Goal: Task Accomplishment & Management: Manage account settings

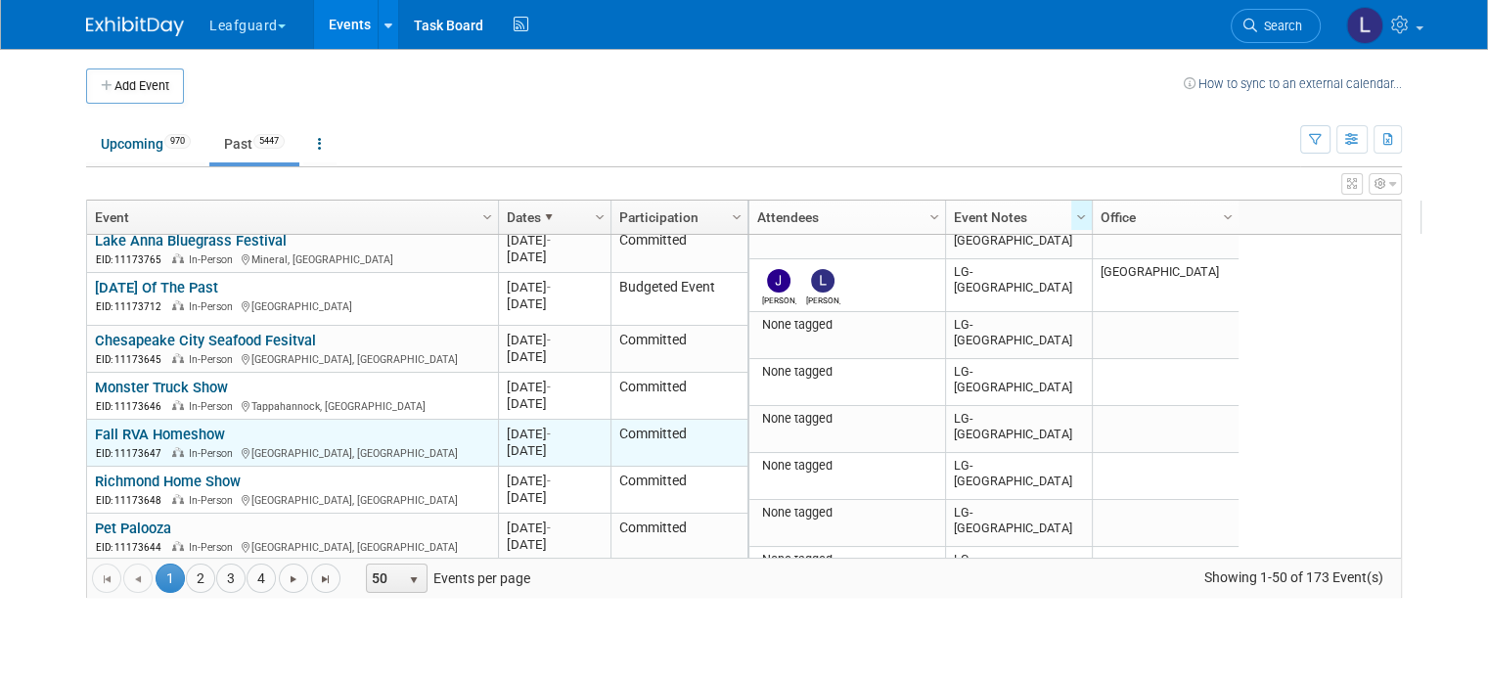
click at [160, 426] on link "Fall RVA Homeshow" at bounding box center [160, 435] width 130 height 18
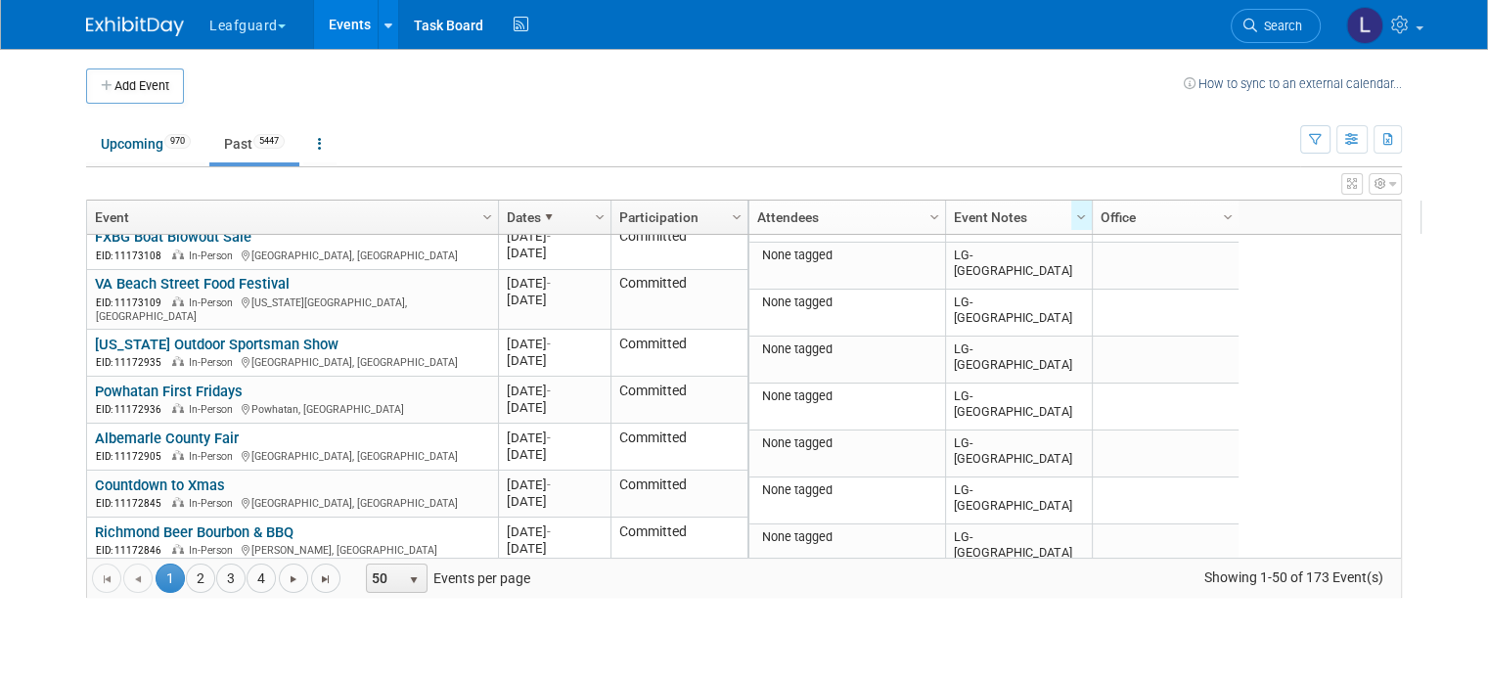
scroll to position [1495, 0]
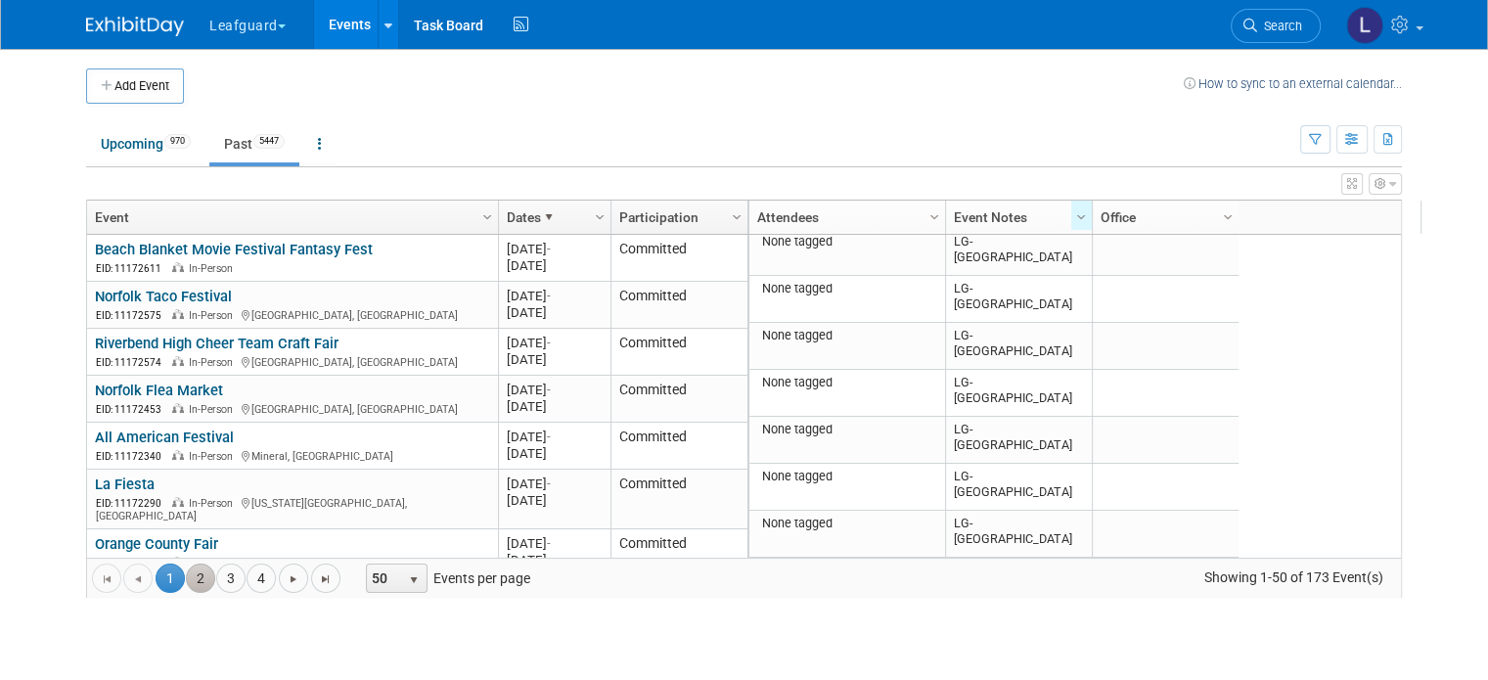
click at [186, 572] on link "2" at bounding box center [200, 578] width 29 height 29
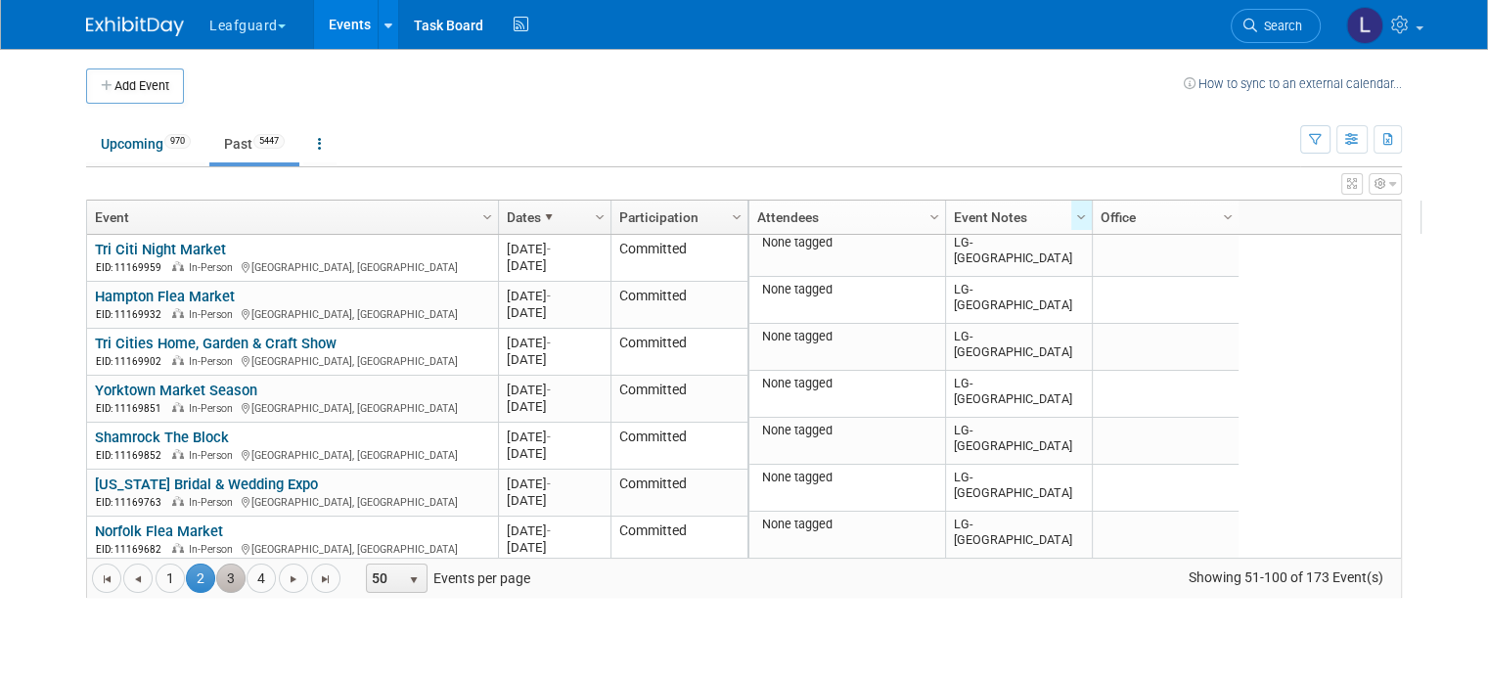
click at [216, 580] on link "3" at bounding box center [230, 578] width 29 height 29
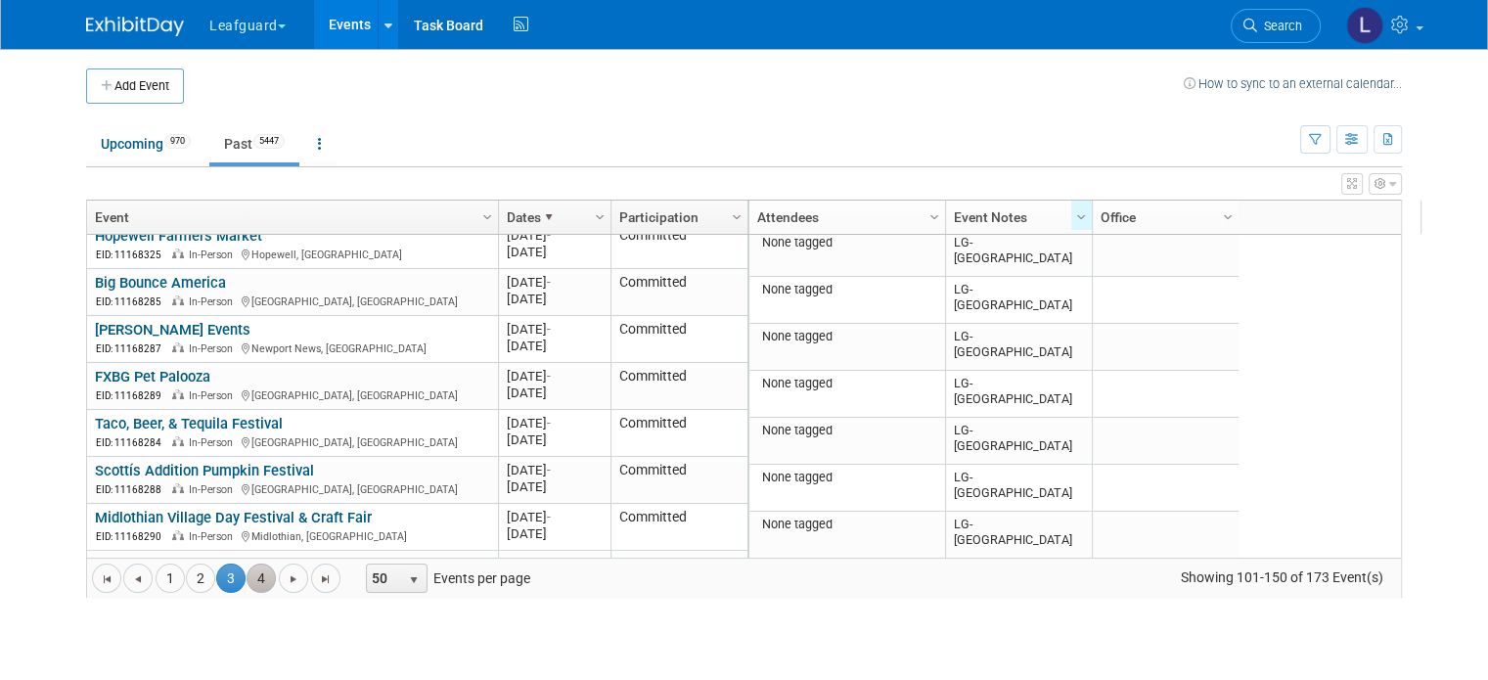
click at [251, 582] on link "4" at bounding box center [261, 578] width 29 height 29
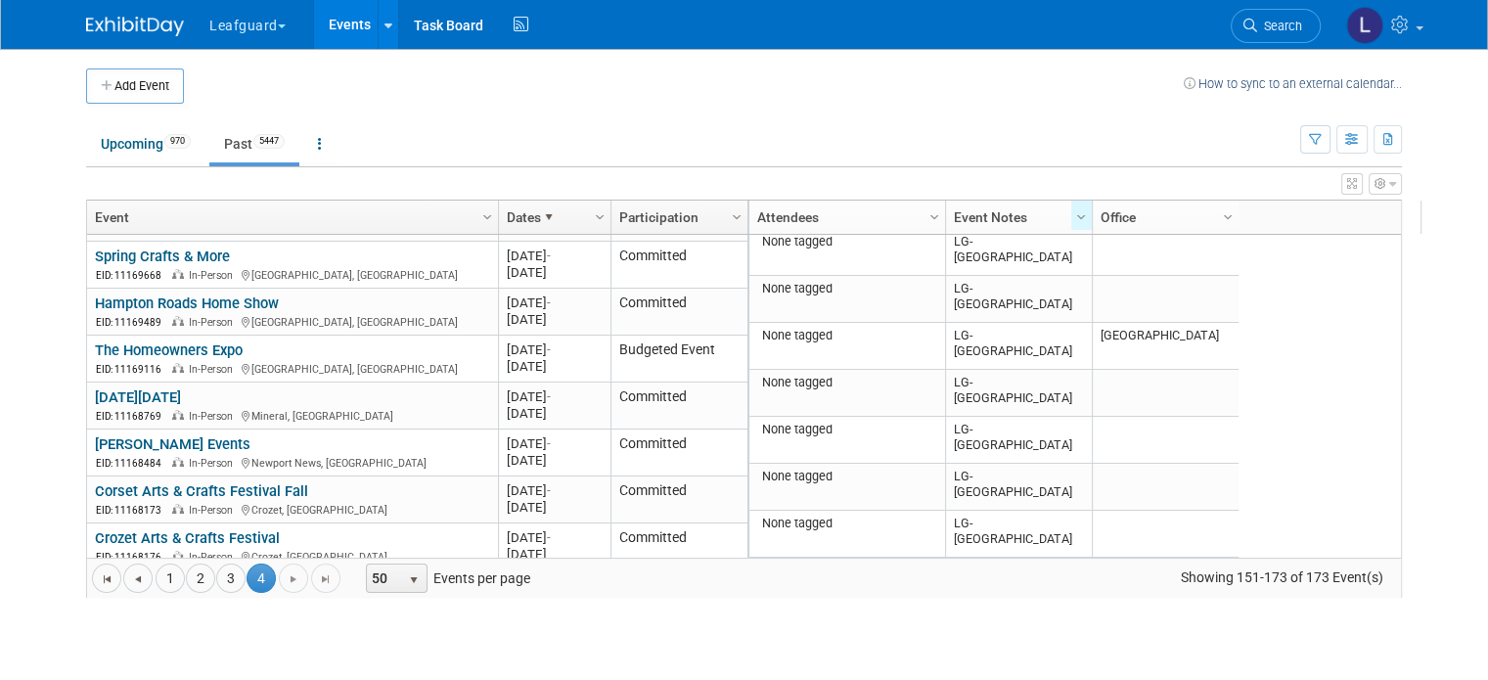
click at [289, 580] on div "Go to the first page Go to the previous page 4 1 2 3 4 Go to the next page Go t…" at bounding box center [744, 578] width 1314 height 40
click at [318, 579] on span "Go to the last page" at bounding box center [326, 579] width 16 height 16
click at [318, 574] on span "Go to the last page" at bounding box center [326, 579] width 16 height 16
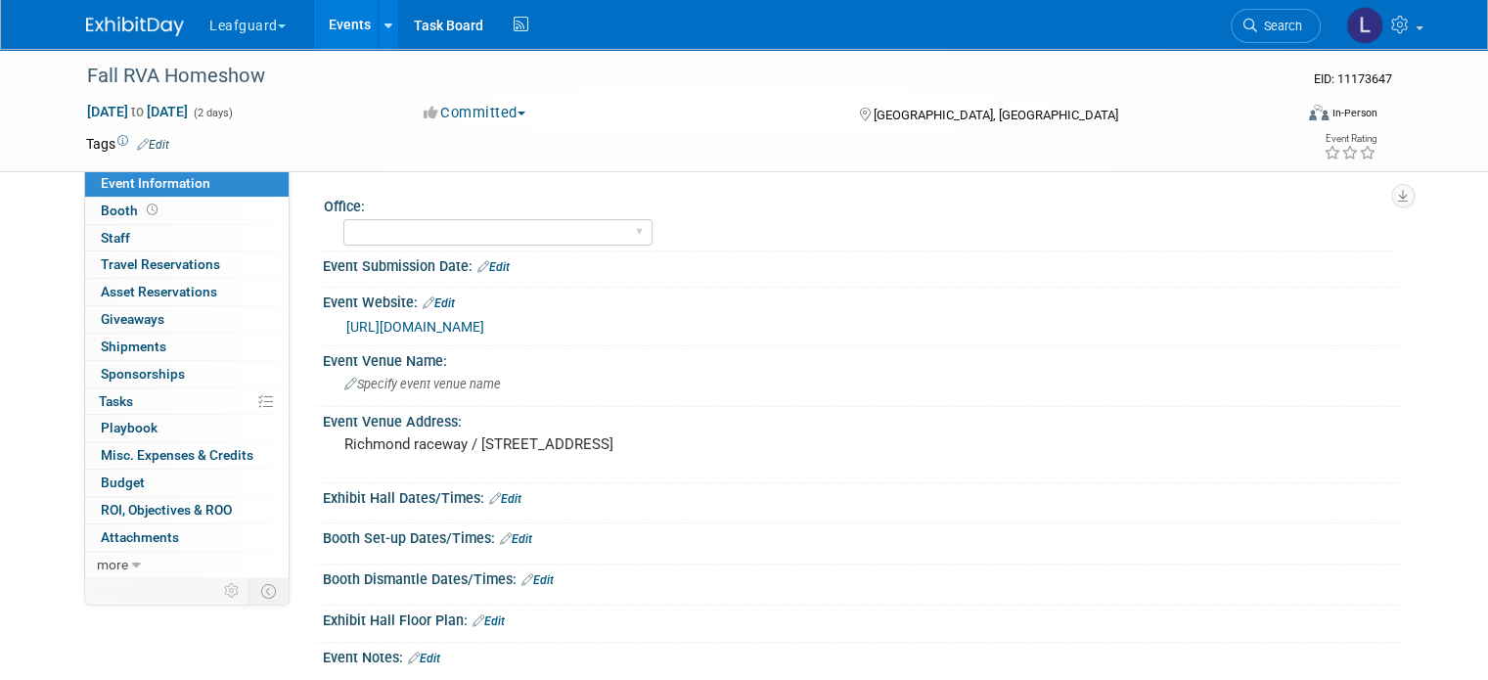
click at [501, 111] on button "Committed" at bounding box center [475, 113] width 116 height 21
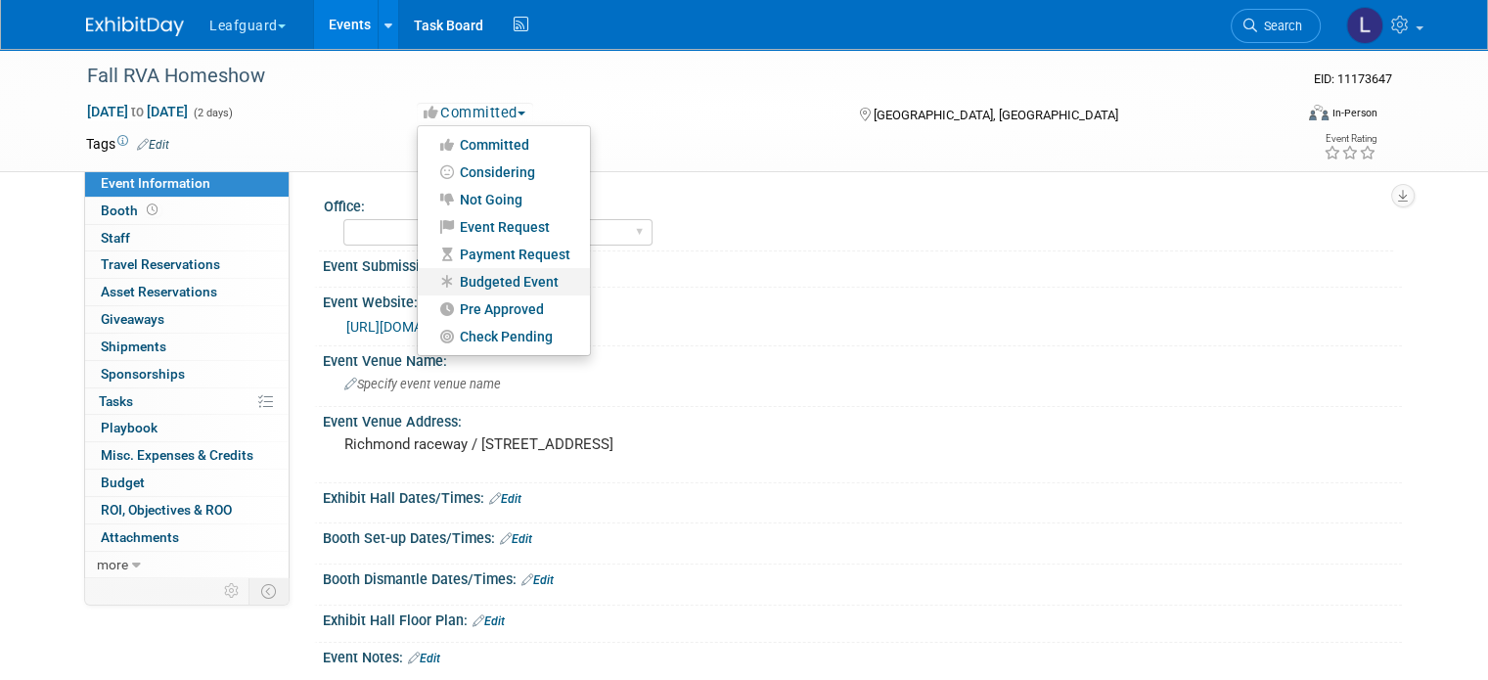
click at [509, 284] on link "Budgeted Event" at bounding box center [504, 281] width 172 height 27
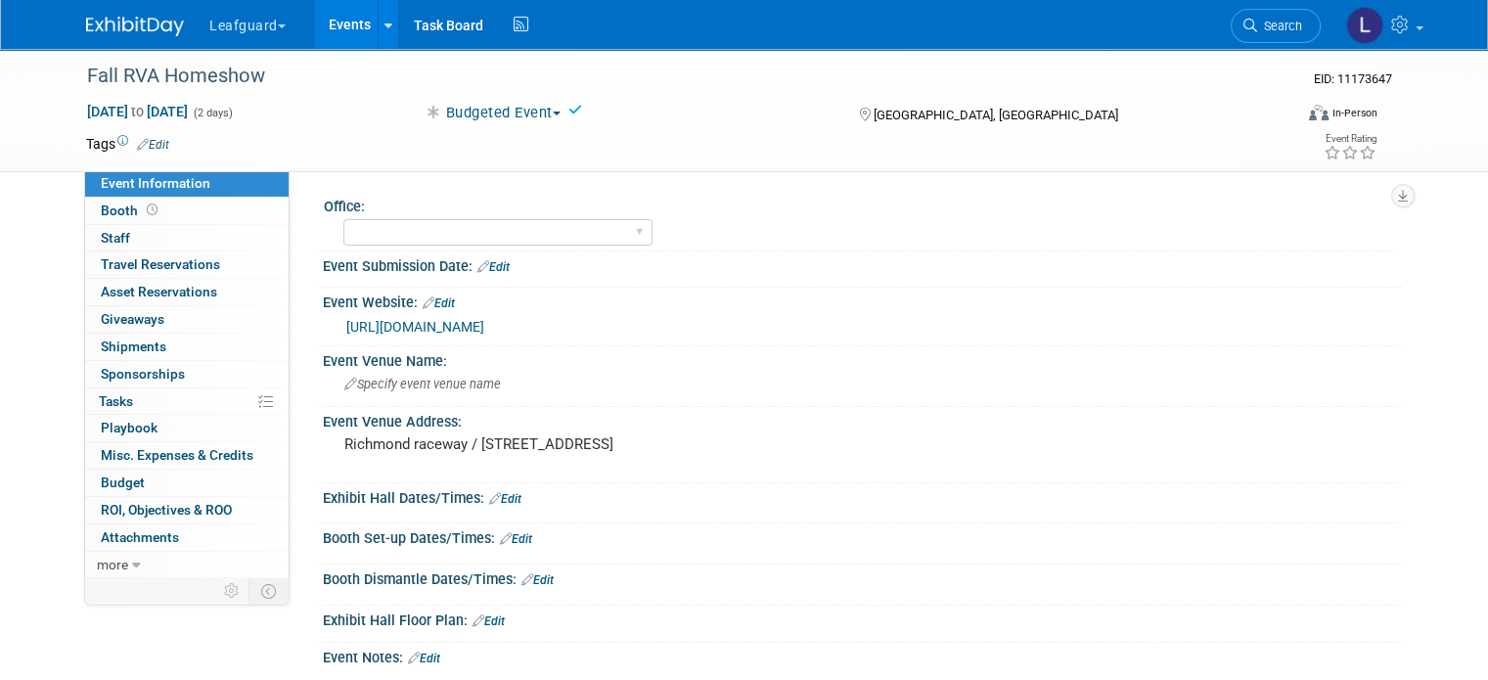
click at [575, 113] on icon at bounding box center [576, 110] width 14 height 14
click at [460, 230] on select "Albany Arkansas Austin Birmingham Charlotte Chicago Cleveland Colorado Columbia…" at bounding box center [497, 232] width 309 height 26
select select "[GEOGRAPHIC_DATA]"
click at [343, 219] on select "Albany Arkansas Austin Birmingham Charlotte Chicago Cleveland Colorado Columbia…" at bounding box center [497, 232] width 309 height 26
click at [365, 205] on icon at bounding box center [372, 206] width 14 height 15
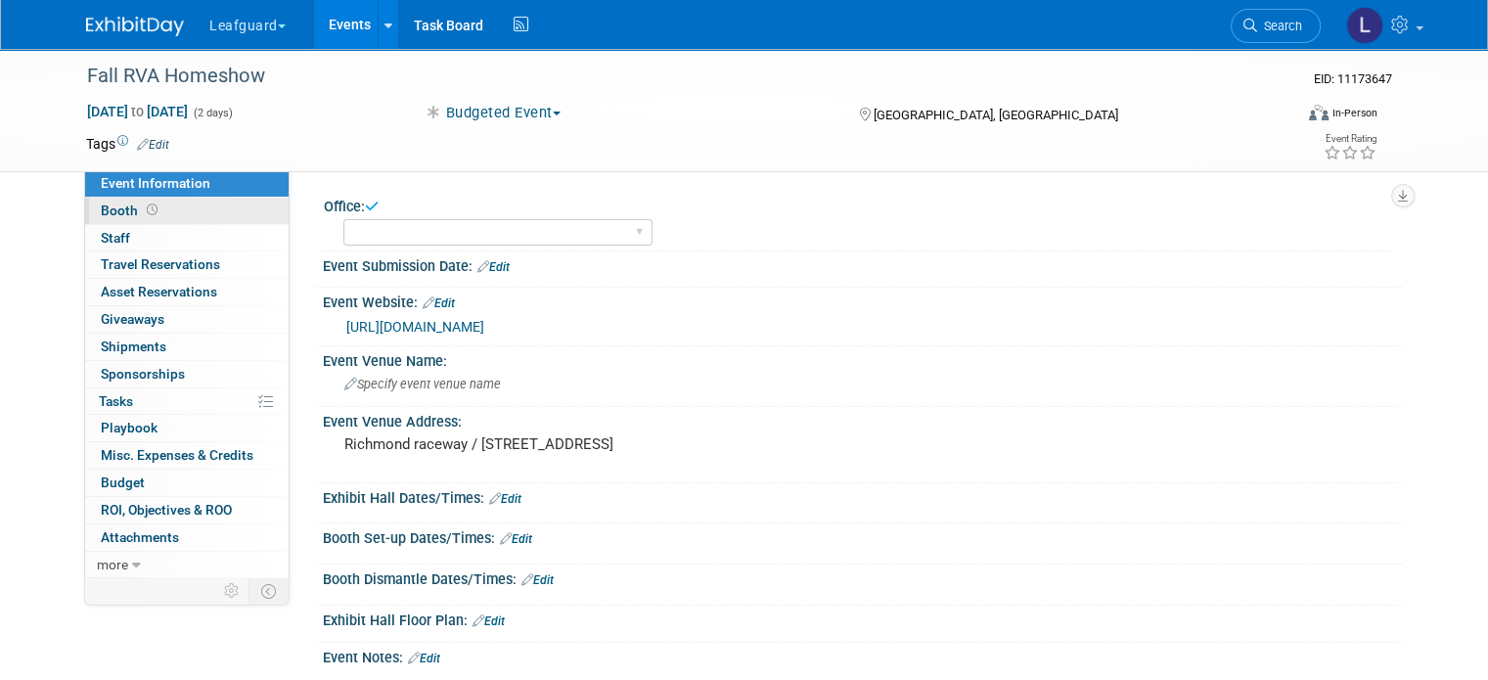
click at [181, 211] on link "Booth" at bounding box center [187, 211] width 204 height 26
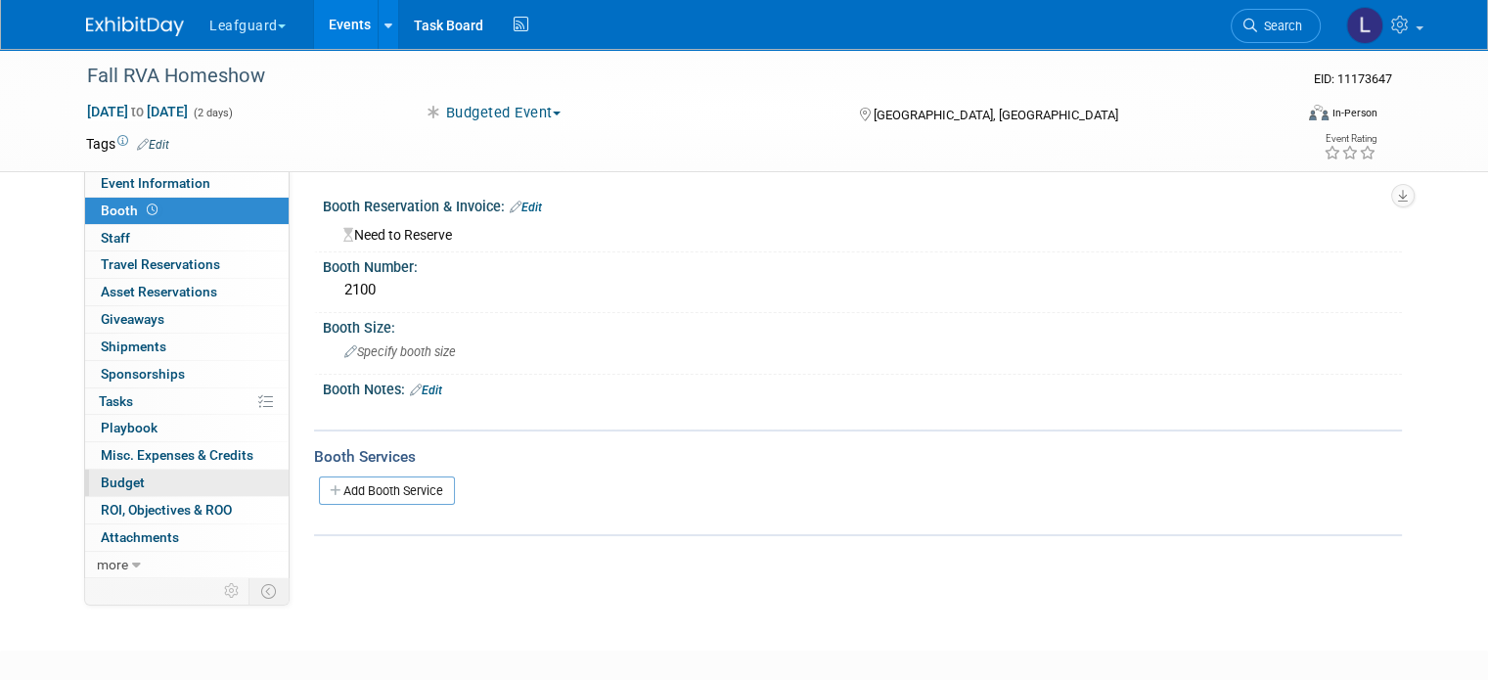
click at [139, 482] on link "Budget" at bounding box center [187, 483] width 204 height 26
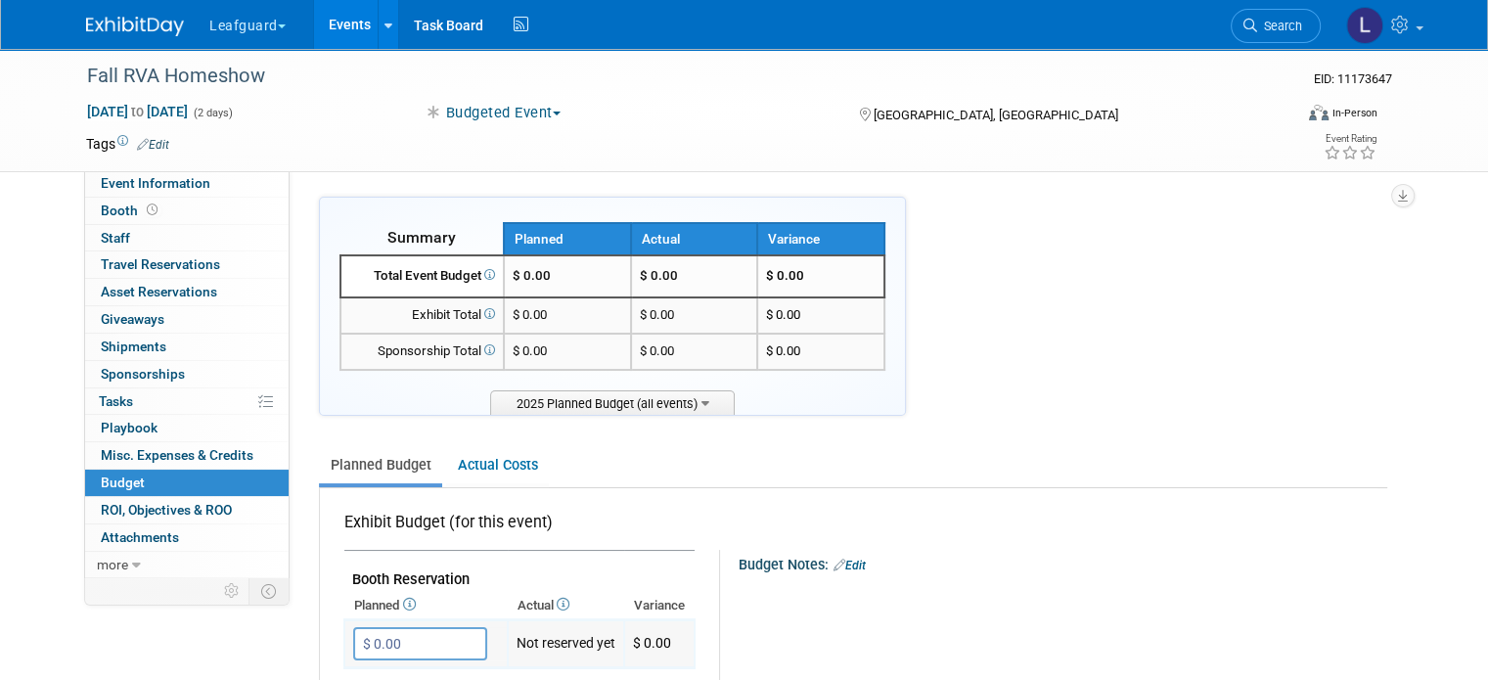
click at [404, 642] on input "$ 0.00" at bounding box center [420, 643] width 134 height 33
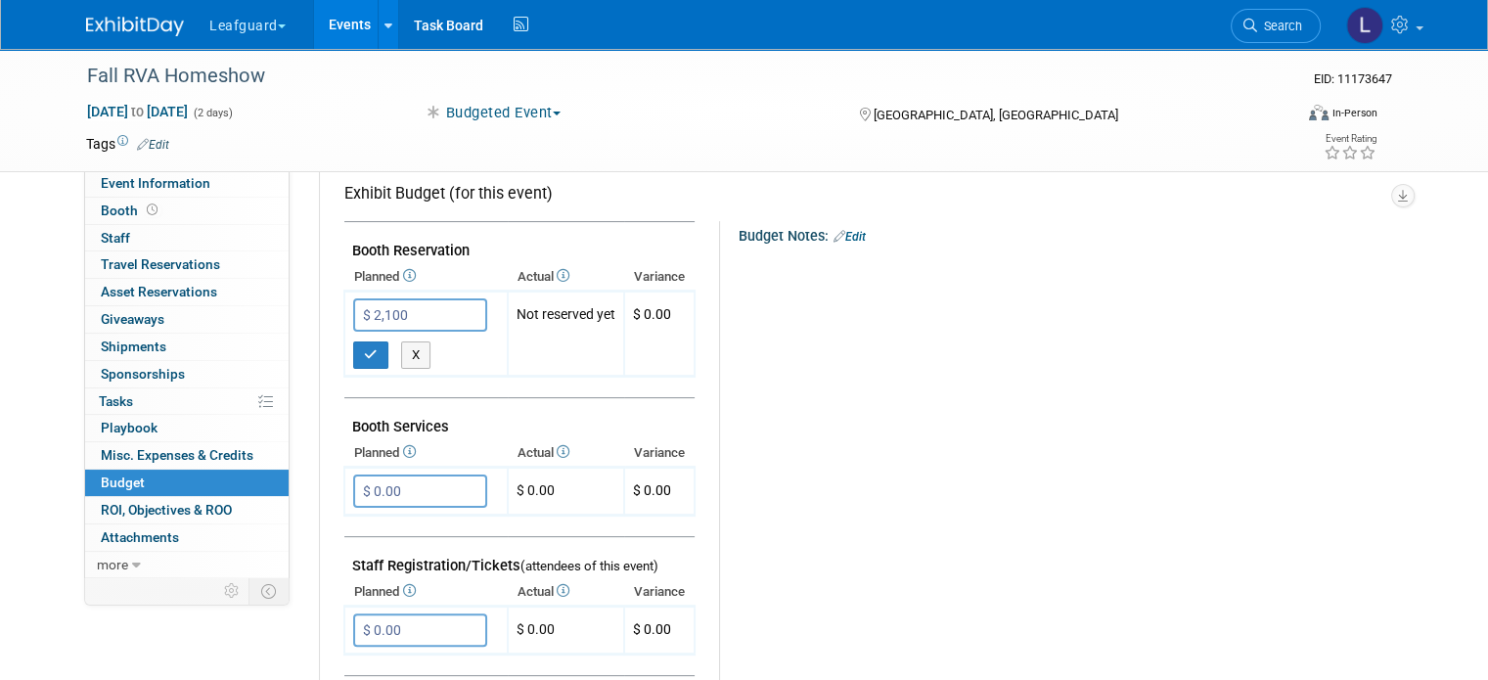
scroll to position [337, 0]
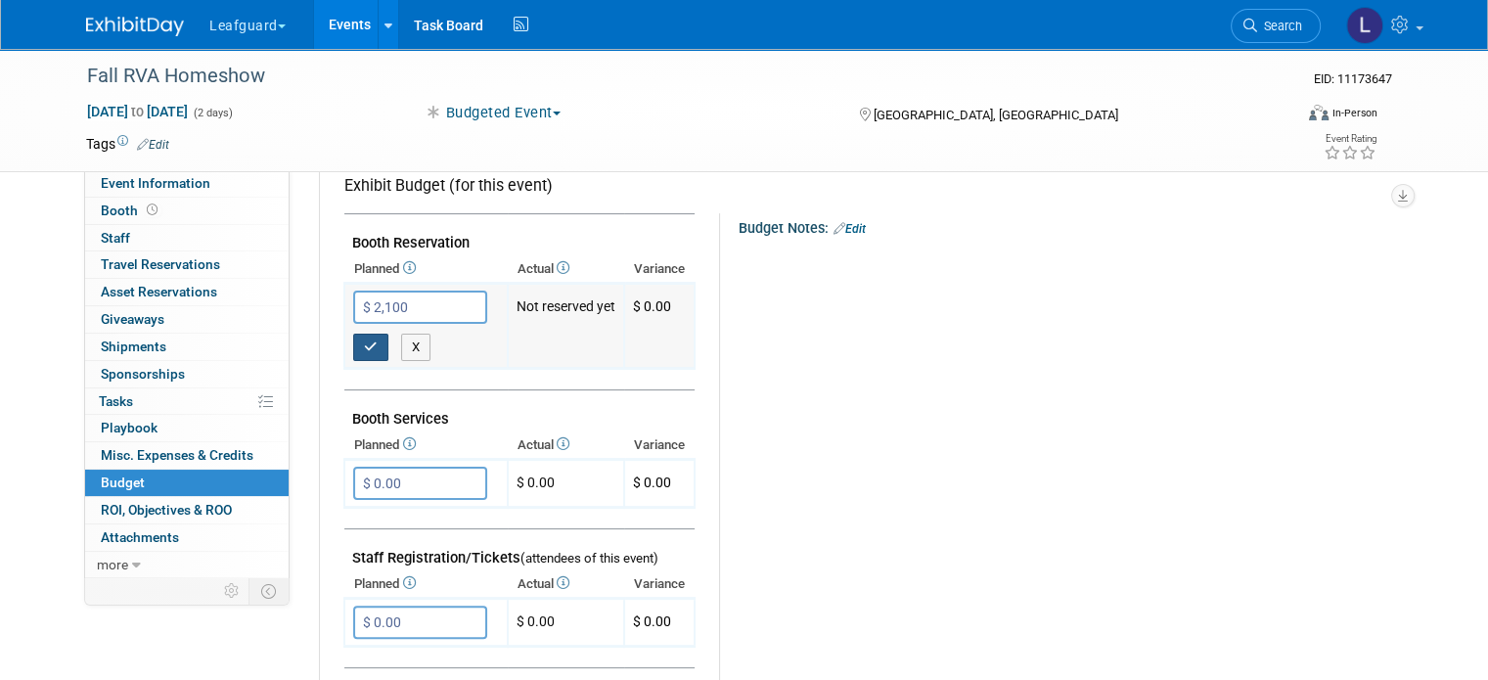
type input "$ 2,100.00"
click at [353, 334] on button "button" at bounding box center [370, 347] width 35 height 27
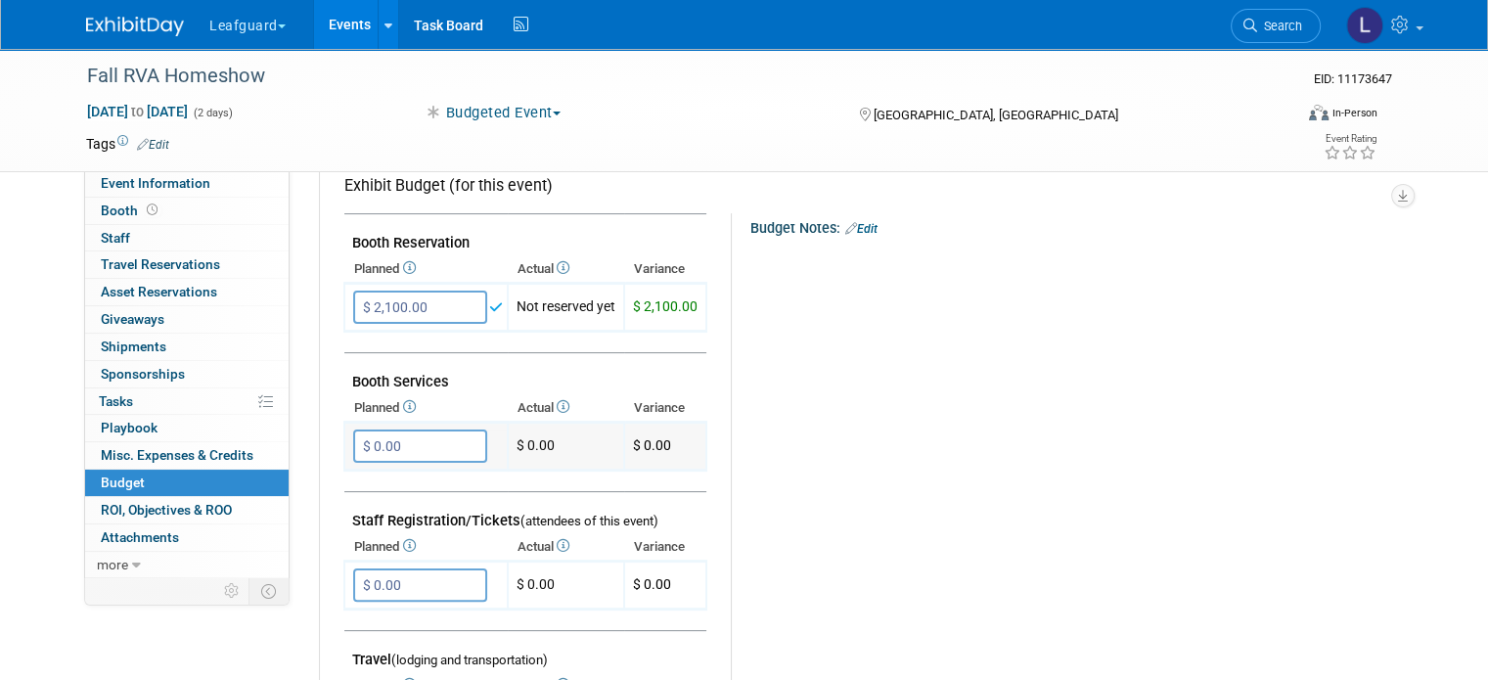
click at [372, 443] on input "$ 0.00" at bounding box center [420, 446] width 134 height 33
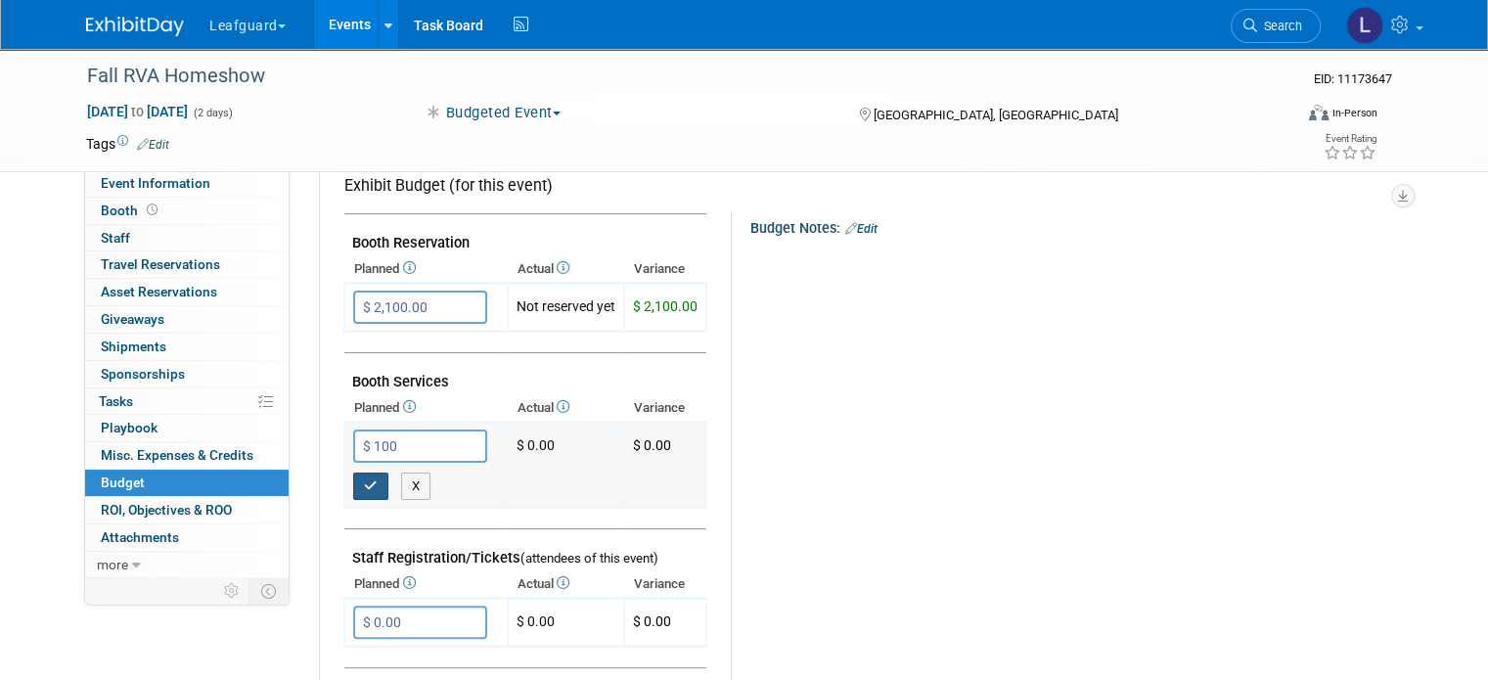
type input "$ 100.00"
click at [360, 480] on button "button" at bounding box center [370, 486] width 35 height 27
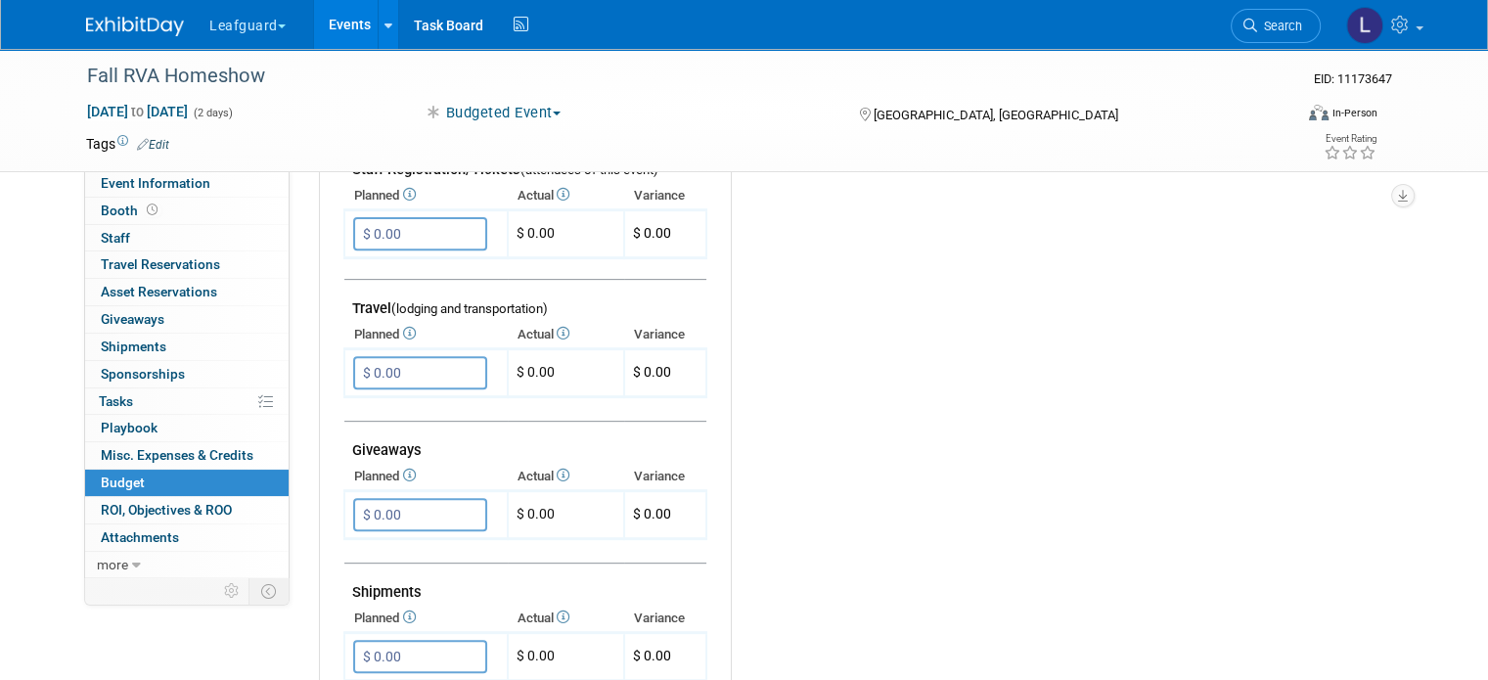
scroll to position [695, 0]
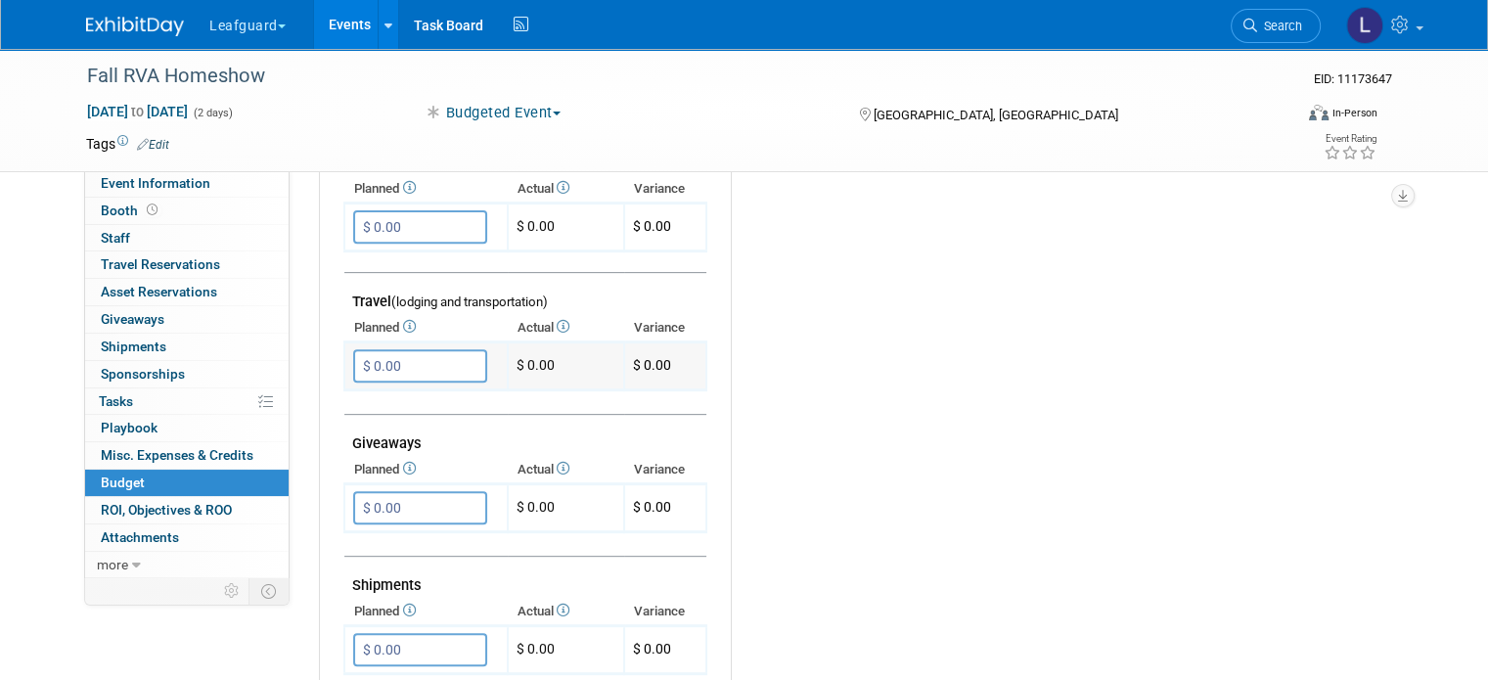
click at [396, 357] on input "$ 0.00" at bounding box center [420, 365] width 134 height 33
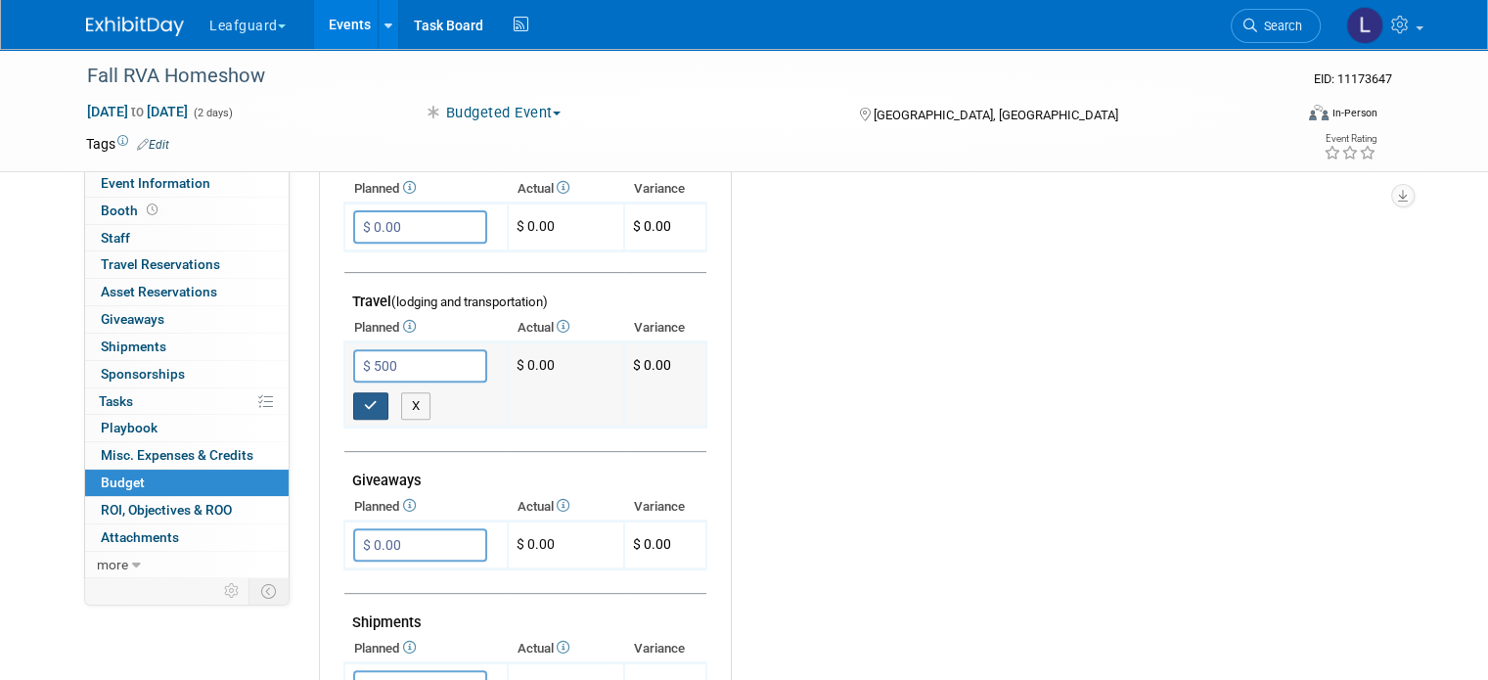
type input "$ 500.00"
click at [364, 400] on icon "button" at bounding box center [371, 405] width 14 height 13
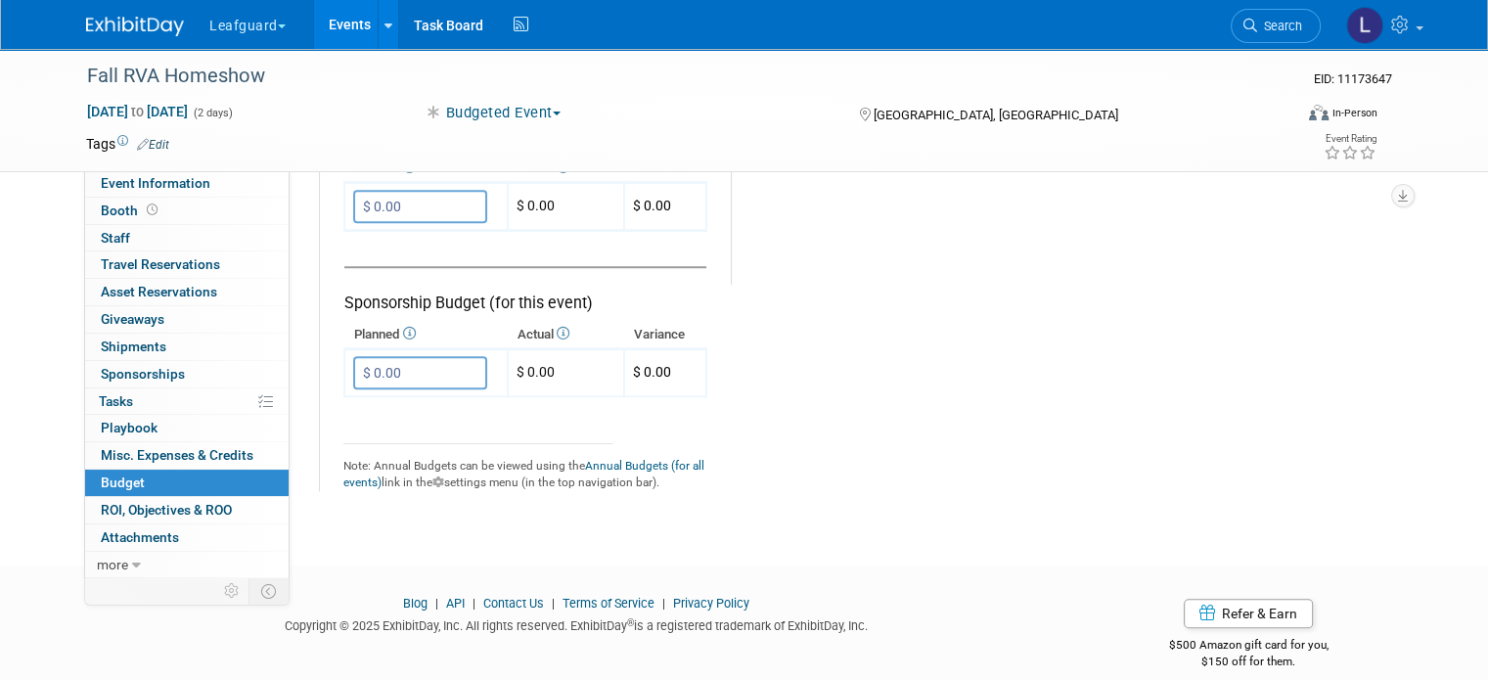
scroll to position [1284, 0]
click at [163, 232] on link "0 Staff 0" at bounding box center [187, 238] width 204 height 26
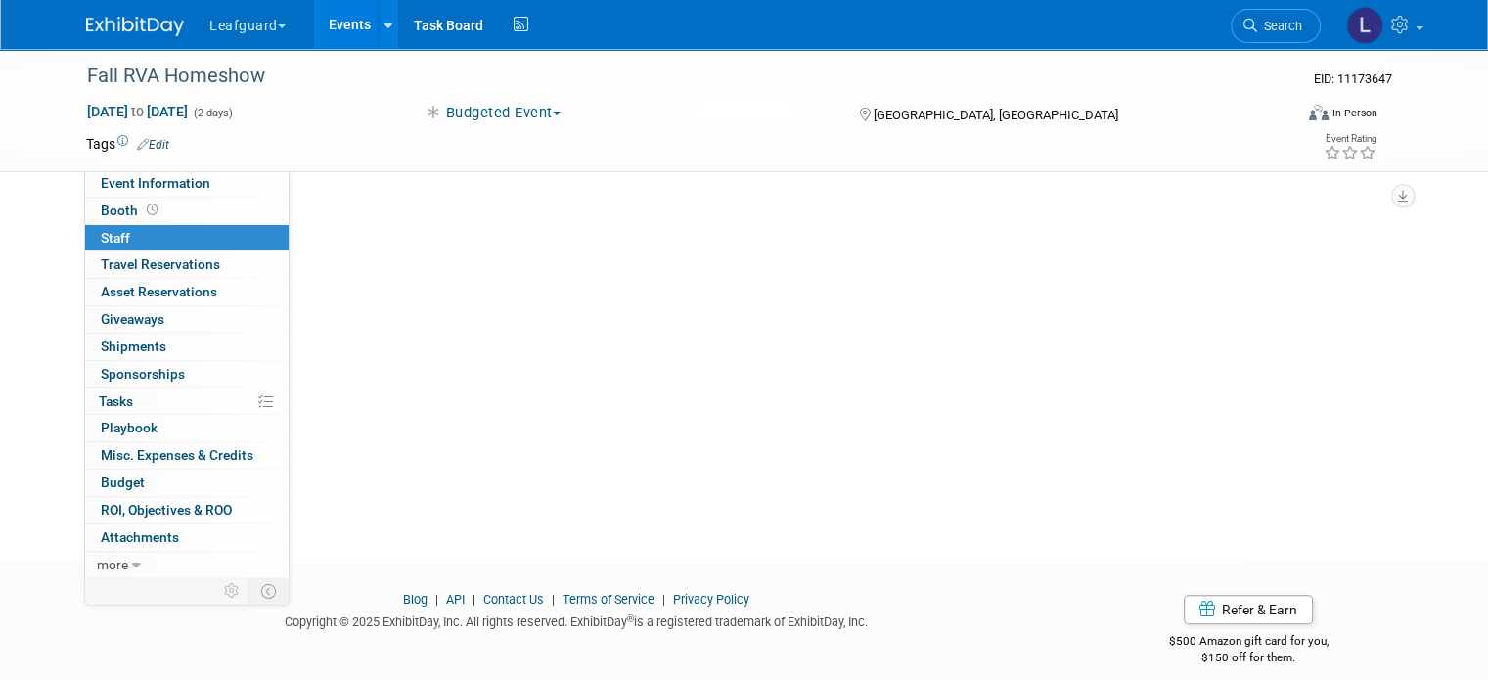
scroll to position [0, 0]
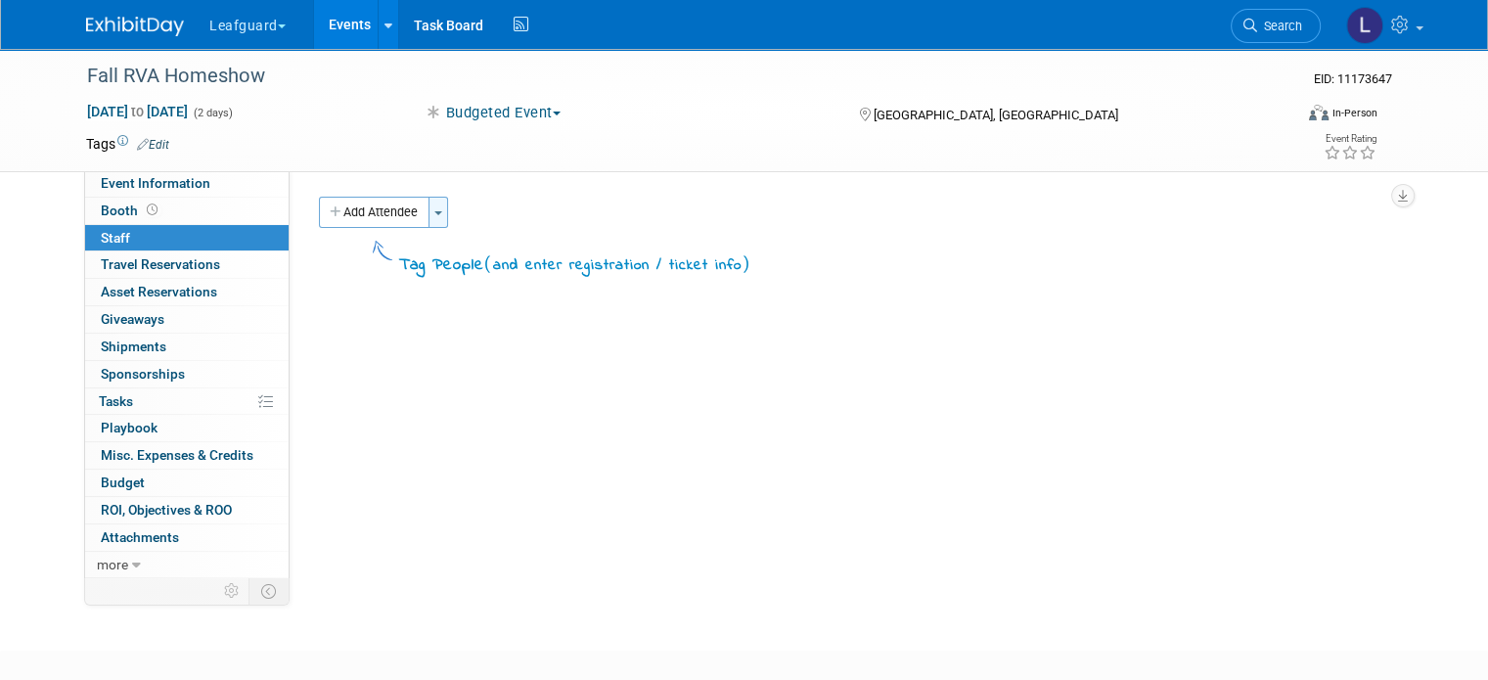
click at [429, 207] on button "Toggle Dropdown" at bounding box center [439, 212] width 20 height 31
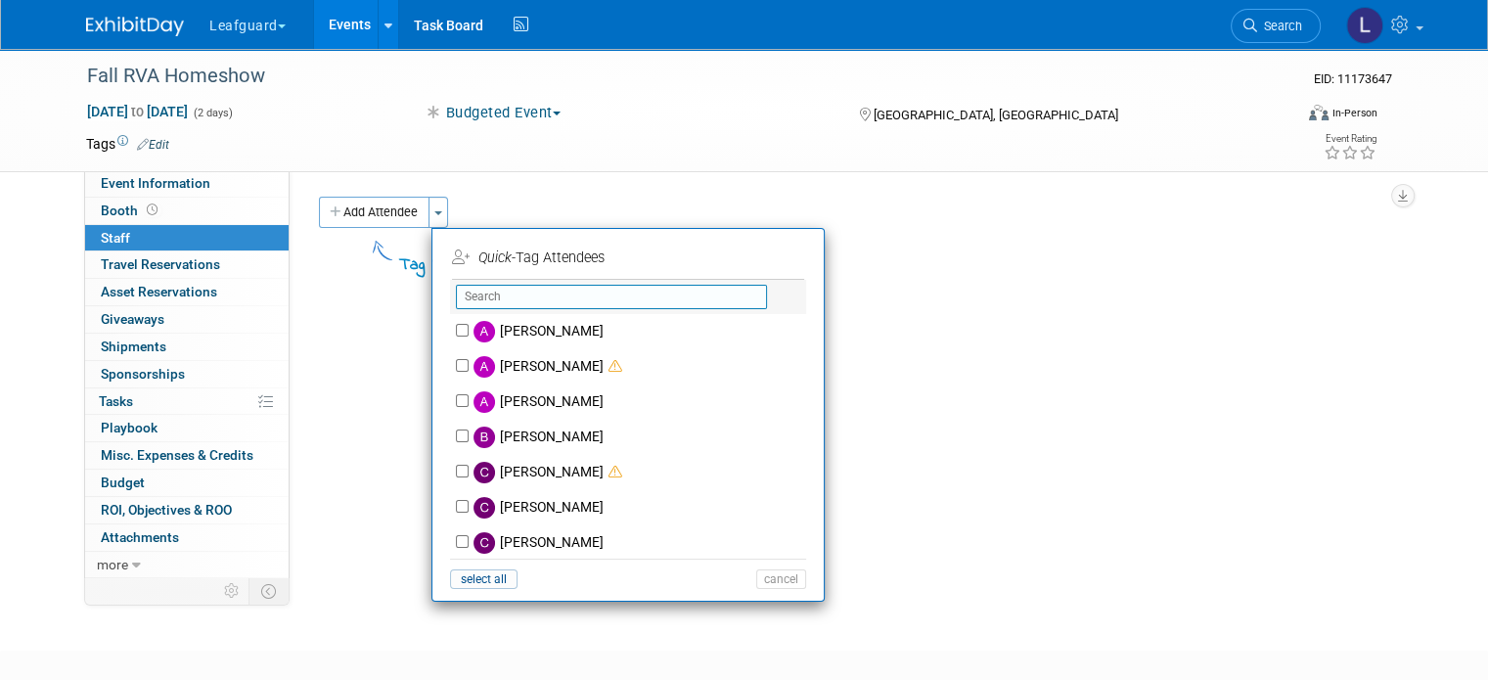
click at [481, 296] on input "text" at bounding box center [611, 297] width 311 height 24
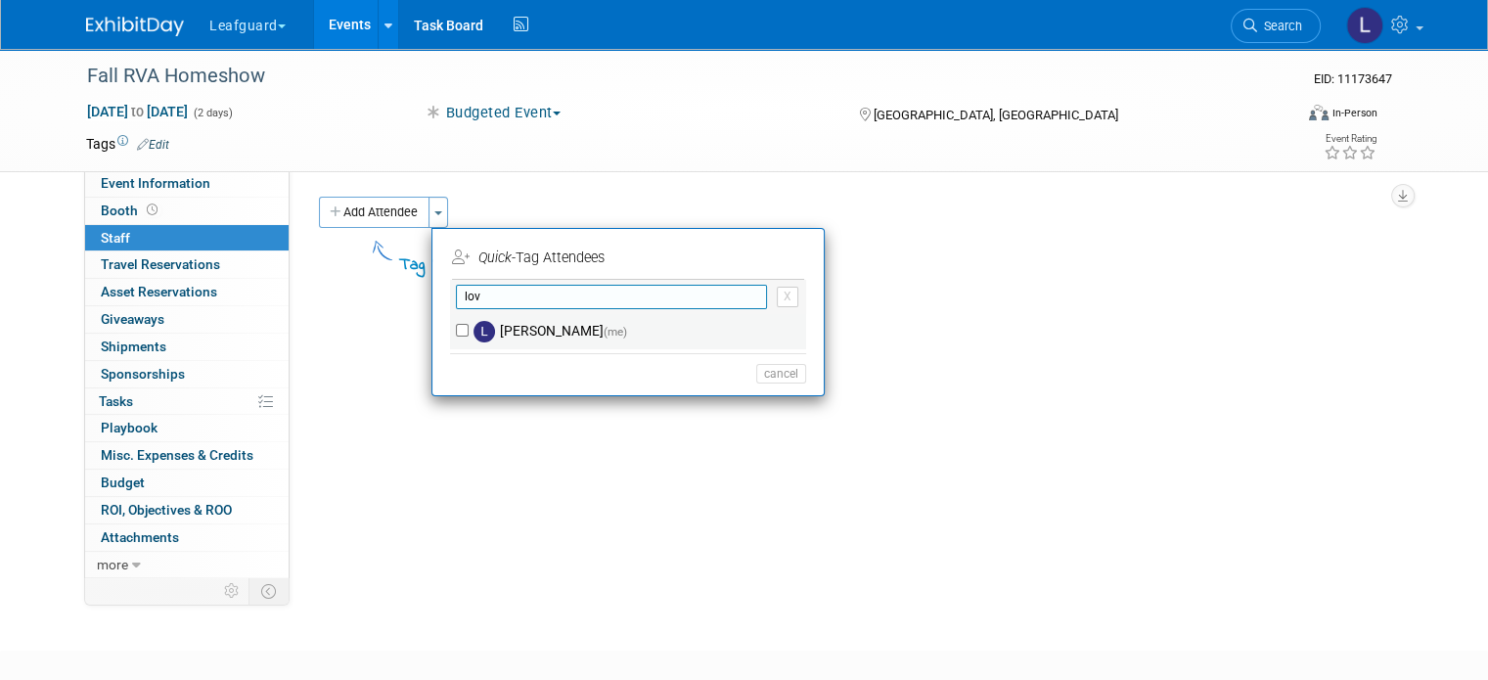
type input "lov"
click at [450, 337] on div "Lovell Fields (me)" at bounding box center [628, 331] width 356 height 35
click at [456, 333] on input "Lovell Fields (me)" at bounding box center [462, 330] width 13 height 13
checkbox input "true"
click at [524, 297] on input "lov" at bounding box center [611, 297] width 311 height 24
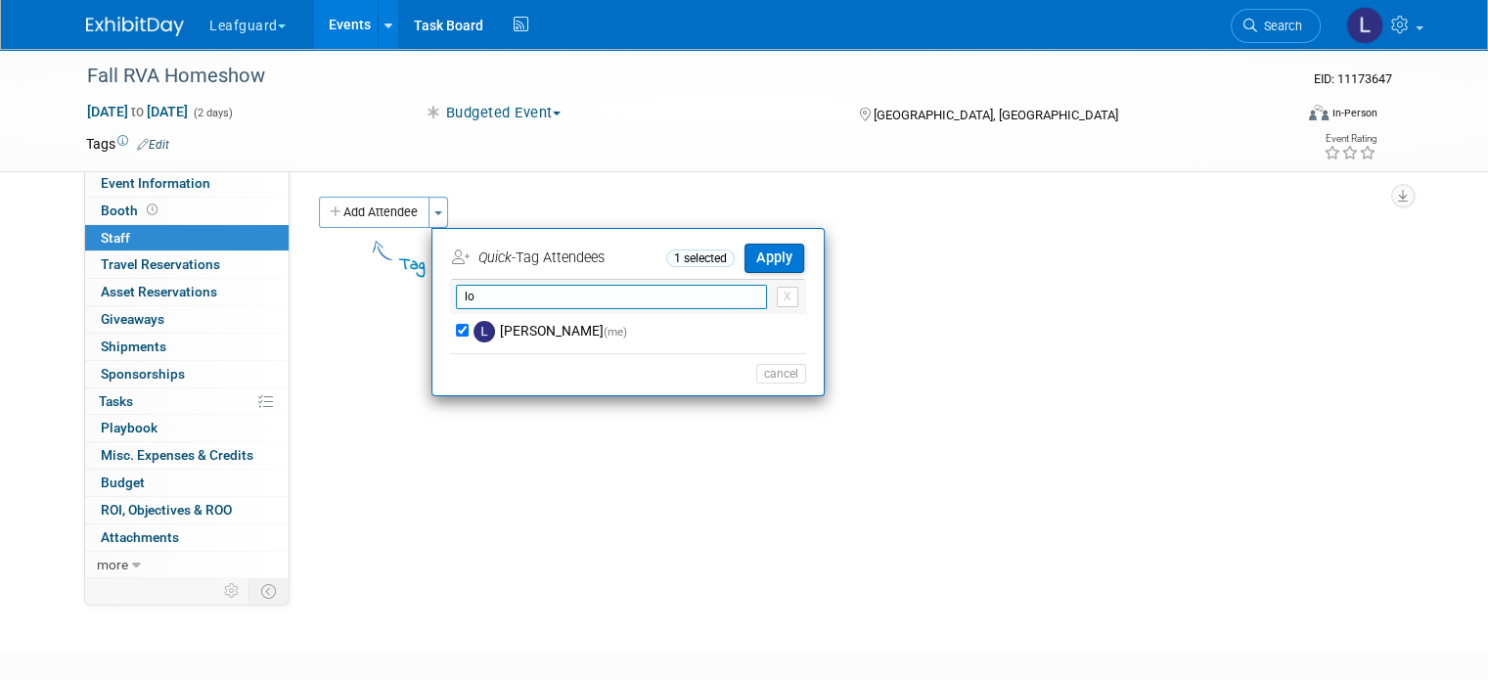
type input "l"
type input "jos"
click at [456, 326] on input "Josh Smith" at bounding box center [462, 330] width 13 height 13
checkbox input "true"
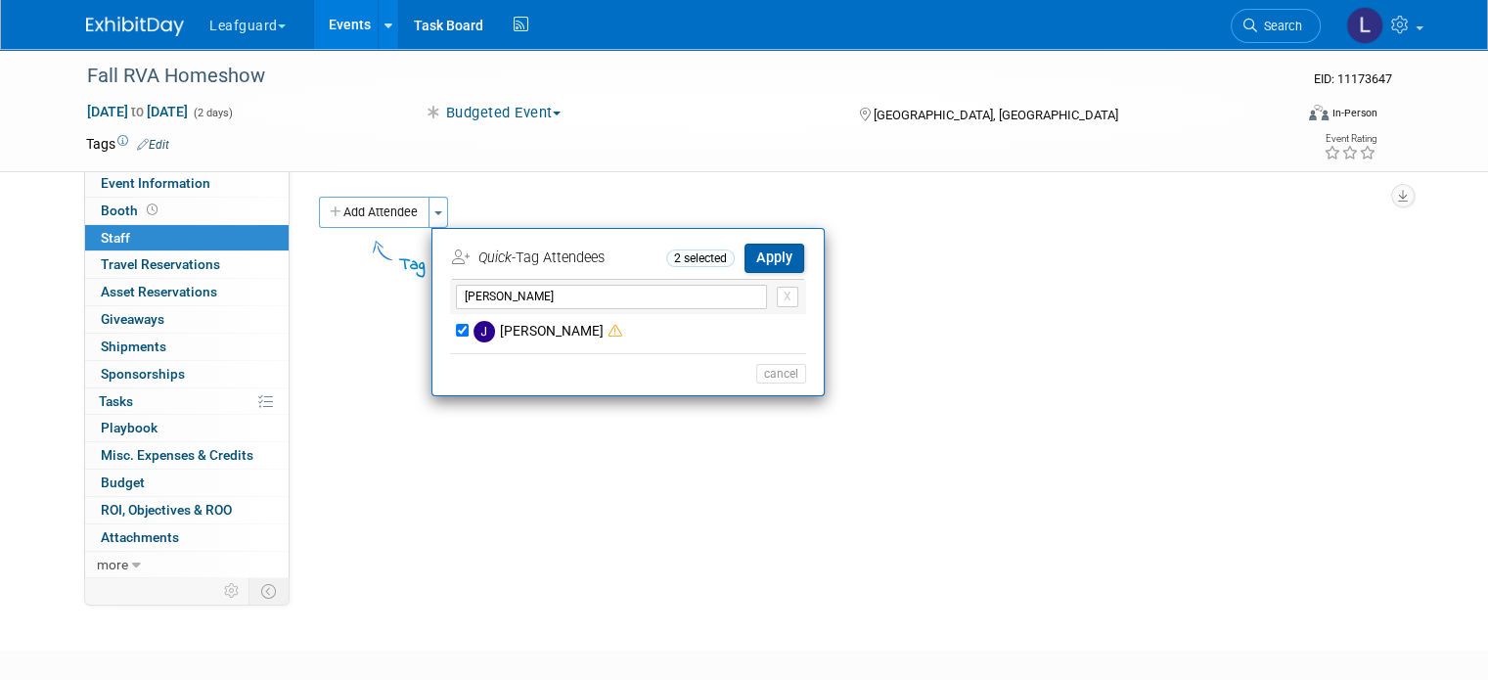
click at [772, 246] on button "Apply" at bounding box center [775, 258] width 60 height 28
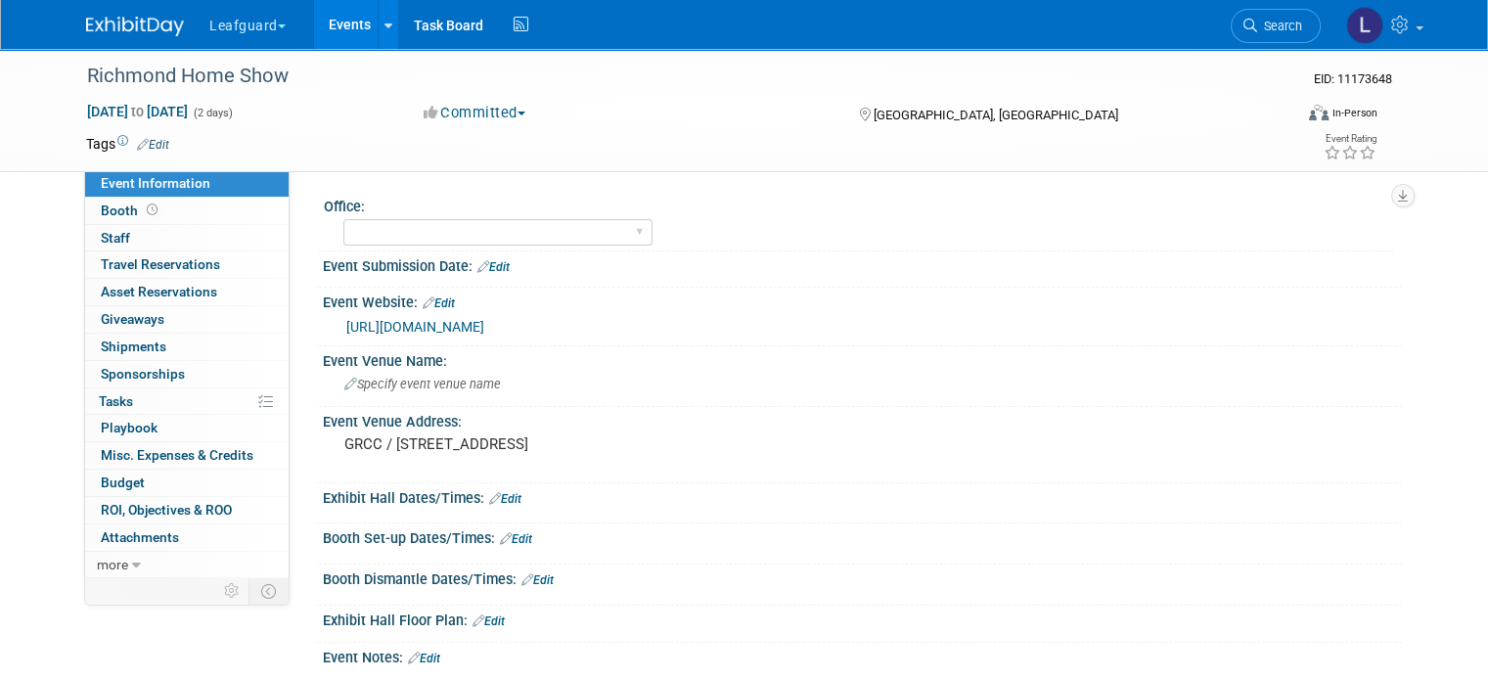
click at [504, 122] on button "Committed" at bounding box center [475, 113] width 116 height 21
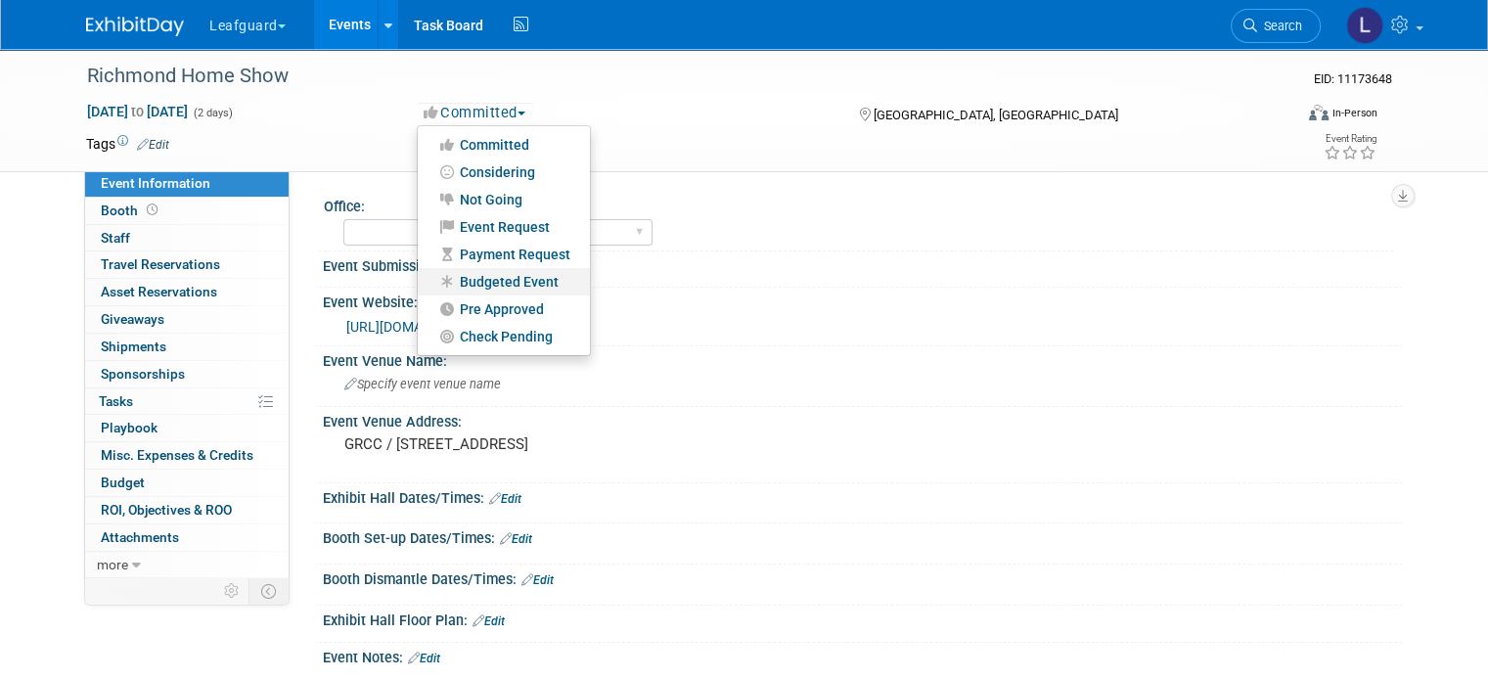
click at [500, 273] on link "Budgeted Event" at bounding box center [504, 281] width 172 height 27
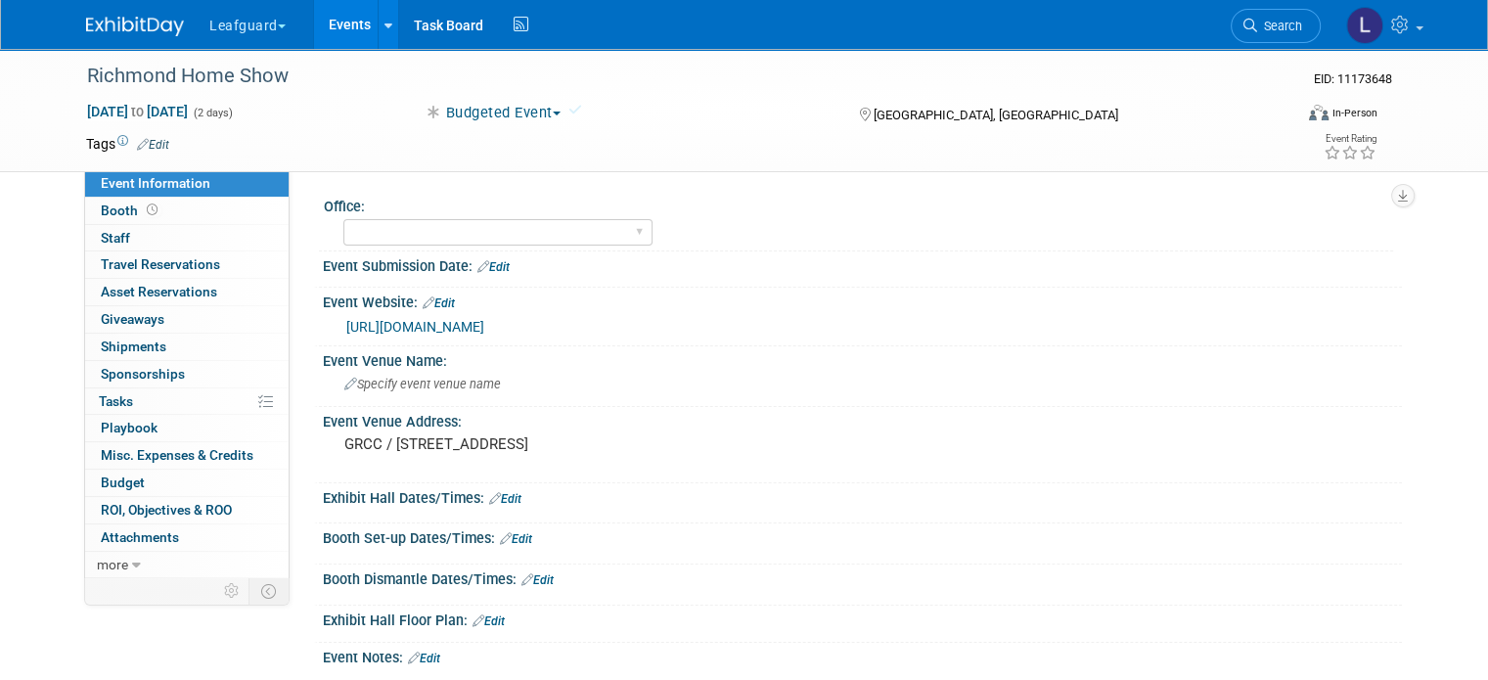
click at [575, 113] on icon at bounding box center [576, 110] width 14 height 14
click at [109, 215] on span "Booth" at bounding box center [131, 211] width 61 height 16
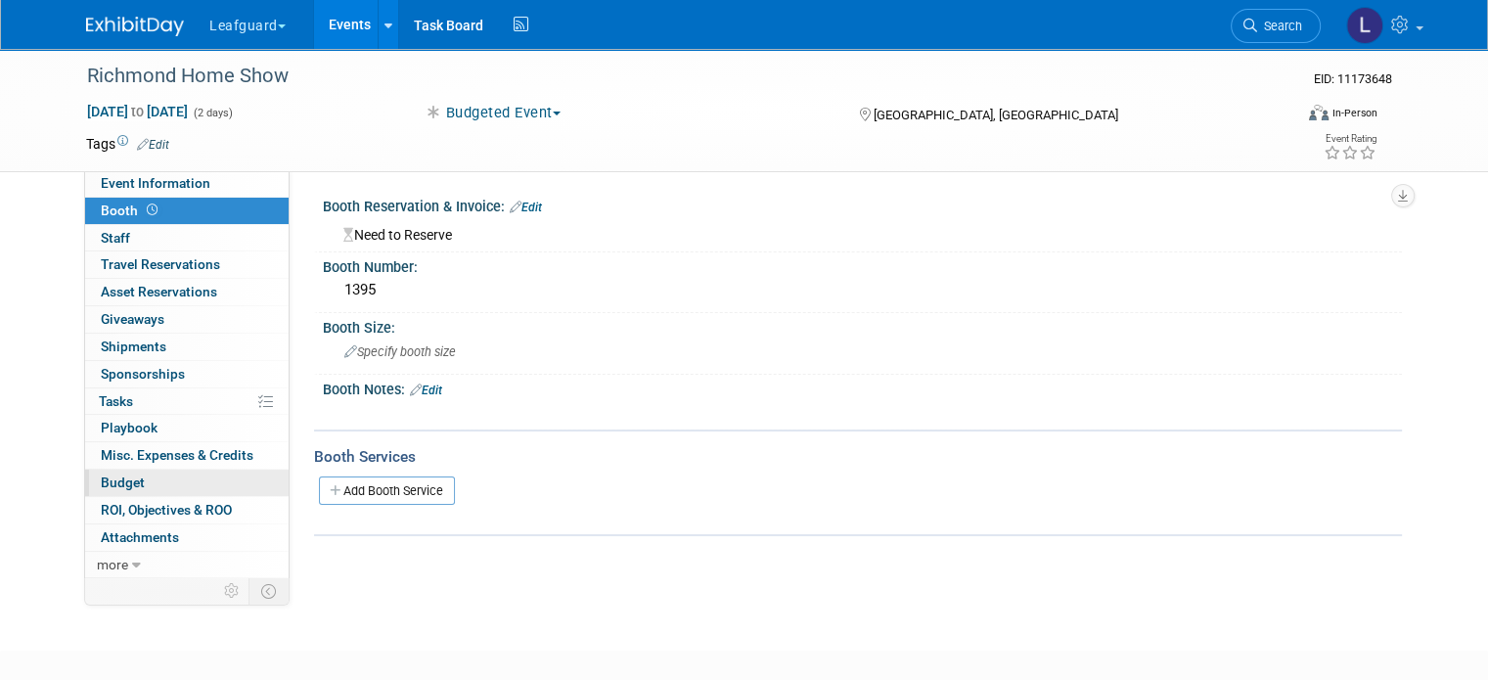
click at [118, 475] on span "Budget" at bounding box center [123, 483] width 44 height 16
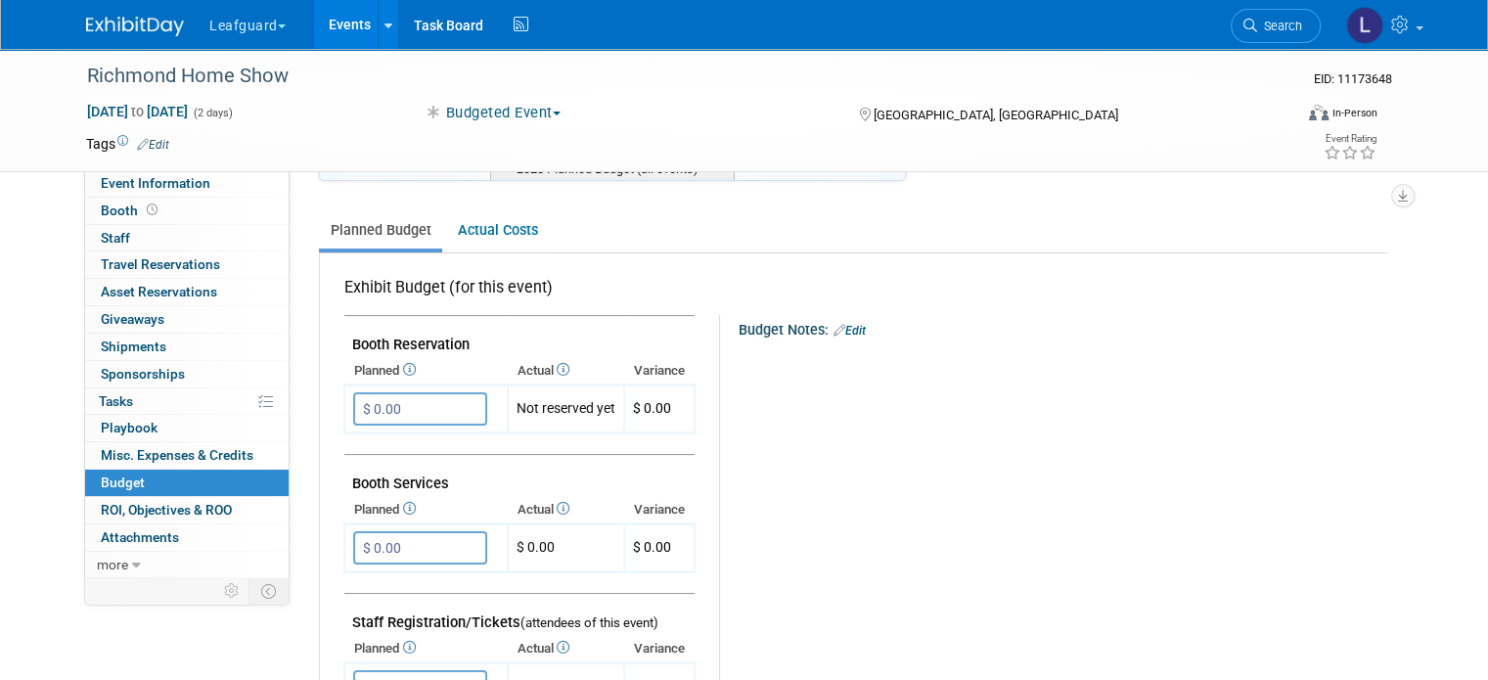
scroll to position [239, 0]
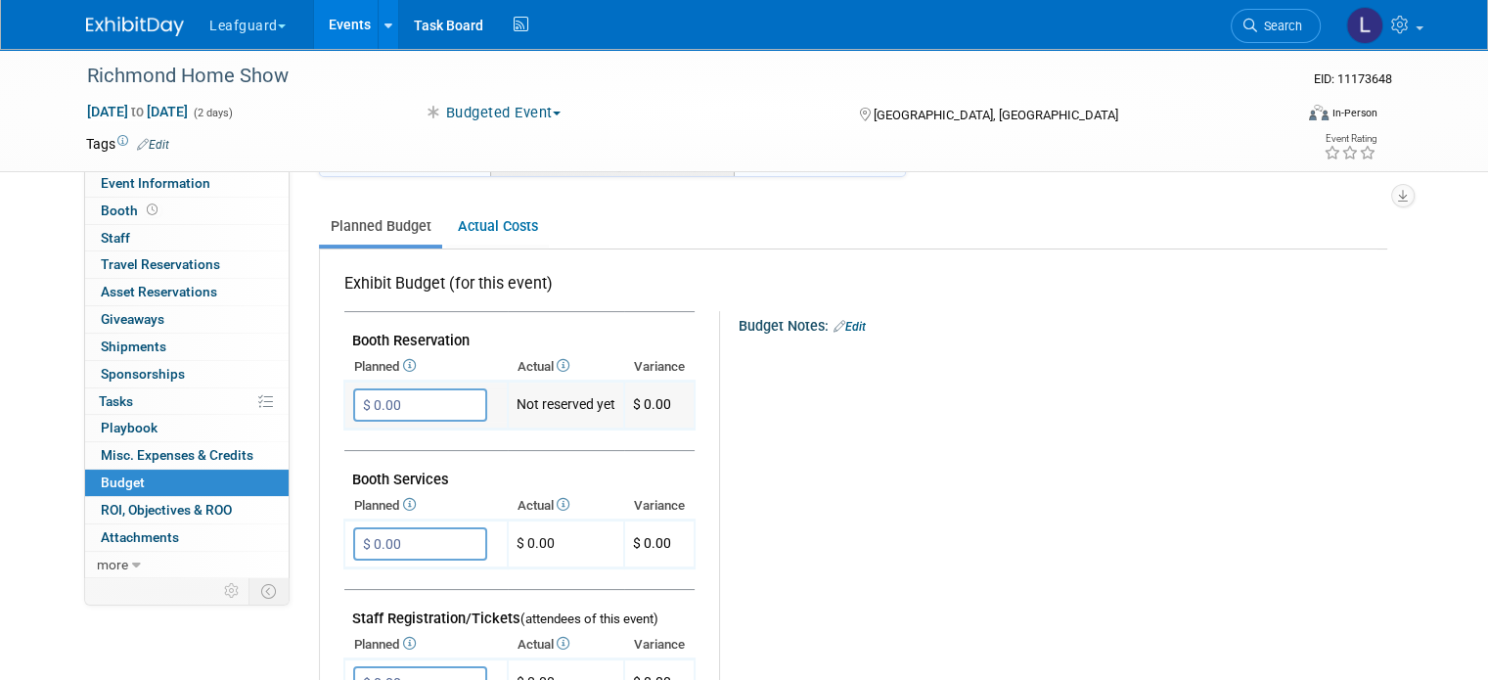
click at [364, 401] on input "$ 0.00" at bounding box center [420, 404] width 134 height 33
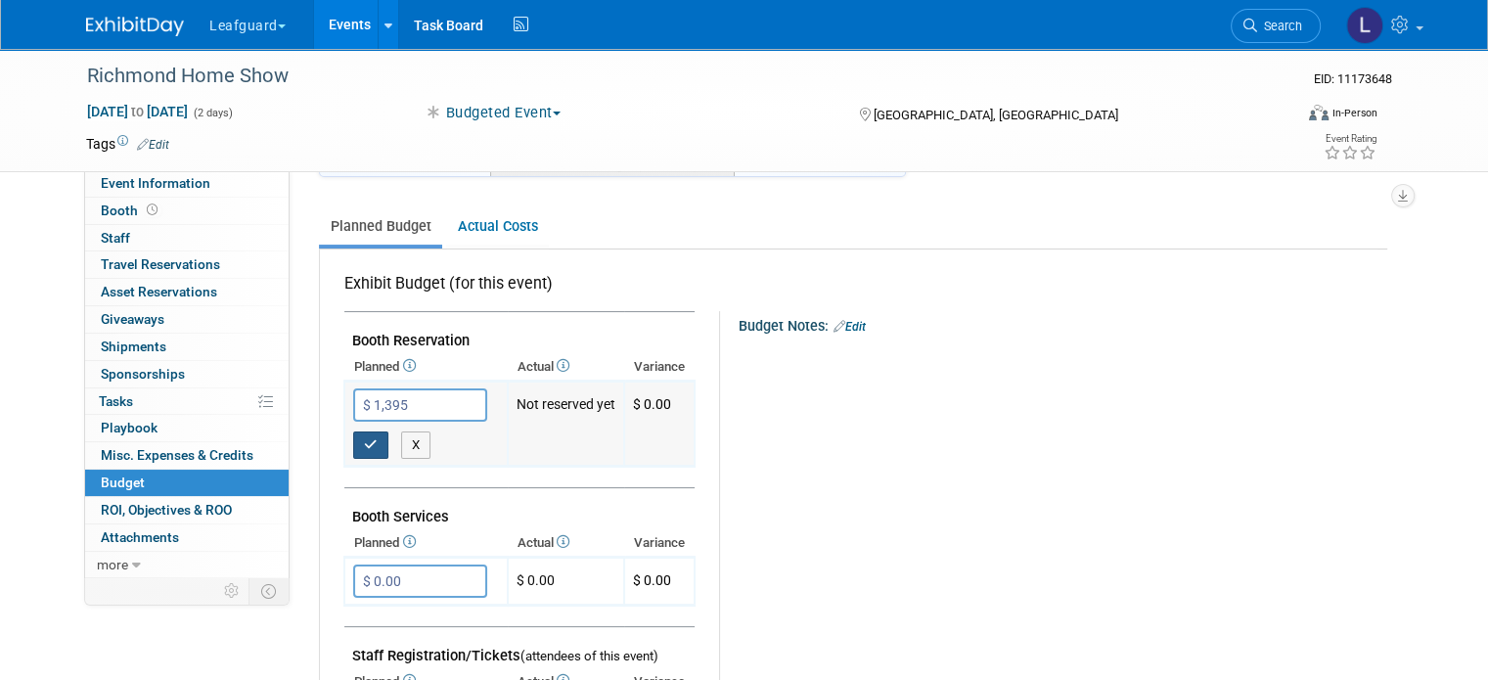
type input "$ 1,395.00"
click at [364, 444] on icon "button" at bounding box center [371, 444] width 14 height 13
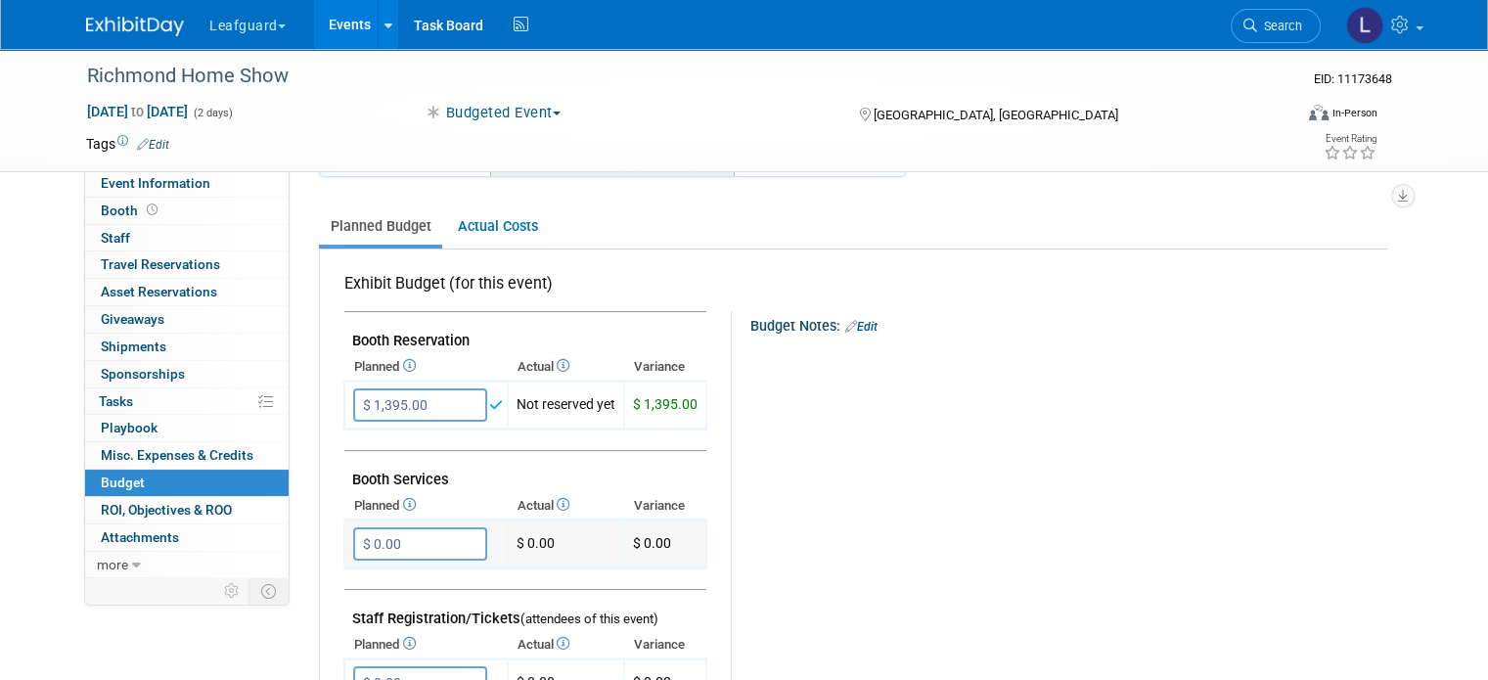
click at [380, 544] on input "$ 0.00" at bounding box center [420, 543] width 134 height 33
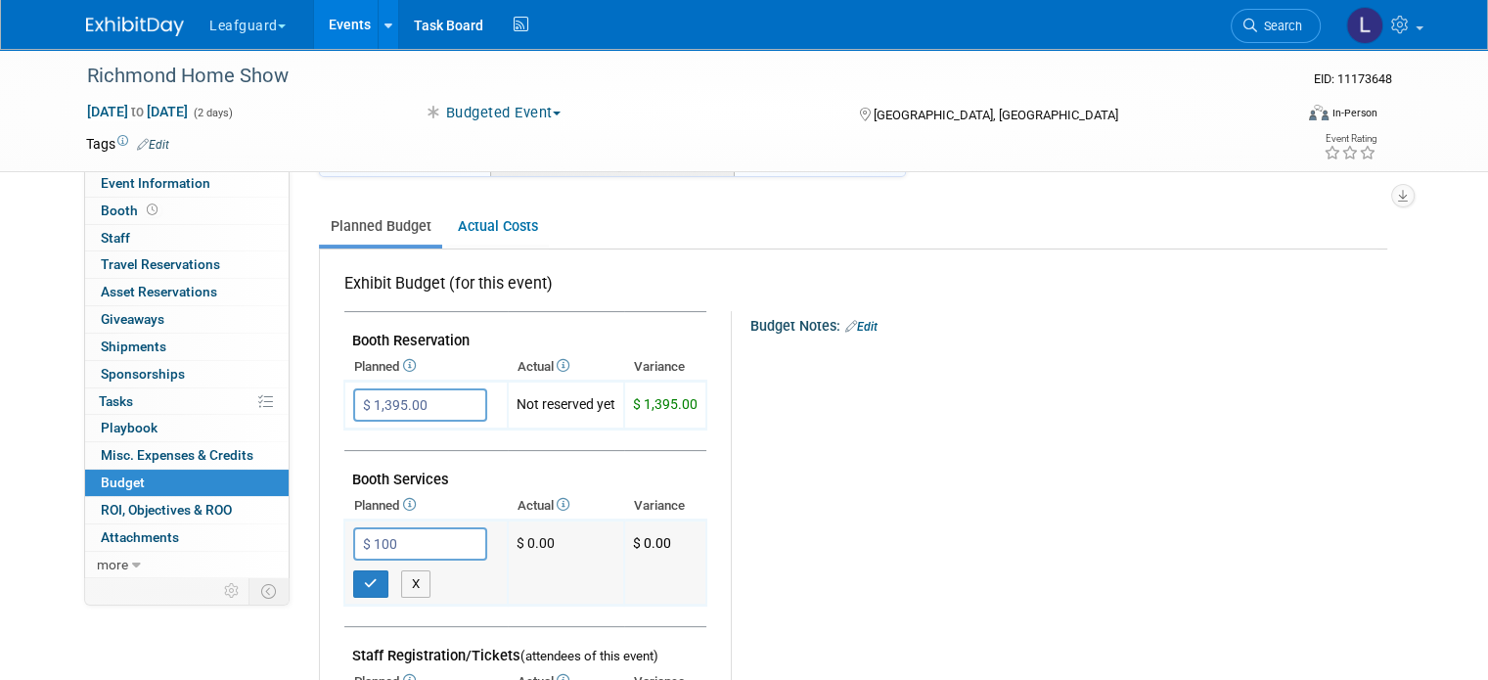
type input "$ 100.00"
click at [350, 590] on td "$ 100.00" at bounding box center [425, 563] width 163 height 85
click at [364, 582] on icon "button" at bounding box center [371, 583] width 14 height 13
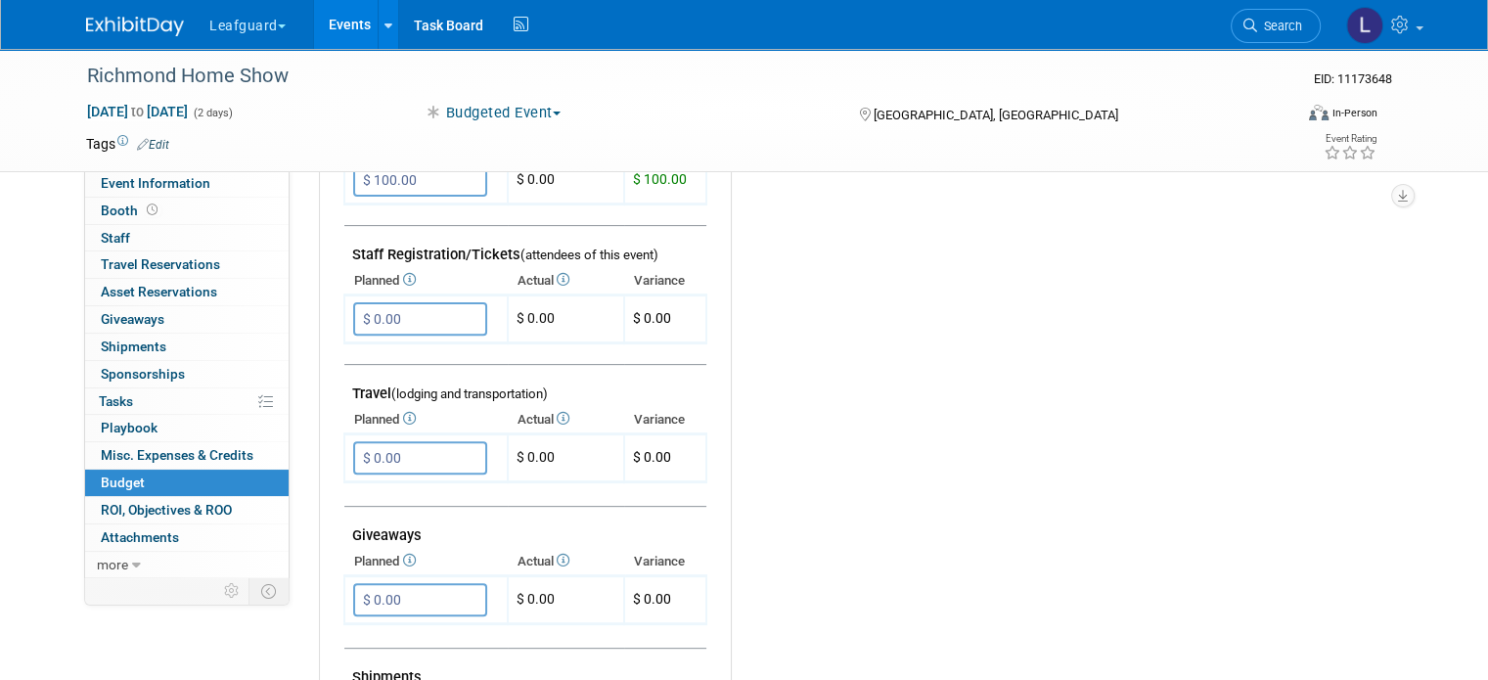
scroll to position [593, 0]
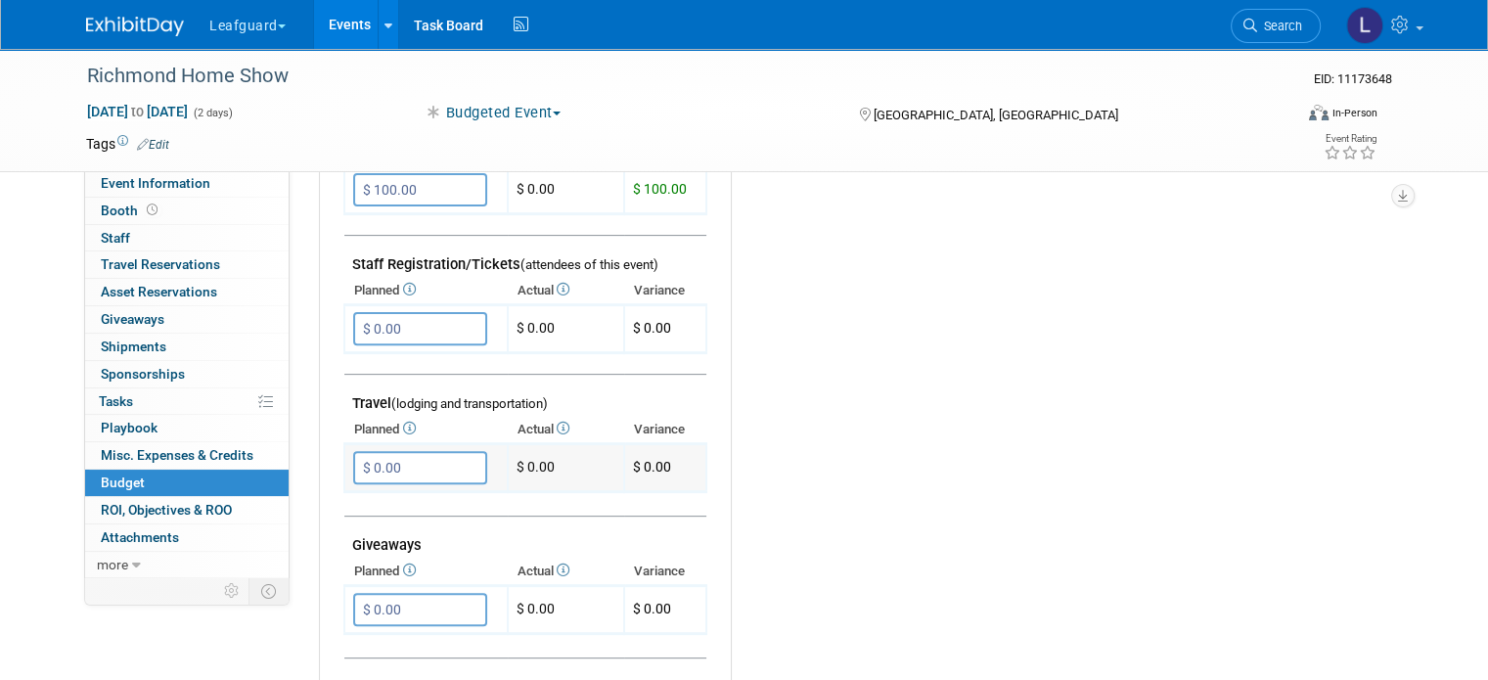
click at [380, 451] on input "$ 0.00" at bounding box center [420, 467] width 134 height 33
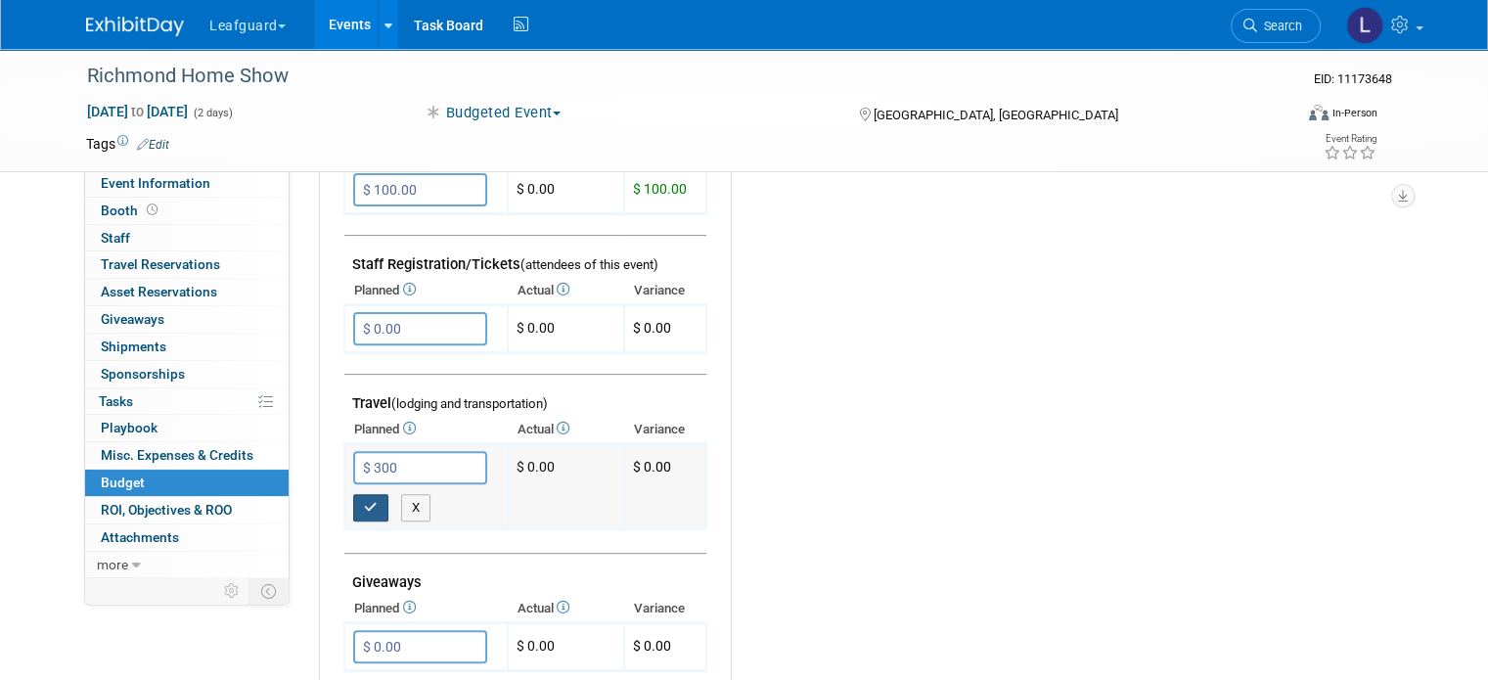
type input "$ 300.00"
click at [364, 501] on icon "button" at bounding box center [371, 507] width 14 height 13
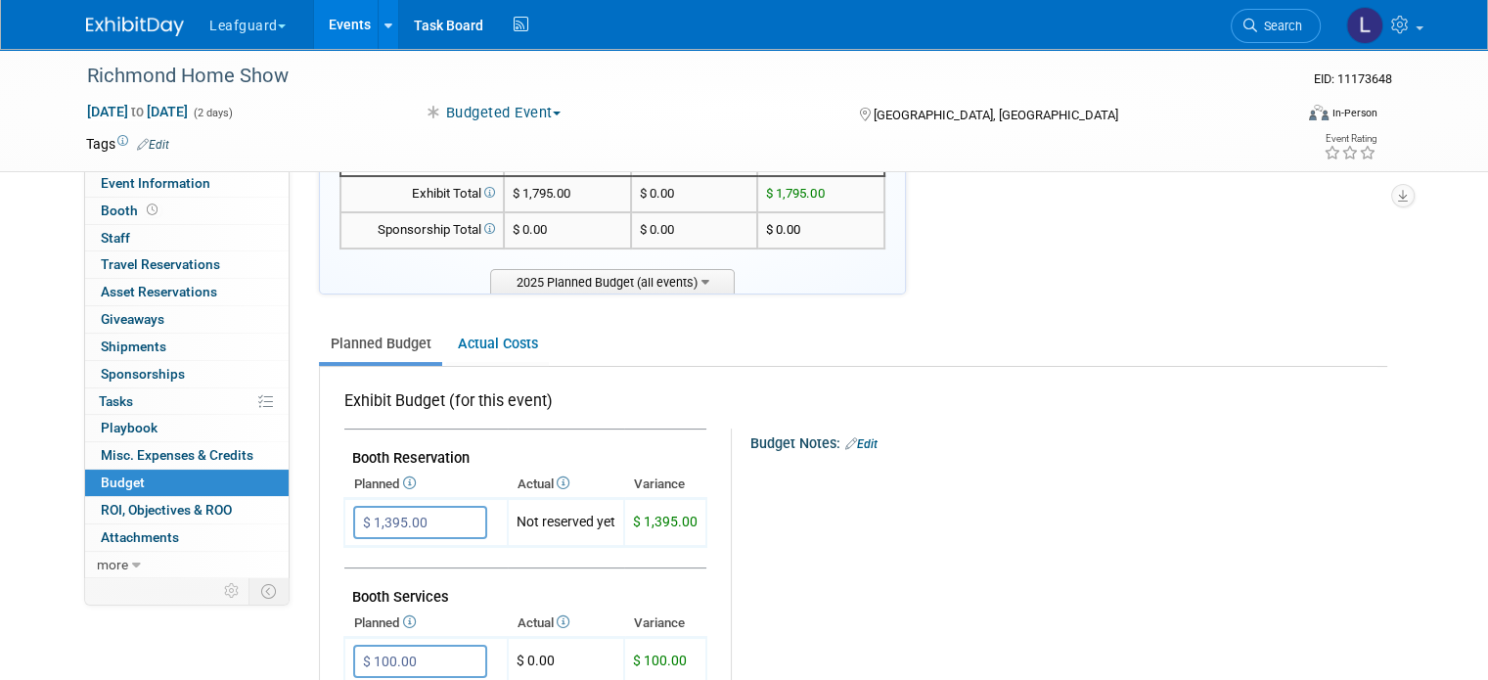
scroll to position [85, 0]
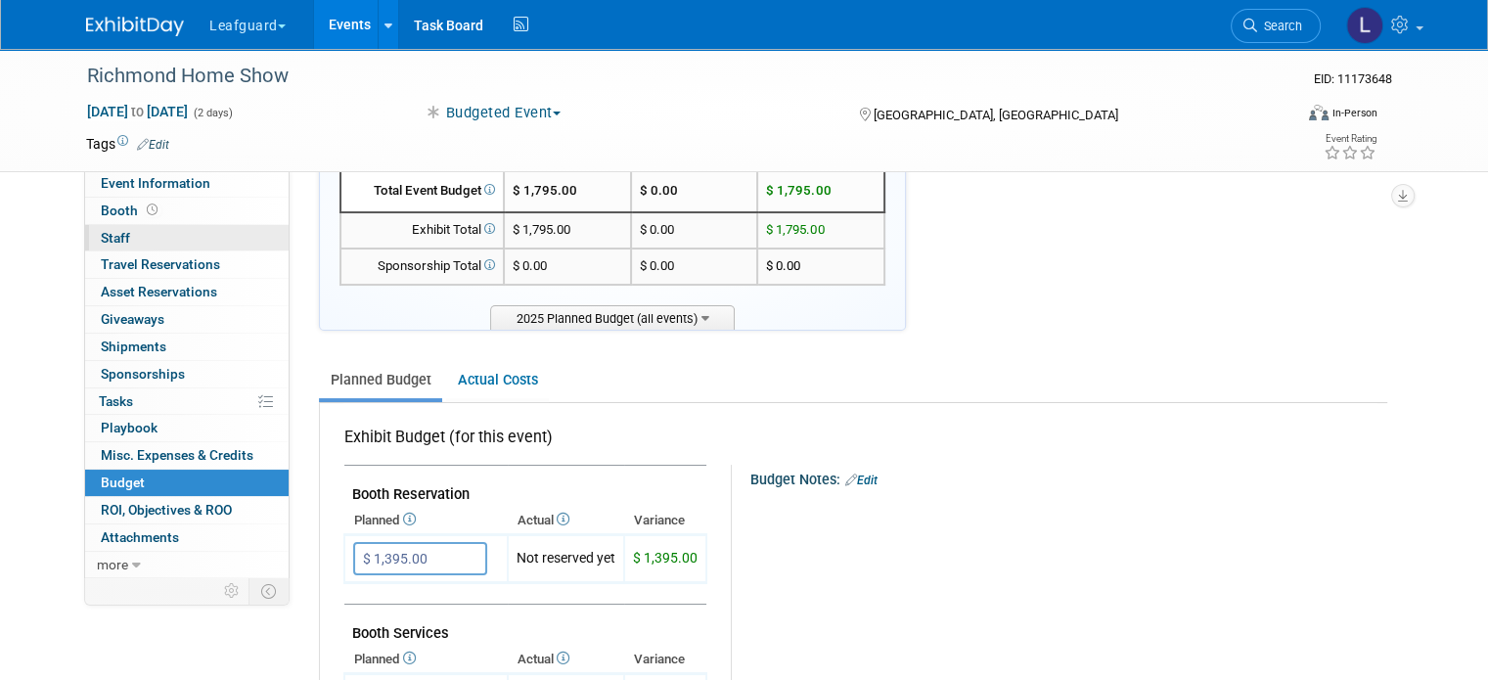
click at [116, 239] on link "0 Staff 0" at bounding box center [187, 238] width 204 height 26
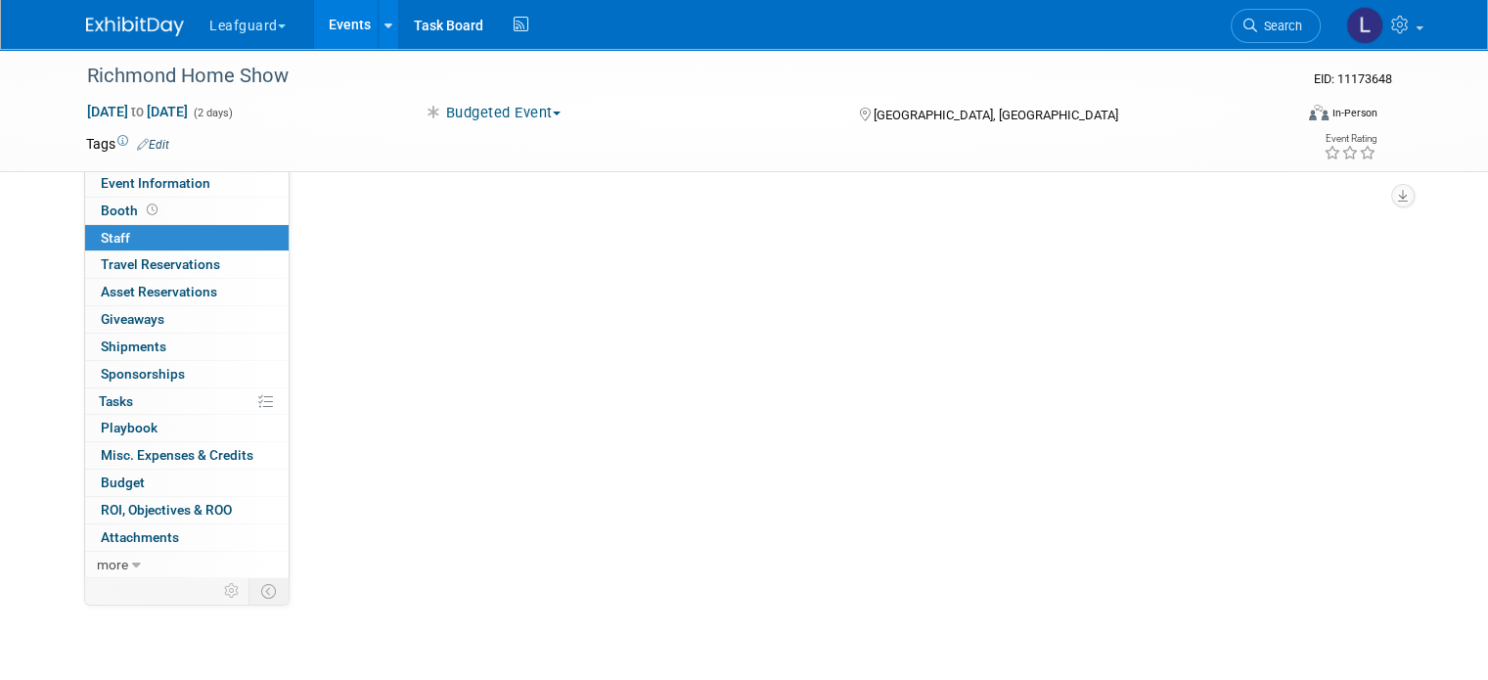
scroll to position [0, 0]
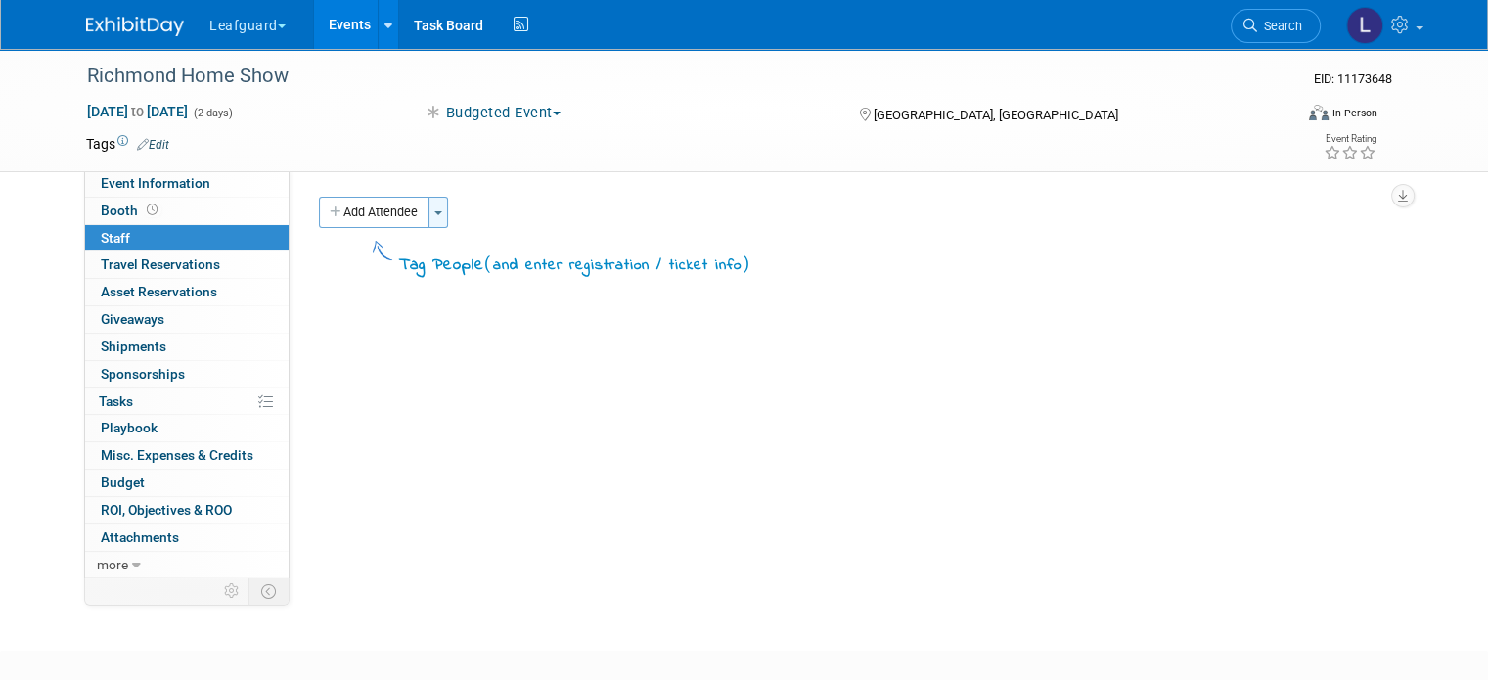
click at [429, 216] on button "Toggle Dropdown" at bounding box center [439, 212] width 20 height 31
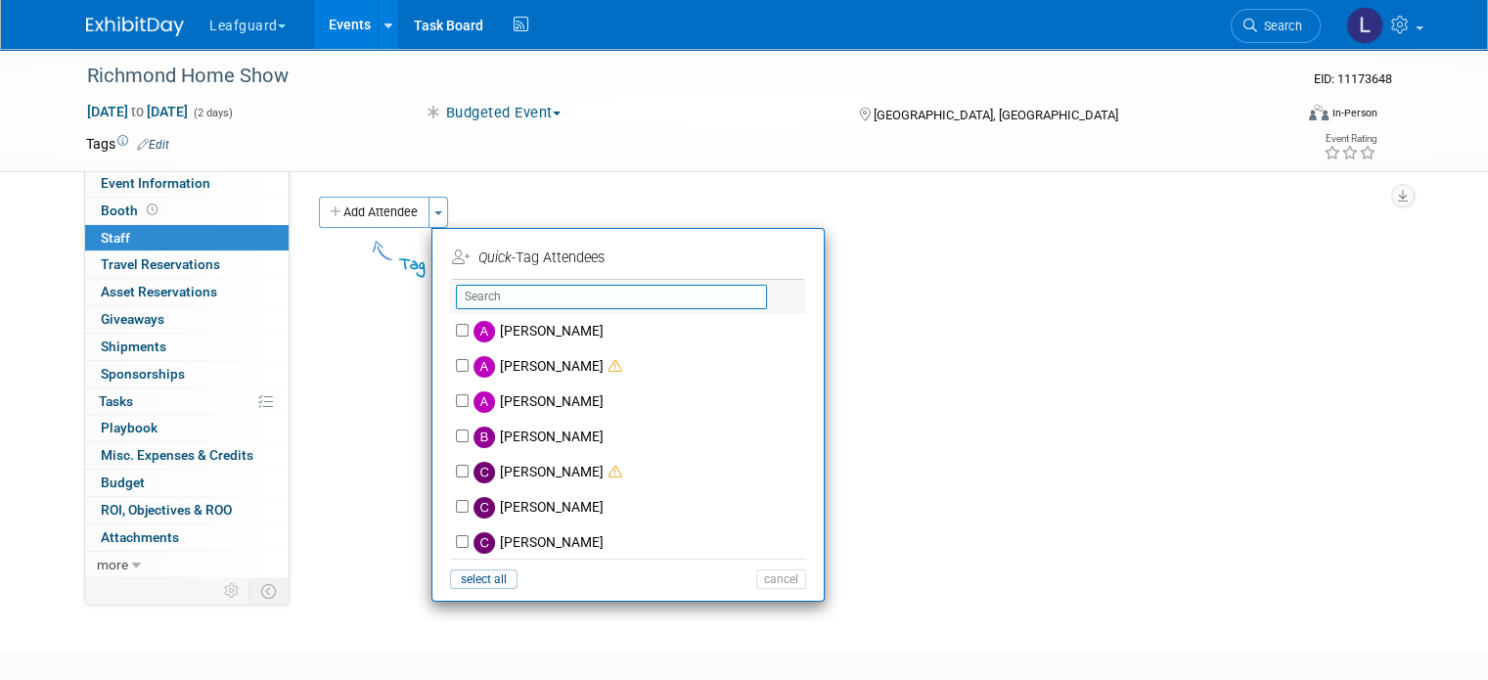
click at [475, 291] on input "text" at bounding box center [611, 297] width 311 height 24
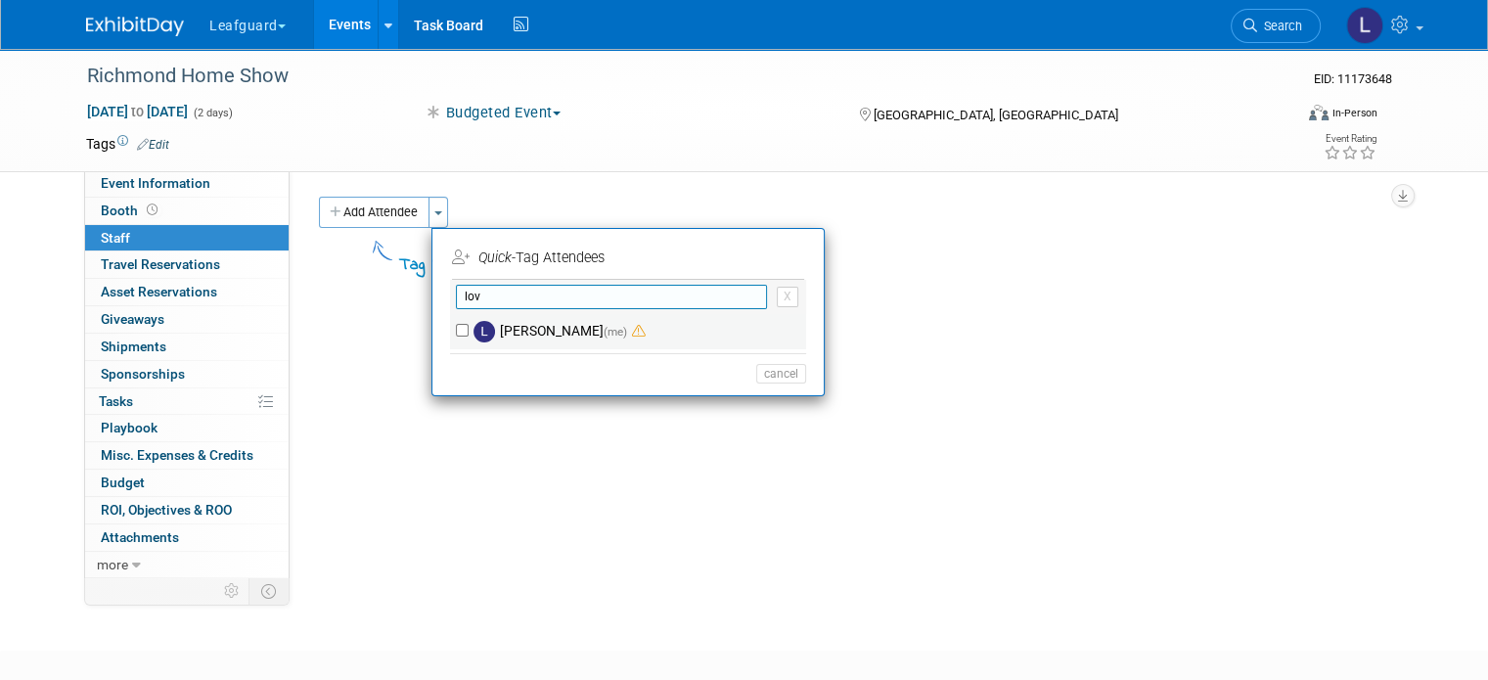
type input "lov"
click at [456, 326] on input "Lovell Fields (me)" at bounding box center [462, 330] width 13 height 13
checkbox input "true"
click at [493, 290] on input "lov" at bounding box center [611, 297] width 311 height 24
type input "l"
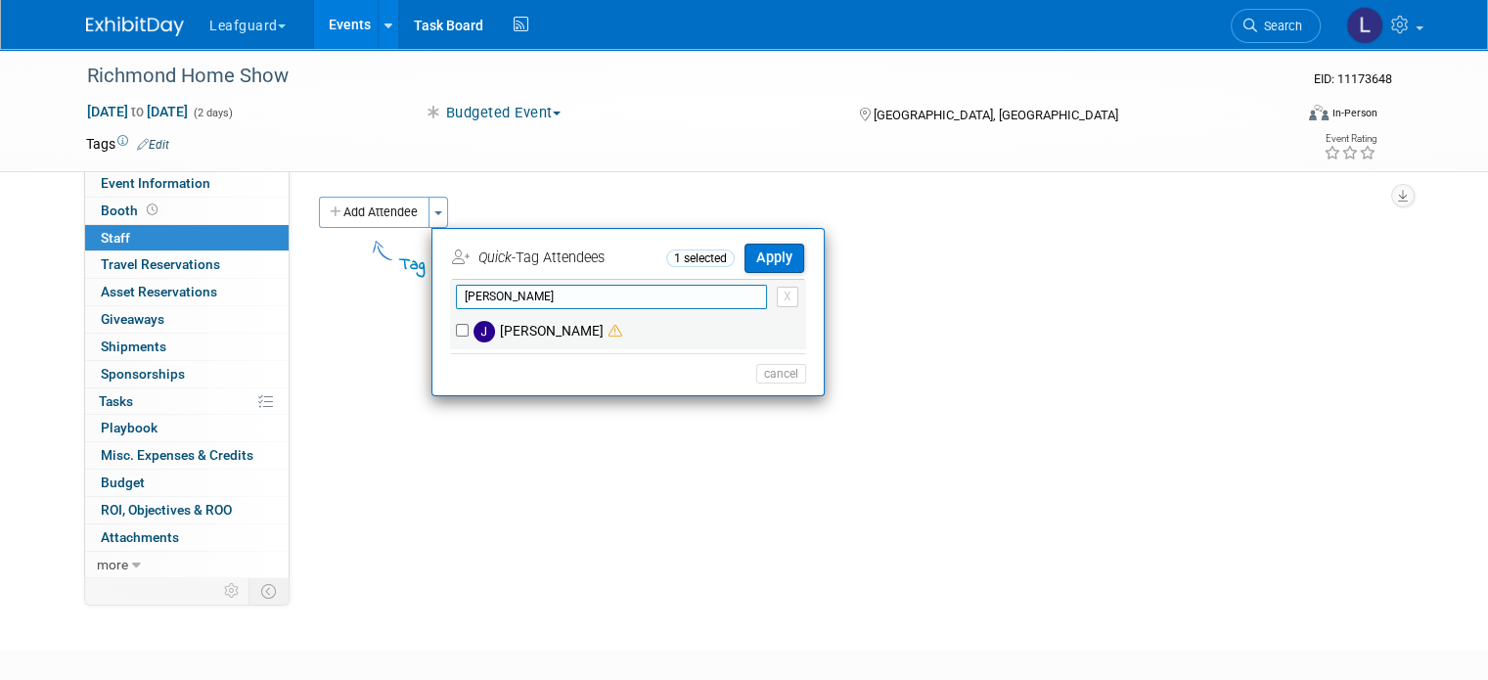
type input "jos"
click at [456, 329] on input "Josh Smith" at bounding box center [462, 330] width 13 height 13
checkbox input "true"
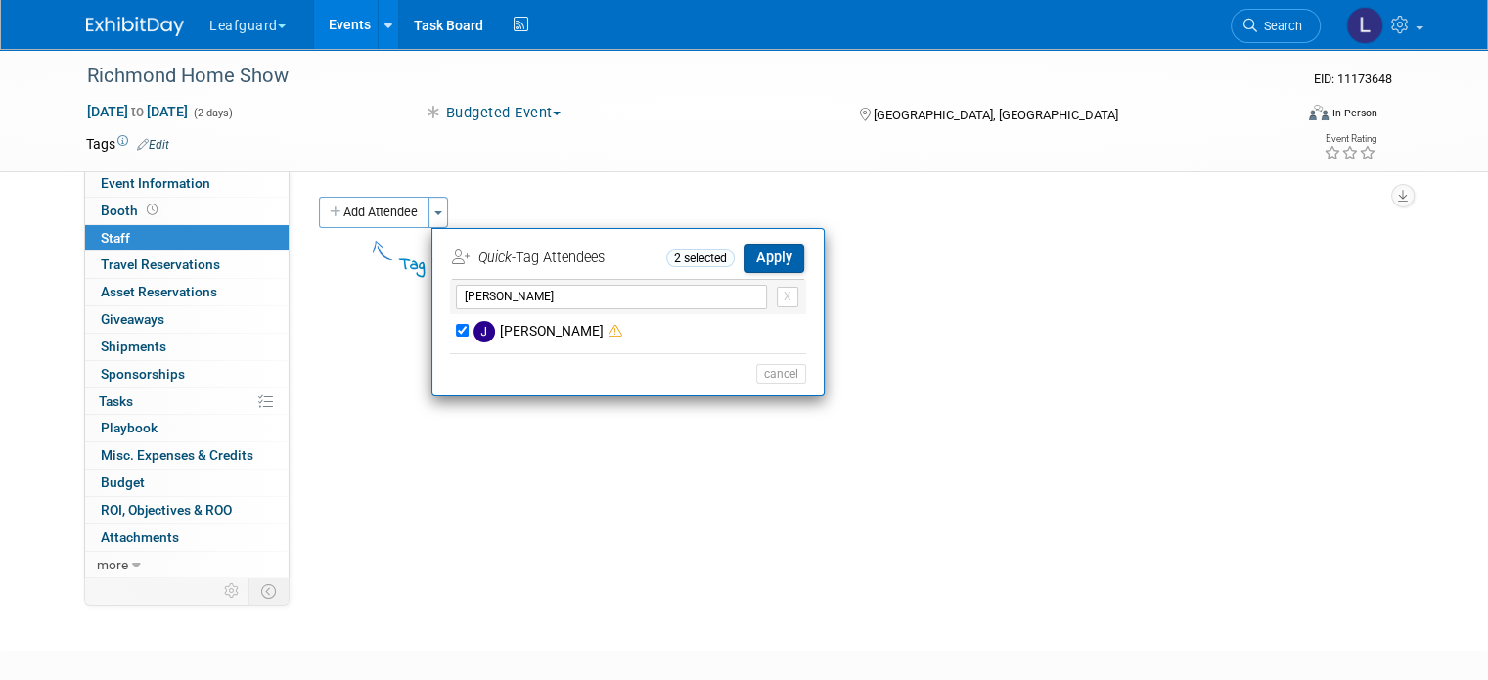
click at [759, 260] on button "Apply" at bounding box center [775, 258] width 60 height 28
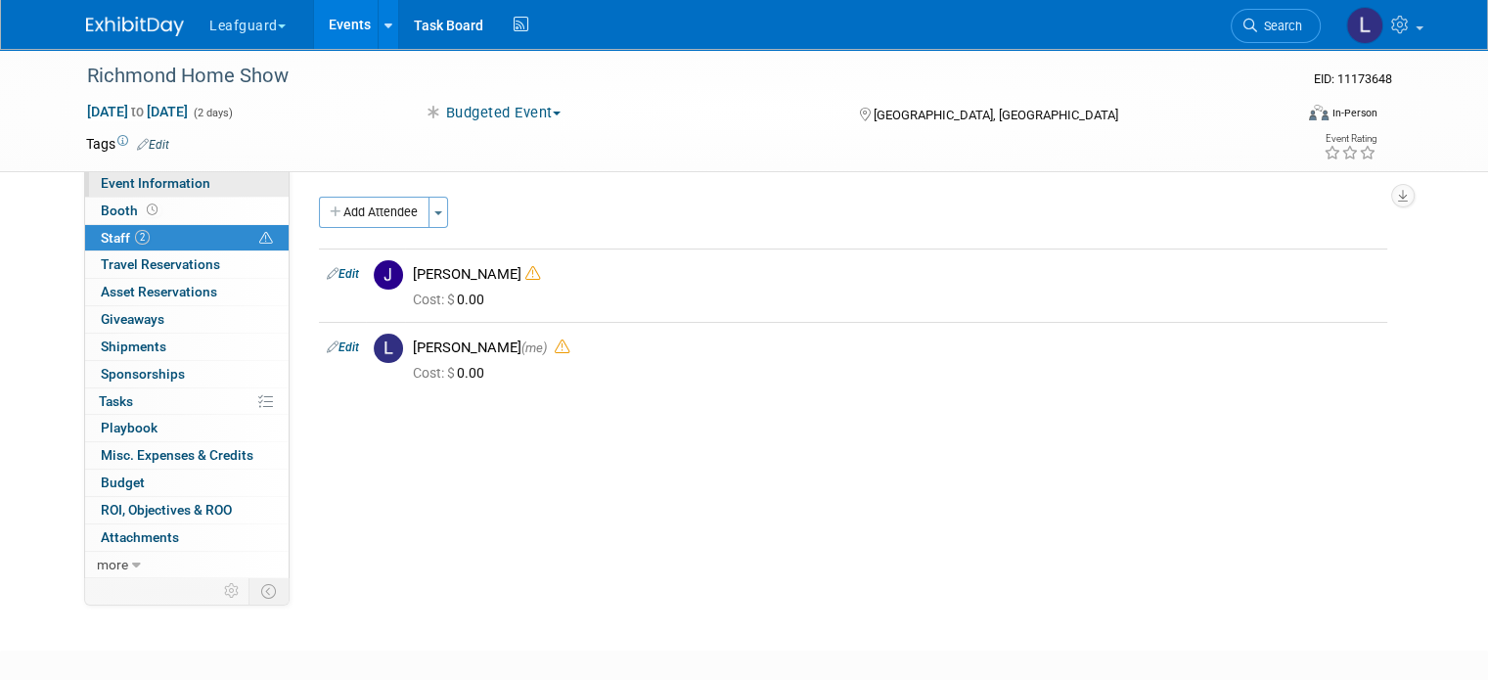
click at [139, 185] on span "Event Information" at bounding box center [156, 183] width 110 height 16
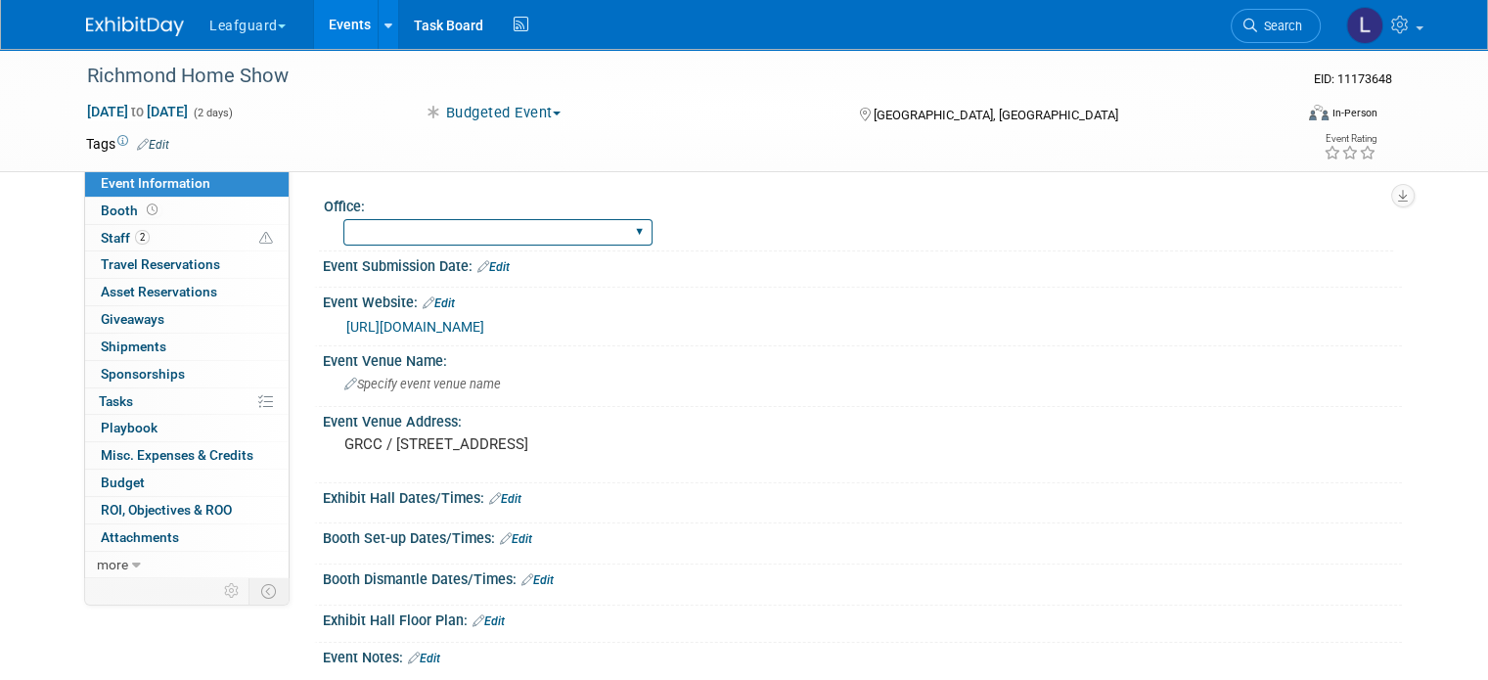
click at [407, 222] on select "Albany Arkansas Austin Birmingham Charlotte Chicago Cleveland Colorado Columbia…" at bounding box center [497, 232] width 309 height 26
select select "[GEOGRAPHIC_DATA]"
click at [343, 219] on select "Albany Arkansas Austin Birmingham Charlotte Chicago Cleveland Colorado Columbia…" at bounding box center [497, 232] width 309 height 26
click at [362, 193] on div "Office:" at bounding box center [859, 204] width 1070 height 24
click at [443, 229] on select "Albany Arkansas Austin Birmingham Charlotte Chicago Cleveland Colorado Columbia…" at bounding box center [497, 232] width 309 height 26
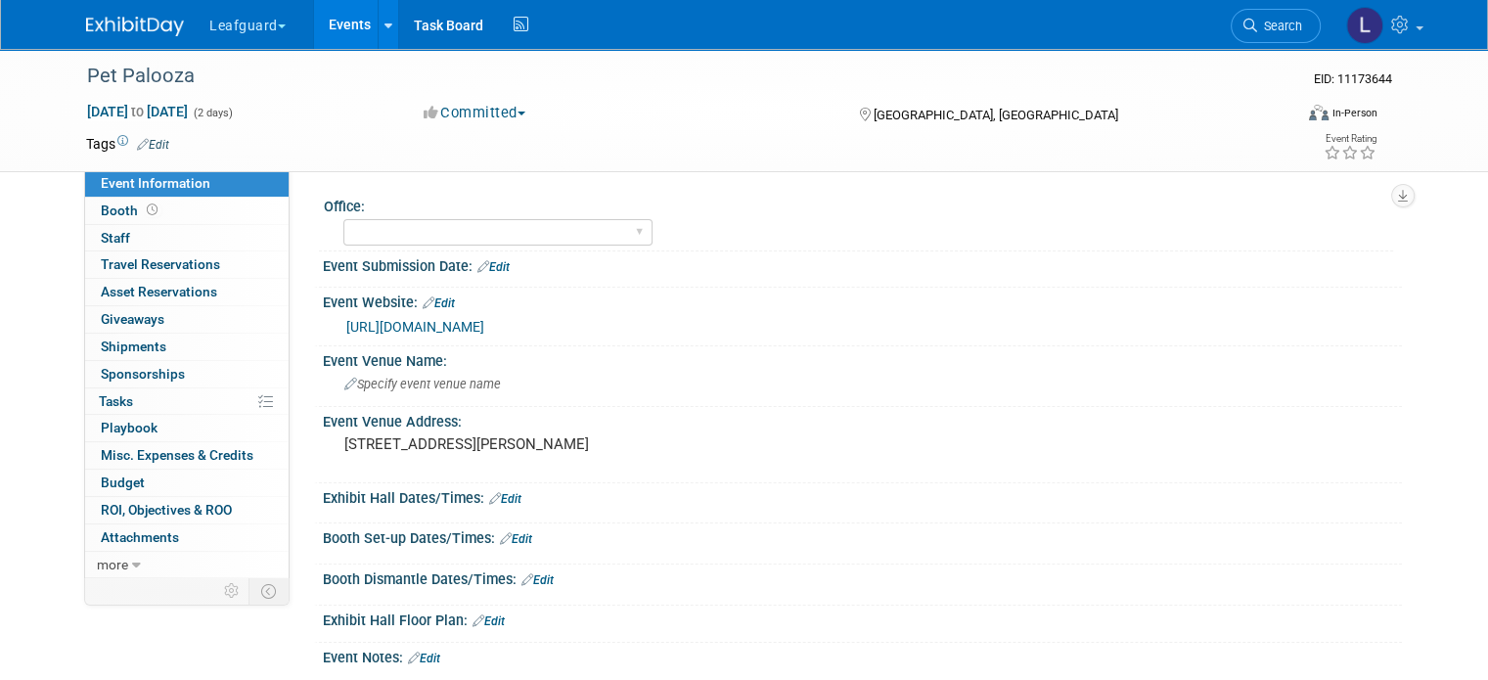
select select "[GEOGRAPHIC_DATA]"
click at [343, 219] on select "Albany Arkansas Austin Birmingham Charlotte Chicago Cleveland Colorado Columbia…" at bounding box center [497, 232] width 309 height 26
click at [365, 199] on icon at bounding box center [372, 206] width 14 height 15
click at [365, 205] on icon at bounding box center [372, 206] width 14 height 15
click at [506, 116] on button "Committed" at bounding box center [475, 113] width 116 height 21
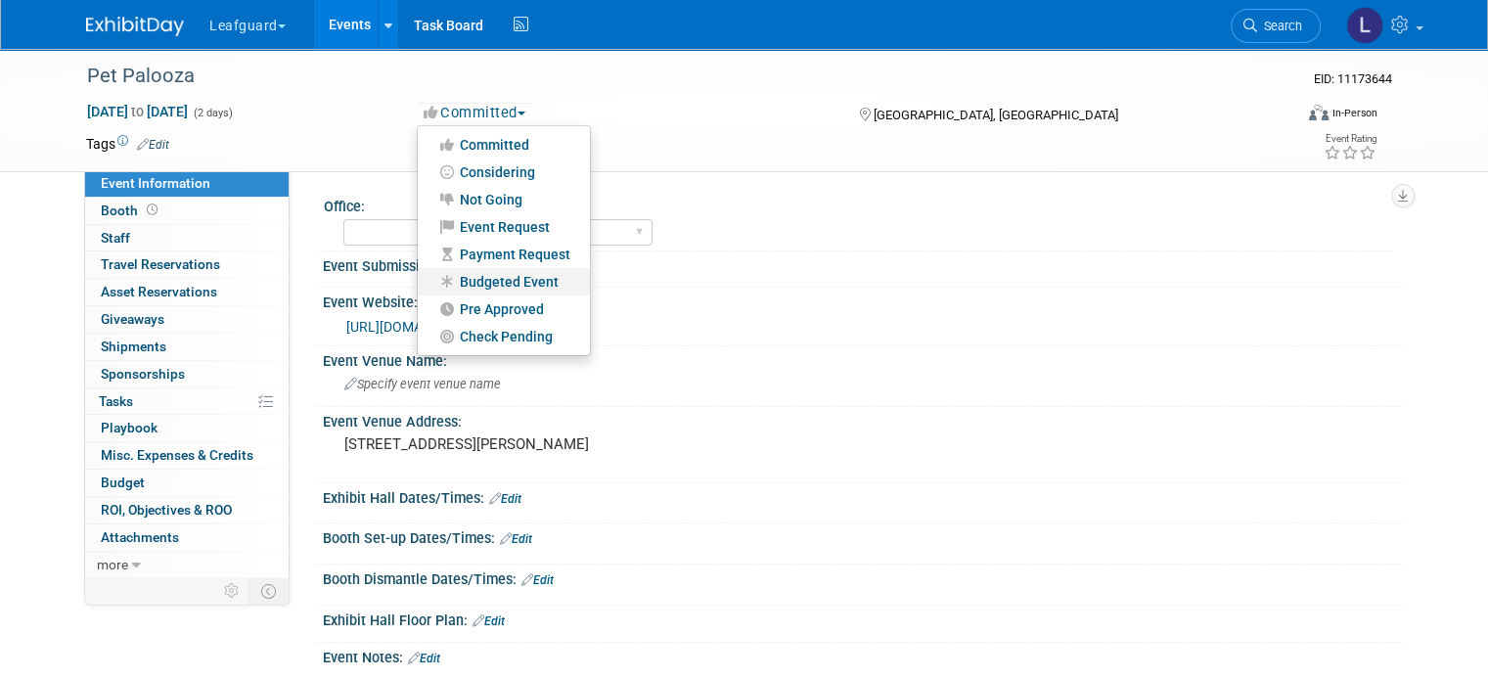
click at [503, 277] on link "Budgeted Event" at bounding box center [504, 281] width 172 height 27
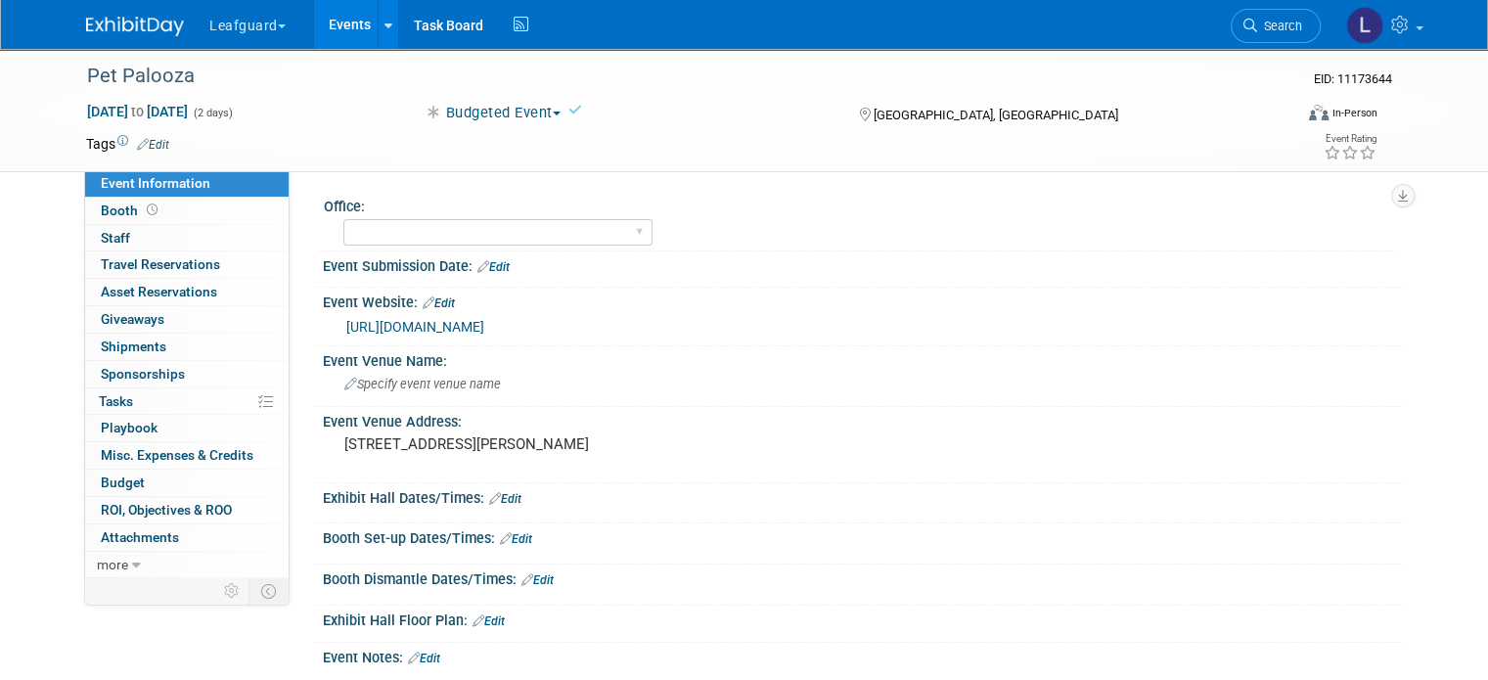
click at [575, 109] on icon at bounding box center [576, 110] width 14 height 14
click at [104, 214] on span "Booth" at bounding box center [131, 211] width 61 height 16
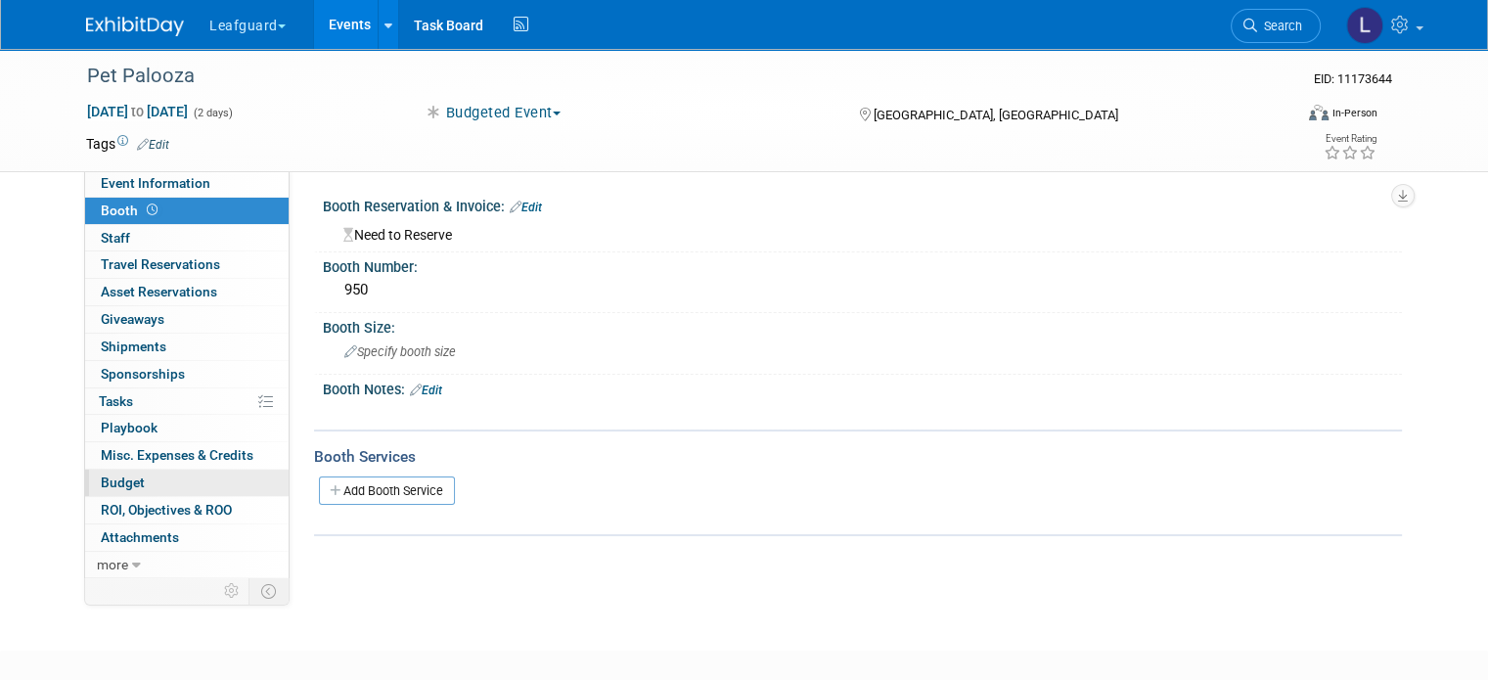
click at [109, 482] on span "Budget" at bounding box center [123, 483] width 44 height 16
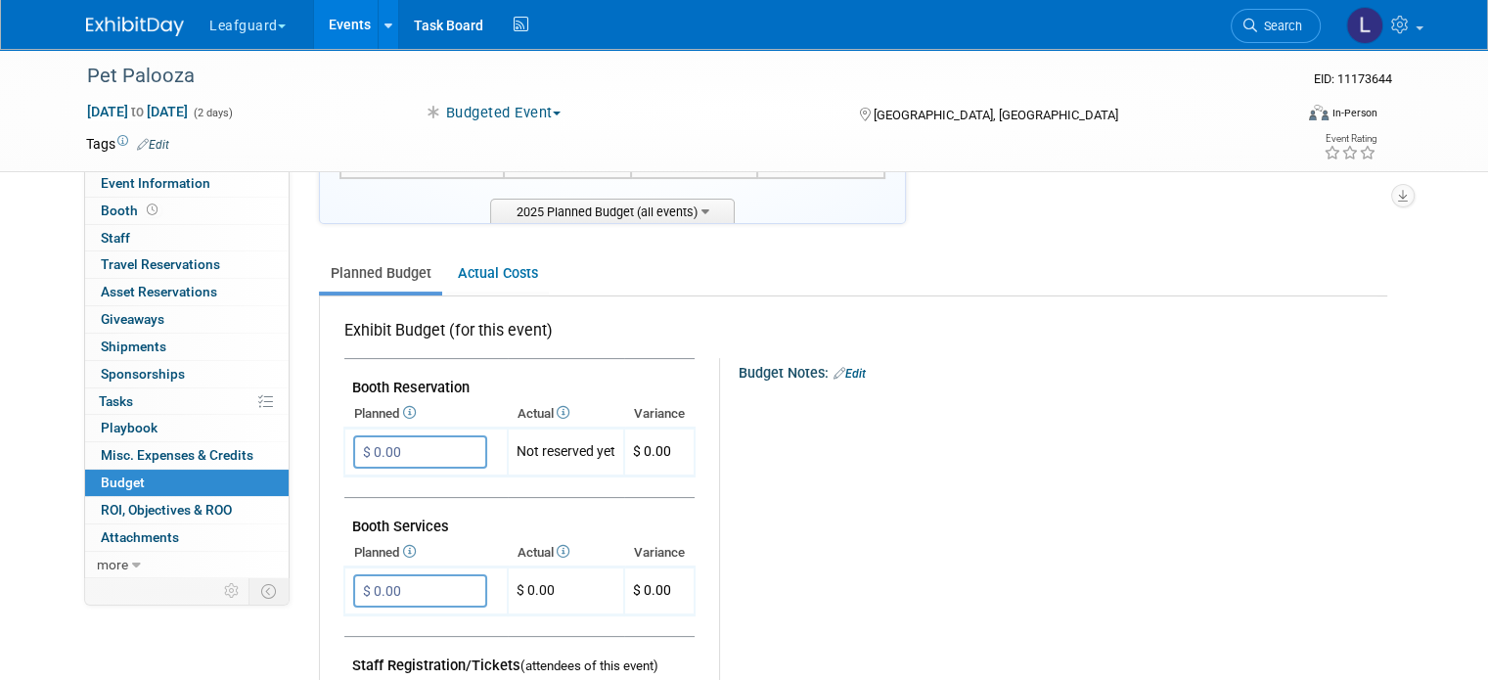
scroll to position [194, 0]
click at [405, 451] on input "$ 0.00" at bounding box center [420, 449] width 134 height 33
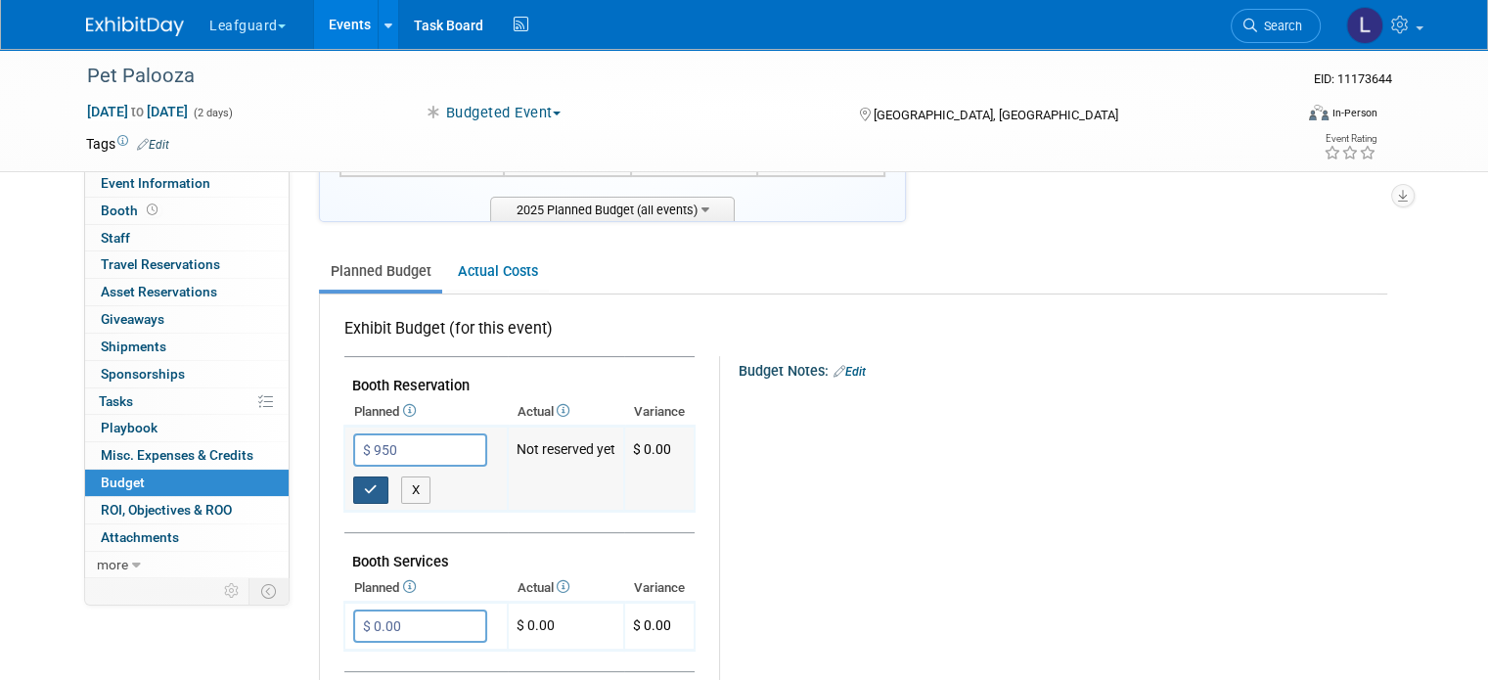
type input "$ 950.00"
click at [364, 484] on icon "button" at bounding box center [371, 489] width 14 height 13
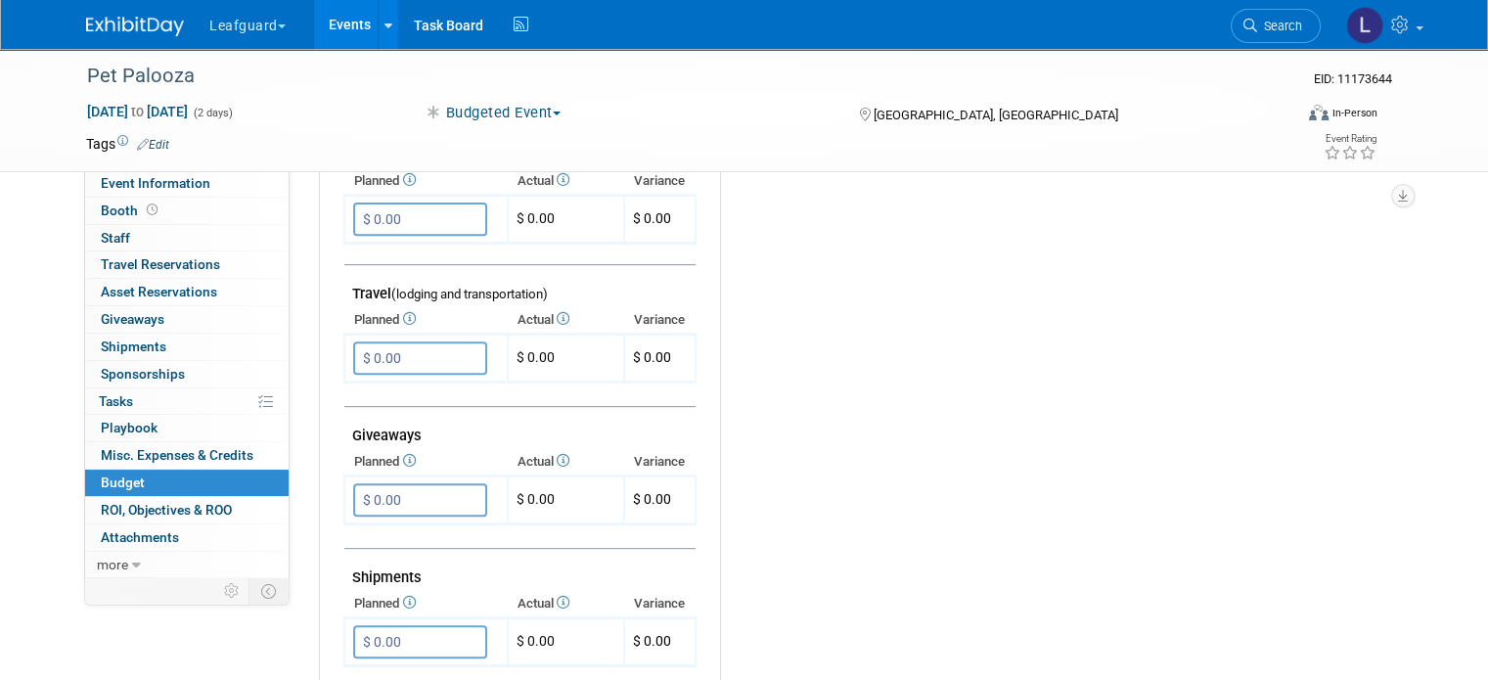
scroll to position [712, 0]
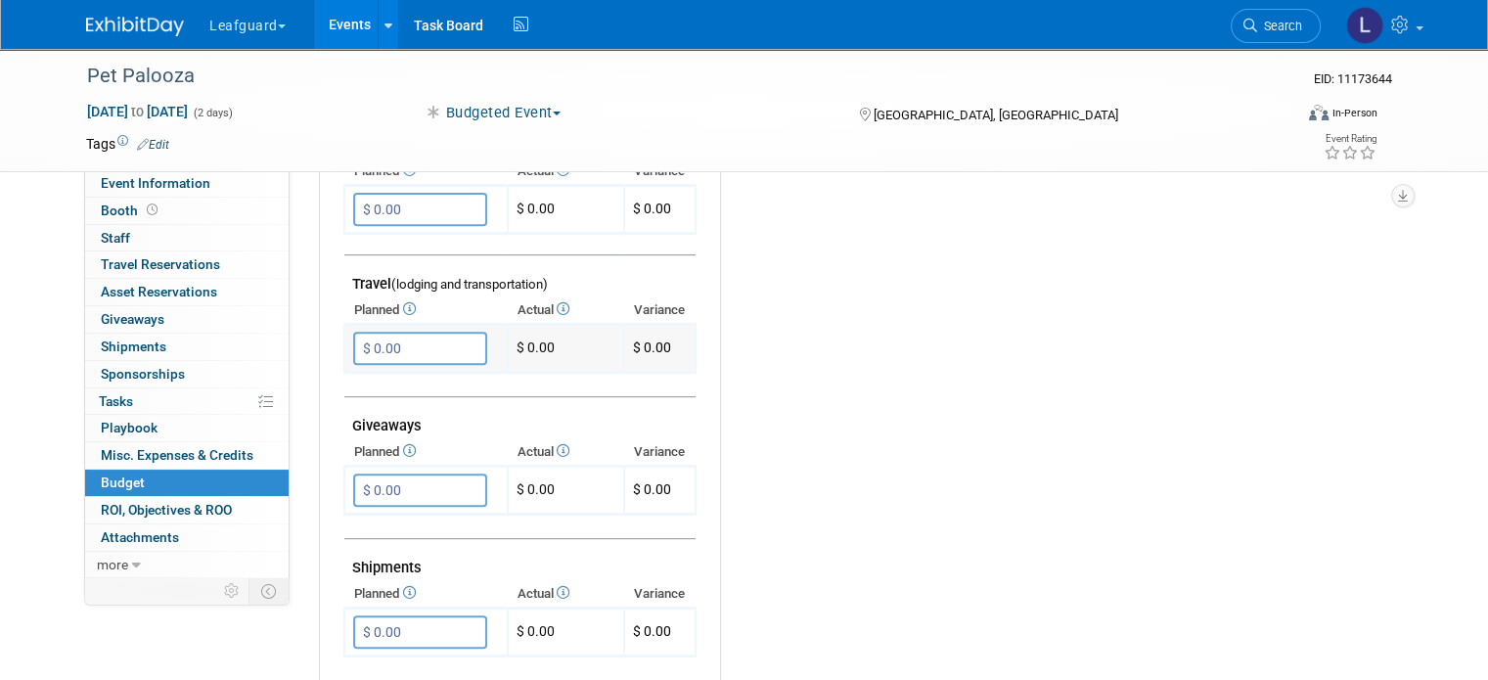
click at [411, 345] on input "$ 0.00" at bounding box center [420, 348] width 134 height 33
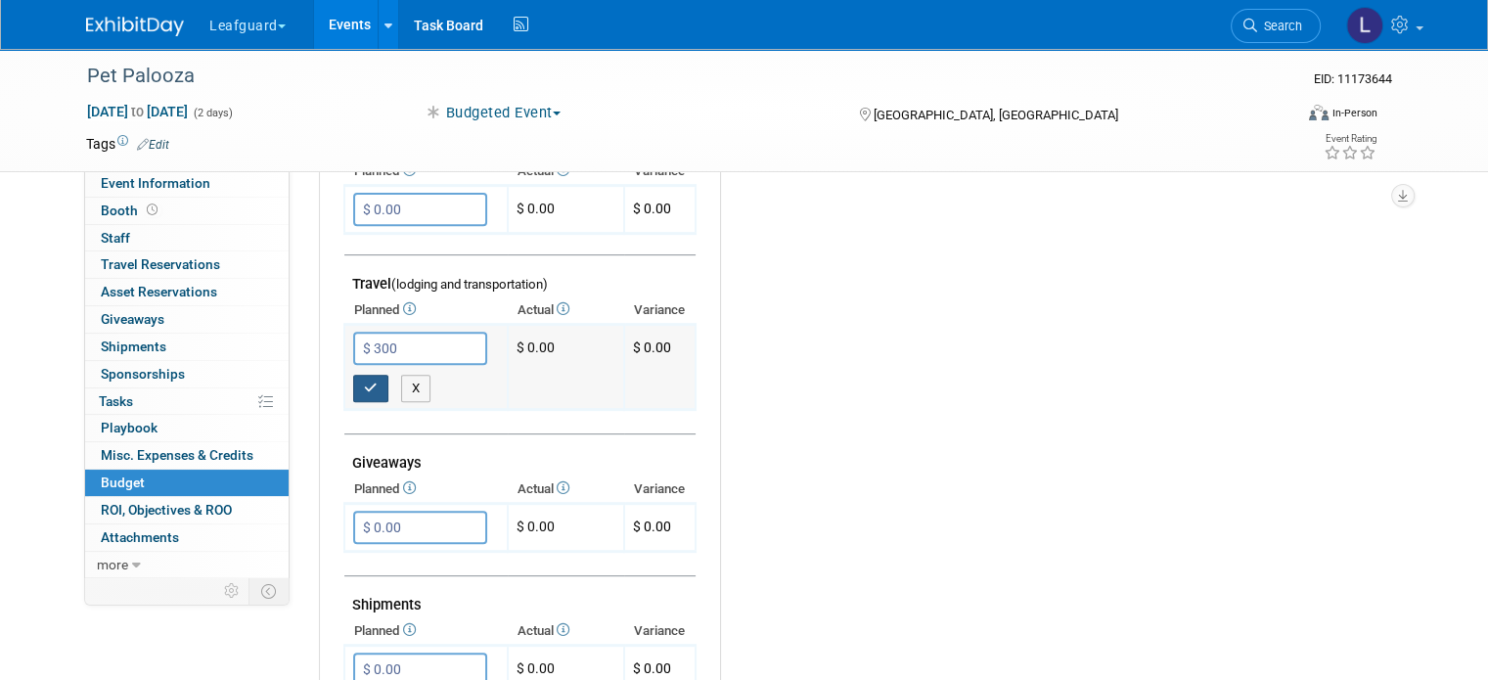
type input "$ 300.00"
click at [353, 375] on button "button" at bounding box center [370, 388] width 35 height 27
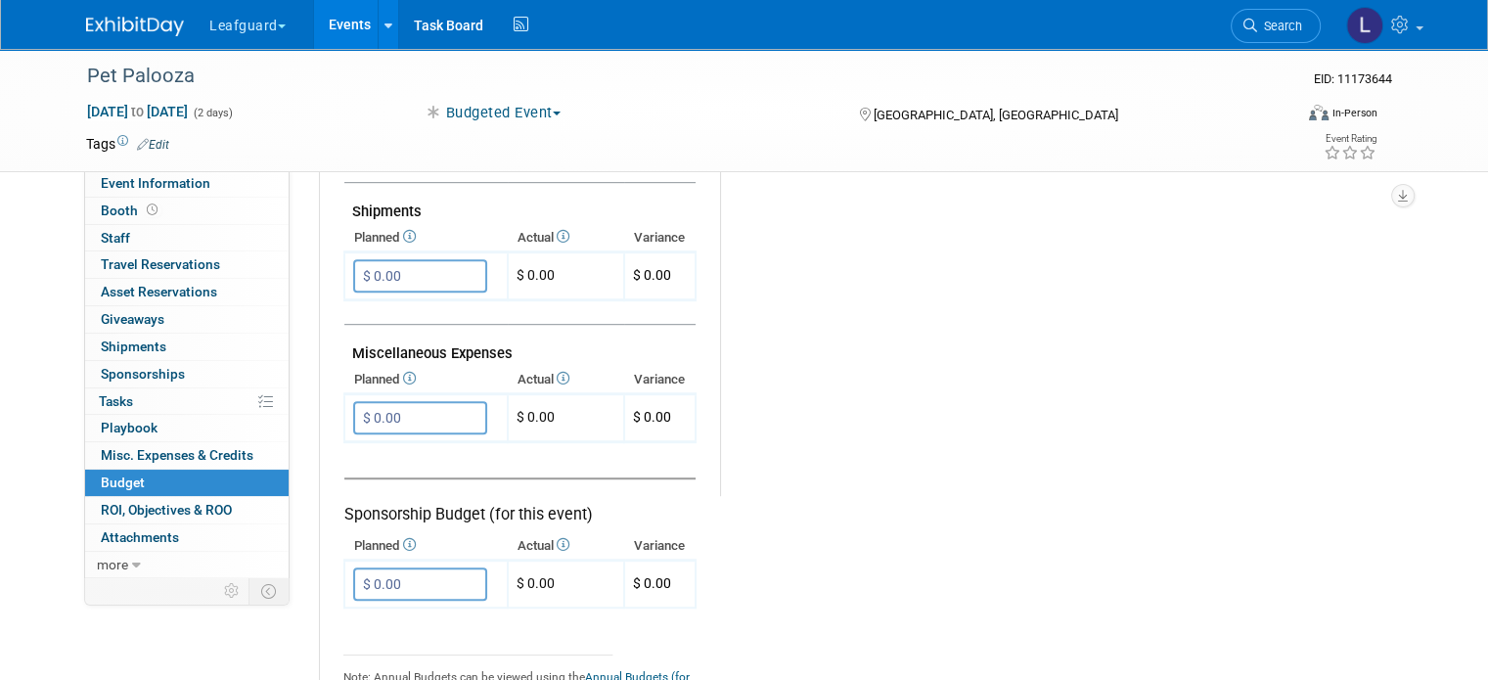
scroll to position [1284, 0]
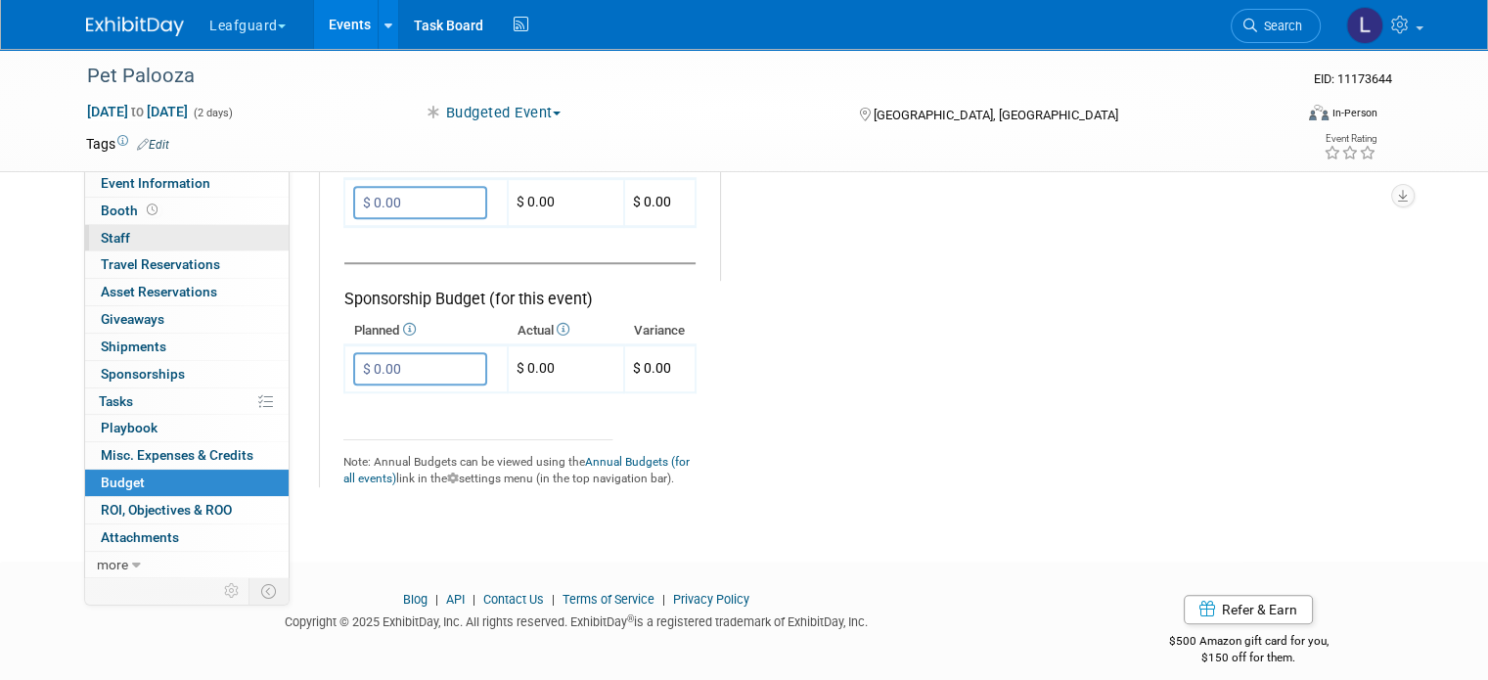
click at [146, 226] on link "0 Staff 0" at bounding box center [187, 238] width 204 height 26
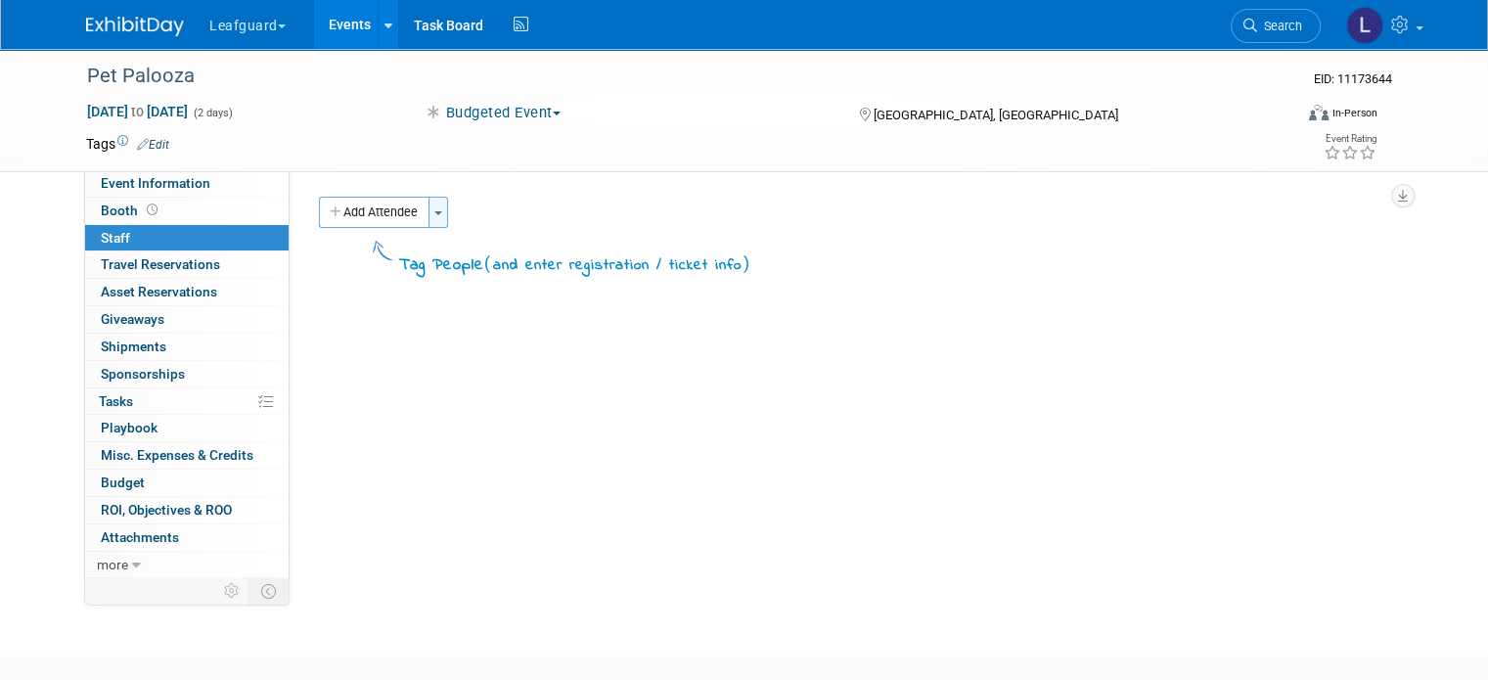
click at [434, 211] on span "button" at bounding box center [438, 213] width 8 height 4
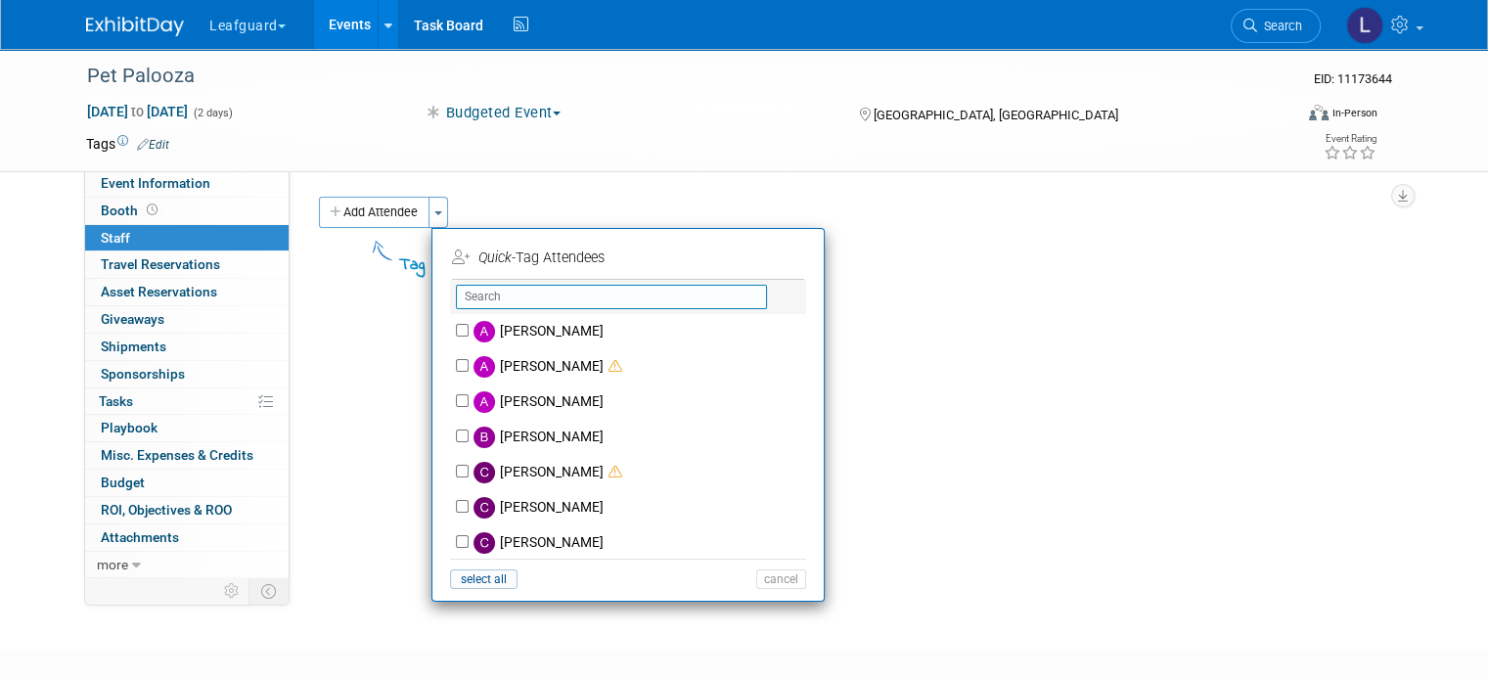
click at [476, 285] on input "text" at bounding box center [611, 297] width 311 height 24
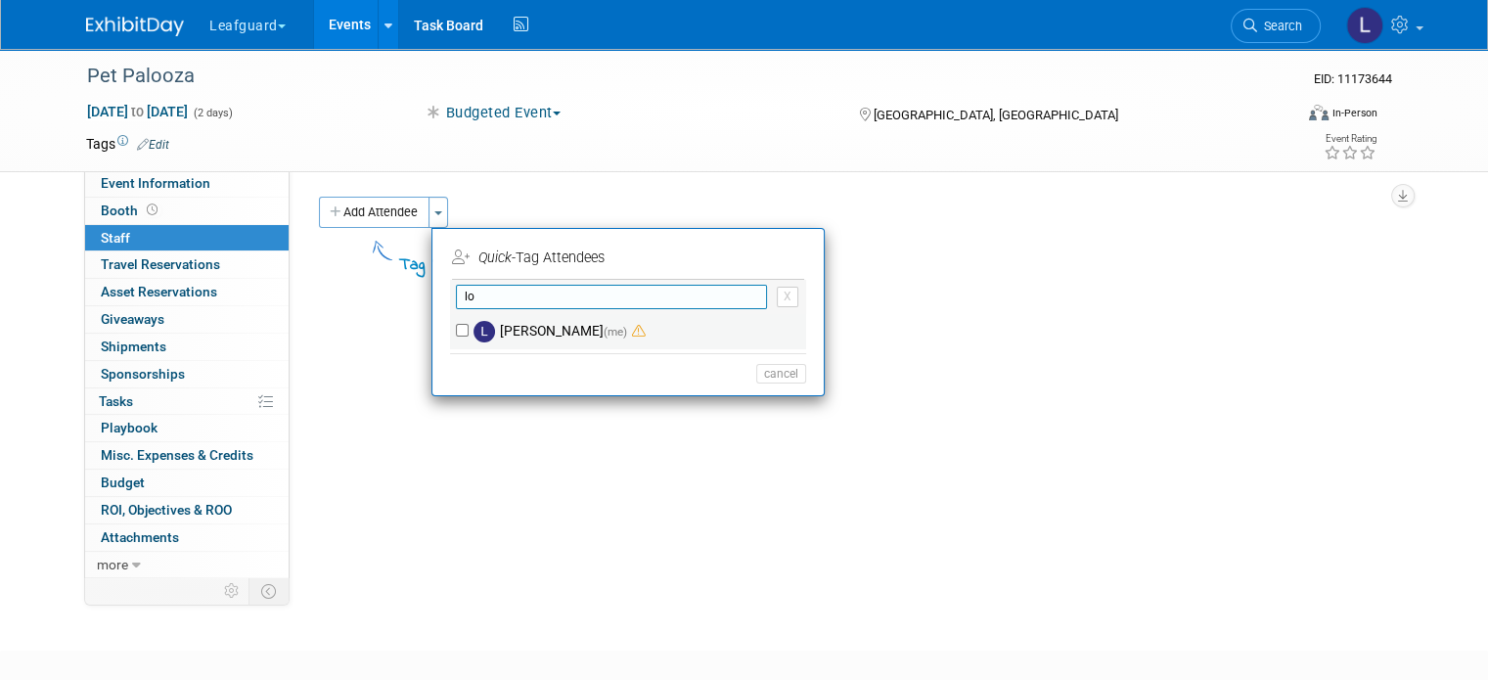
type input "lo"
click at [456, 326] on input "Lovell Fields (me)" at bounding box center [462, 330] width 13 height 13
checkbox input "true"
click at [462, 301] on input "lo" at bounding box center [611, 297] width 311 height 24
type input "l"
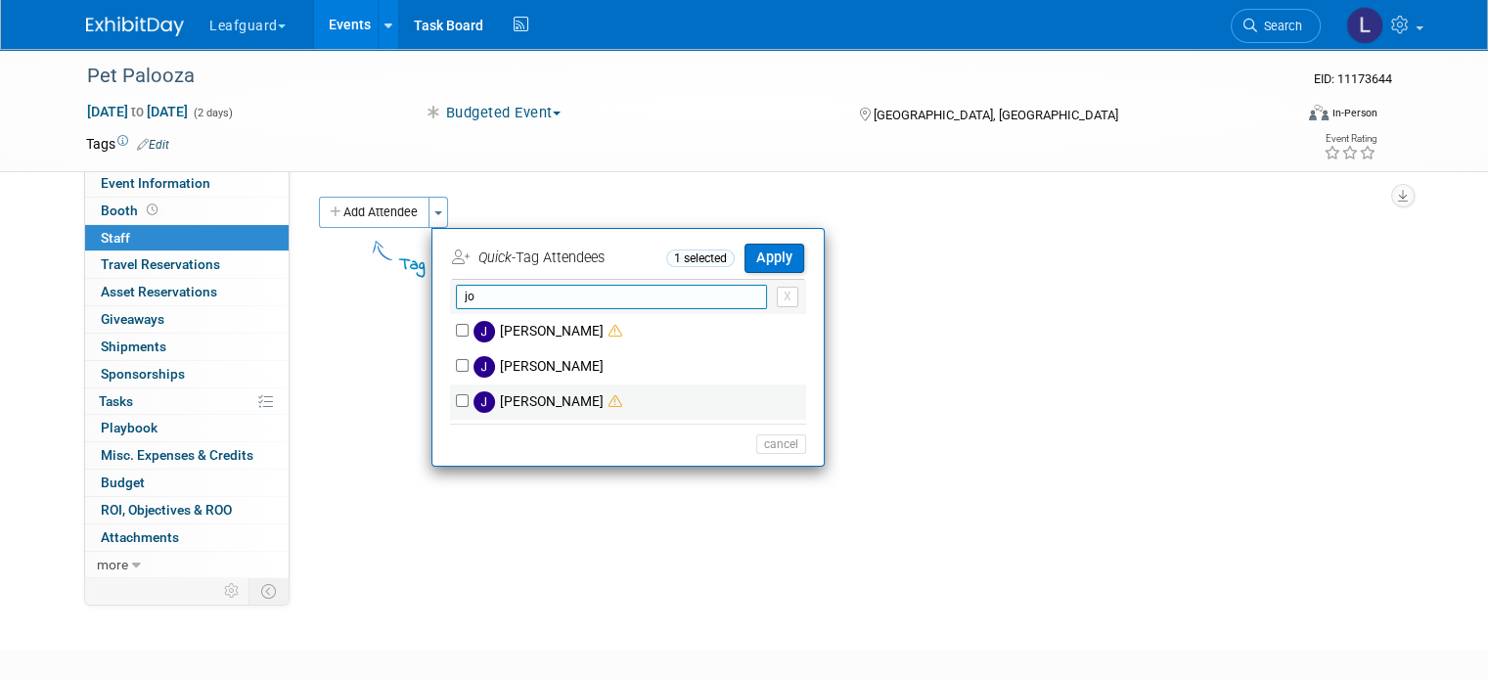
type input "jo"
click at [456, 398] on input "Josh Smith" at bounding box center [462, 400] width 13 height 13
checkbox input "true"
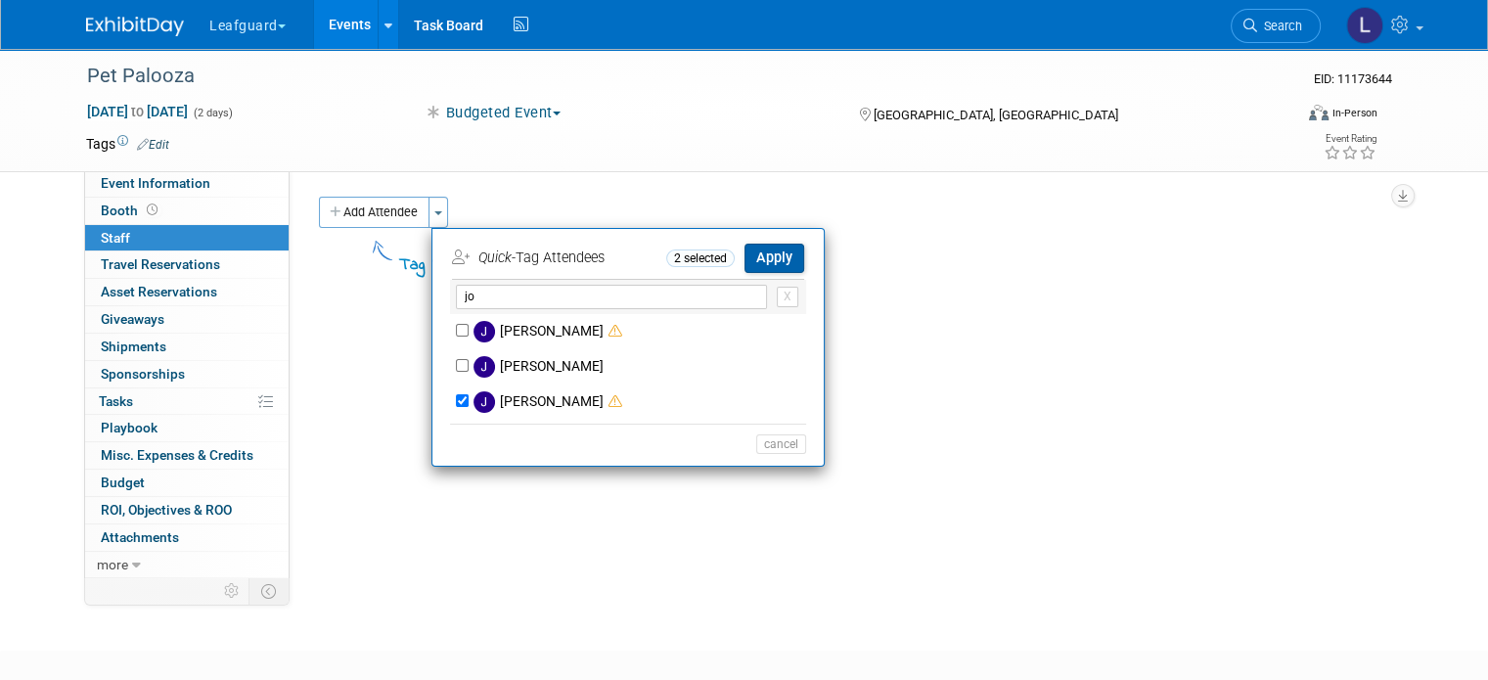
click at [753, 258] on button "Apply" at bounding box center [775, 258] width 60 height 28
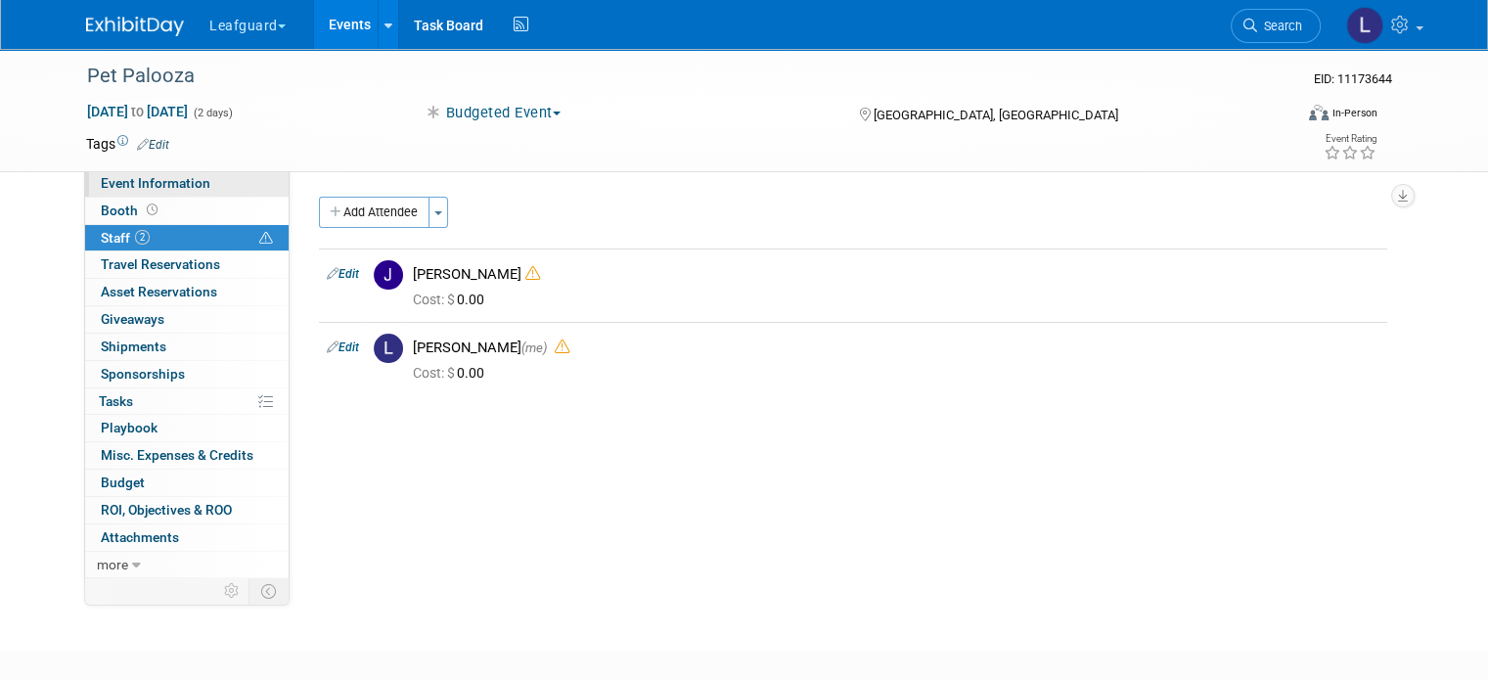
click at [164, 184] on span "Event Information" at bounding box center [156, 183] width 110 height 16
select select "[GEOGRAPHIC_DATA]"
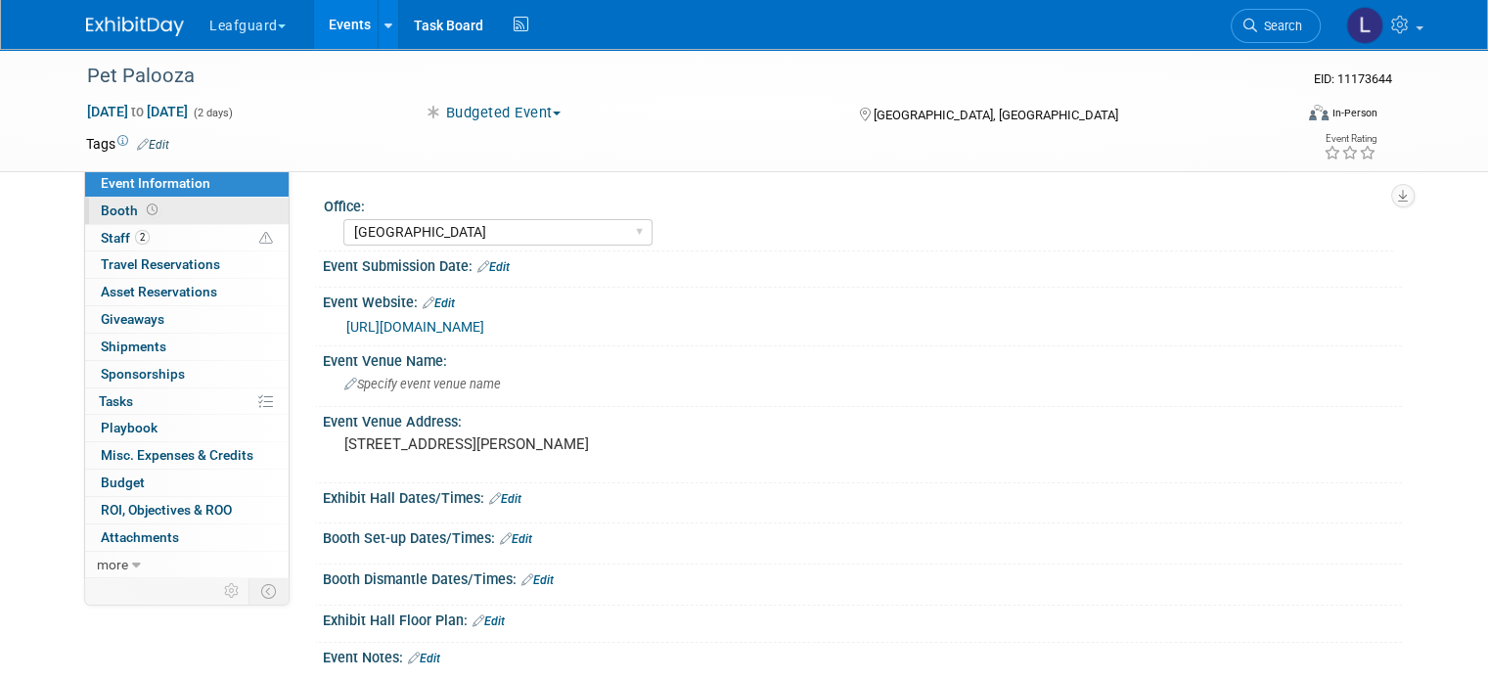
click at [153, 217] on link "Booth" at bounding box center [187, 211] width 204 height 26
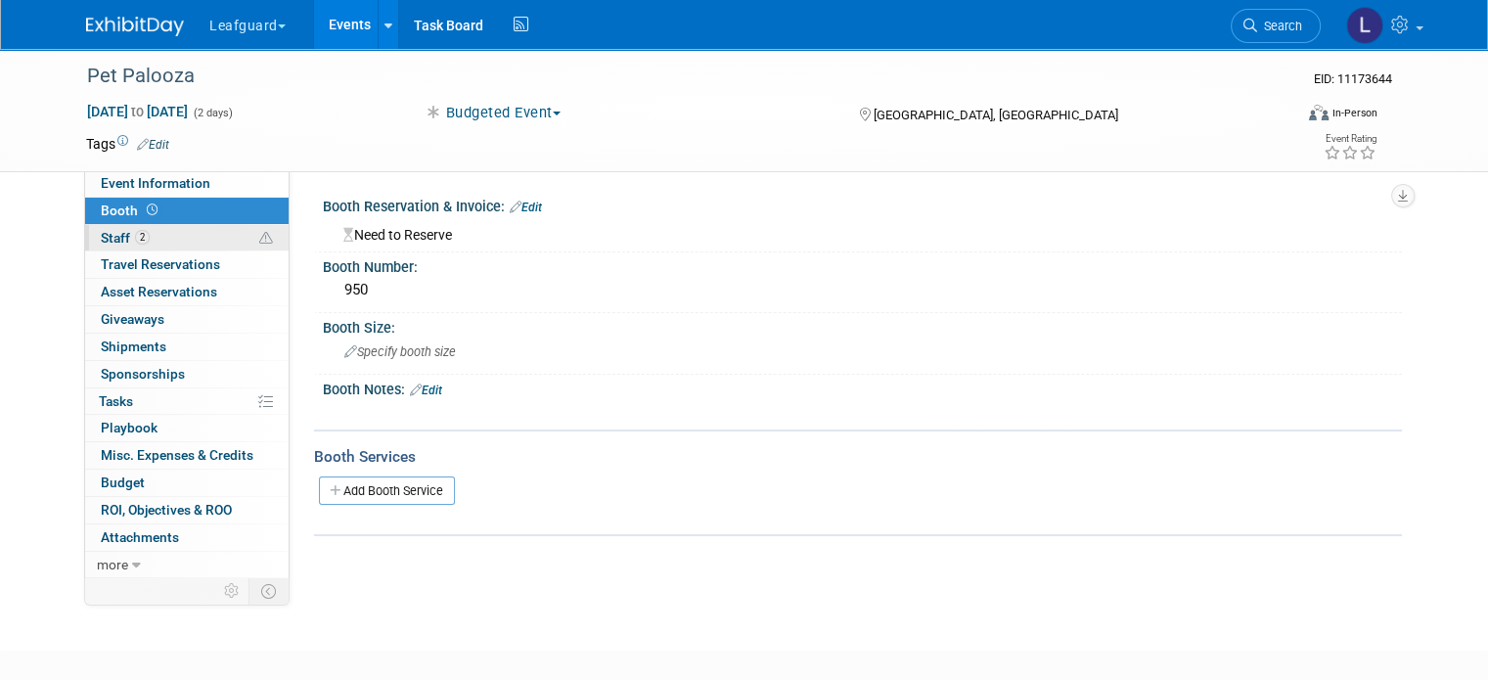
click at [141, 242] on link "2 Staff 2" at bounding box center [187, 238] width 204 height 26
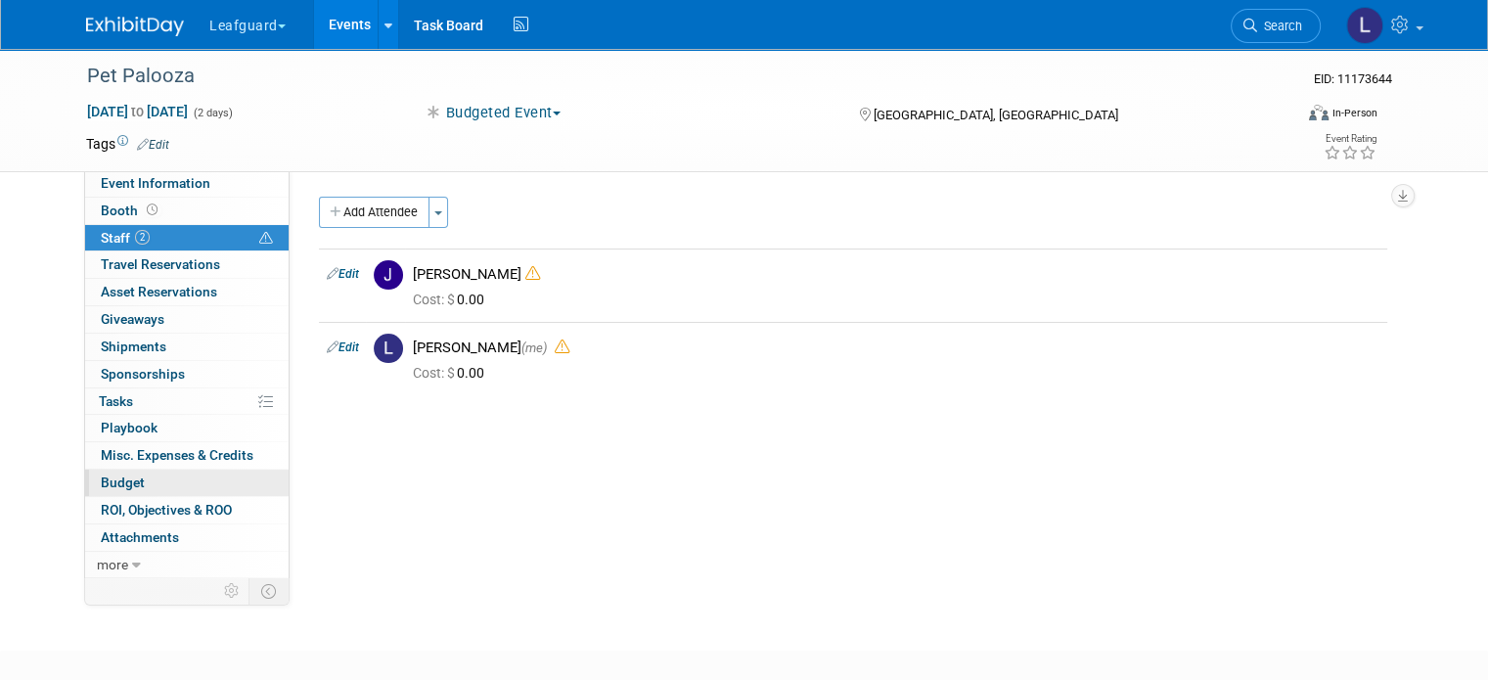
click at [146, 484] on link "Budget" at bounding box center [187, 483] width 204 height 26
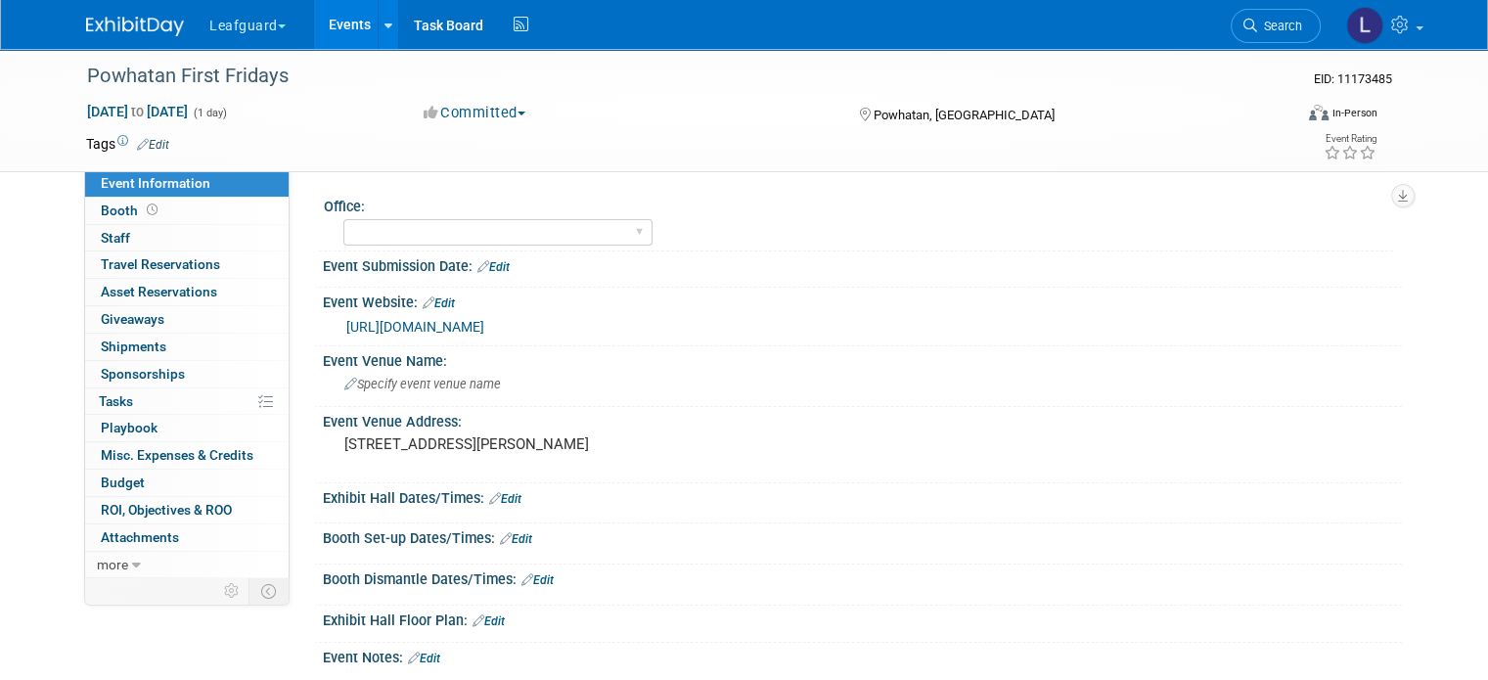
click at [480, 114] on button "Committed" at bounding box center [475, 113] width 116 height 21
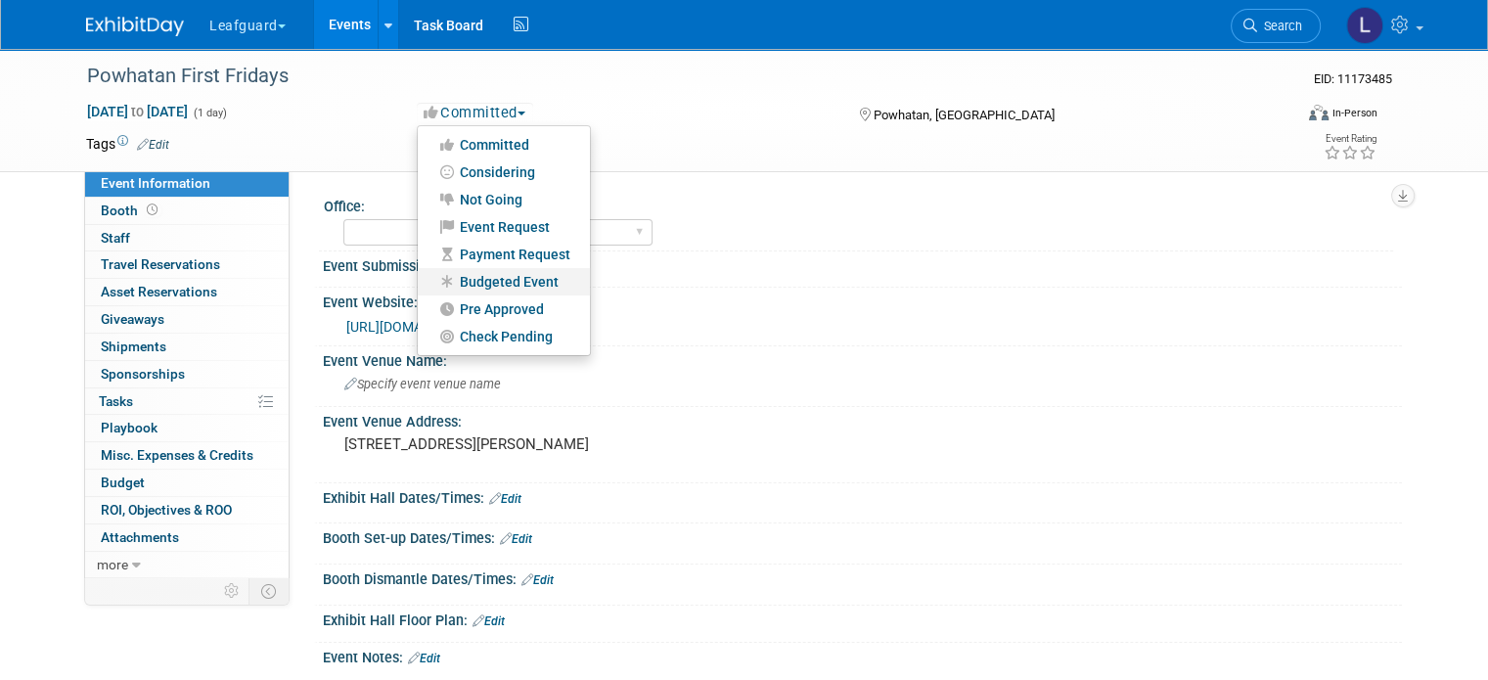
click at [487, 283] on link "Budgeted Event" at bounding box center [504, 281] width 172 height 27
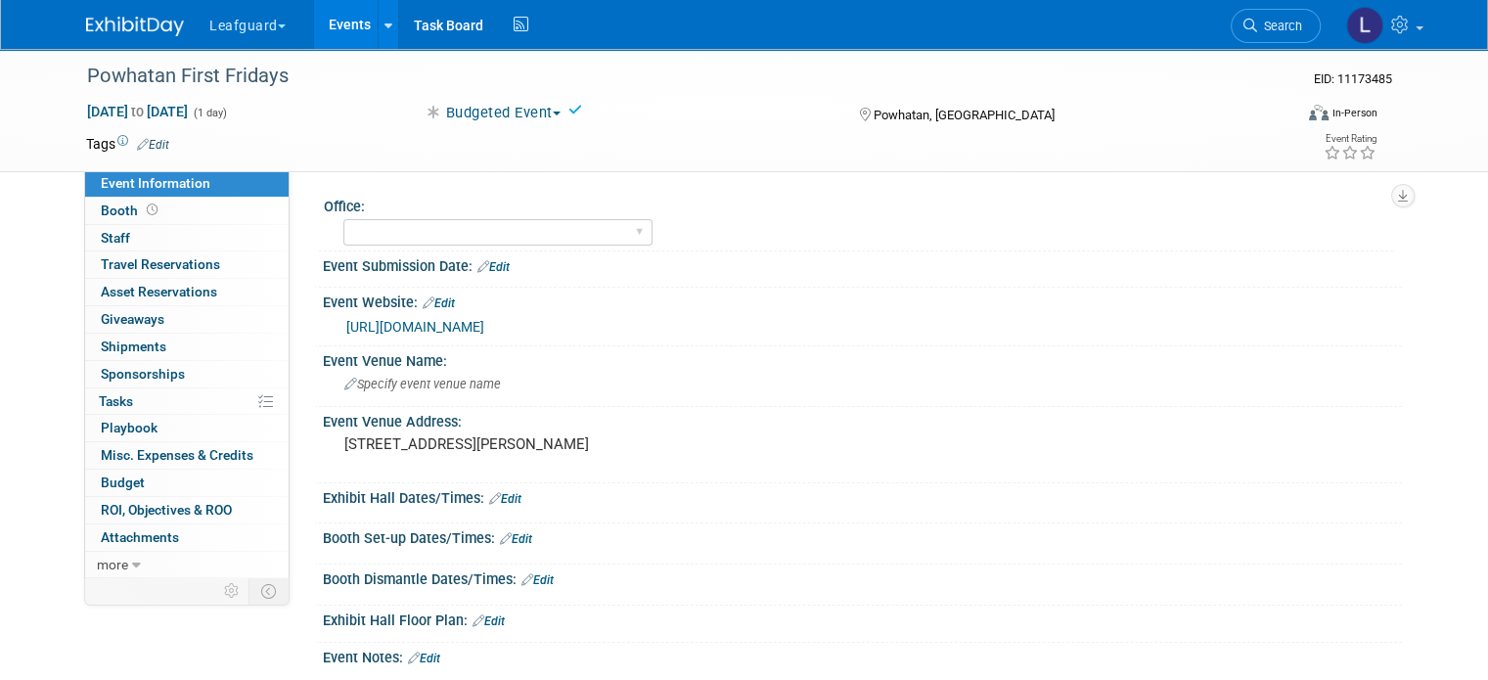
click at [572, 107] on icon at bounding box center [576, 110] width 14 height 14
click at [471, 229] on select "Albany Arkansas Austin Birmingham Charlotte Chicago Cleveland Colorado Columbia…" at bounding box center [497, 232] width 309 height 26
select select "[GEOGRAPHIC_DATA]"
click at [343, 219] on select "Albany Arkansas Austin Birmingham Charlotte Chicago Cleveland Colorado Columbia…" at bounding box center [497, 232] width 309 height 26
click at [365, 205] on icon at bounding box center [372, 206] width 14 height 15
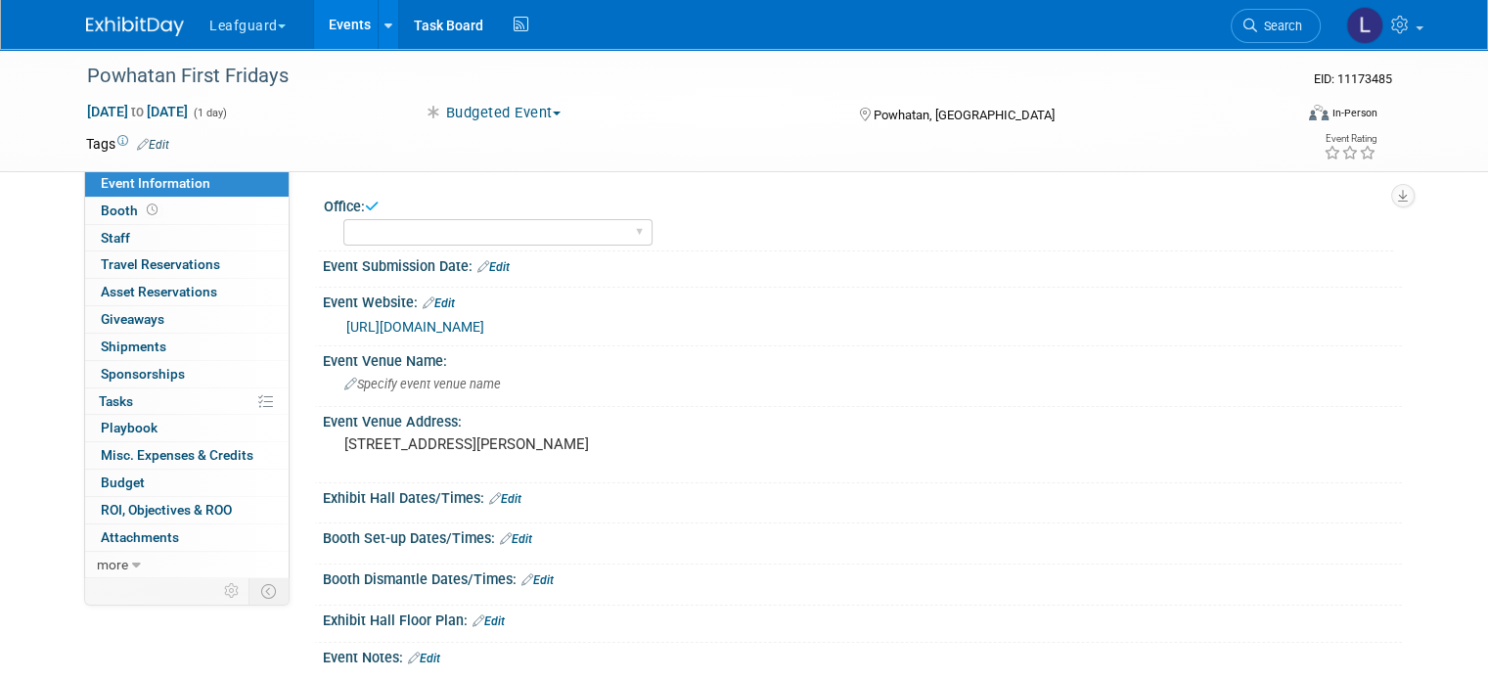
click at [365, 205] on icon at bounding box center [372, 206] width 14 height 15
click at [159, 234] on link "0 Staff 0" at bounding box center [187, 238] width 204 height 26
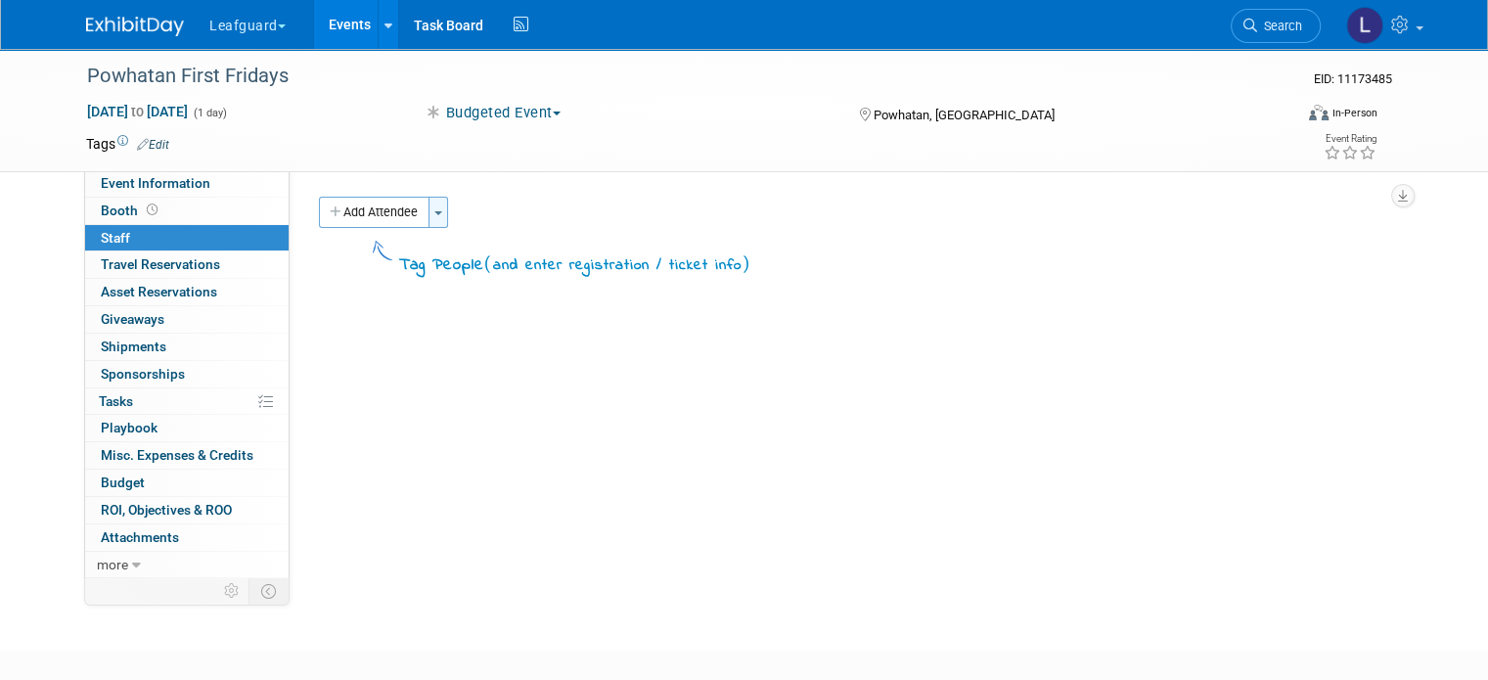
click at [429, 212] on button "Toggle Dropdown" at bounding box center [439, 212] width 20 height 31
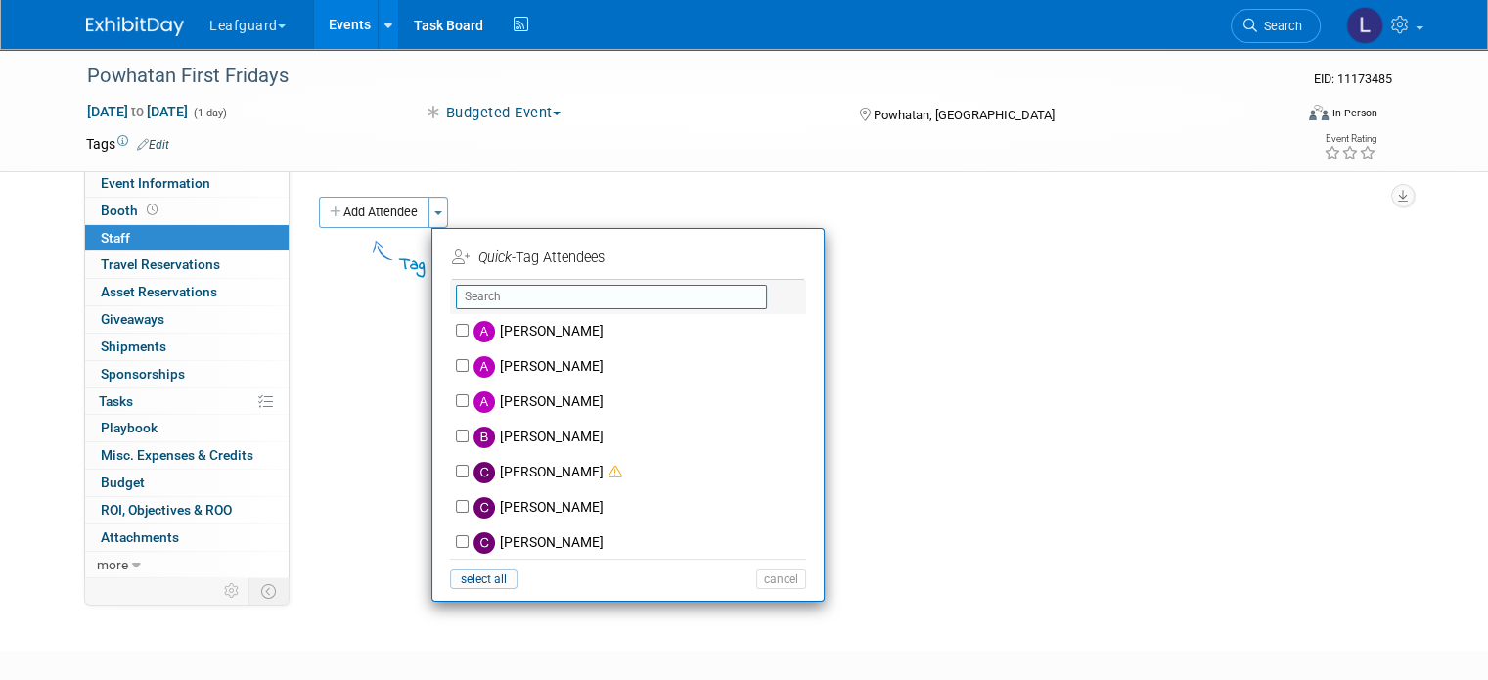
click at [487, 299] on input "text" at bounding box center [611, 297] width 311 height 24
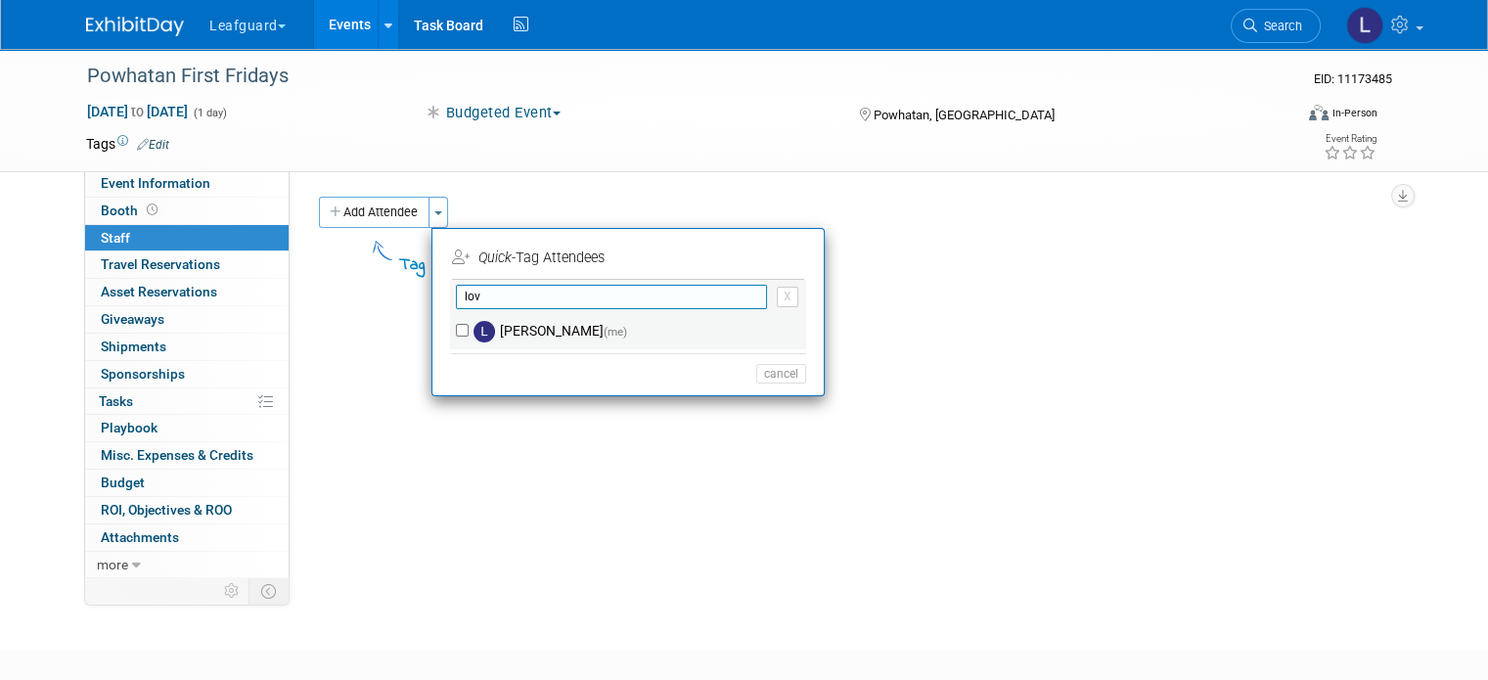
type input "lov"
click at [450, 320] on div "[PERSON_NAME] (me)" at bounding box center [628, 331] width 356 height 35
click at [456, 324] on input "[PERSON_NAME] (me)" at bounding box center [462, 330] width 13 height 13
checkbox input "true"
click at [518, 291] on input "lov" at bounding box center [611, 297] width 311 height 24
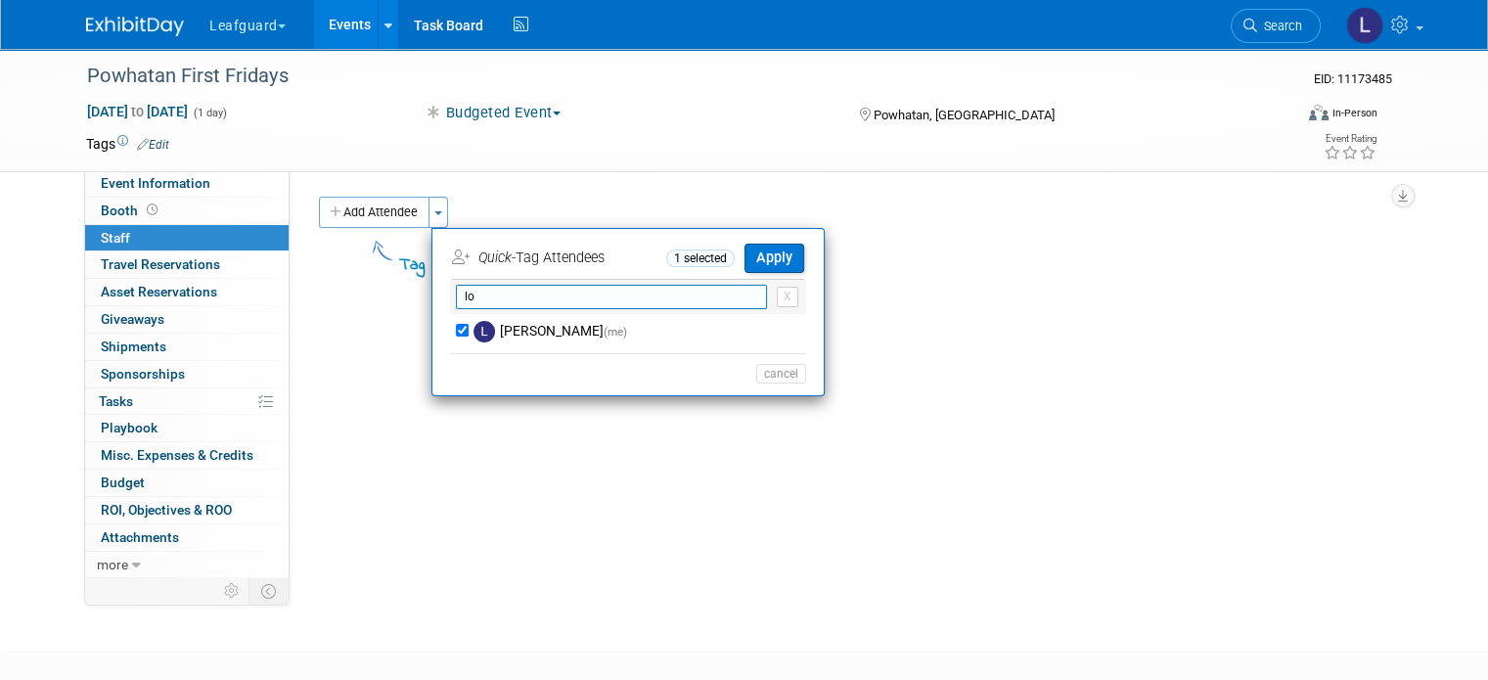
type input "l"
type input "jos"
click at [456, 327] on input "[PERSON_NAME]" at bounding box center [462, 330] width 13 height 13
checkbox input "true"
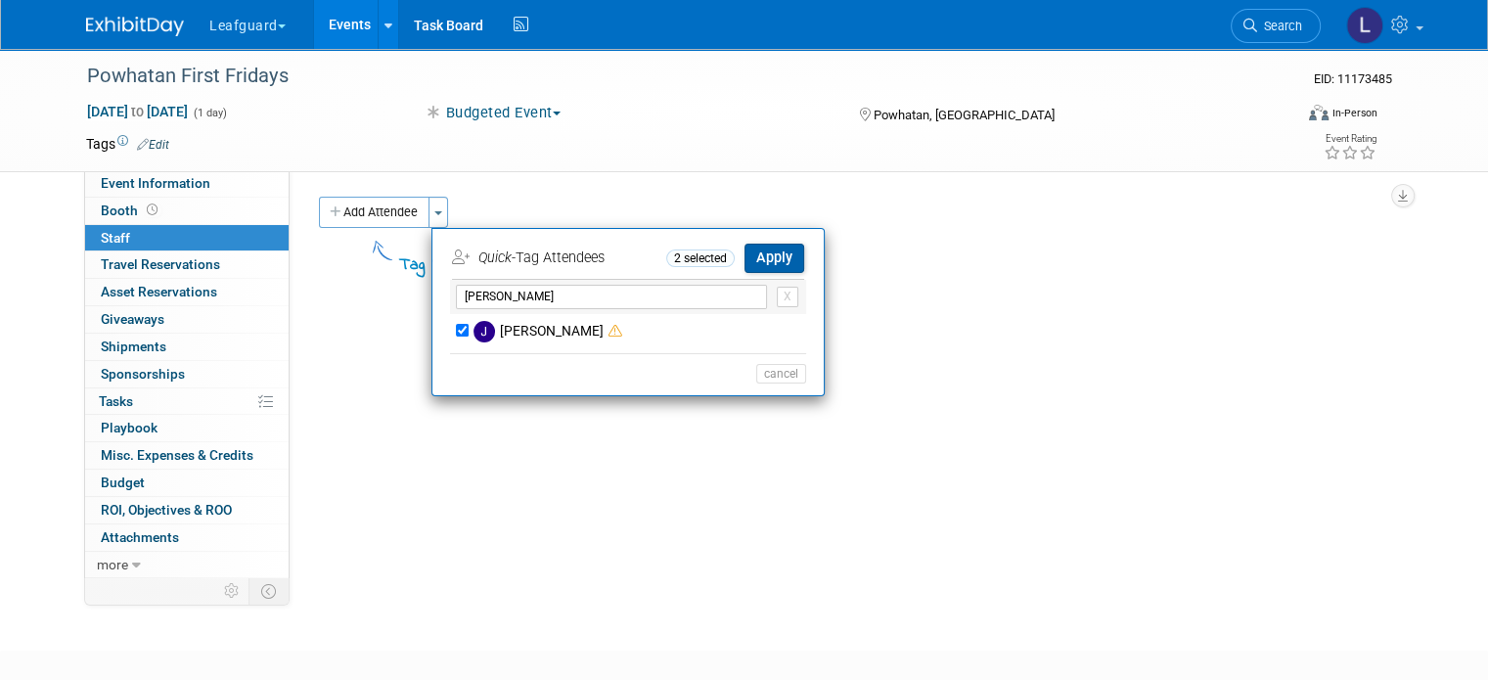
click at [773, 257] on button "Apply" at bounding box center [775, 258] width 60 height 28
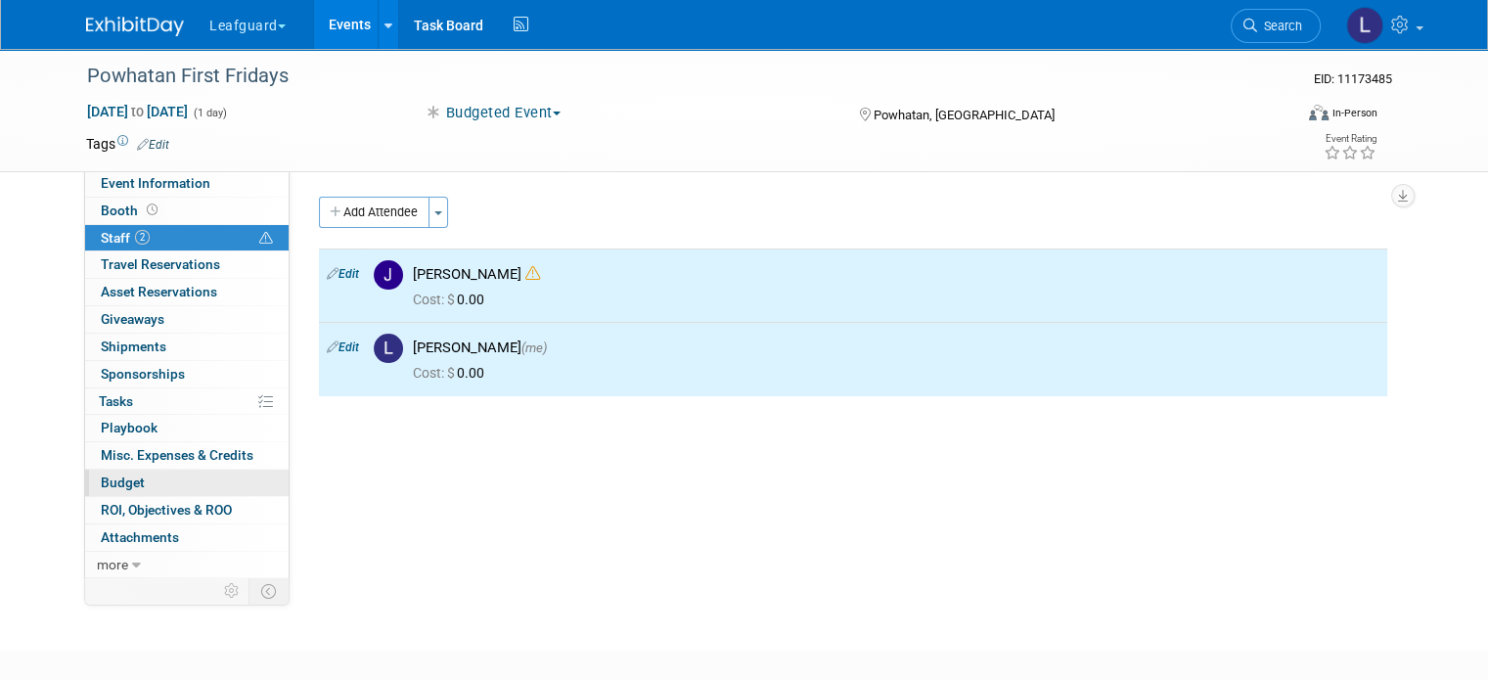
click at [127, 483] on link "Budget" at bounding box center [187, 483] width 204 height 26
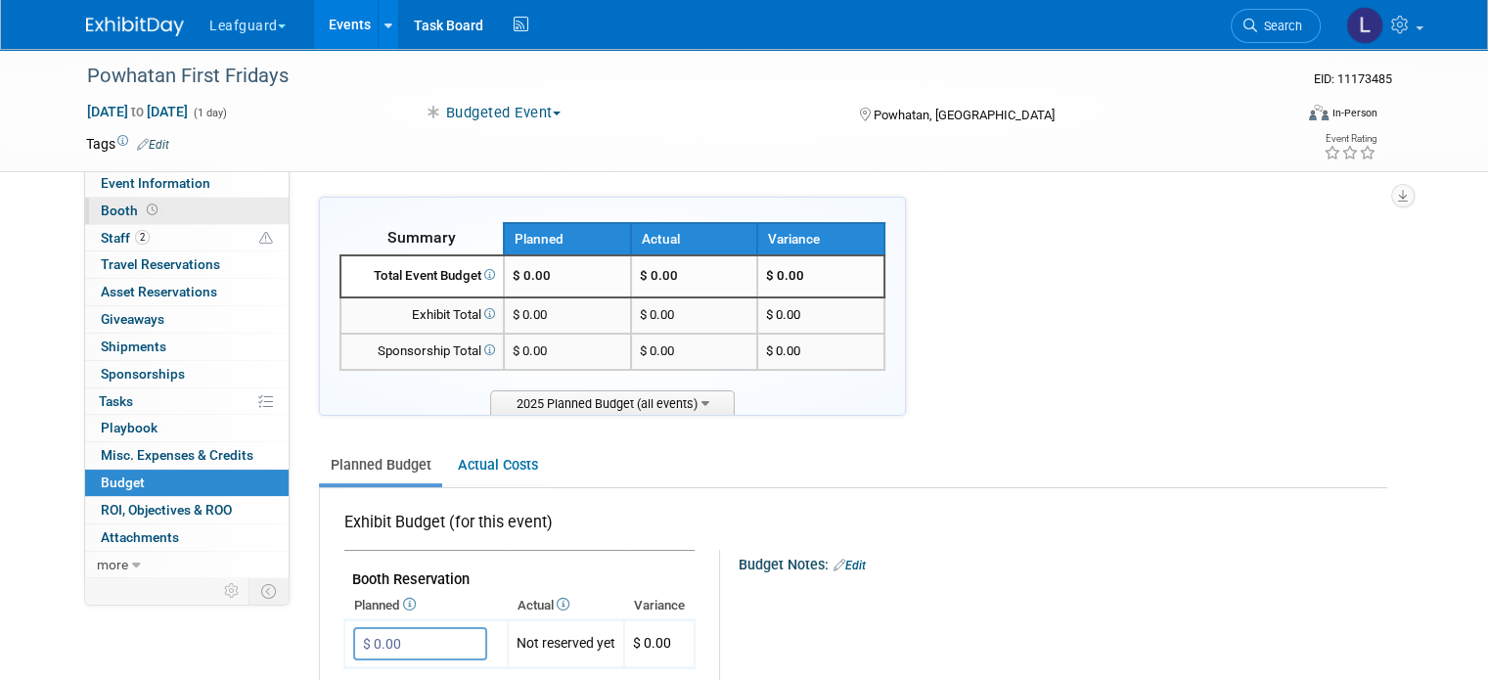
click at [147, 206] on icon at bounding box center [152, 210] width 11 height 11
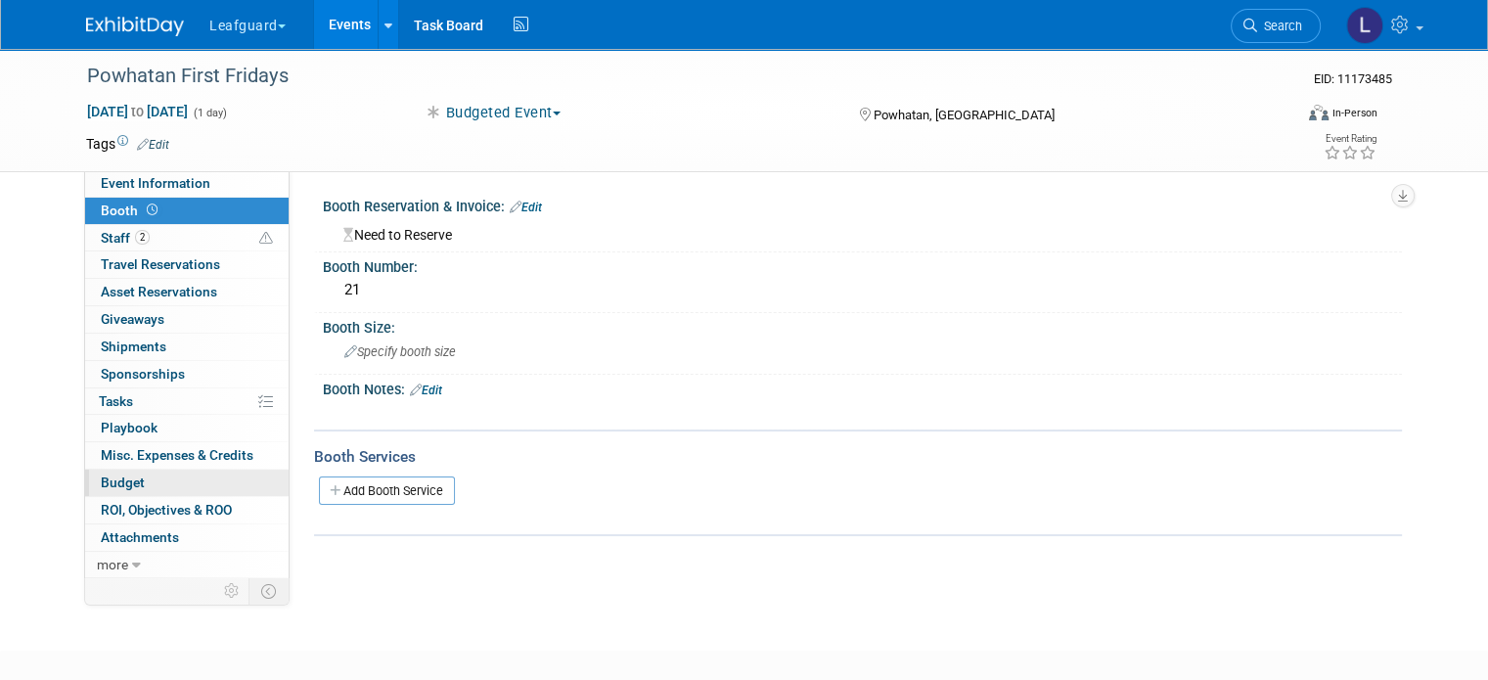
click at [108, 476] on span "Budget" at bounding box center [123, 483] width 44 height 16
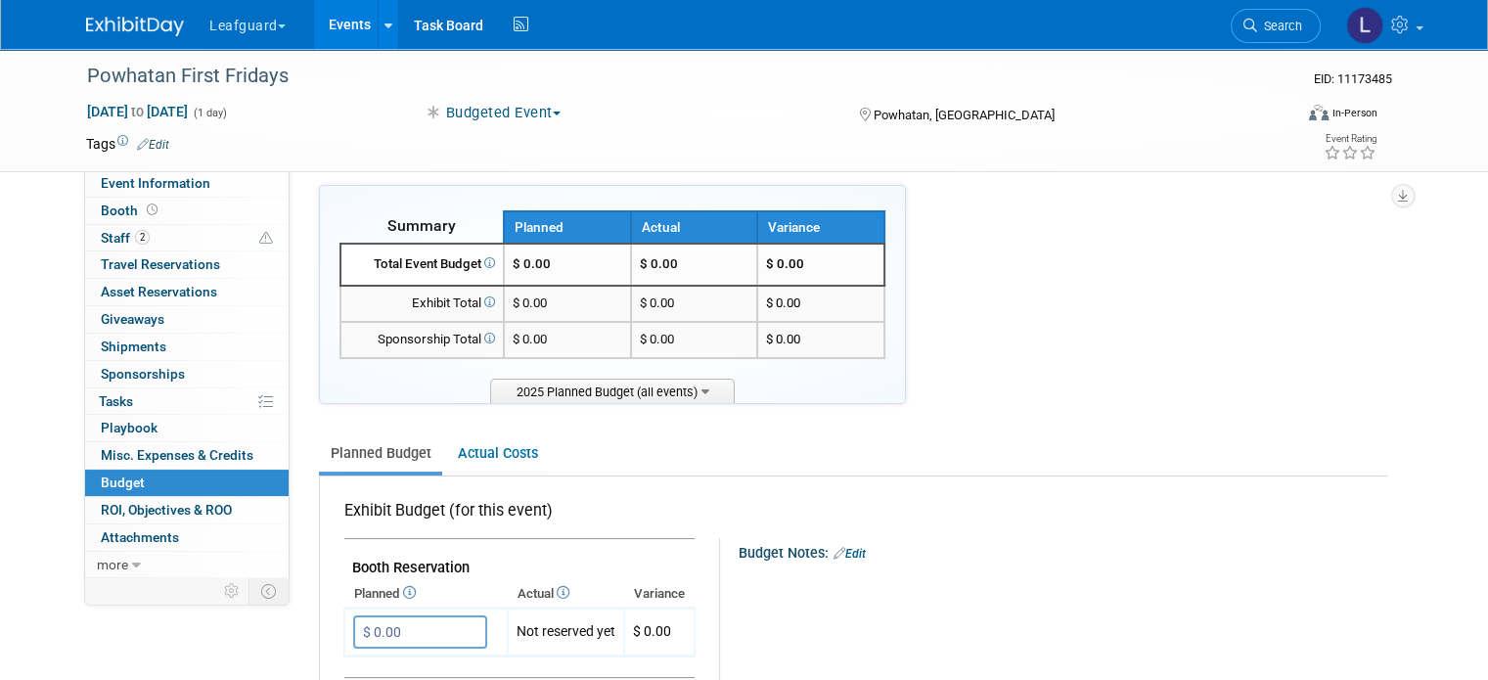
scroll to position [420, 0]
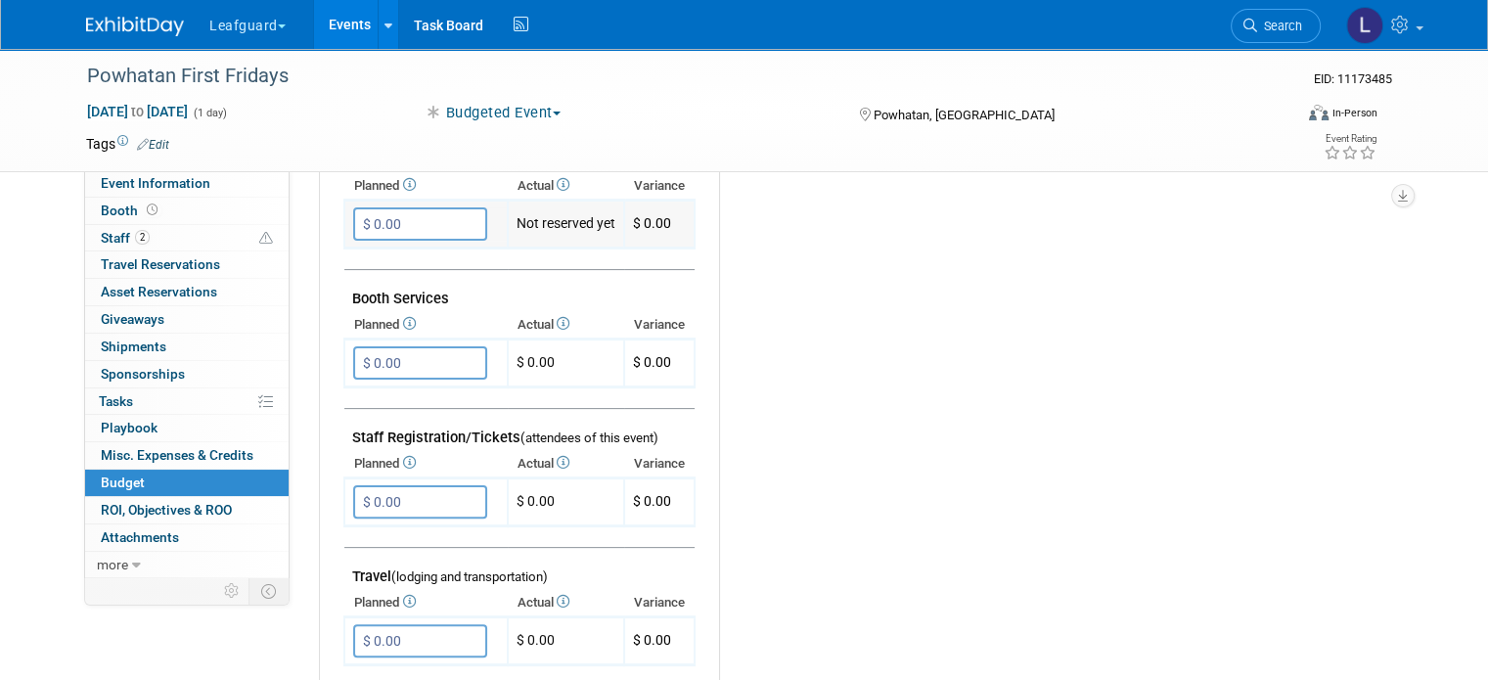
click at [383, 214] on input "$ 0.00" at bounding box center [420, 223] width 134 height 33
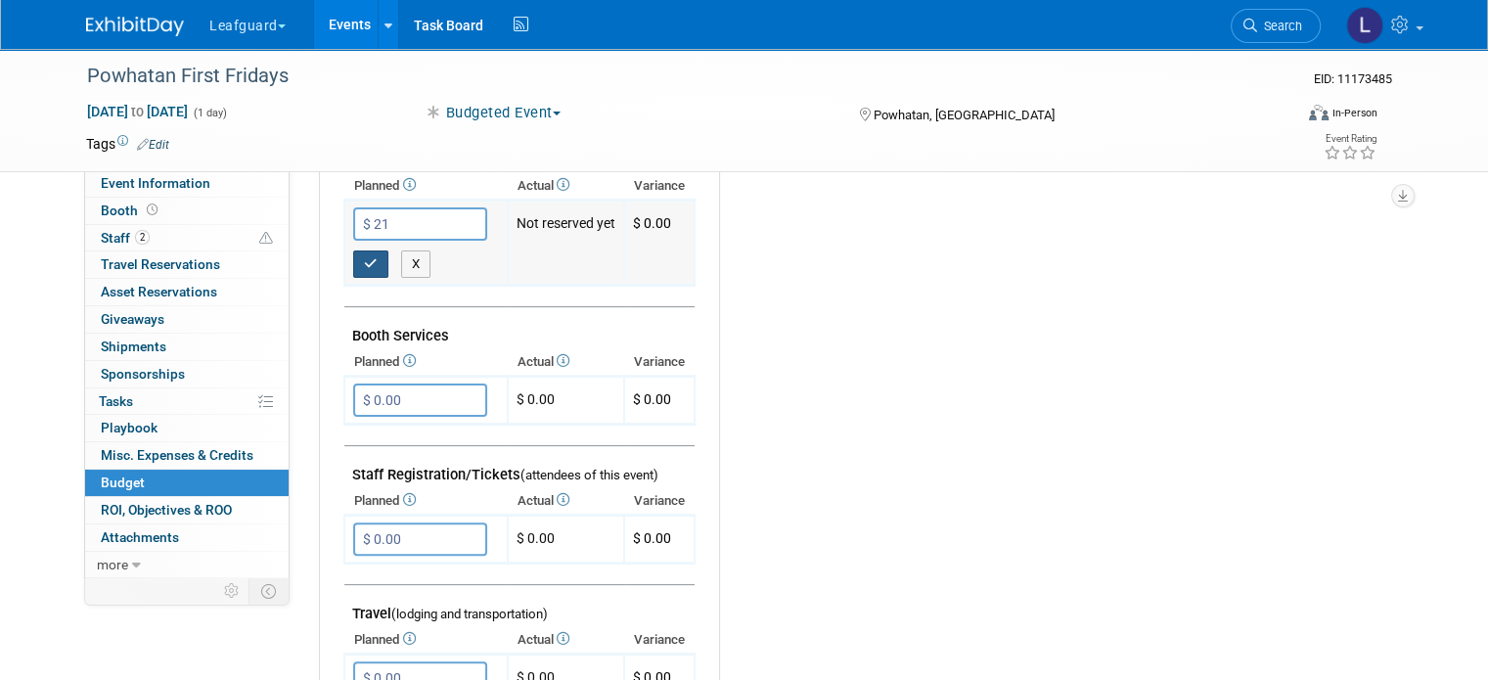
type input "$ 21.00"
click at [364, 263] on icon "button" at bounding box center [371, 263] width 14 height 13
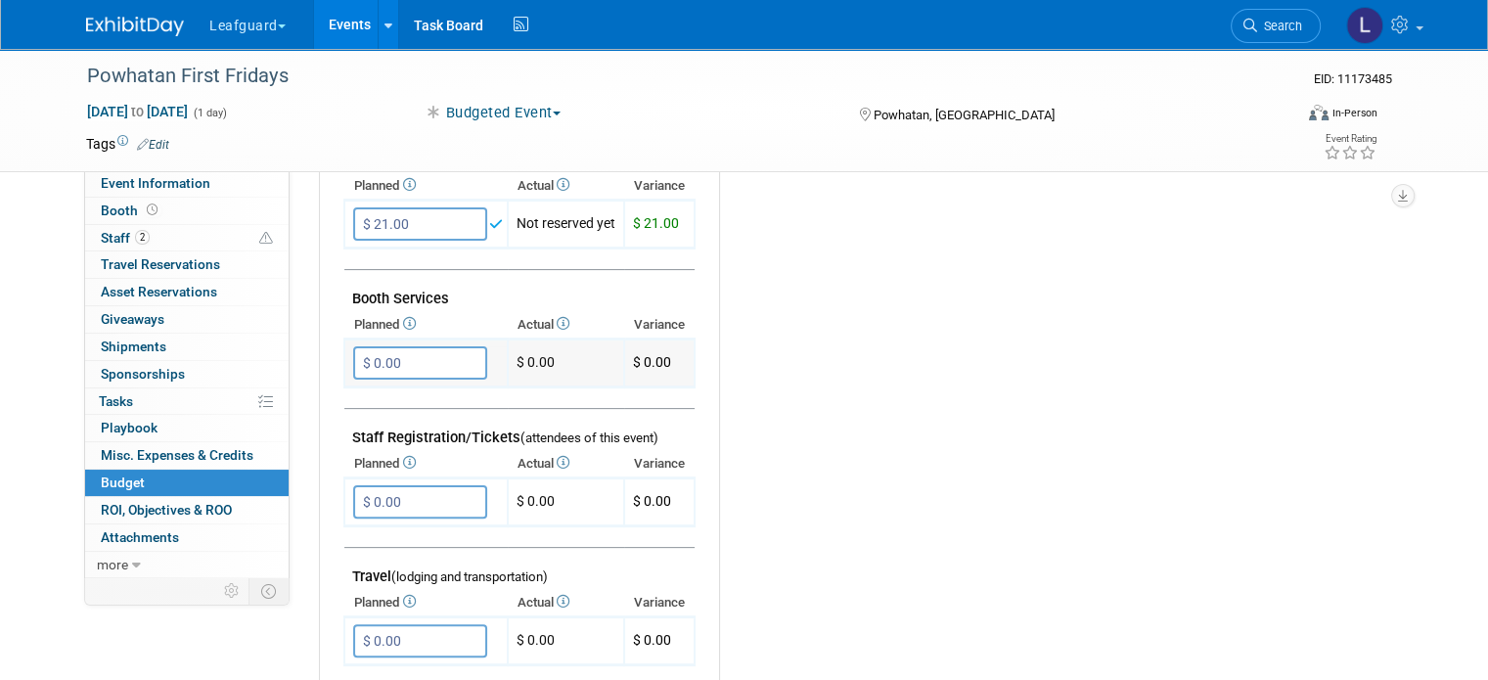
click at [371, 357] on input "$ 0.00" at bounding box center [420, 362] width 134 height 33
click at [356, 628] on input "$ 0.00" at bounding box center [420, 640] width 134 height 33
type input "$ 100.00"
click at [367, 667] on button "button" at bounding box center [370, 680] width 35 height 27
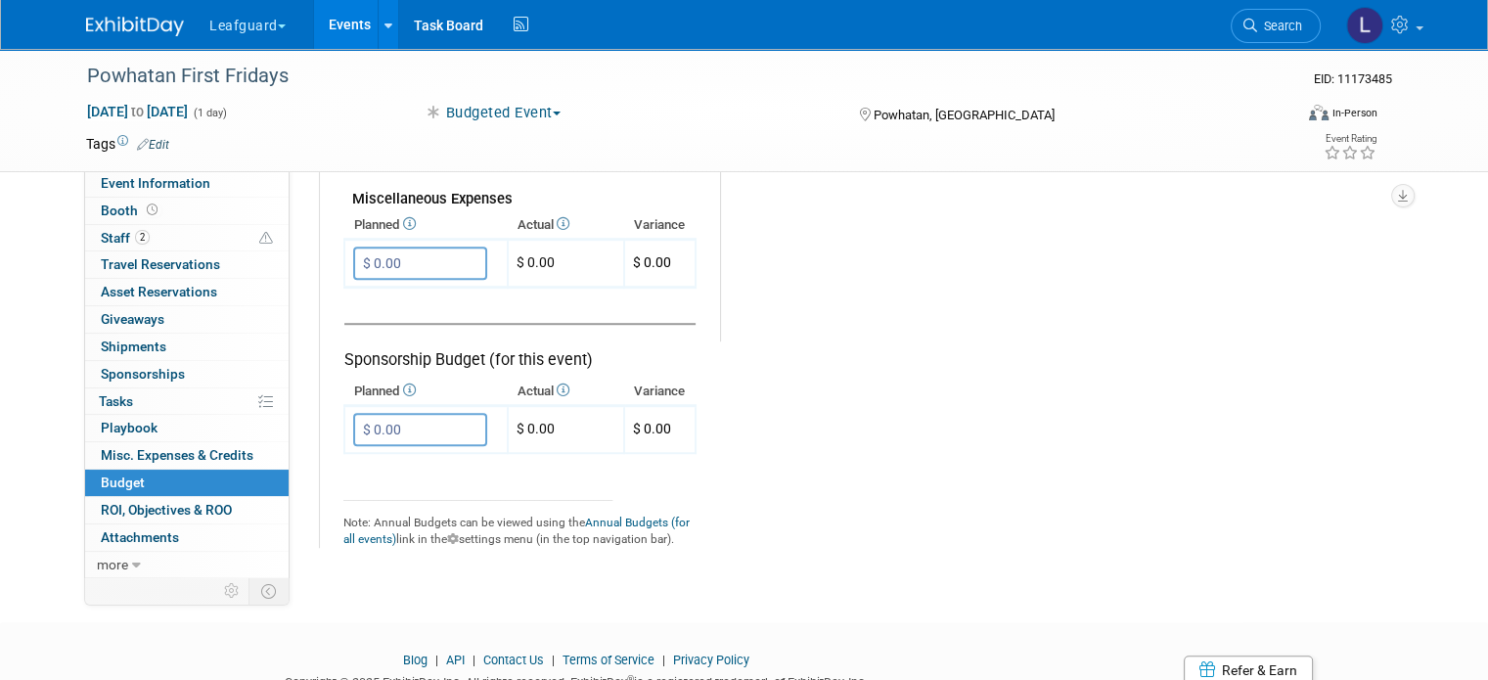
scroll to position [1284, 0]
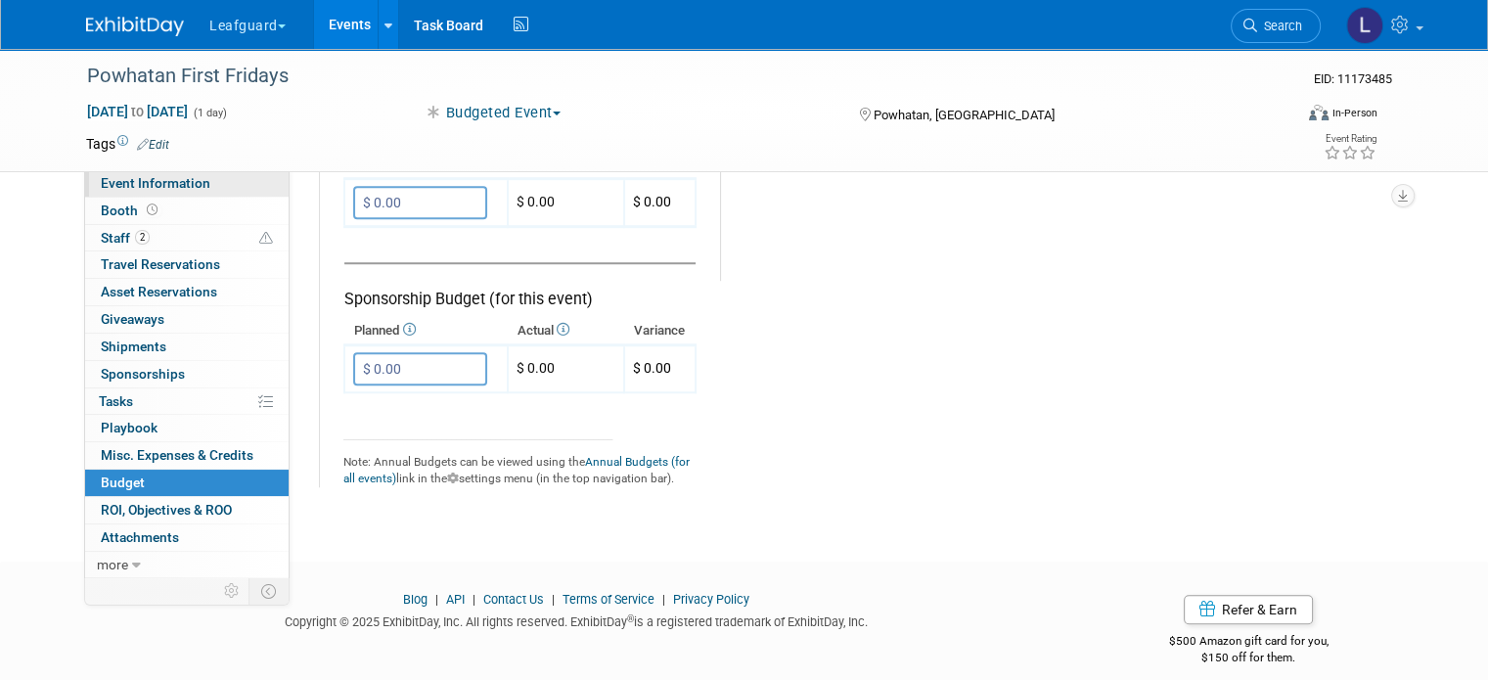
click at [144, 179] on span "Event Information" at bounding box center [156, 183] width 110 height 16
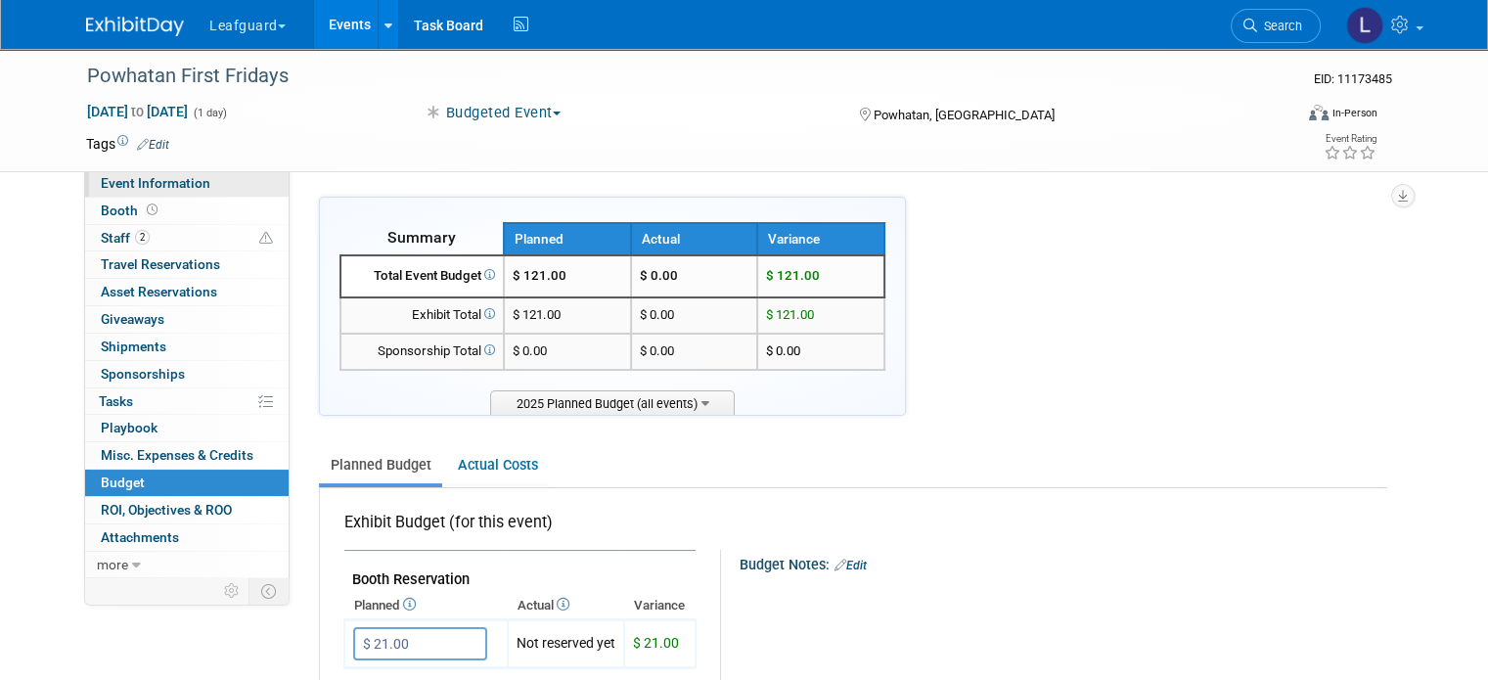
select select "[GEOGRAPHIC_DATA]"
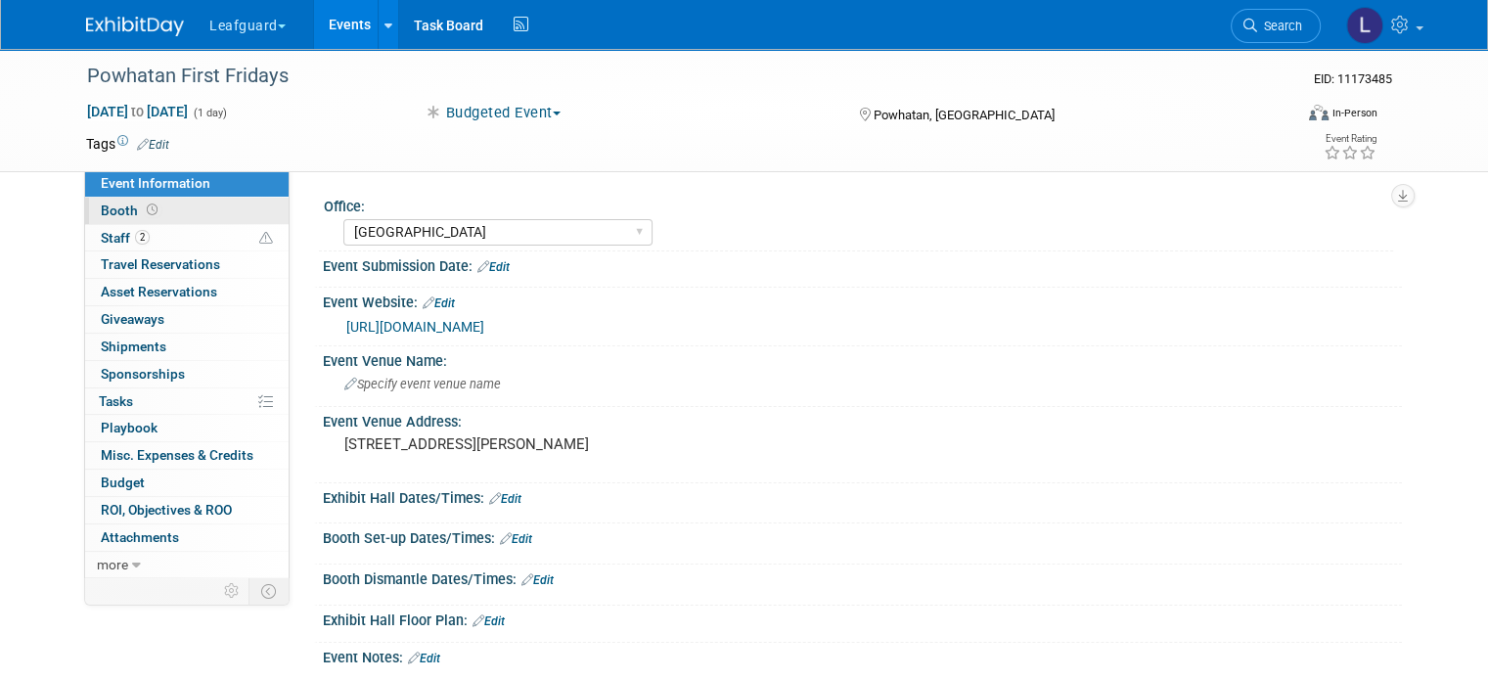
click at [146, 207] on link "Booth" at bounding box center [187, 211] width 204 height 26
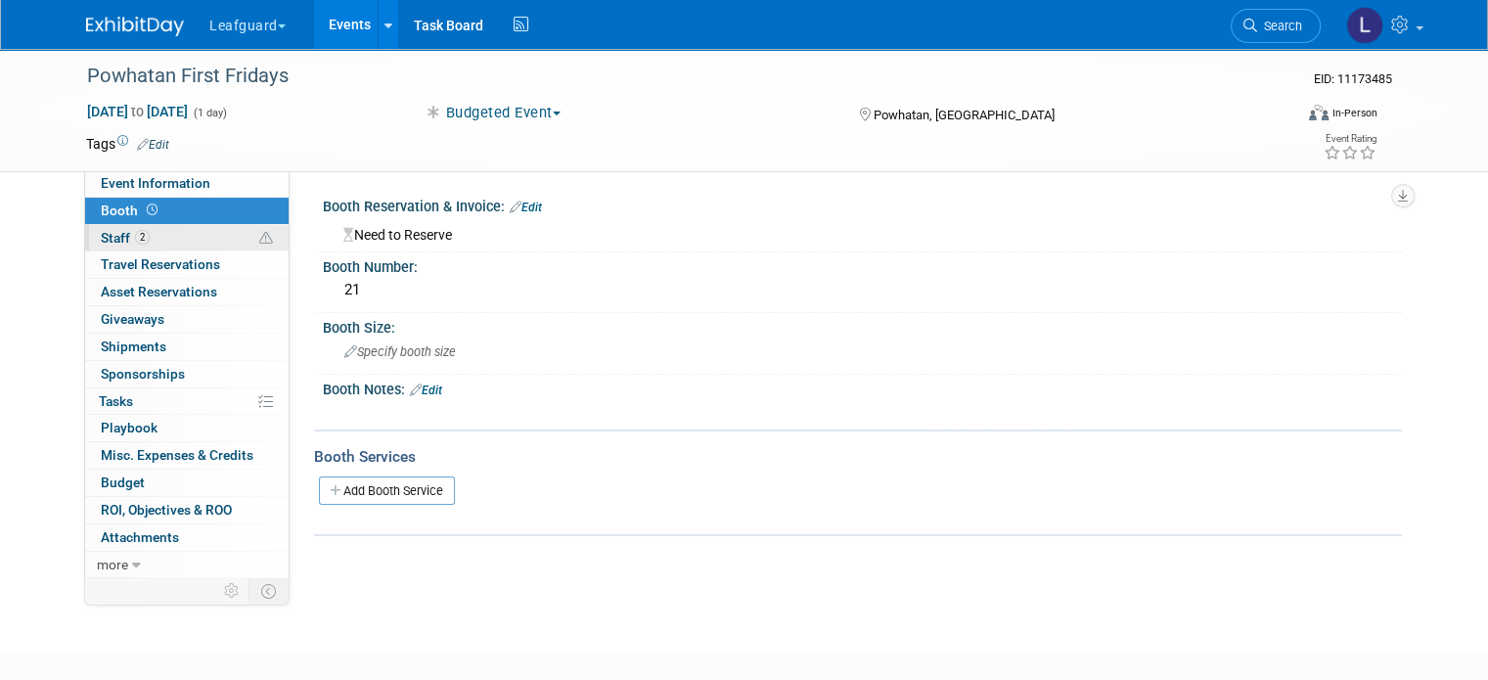
click at [143, 230] on link "2 Staff 2" at bounding box center [187, 238] width 204 height 26
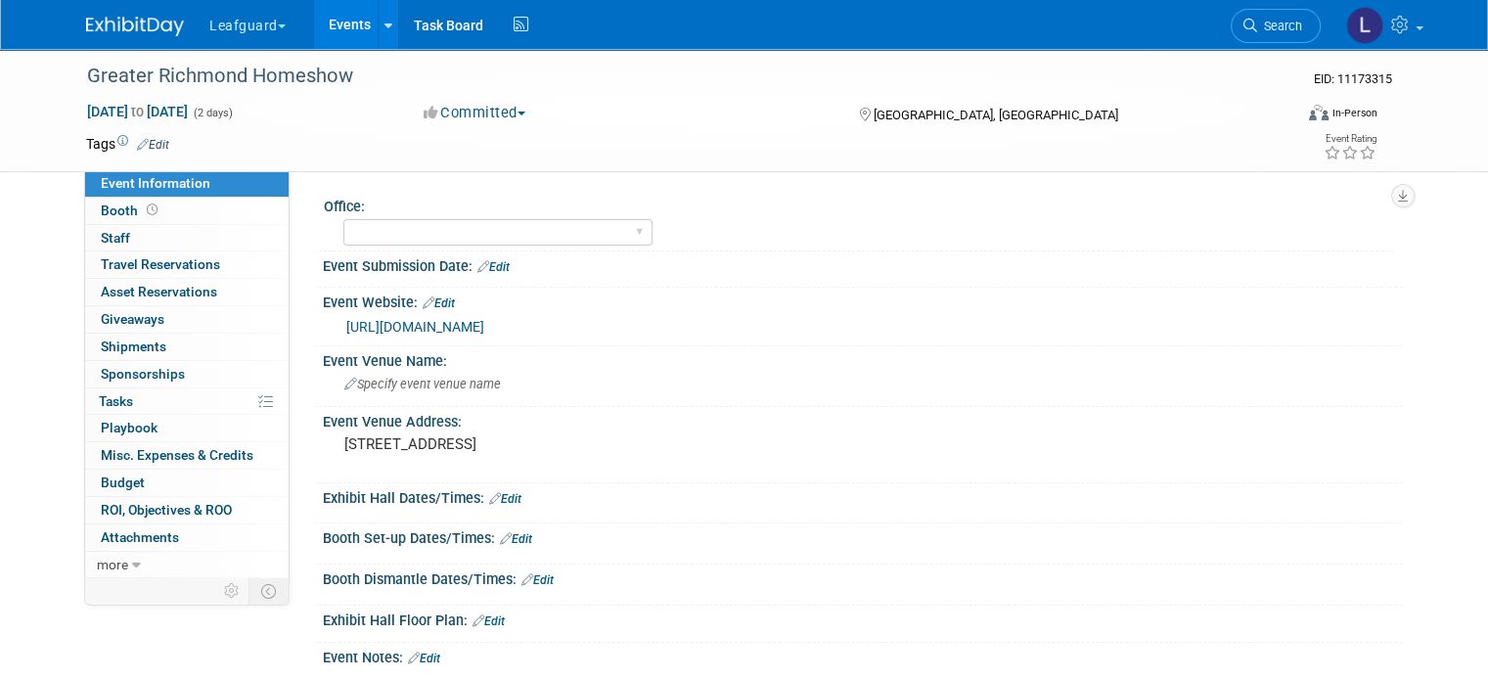
click at [488, 116] on button "Committed" at bounding box center [475, 113] width 116 height 21
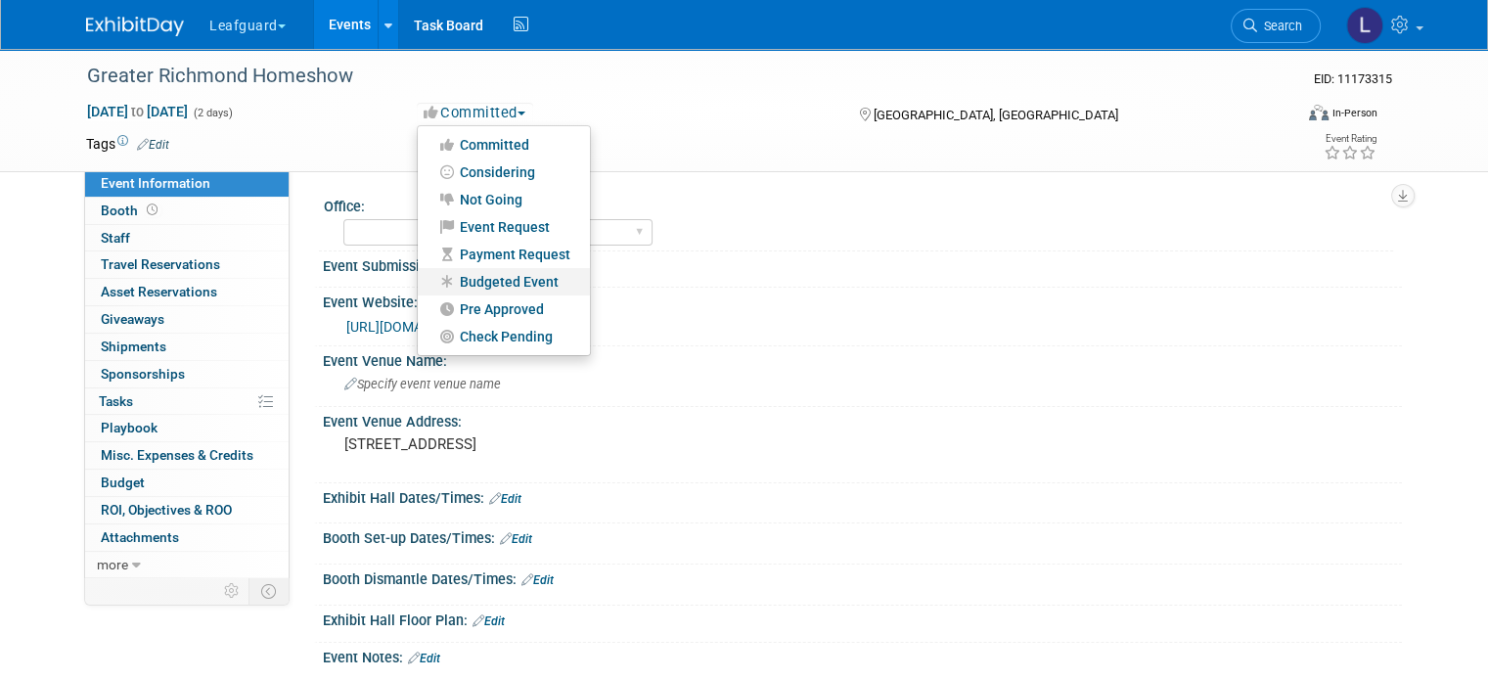
click at [507, 284] on link "Budgeted Event" at bounding box center [504, 281] width 172 height 27
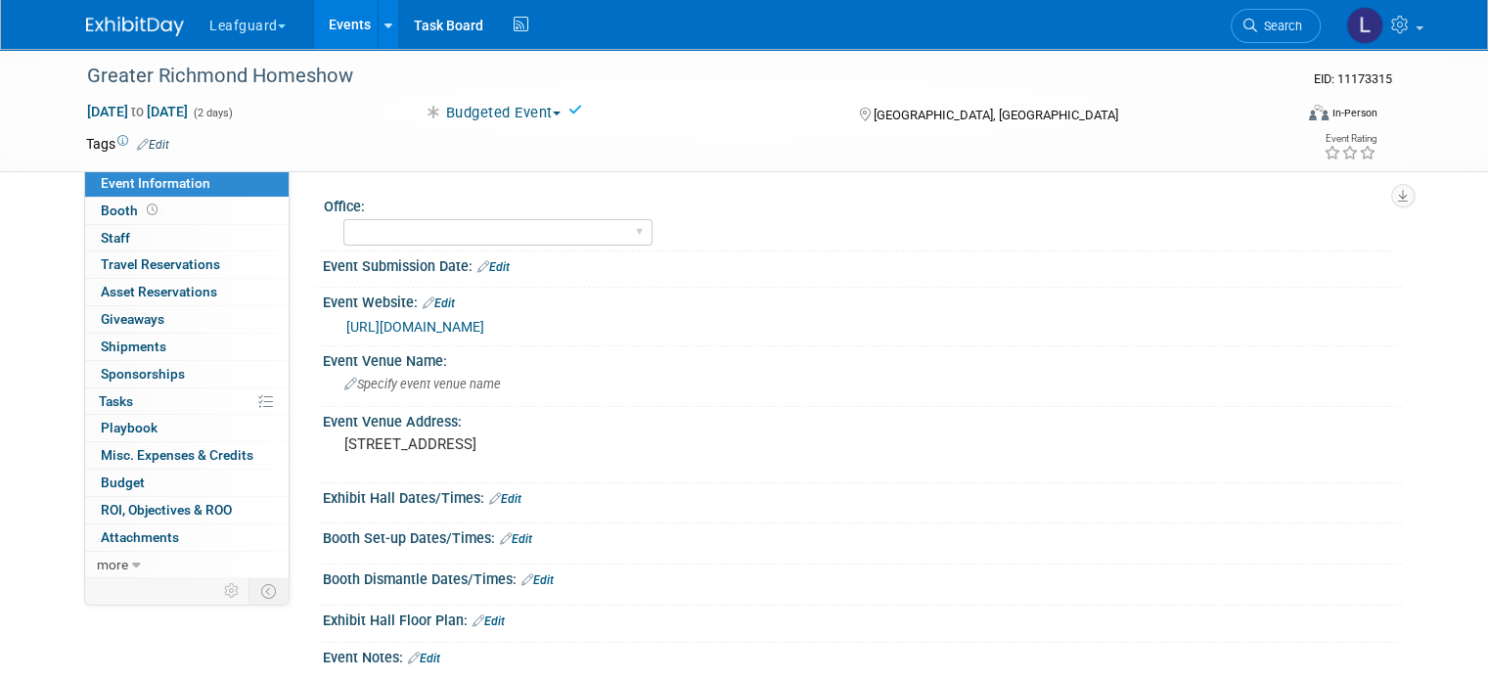
click at [573, 110] on icon at bounding box center [576, 110] width 14 height 14
click at [460, 233] on select "[GEOGRAPHIC_DATA] [US_STATE] [GEOGRAPHIC_DATA] [GEOGRAPHIC_DATA] [GEOGRAPHIC_DA…" at bounding box center [497, 232] width 309 height 26
select select "[GEOGRAPHIC_DATA]"
click at [343, 219] on select "[GEOGRAPHIC_DATA] [US_STATE] [GEOGRAPHIC_DATA] [GEOGRAPHIC_DATA] [GEOGRAPHIC_DA…" at bounding box center [497, 232] width 309 height 26
click at [149, 225] on link "0 Staff 0" at bounding box center [187, 238] width 204 height 26
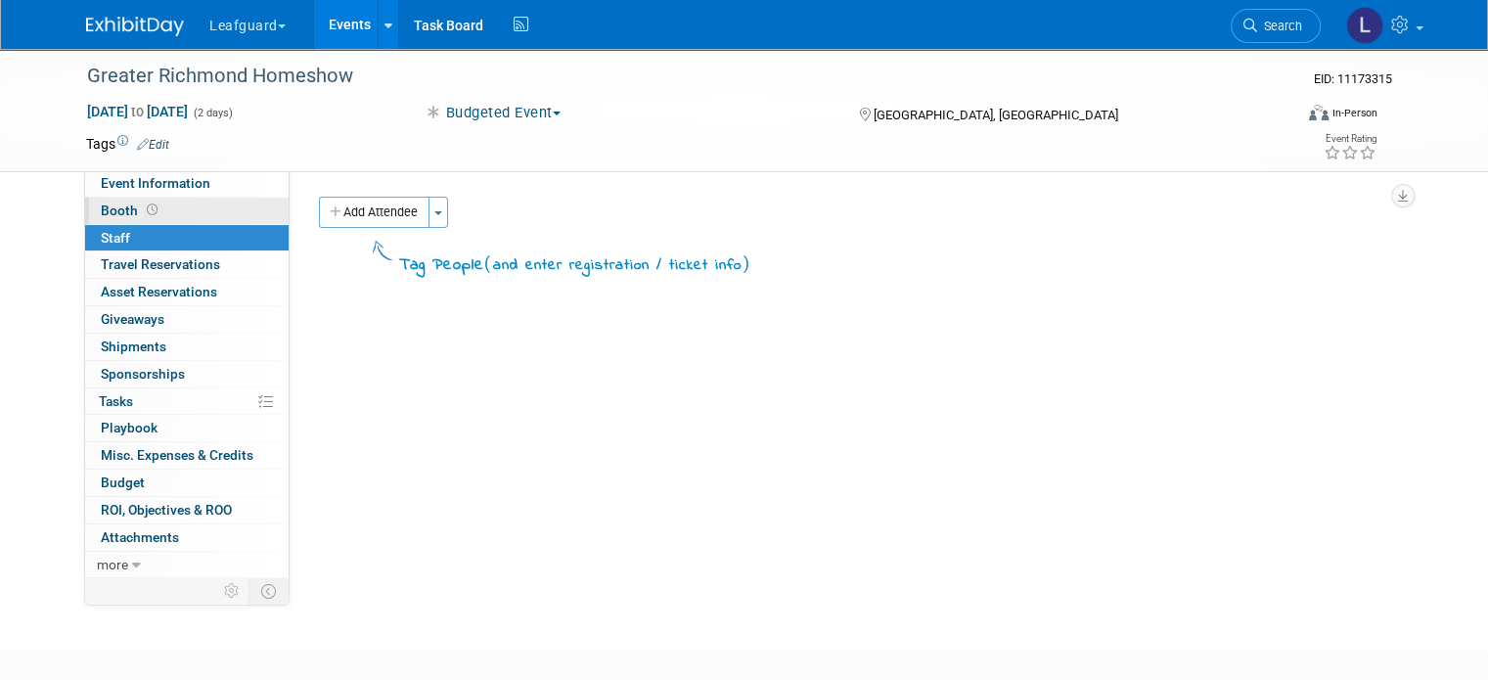
click at [142, 200] on link "Booth" at bounding box center [187, 211] width 204 height 26
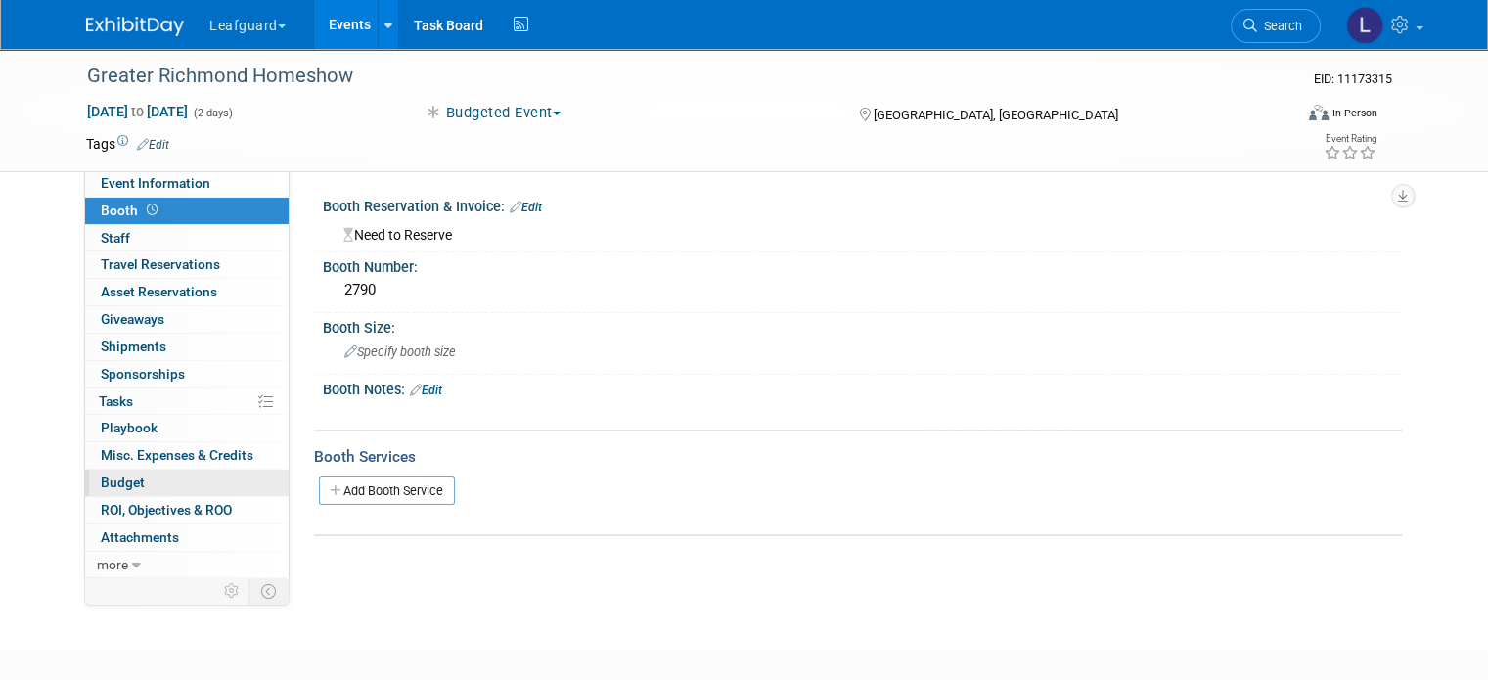
click at [180, 481] on link "Budget" at bounding box center [187, 483] width 204 height 26
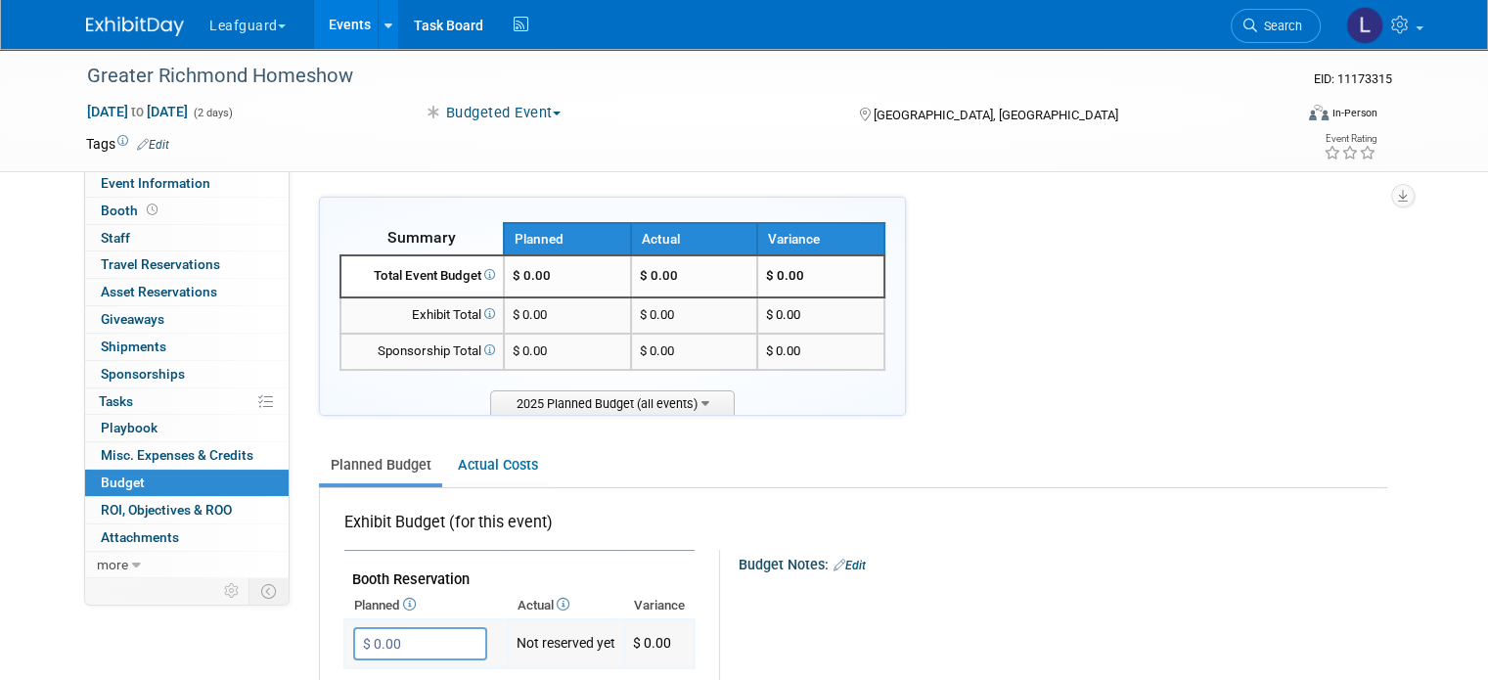
click at [393, 654] on input "$ 0.00" at bounding box center [420, 643] width 134 height 33
type input "$ 2,790.00"
click at [364, 677] on icon "button" at bounding box center [371, 683] width 14 height 13
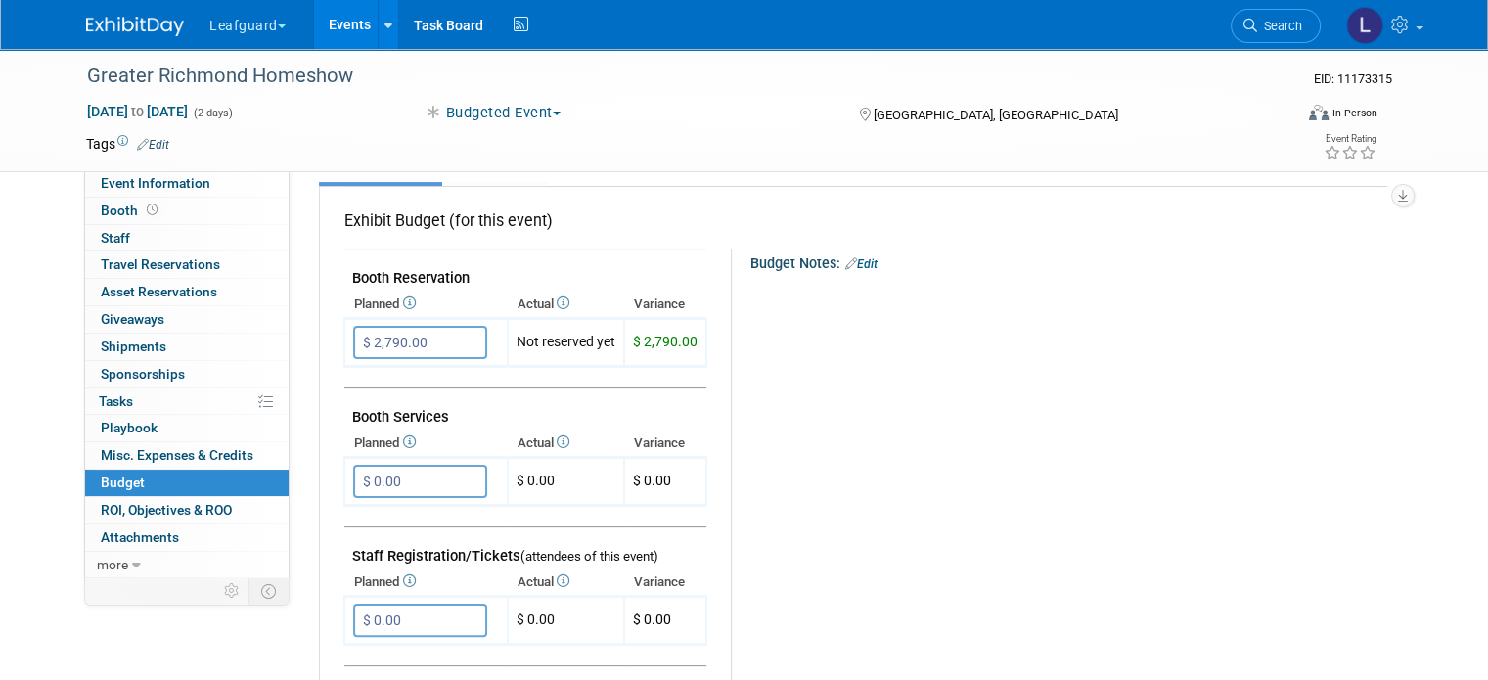
scroll to position [330, 0]
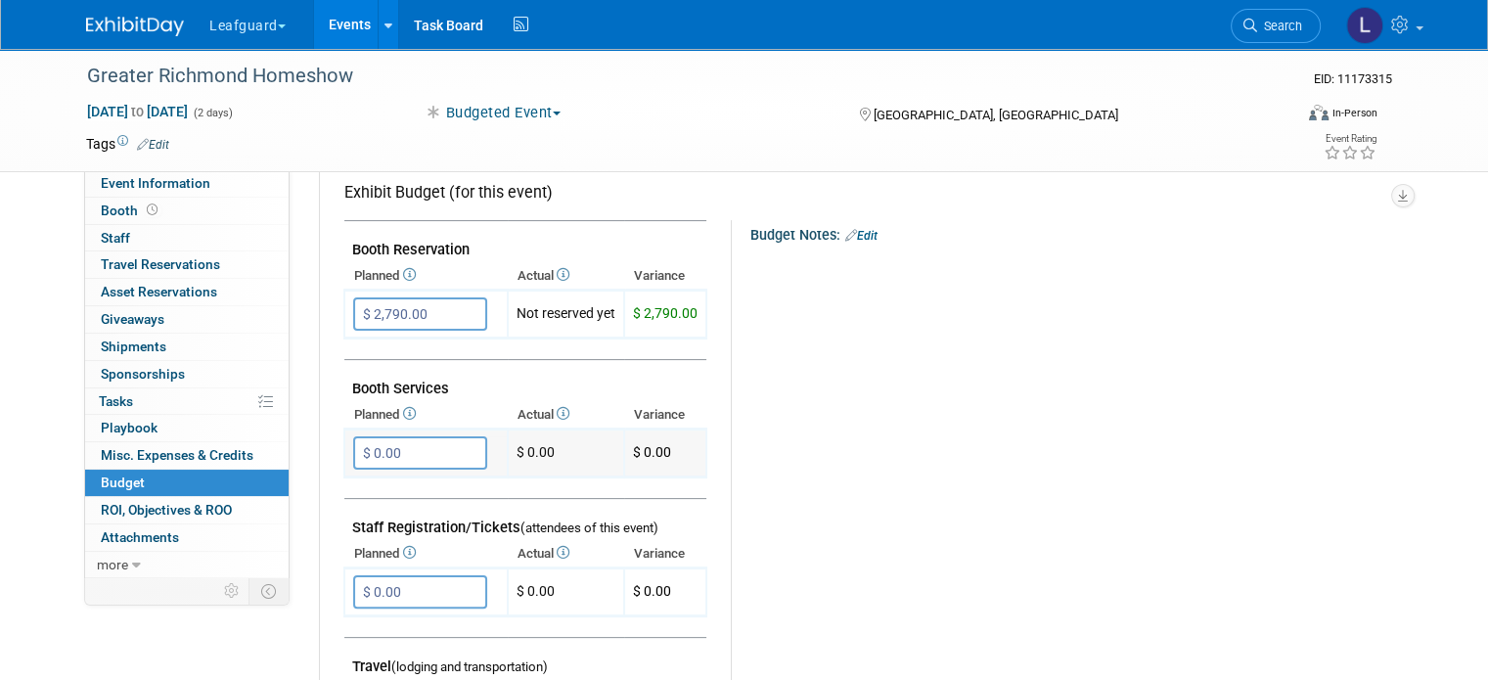
click at [353, 448] on input "$ 0.00" at bounding box center [420, 452] width 134 height 33
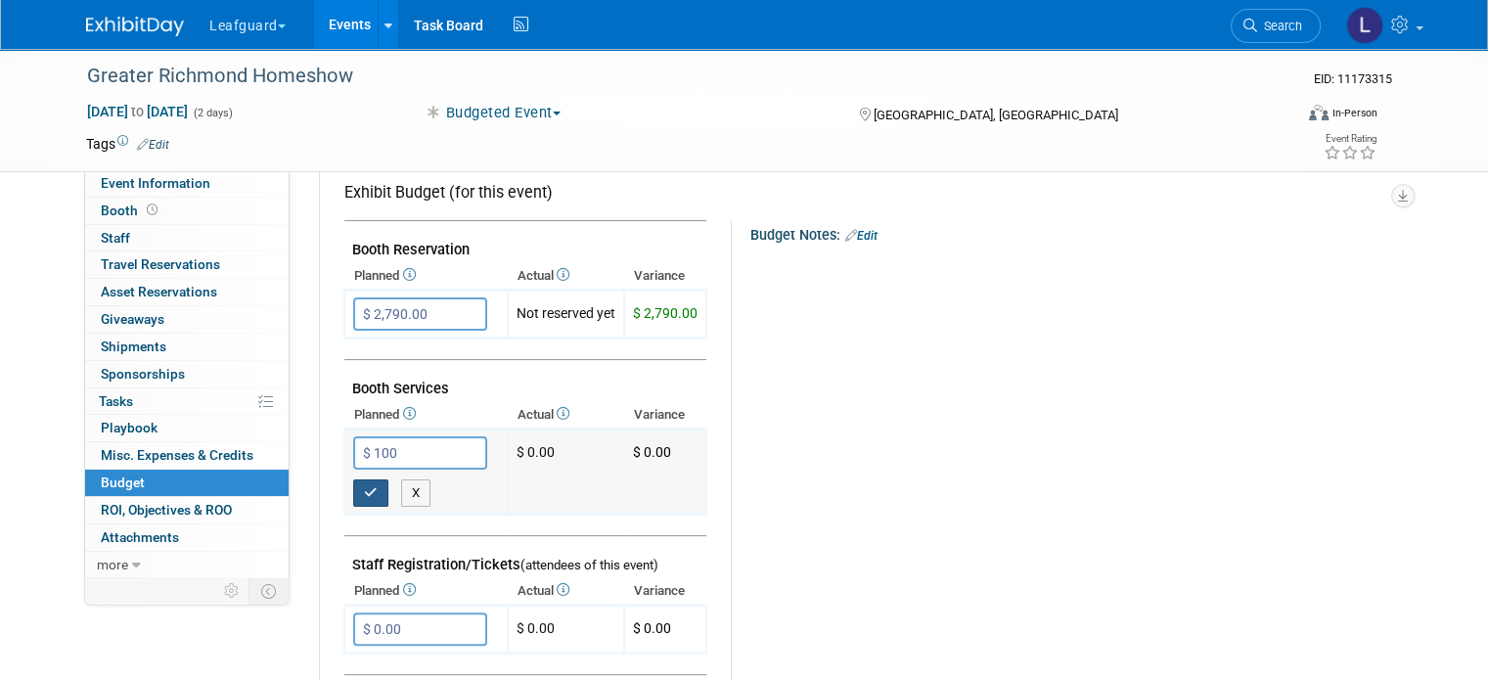
type input "$ 100.00"
click at [364, 488] on icon "button" at bounding box center [371, 492] width 14 height 13
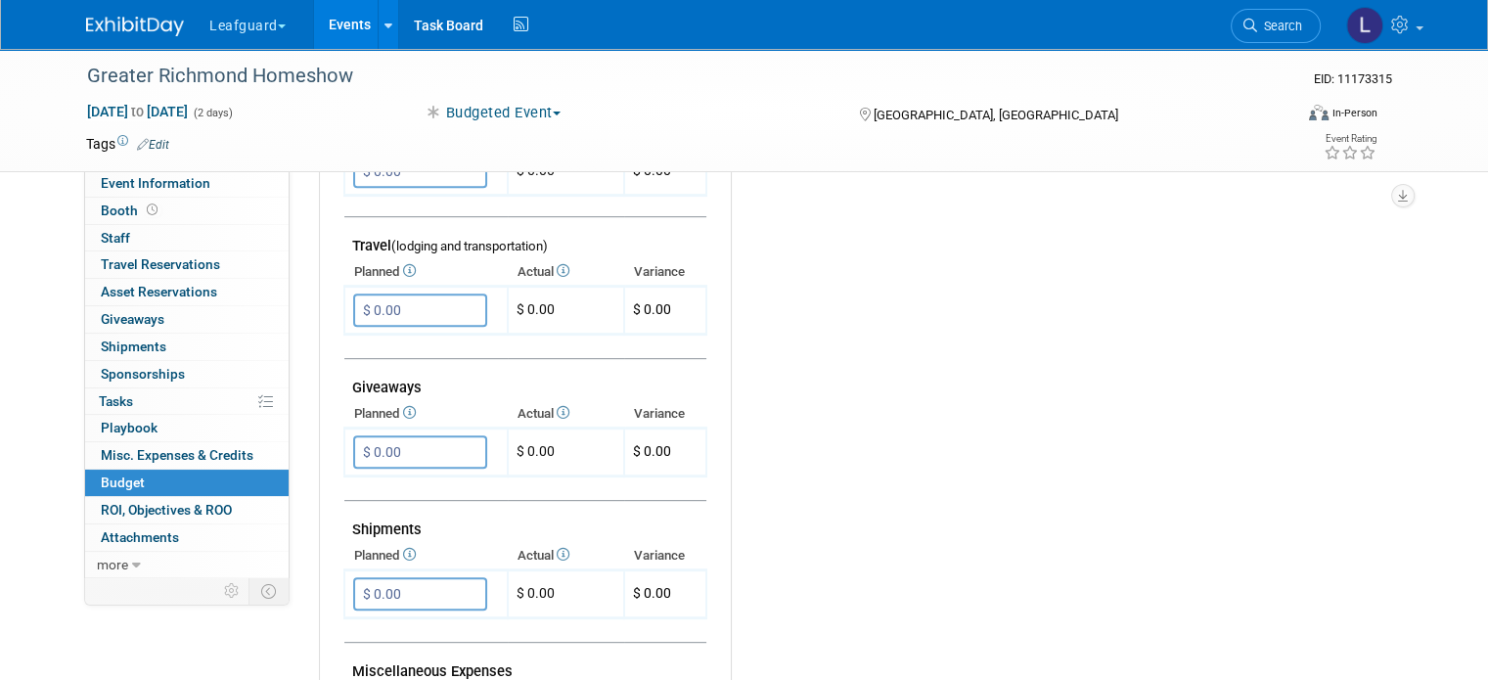
scroll to position [757, 0]
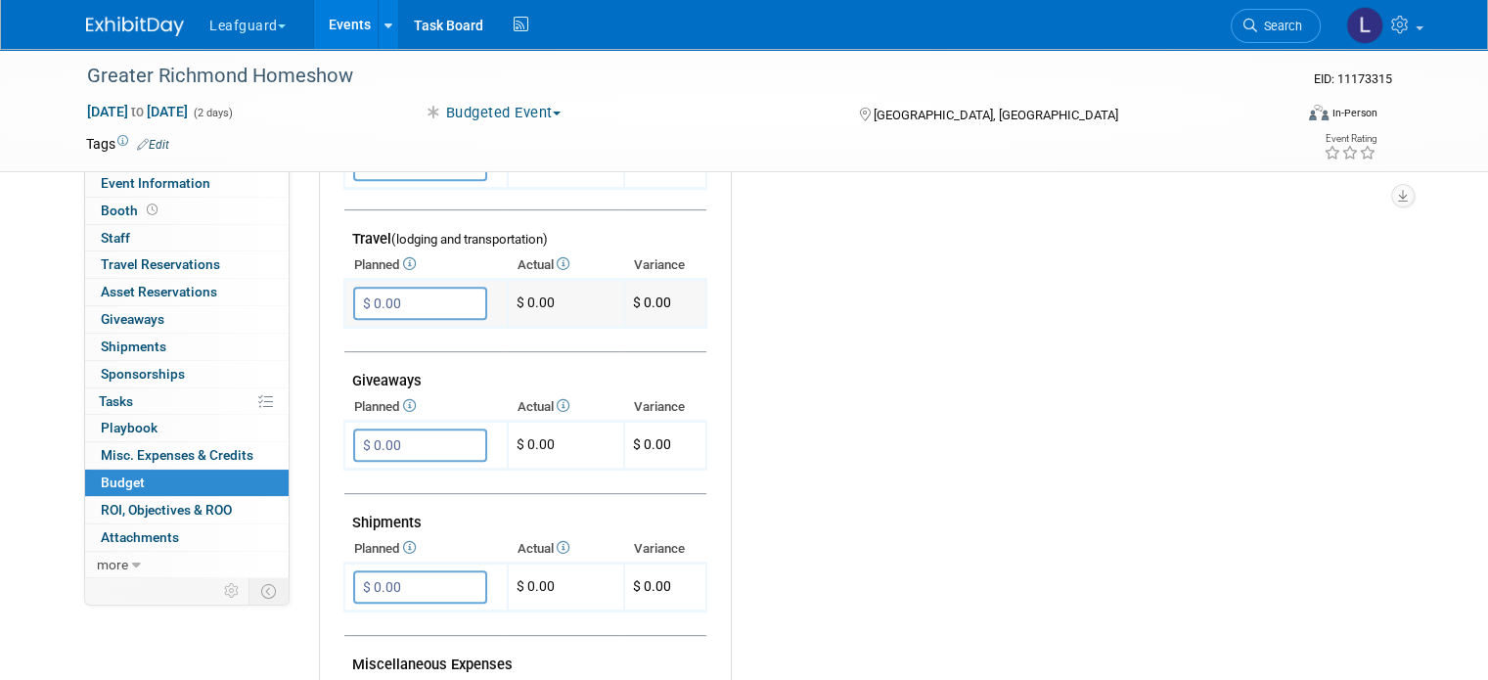
click at [391, 292] on input "$ 0.00" at bounding box center [420, 303] width 134 height 33
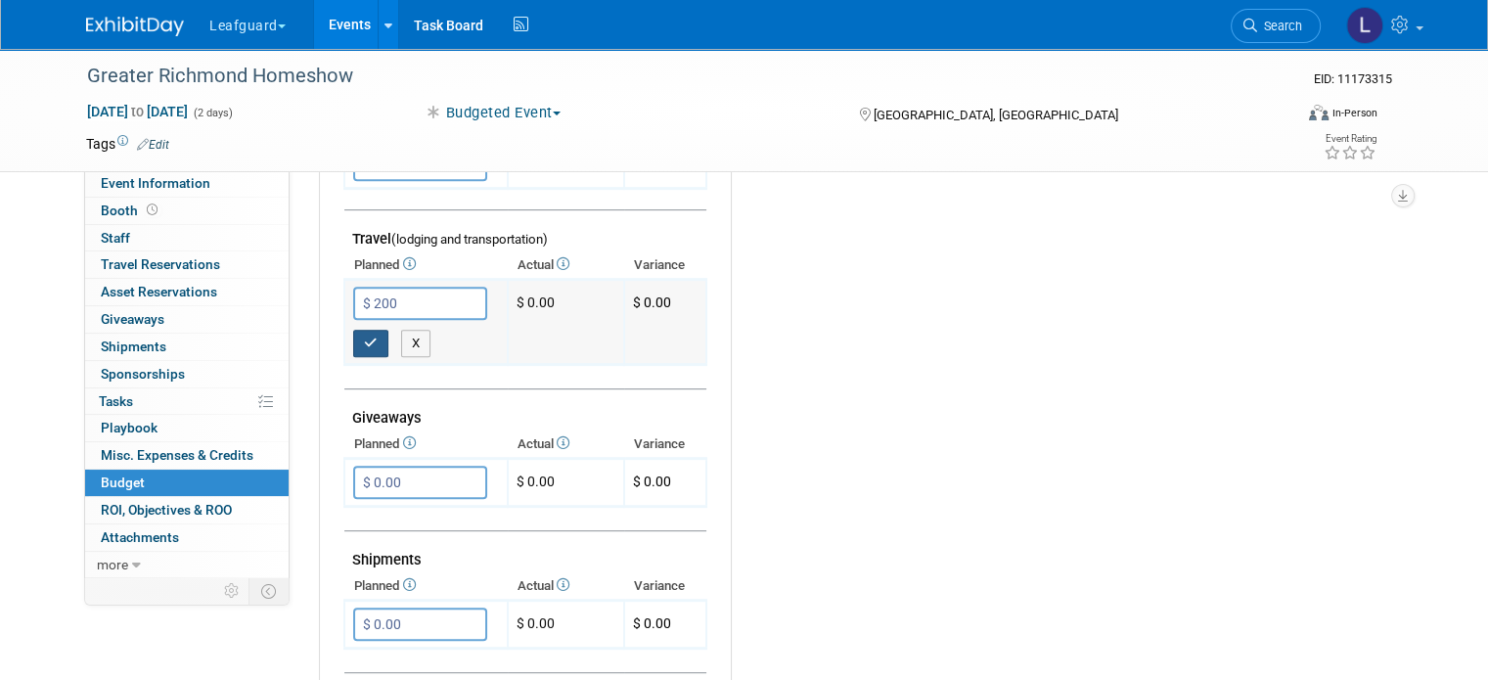
type input "$ 200.00"
click at [364, 337] on icon "button" at bounding box center [371, 343] width 14 height 13
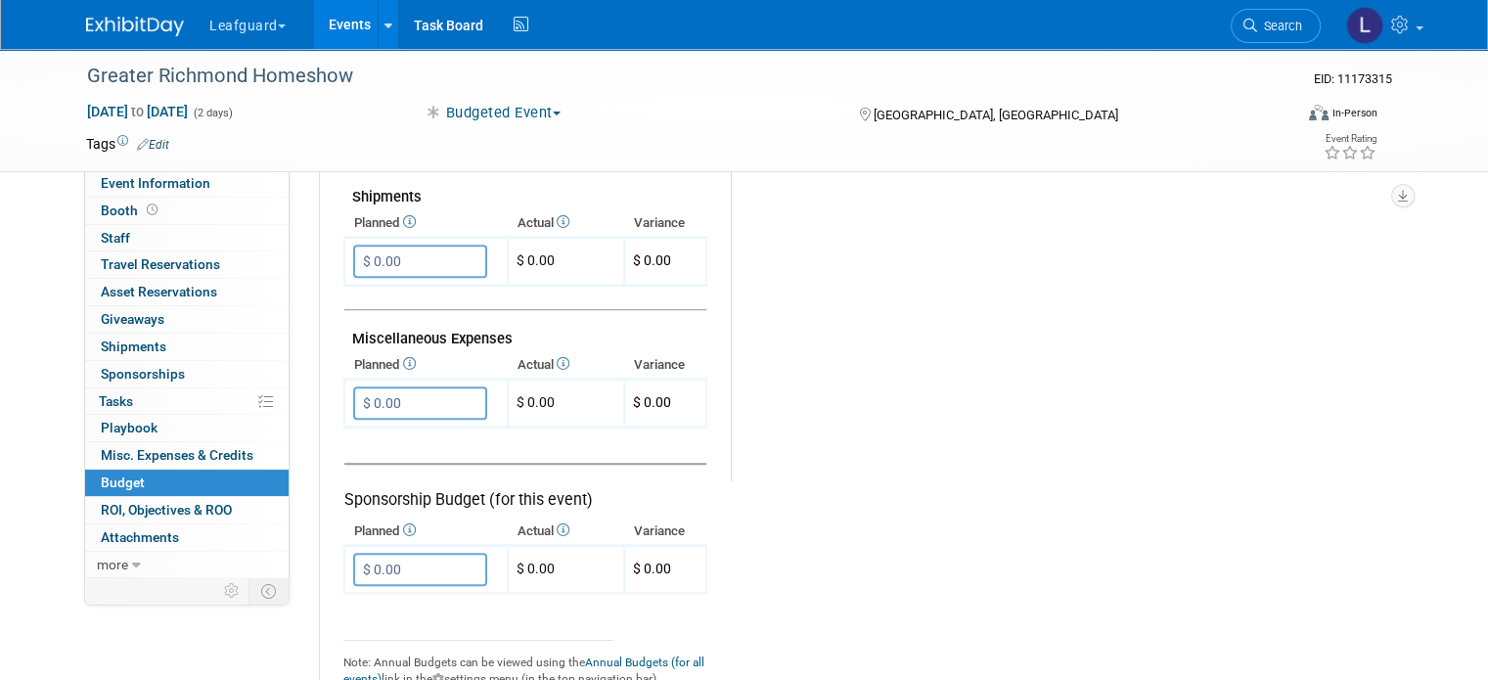
scroll to position [1133, 0]
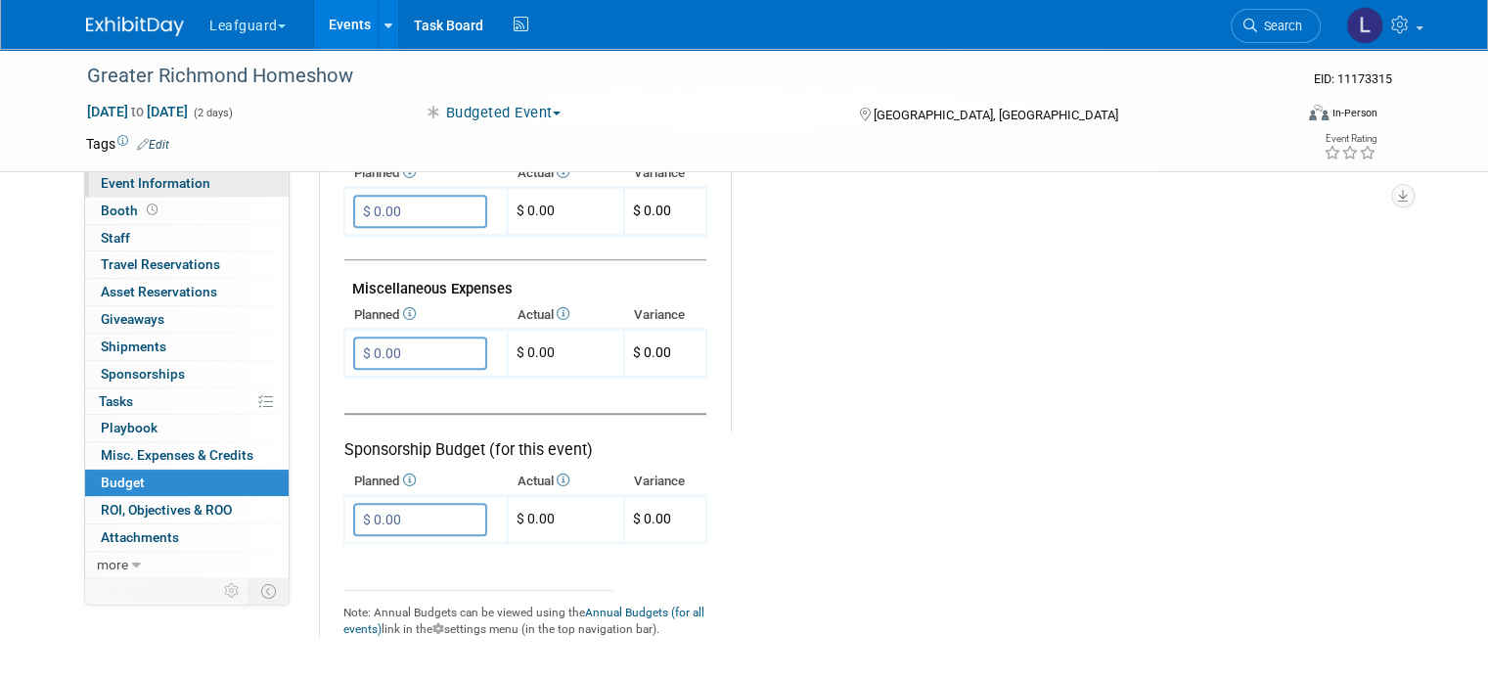
click at [187, 180] on span "Event Information" at bounding box center [156, 183] width 110 height 16
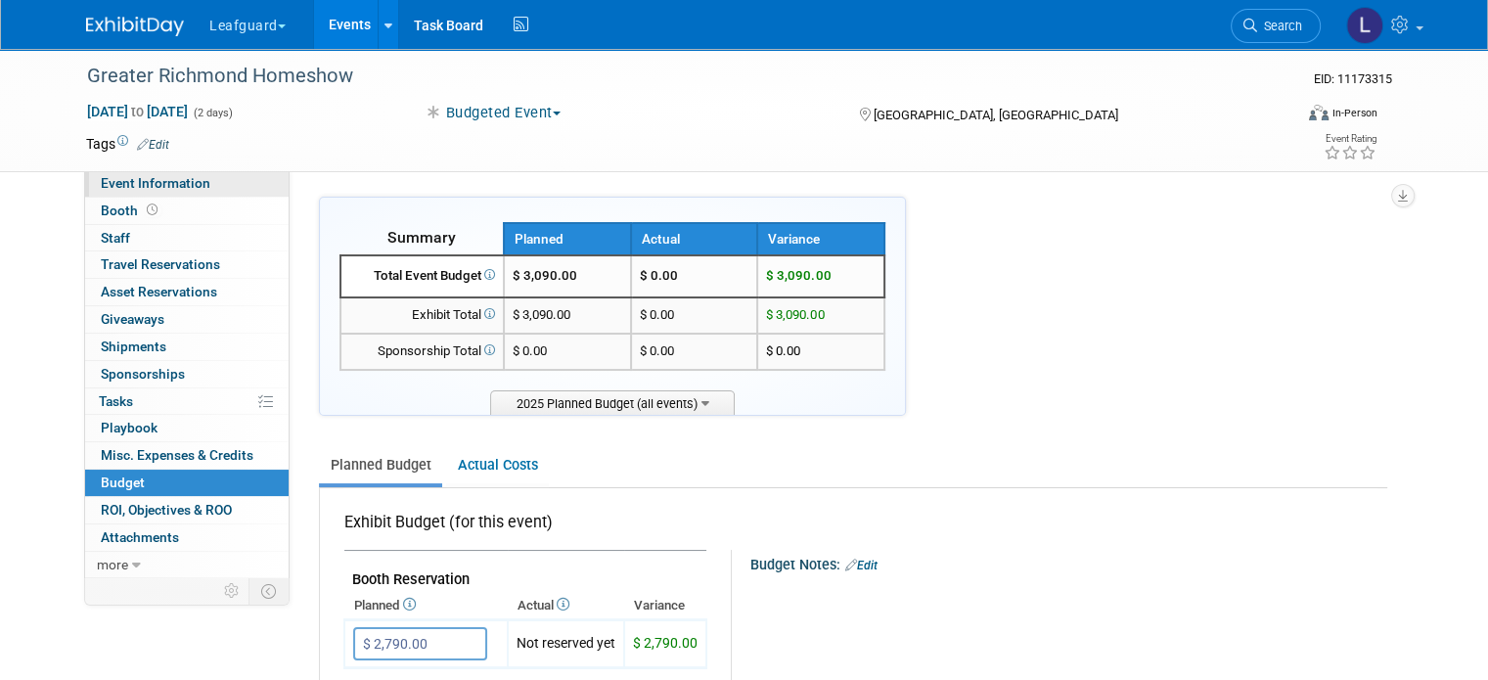
select select "[GEOGRAPHIC_DATA]"
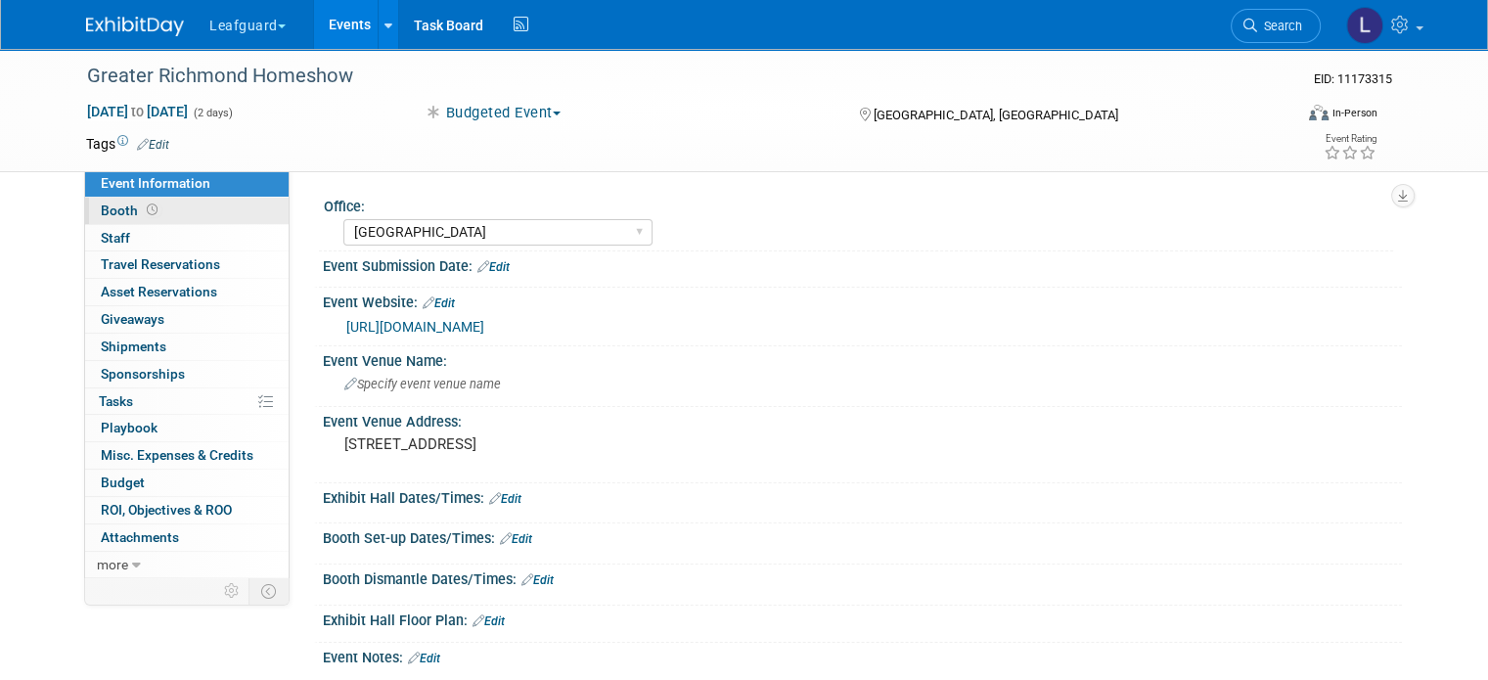
click at [168, 208] on link "Booth" at bounding box center [187, 211] width 204 height 26
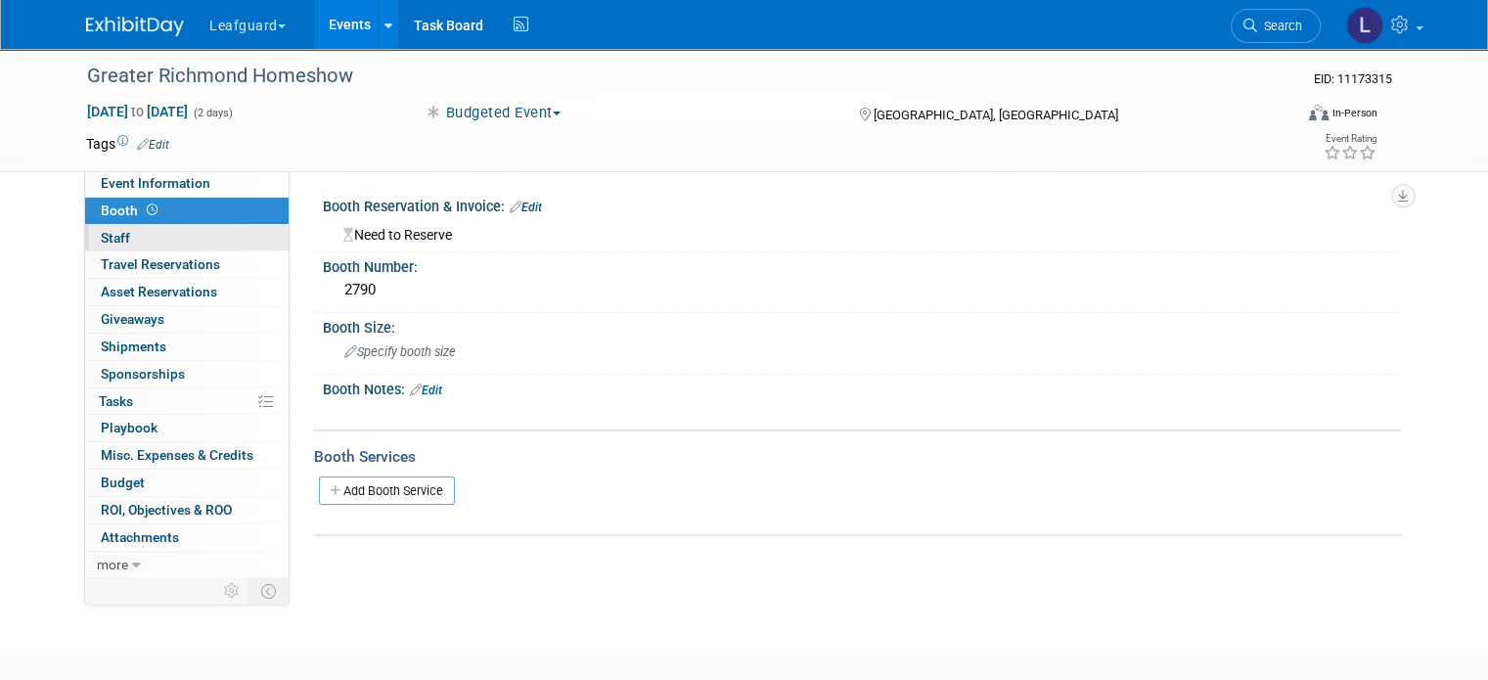
click at [168, 243] on link "0 Staff 0" at bounding box center [187, 238] width 204 height 26
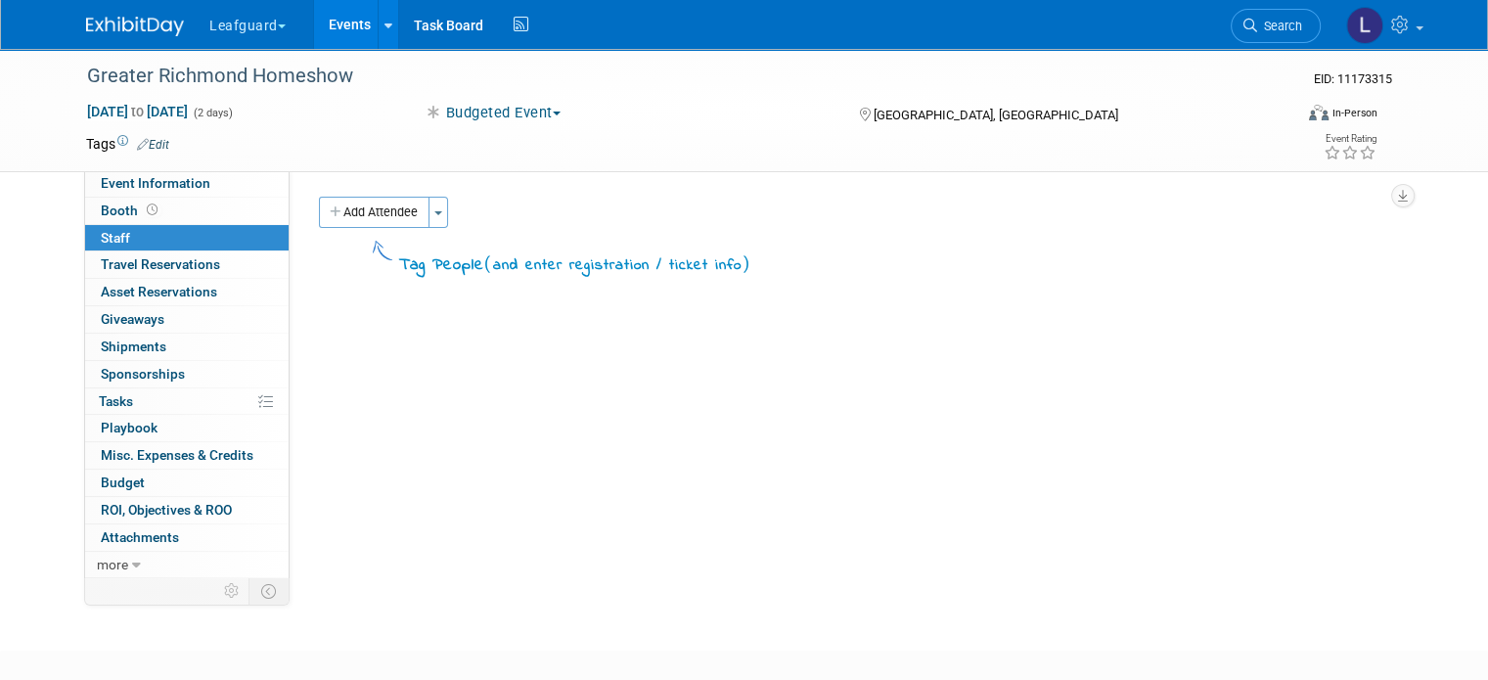
click at [427, 227] on div "Add Attendee Toggle Dropdown Quick -Tag Attendees Apply X (me) select all cancel" at bounding box center [853, 237] width 1098 height 81
click at [429, 218] on button "Toggle Dropdown" at bounding box center [439, 212] width 20 height 31
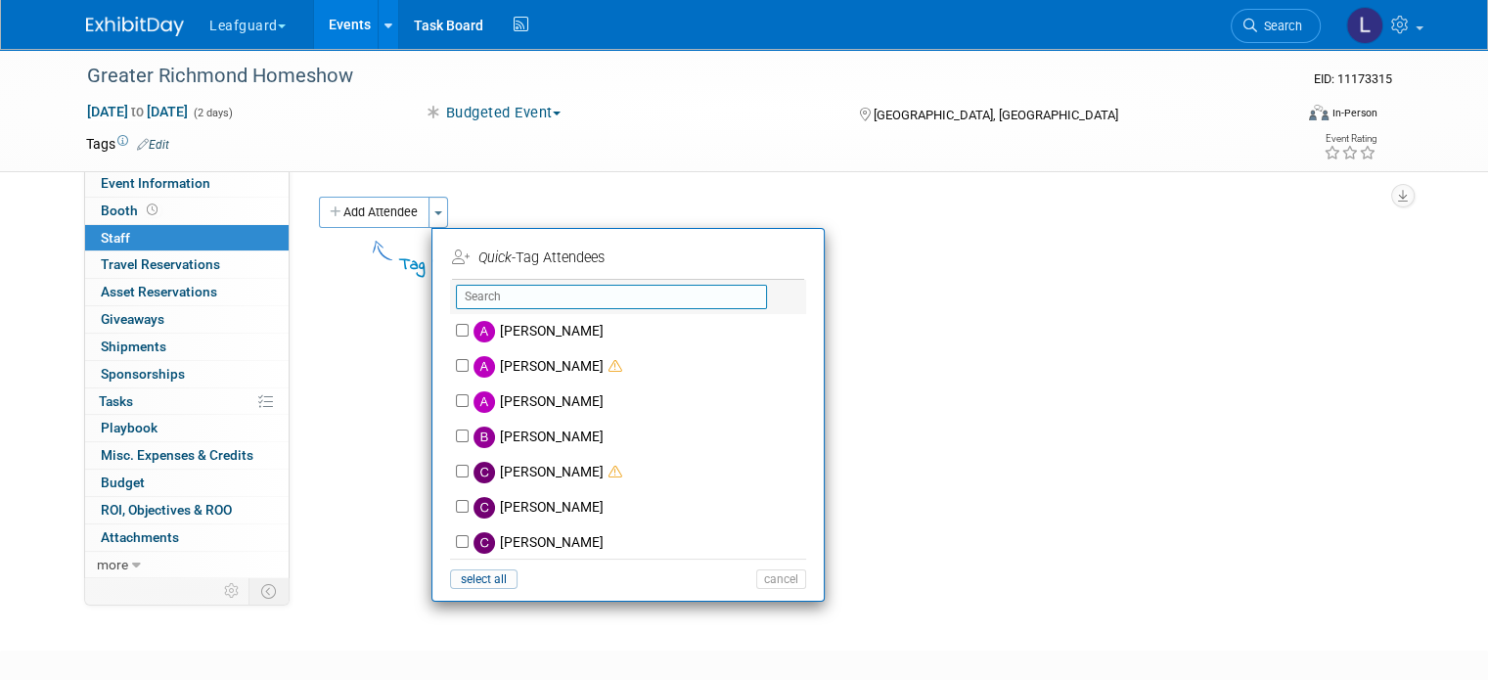
click at [479, 303] on input "text" at bounding box center [611, 297] width 311 height 24
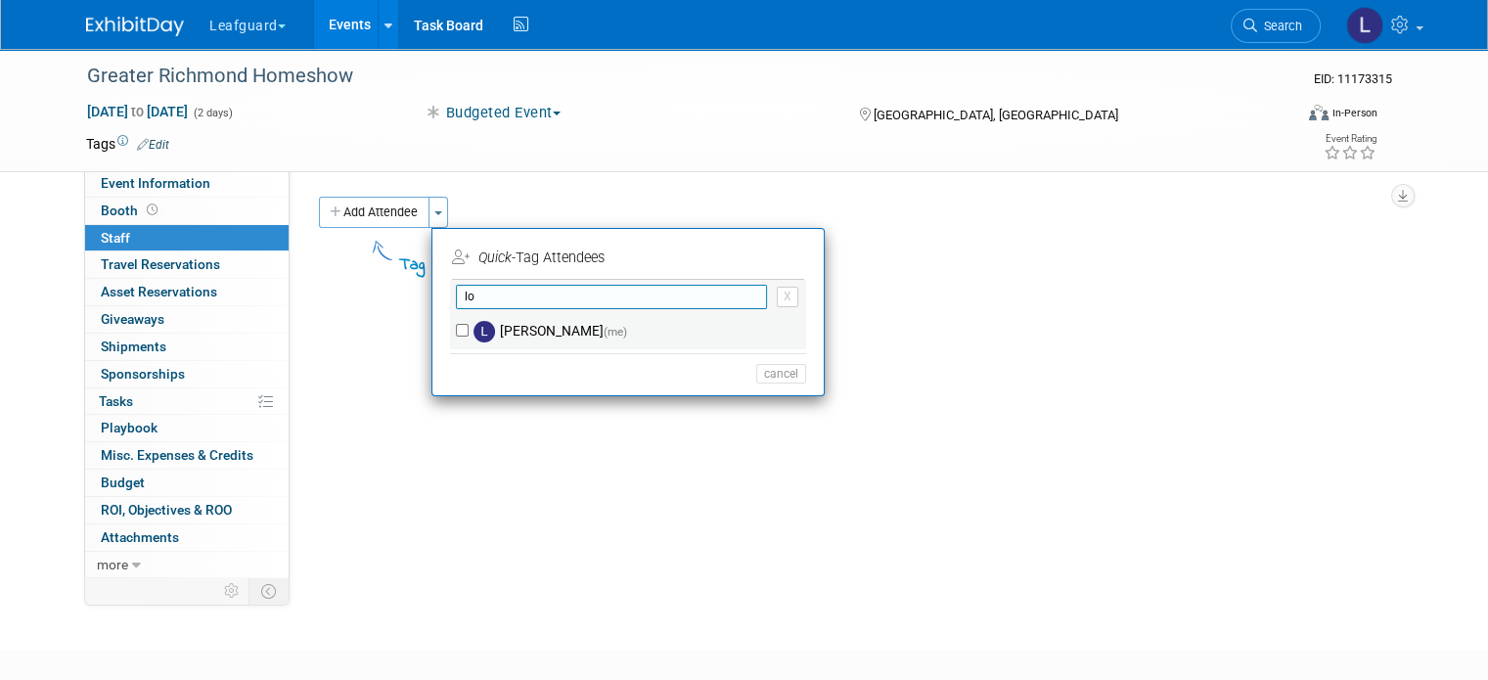
type input "lo"
click at [450, 320] on div "[PERSON_NAME] (me)" at bounding box center [628, 331] width 356 height 35
click at [450, 336] on div "[PERSON_NAME] (me)" at bounding box center [628, 331] width 356 height 35
click at [456, 331] on input "[PERSON_NAME] (me)" at bounding box center [462, 330] width 13 height 13
checkbox input "true"
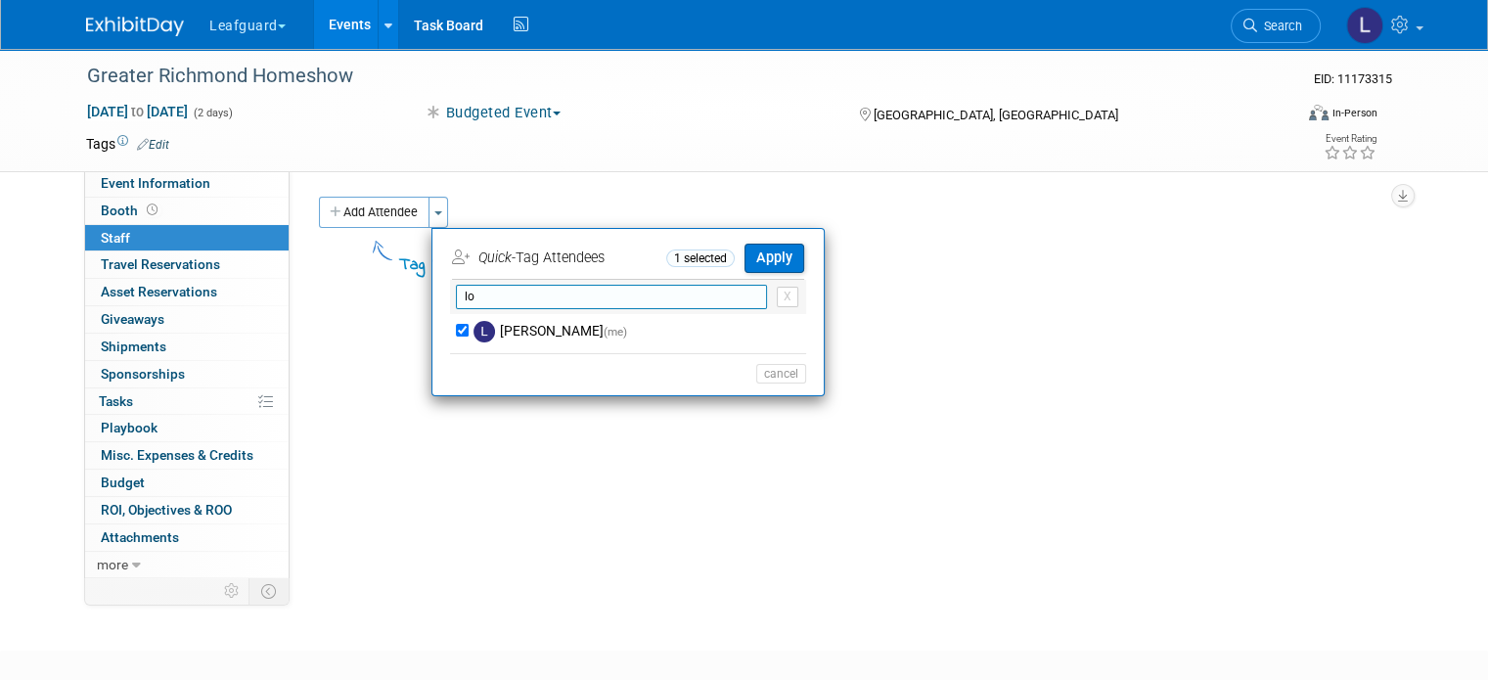
click at [525, 302] on input "lo" at bounding box center [611, 297] width 311 height 24
type input "l"
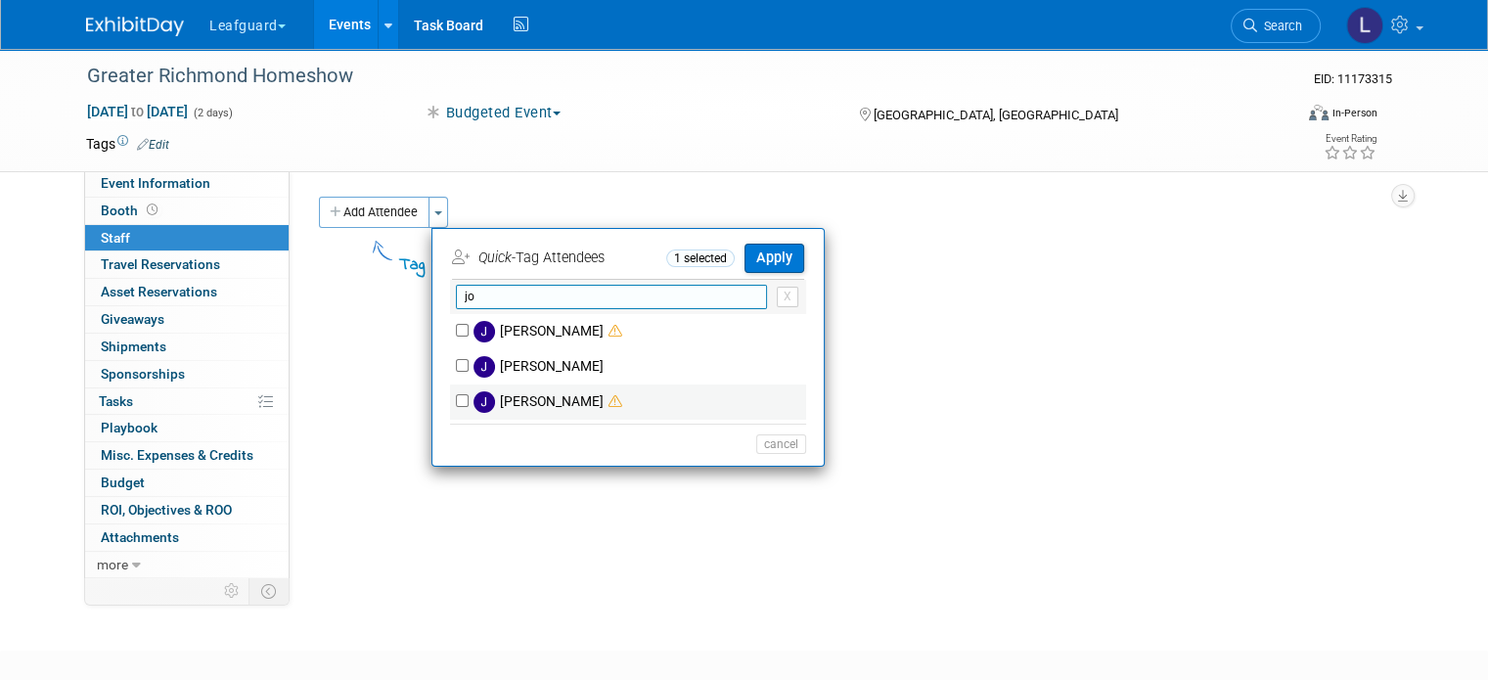
type input "jo"
click at [450, 410] on div "[PERSON_NAME]" at bounding box center [628, 402] width 356 height 35
click at [456, 404] on input "[PERSON_NAME]" at bounding box center [462, 400] width 13 height 13
checkbox input "true"
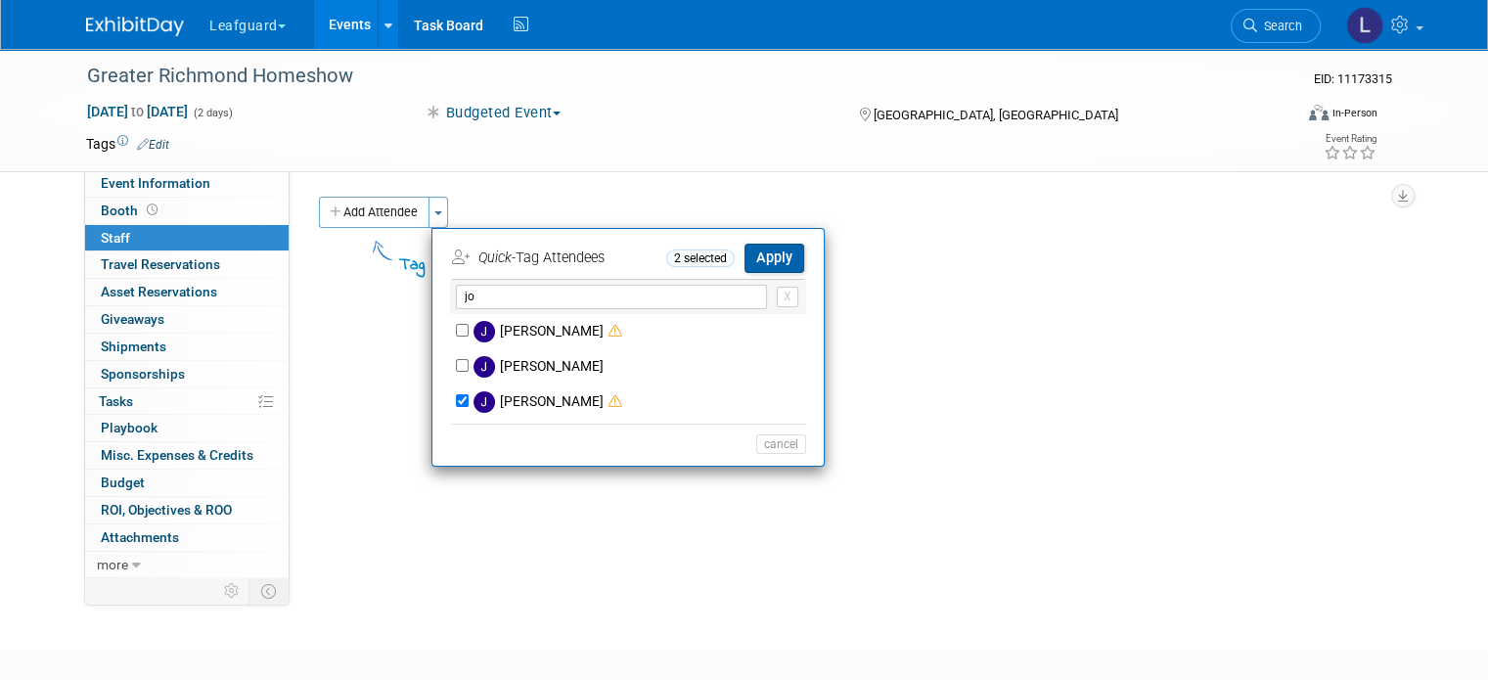
click at [767, 256] on button "Apply" at bounding box center [775, 258] width 60 height 28
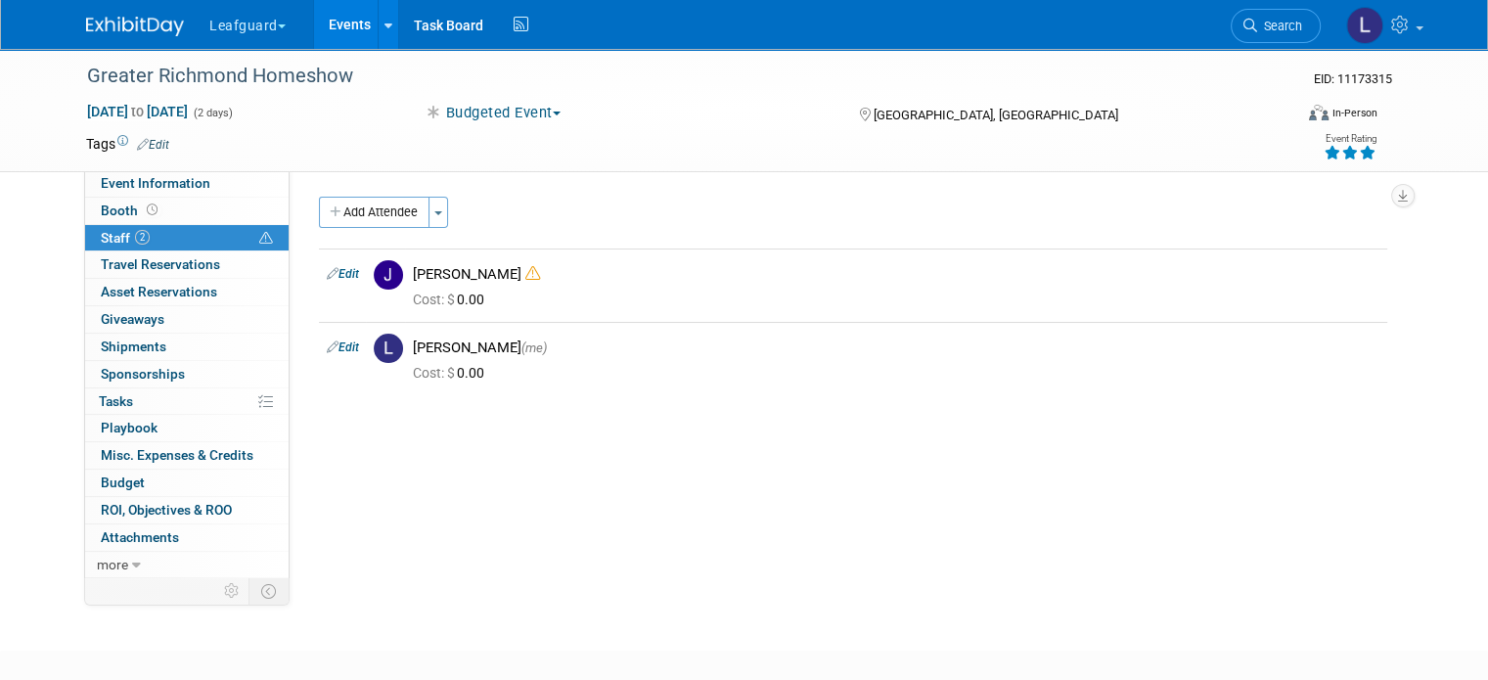
click at [1377, 154] on icon at bounding box center [1368, 153] width 18 height 14
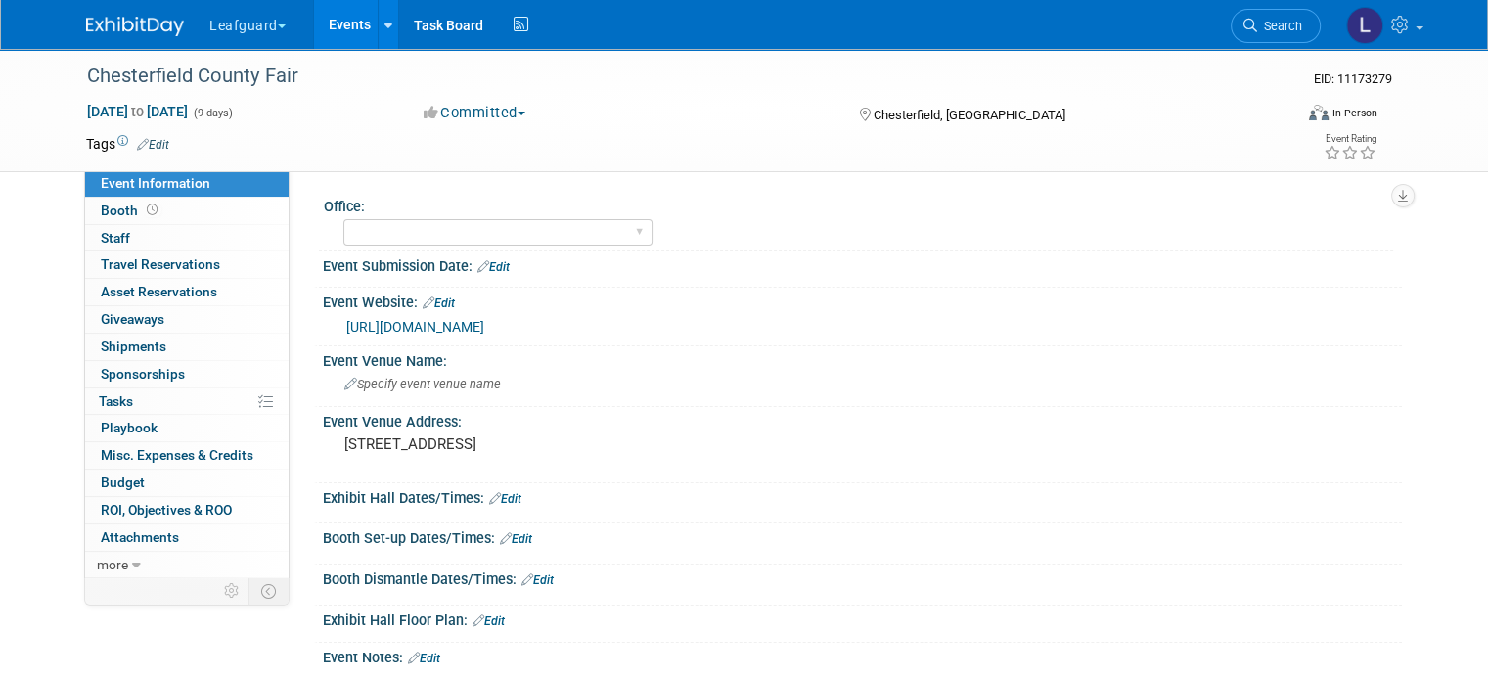
click at [481, 114] on button "Committed" at bounding box center [475, 113] width 116 height 21
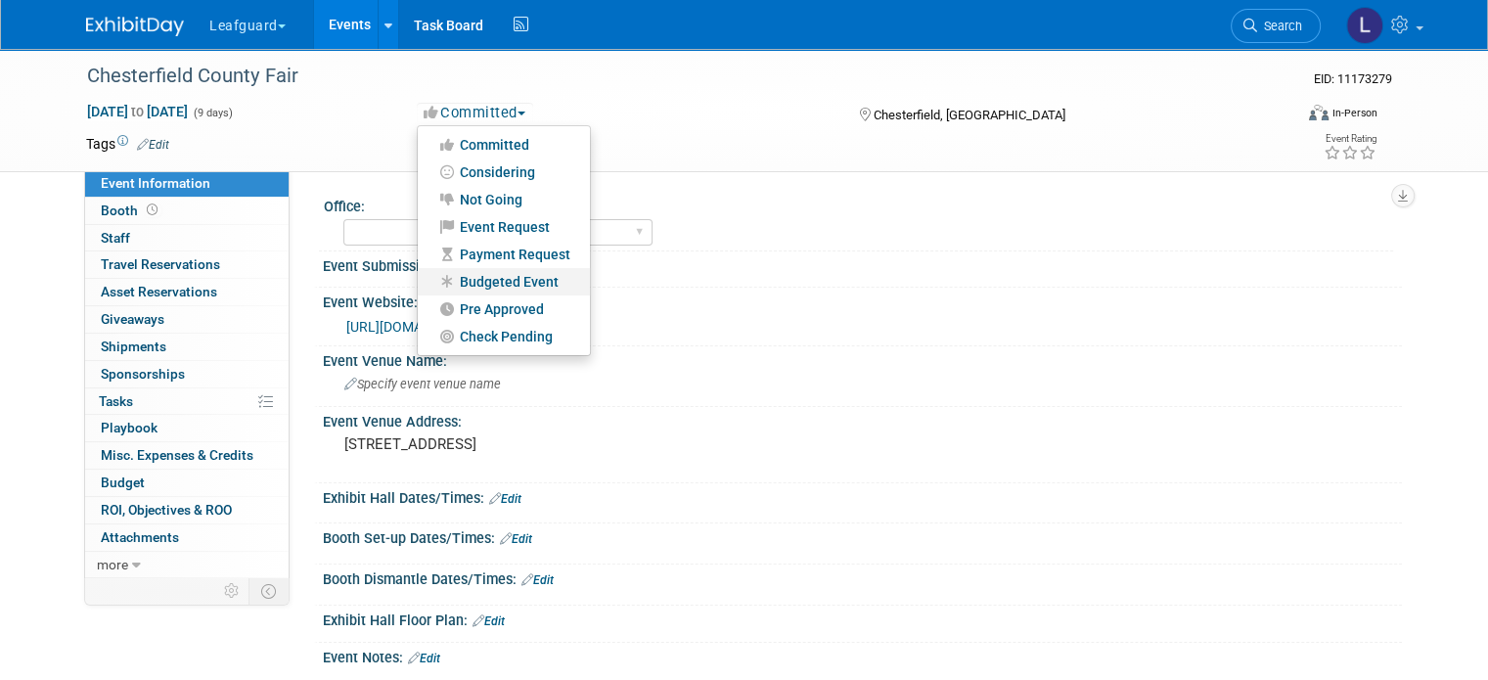
click at [497, 280] on link "Budgeted Event" at bounding box center [504, 281] width 172 height 27
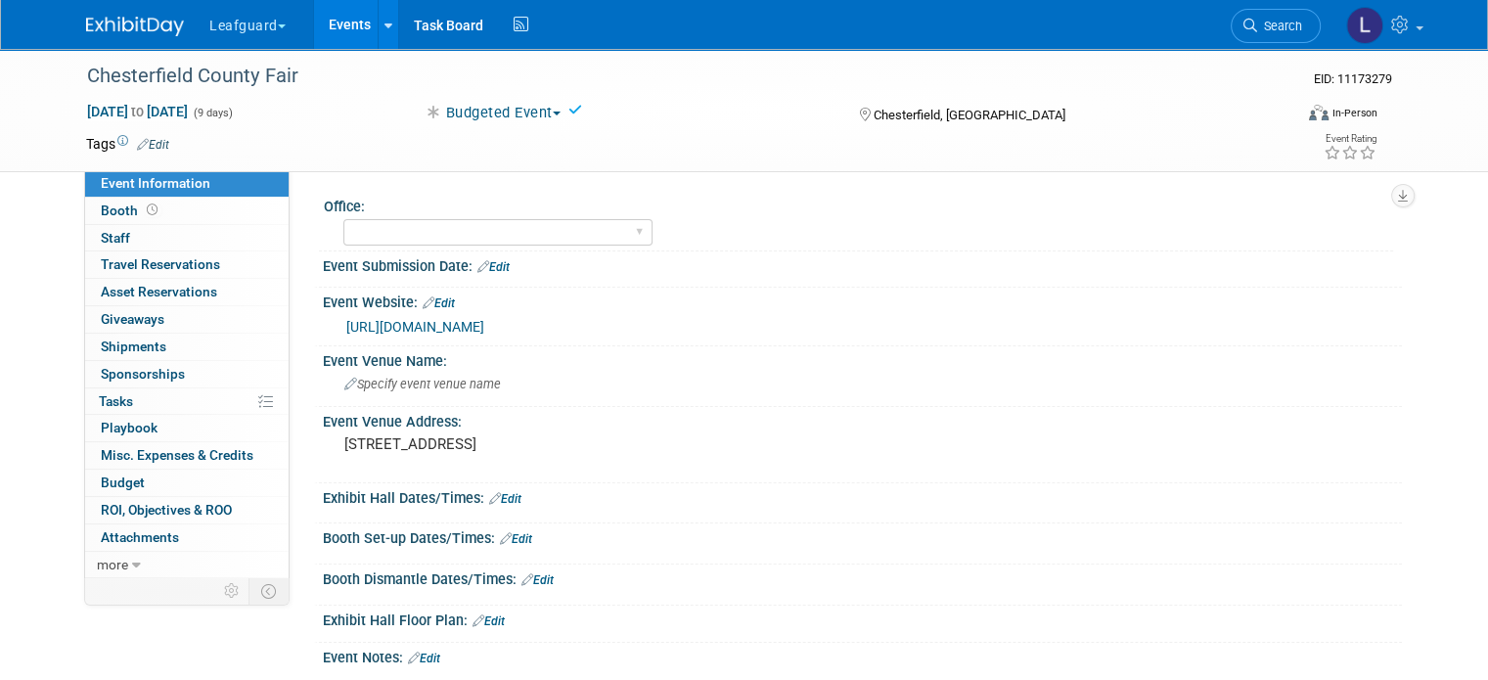
click at [568, 116] on div "Budgeted Event Committed Considering Not Going Event Request Payment Request Bu…" at bounding box center [622, 114] width 411 height 22
click at [574, 105] on icon at bounding box center [576, 110] width 14 height 14
click at [458, 226] on select "[GEOGRAPHIC_DATA] [US_STATE] [GEOGRAPHIC_DATA] [GEOGRAPHIC_DATA] [GEOGRAPHIC_DA…" at bounding box center [497, 232] width 309 height 26
select select "[GEOGRAPHIC_DATA]"
click at [343, 219] on select "[GEOGRAPHIC_DATA] [US_STATE] [GEOGRAPHIC_DATA] [GEOGRAPHIC_DATA] [GEOGRAPHIC_DA…" at bounding box center [497, 232] width 309 height 26
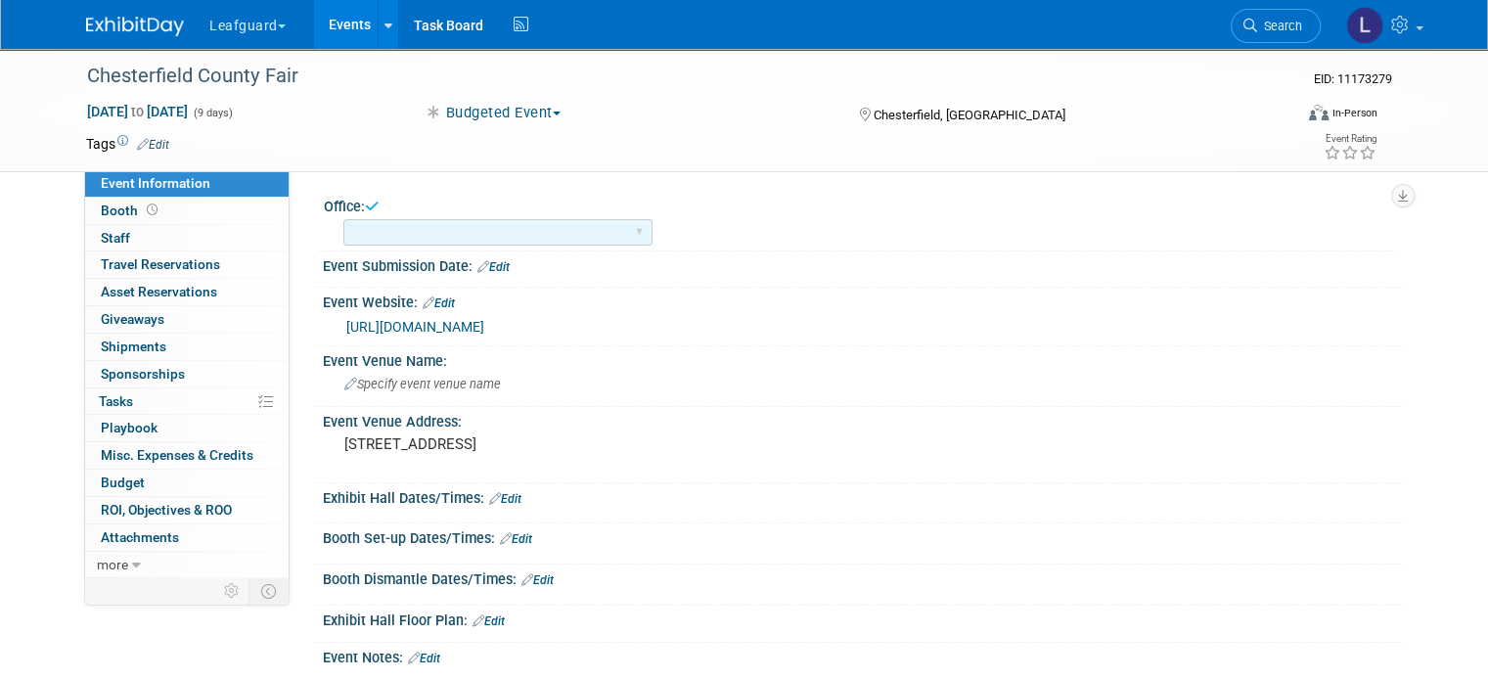
click at [365, 206] on icon at bounding box center [372, 206] width 14 height 15
click at [358, 206] on div "Office:" at bounding box center [859, 204] width 1070 height 24
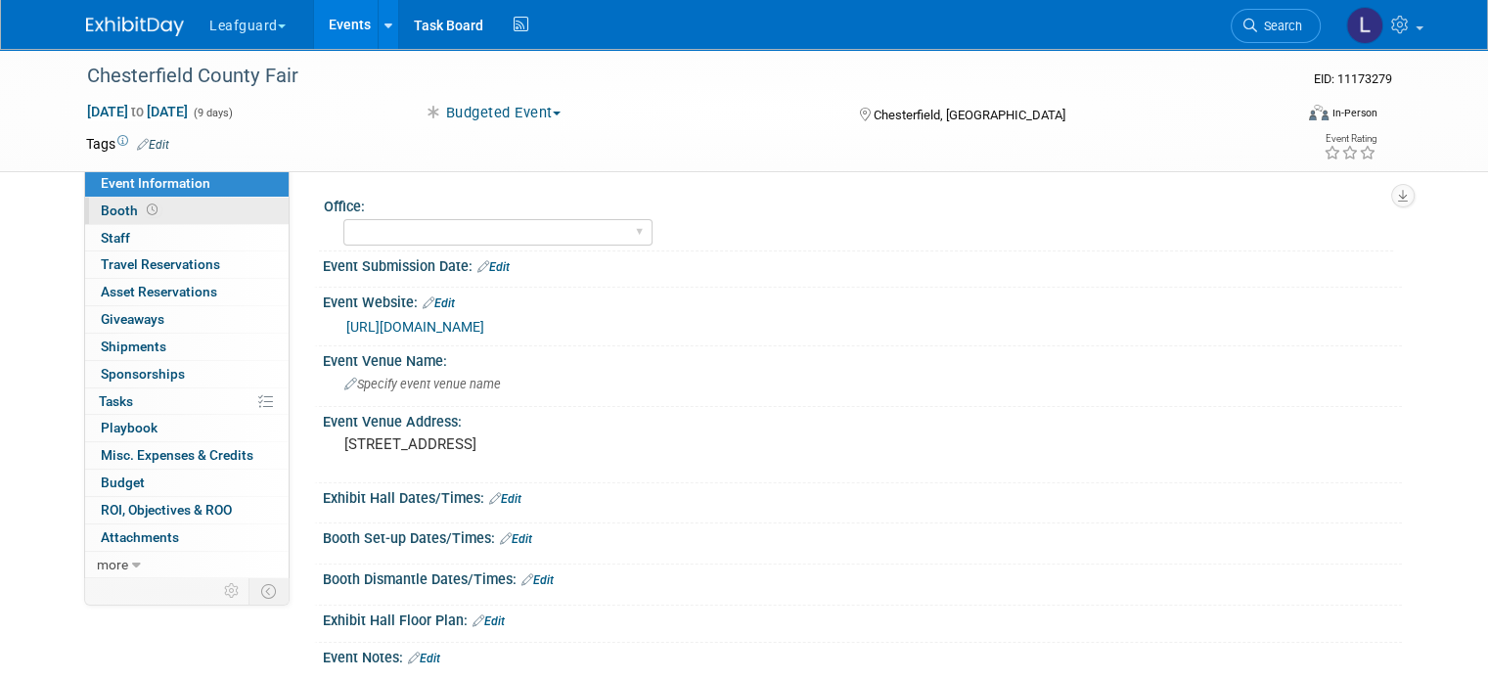
click at [154, 219] on link "Booth" at bounding box center [187, 211] width 204 height 26
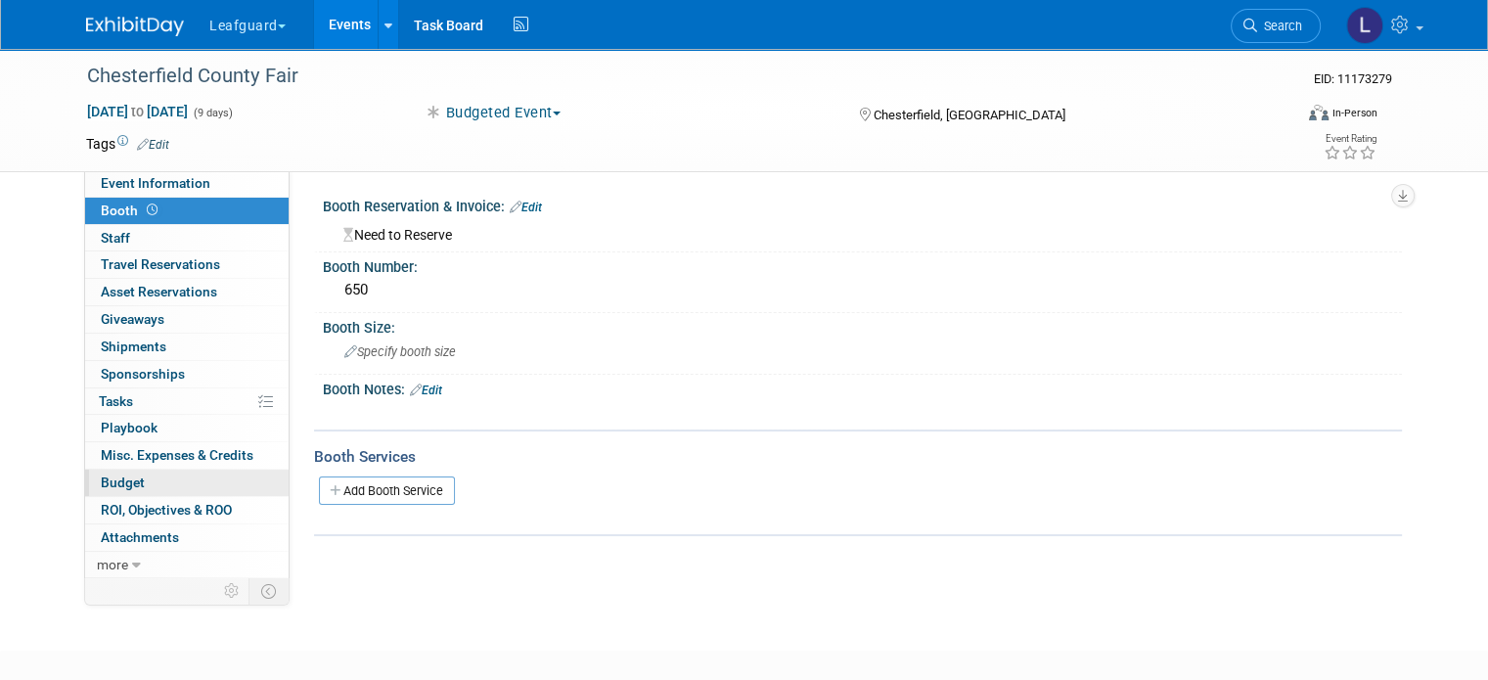
click at [202, 488] on link "Budget" at bounding box center [187, 483] width 204 height 26
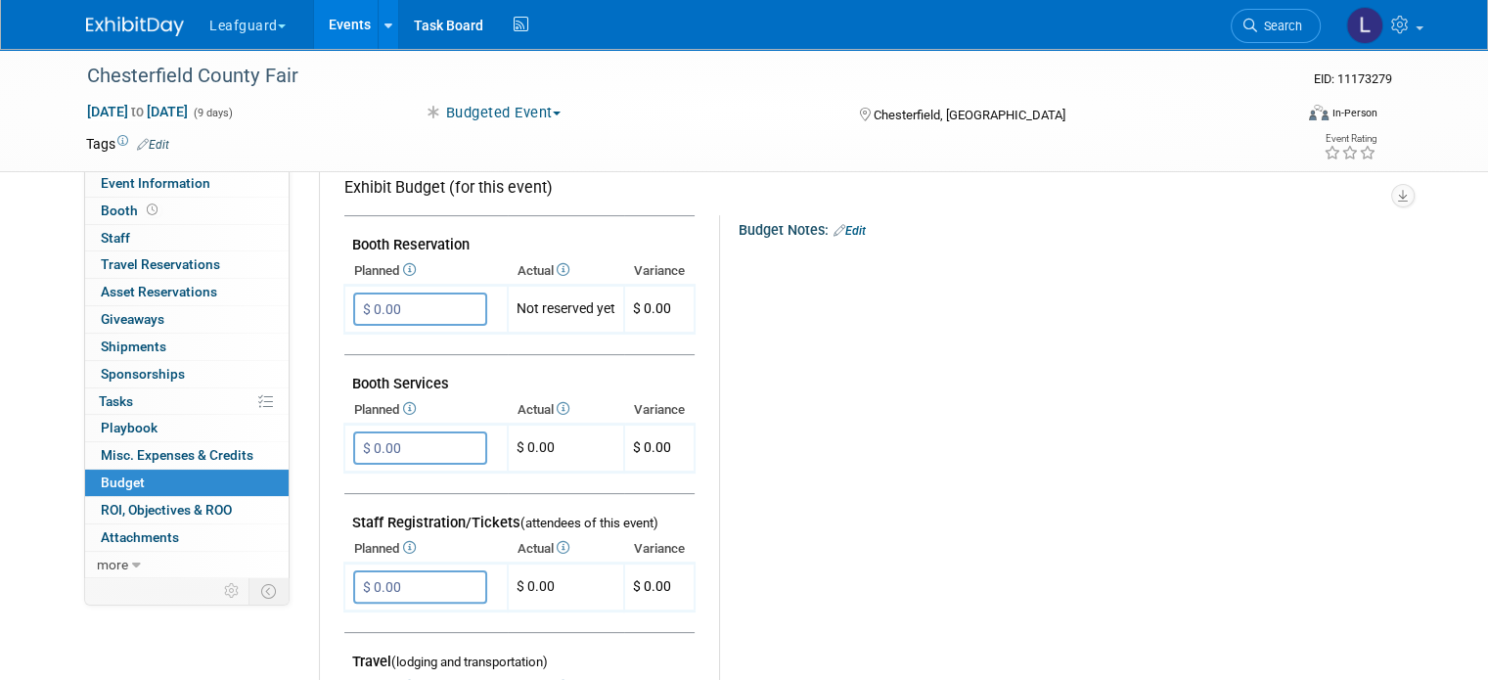
scroll to position [346, 0]
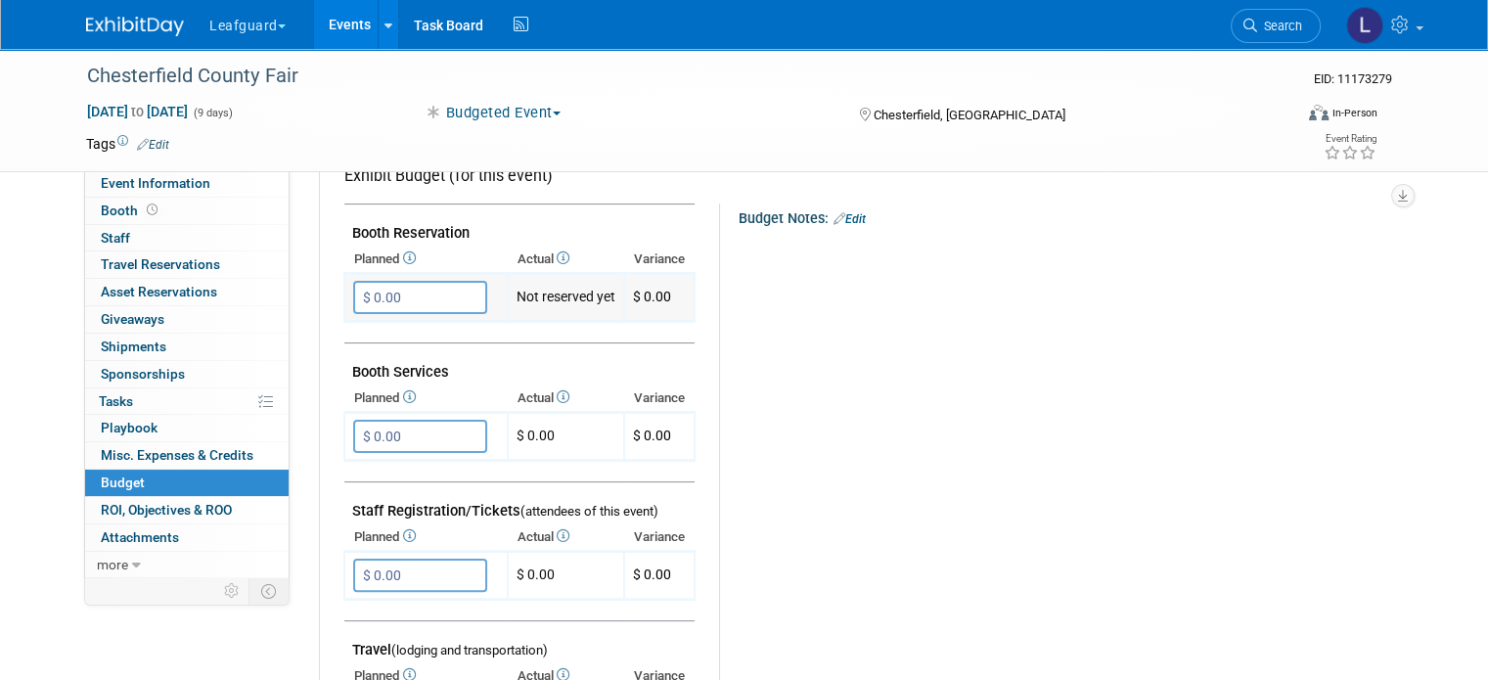
click at [405, 302] on input "$ 0.00" at bounding box center [420, 297] width 134 height 33
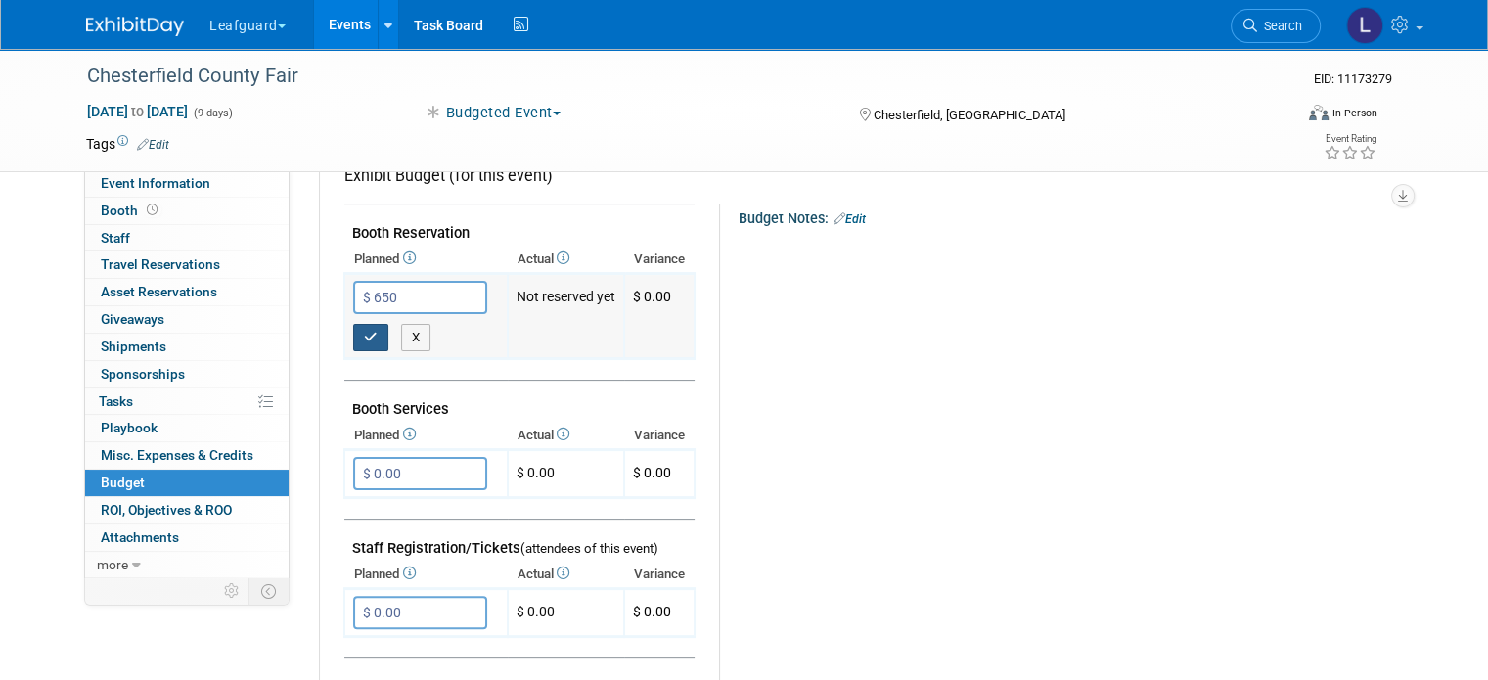
type input "$ 650.00"
click at [364, 334] on icon "button" at bounding box center [371, 337] width 14 height 13
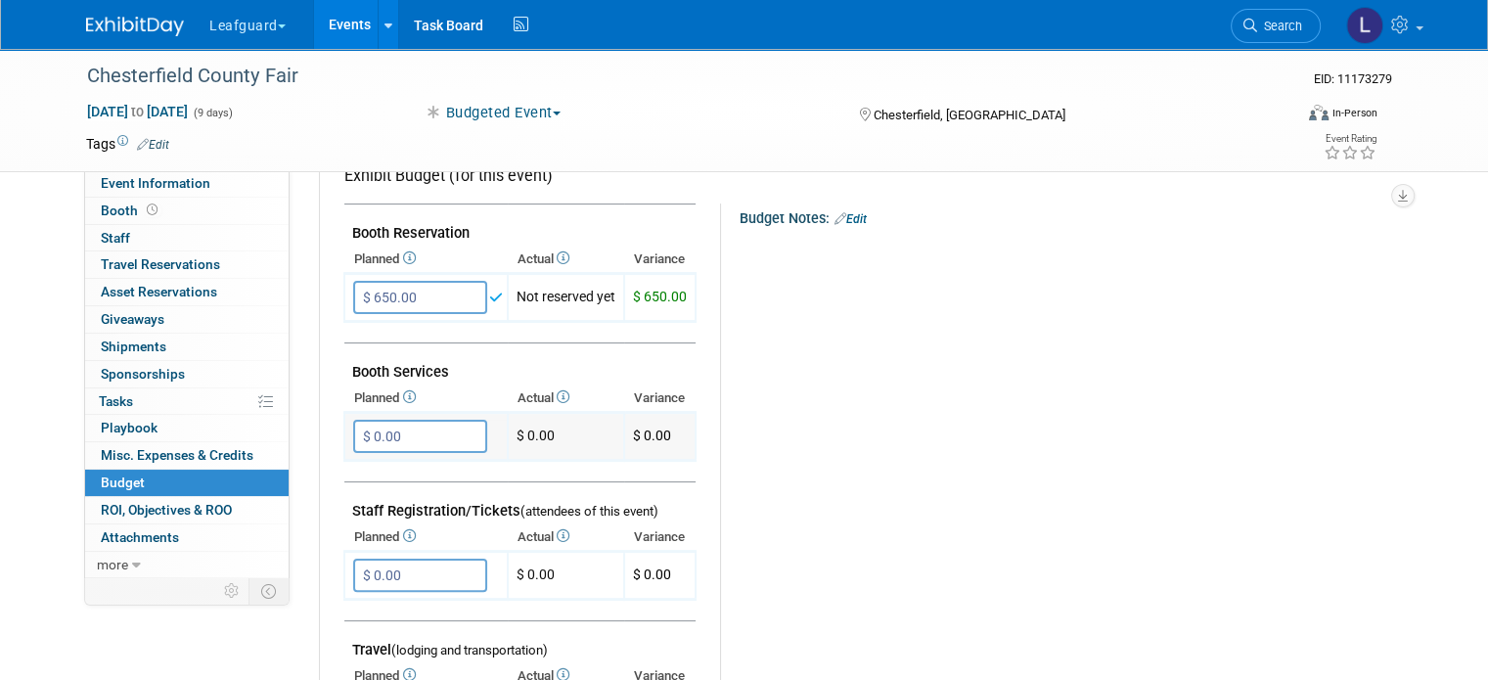
click at [385, 433] on input "$ 0.00" at bounding box center [420, 436] width 134 height 33
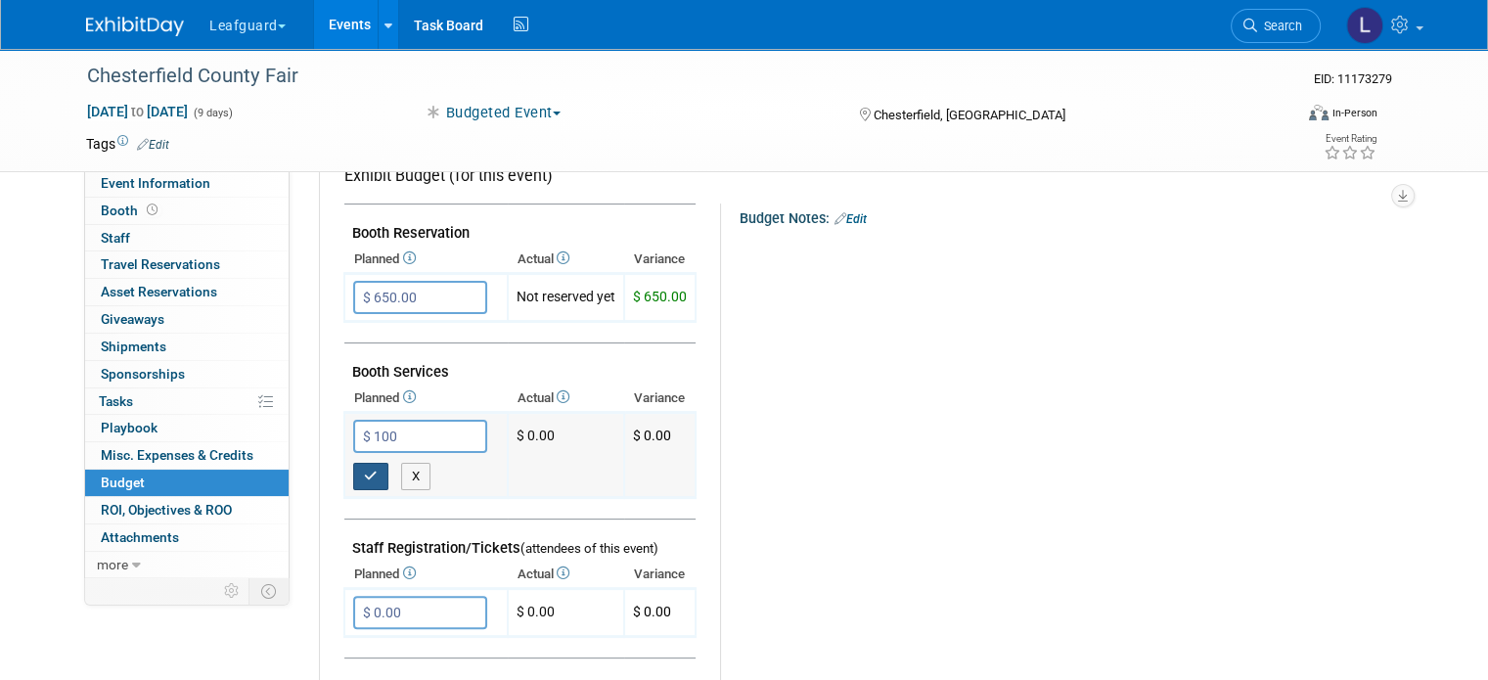
type input "$ 100.00"
click at [364, 470] on icon "button" at bounding box center [371, 476] width 14 height 13
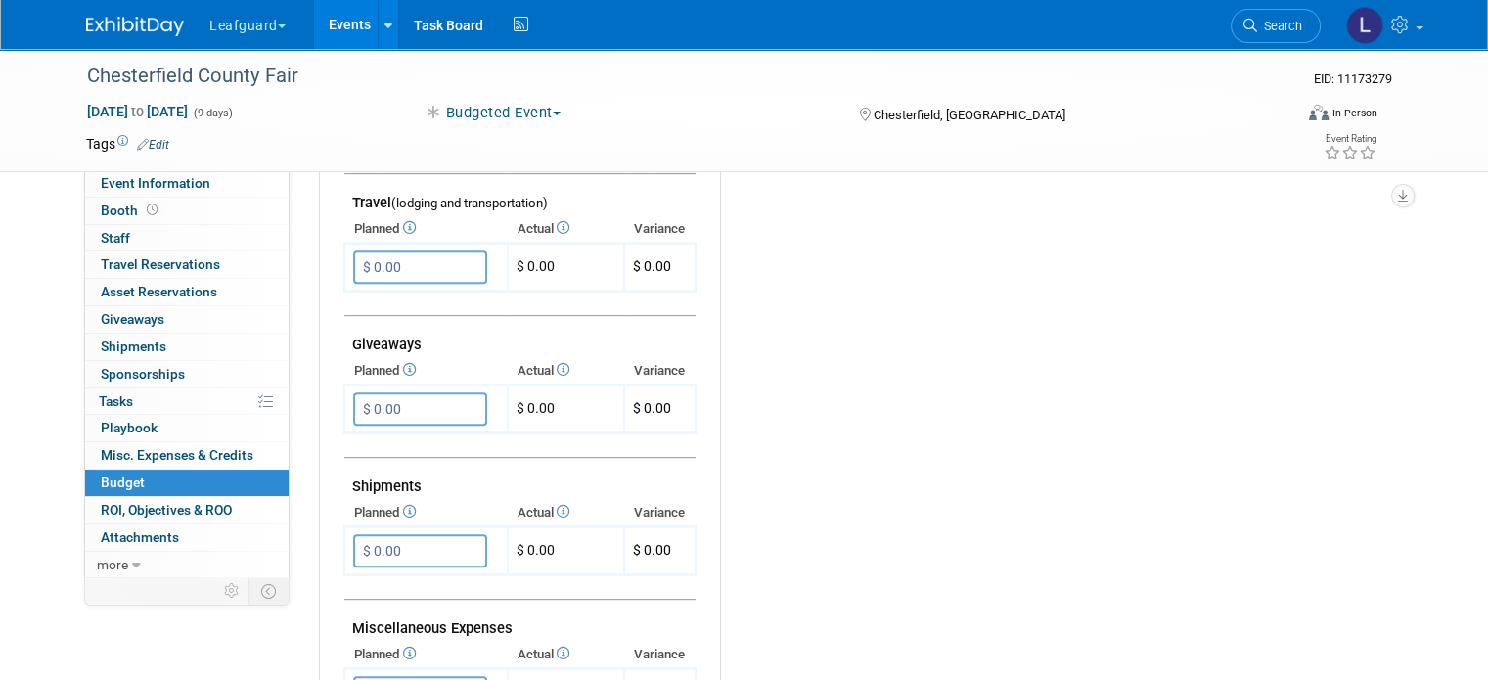
scroll to position [789, 0]
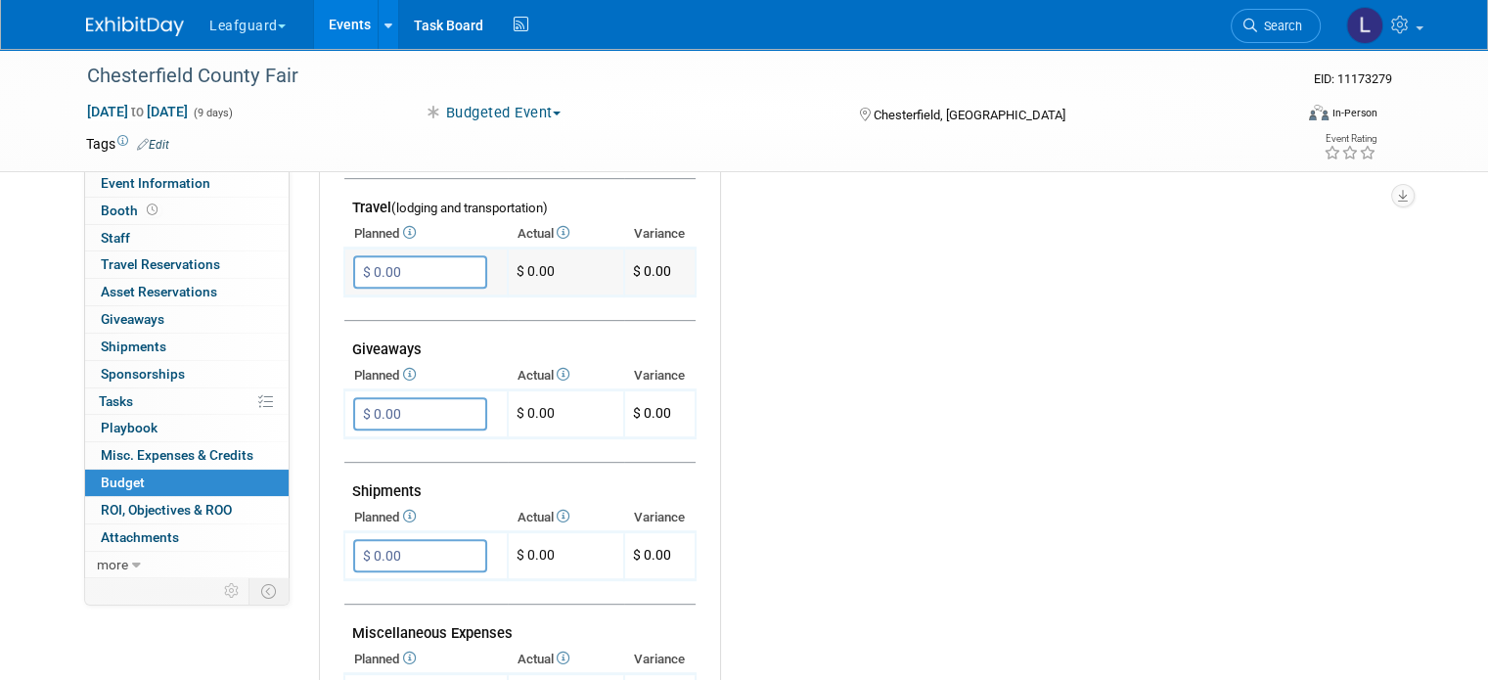
click at [385, 259] on input "$ 0.00" at bounding box center [420, 271] width 134 height 33
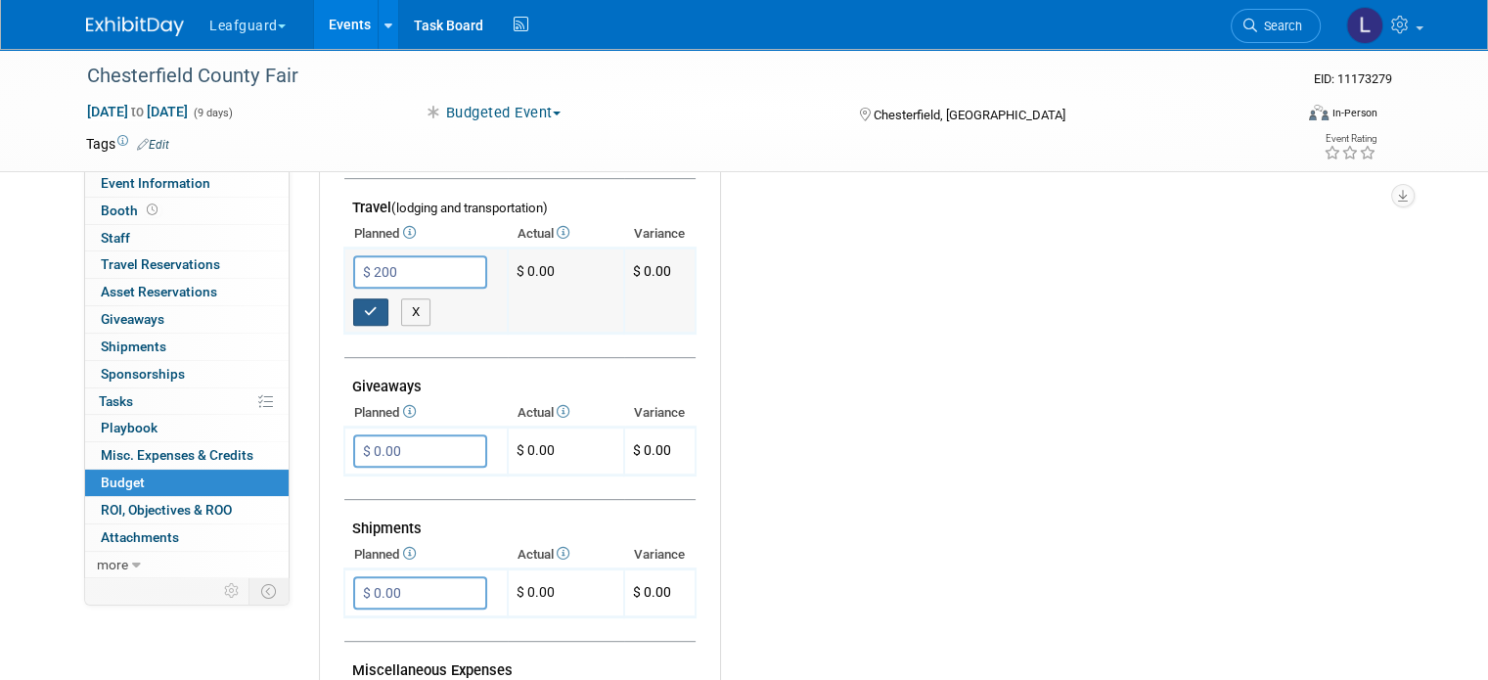
type input "$ 200.00"
click at [353, 298] on button "button" at bounding box center [370, 311] width 35 height 27
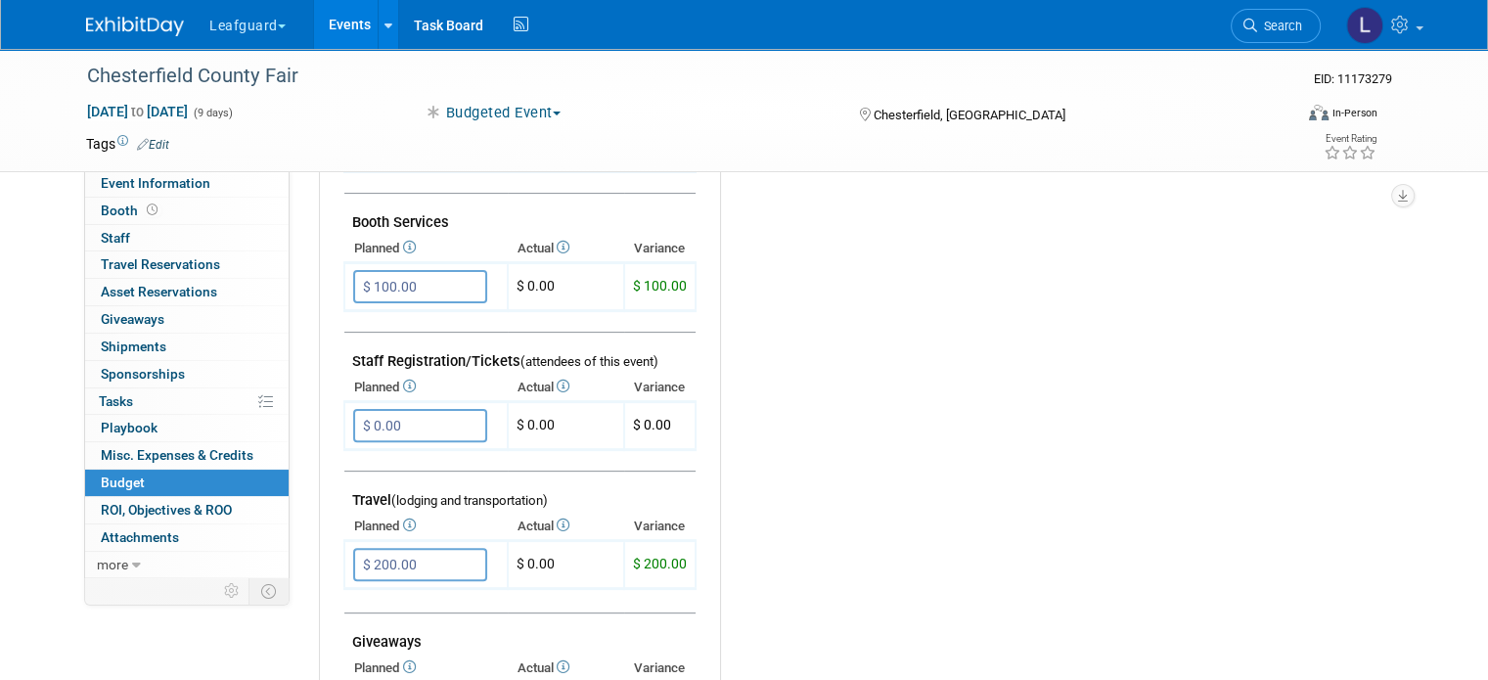
scroll to position [458, 0]
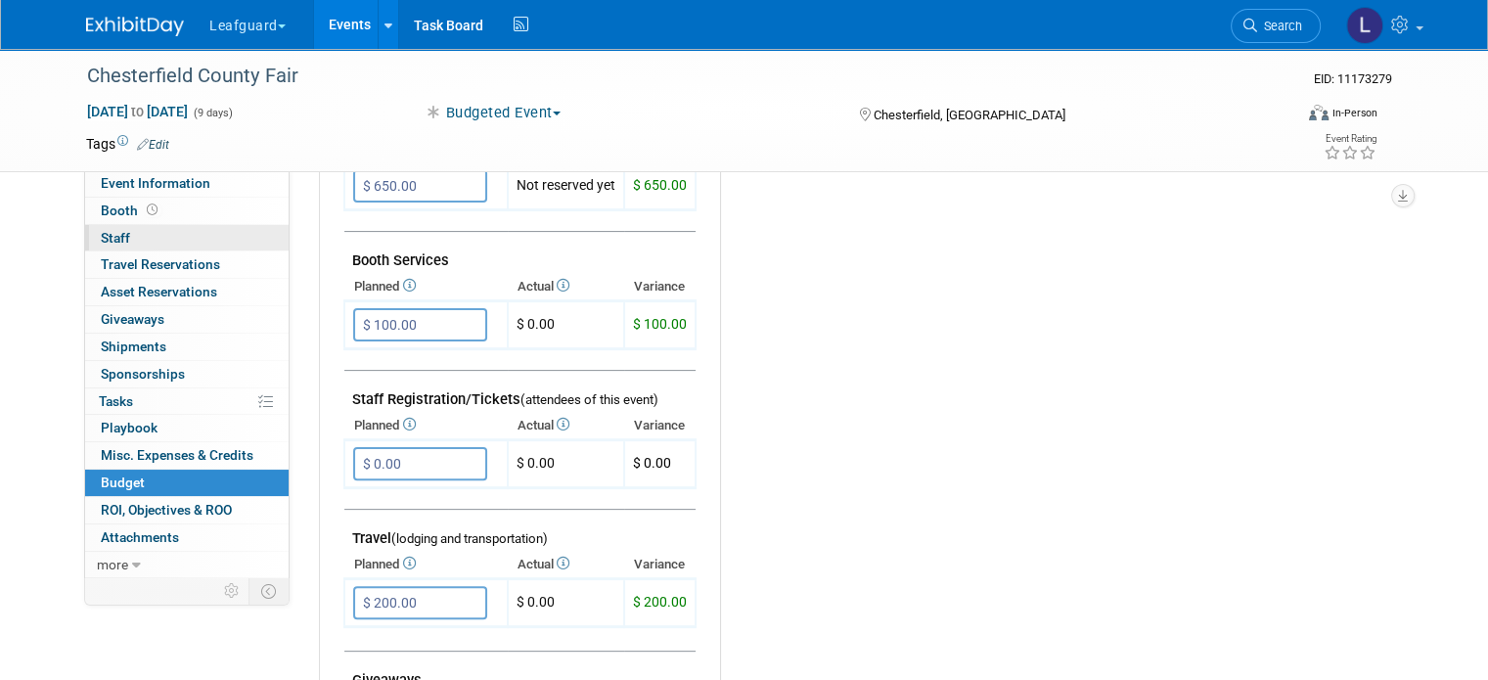
click at [130, 231] on link "0 Staff 0" at bounding box center [187, 238] width 204 height 26
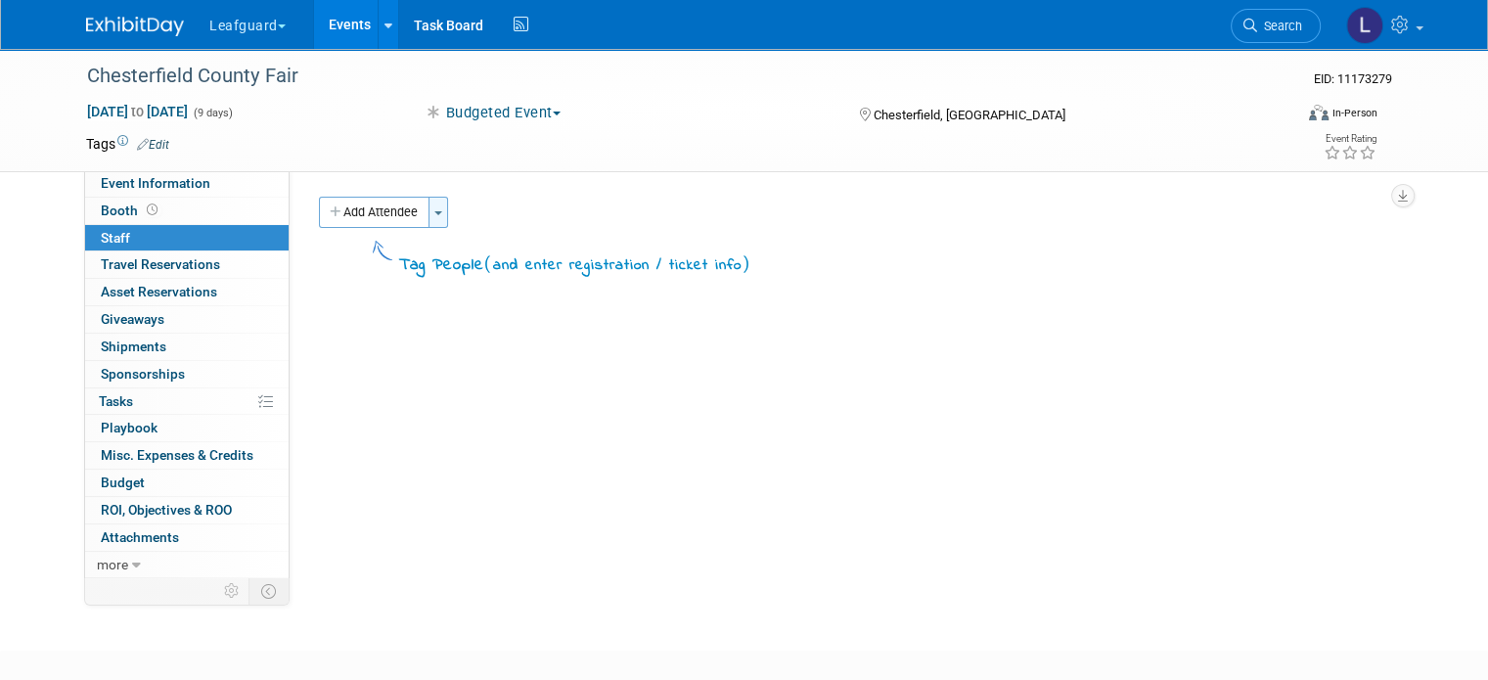
click at [429, 216] on button "Toggle Dropdown" at bounding box center [439, 212] width 20 height 31
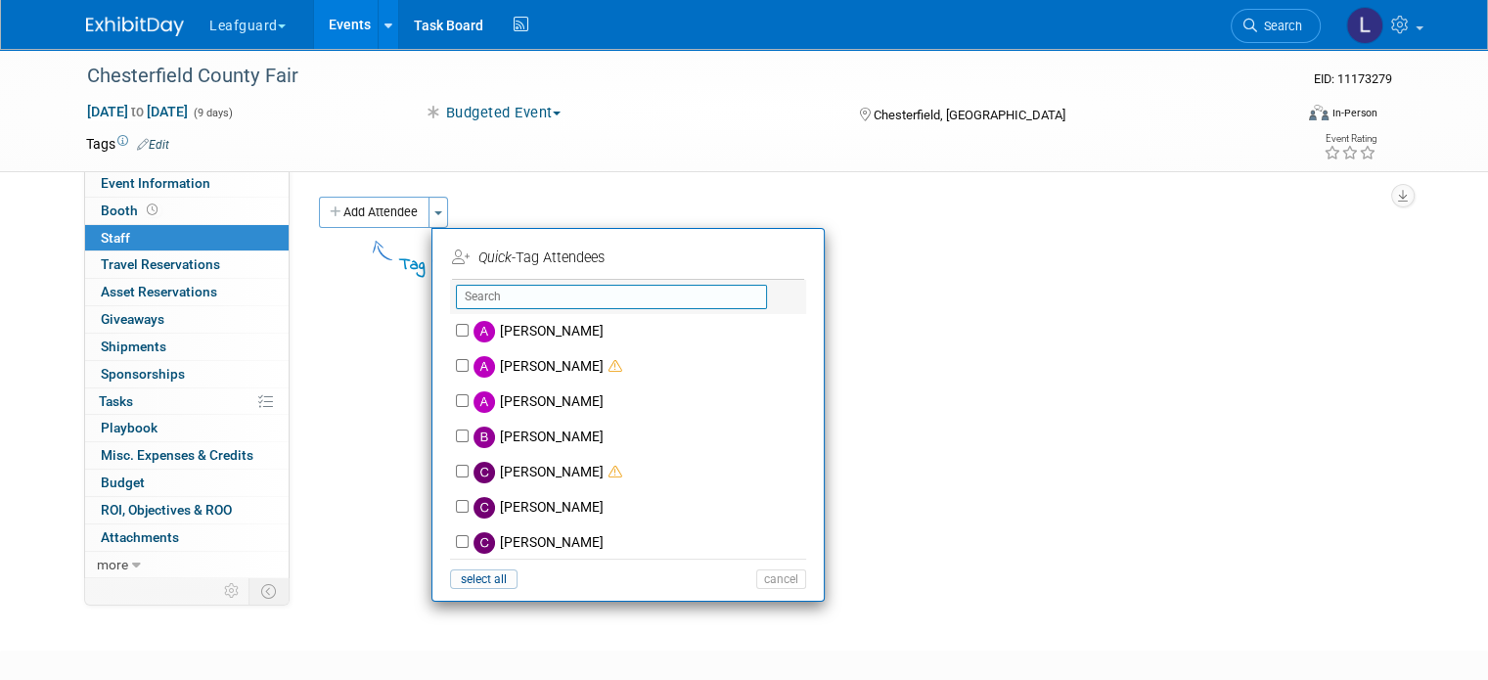
click at [536, 293] on input "text" at bounding box center [611, 297] width 311 height 24
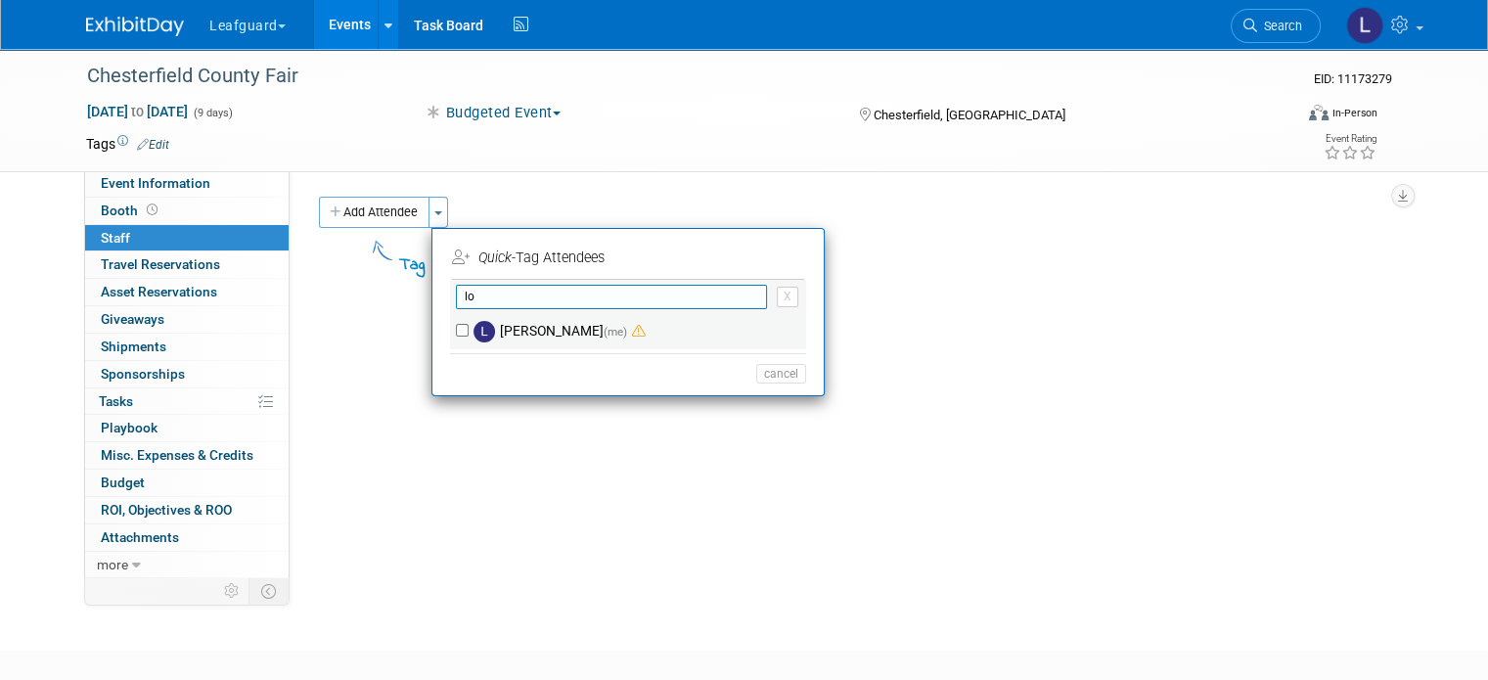
type input "lo"
click at [456, 330] on input "[PERSON_NAME] (me)" at bounding box center [462, 330] width 13 height 13
checkbox input "true"
click at [500, 304] on input "lo" at bounding box center [611, 297] width 311 height 24
type input "l"
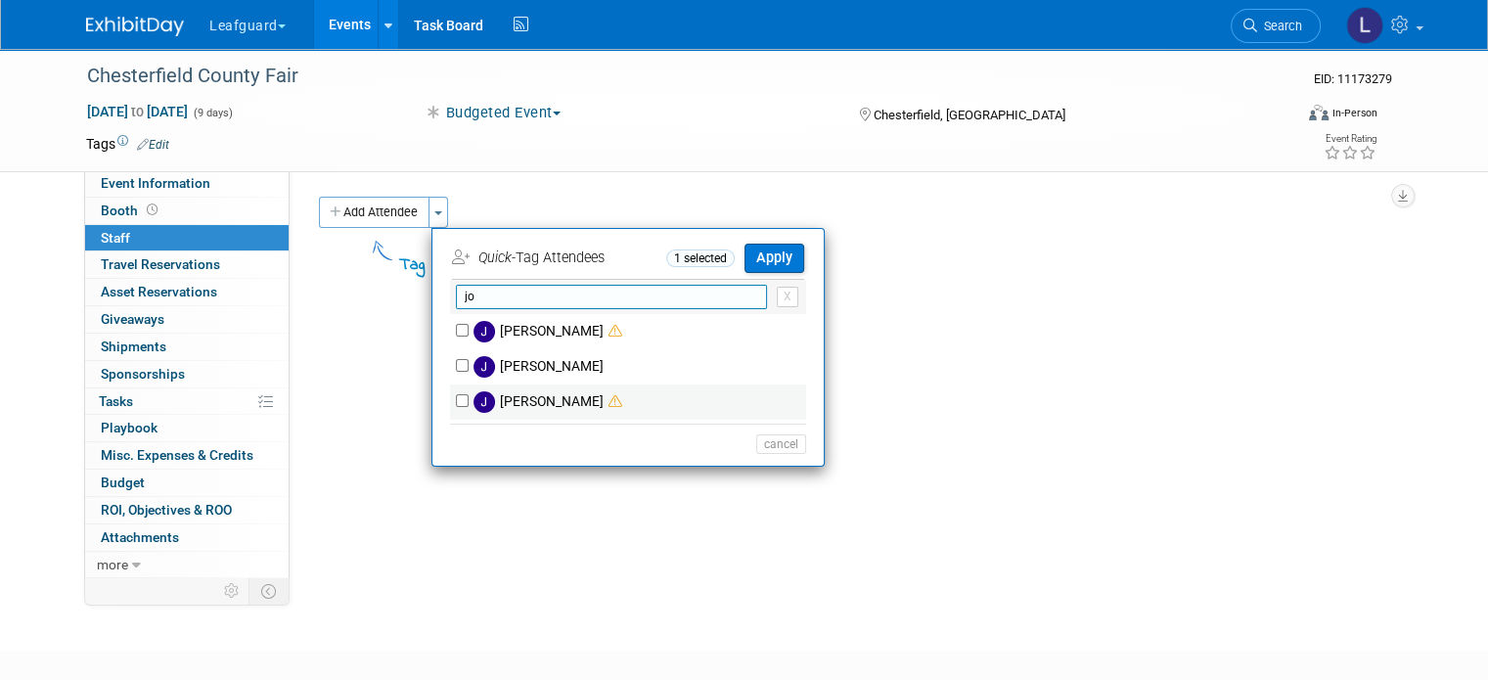
type input "jo"
click at [474, 393] on img at bounding box center [485, 402] width 22 height 22
click at [459, 394] on input "[PERSON_NAME]" at bounding box center [462, 400] width 13 height 13
checkbox input "true"
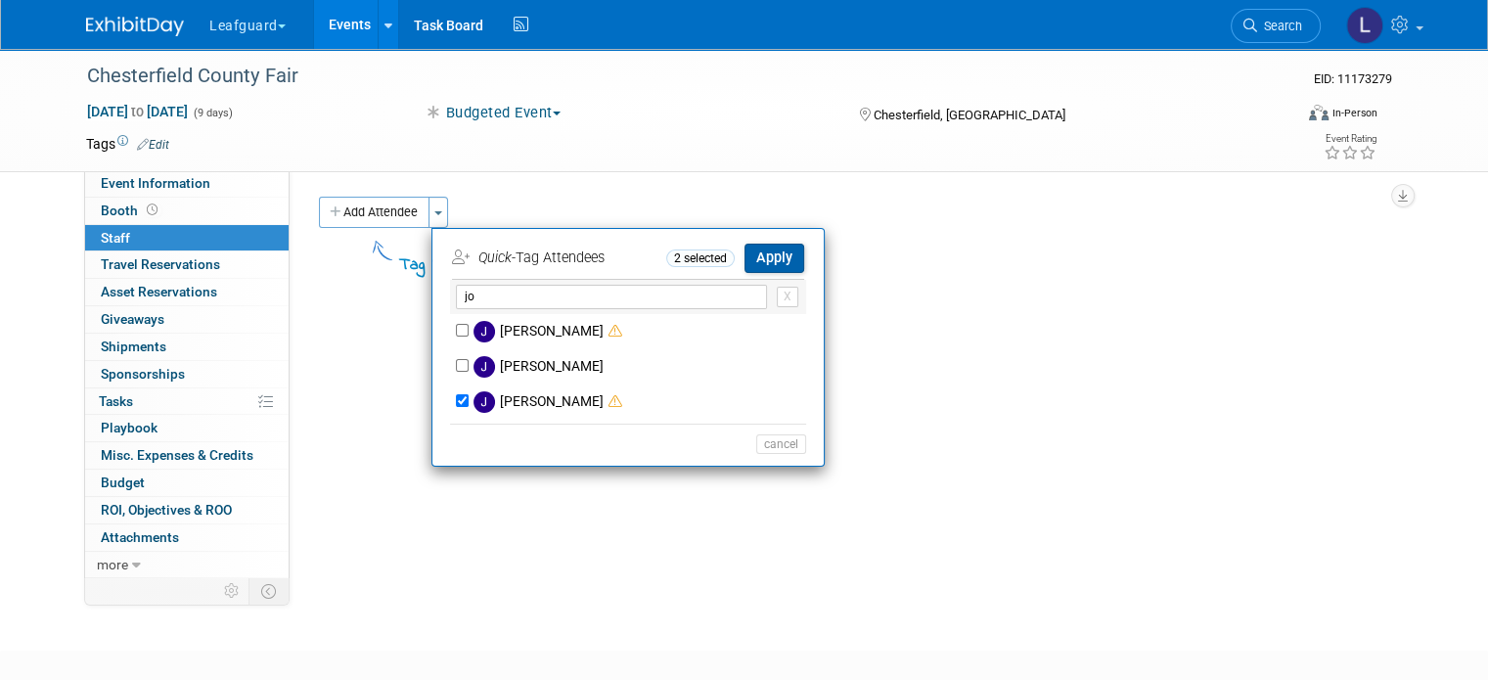
click at [753, 244] on button "Apply" at bounding box center [775, 258] width 60 height 28
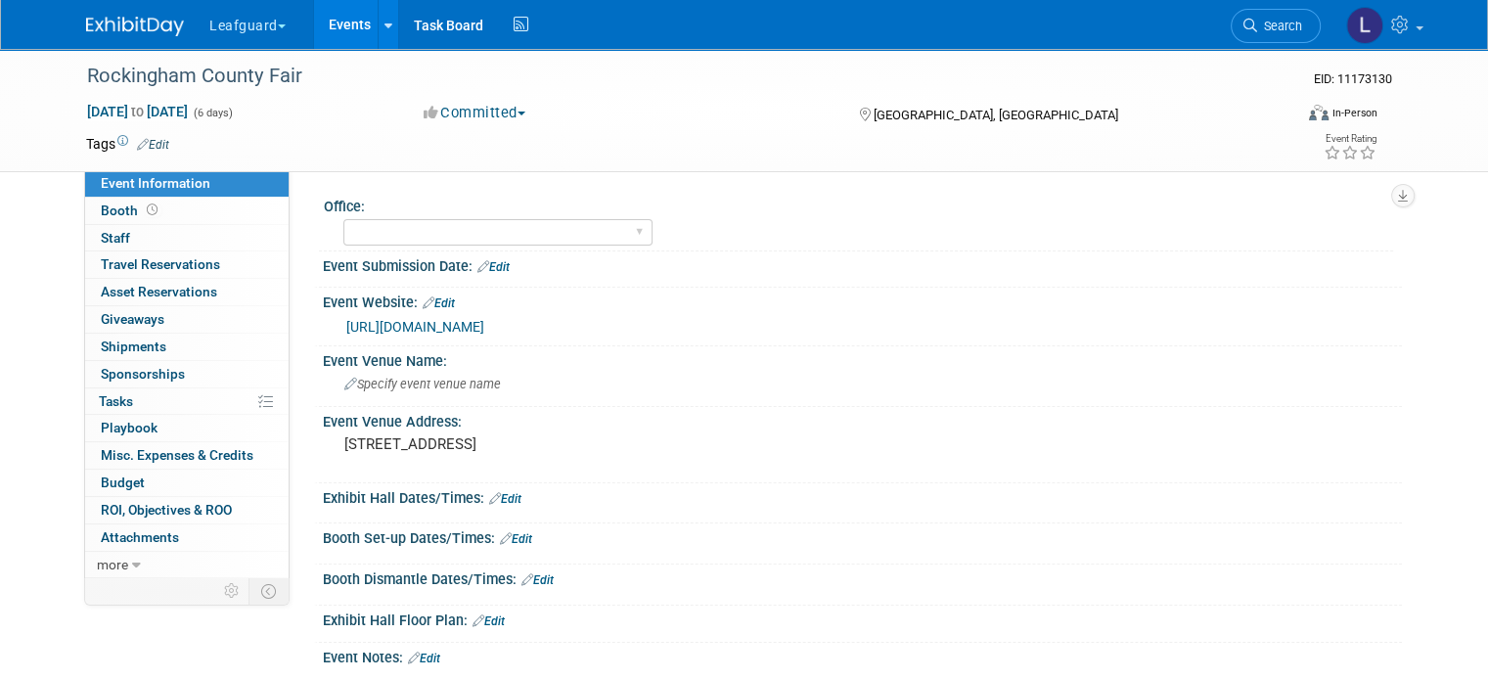
click at [460, 111] on button "Committed" at bounding box center [475, 113] width 116 height 21
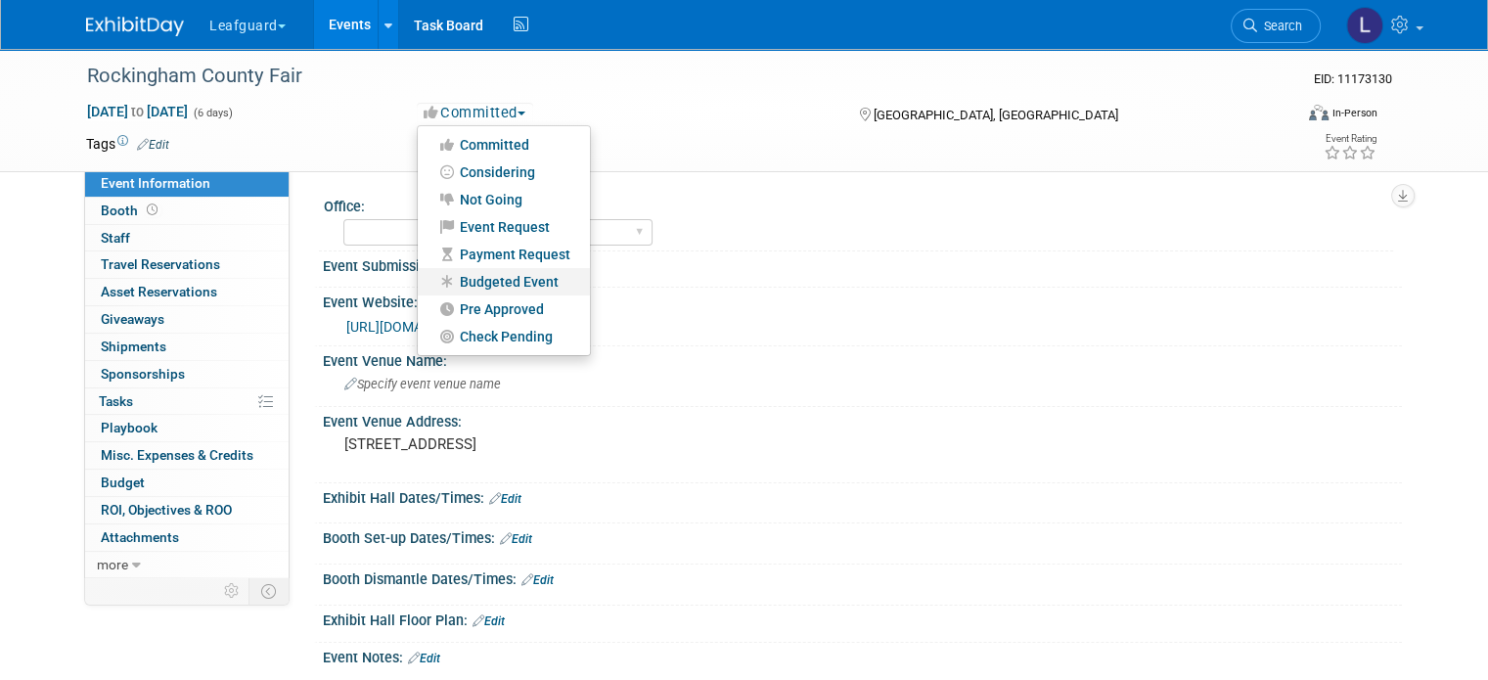
click at [508, 281] on link "Budgeted Event" at bounding box center [504, 281] width 172 height 27
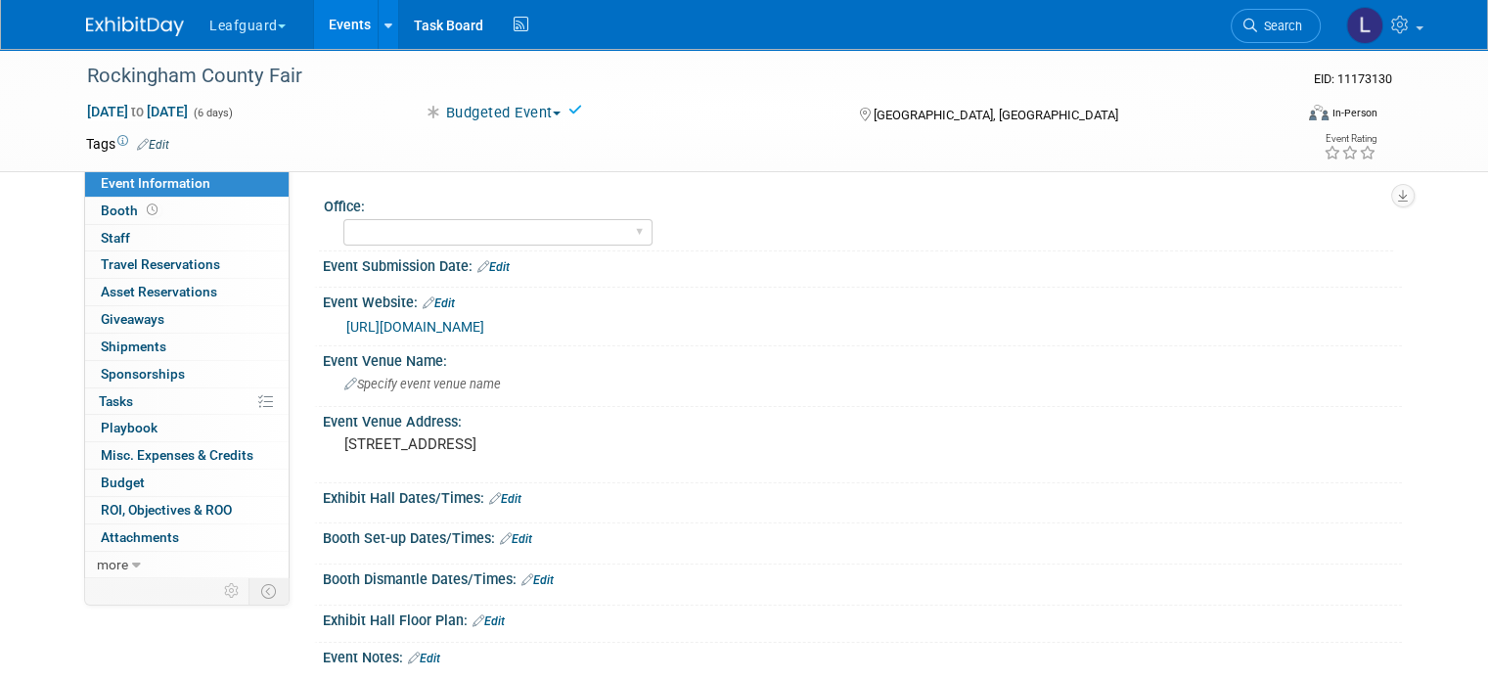
click at [575, 112] on icon at bounding box center [576, 110] width 14 height 14
click at [467, 214] on div "Albany Arkansas Austin Birmingham Charlotte Chicago Cleveland Colorado Columbia…" at bounding box center [497, 232] width 309 height 36
click at [461, 232] on select "Albany Arkansas Austin Birmingham Charlotte Chicago Cleveland Colorado Columbia…" at bounding box center [497, 232] width 309 height 26
select select "[GEOGRAPHIC_DATA]"
click at [343, 219] on select "Albany Arkansas Austin Birmingham Charlotte Chicago Cleveland Colorado Columbia…" at bounding box center [497, 232] width 309 height 26
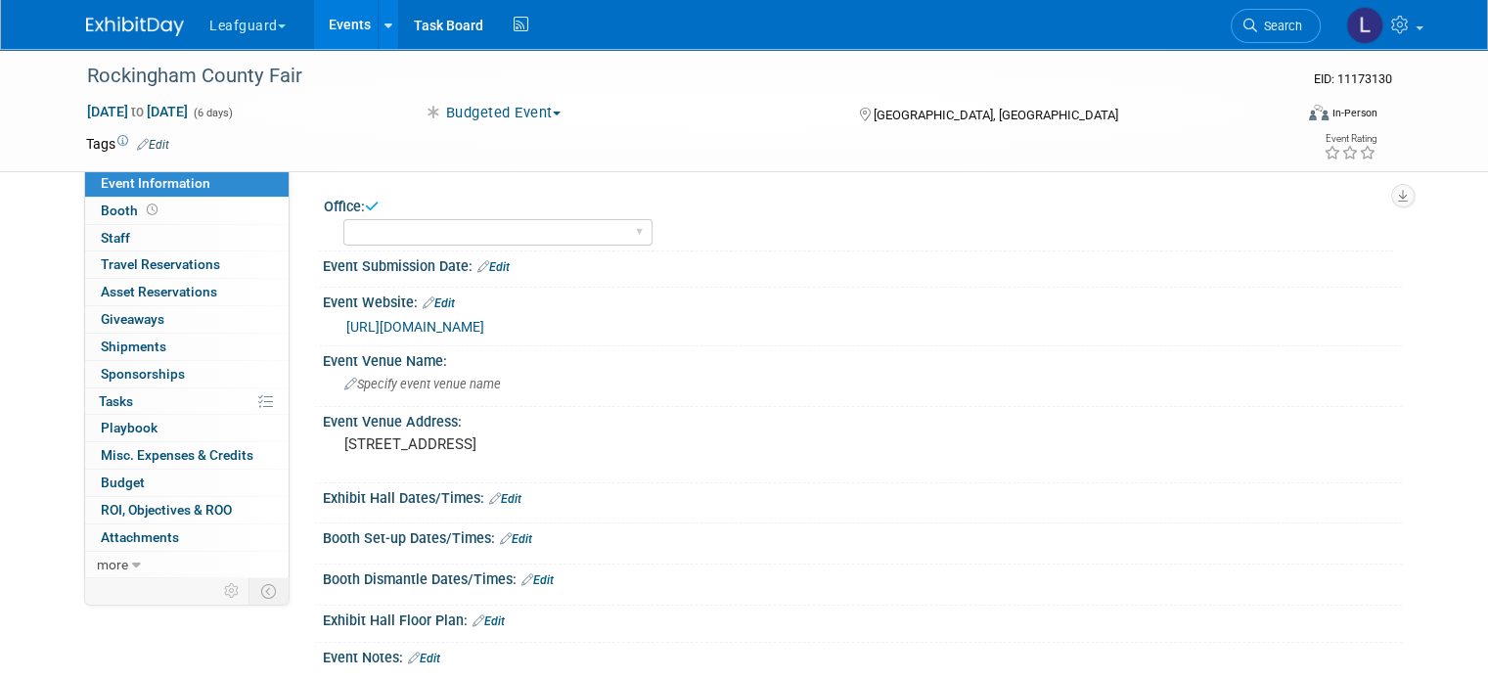
click at [365, 205] on icon at bounding box center [372, 206] width 14 height 15
click at [170, 210] on link "Booth" at bounding box center [187, 211] width 204 height 26
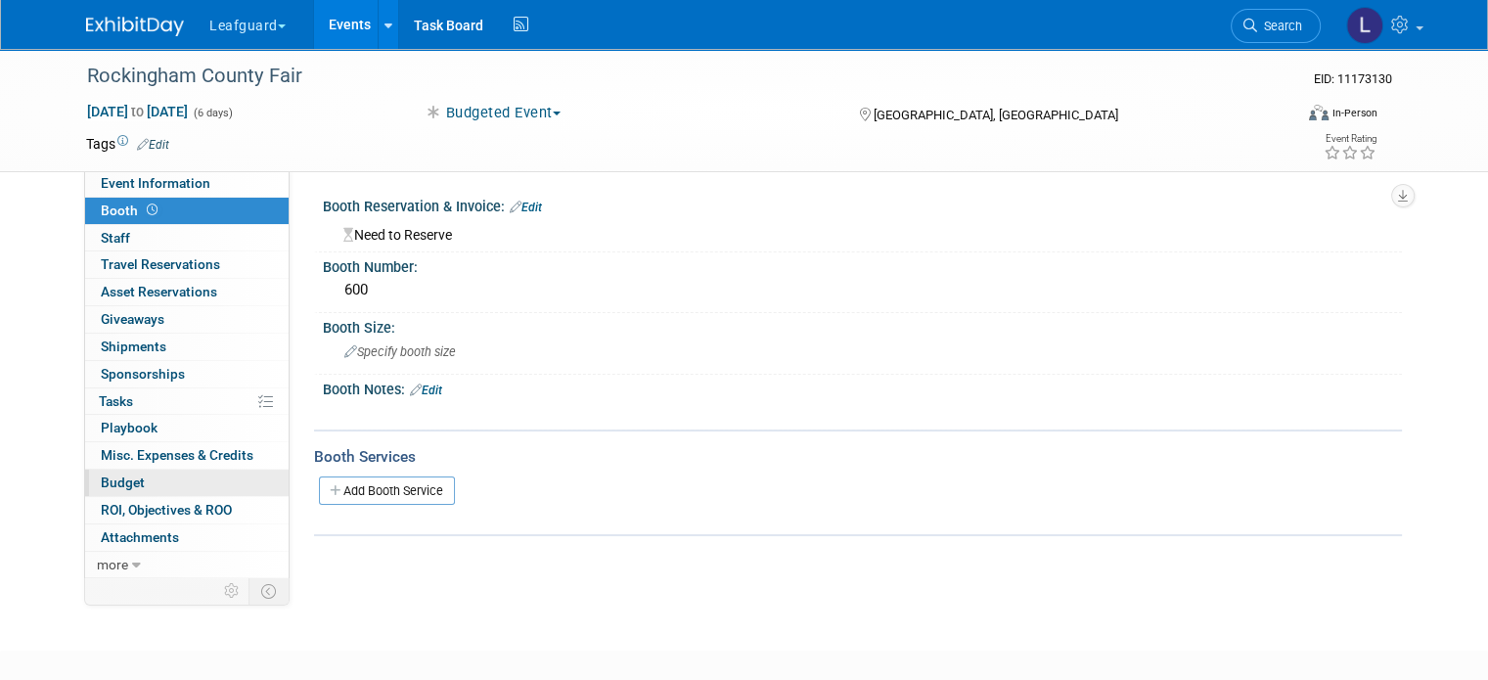
click at [150, 477] on link "Budget" at bounding box center [187, 483] width 204 height 26
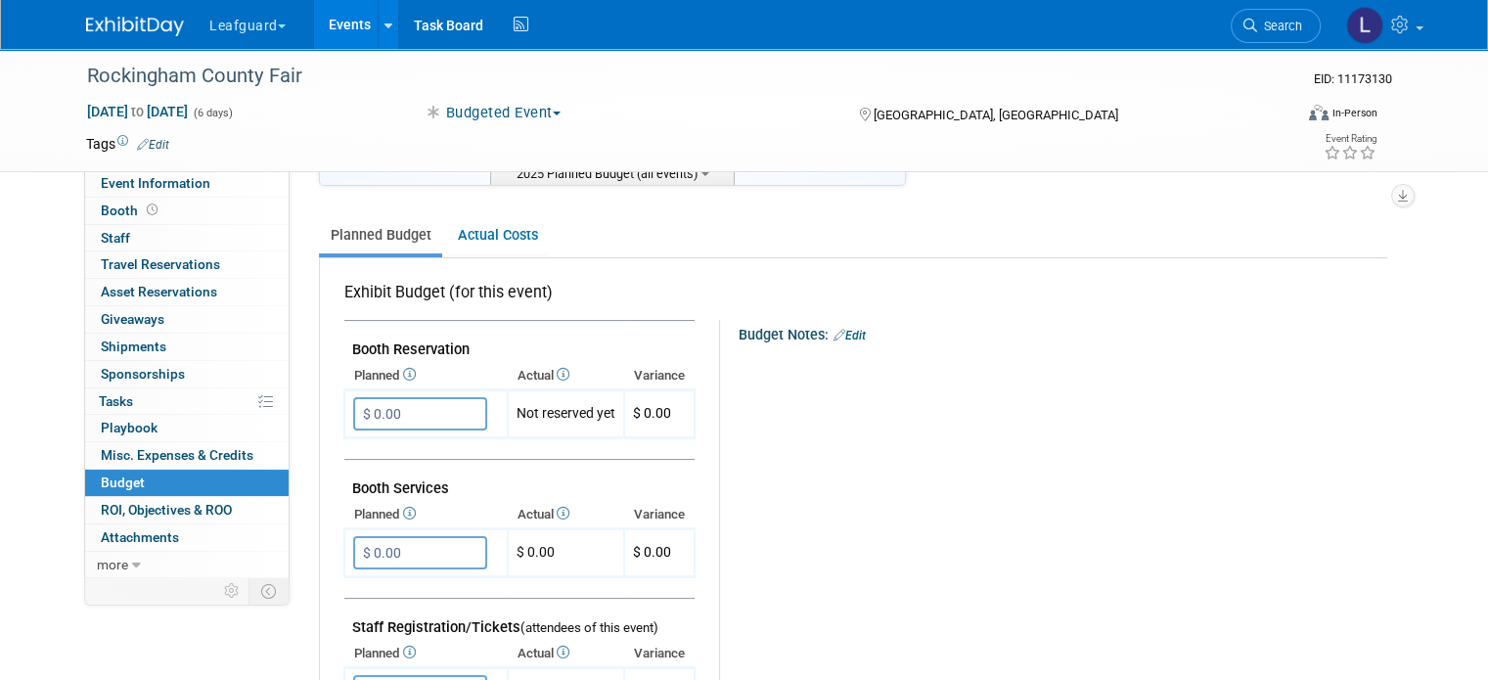
scroll to position [270, 0]
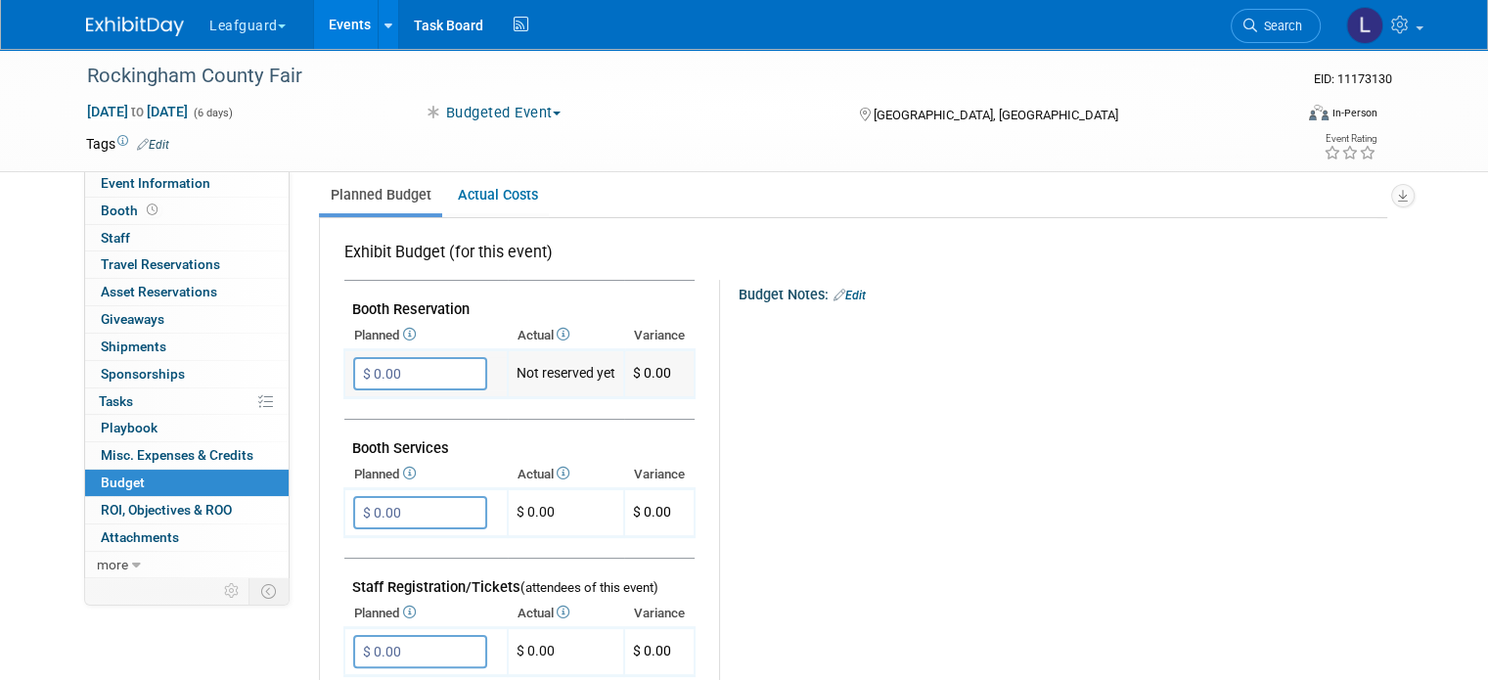
click at [366, 376] on input "$ 0.00" at bounding box center [420, 373] width 134 height 33
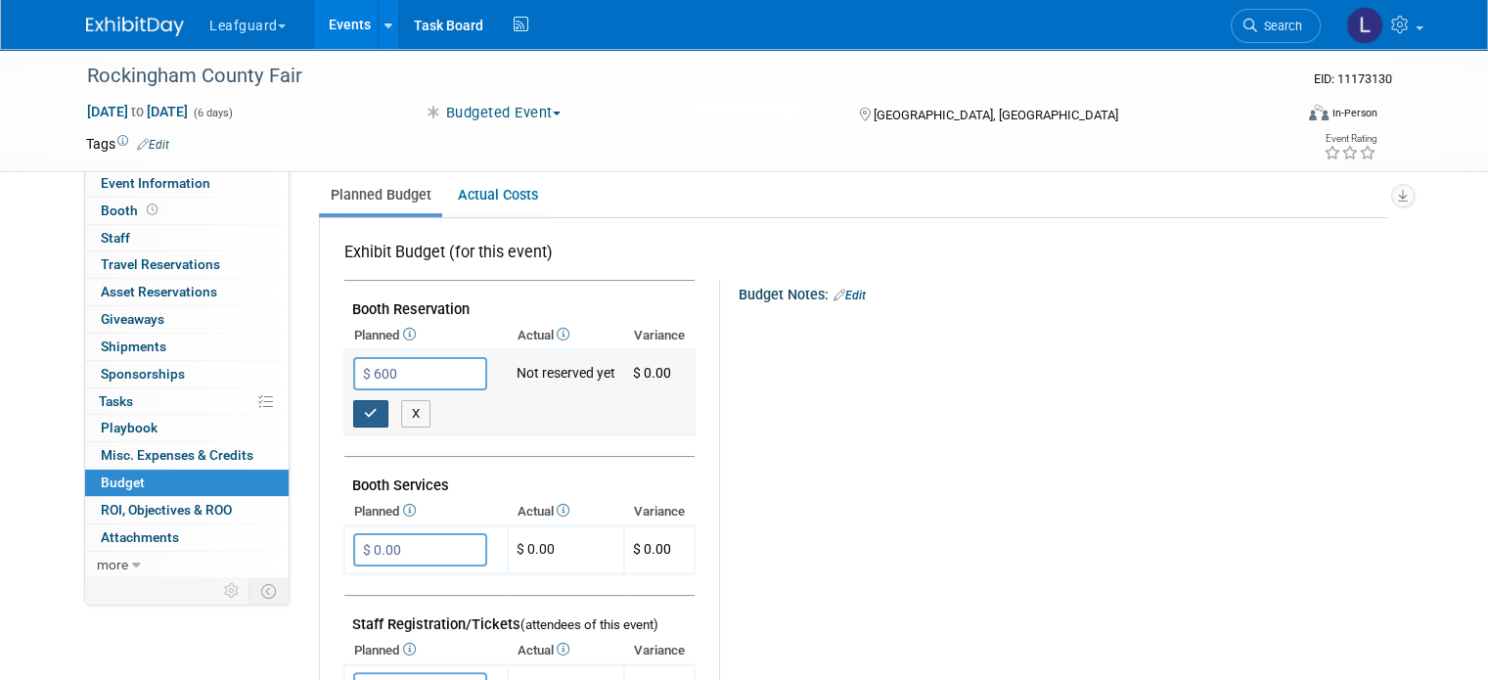
type input "$ 600.00"
click at [360, 408] on button "button" at bounding box center [370, 413] width 35 height 27
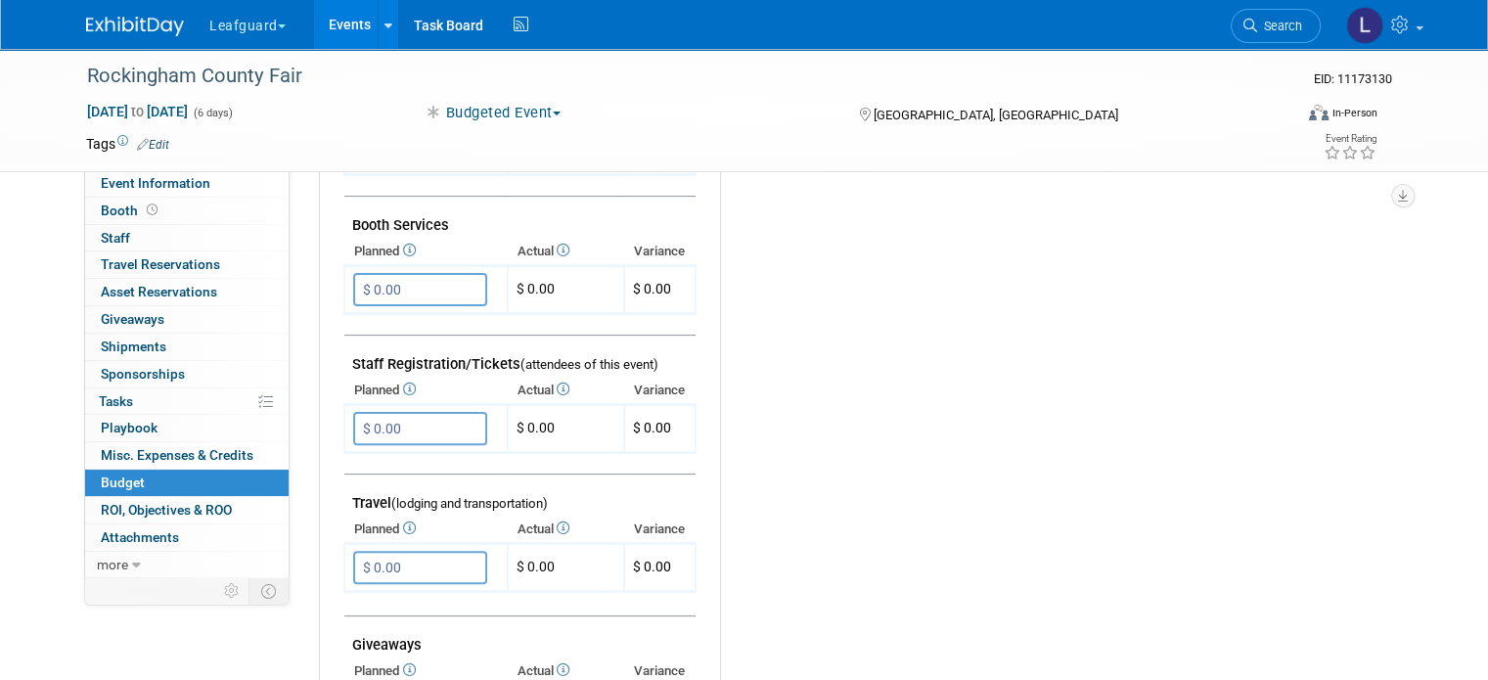
scroll to position [521, 0]
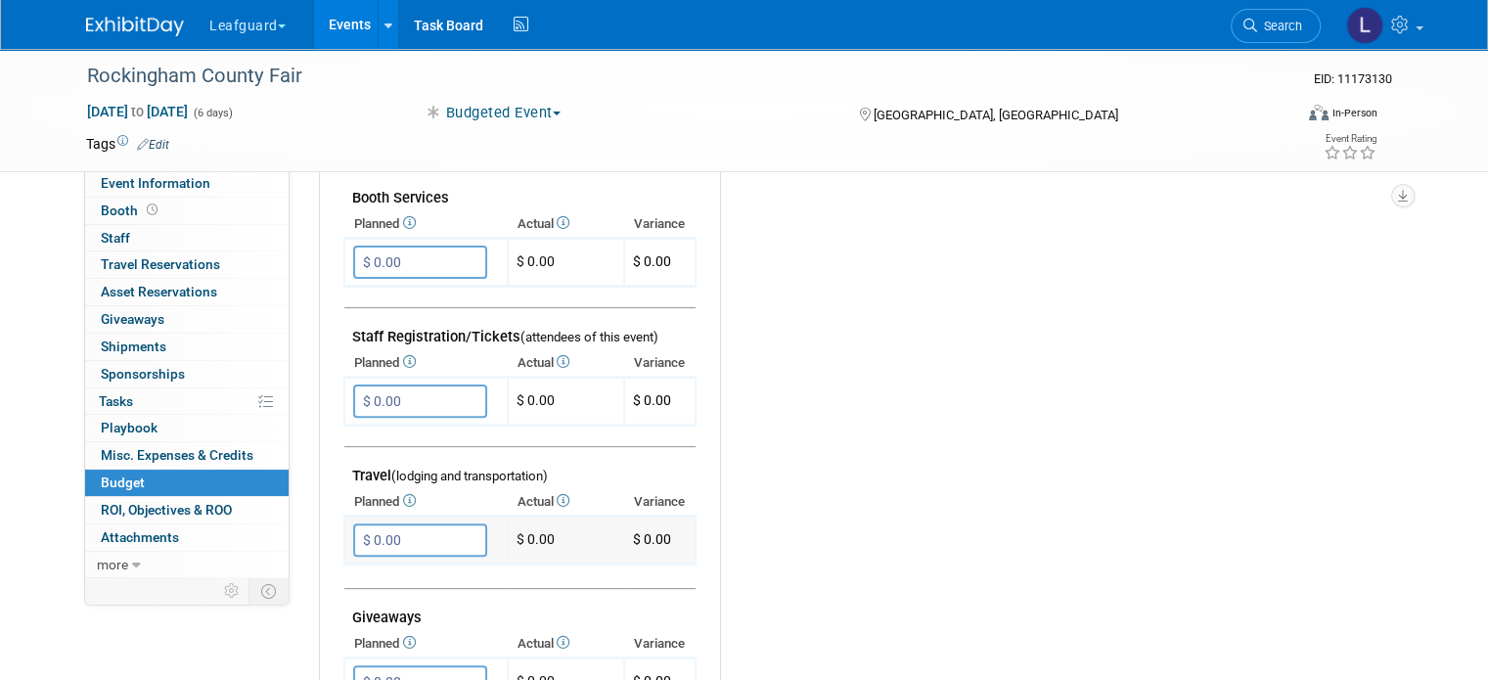
click at [397, 530] on input "$ 0.00" at bounding box center [420, 540] width 134 height 33
type input "$ 500.00"
click at [364, 573] on icon "button" at bounding box center [371, 579] width 14 height 13
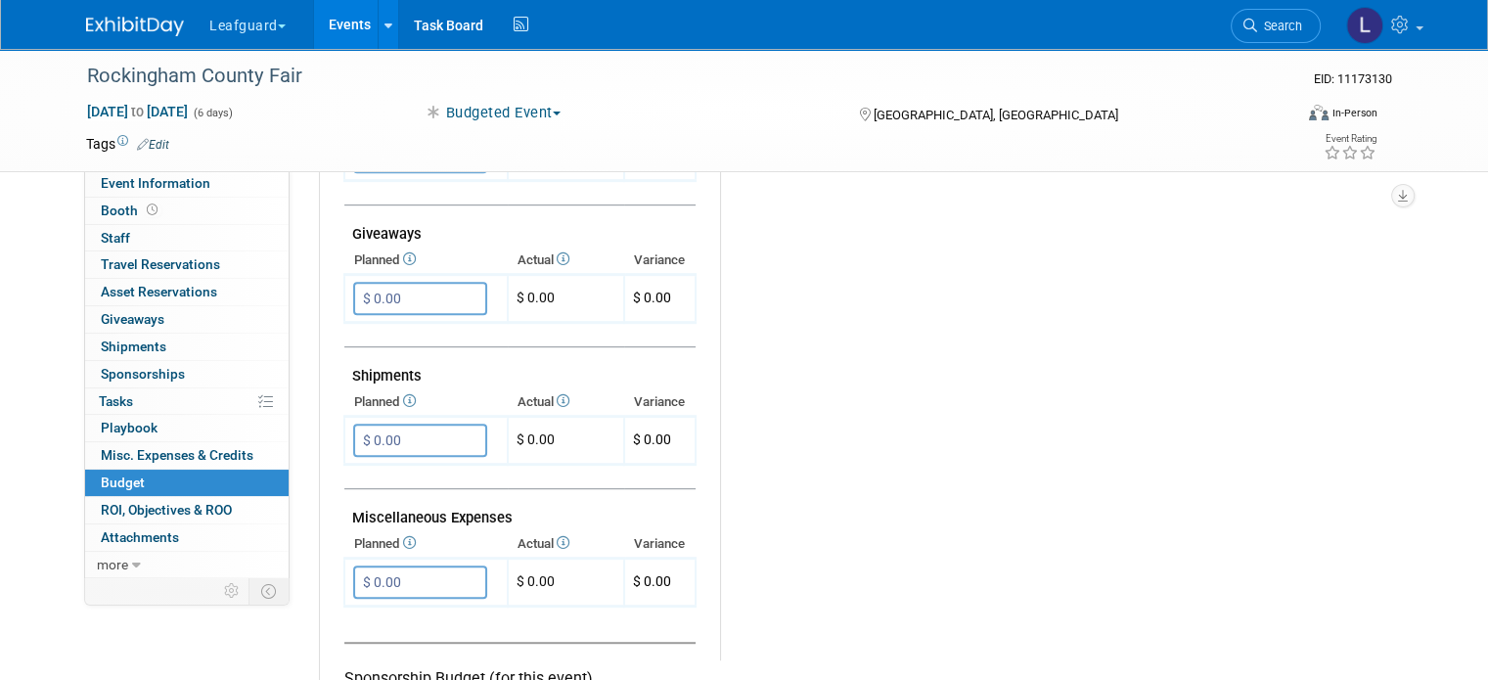
scroll to position [935, 0]
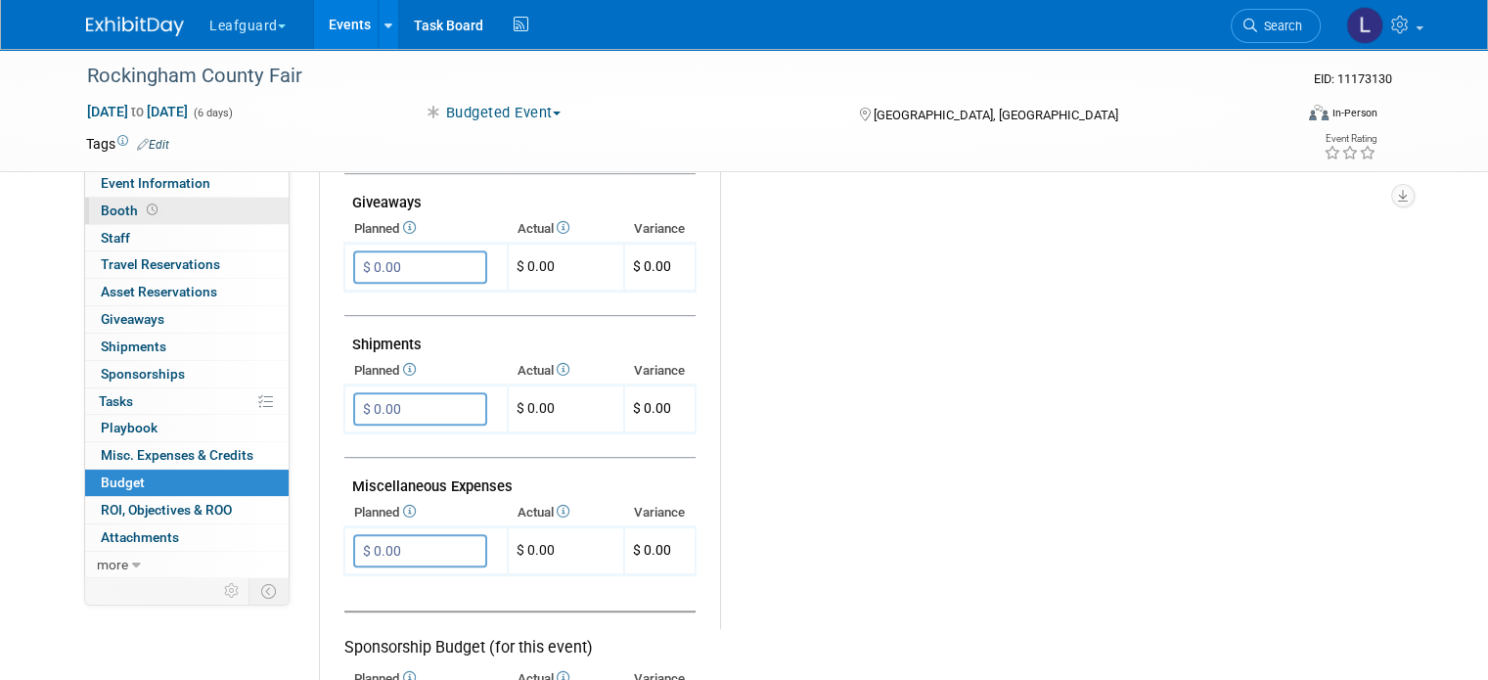
click at [179, 214] on link "Booth" at bounding box center [187, 211] width 204 height 26
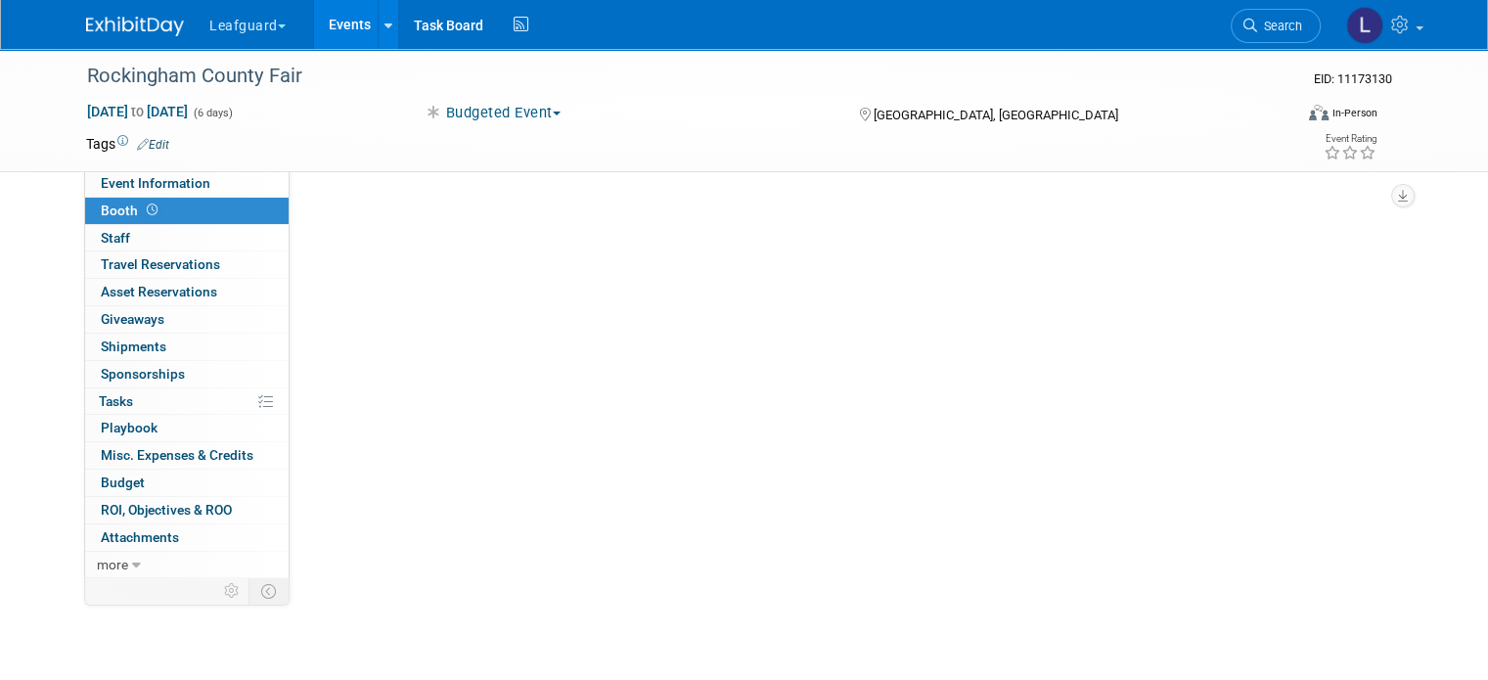
scroll to position [0, 0]
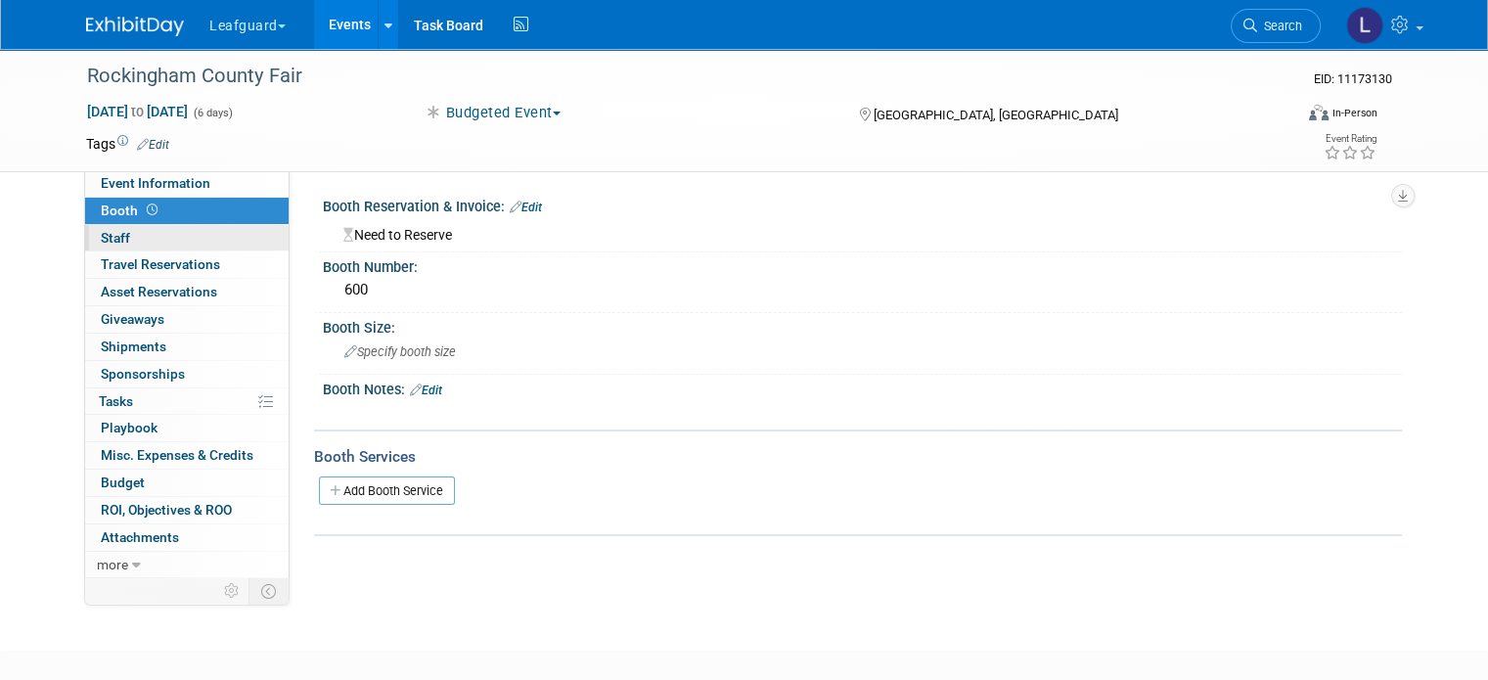
click at [172, 237] on link "0 Staff 0" at bounding box center [187, 238] width 204 height 26
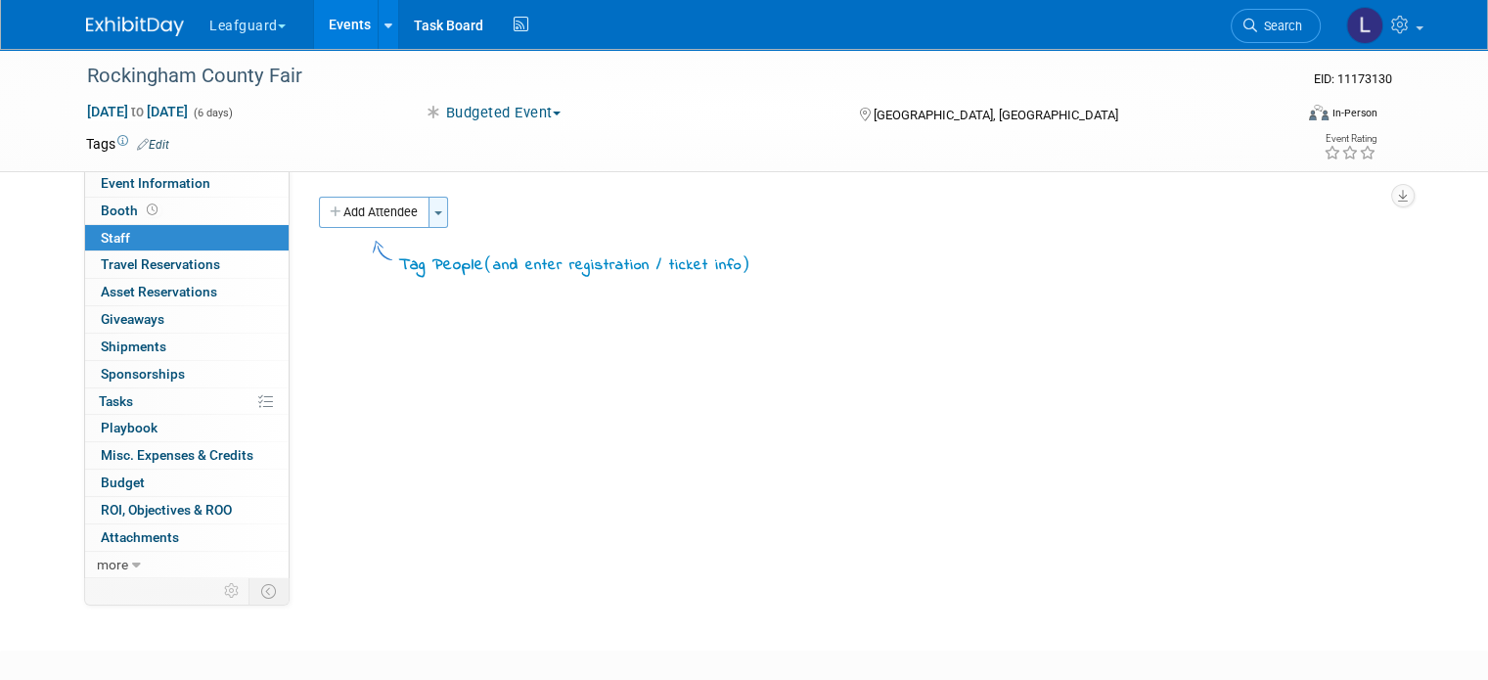
click at [429, 216] on button "Toggle Dropdown" at bounding box center [439, 212] width 20 height 31
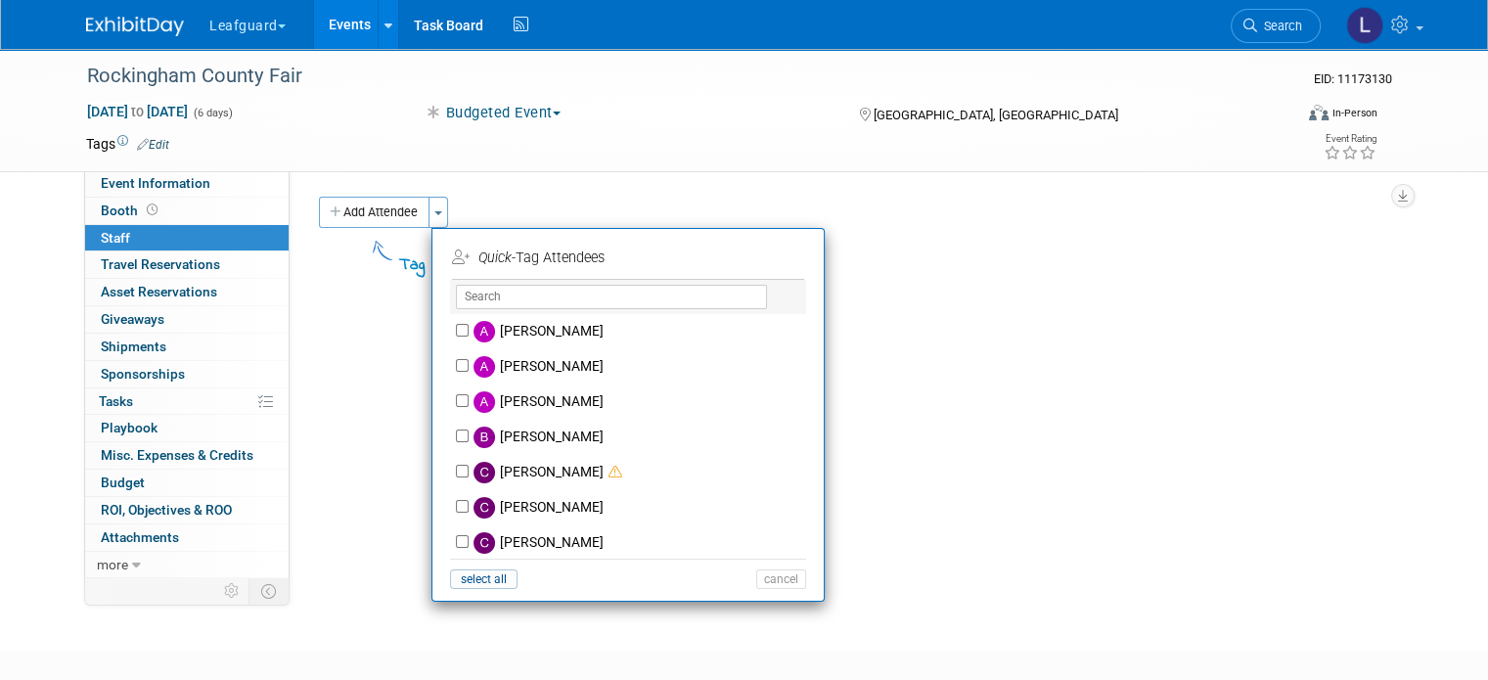
click at [485, 311] on div "X" at bounding box center [628, 297] width 356 height 34
click at [485, 292] on input "text" at bounding box center [611, 297] width 311 height 24
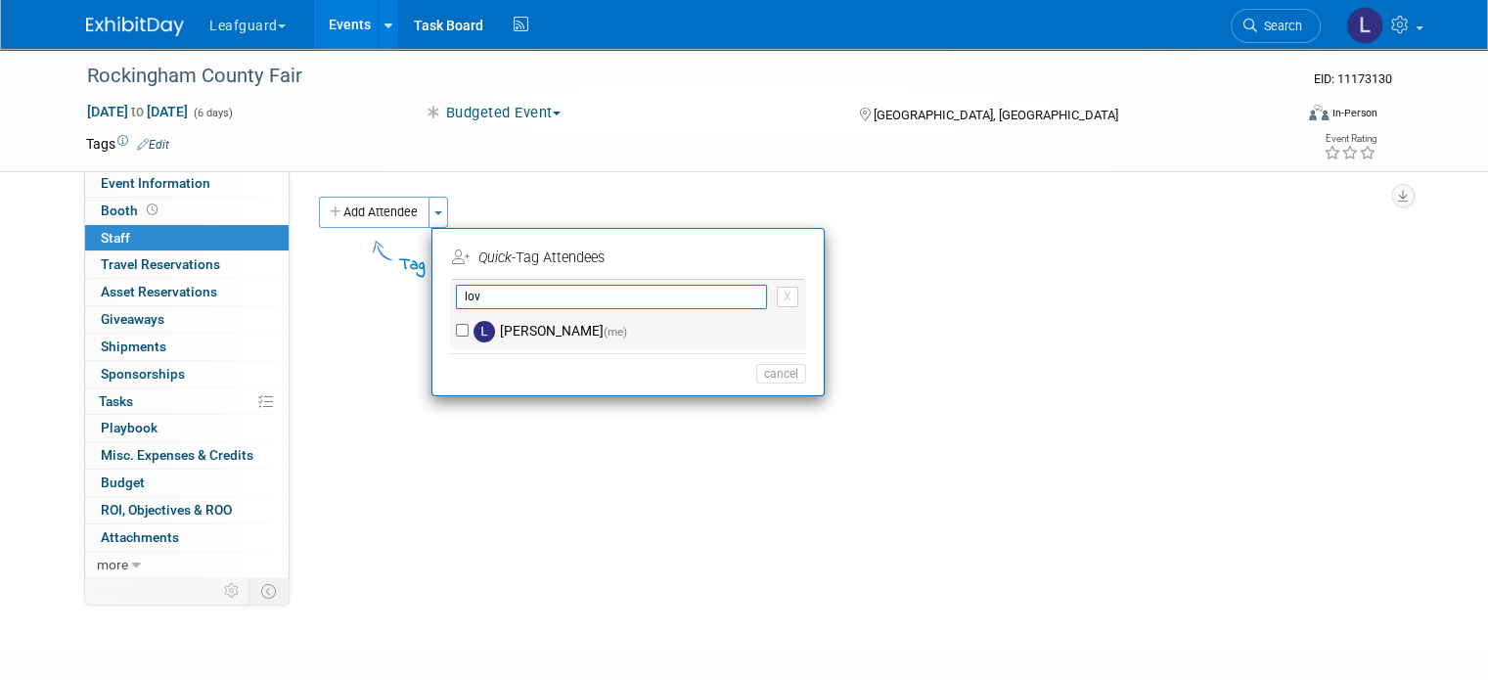
type input "lov"
click at [478, 324] on label "[PERSON_NAME] (me)" at bounding box center [641, 331] width 344 height 35
click at [469, 324] on input "[PERSON_NAME] (me)" at bounding box center [462, 330] width 13 height 13
checkbox input "true"
click at [521, 285] on input "lov" at bounding box center [611, 297] width 311 height 24
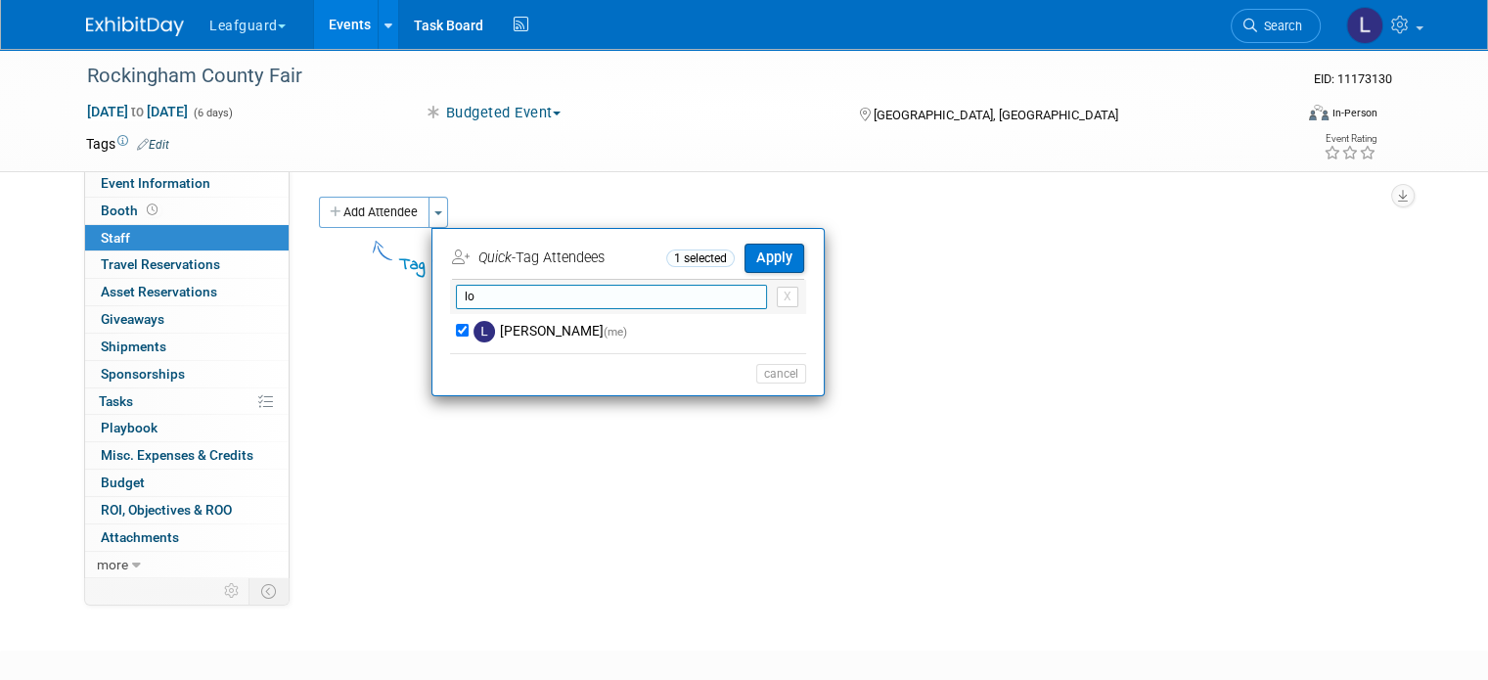
type input "l"
type input "[PERSON_NAME]"
click at [474, 335] on img at bounding box center [485, 332] width 22 height 22
click at [458, 335] on input "[PERSON_NAME]" at bounding box center [462, 330] width 13 height 13
checkbox input "true"
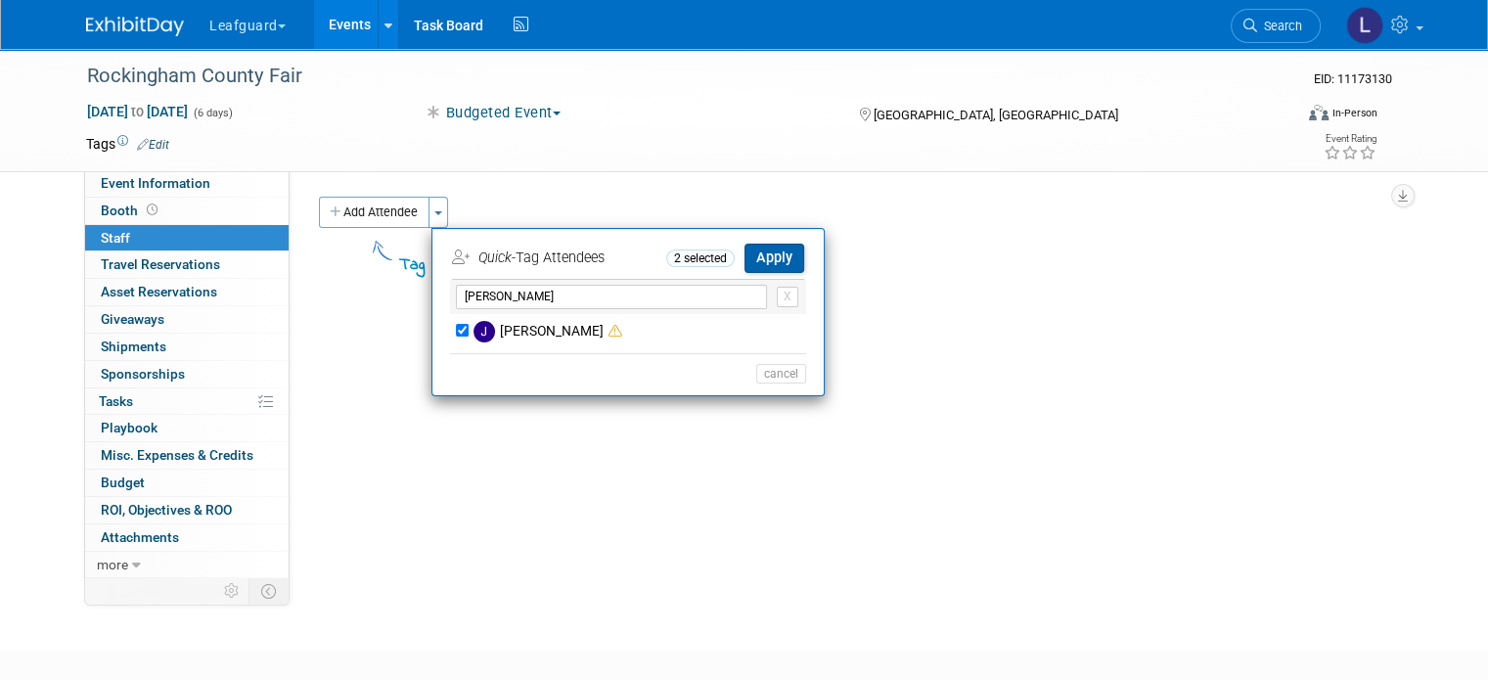
click at [776, 253] on button "Apply" at bounding box center [775, 258] width 60 height 28
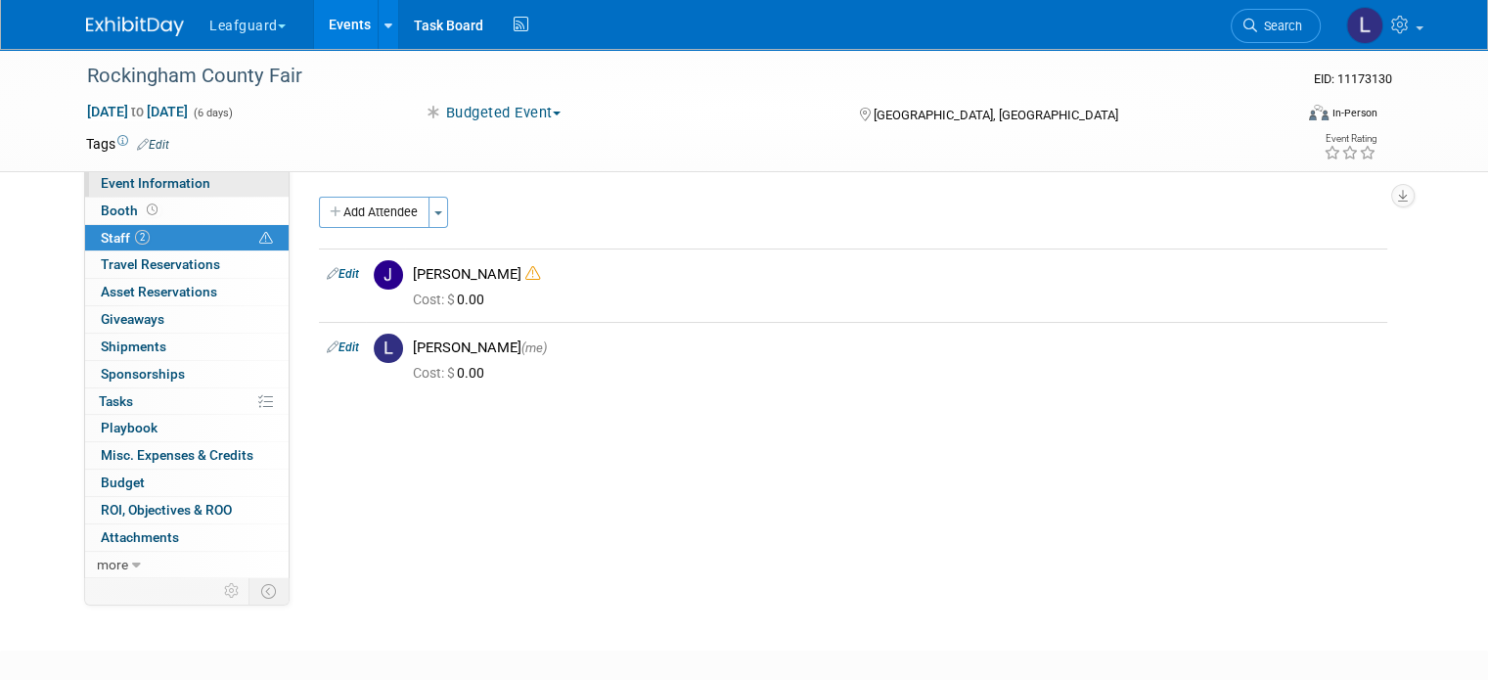
click at [175, 194] on link "Event Information" at bounding box center [187, 183] width 204 height 26
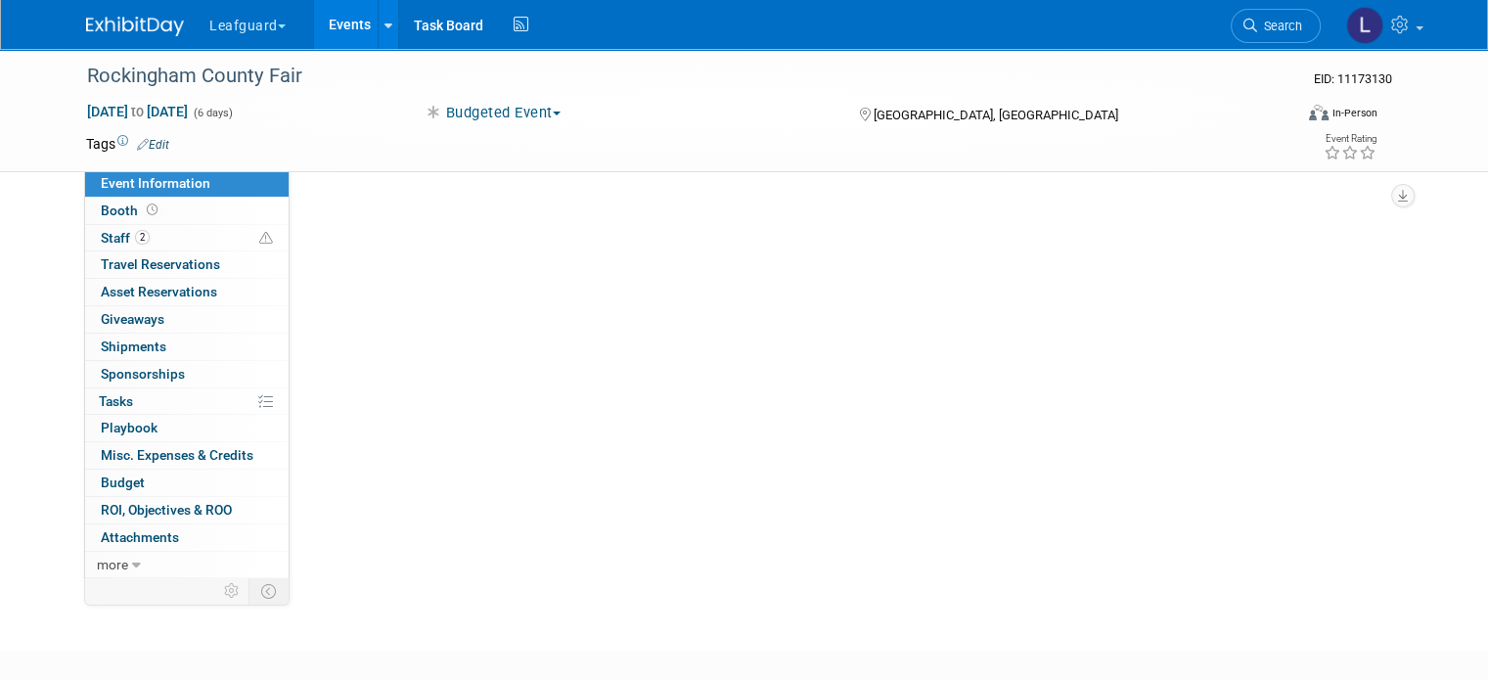
select select "[GEOGRAPHIC_DATA]"
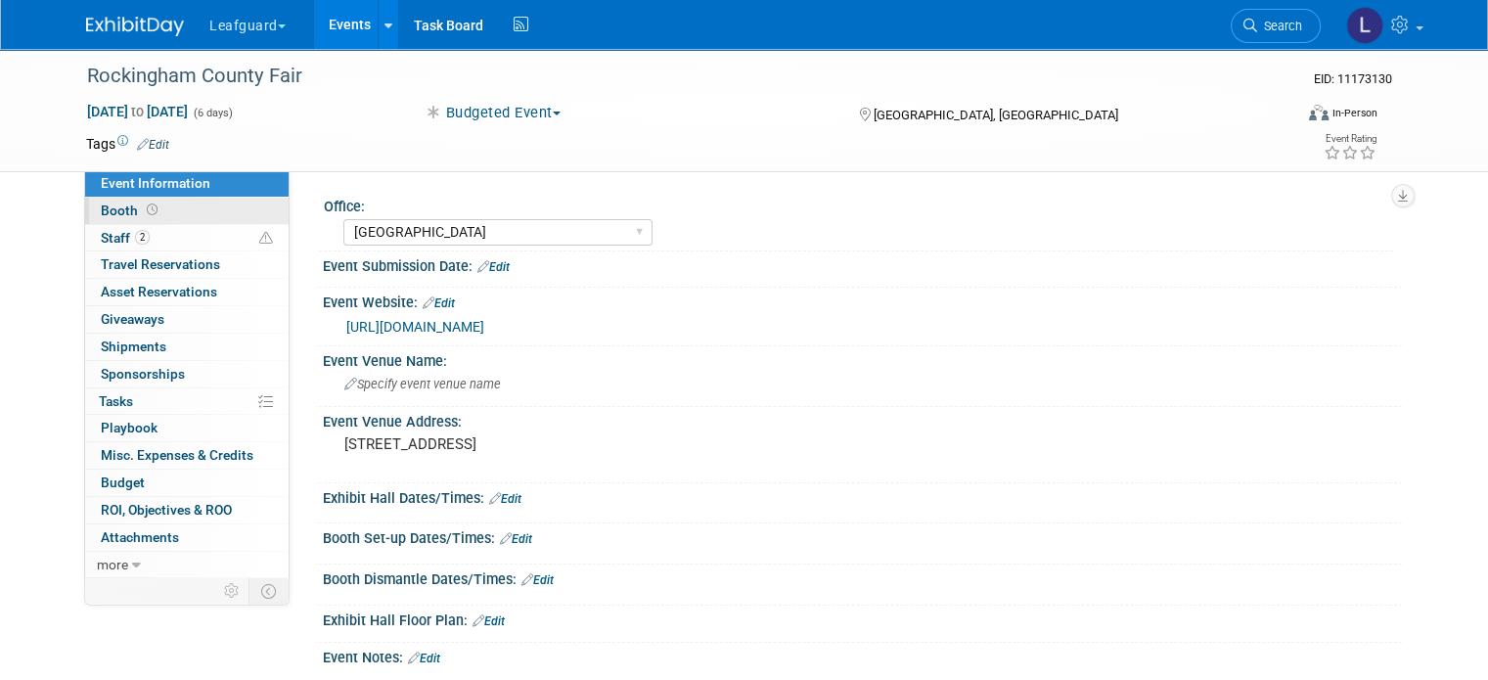
click at [175, 218] on link "Booth" at bounding box center [187, 211] width 204 height 26
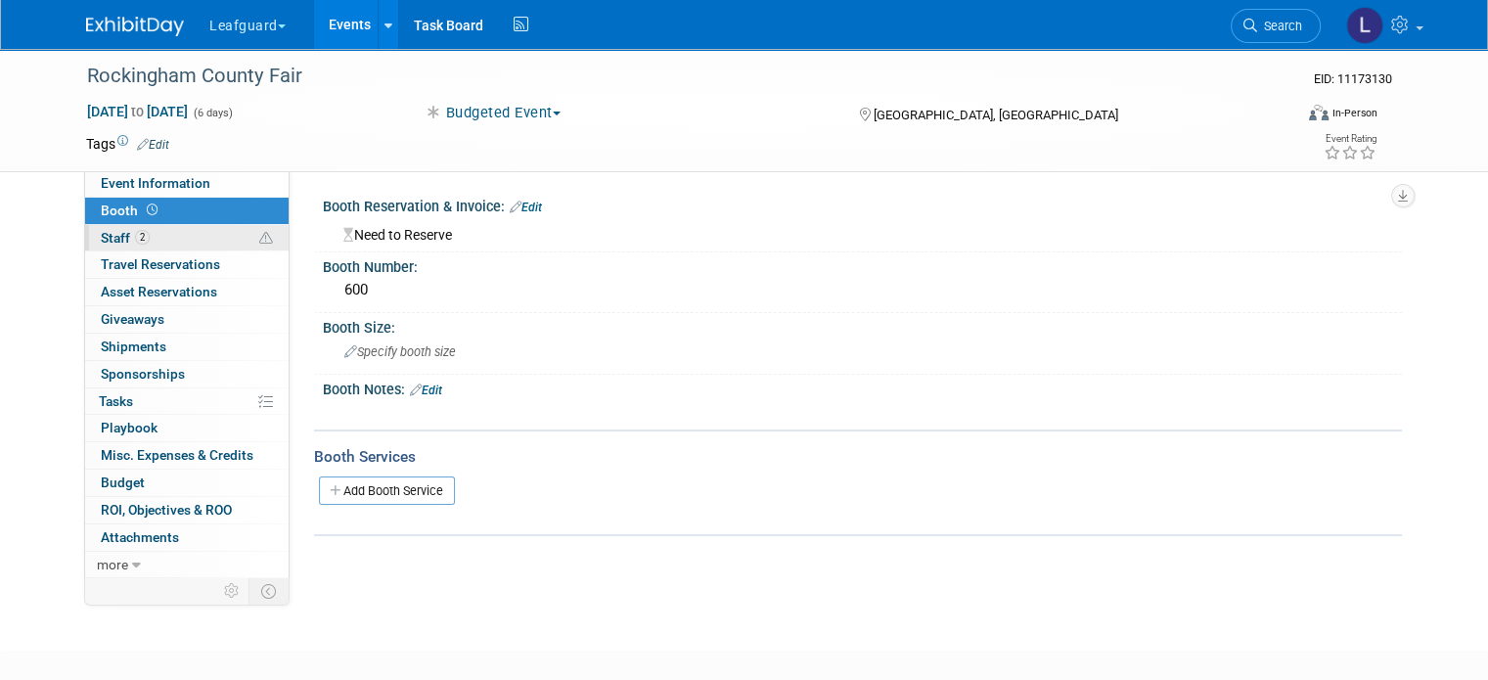
click at [169, 231] on link "2 Staff 2" at bounding box center [187, 238] width 204 height 26
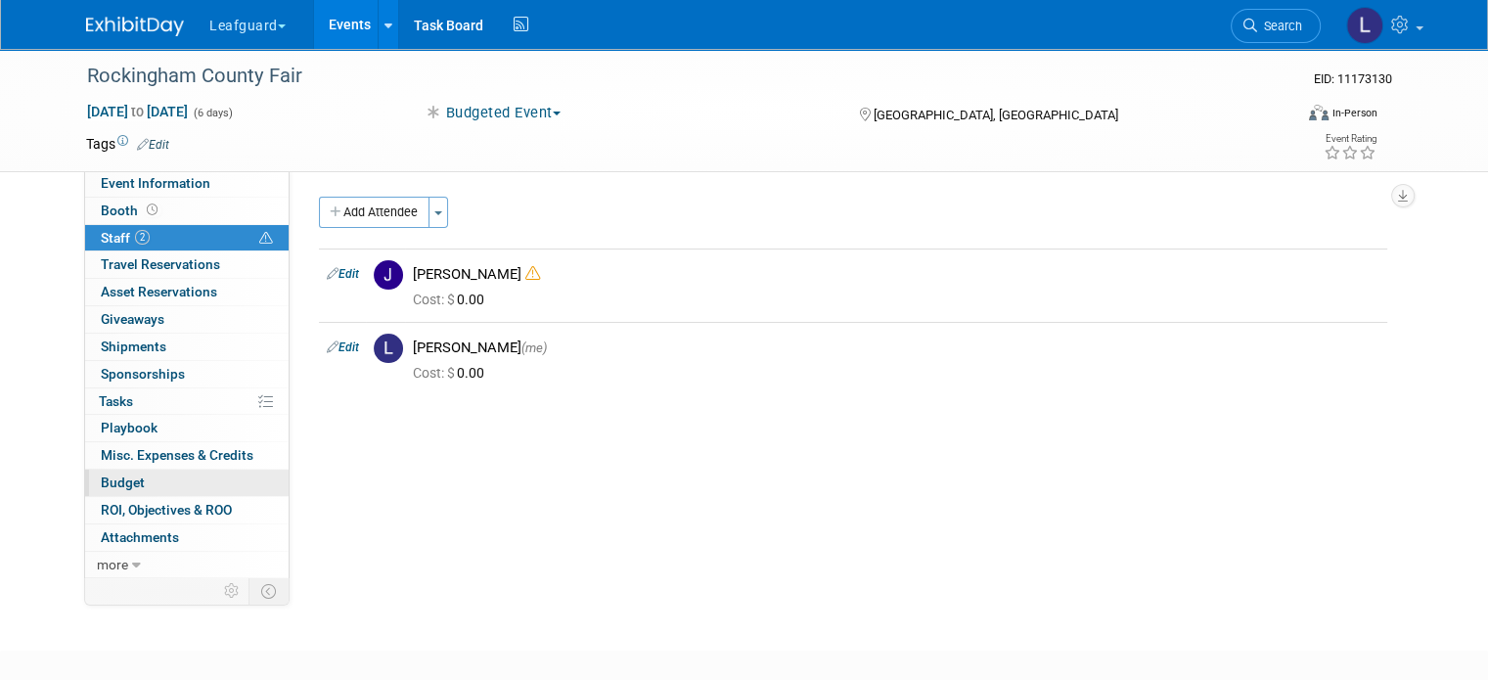
click at [141, 482] on link "Budget" at bounding box center [187, 483] width 204 height 26
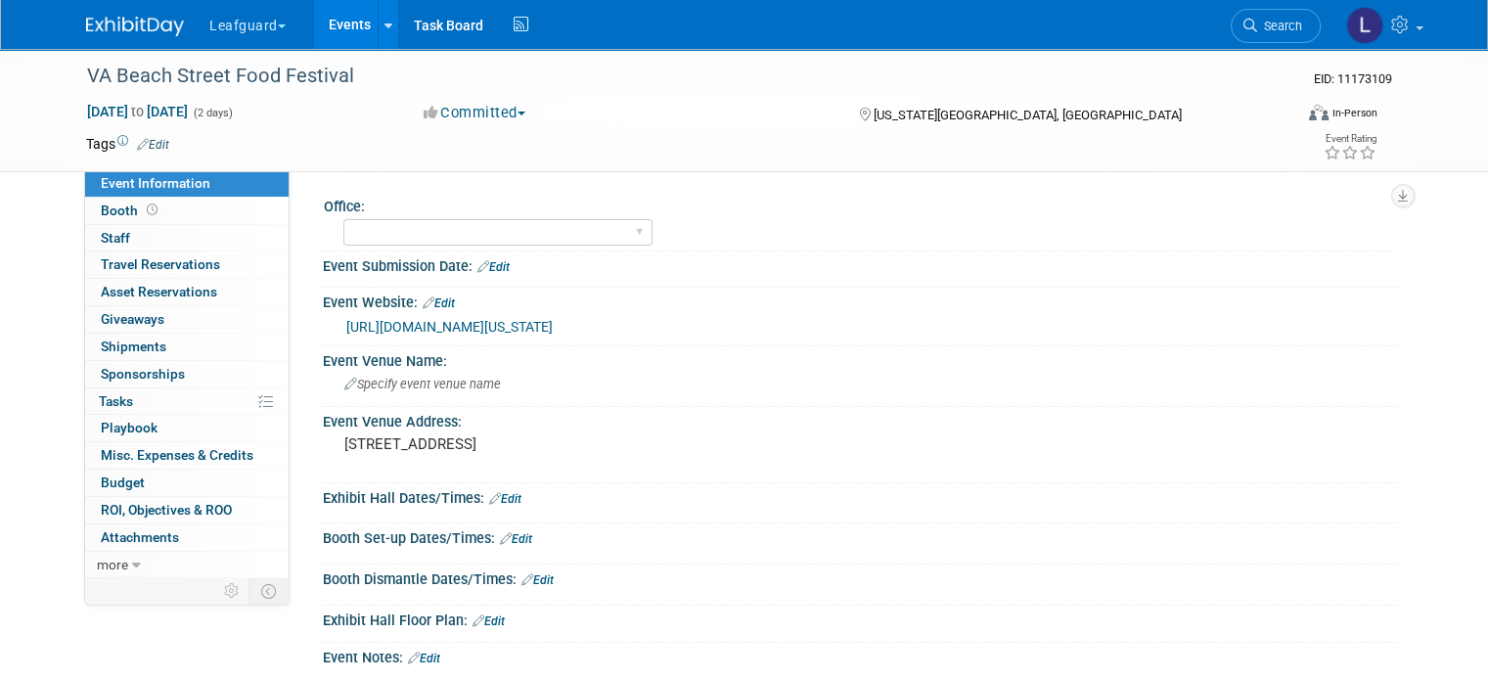
click at [501, 115] on button "Committed" at bounding box center [475, 113] width 116 height 21
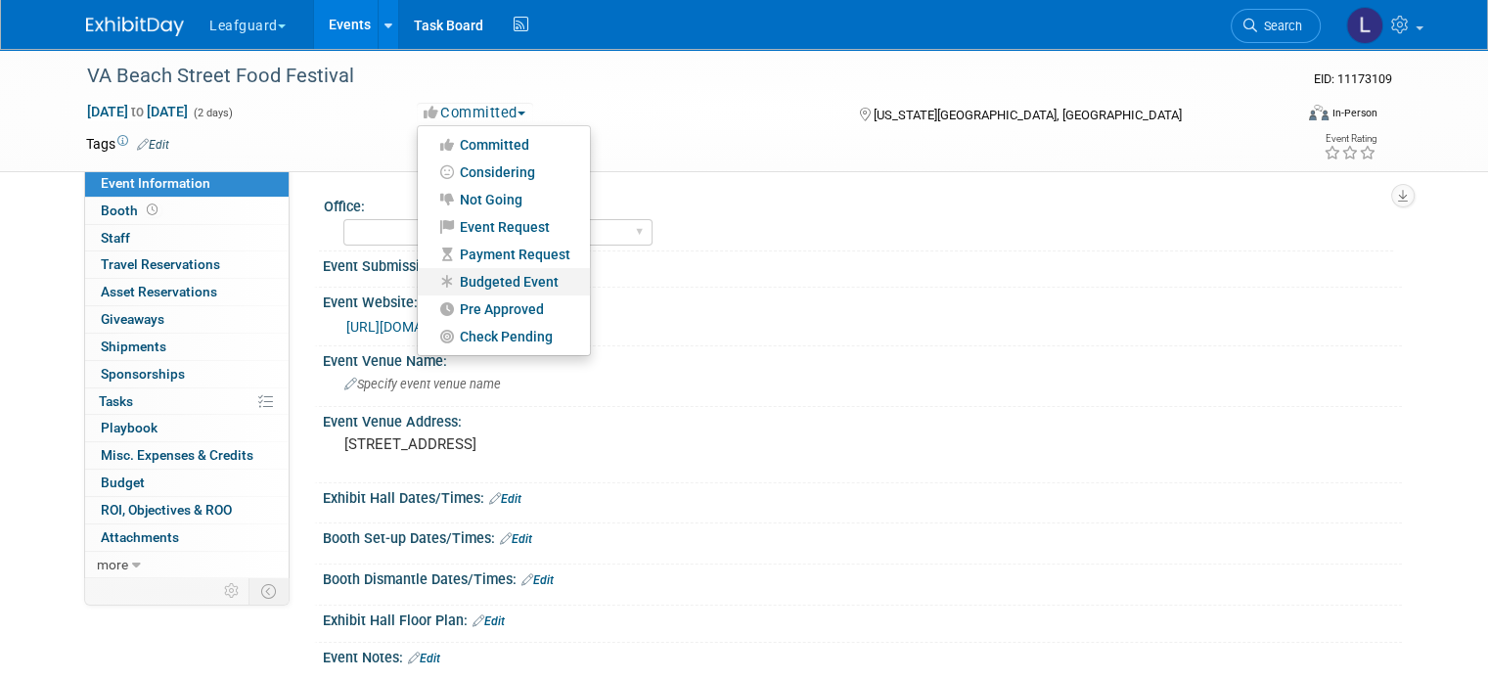
click at [481, 281] on link "Budgeted Event" at bounding box center [504, 281] width 172 height 27
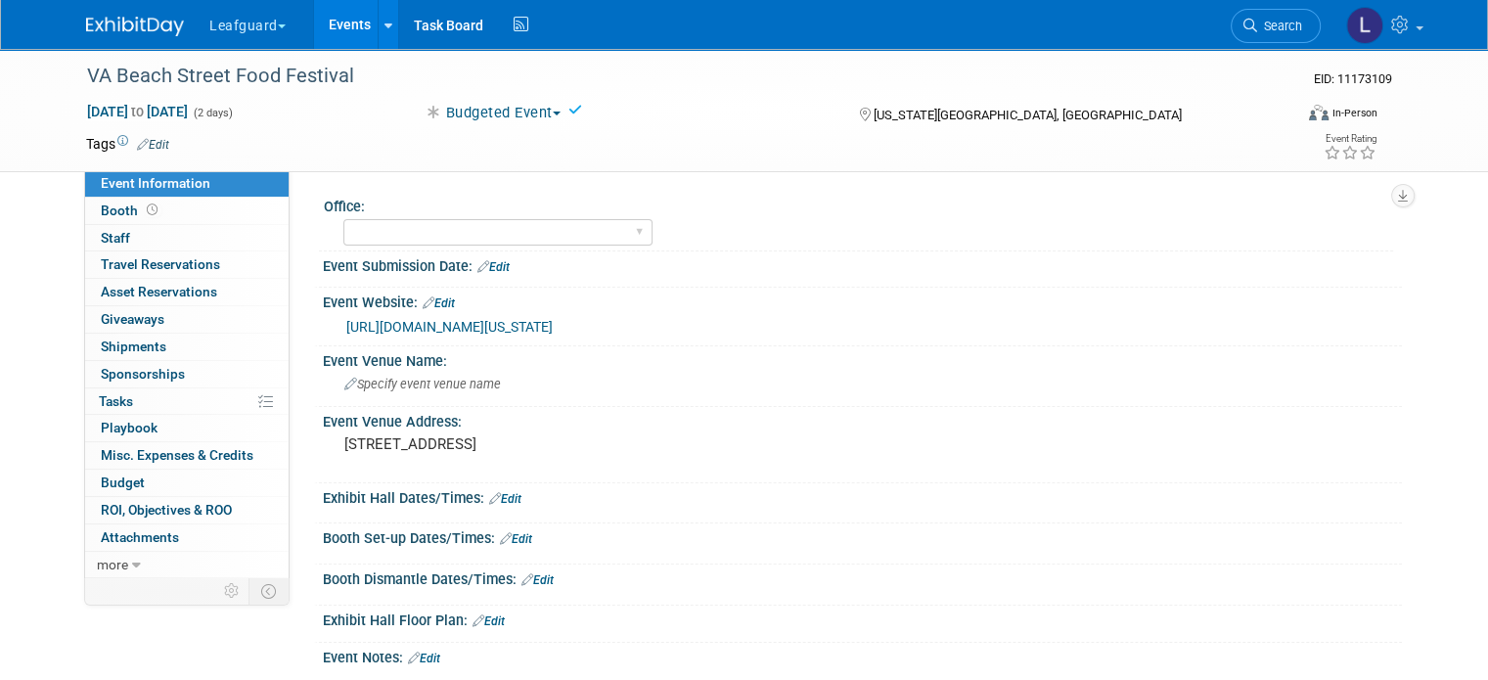
click at [575, 106] on icon at bounding box center [576, 110] width 14 height 14
click at [453, 238] on select "[GEOGRAPHIC_DATA] [US_STATE] [GEOGRAPHIC_DATA] [GEOGRAPHIC_DATA] [GEOGRAPHIC_DA…" at bounding box center [497, 232] width 309 height 26
select select "[GEOGRAPHIC_DATA]"
click at [343, 219] on select "[GEOGRAPHIC_DATA] [US_STATE] [GEOGRAPHIC_DATA] [GEOGRAPHIC_DATA] [GEOGRAPHIC_DA…" at bounding box center [497, 232] width 309 height 26
click at [365, 200] on icon at bounding box center [372, 206] width 14 height 15
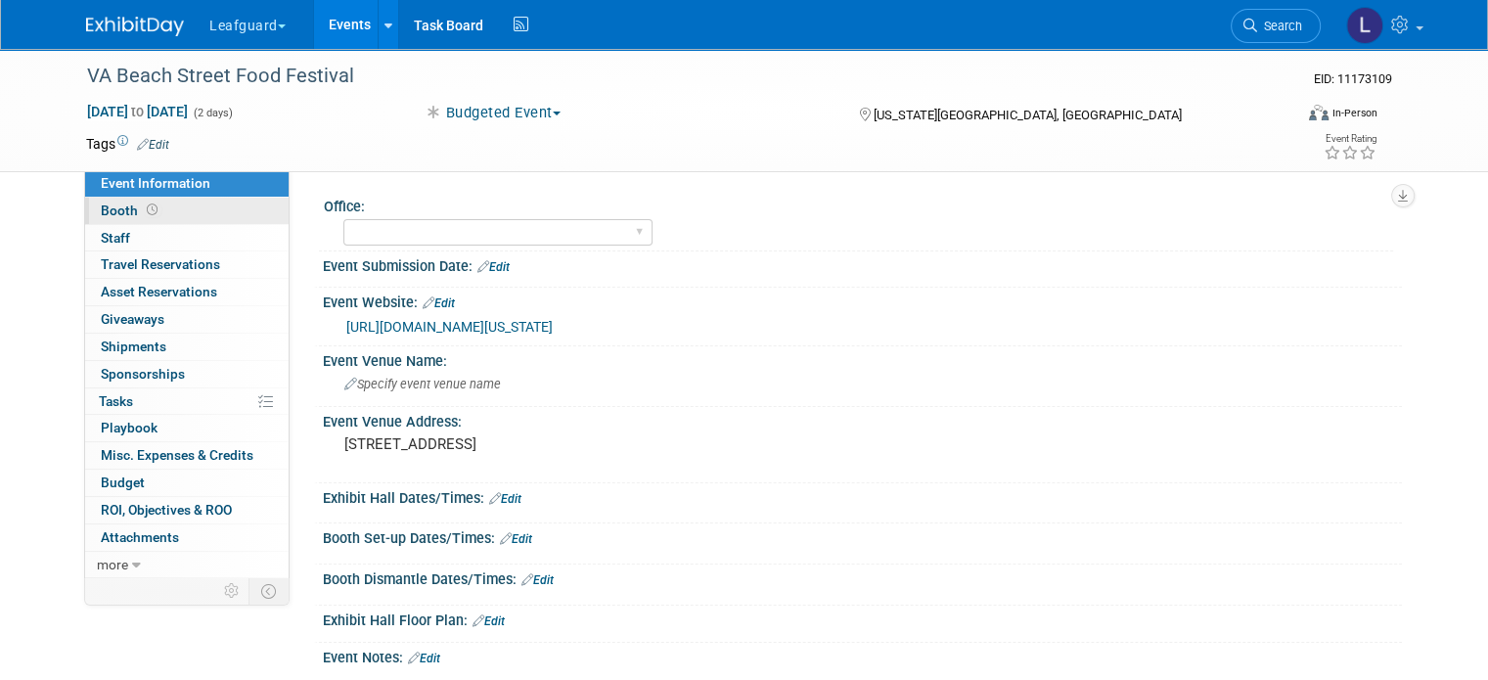
click at [187, 212] on link "Booth" at bounding box center [187, 211] width 204 height 26
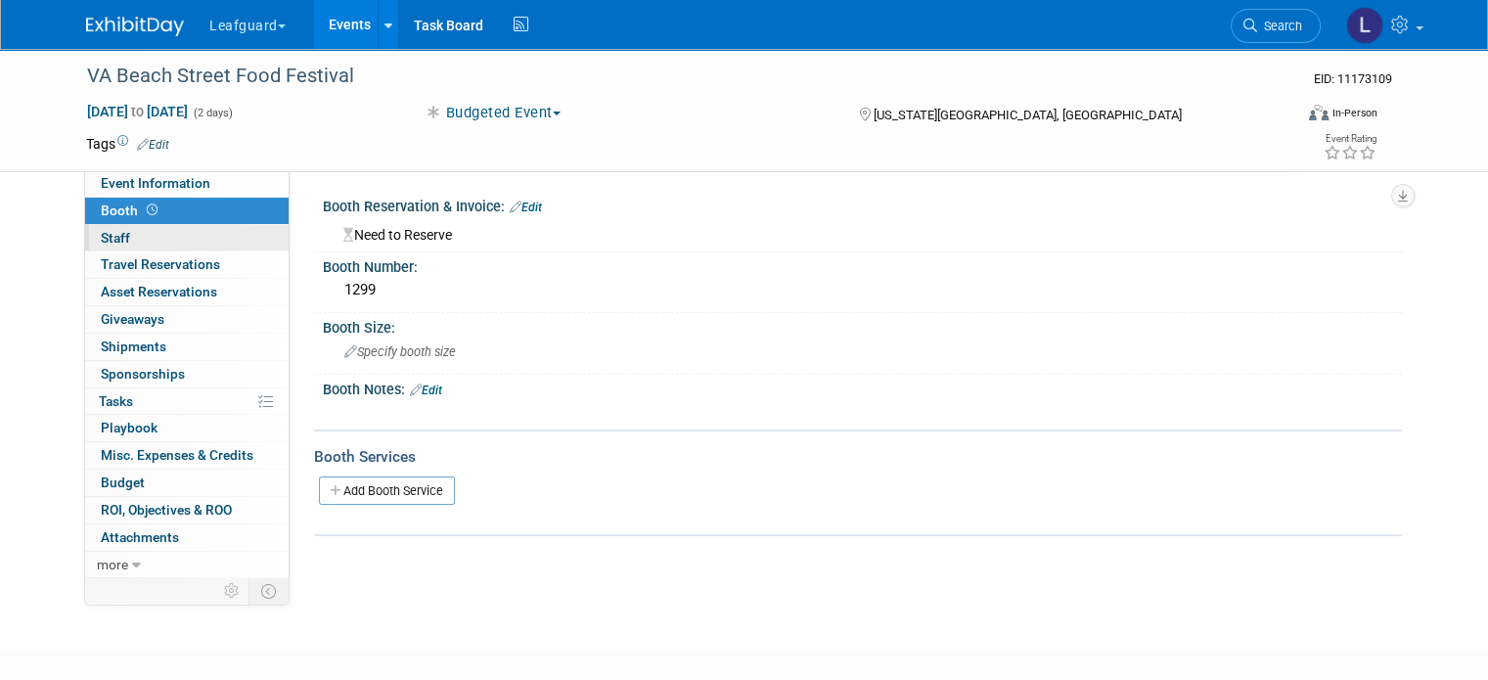
click at [180, 247] on link "0 Staff 0" at bounding box center [187, 238] width 204 height 26
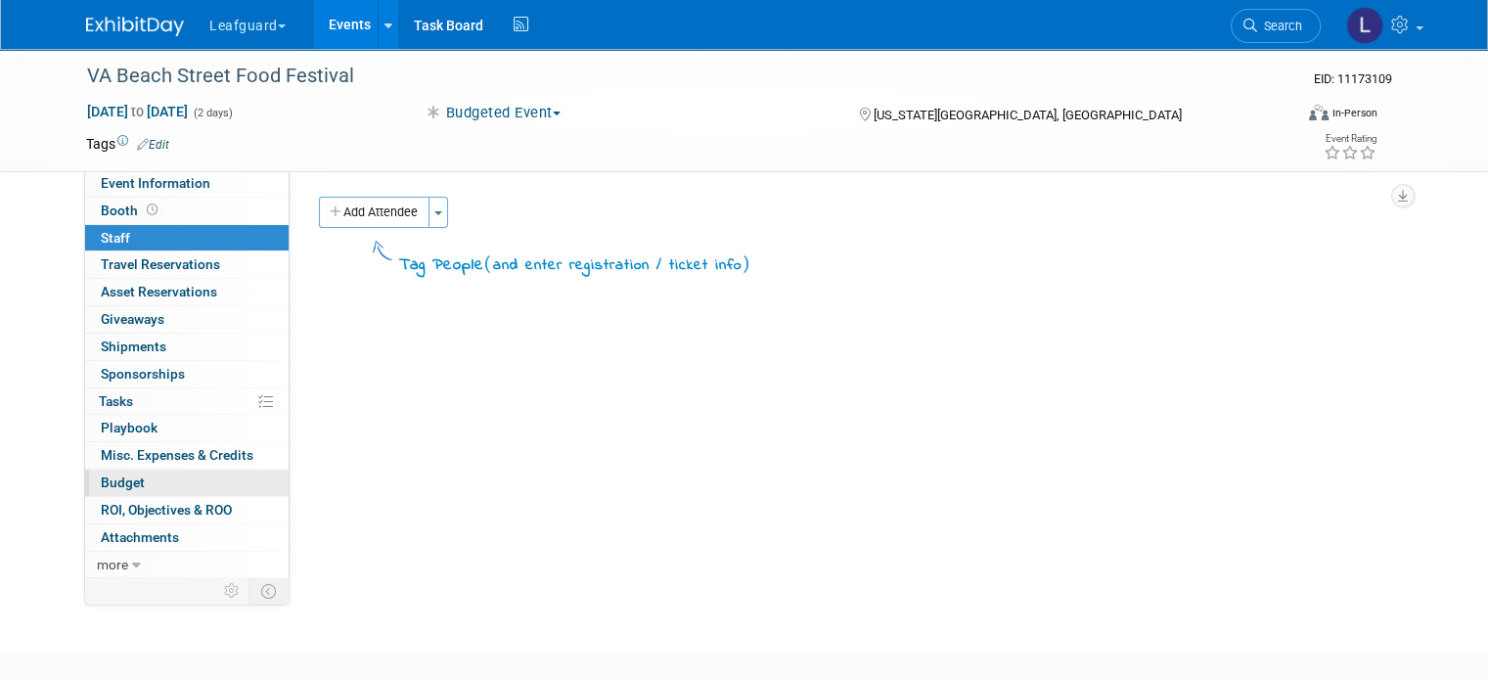
click at [152, 476] on link "Budget" at bounding box center [187, 483] width 204 height 26
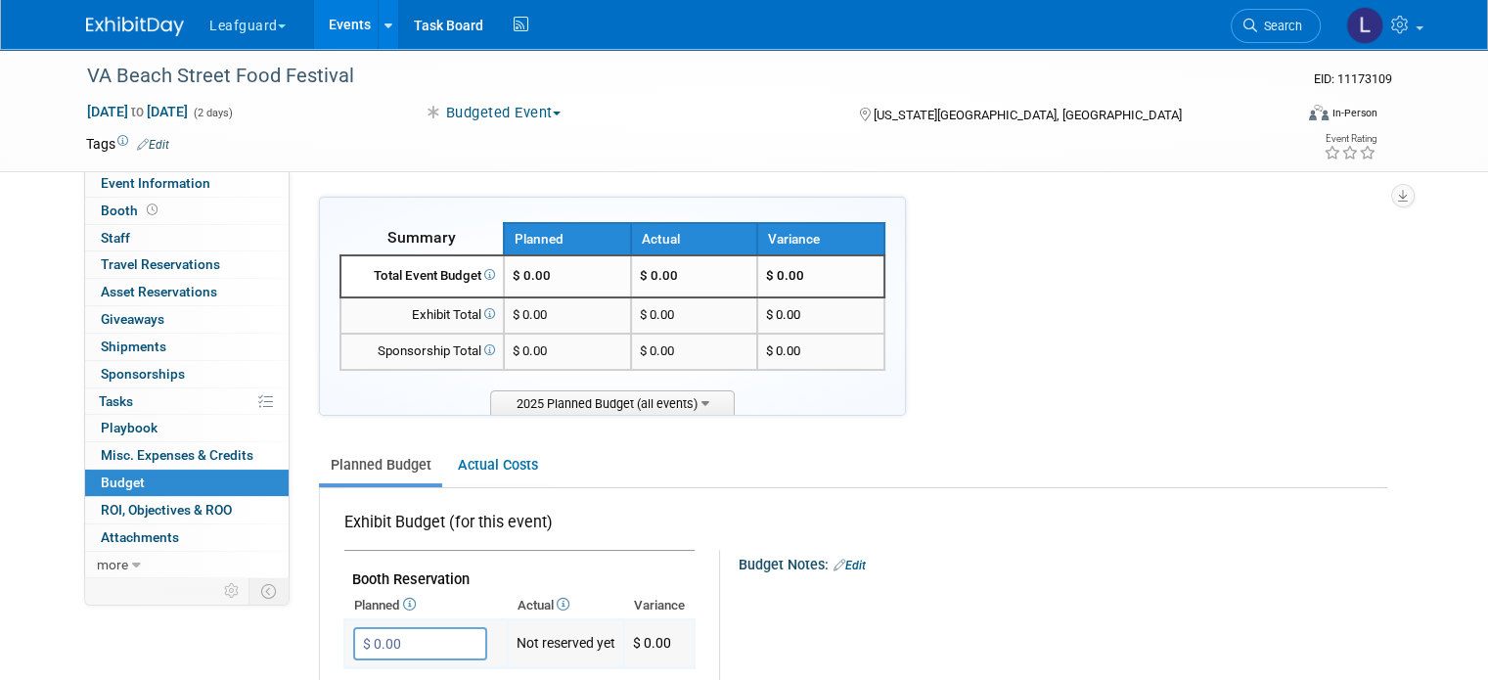
click at [380, 649] on input "$ 0.00" at bounding box center [420, 643] width 134 height 33
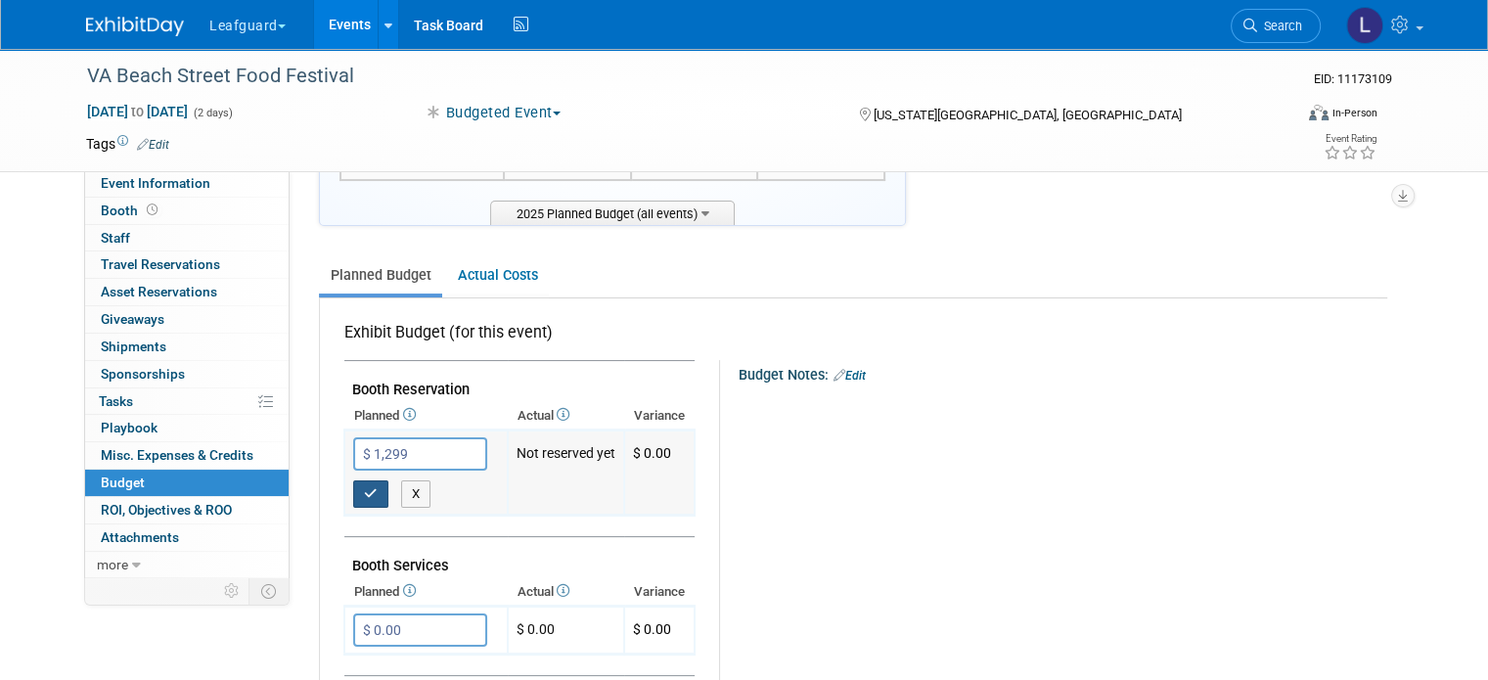
type input "$ 1,299.00"
click at [356, 480] on button "button" at bounding box center [370, 493] width 35 height 27
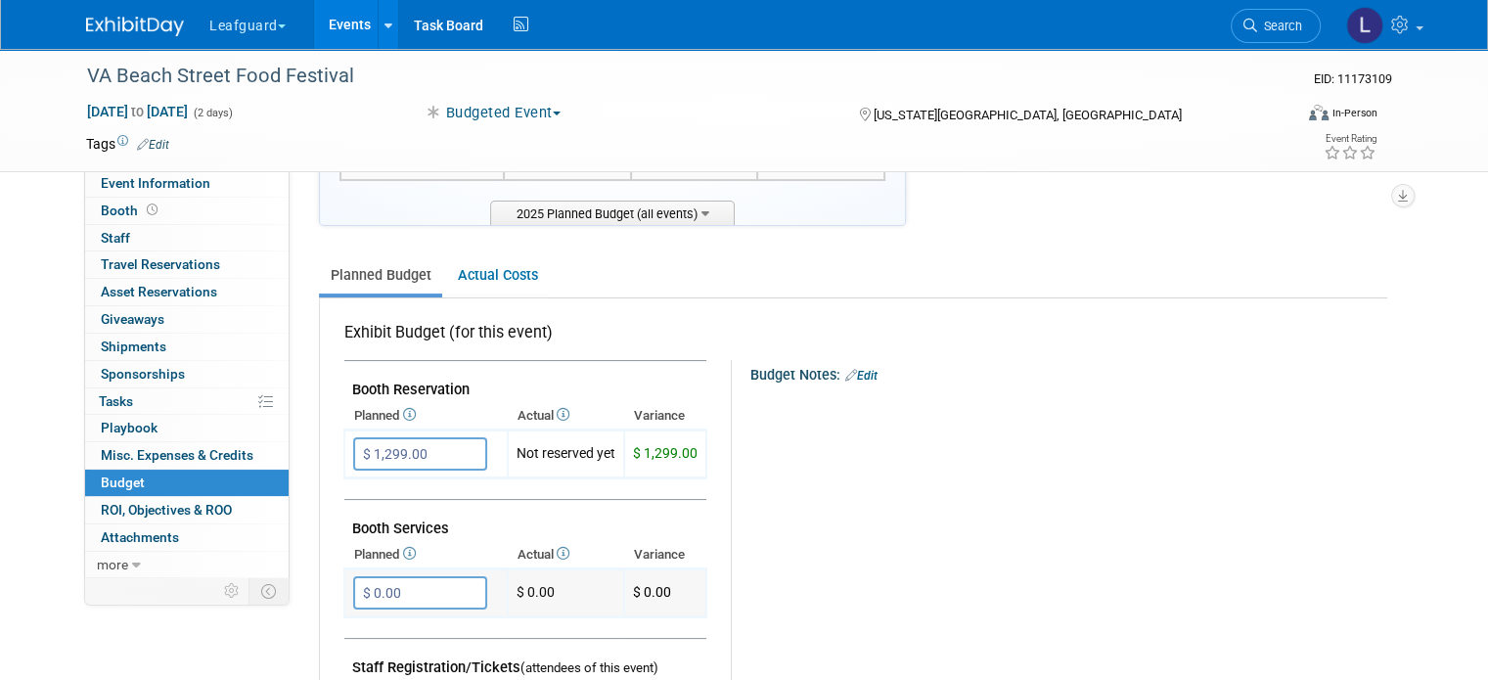
click at [383, 583] on input "$ 0.00" at bounding box center [420, 592] width 134 height 33
drag, startPoint x: 356, startPoint y: 625, endPoint x: 412, endPoint y: 615, distance: 56.6
click at [412, 619] on div "X" at bounding box center [430, 632] width 154 height 27
click at [401, 630] on button "X" at bounding box center [416, 632] width 30 height 27
type input "$ 0.00"
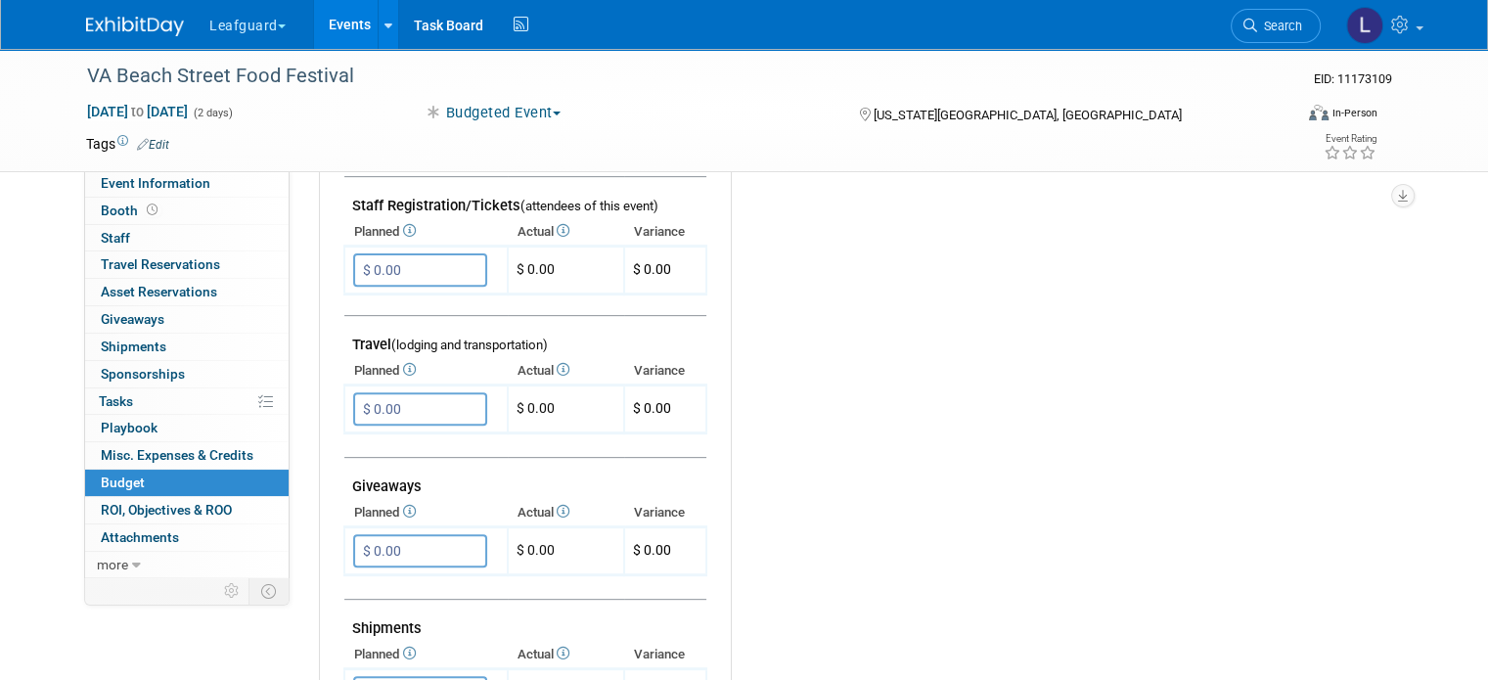
scroll to position [675, 0]
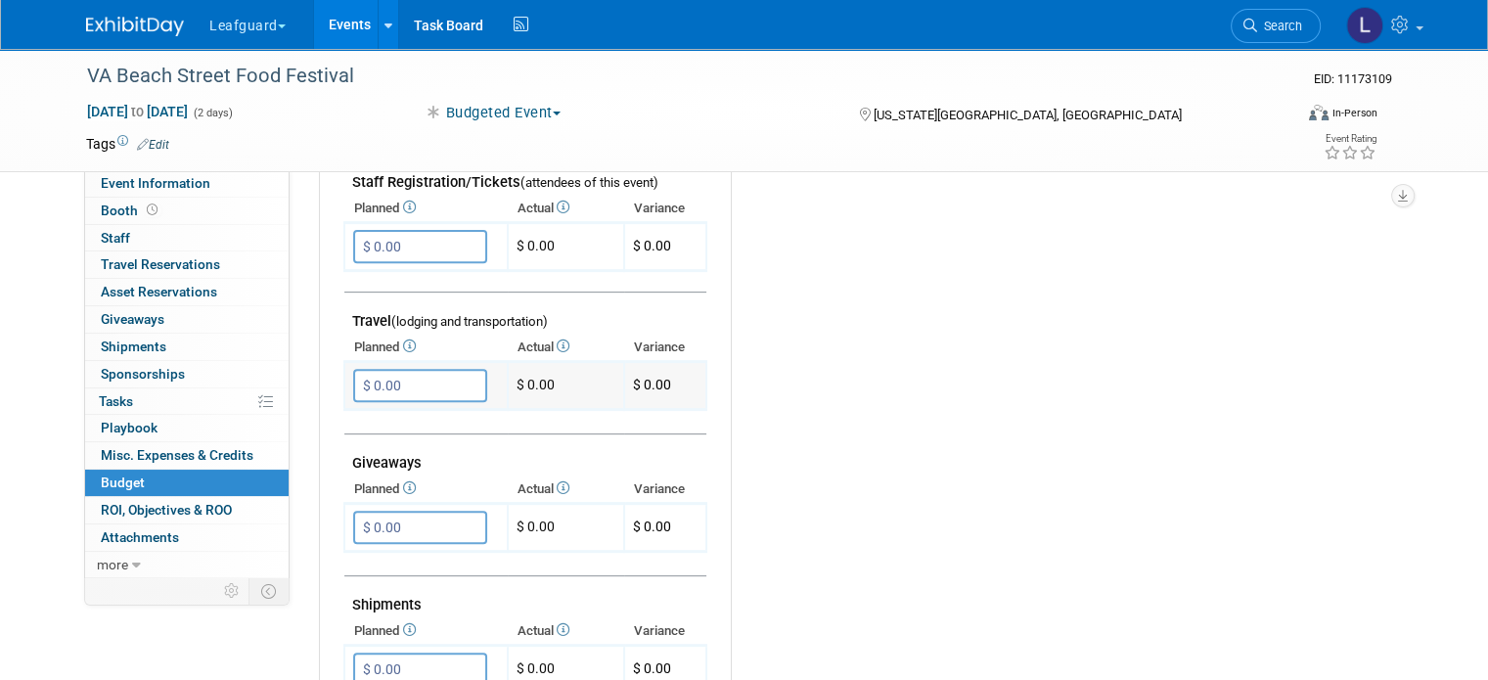
click at [376, 370] on input "$ 0.00" at bounding box center [420, 385] width 134 height 33
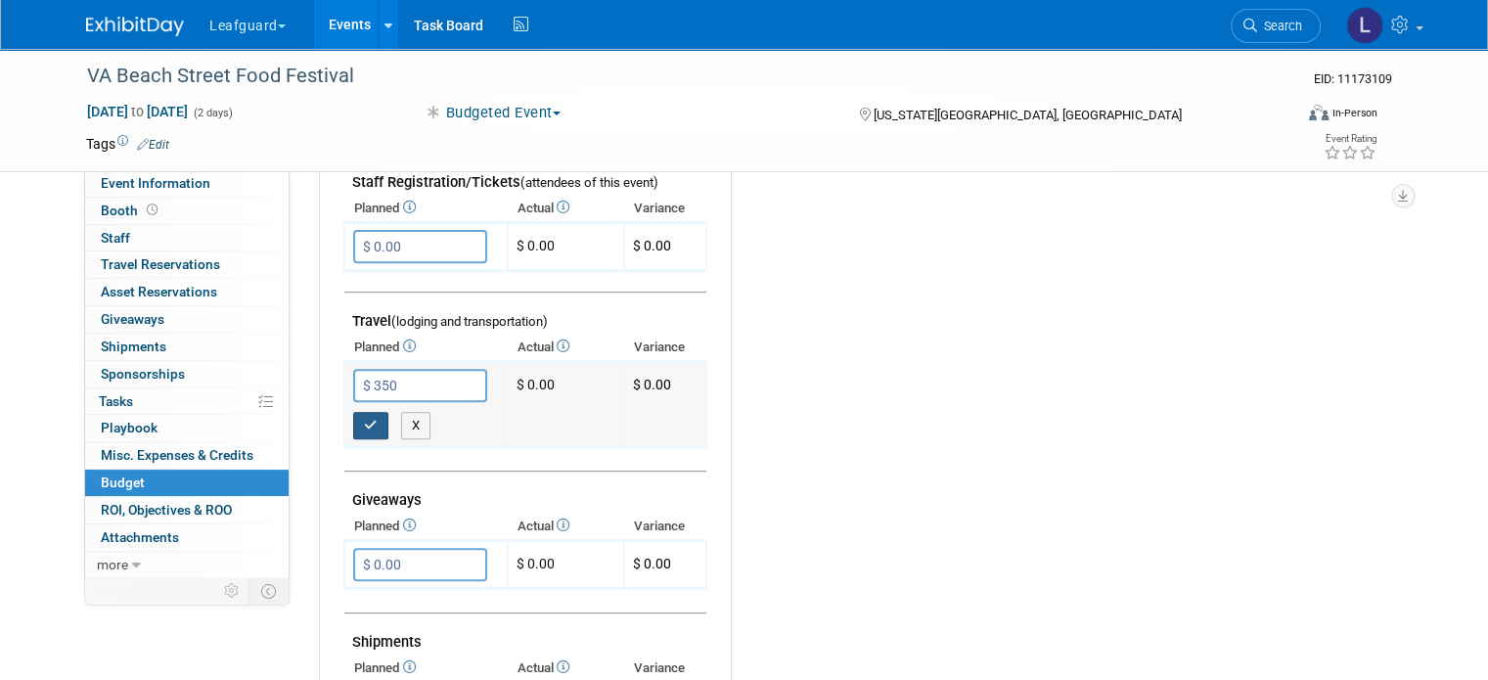
type input "$ 350.00"
click at [364, 419] on icon "button" at bounding box center [371, 425] width 14 height 13
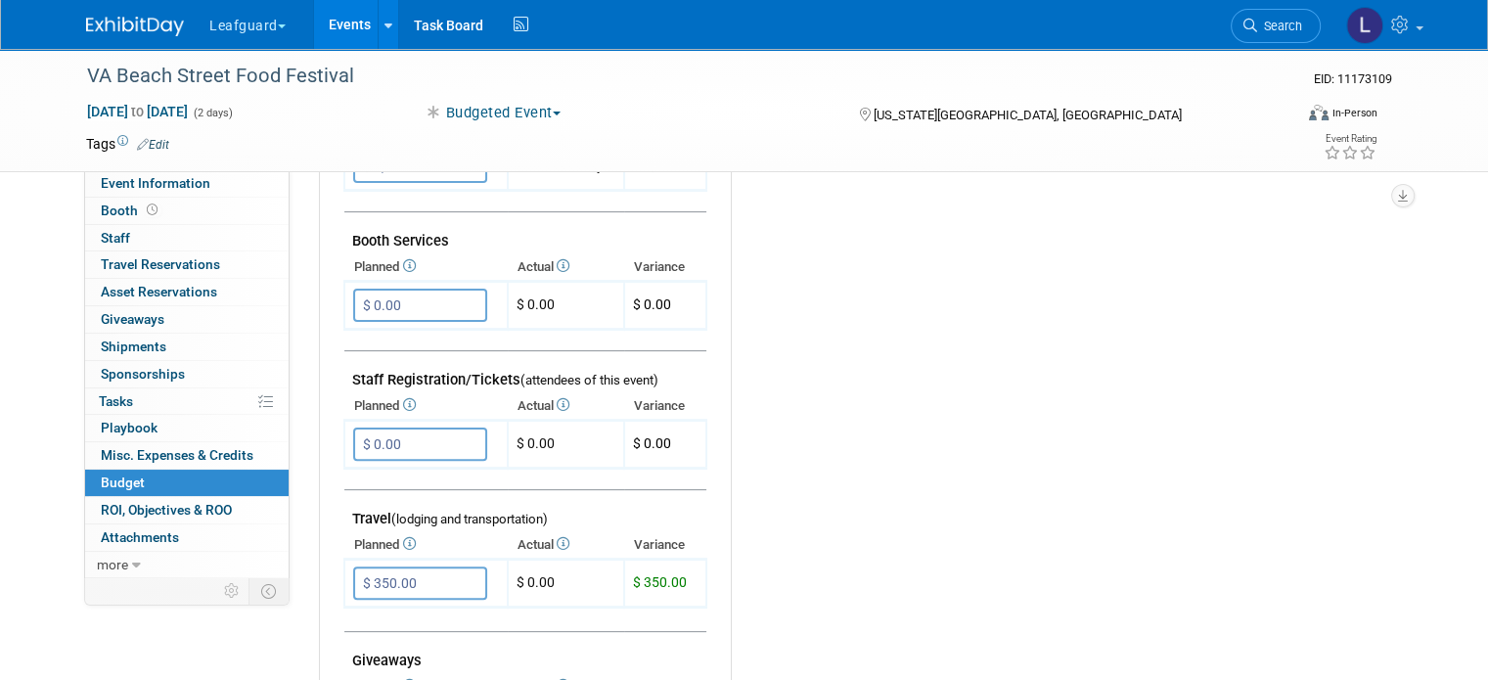
scroll to position [476, 0]
click at [156, 232] on link "0 Staff 0" at bounding box center [187, 238] width 204 height 26
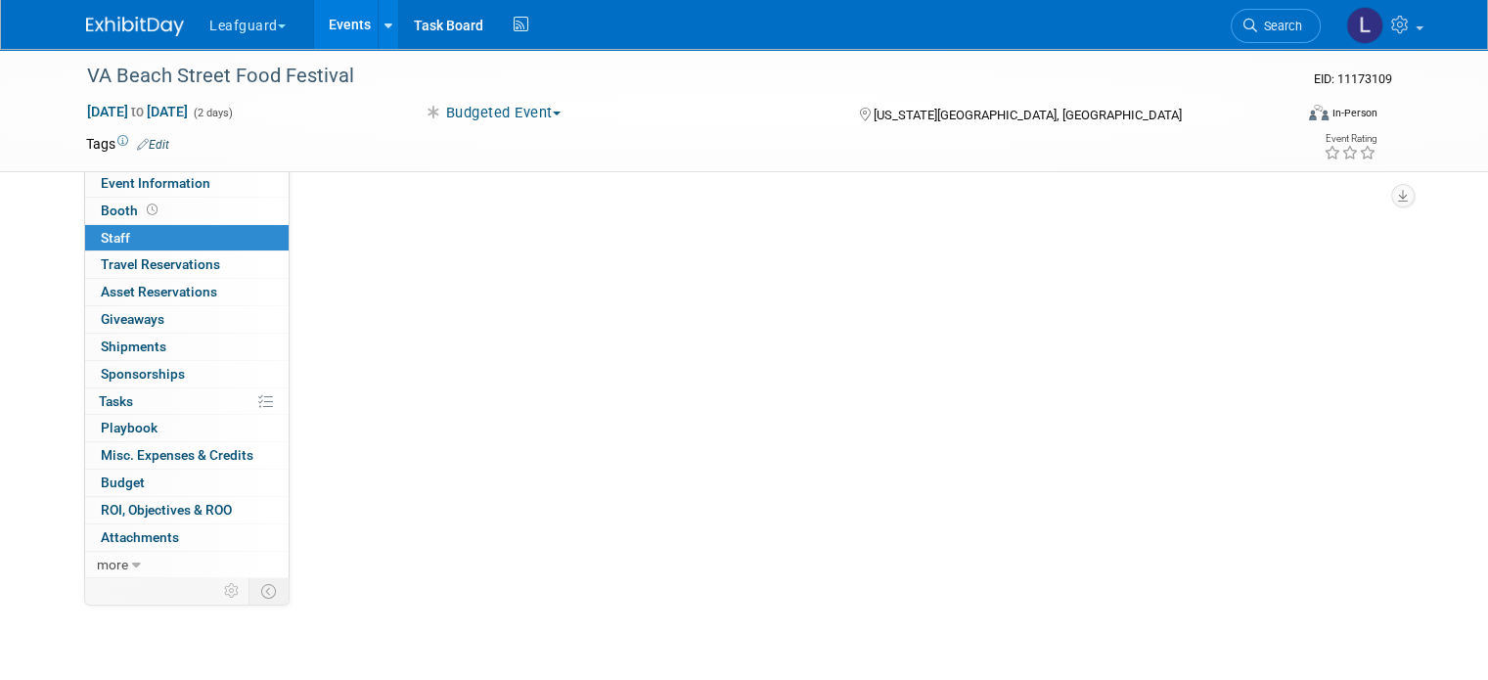
scroll to position [0, 0]
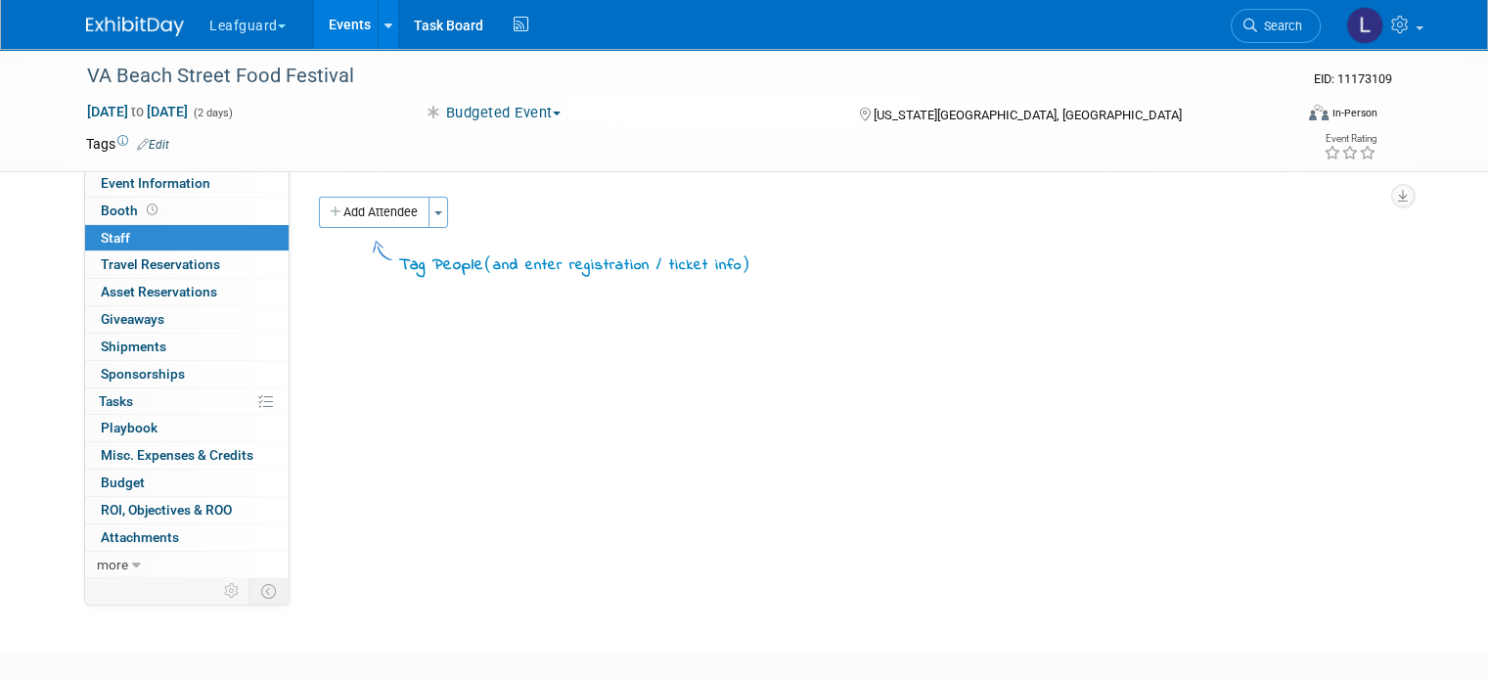
click at [446, 227] on div "Add Attendee Toggle Dropdown Quick -Tag Attendees Apply X (me) select all cancel" at bounding box center [853, 237] width 1098 height 81
click at [429, 222] on button "Toggle Dropdown" at bounding box center [439, 212] width 20 height 31
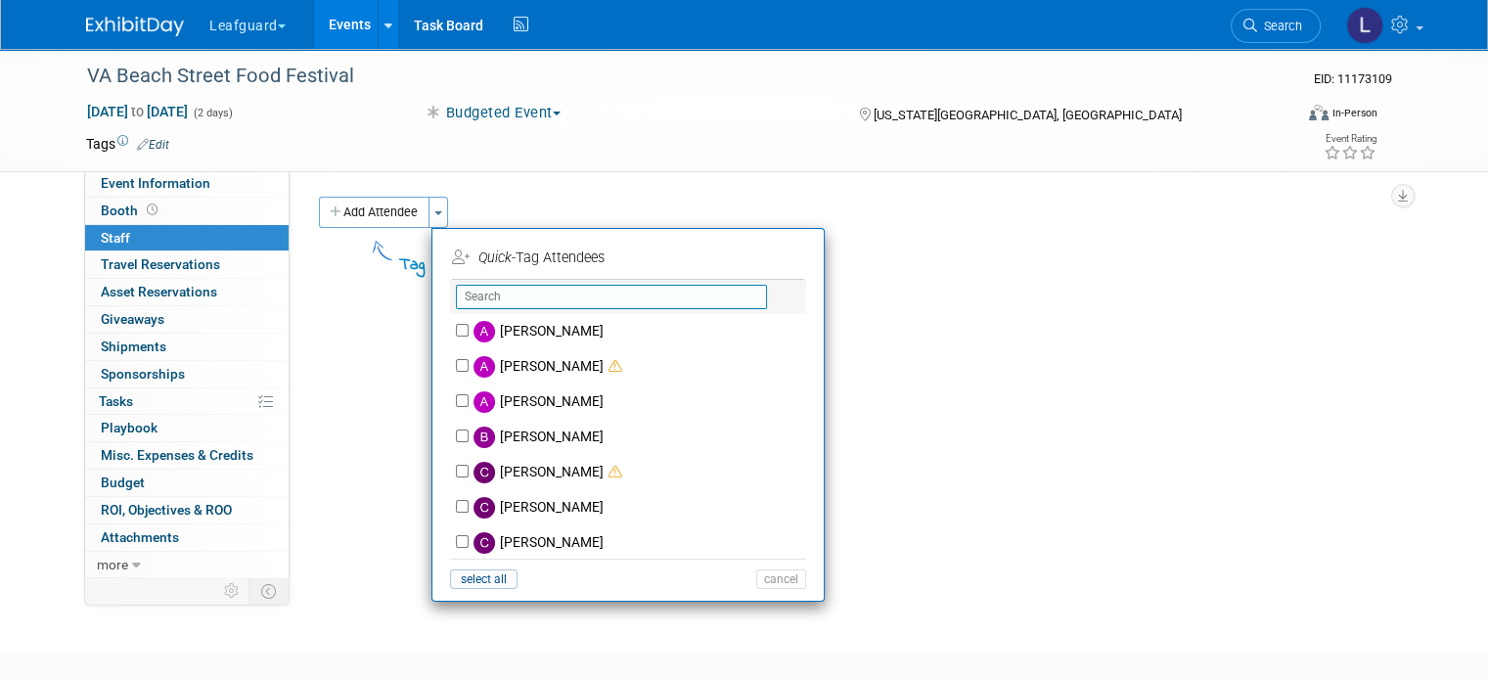
click at [513, 299] on input "text" at bounding box center [611, 297] width 311 height 24
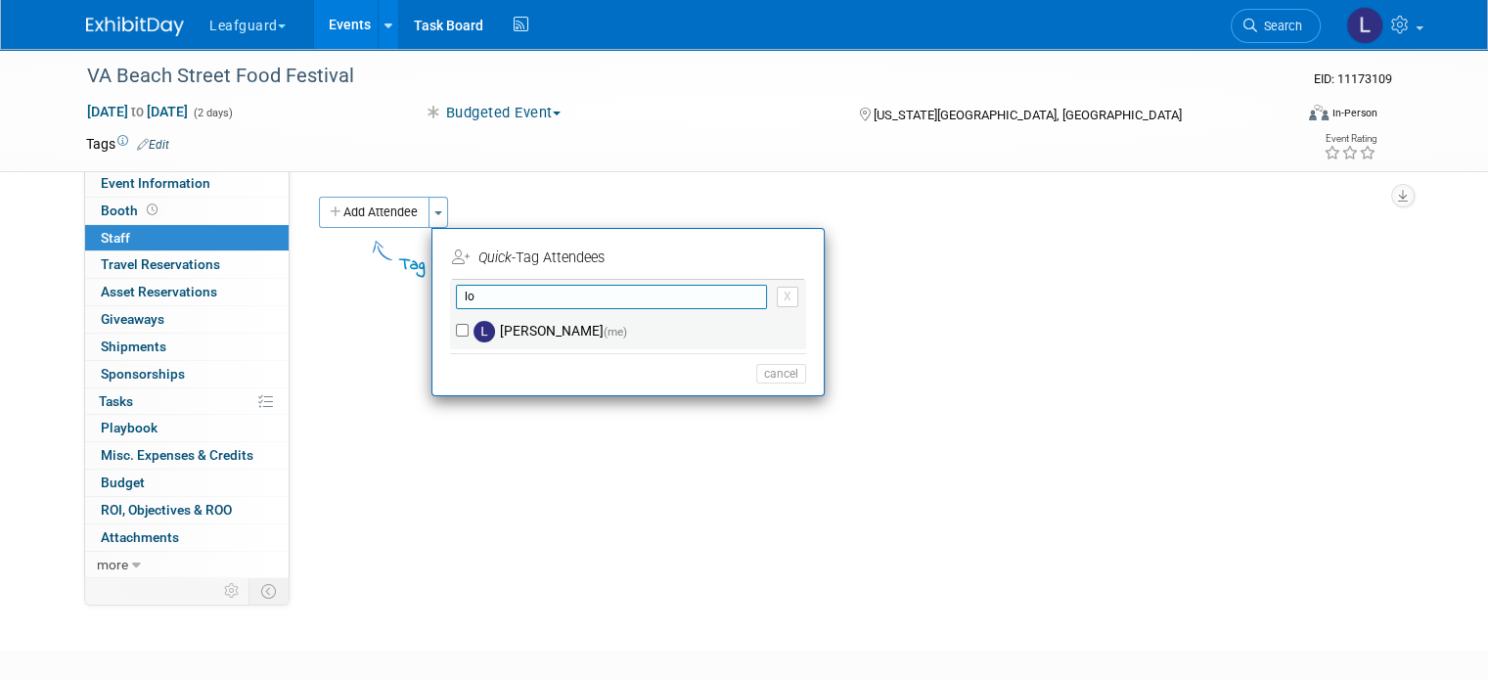
type input "lo"
click at [456, 333] on input "[PERSON_NAME] (me)" at bounding box center [462, 330] width 13 height 13
checkbox input "true"
click at [478, 294] on input "lo" at bounding box center [611, 297] width 311 height 24
type input "l"
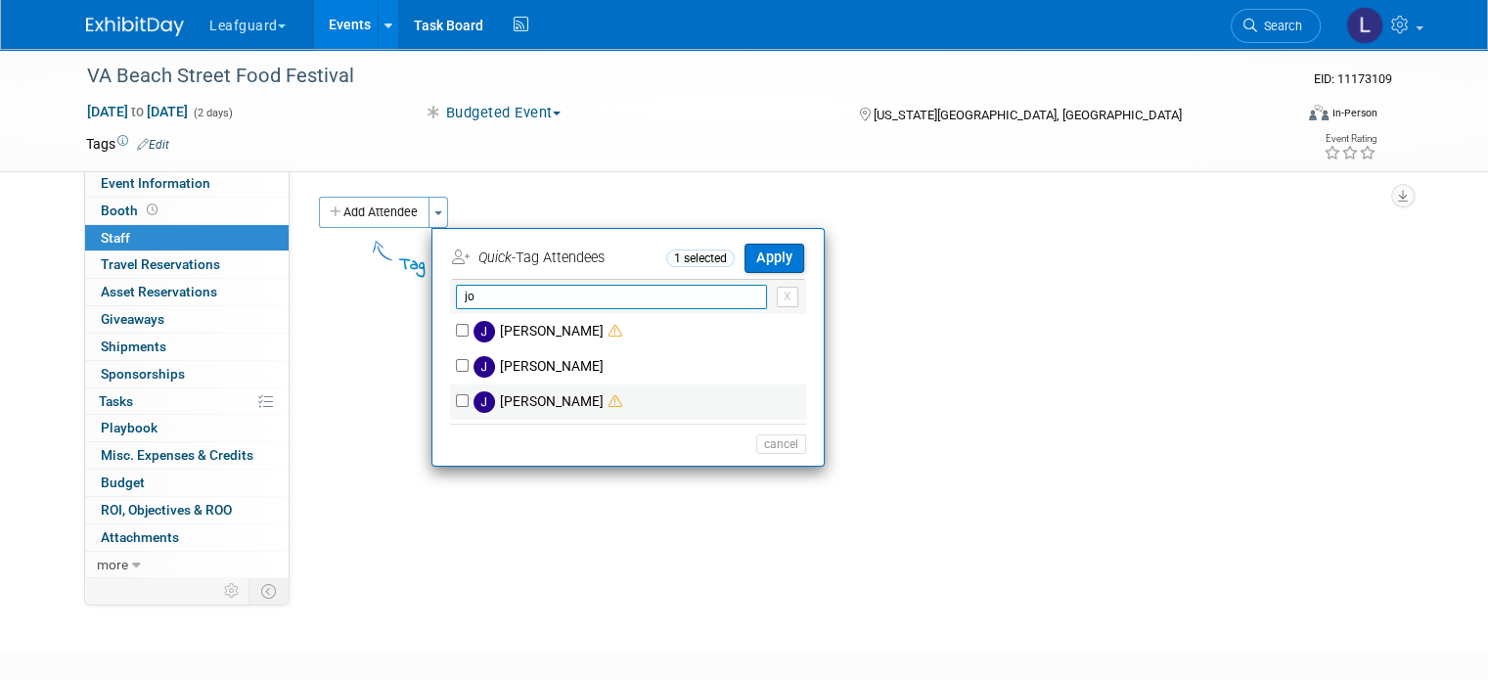
type input "jo"
click at [450, 390] on div "[PERSON_NAME]" at bounding box center [628, 402] width 356 height 35
click at [456, 401] on input "[PERSON_NAME]" at bounding box center [462, 400] width 13 height 13
checkbox input "true"
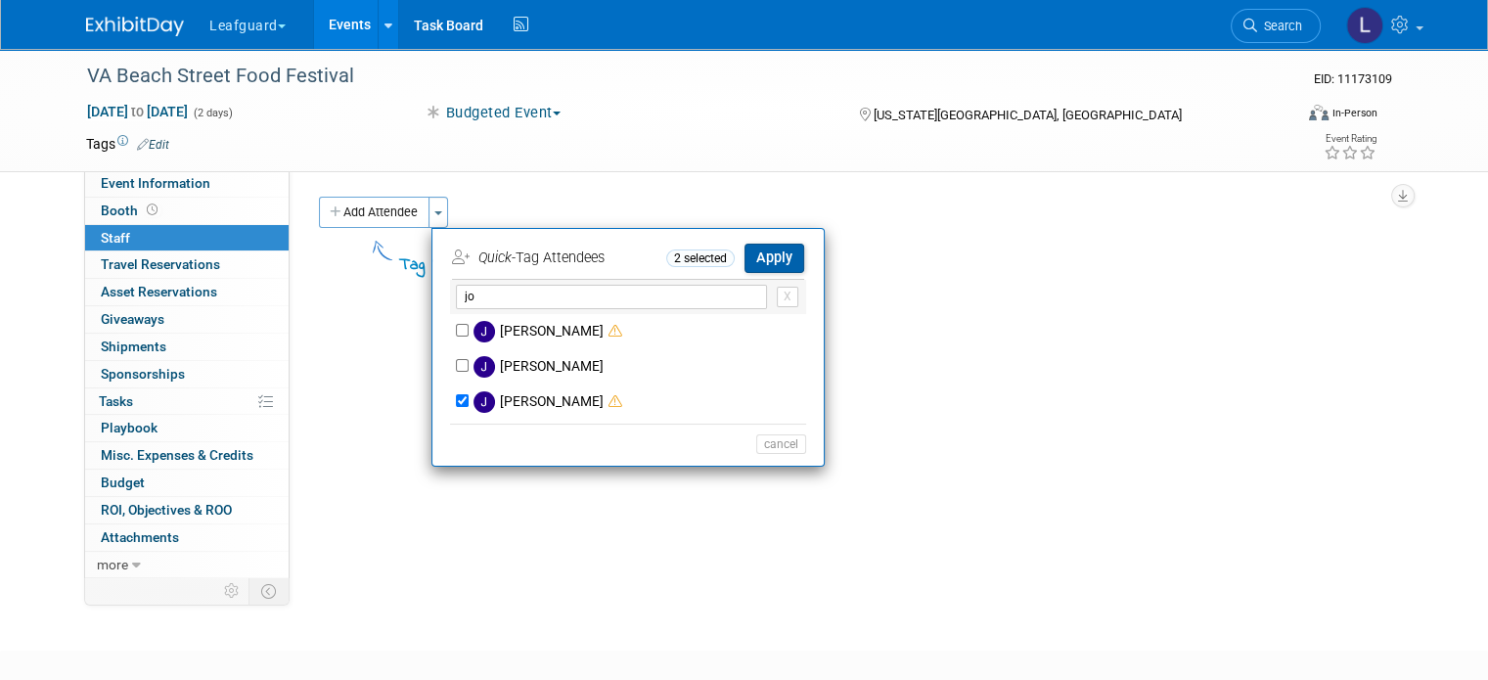
click at [752, 263] on button "Apply" at bounding box center [775, 258] width 60 height 28
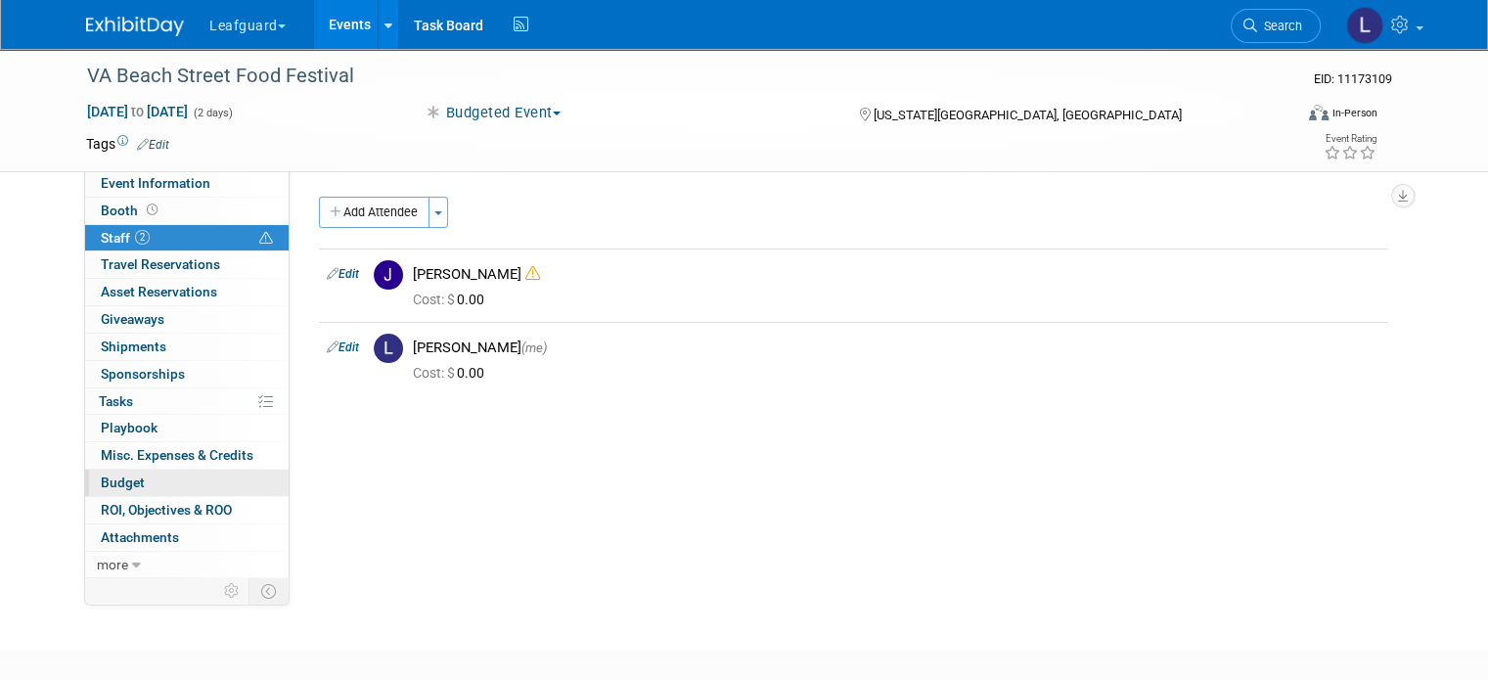
click at [106, 487] on span "Budget" at bounding box center [123, 483] width 44 height 16
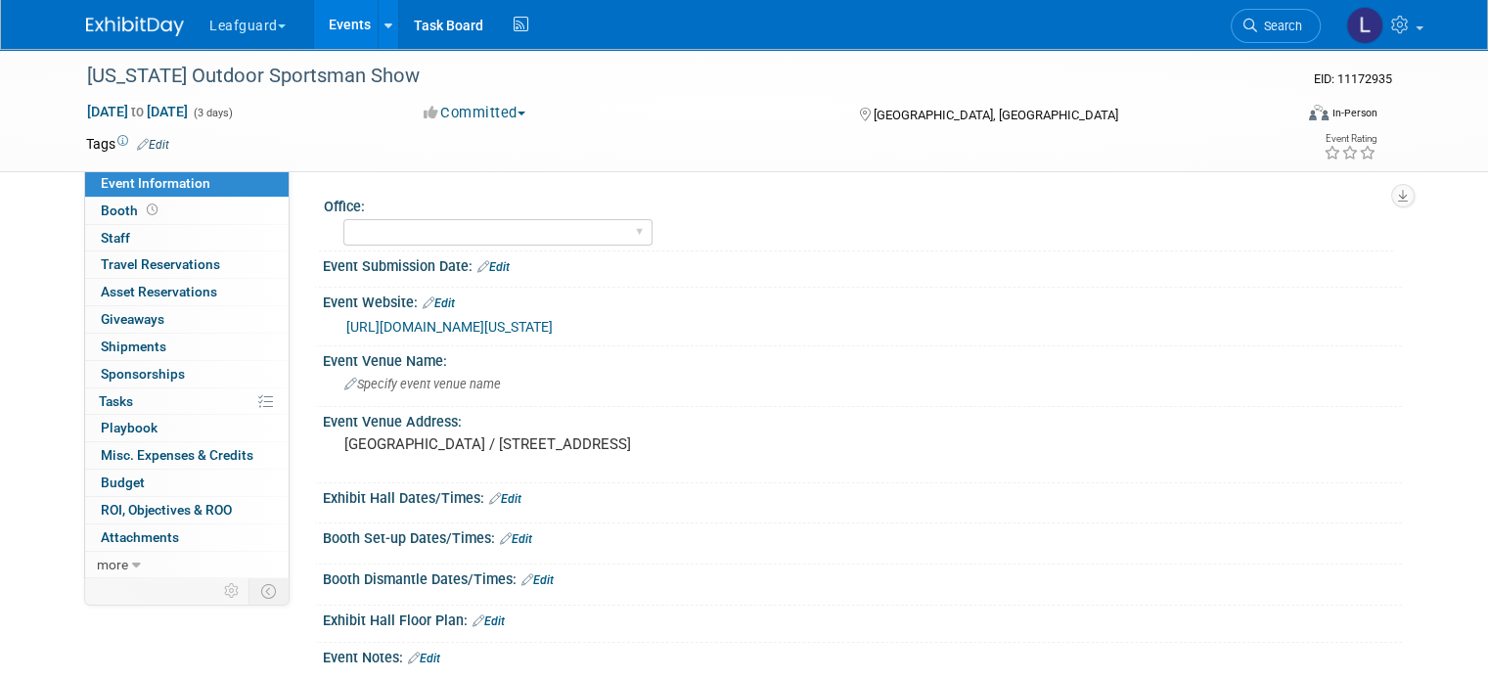
click at [481, 105] on button "Committed" at bounding box center [475, 113] width 116 height 21
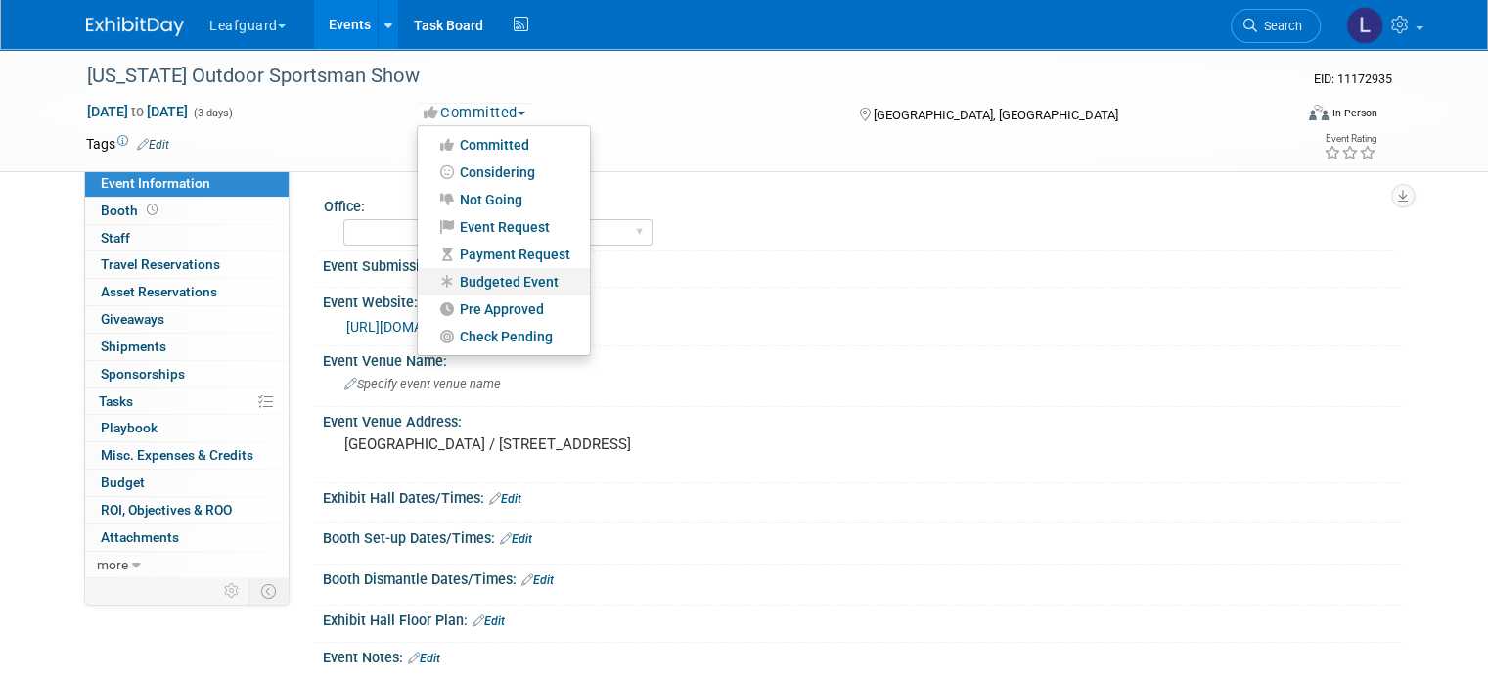
click at [482, 293] on link "Budgeted Event" at bounding box center [504, 281] width 172 height 27
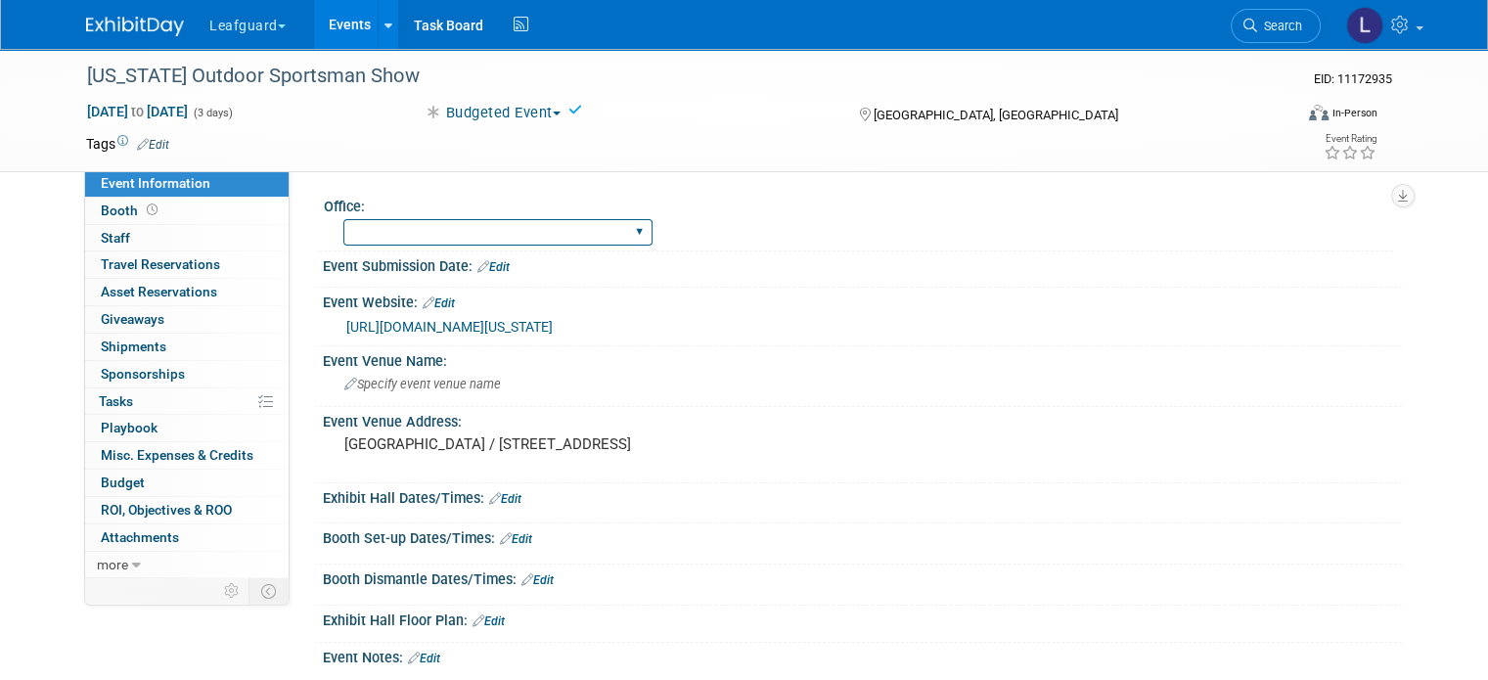
click at [419, 229] on select "[GEOGRAPHIC_DATA] [US_STATE] [GEOGRAPHIC_DATA] [GEOGRAPHIC_DATA] [GEOGRAPHIC_DA…" at bounding box center [497, 232] width 309 height 26
select select "[GEOGRAPHIC_DATA]"
click at [343, 219] on select "[GEOGRAPHIC_DATA] [US_STATE] [GEOGRAPHIC_DATA] [GEOGRAPHIC_DATA] [GEOGRAPHIC_DA…" at bounding box center [497, 232] width 309 height 26
click at [161, 205] on link "Booth" at bounding box center [187, 211] width 204 height 26
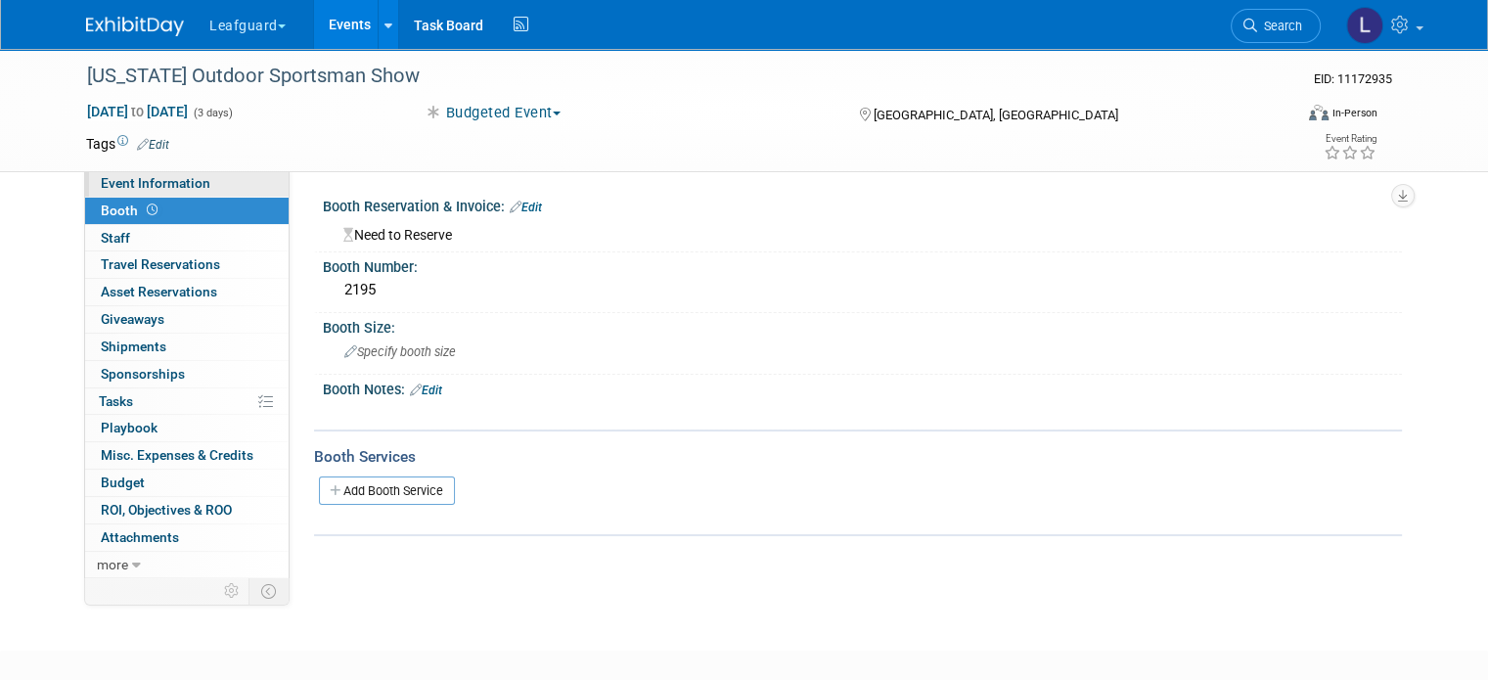
click at [160, 183] on span "Event Information" at bounding box center [156, 183] width 110 height 16
select select "[GEOGRAPHIC_DATA]"
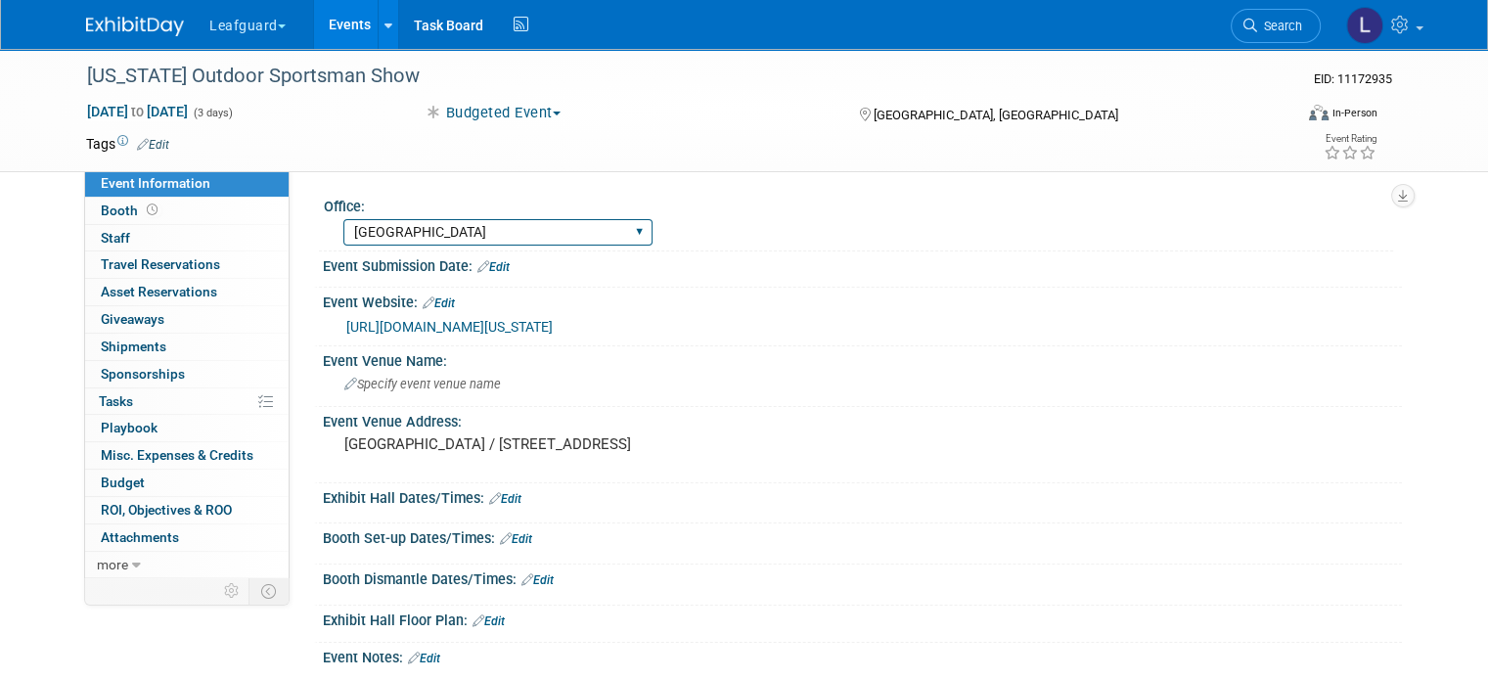
click at [425, 229] on select "[GEOGRAPHIC_DATA] [US_STATE] [GEOGRAPHIC_DATA] [GEOGRAPHIC_DATA] [GEOGRAPHIC_DA…" at bounding box center [497, 232] width 309 height 26
click at [411, 171] on div "Office: [GEOGRAPHIC_DATA] [US_STATE] [GEOGRAPHIC_DATA] [GEOGRAPHIC_DATA] [GEOGR…" at bounding box center [846, 373] width 1113 height 406
click at [207, 207] on link "Booth" at bounding box center [187, 211] width 204 height 26
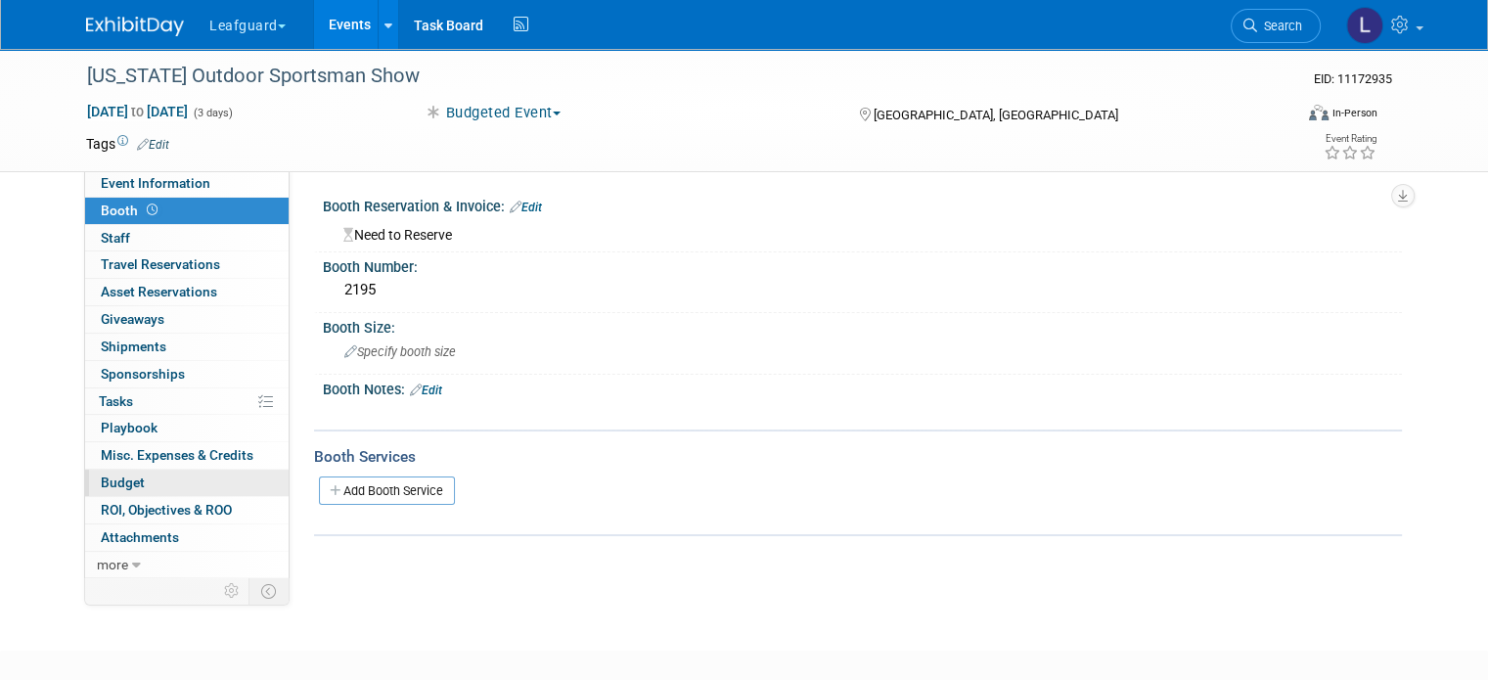
click at [135, 484] on link "Budget" at bounding box center [187, 483] width 204 height 26
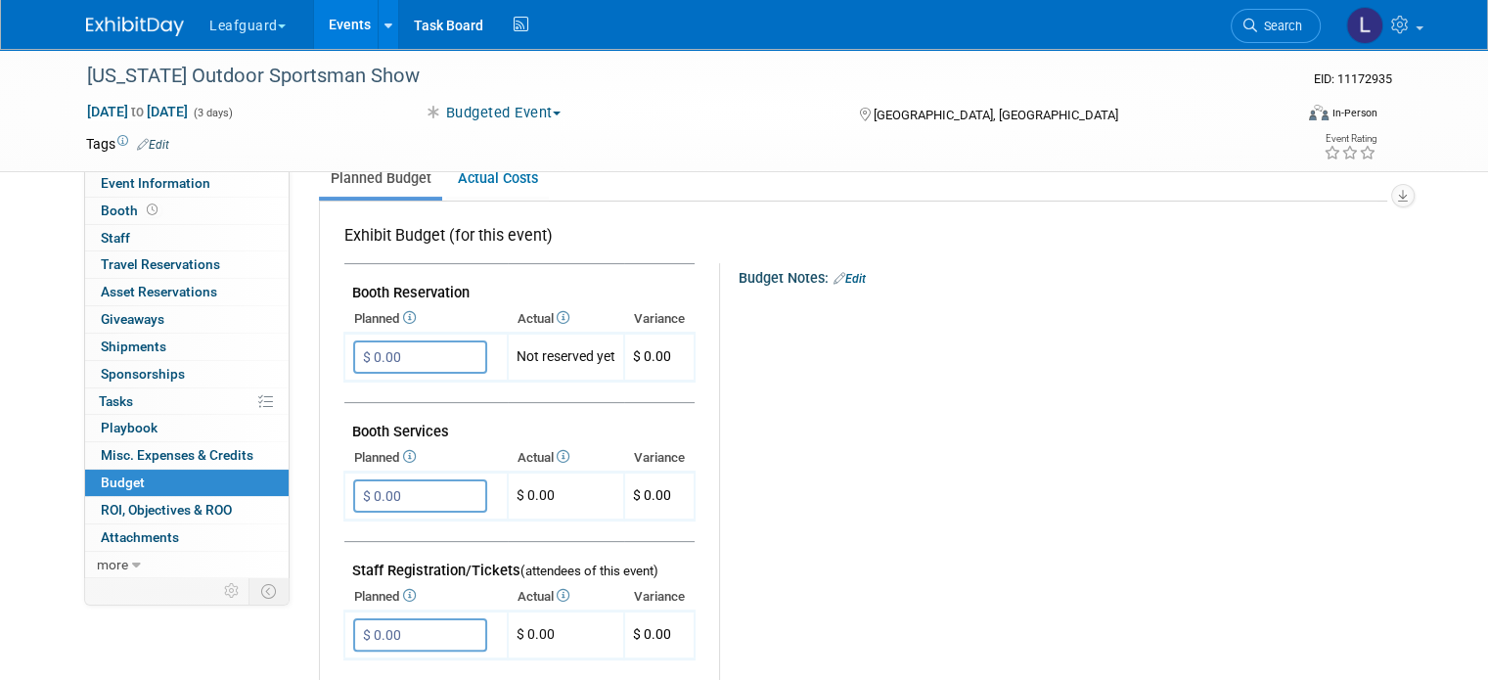
scroll to position [298, 0]
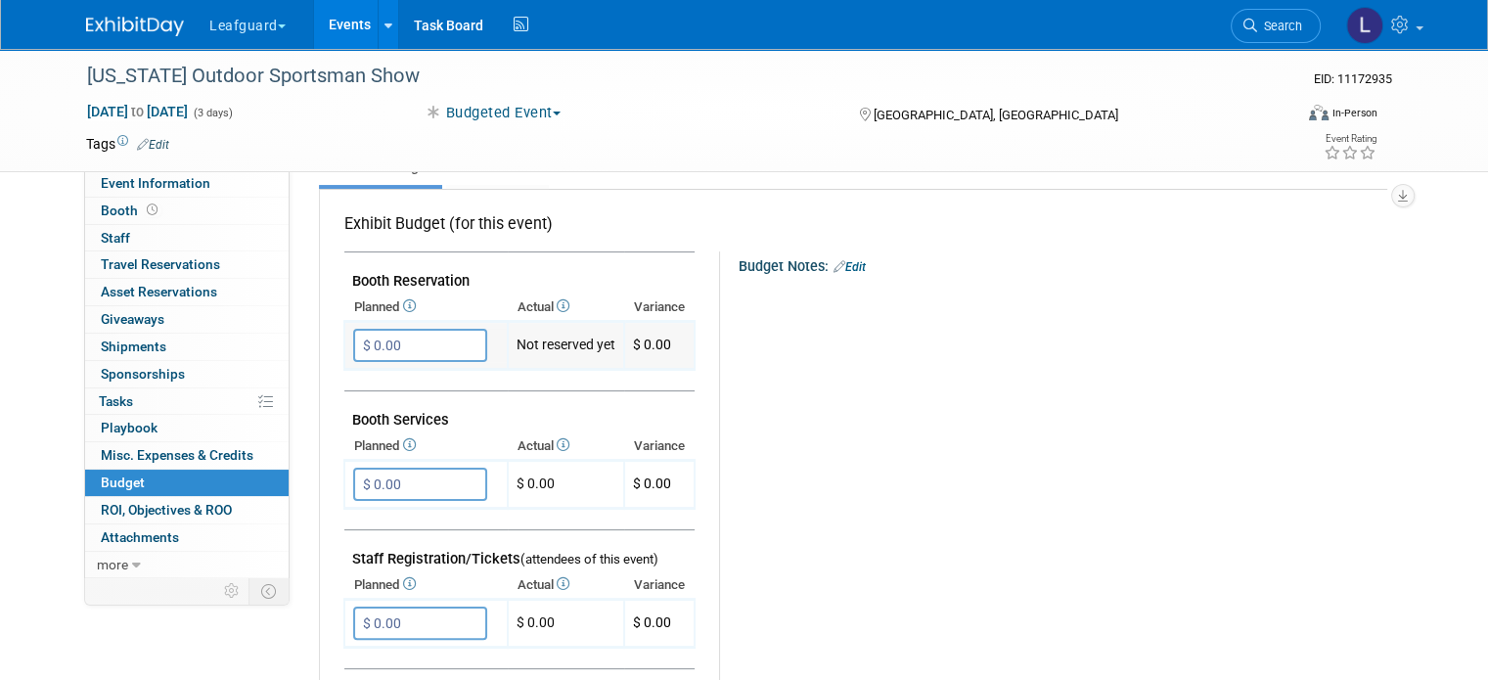
click at [378, 351] on input "$ 0.00" at bounding box center [420, 345] width 134 height 33
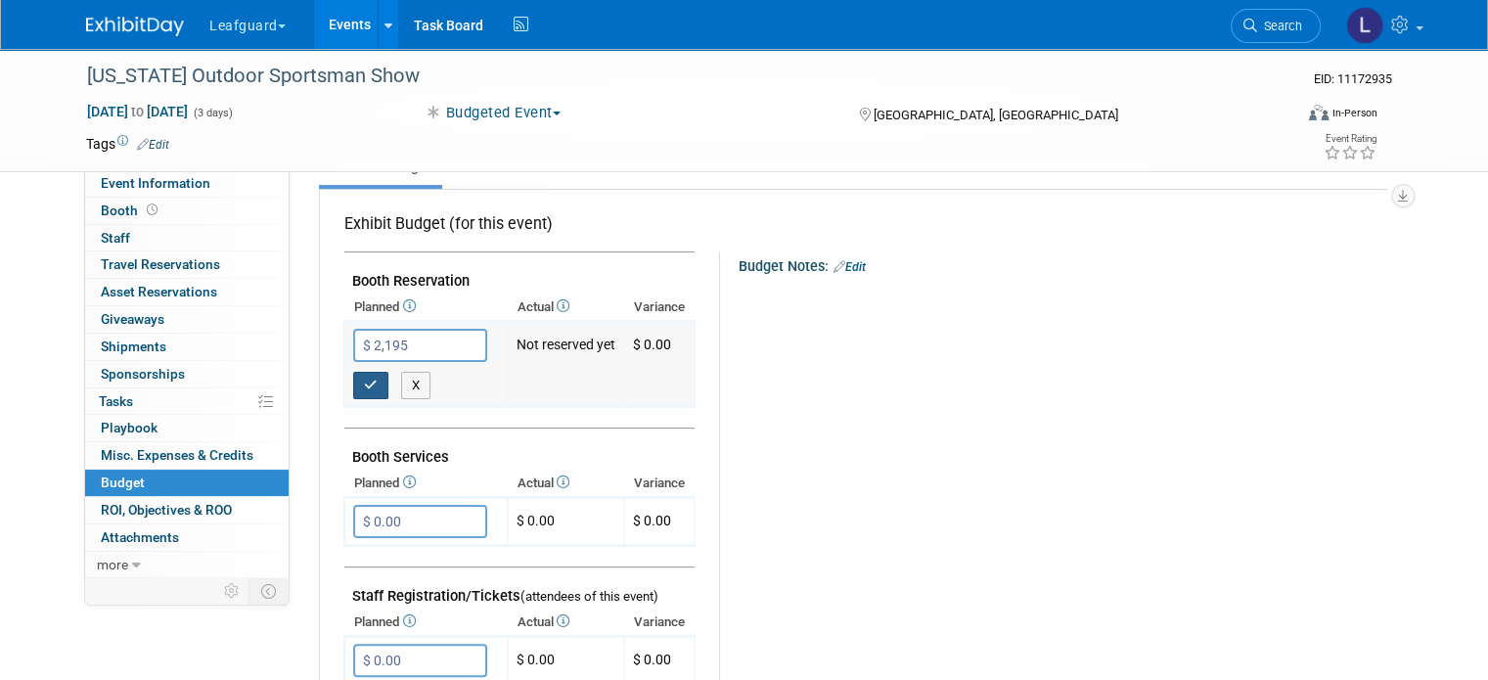
type input "$ 2,195.00"
click at [364, 383] on icon "button" at bounding box center [371, 385] width 14 height 13
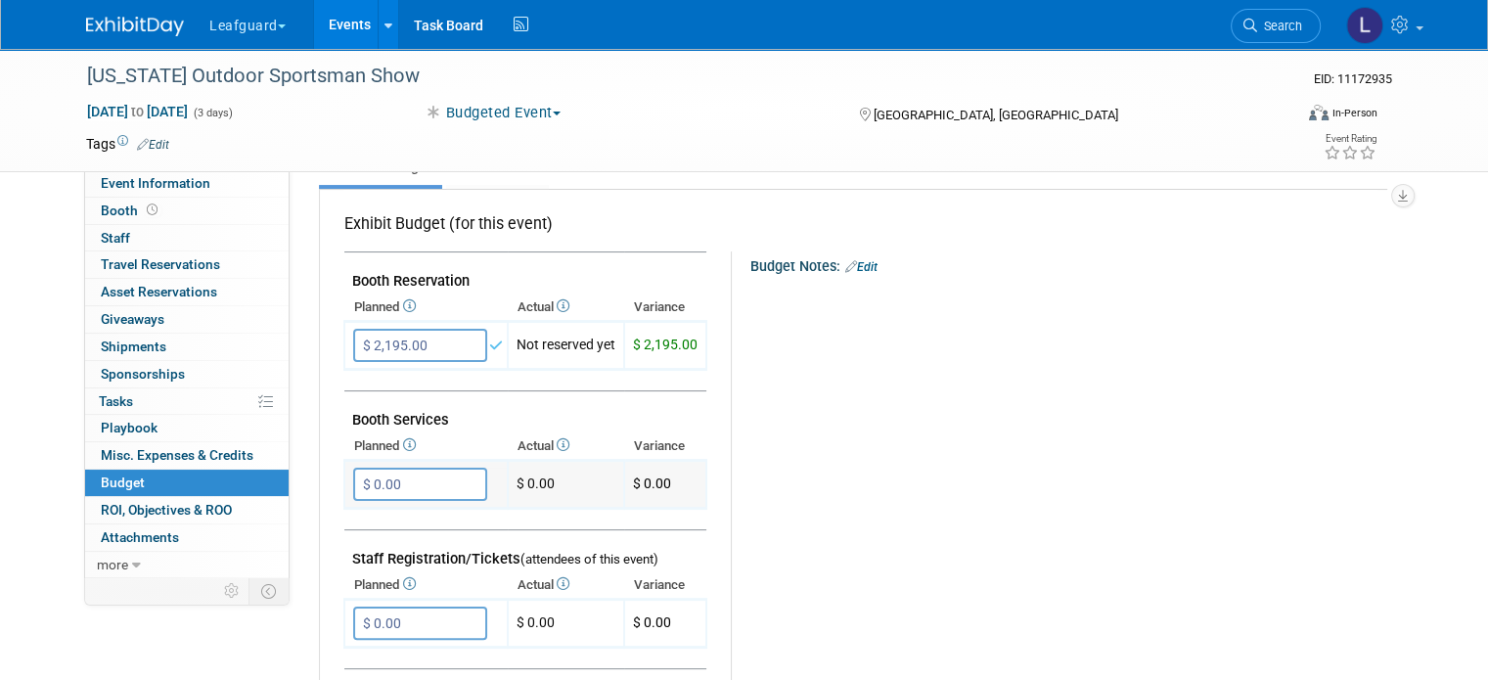
click at [374, 479] on input "$ 0.00" at bounding box center [420, 484] width 134 height 33
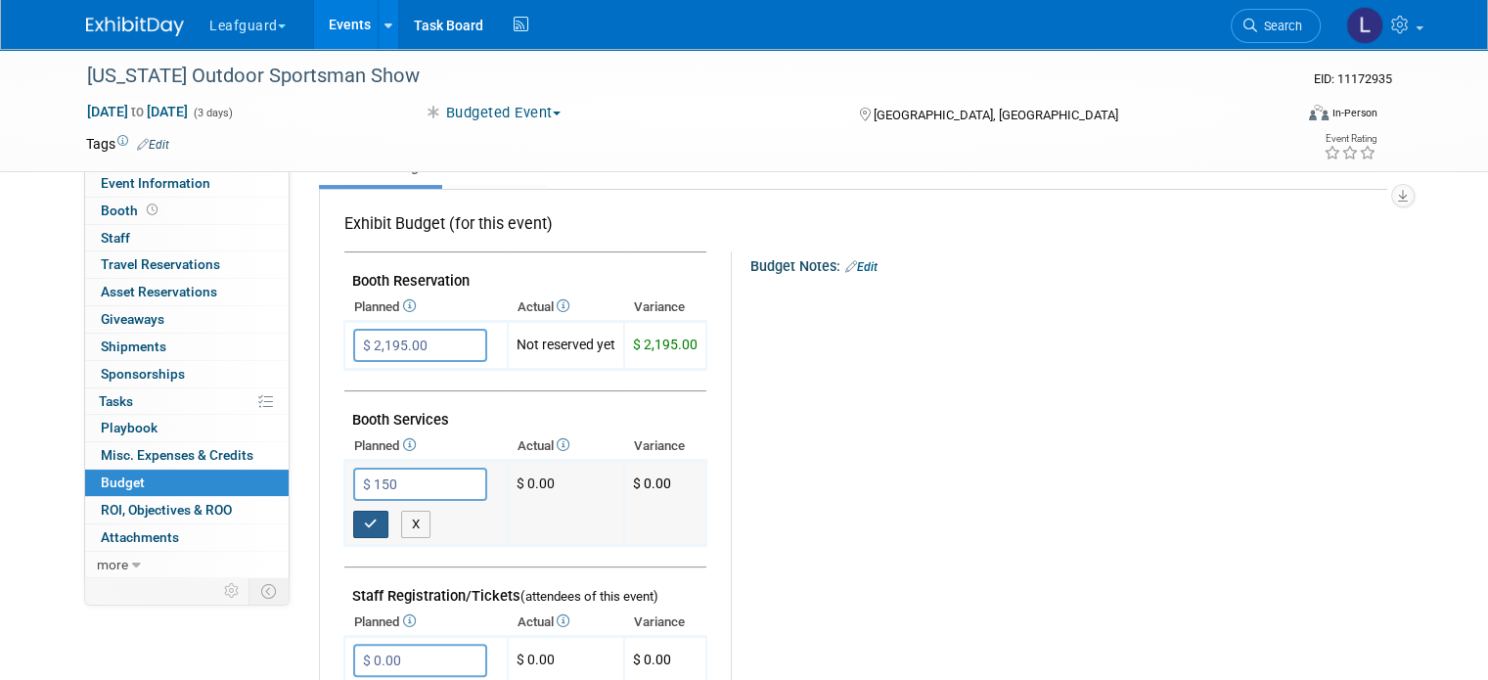
type input "$ 150.00"
click at [364, 519] on icon "button" at bounding box center [371, 524] width 14 height 13
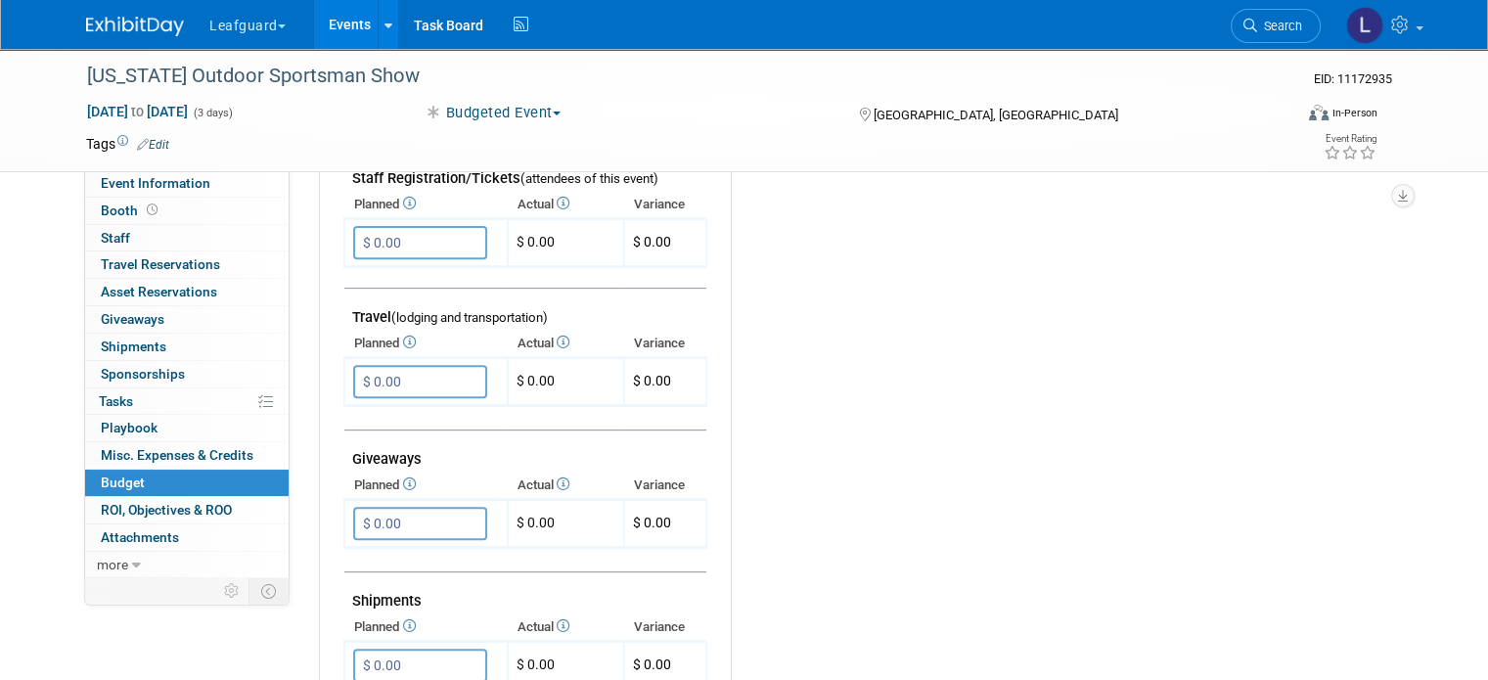
scroll to position [727, 0]
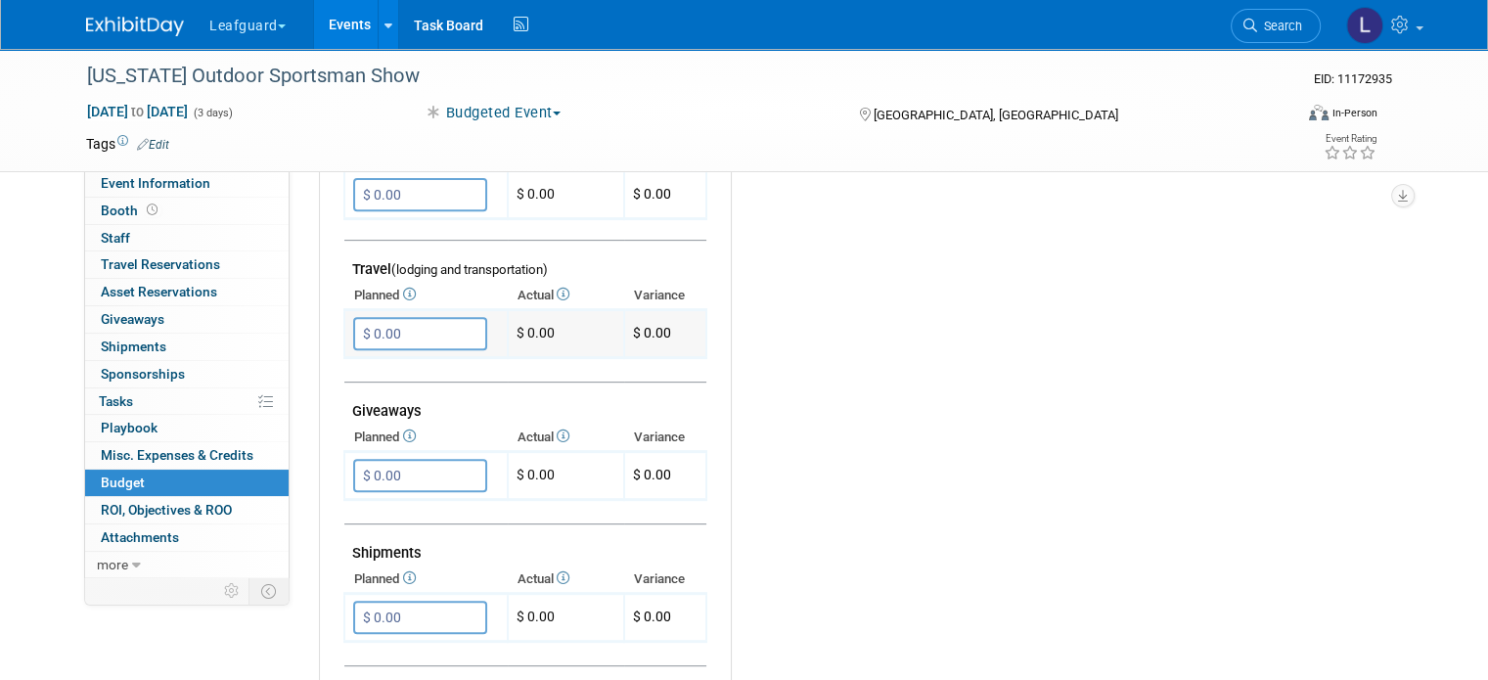
click at [364, 323] on input "$ 0.00" at bounding box center [420, 333] width 134 height 33
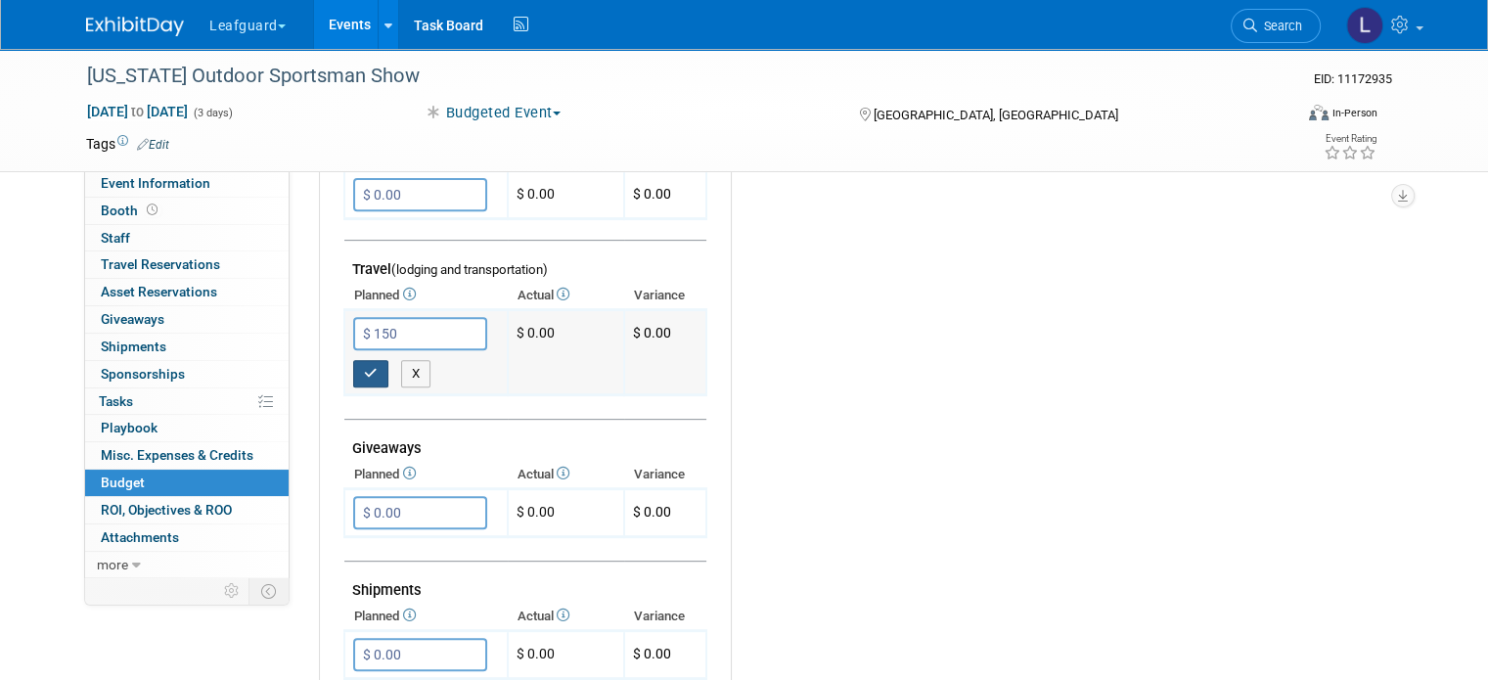
type input "$ 150.00"
click at [353, 360] on button "button" at bounding box center [370, 373] width 35 height 27
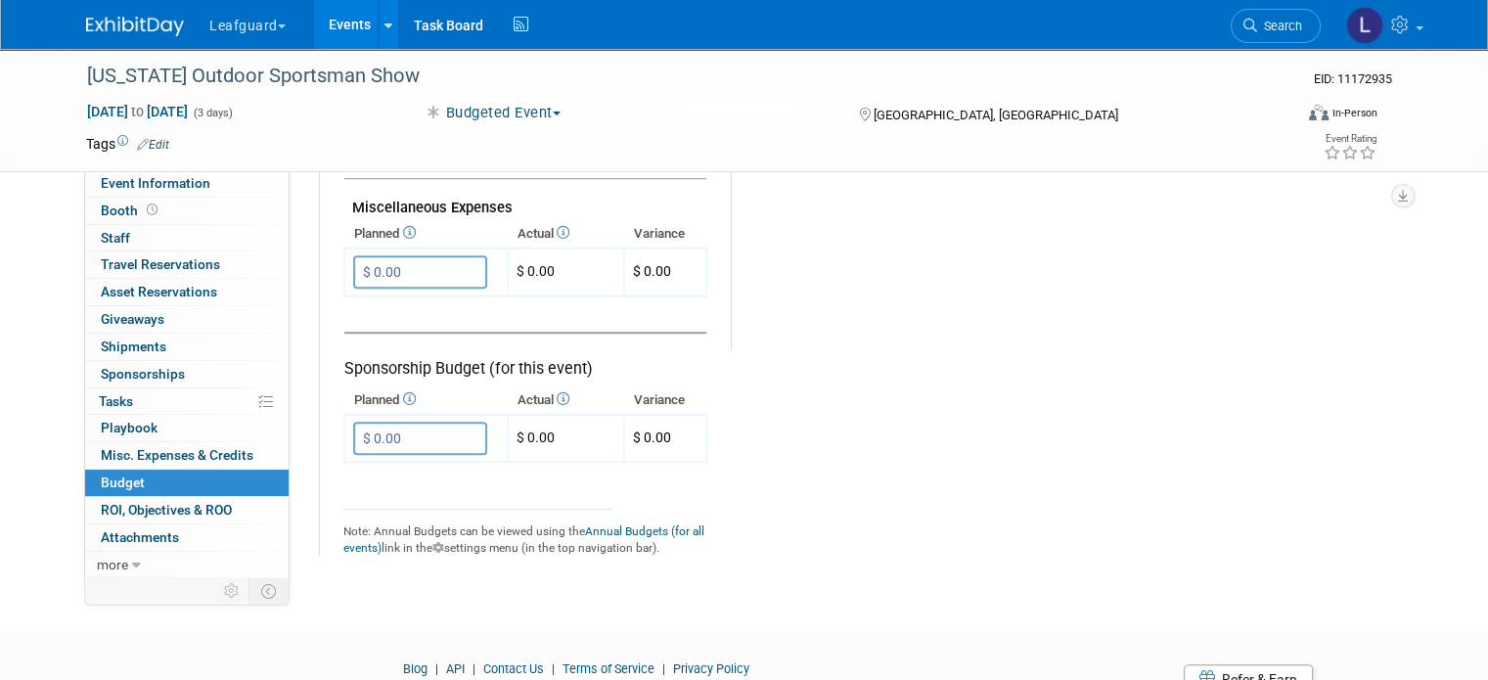
scroll to position [1217, 0]
click at [125, 245] on link "0 Staff 0" at bounding box center [187, 238] width 204 height 26
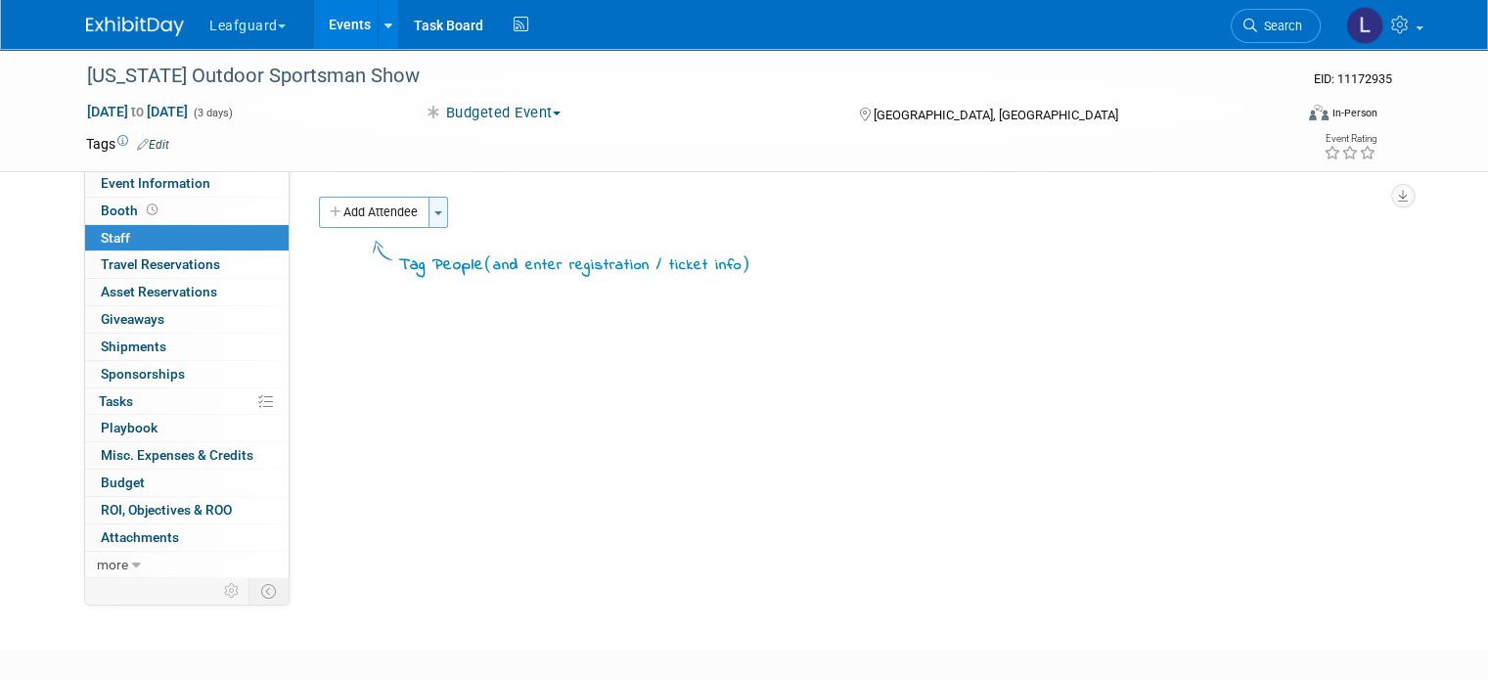
click at [434, 212] on span "button" at bounding box center [438, 213] width 8 height 4
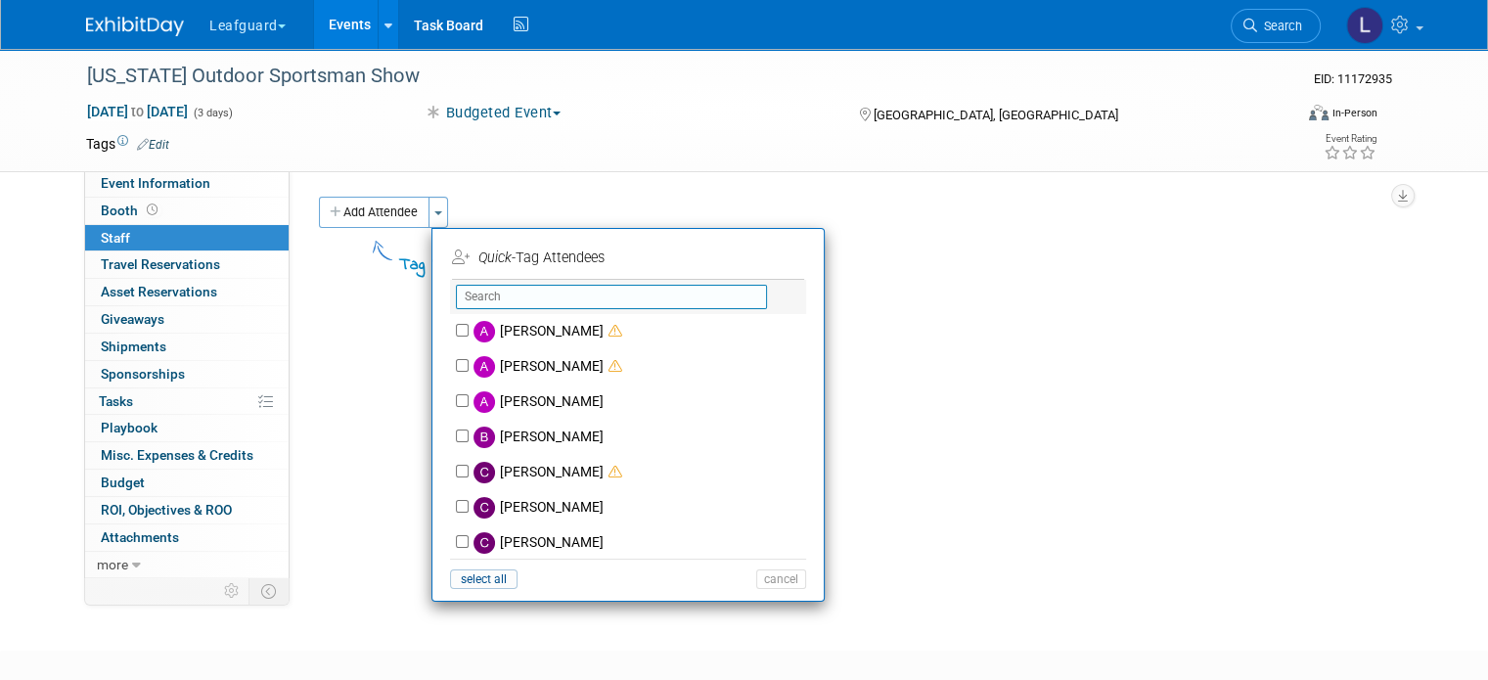
click at [467, 296] on input "text" at bounding box center [611, 297] width 311 height 24
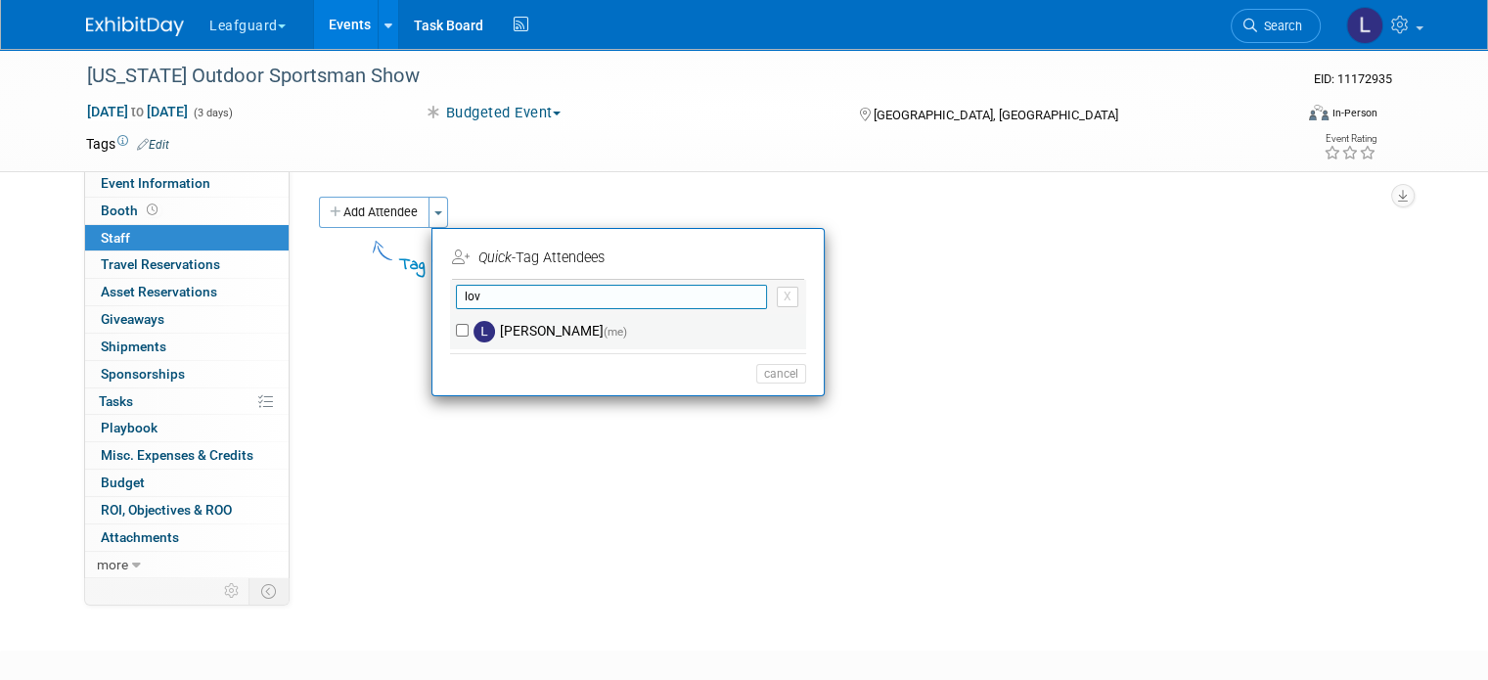
type input "lov"
click at [456, 324] on input "[PERSON_NAME] (me)" at bounding box center [462, 330] width 13 height 13
checkbox input "true"
click at [497, 297] on input "lov" at bounding box center [611, 297] width 311 height 24
type input "l"
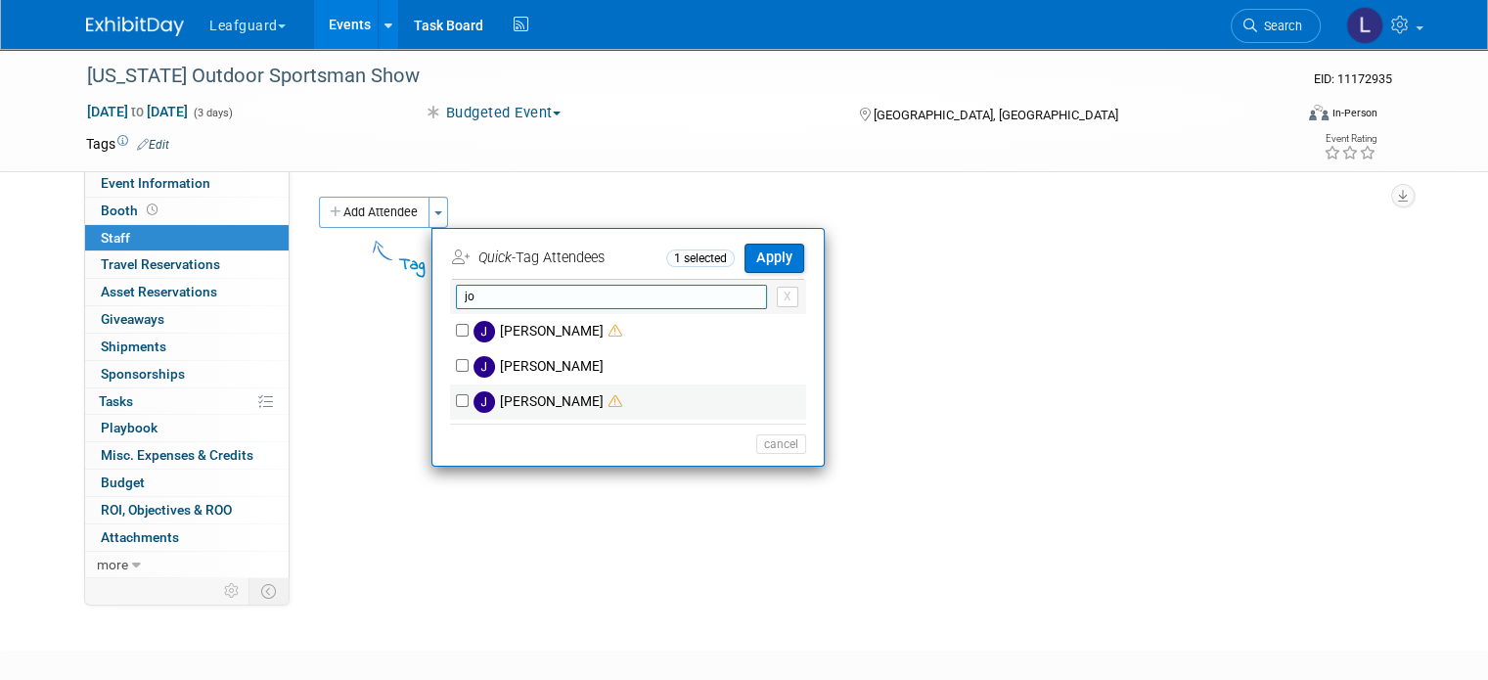
type input "jo"
click at [469, 397] on label "[PERSON_NAME]" at bounding box center [641, 402] width 344 height 35
click at [456, 397] on input "[PERSON_NAME]" at bounding box center [462, 400] width 13 height 13
checkbox input "true"
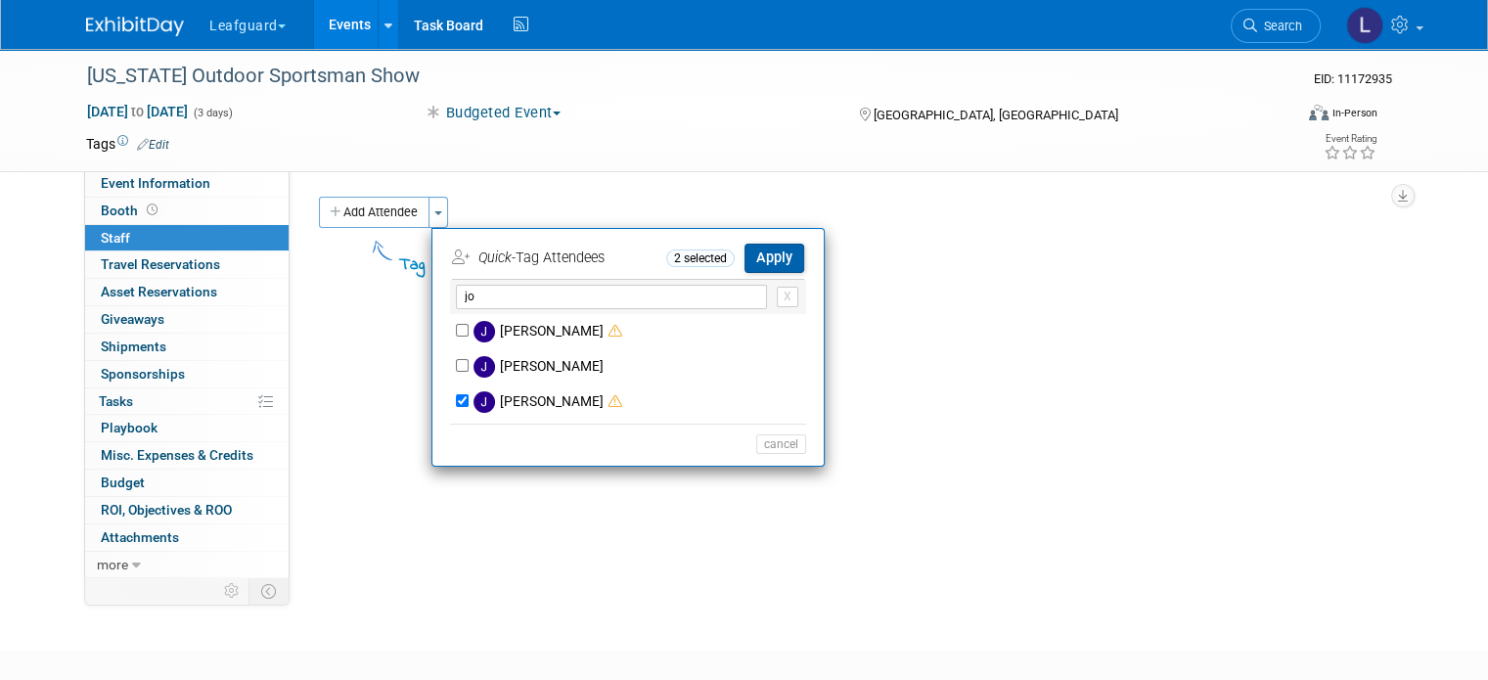
click at [766, 257] on button "Apply" at bounding box center [775, 258] width 60 height 28
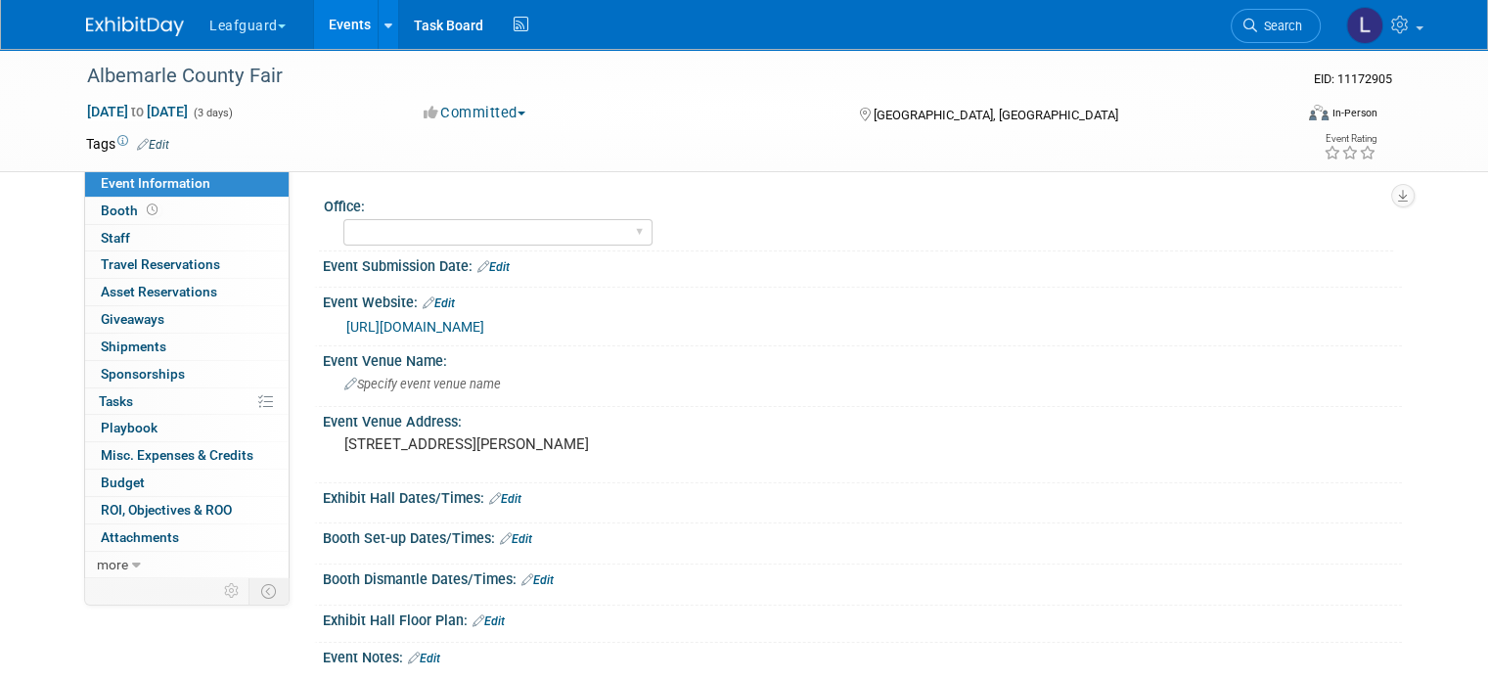
click at [485, 116] on button "Committed" at bounding box center [475, 113] width 116 height 21
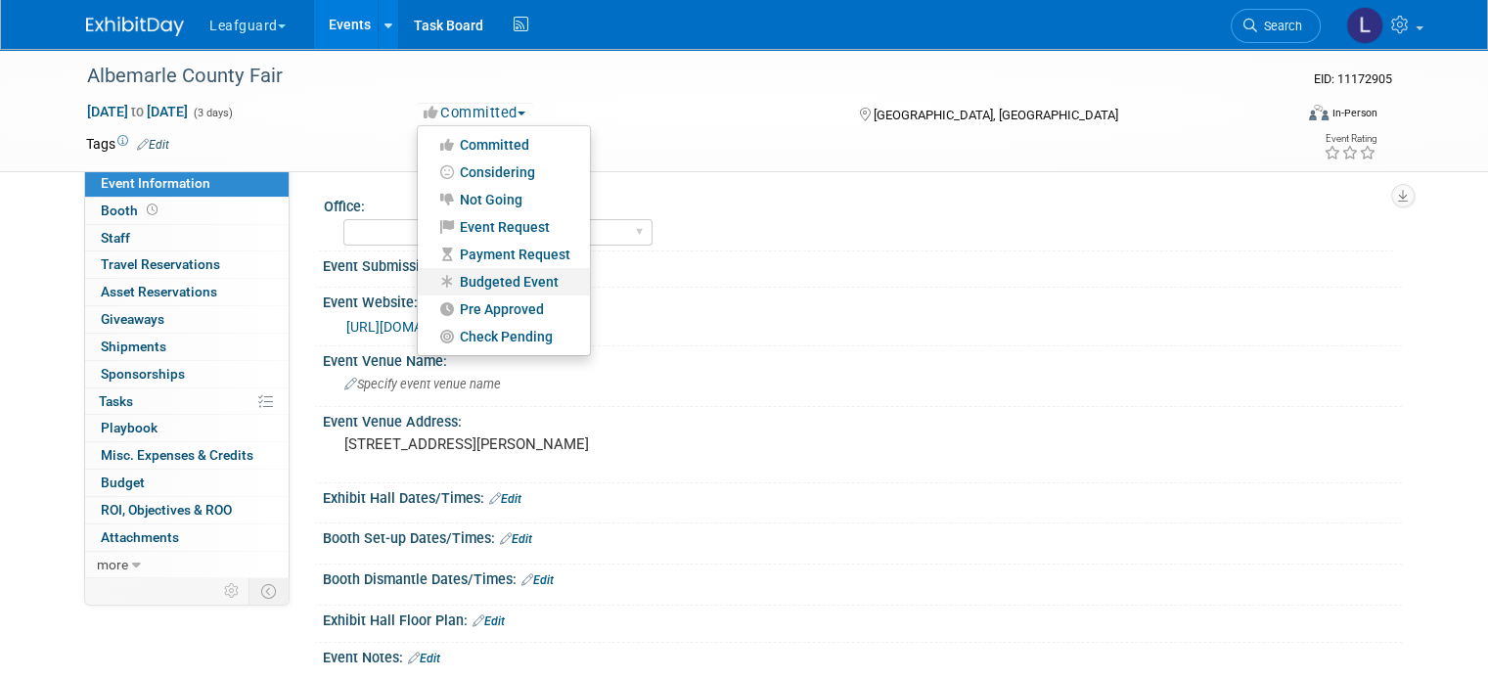
click at [518, 283] on link "Budgeted Event" at bounding box center [504, 281] width 172 height 27
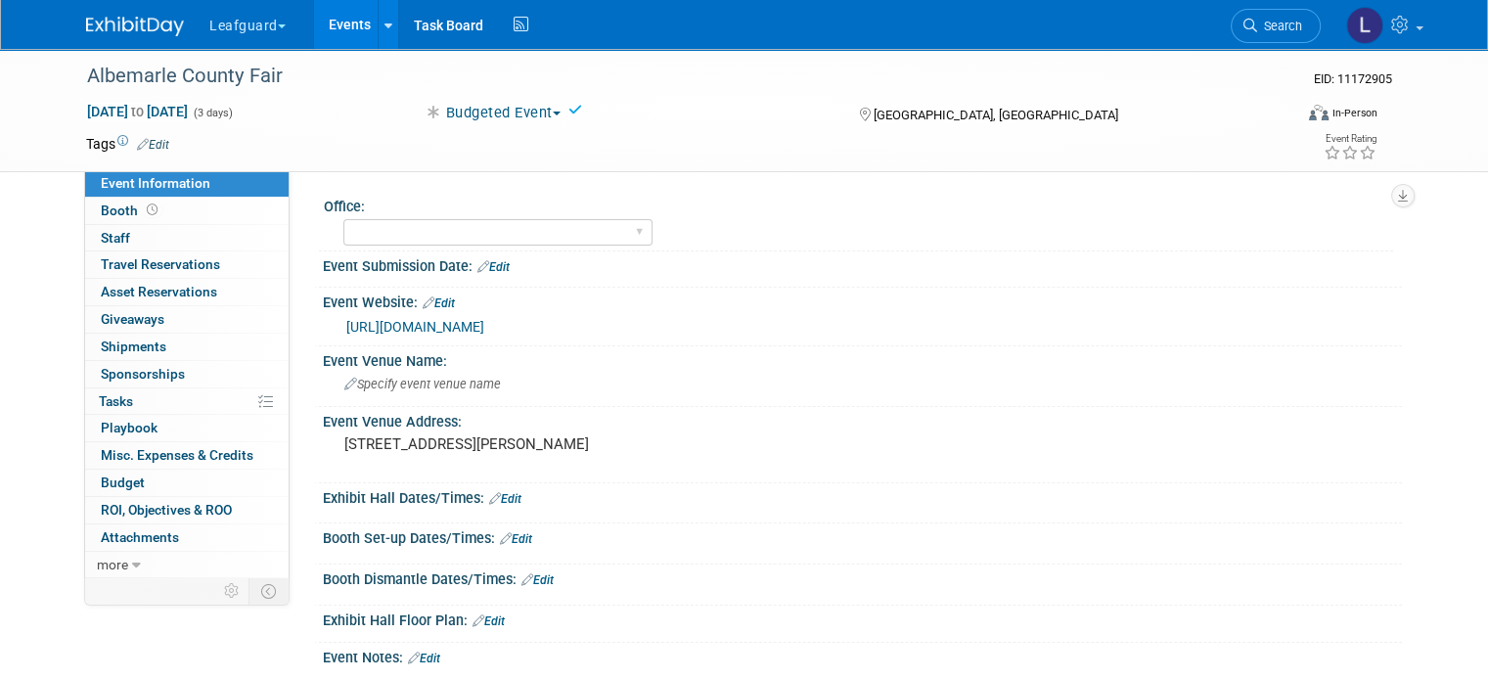
click at [571, 107] on icon at bounding box center [576, 110] width 14 height 14
click at [433, 241] on select "Albany Arkansas Austin Birmingham Charlotte Chicago Cleveland Colorado Columbia…" at bounding box center [497, 232] width 309 height 26
select select "[GEOGRAPHIC_DATA]"
click at [343, 219] on select "Albany Arkansas Austin Birmingham Charlotte Chicago Cleveland Colorado Columbia…" at bounding box center [497, 232] width 309 height 26
click at [365, 204] on icon at bounding box center [372, 206] width 14 height 15
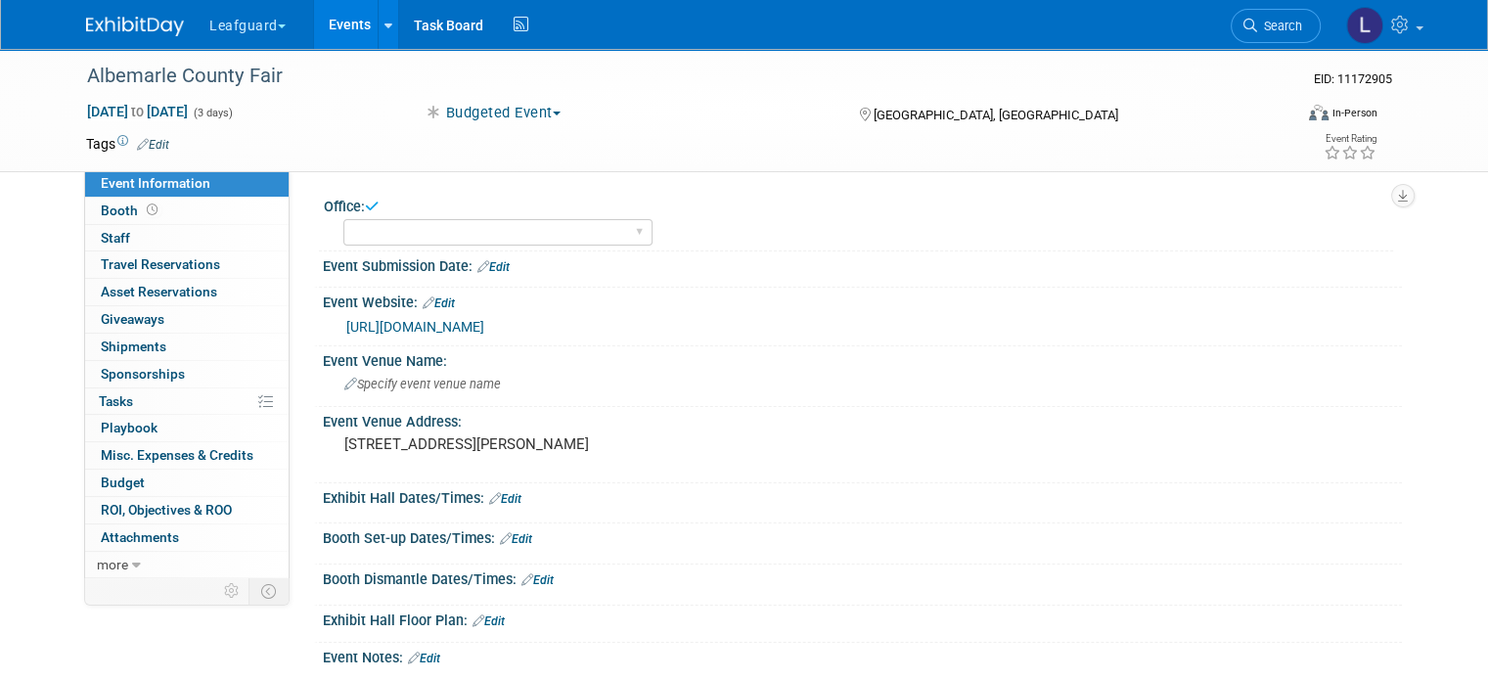
click at [365, 204] on icon at bounding box center [372, 206] width 14 height 15
click at [160, 240] on link "0 Staff 0" at bounding box center [187, 238] width 204 height 26
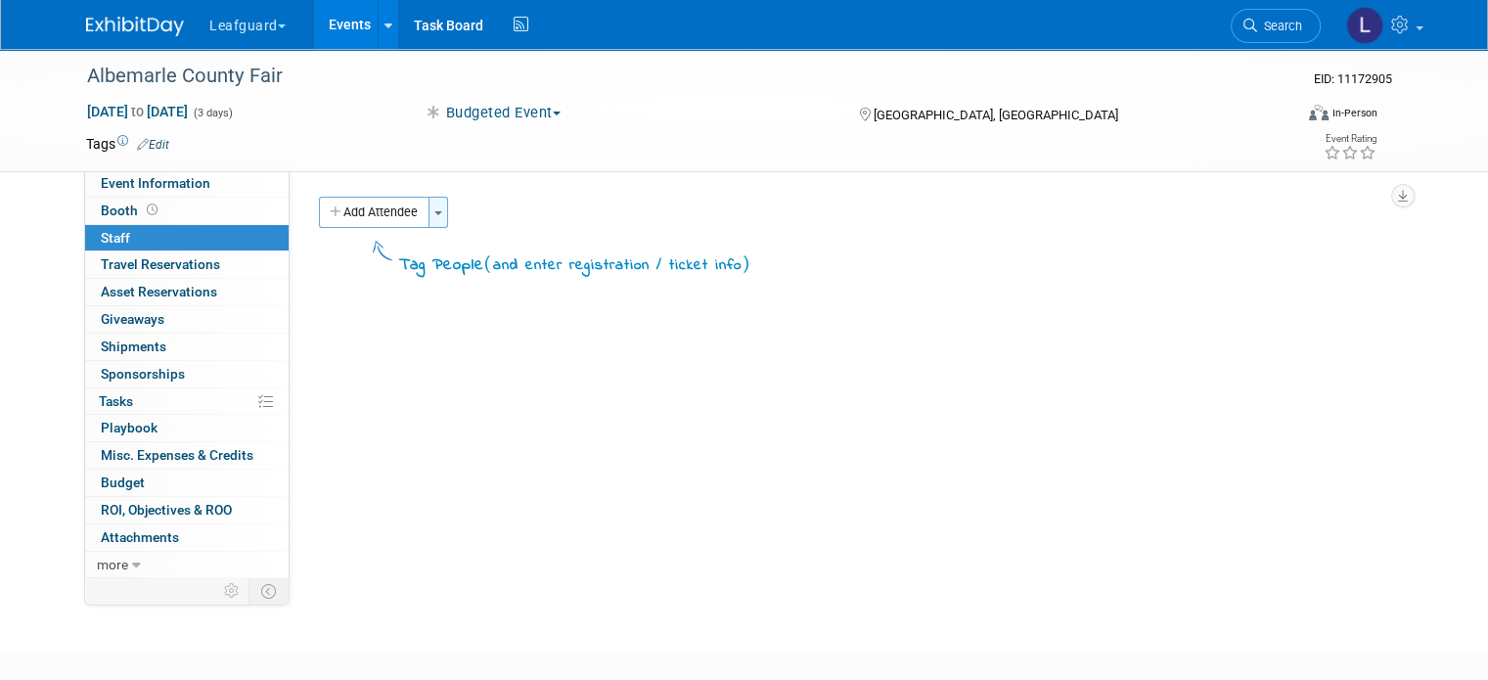
click at [429, 206] on button "Toggle Dropdown" at bounding box center [439, 212] width 20 height 31
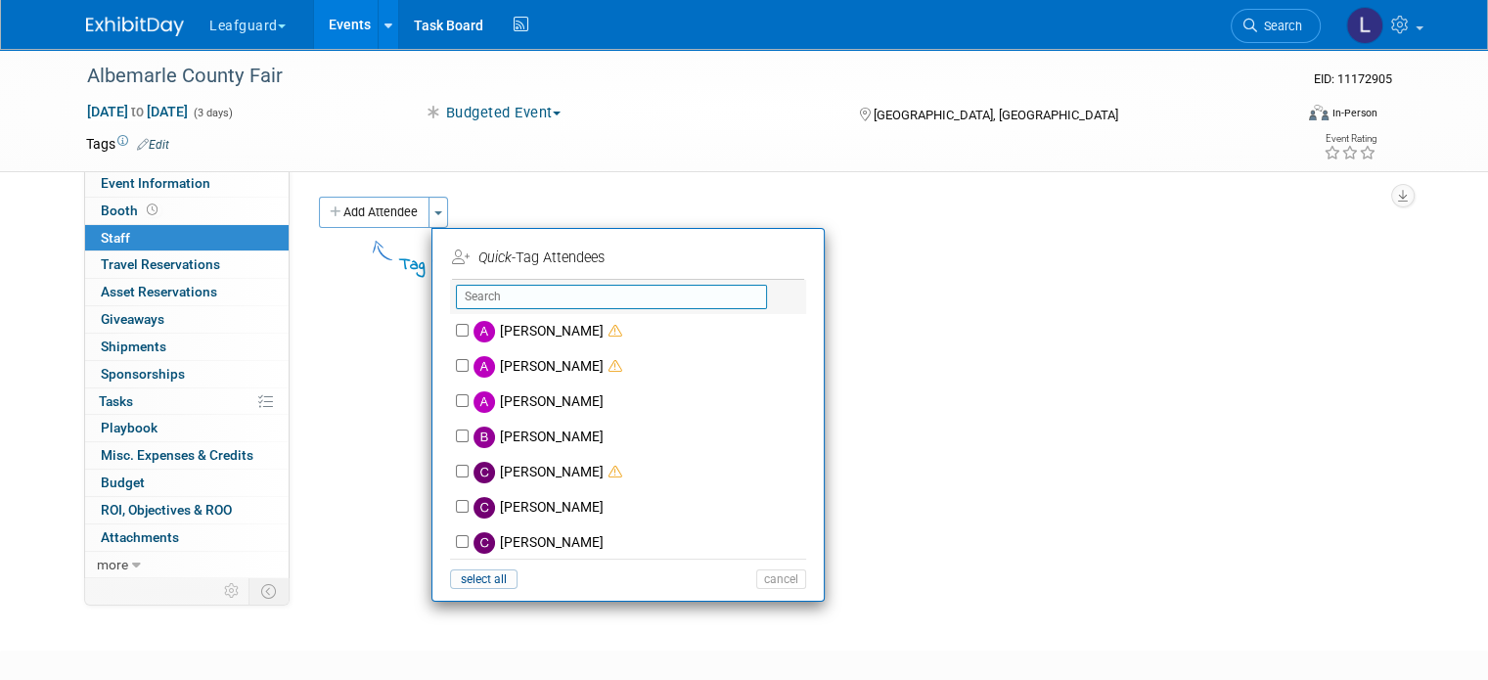
click at [478, 295] on input "text" at bounding box center [611, 297] width 311 height 24
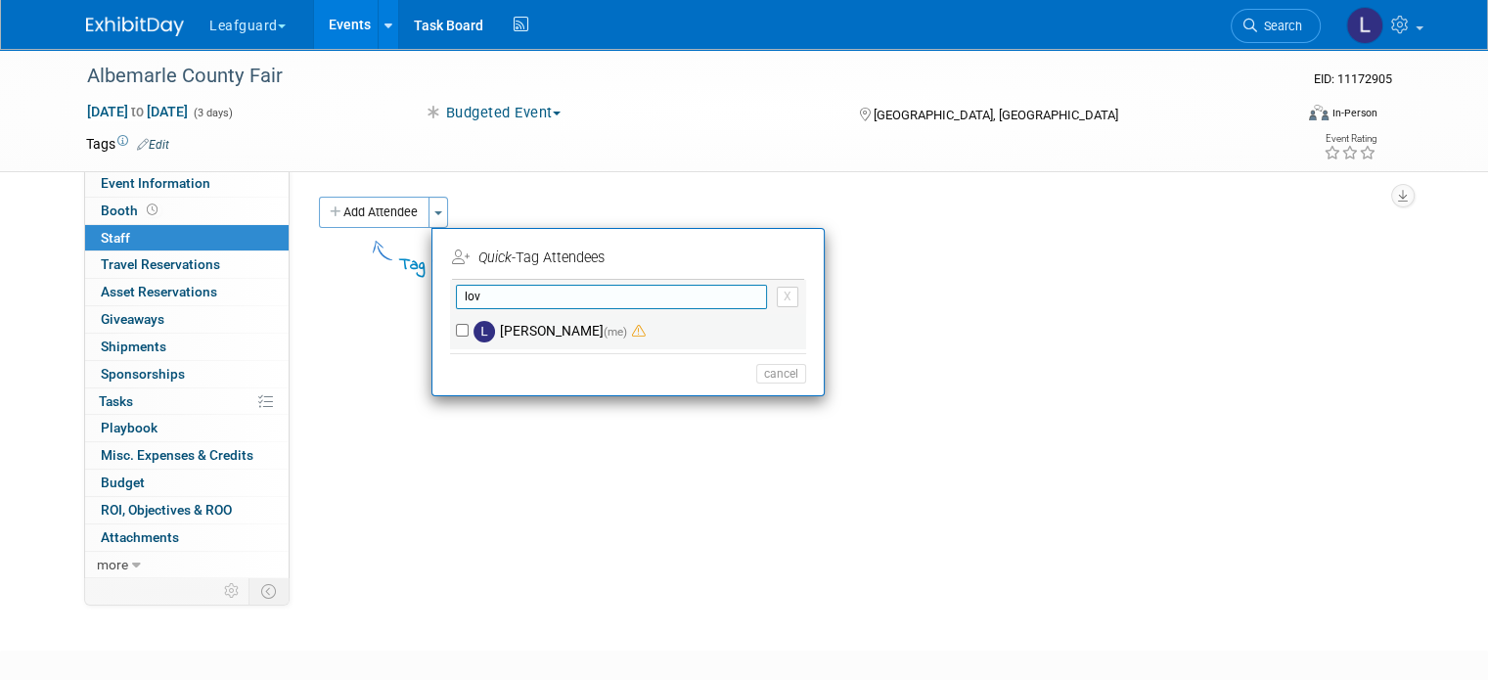
type input "lov"
click at [450, 336] on div "[PERSON_NAME] (me)" at bounding box center [628, 331] width 356 height 35
click at [456, 332] on input "[PERSON_NAME] (me)" at bounding box center [462, 330] width 13 height 13
checkbox input "true"
click at [483, 298] on input "lov" at bounding box center [611, 297] width 311 height 24
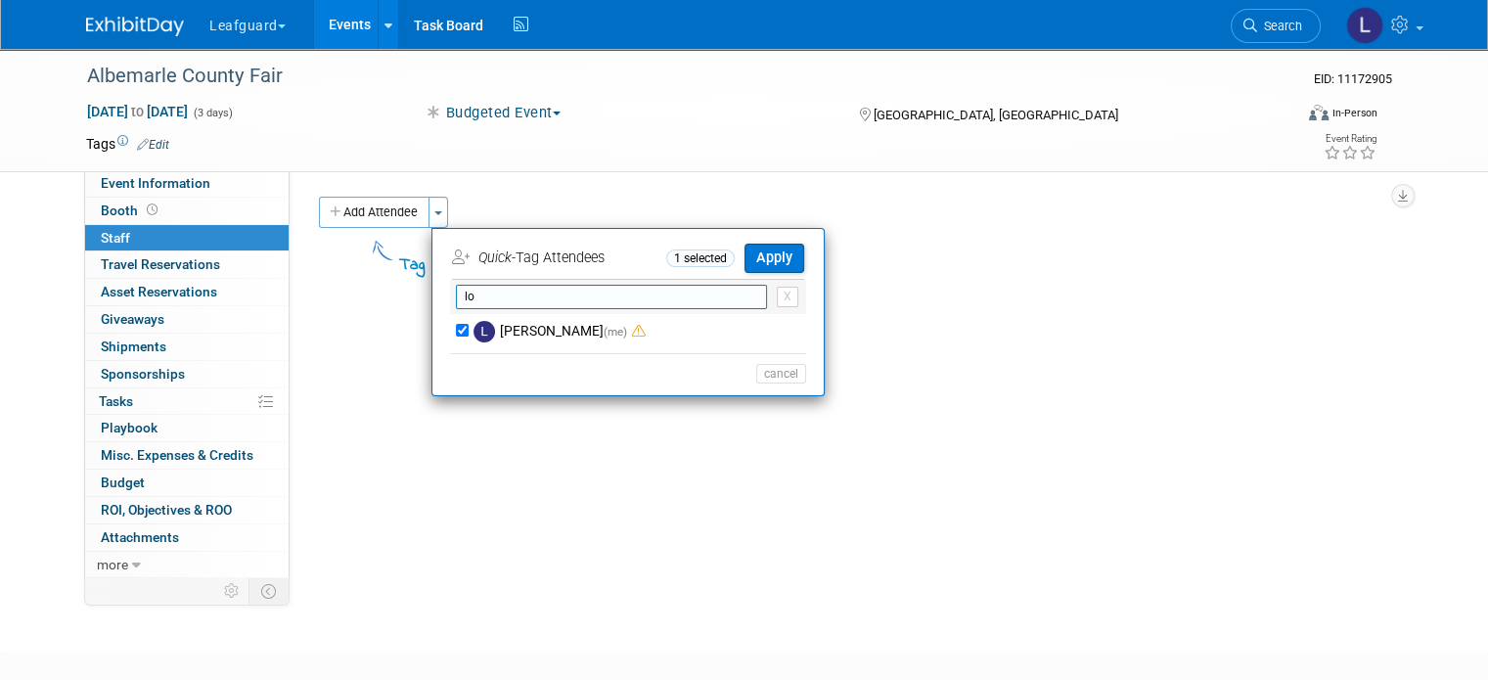
type input "l"
type input "[PERSON_NAME]"
click at [469, 325] on label "[PERSON_NAME]" at bounding box center [641, 331] width 344 height 35
click at [456, 325] on input "[PERSON_NAME]" at bounding box center [462, 330] width 13 height 13
checkbox input "true"
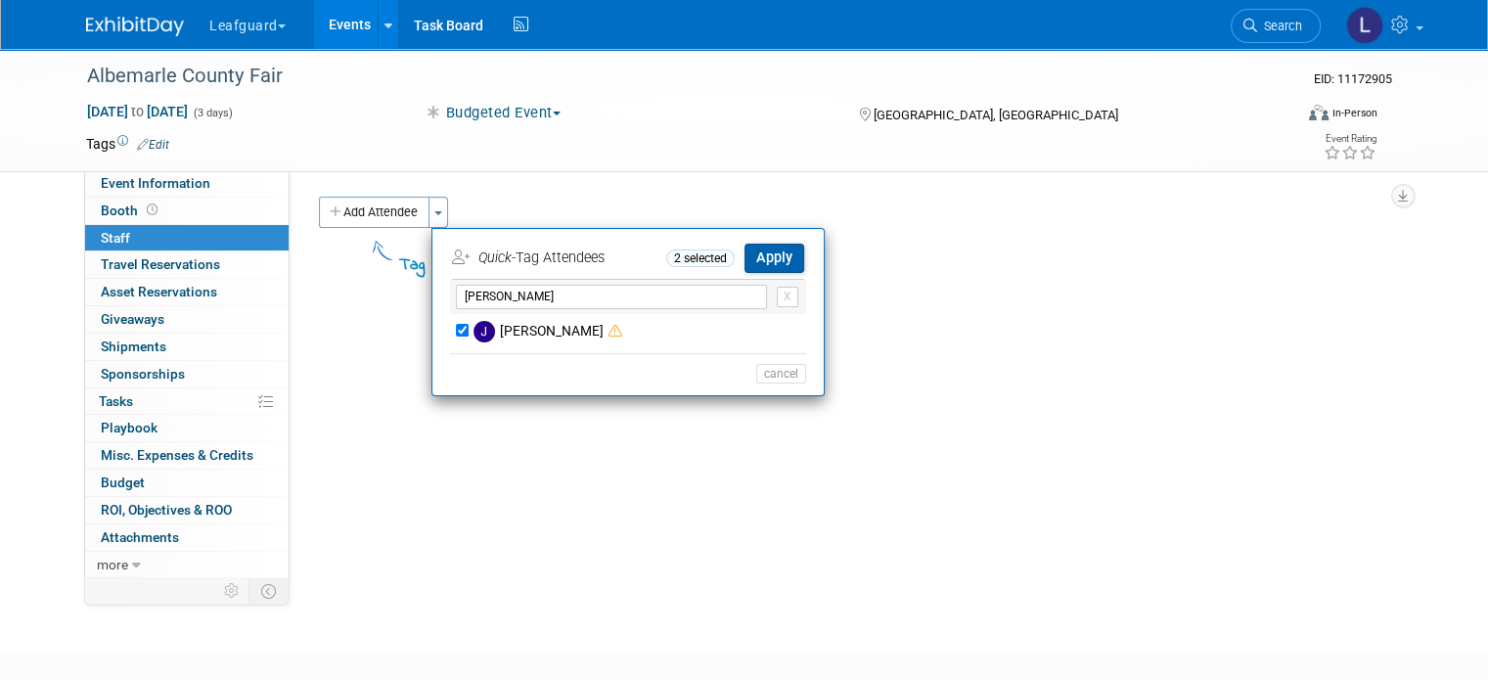
click at [785, 262] on button "Apply" at bounding box center [775, 258] width 60 height 28
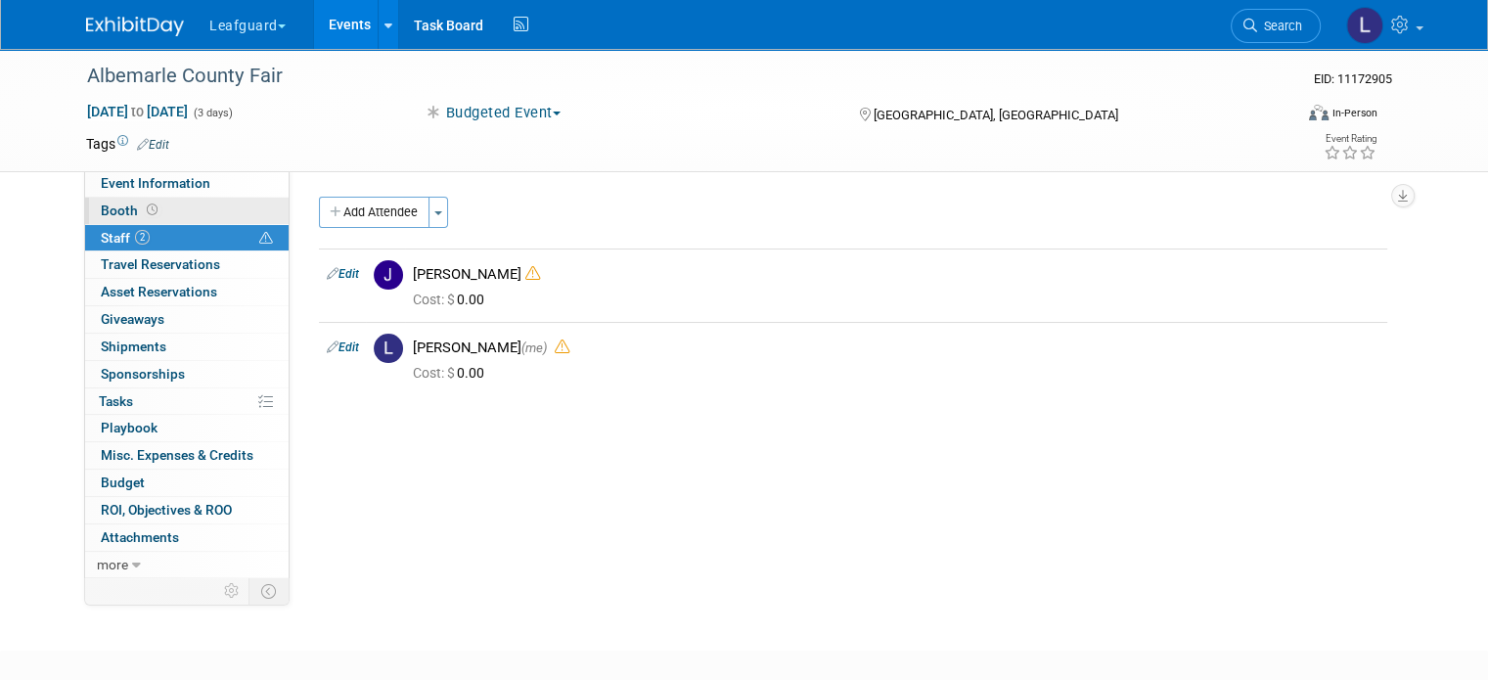
click at [157, 218] on link "Booth" at bounding box center [187, 211] width 204 height 26
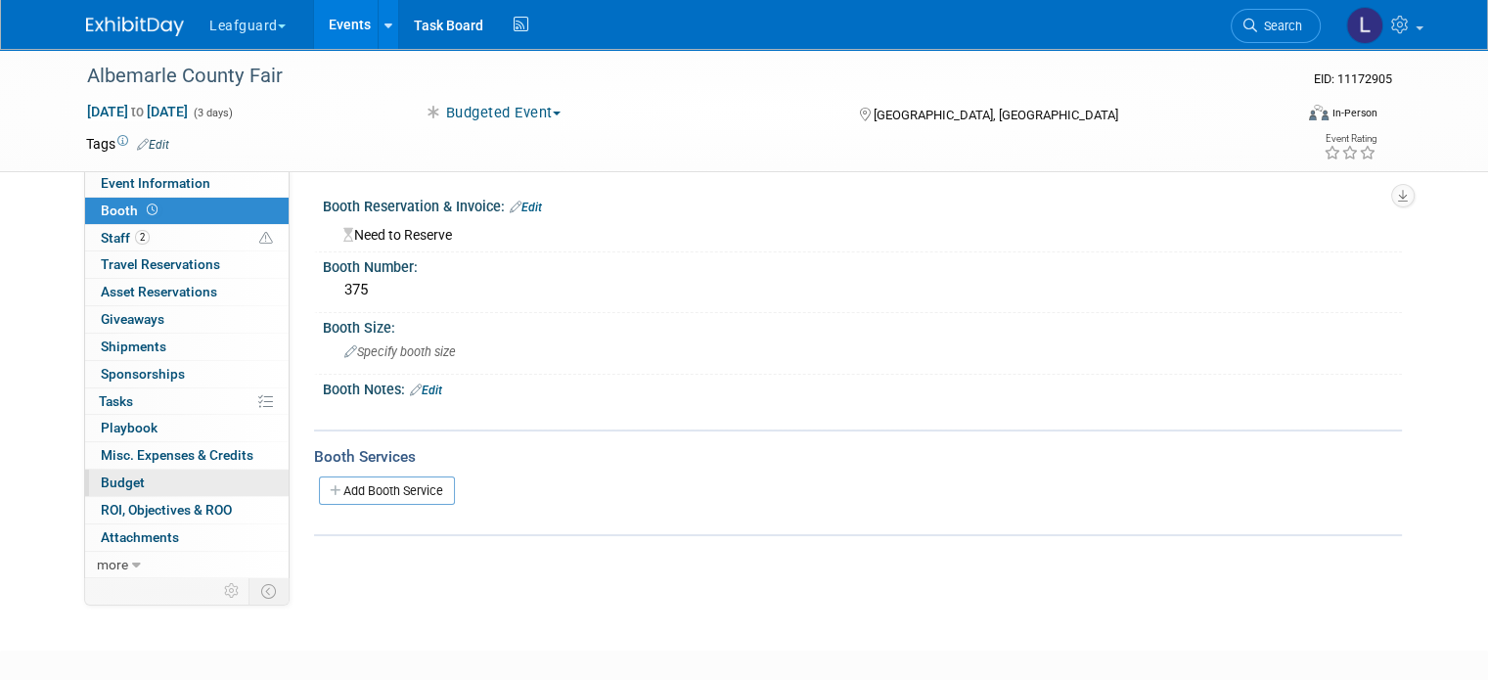
click at [162, 482] on link "Budget" at bounding box center [187, 483] width 204 height 26
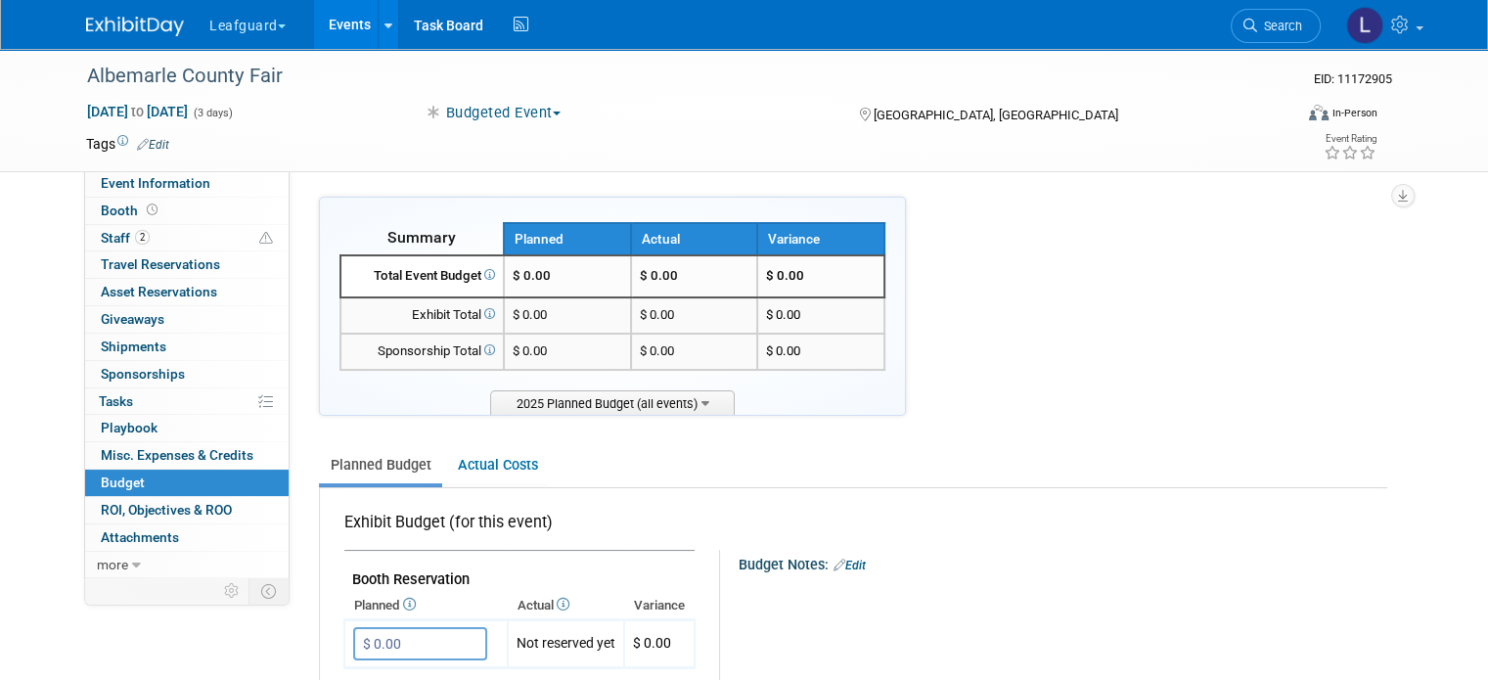
scroll to position [249, 0]
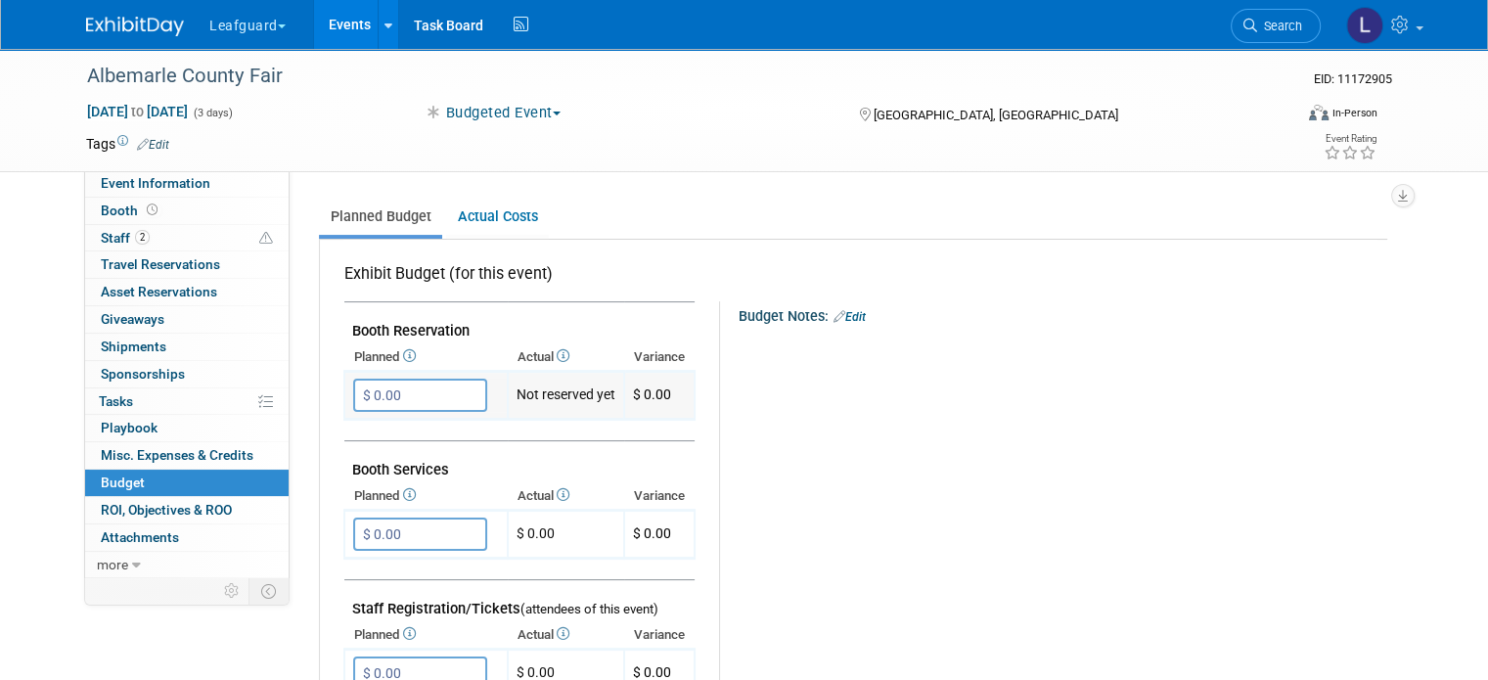
click at [385, 386] on input "$ 0.00" at bounding box center [420, 395] width 134 height 33
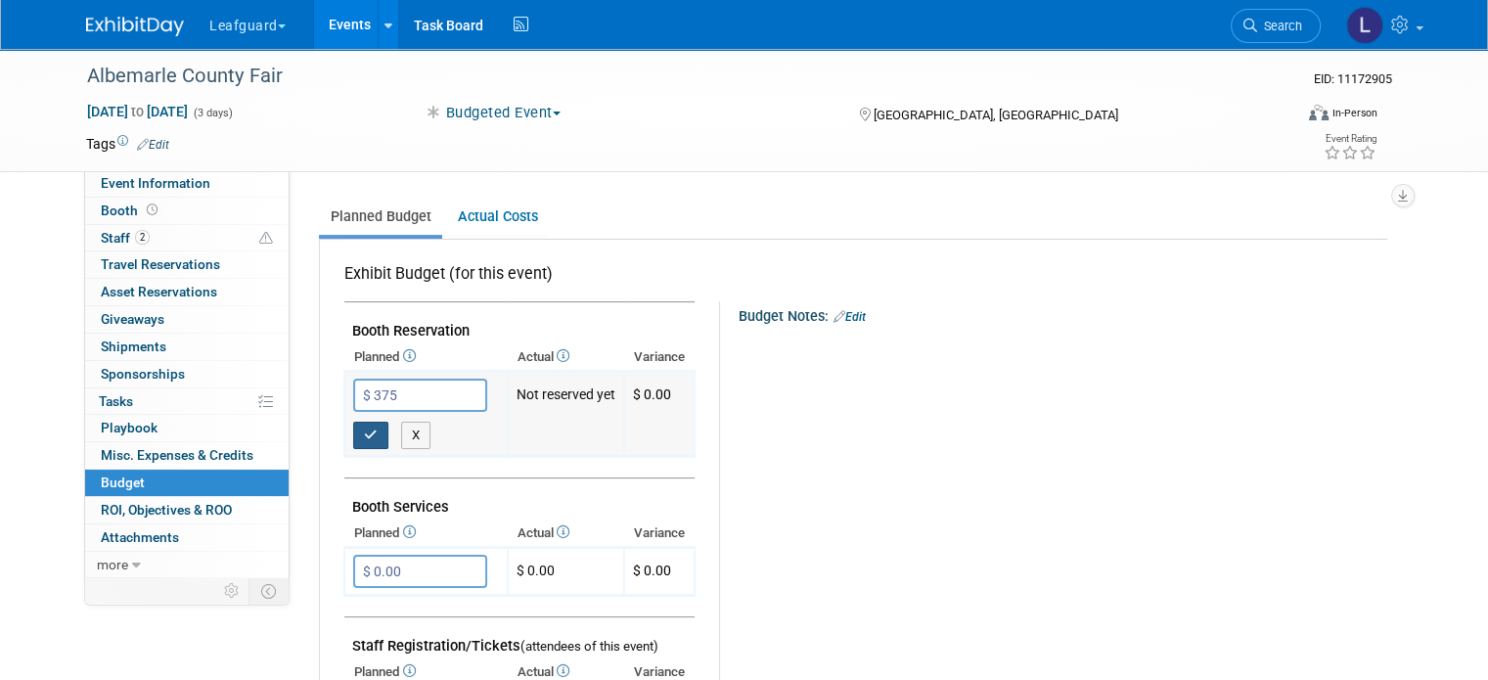
type input "$ 375.00"
click at [364, 429] on icon "button" at bounding box center [371, 435] width 14 height 13
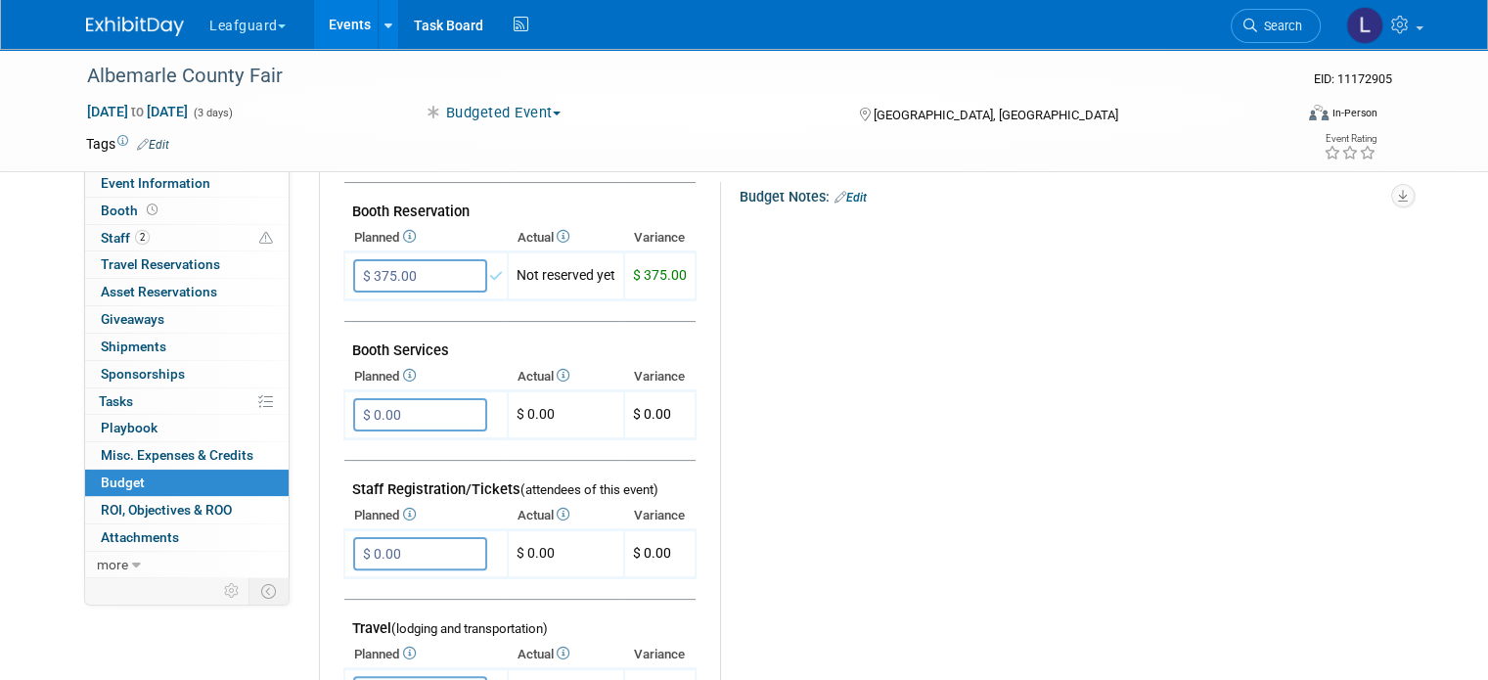
scroll to position [459, 0]
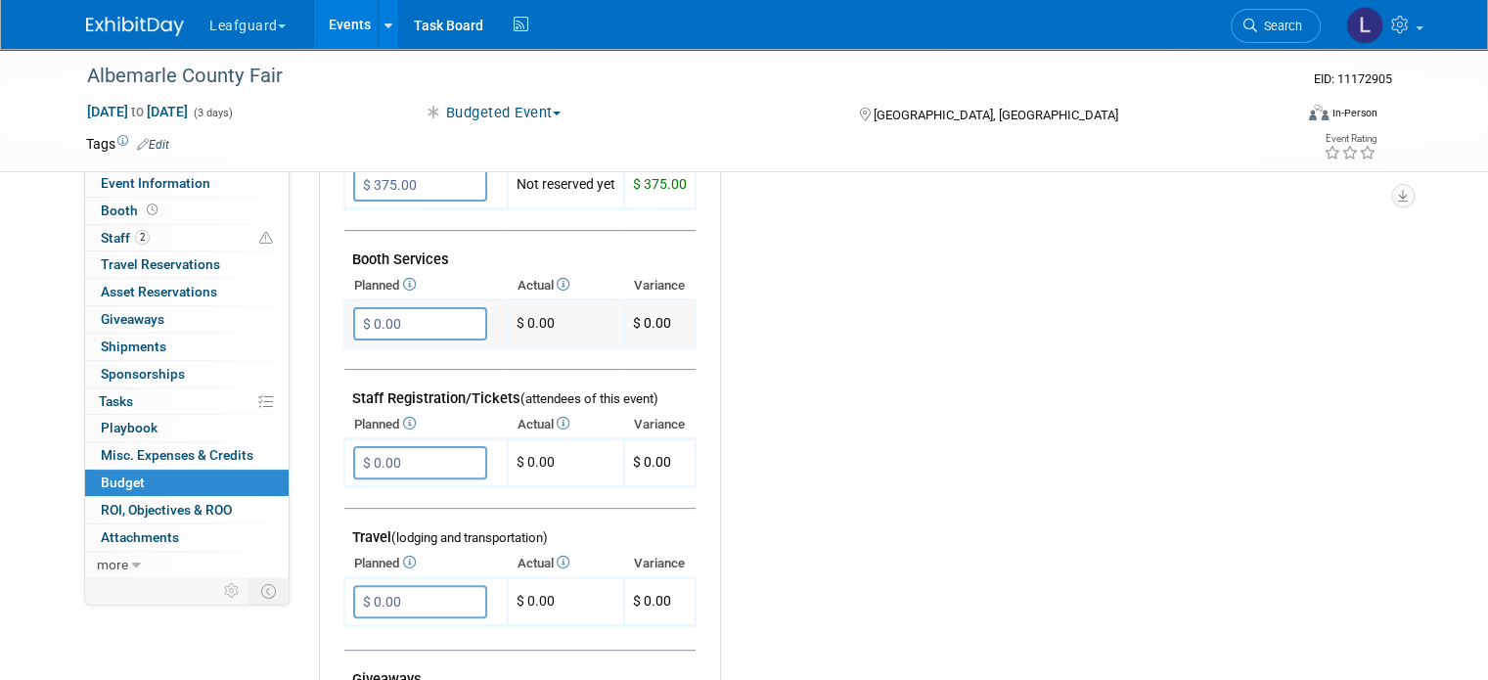
click at [358, 324] on input "$ 0.00" at bounding box center [420, 323] width 134 height 33
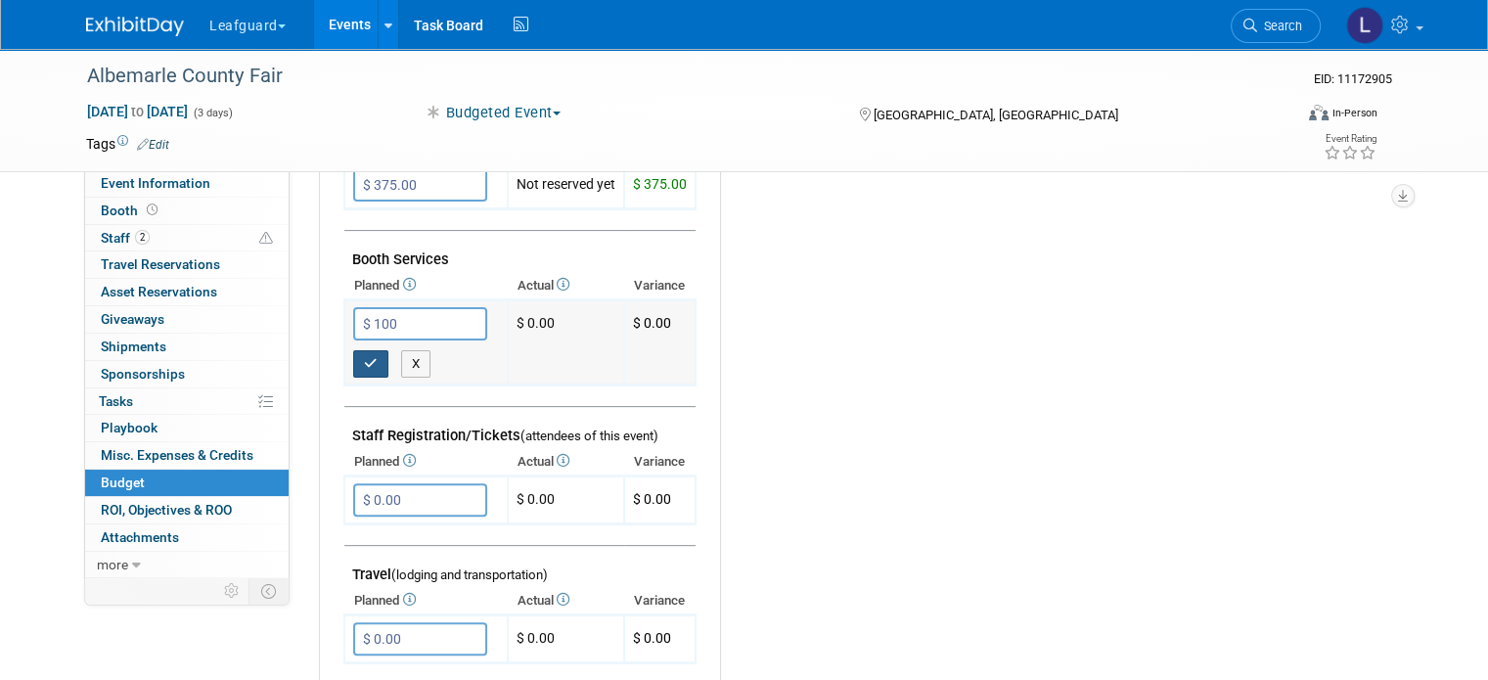
type input "$ 100.00"
click at [364, 357] on icon "button" at bounding box center [371, 363] width 14 height 13
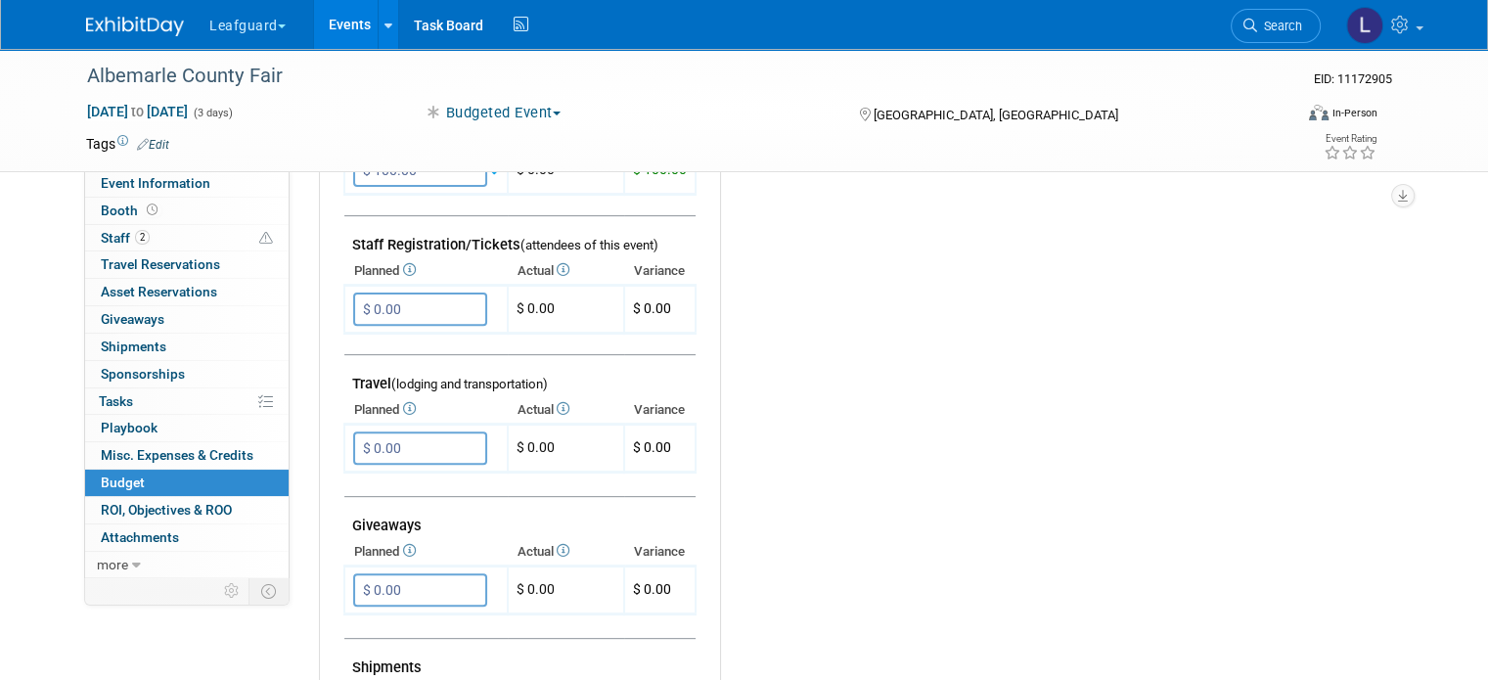
scroll to position [634, 0]
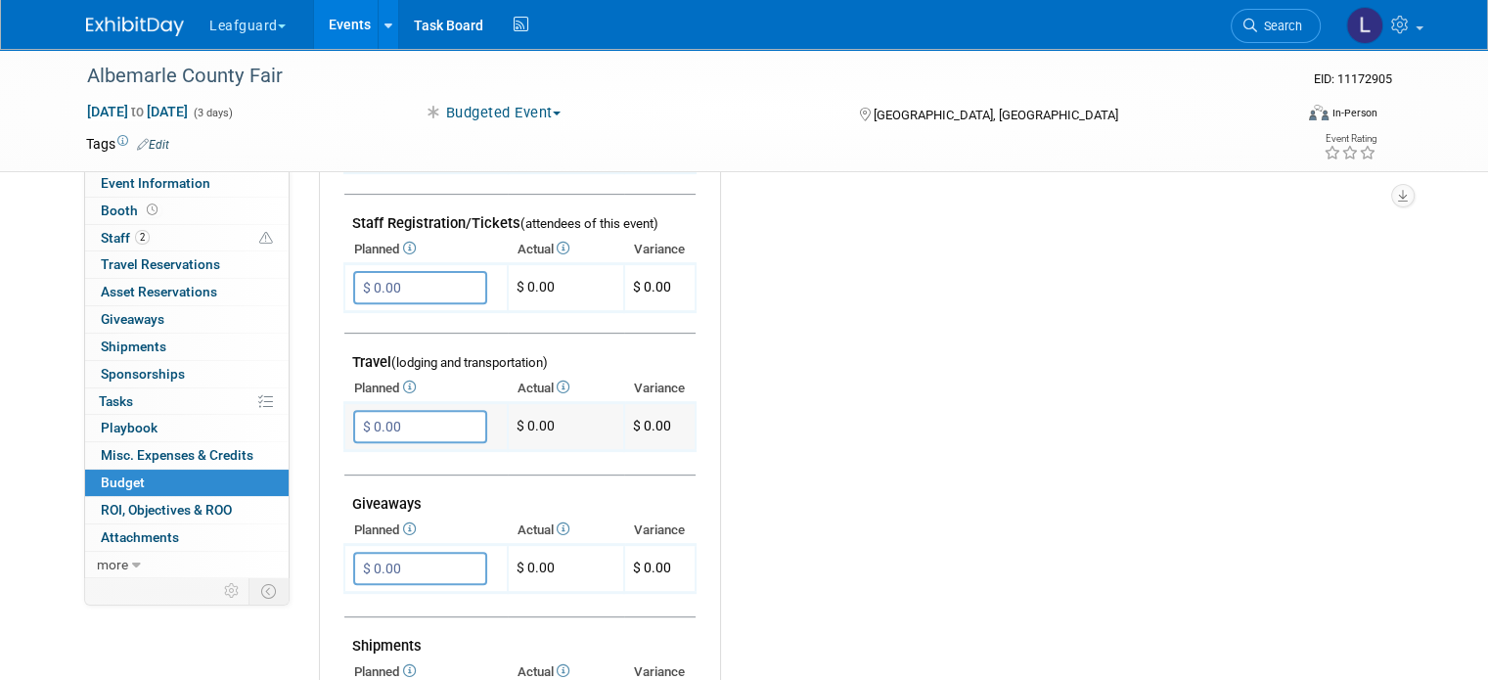
click at [376, 420] on input "$ 0.00" at bounding box center [420, 426] width 134 height 33
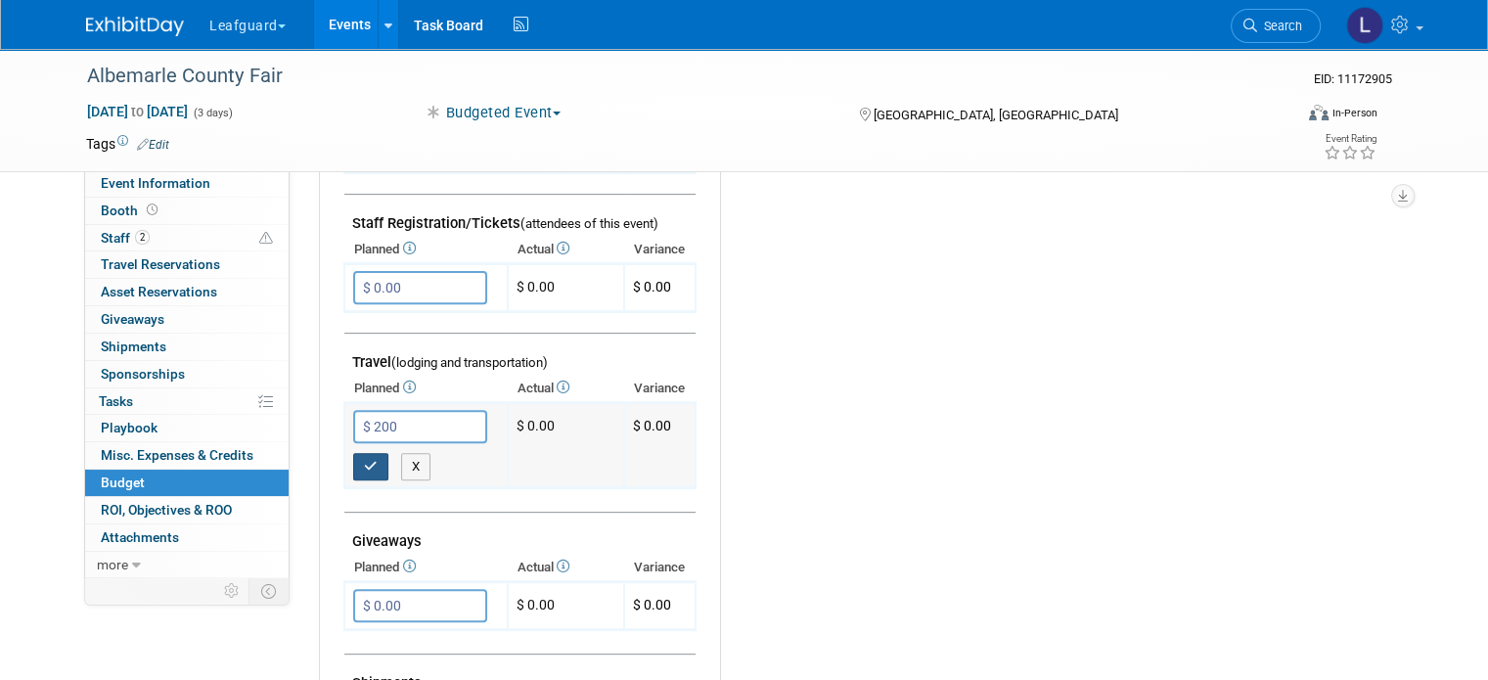
type input "$ 200.00"
click at [364, 460] on icon "button" at bounding box center [371, 466] width 14 height 13
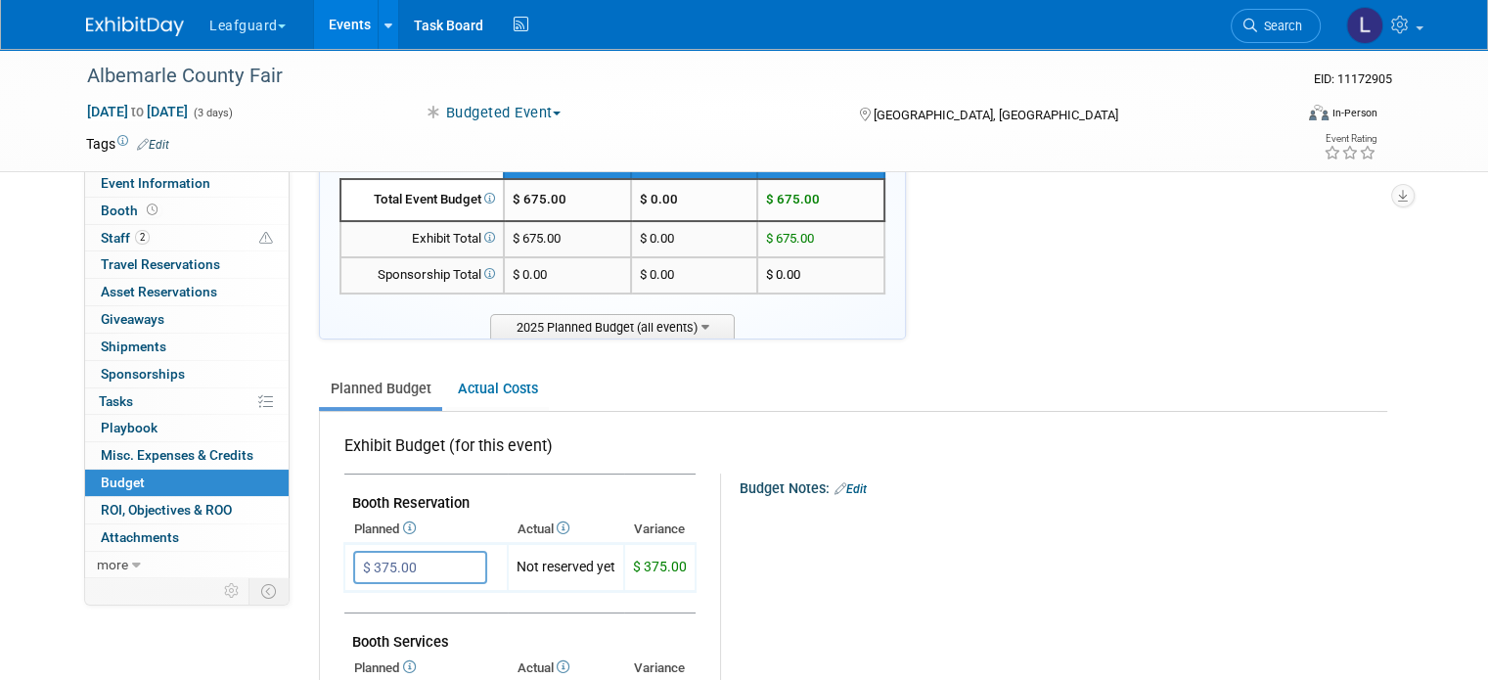
scroll to position [74, 0]
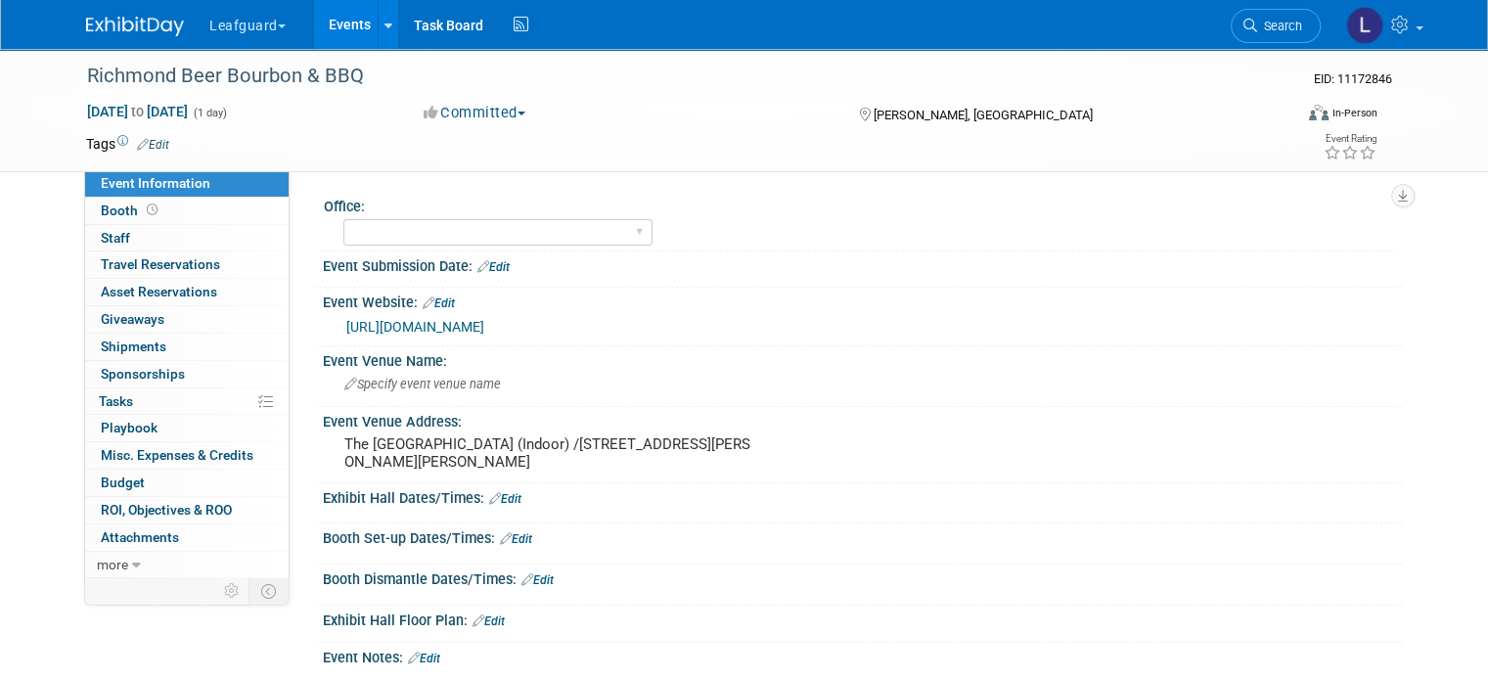
click at [452, 109] on button "Committed" at bounding box center [475, 113] width 116 height 21
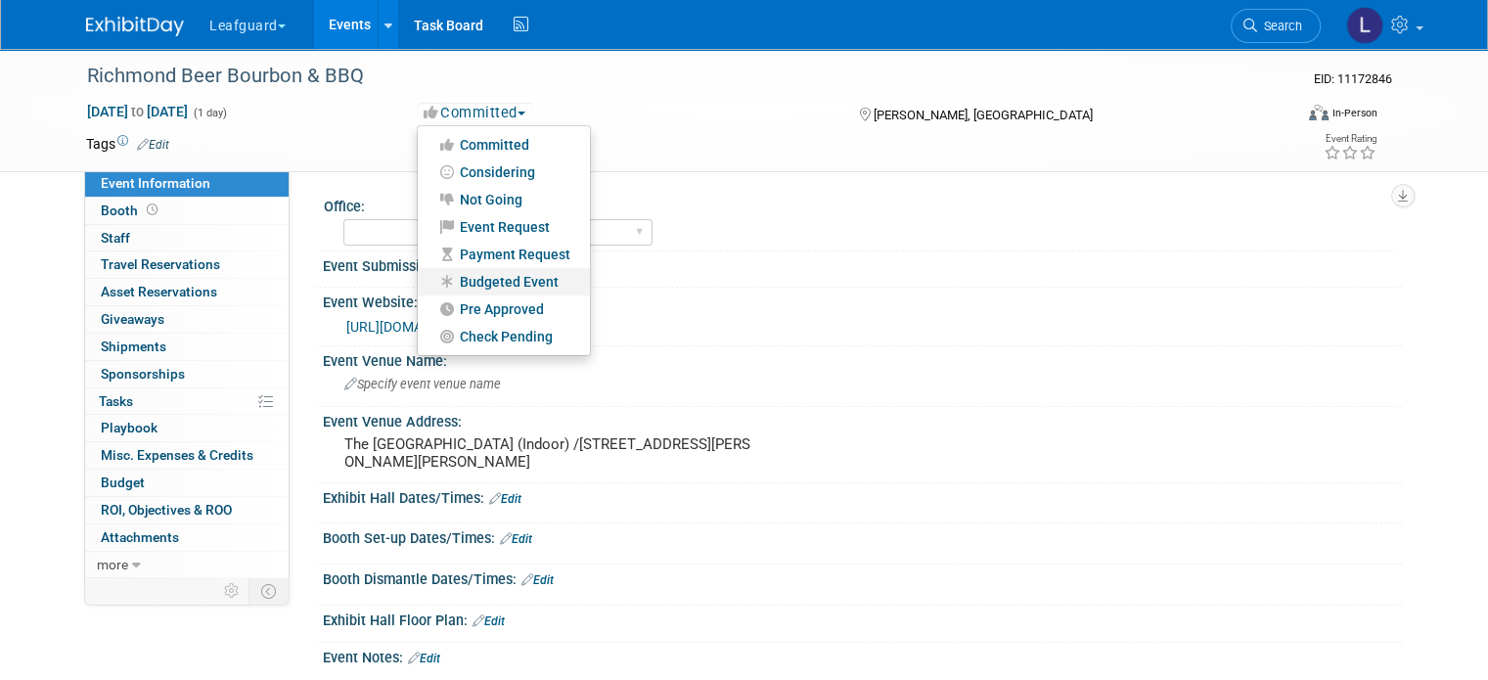
click at [497, 281] on link "Budgeted Event" at bounding box center [504, 281] width 172 height 27
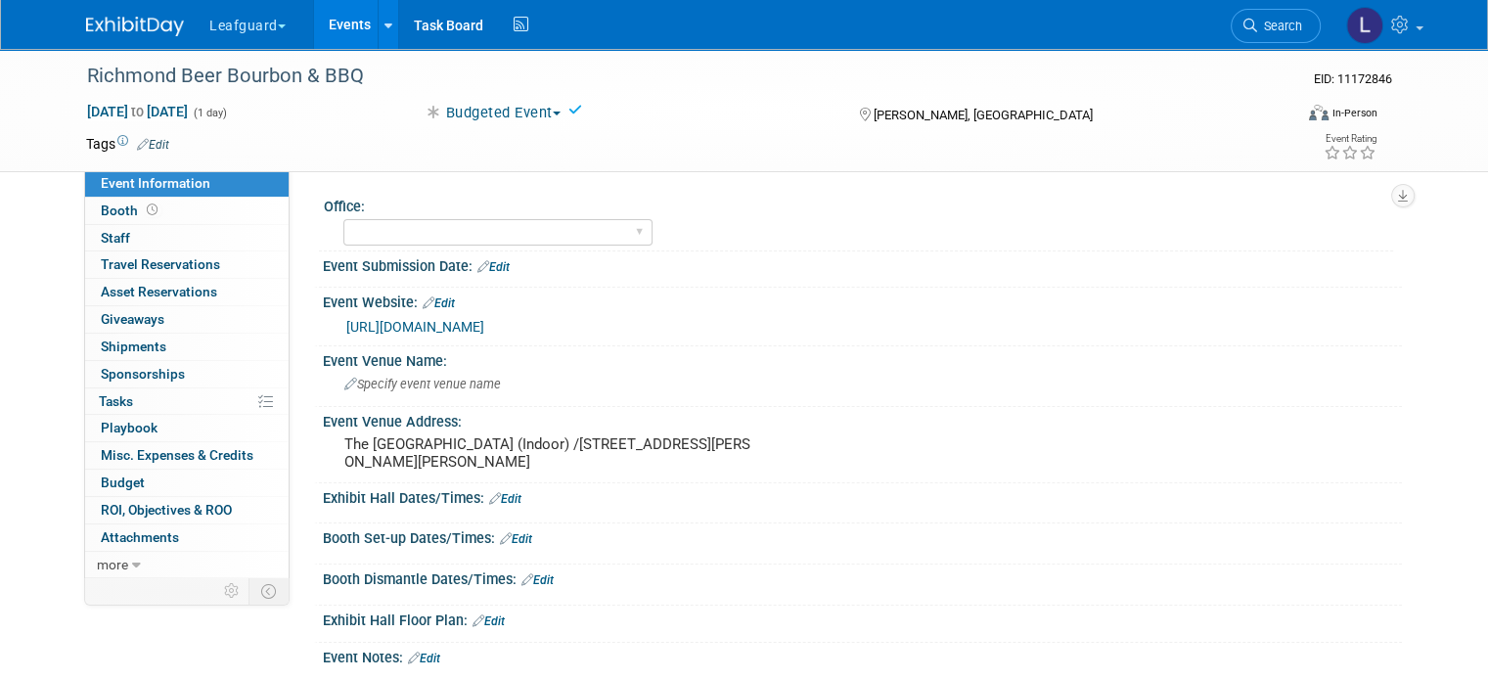
click at [575, 110] on icon at bounding box center [576, 110] width 14 height 14
click at [409, 238] on select "Albany Arkansas Austin Birmingham Charlotte Chicago Cleveland Colorado Columbia…" at bounding box center [497, 232] width 309 height 26
select select "[GEOGRAPHIC_DATA]"
click at [343, 219] on select "Albany Arkansas Austin Birmingham Charlotte Chicago Cleveland Colorado Columbia…" at bounding box center [497, 232] width 309 height 26
click at [365, 206] on icon at bounding box center [372, 206] width 14 height 15
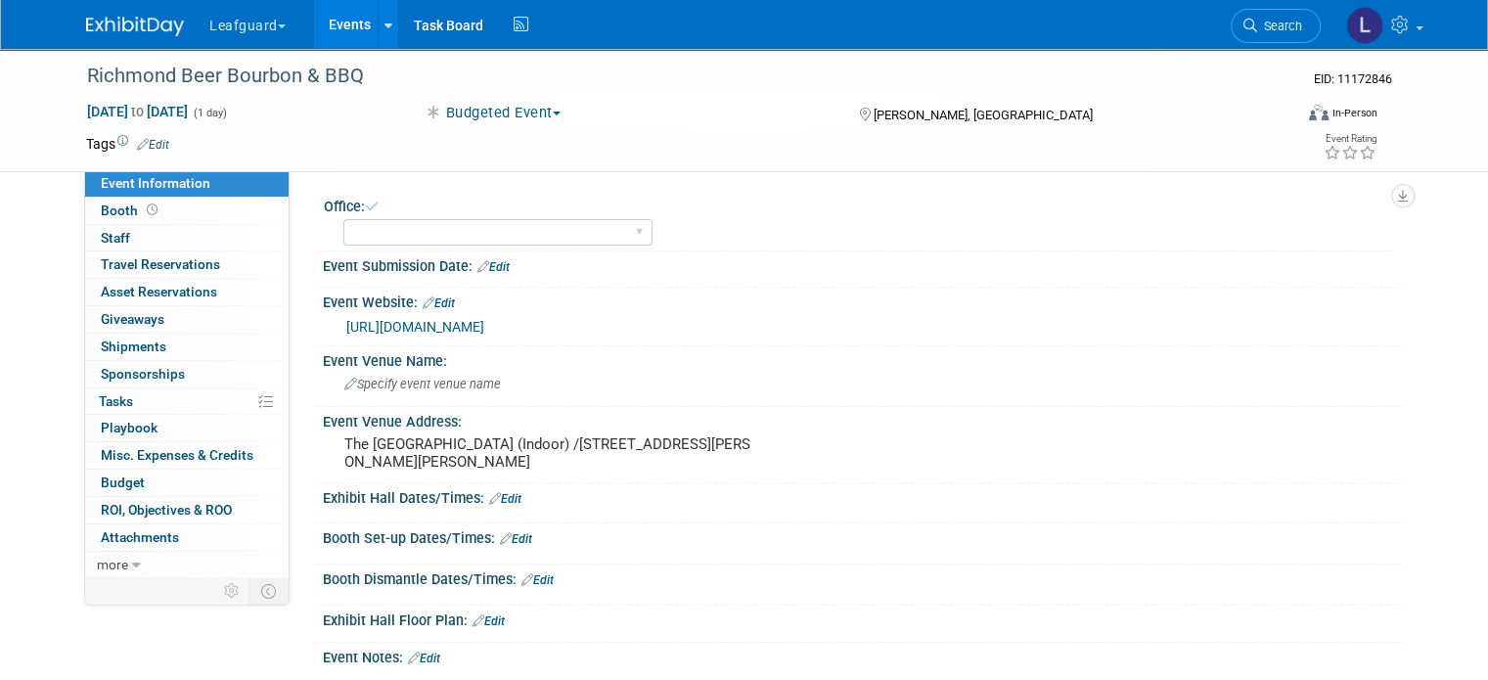
click at [365, 205] on icon at bounding box center [372, 206] width 14 height 15
click at [206, 205] on link "Booth" at bounding box center [187, 211] width 204 height 26
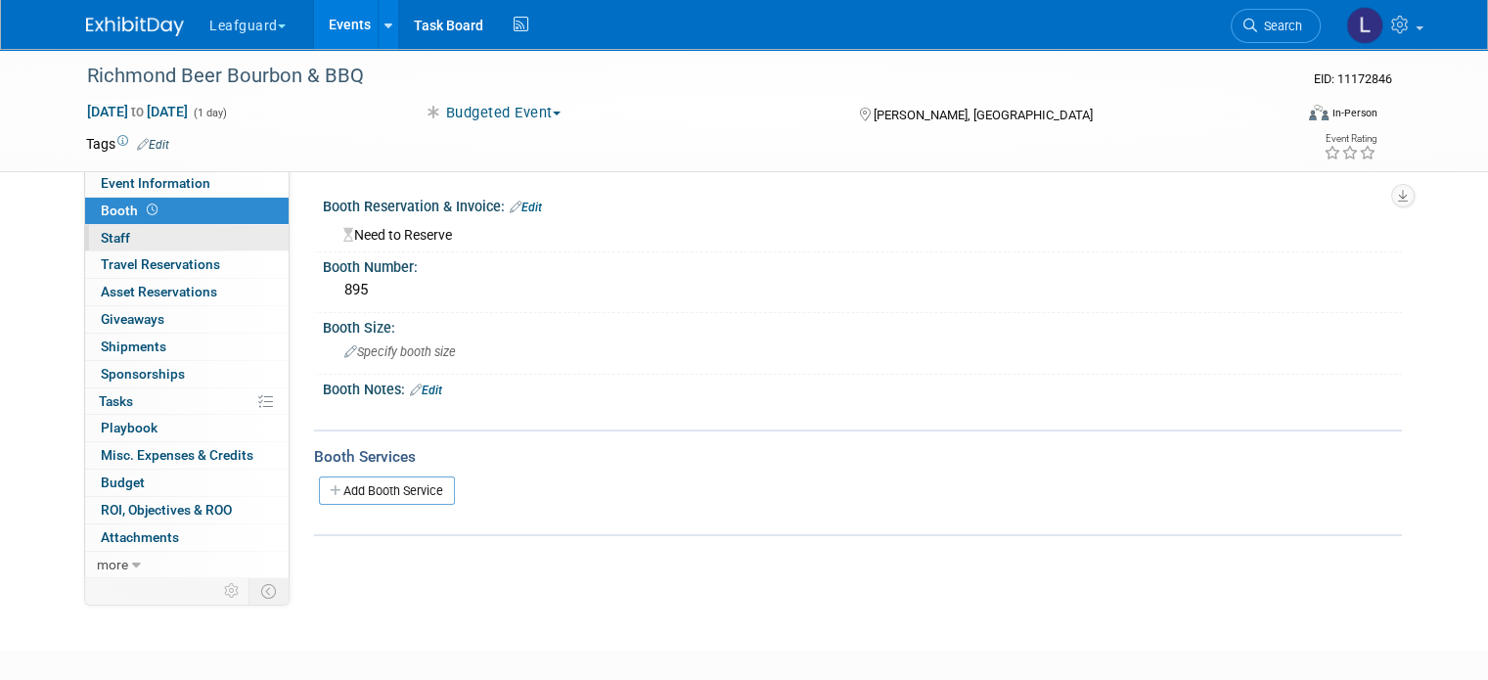
click at [179, 234] on link "0 Staff 0" at bounding box center [187, 238] width 204 height 26
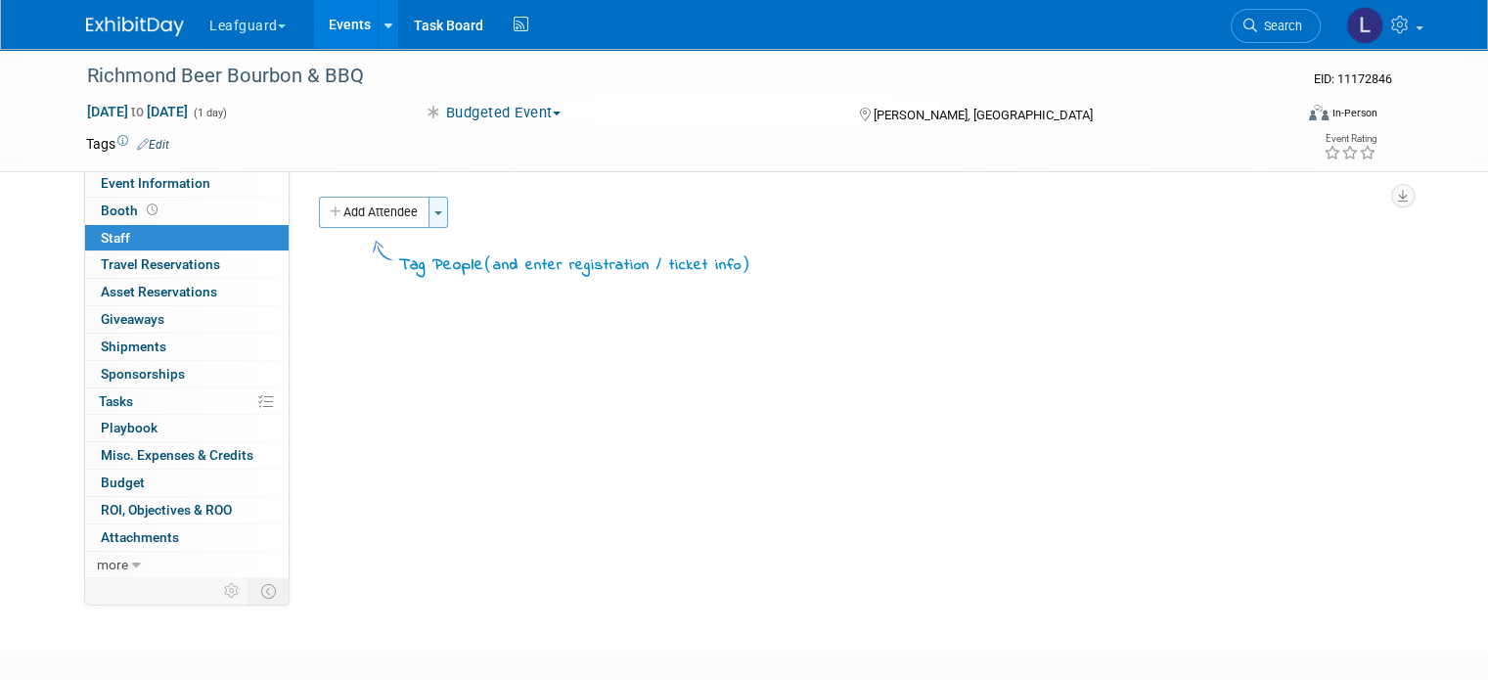
click at [429, 216] on button "Toggle Dropdown" at bounding box center [439, 212] width 20 height 31
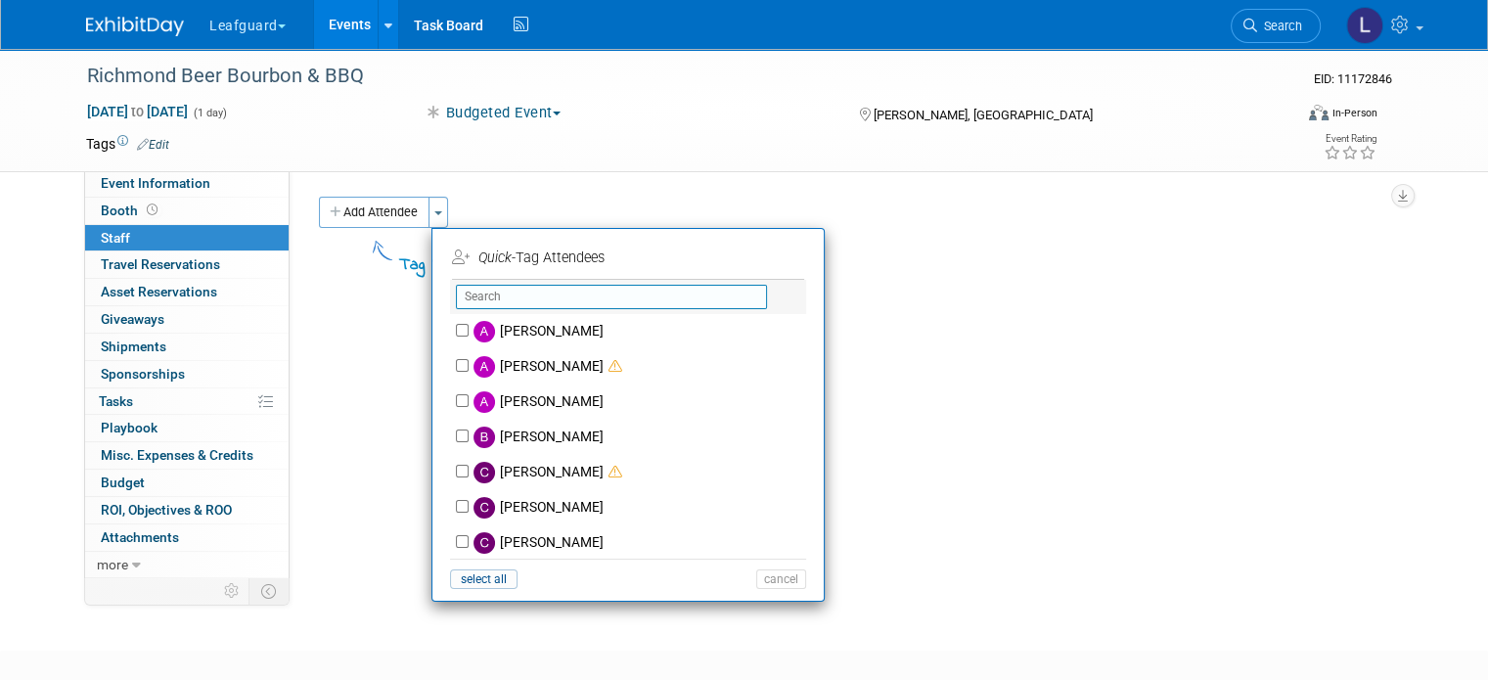
click at [469, 296] on input "text" at bounding box center [611, 297] width 311 height 24
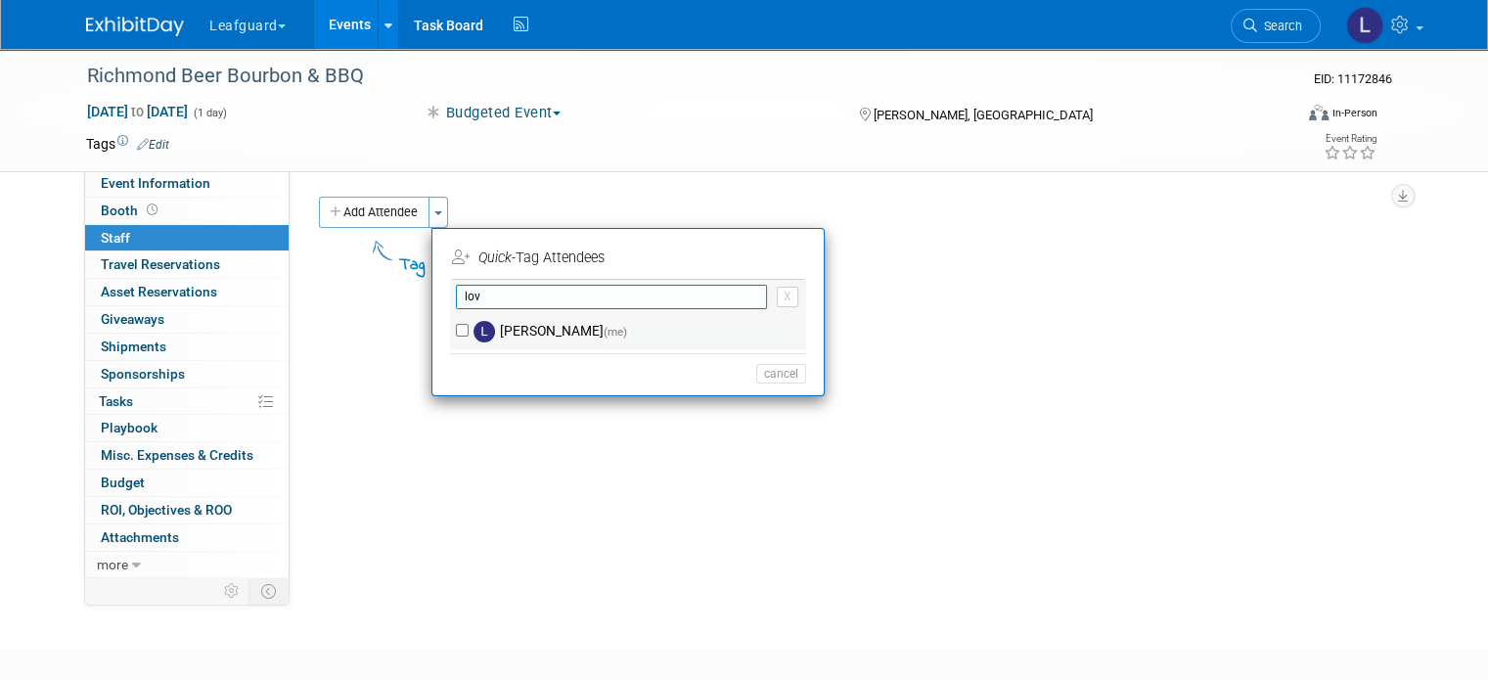
type input "lov"
click at [456, 332] on input "[PERSON_NAME] (me)" at bounding box center [462, 330] width 13 height 13
checkbox input "true"
click at [567, 299] on input "lov" at bounding box center [611, 297] width 311 height 24
type input "l"
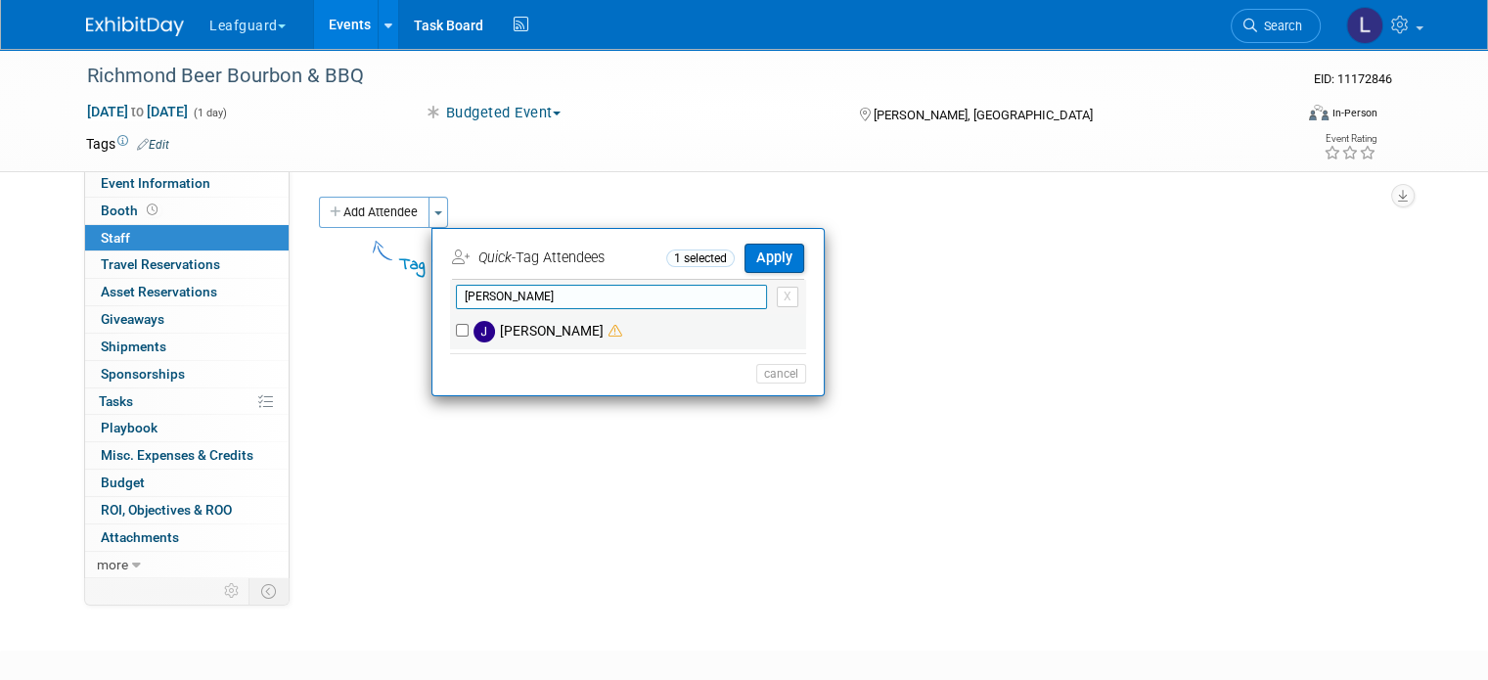
type input "[PERSON_NAME]"
click at [456, 328] on input "[PERSON_NAME]" at bounding box center [462, 330] width 13 height 13
checkbox input "true"
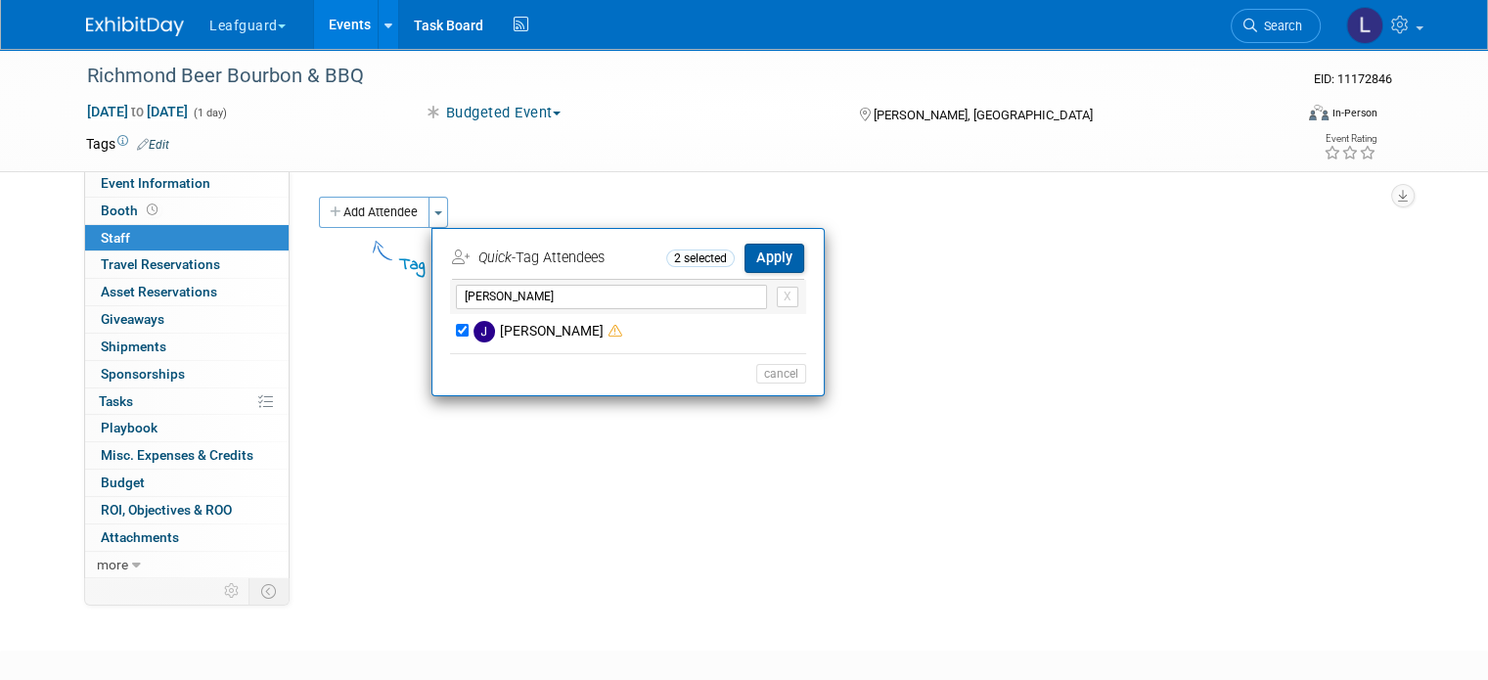
click at [783, 256] on button "Apply" at bounding box center [775, 258] width 60 height 28
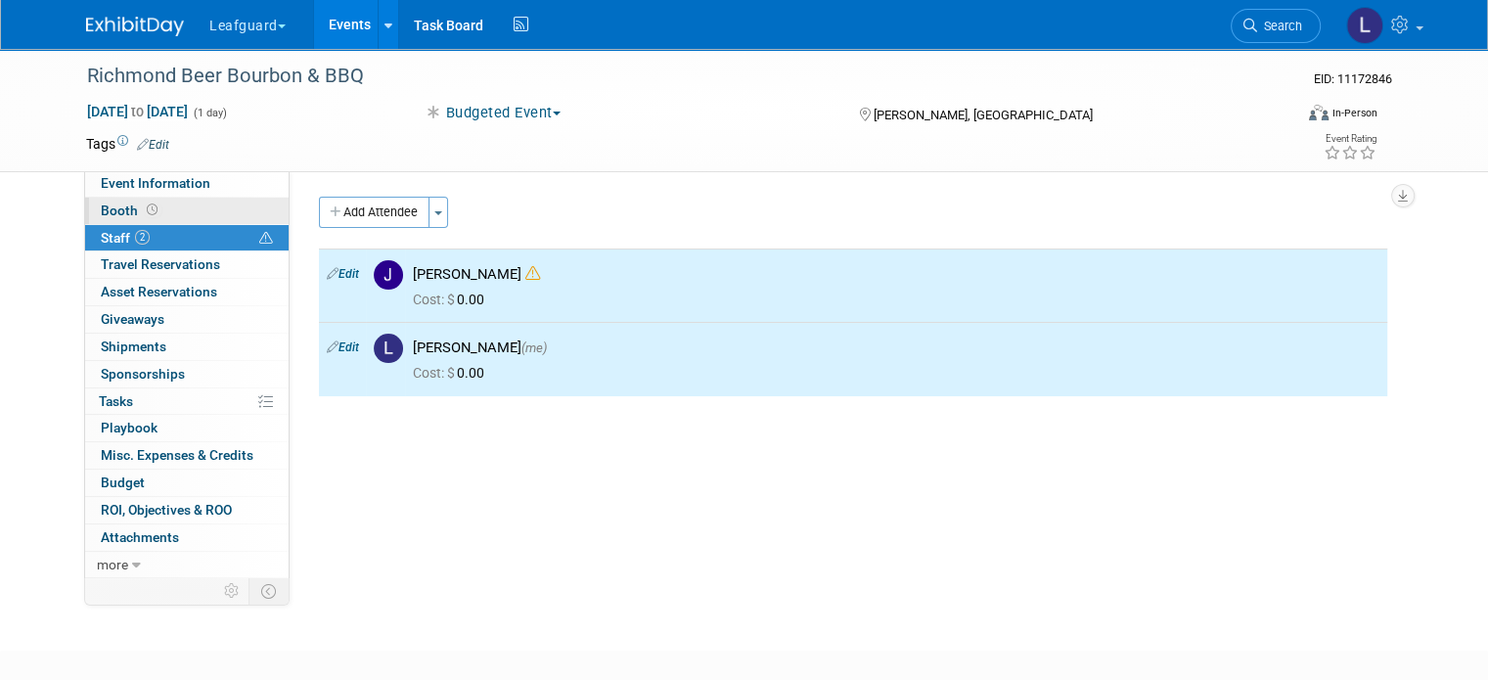
click at [114, 210] on span "Booth" at bounding box center [131, 211] width 61 height 16
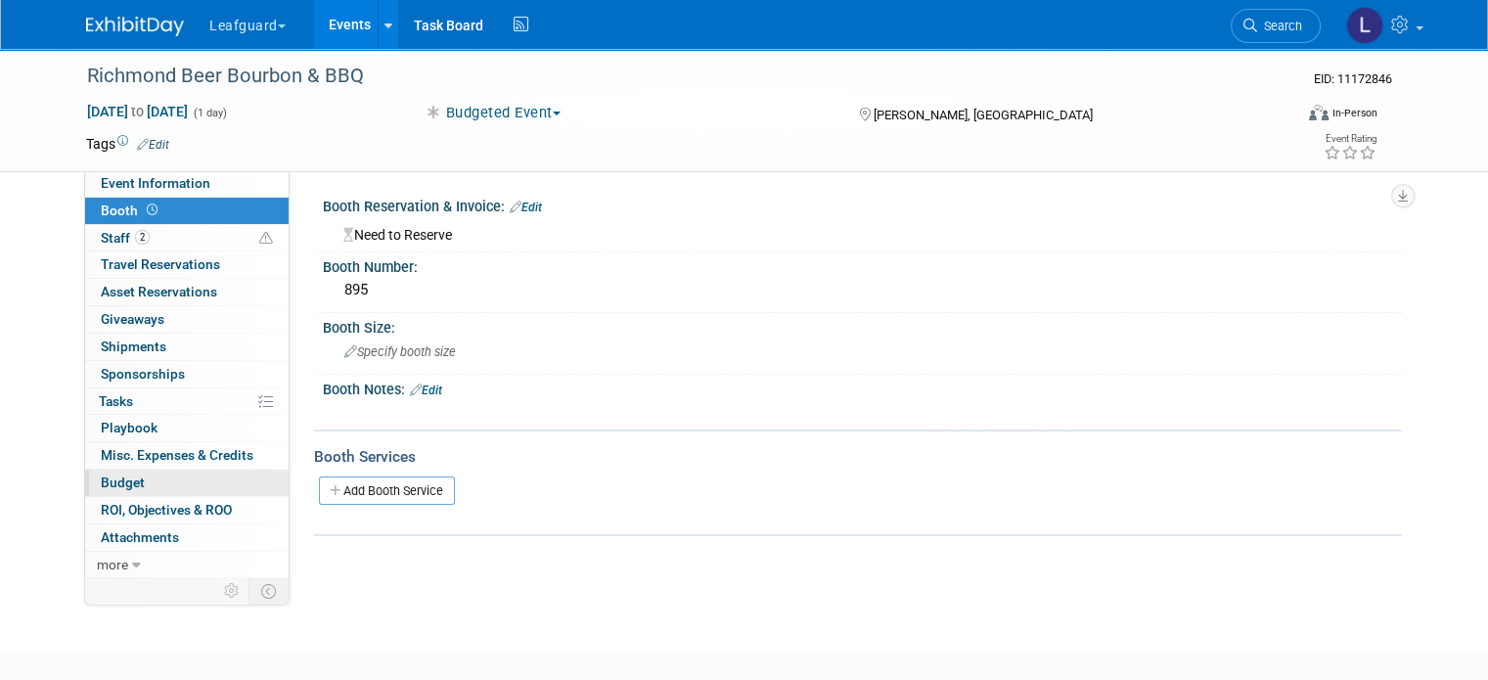
click at [131, 483] on link "Budget" at bounding box center [187, 483] width 204 height 26
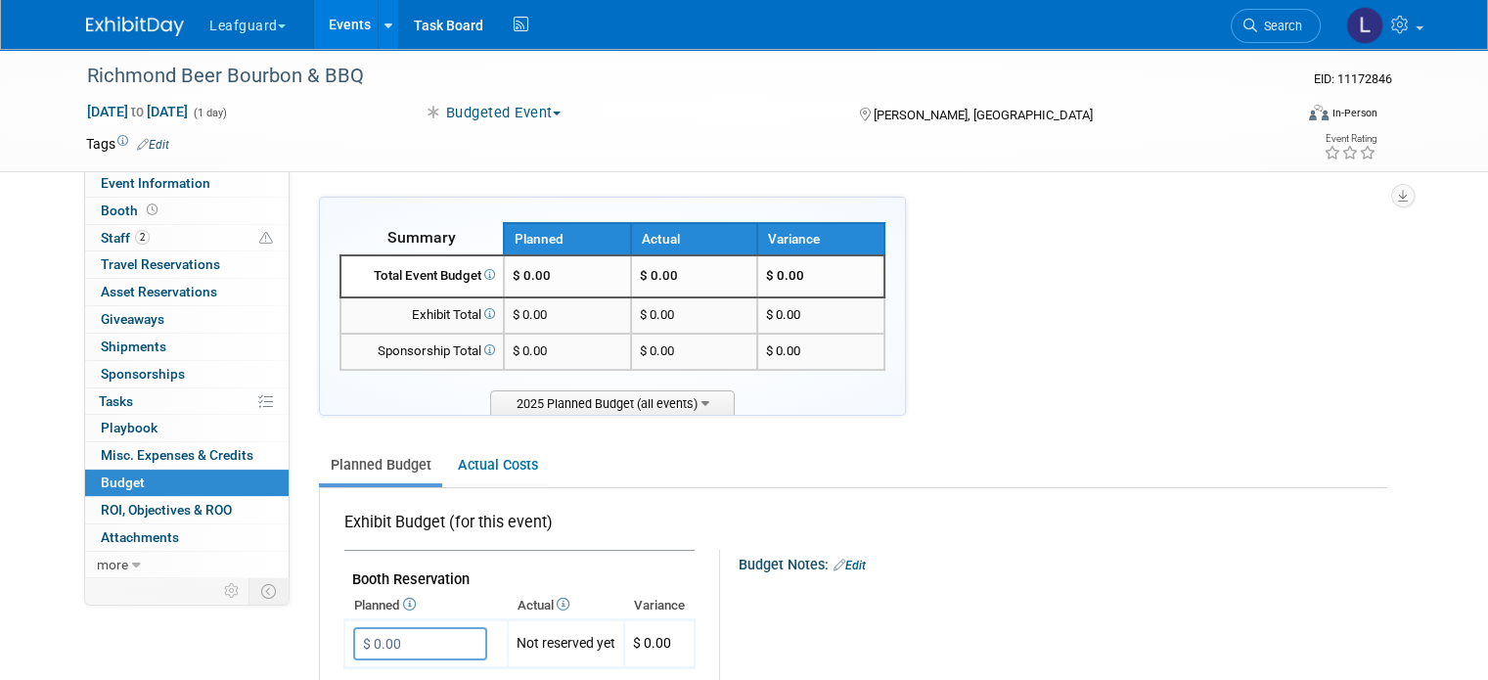
scroll to position [360, 0]
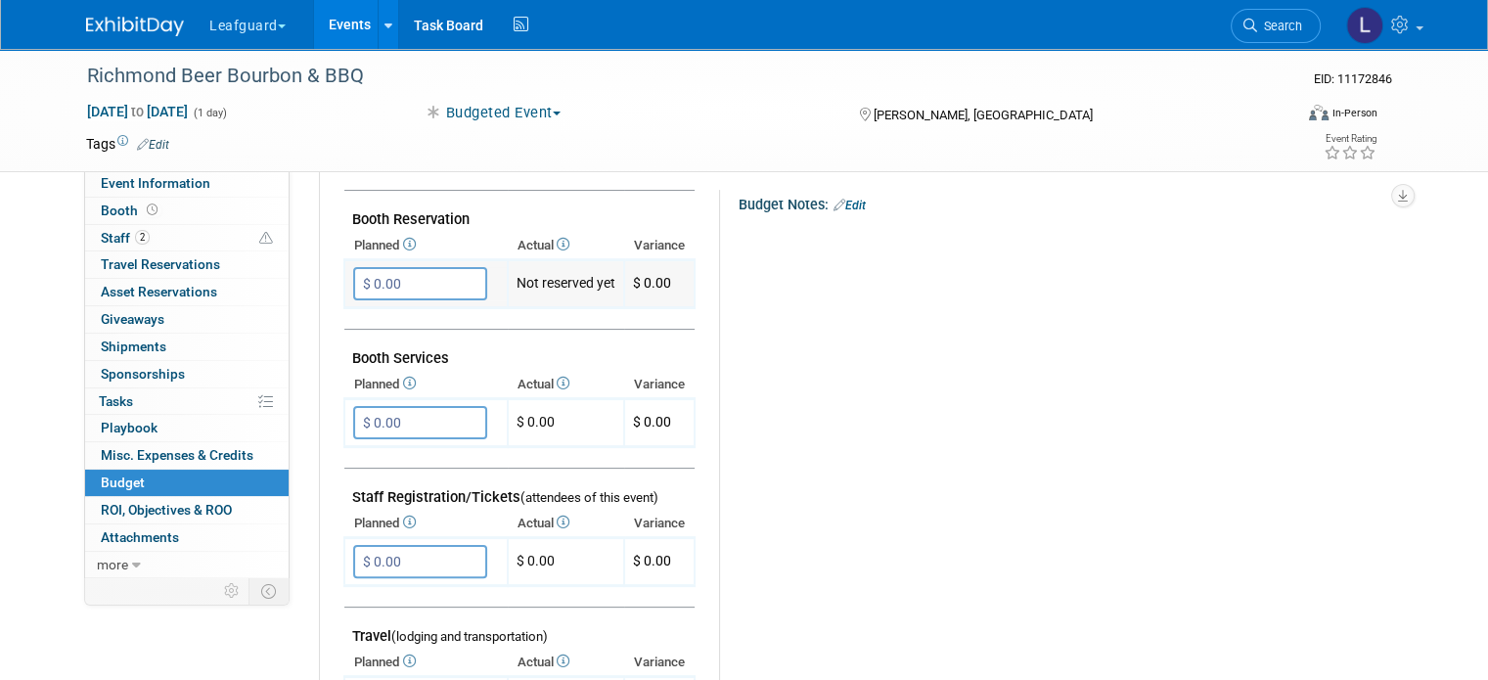
click at [395, 276] on input "$ 0.00" at bounding box center [420, 283] width 134 height 33
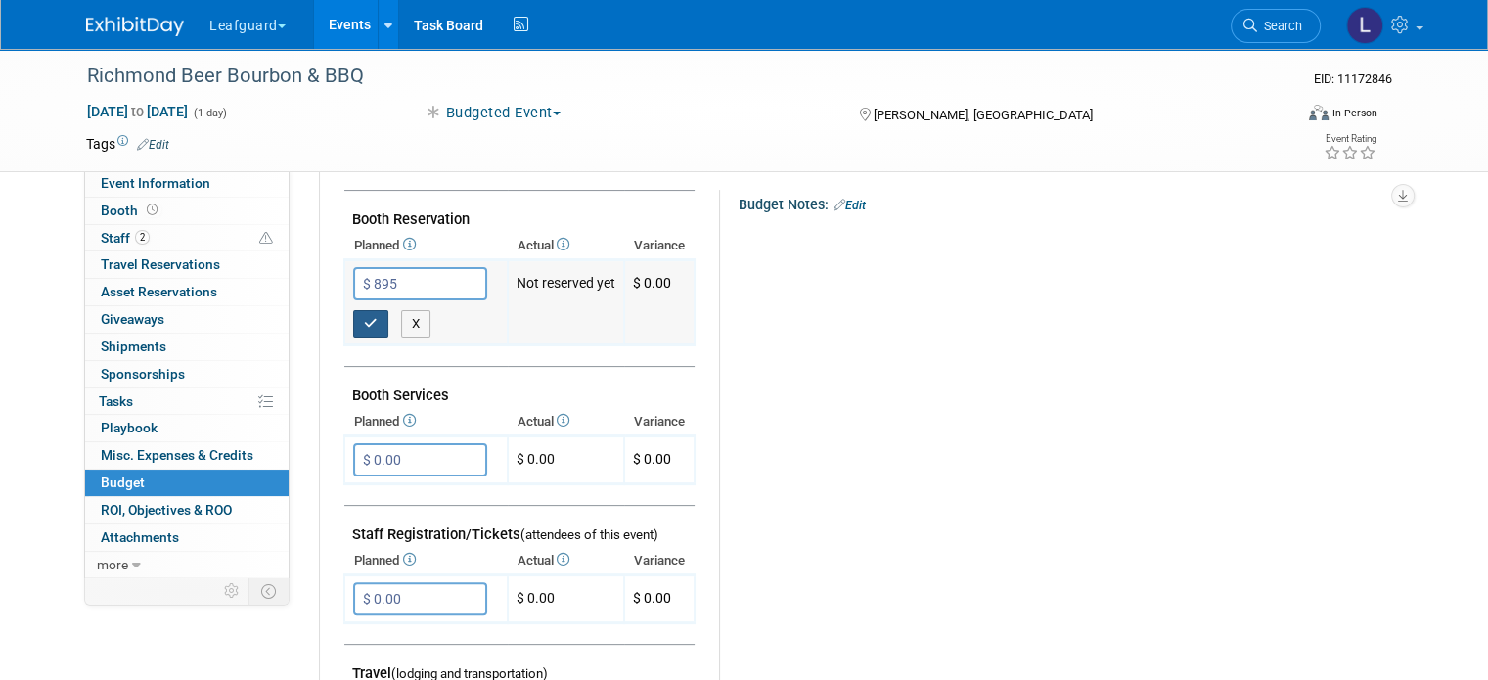
type input "$ 895.00"
click at [364, 324] on icon "button" at bounding box center [371, 323] width 14 height 13
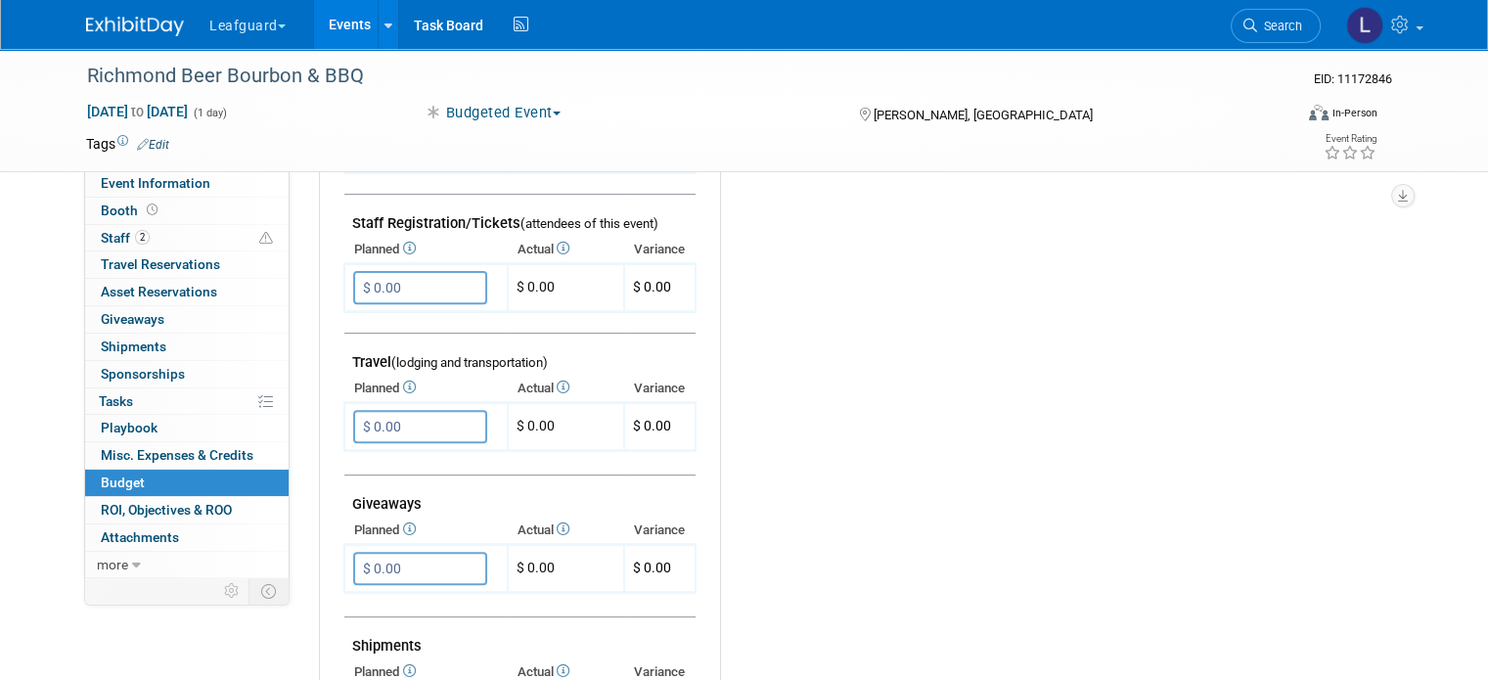
scroll to position [661, 0]
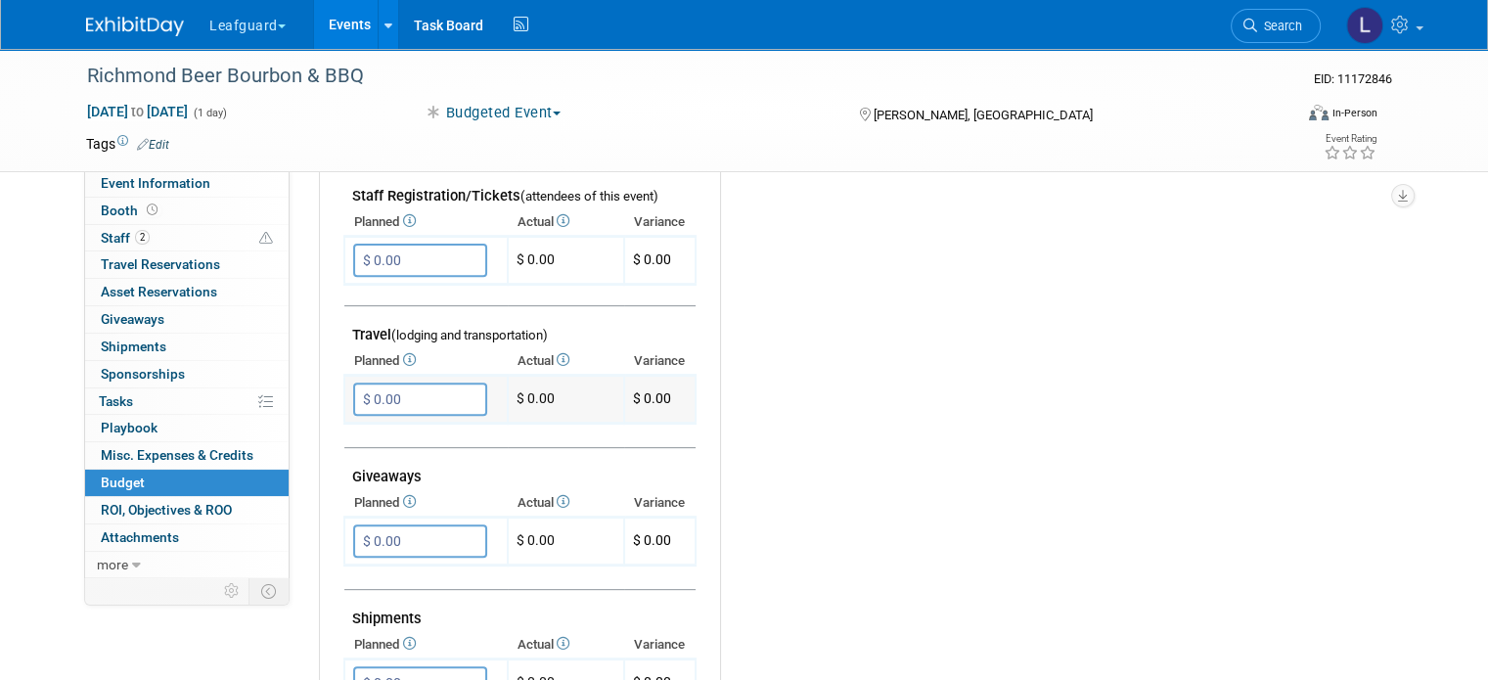
click at [354, 404] on input "$ 0.00" at bounding box center [420, 399] width 134 height 33
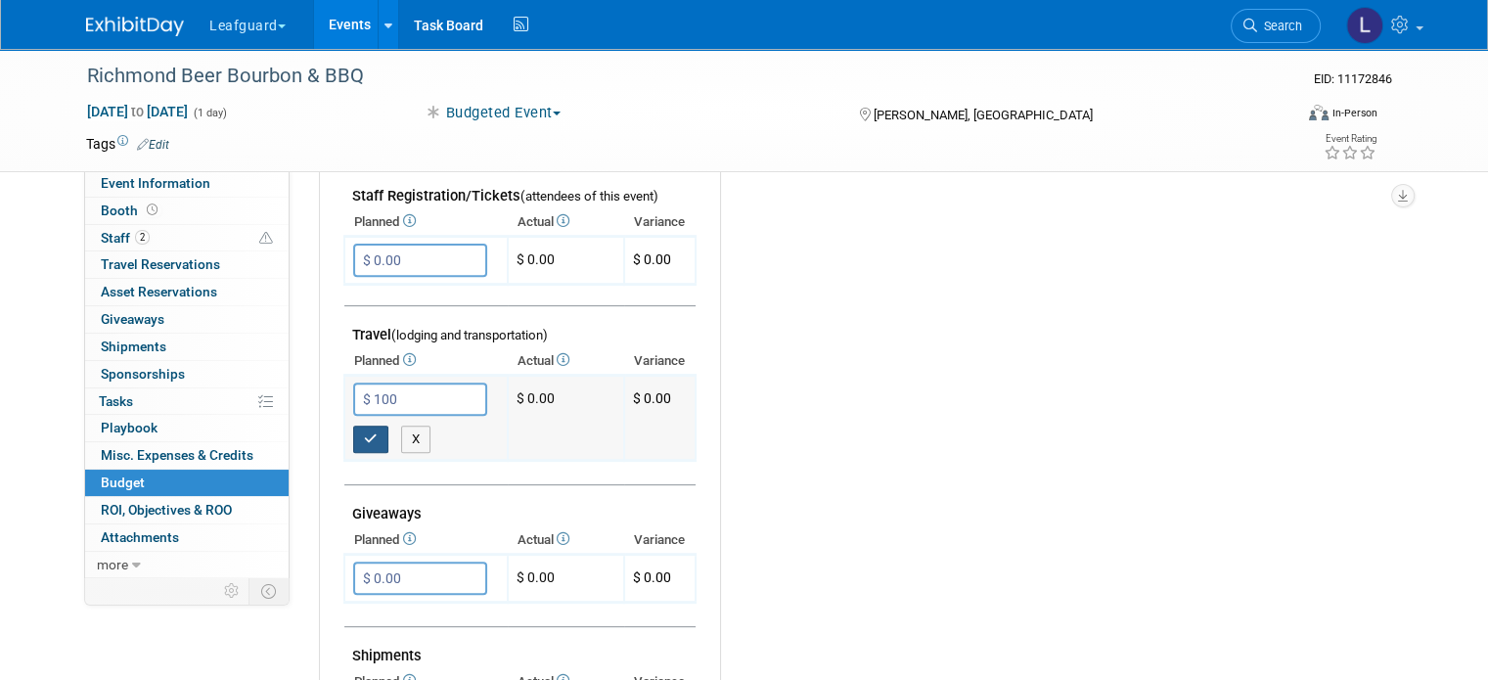
type input "$ 100.00"
click at [364, 433] on icon "button" at bounding box center [371, 439] width 14 height 13
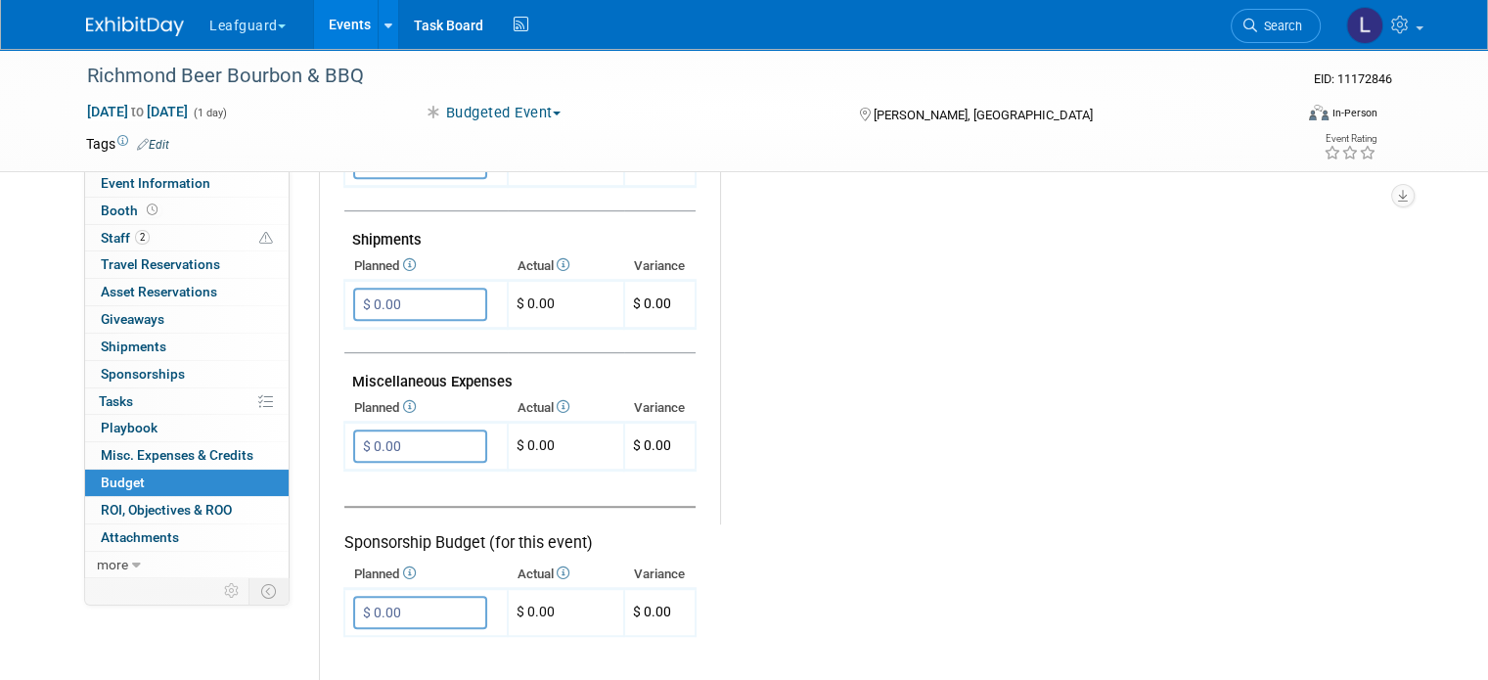
scroll to position [1198, 0]
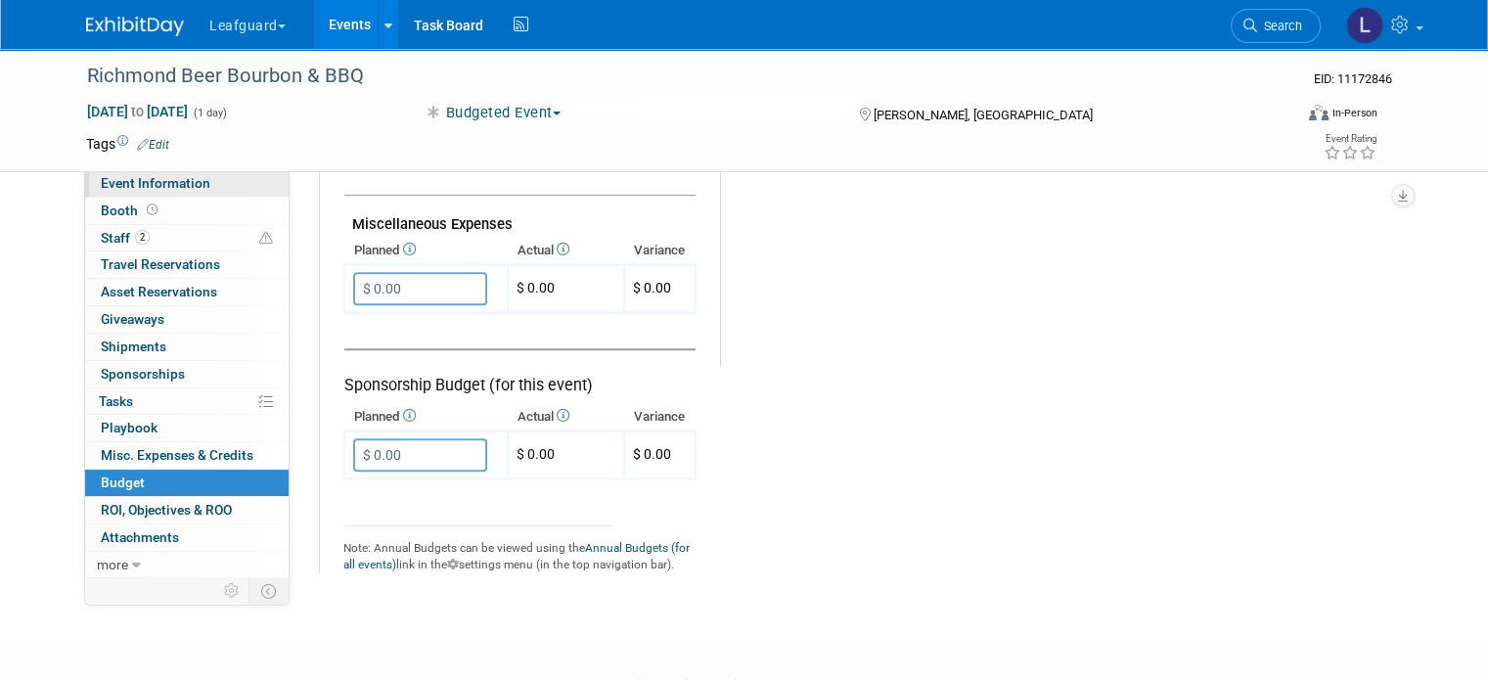
click at [157, 183] on span "Event Information" at bounding box center [156, 183] width 110 height 16
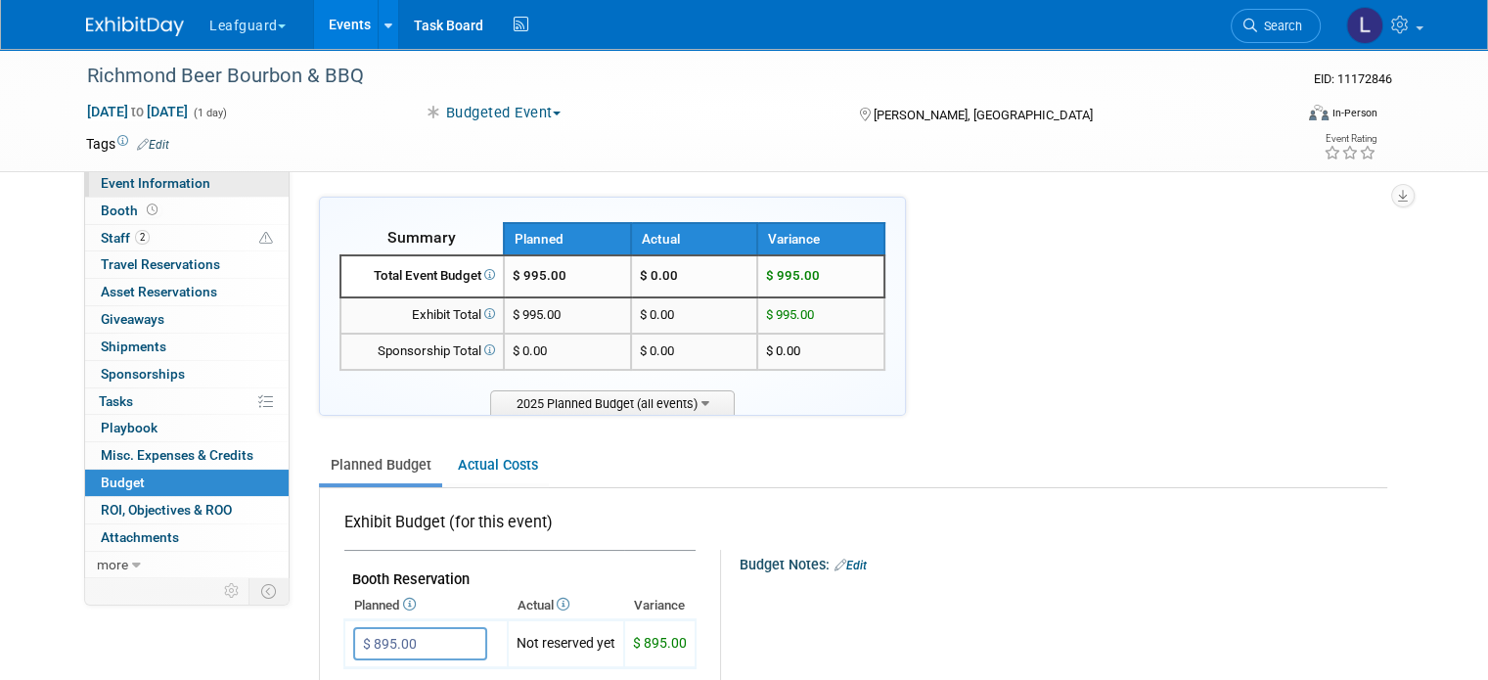
select select "[GEOGRAPHIC_DATA]"
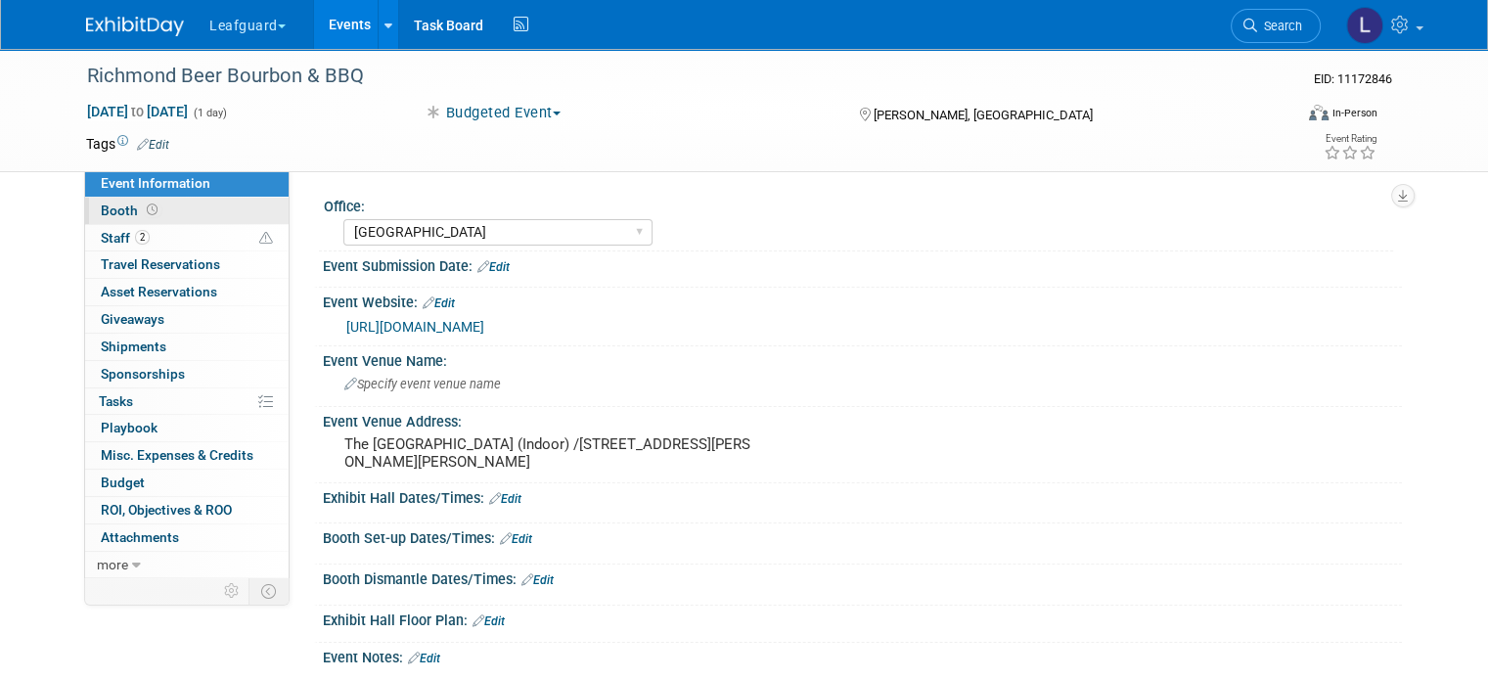
click at [157, 206] on link "Booth" at bounding box center [187, 211] width 204 height 26
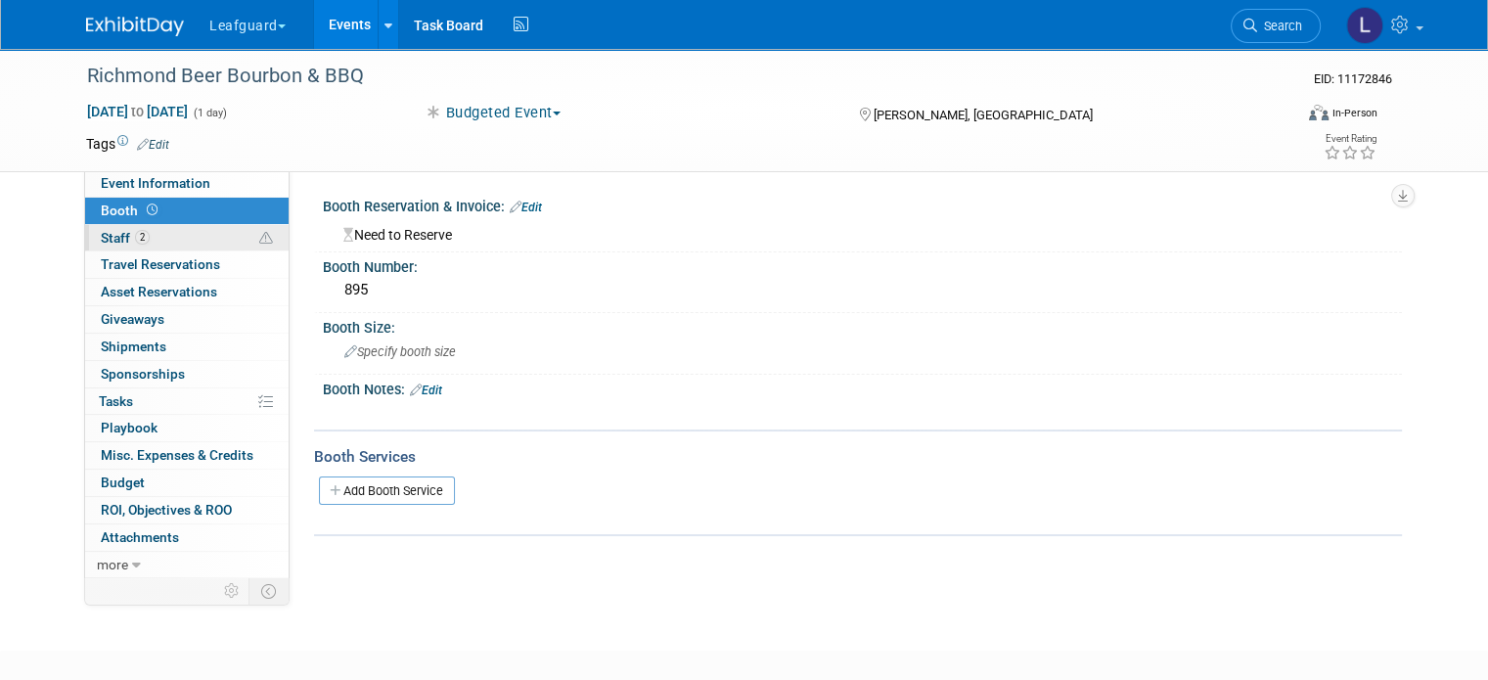
click at [157, 238] on link "2 Staff 2" at bounding box center [187, 238] width 204 height 26
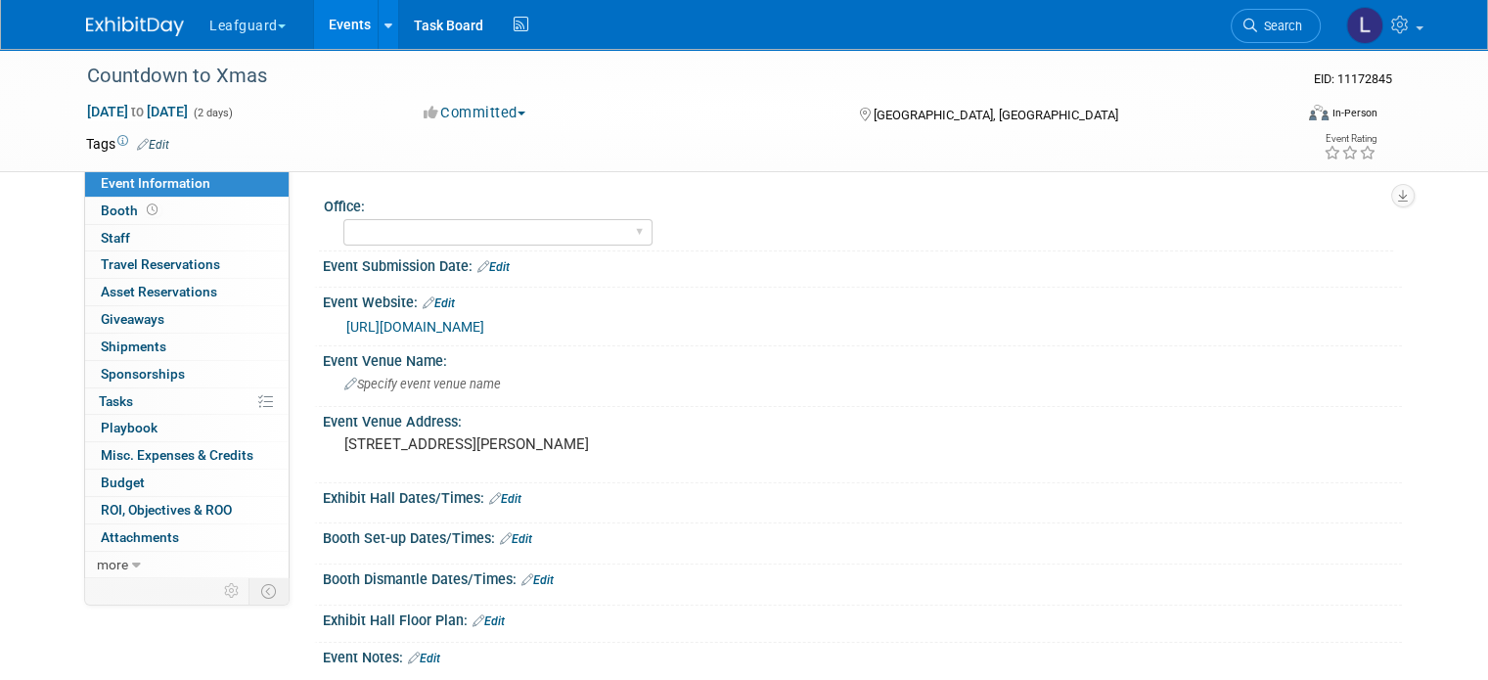
click at [482, 107] on button "Committed" at bounding box center [475, 113] width 116 height 21
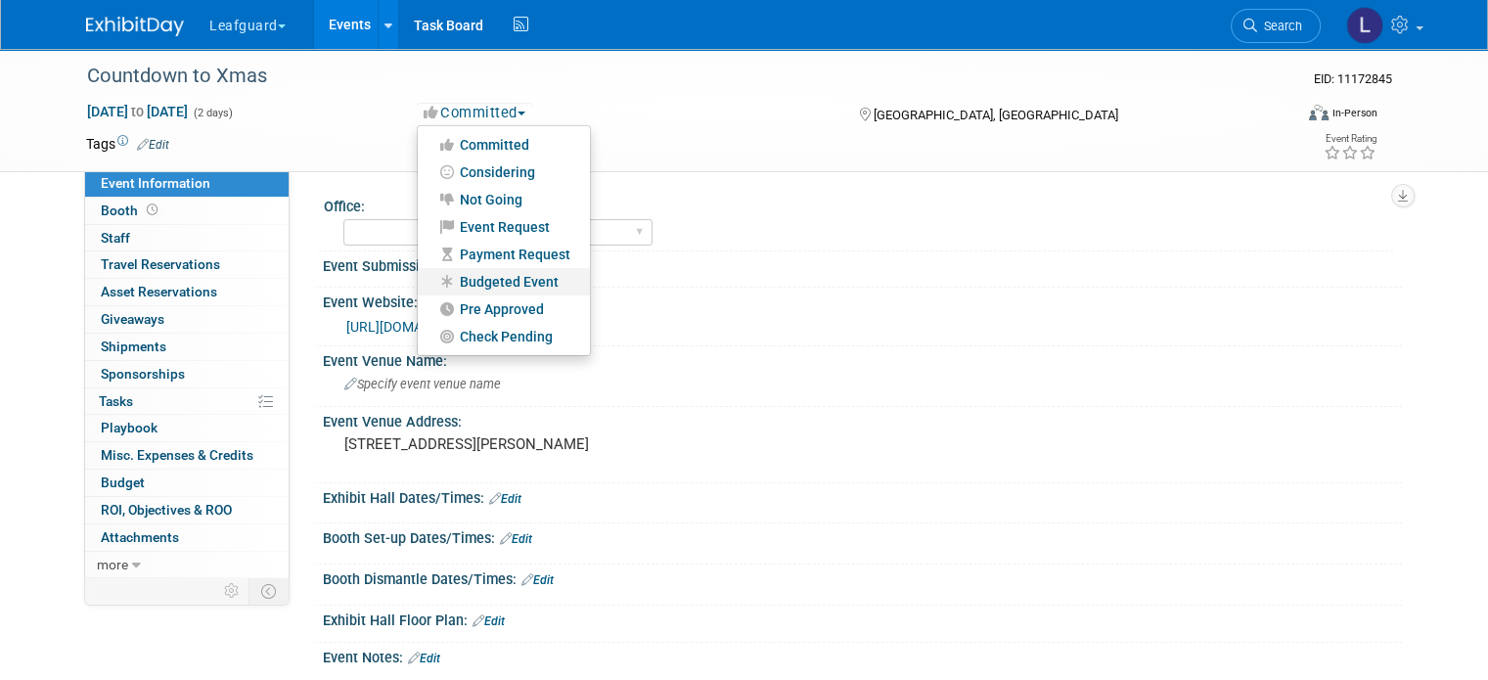
click at [504, 289] on link "Budgeted Event" at bounding box center [504, 281] width 172 height 27
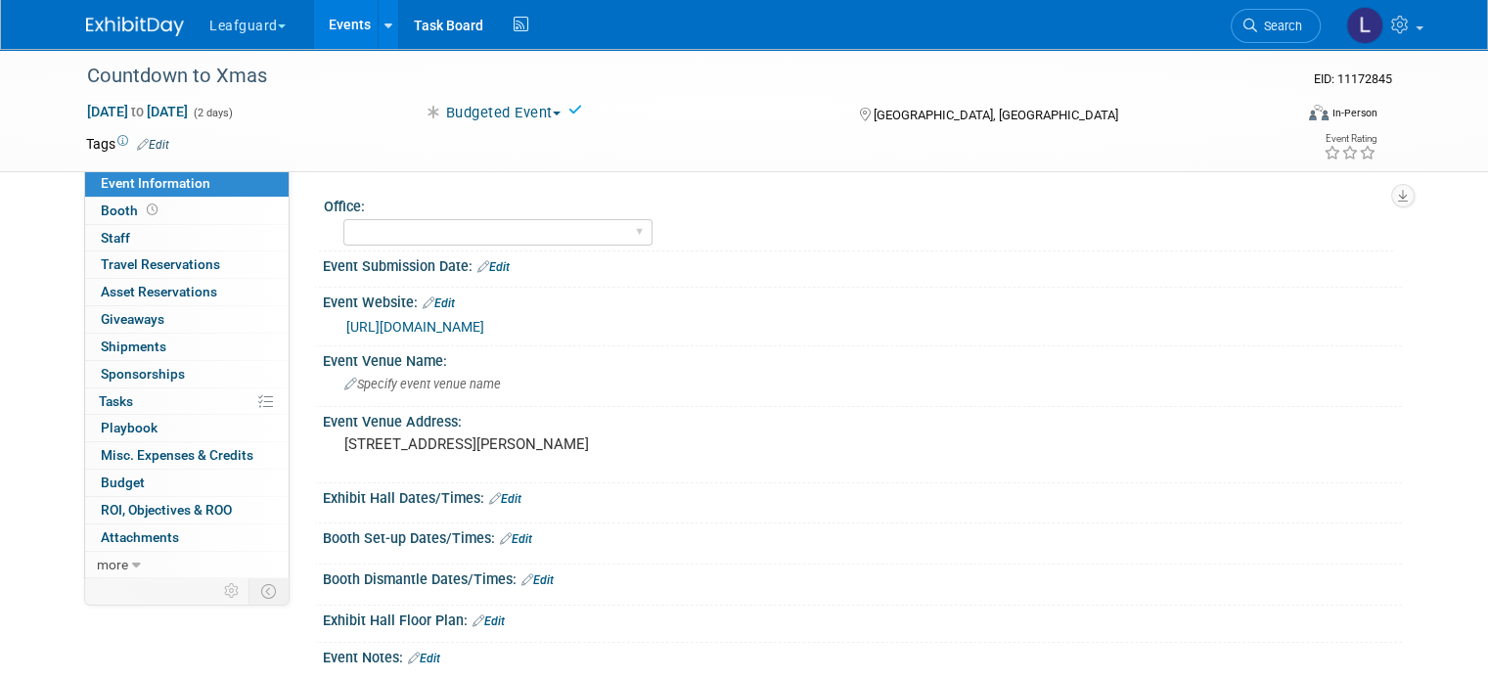
click at [578, 105] on icon at bounding box center [576, 110] width 14 height 14
click at [445, 237] on select "[GEOGRAPHIC_DATA] [US_STATE] [GEOGRAPHIC_DATA] [GEOGRAPHIC_DATA] [GEOGRAPHIC_DA…" at bounding box center [497, 232] width 309 height 26
select select "[GEOGRAPHIC_DATA]"
click at [343, 219] on select "[GEOGRAPHIC_DATA] [US_STATE] [GEOGRAPHIC_DATA] [GEOGRAPHIC_DATA] [GEOGRAPHIC_DA…" at bounding box center [497, 232] width 309 height 26
click at [365, 203] on icon at bounding box center [372, 206] width 14 height 15
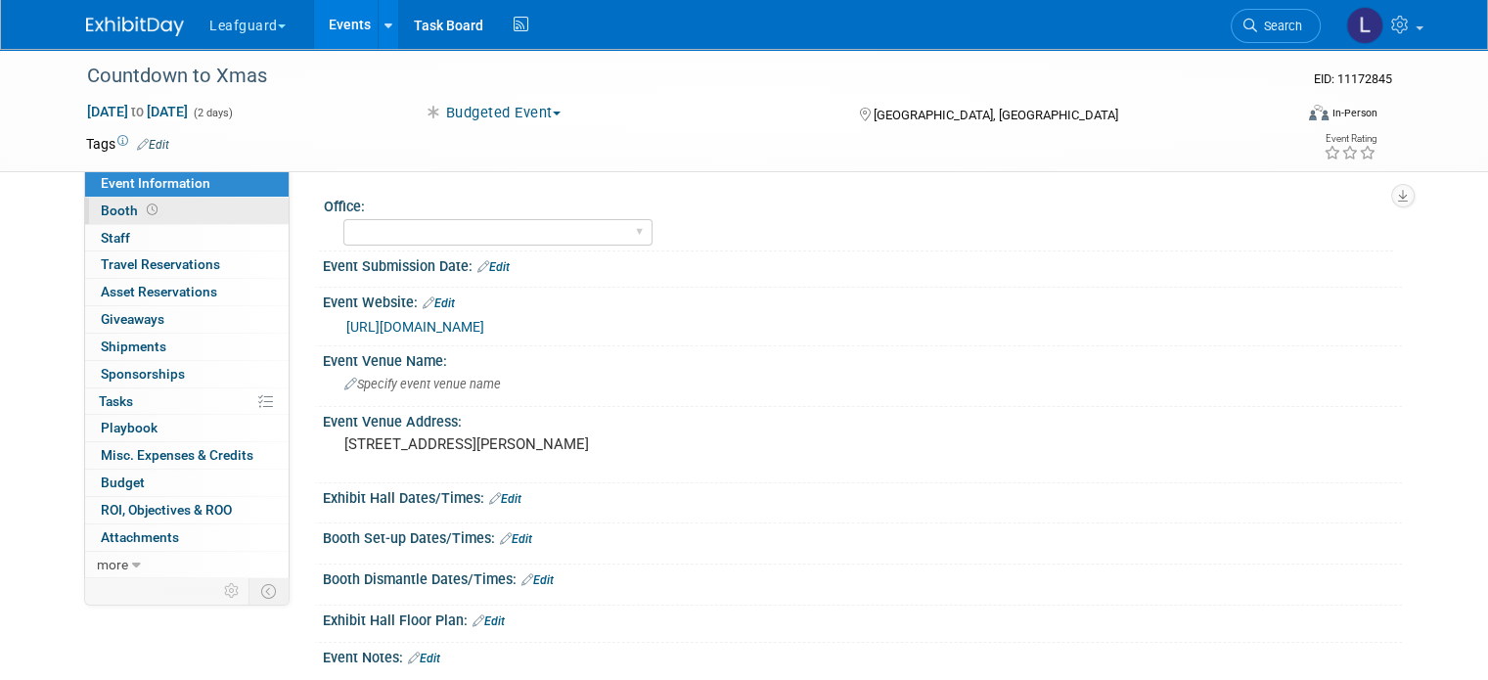
click at [163, 204] on link "Booth" at bounding box center [187, 211] width 204 height 26
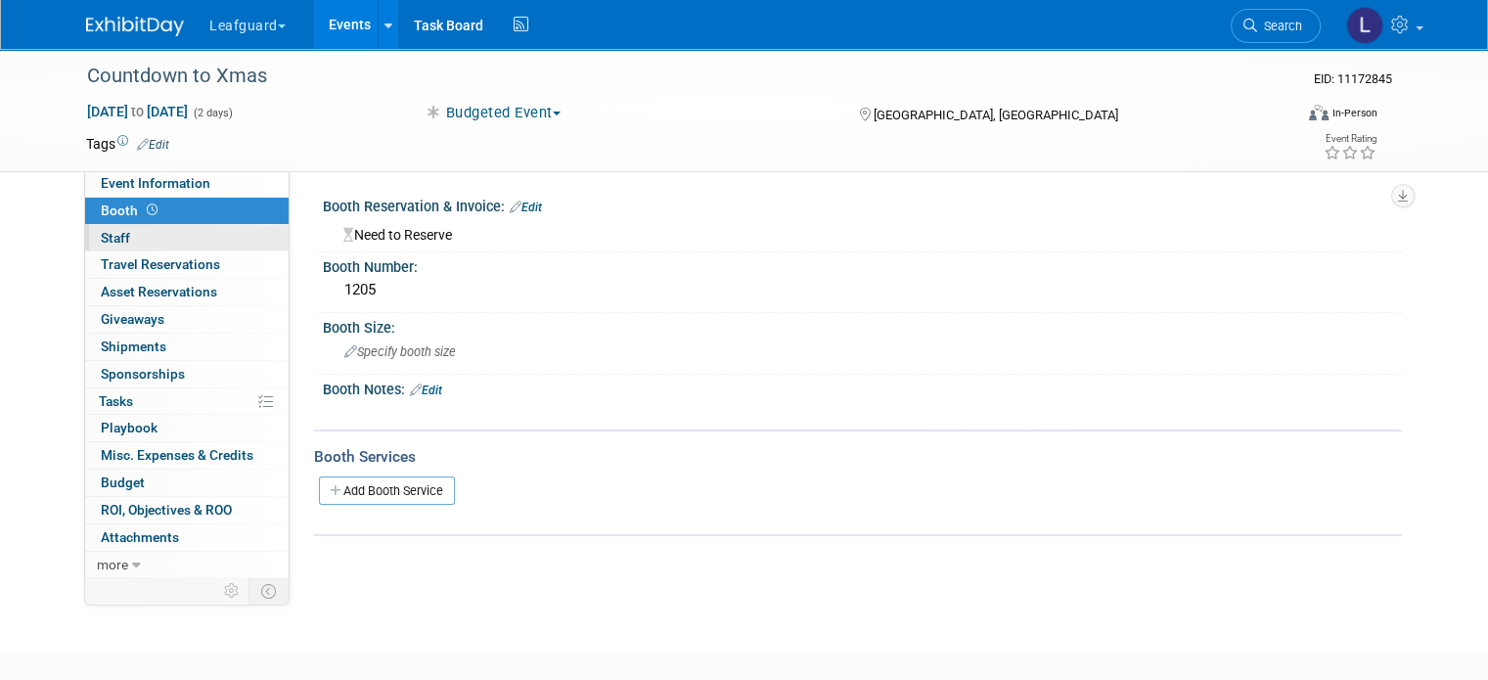
click at [165, 240] on link "0 Staff 0" at bounding box center [187, 238] width 204 height 26
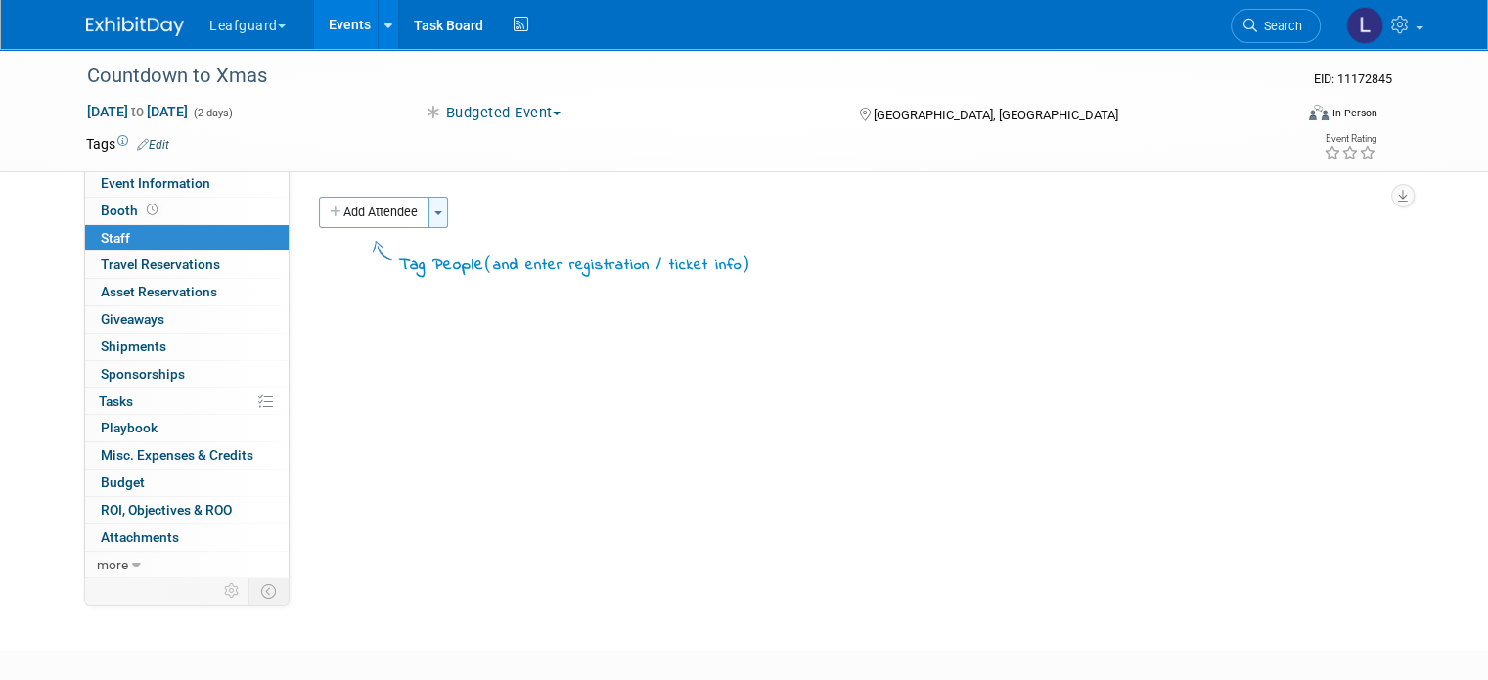
click at [429, 219] on button "Toggle Dropdown" at bounding box center [439, 212] width 20 height 31
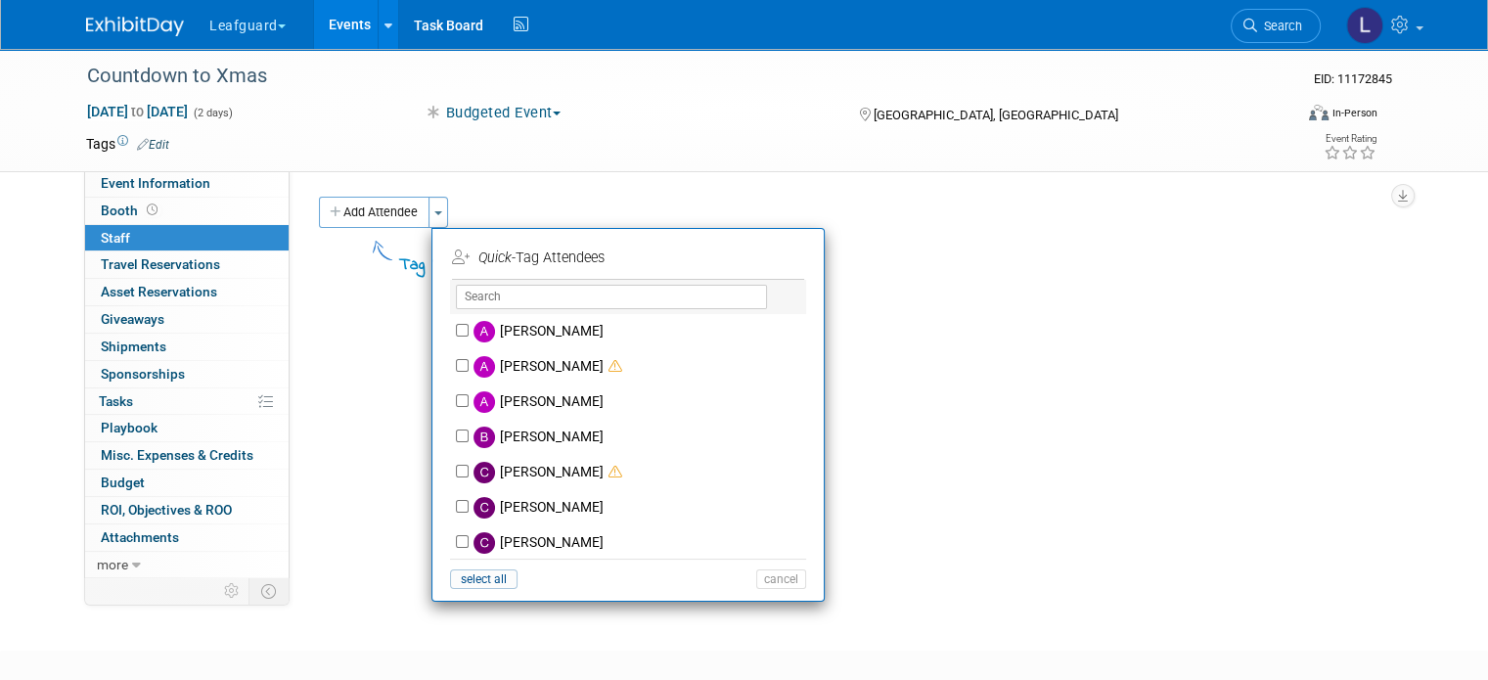
click at [511, 308] on div "X" at bounding box center [628, 297] width 356 height 34
click at [522, 289] on input "text" at bounding box center [611, 297] width 311 height 24
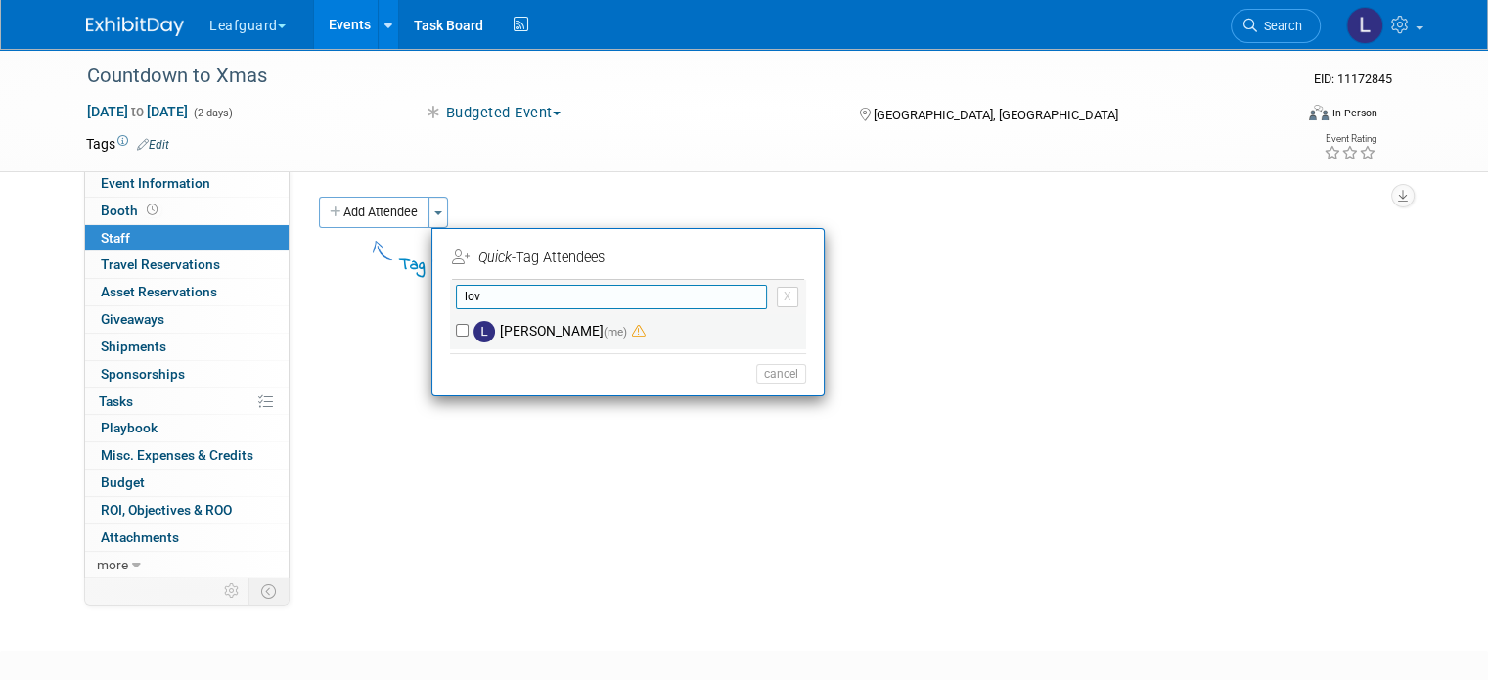
type input "lov"
click at [456, 327] on input "[PERSON_NAME] (me)" at bounding box center [462, 330] width 13 height 13
checkbox input "true"
click at [478, 296] on input "lov" at bounding box center [611, 297] width 311 height 24
type input "l"
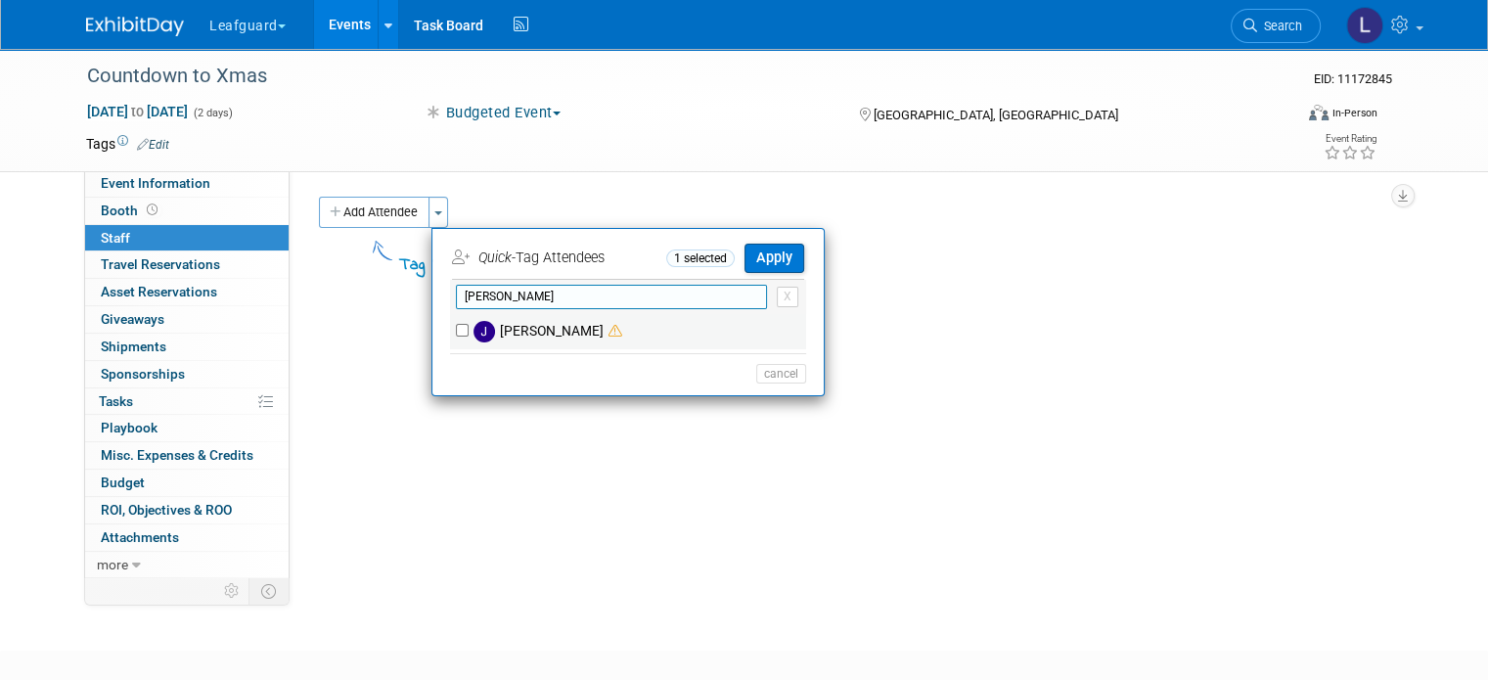
type input "[PERSON_NAME]"
click at [456, 330] on input "[PERSON_NAME]" at bounding box center [462, 330] width 13 height 13
checkbox input "true"
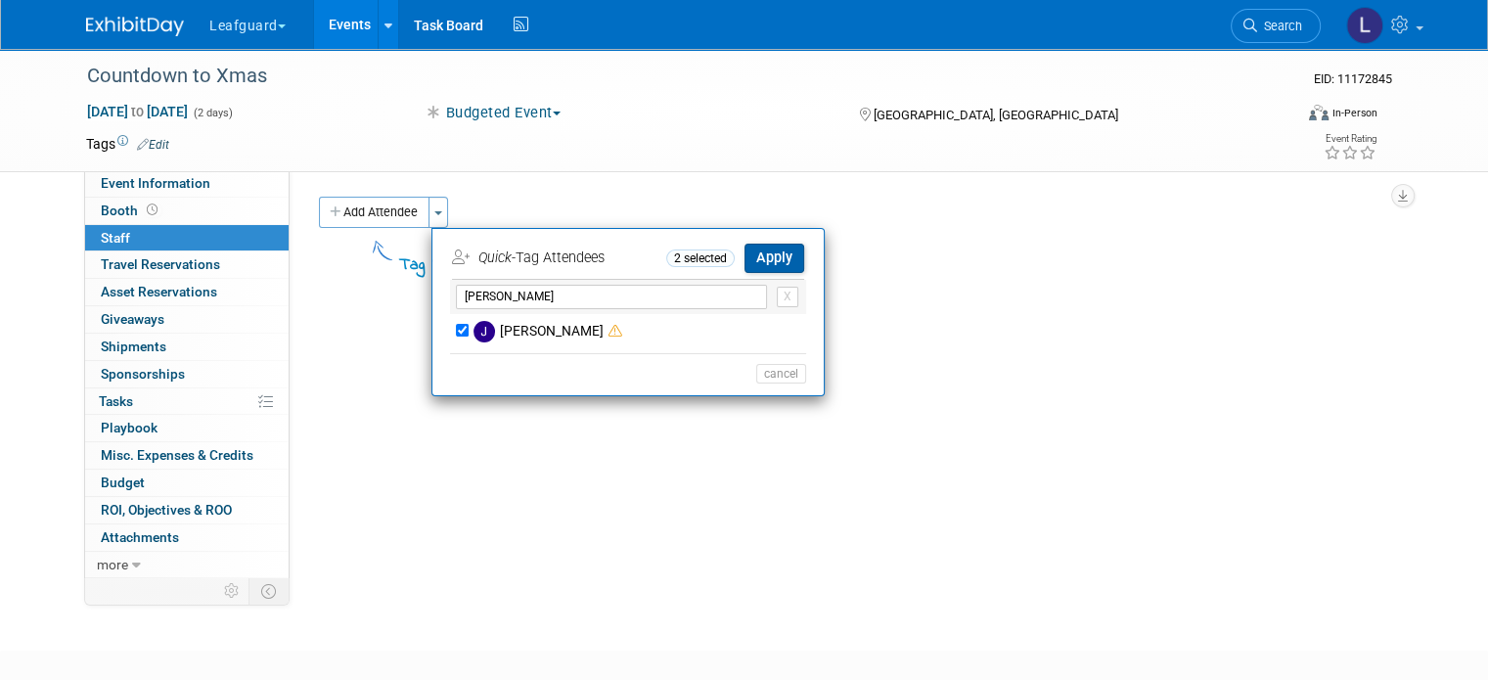
click at [759, 252] on button "Apply" at bounding box center [775, 258] width 60 height 28
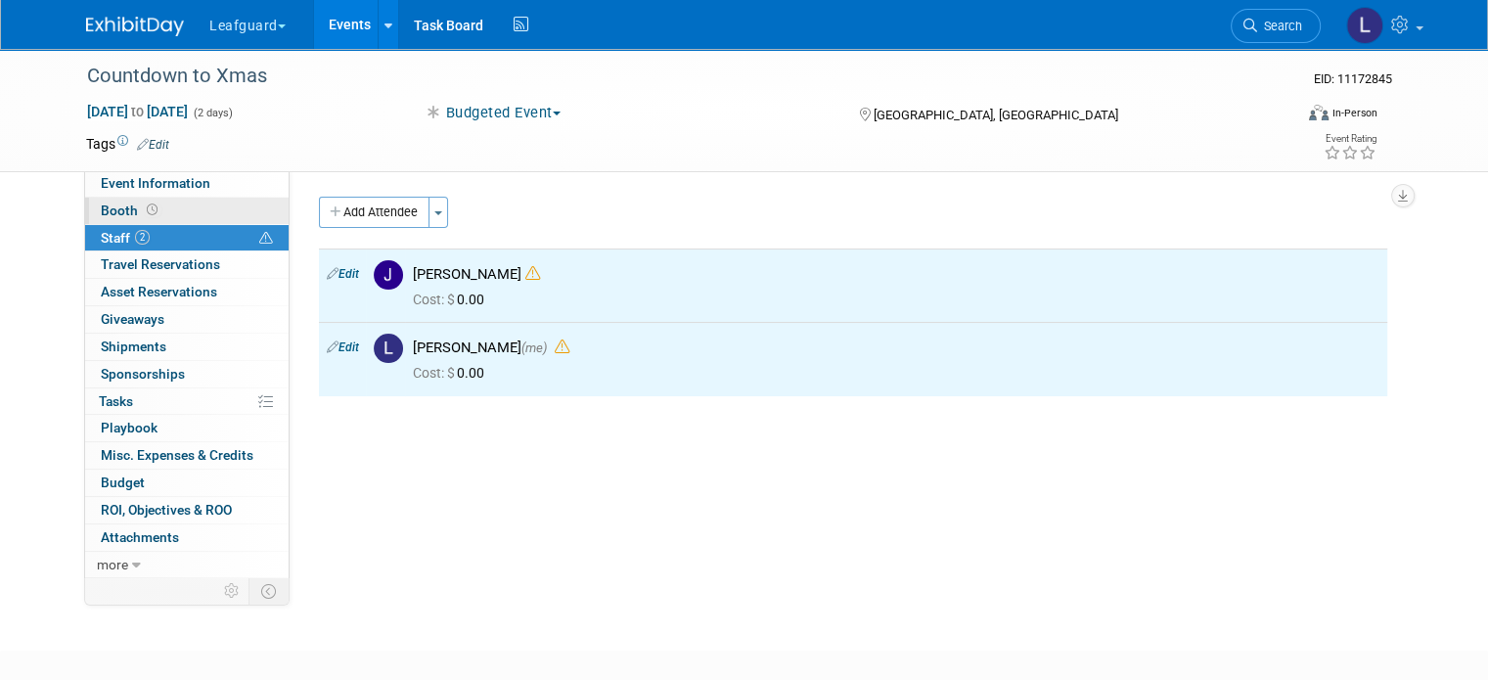
click at [143, 208] on span at bounding box center [152, 210] width 19 height 15
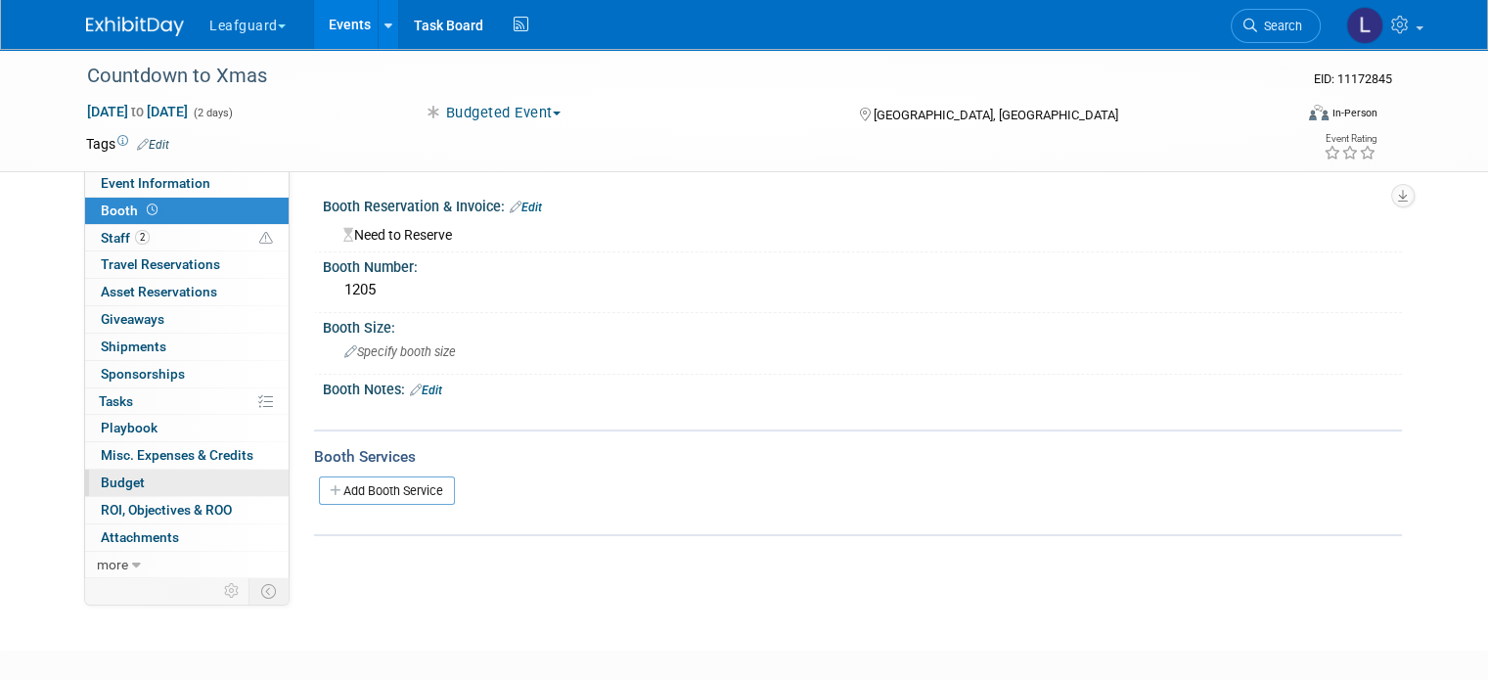
click at [133, 488] on link "Budget" at bounding box center [187, 483] width 204 height 26
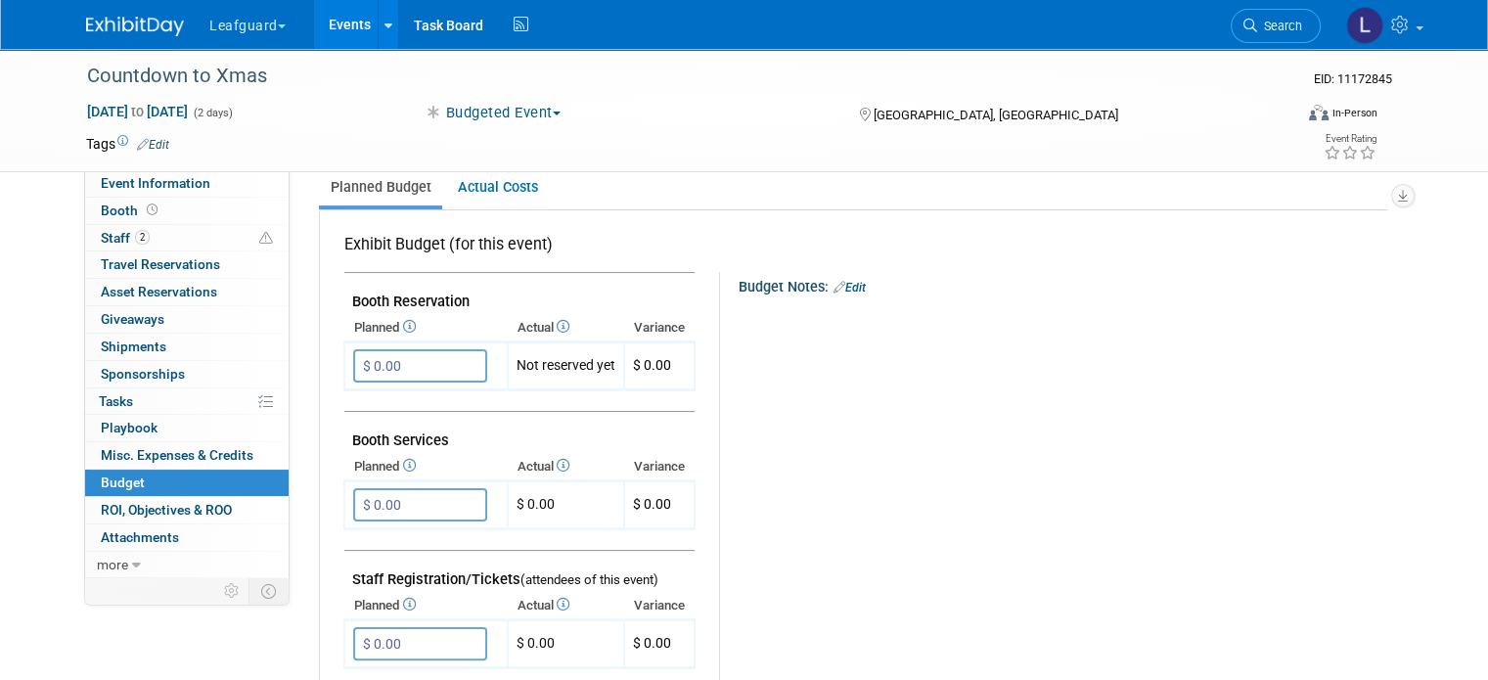
scroll to position [294, 0]
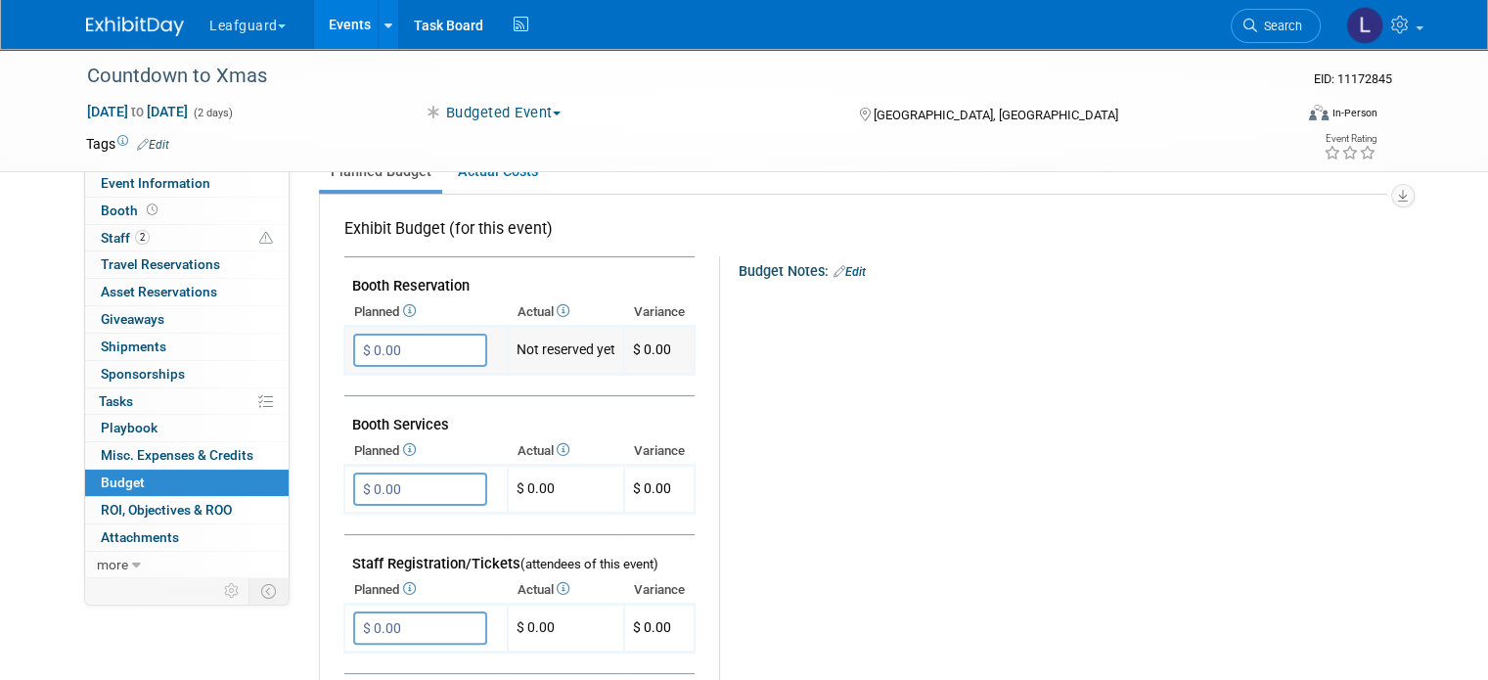
click at [370, 353] on input "$ 0.00" at bounding box center [420, 350] width 134 height 33
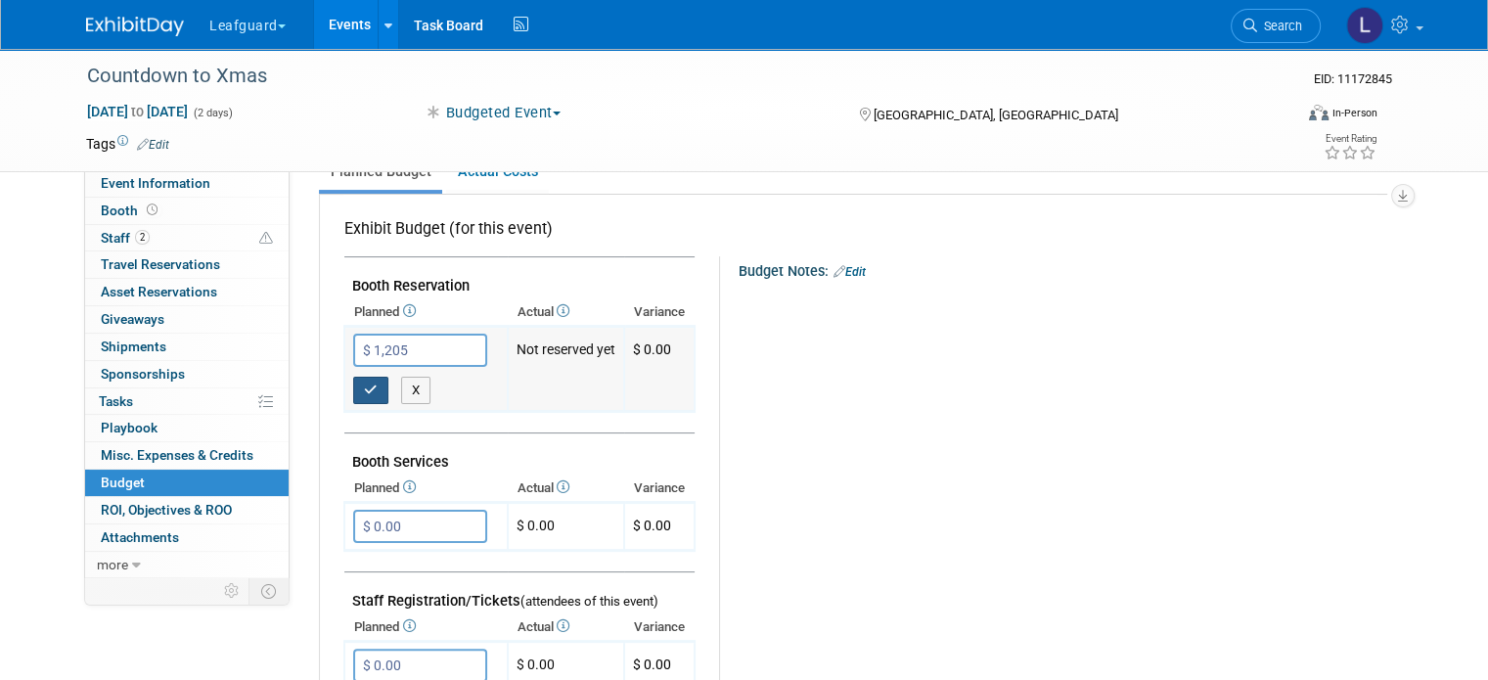
type input "$ 1,205.00"
click at [364, 390] on icon "button" at bounding box center [371, 390] width 14 height 13
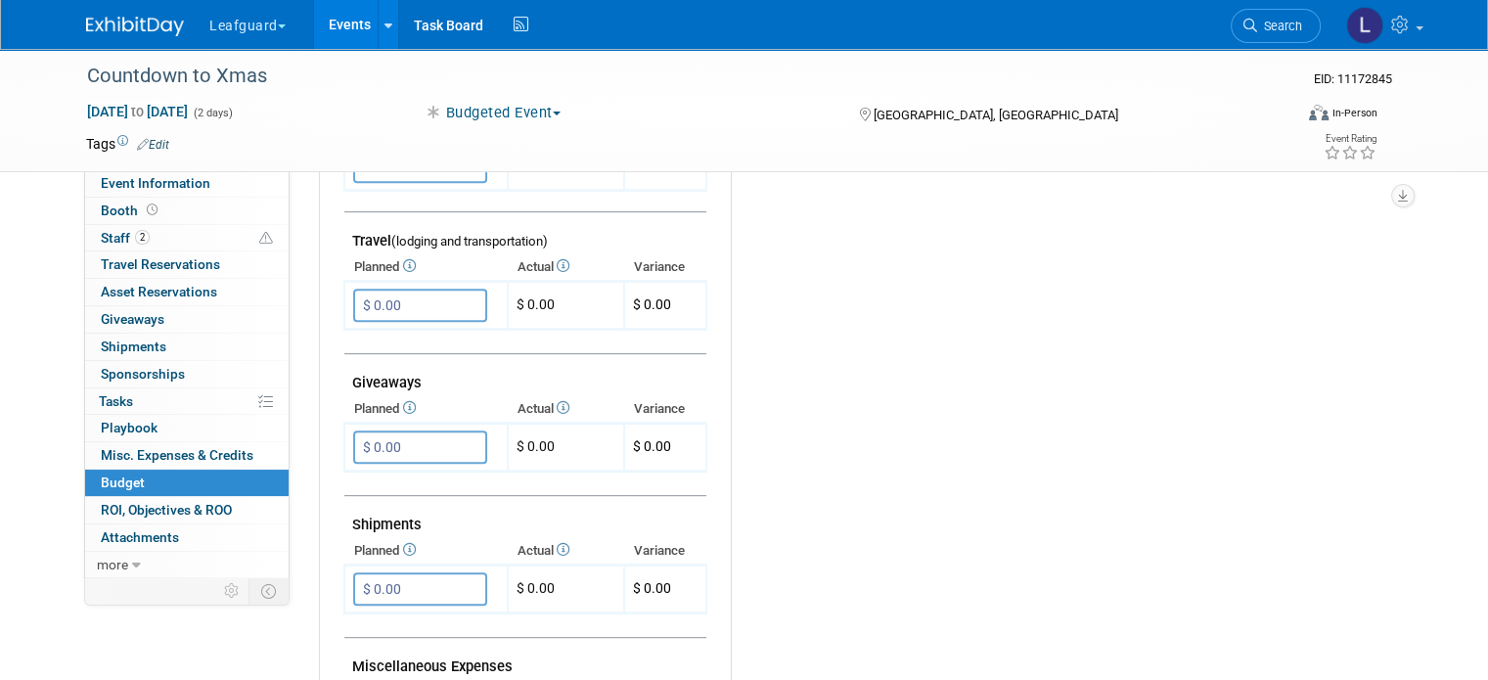
scroll to position [763, 0]
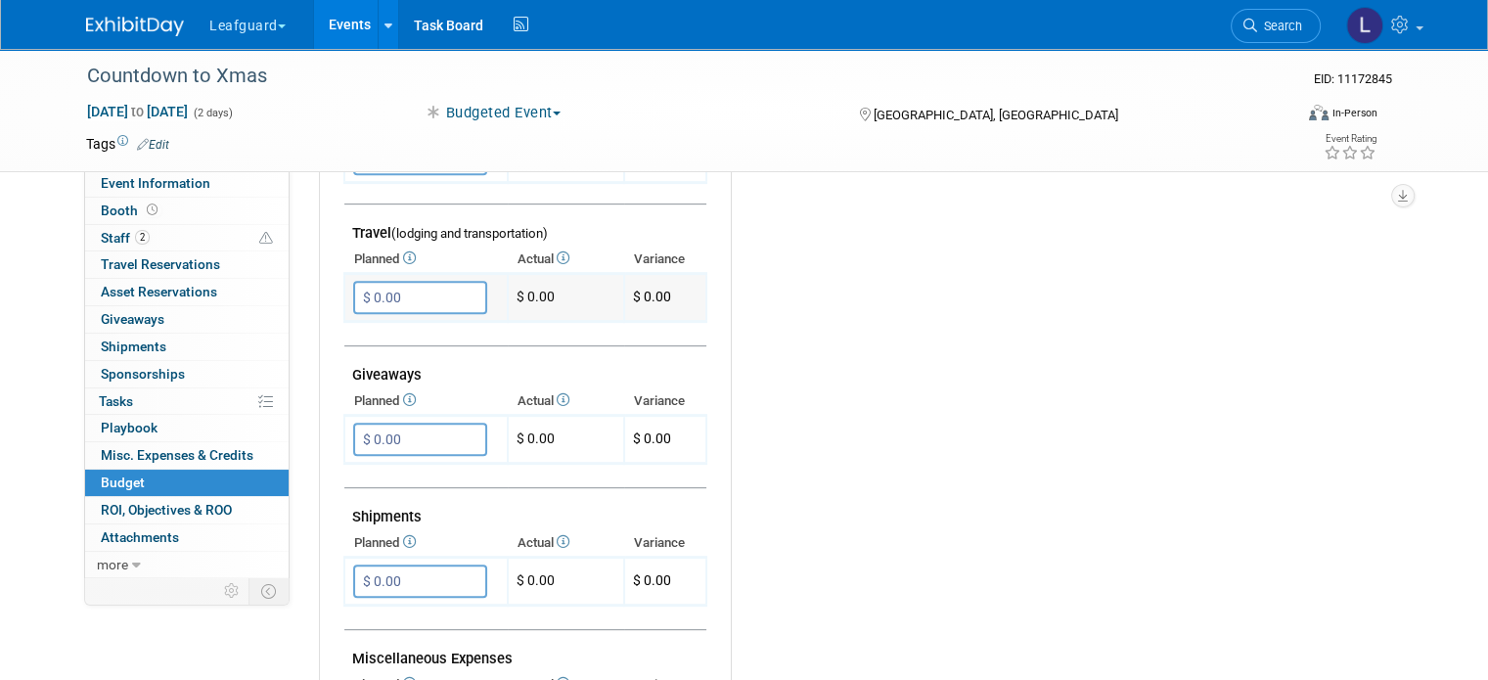
click at [376, 281] on input "$ 0.00" at bounding box center [420, 297] width 134 height 33
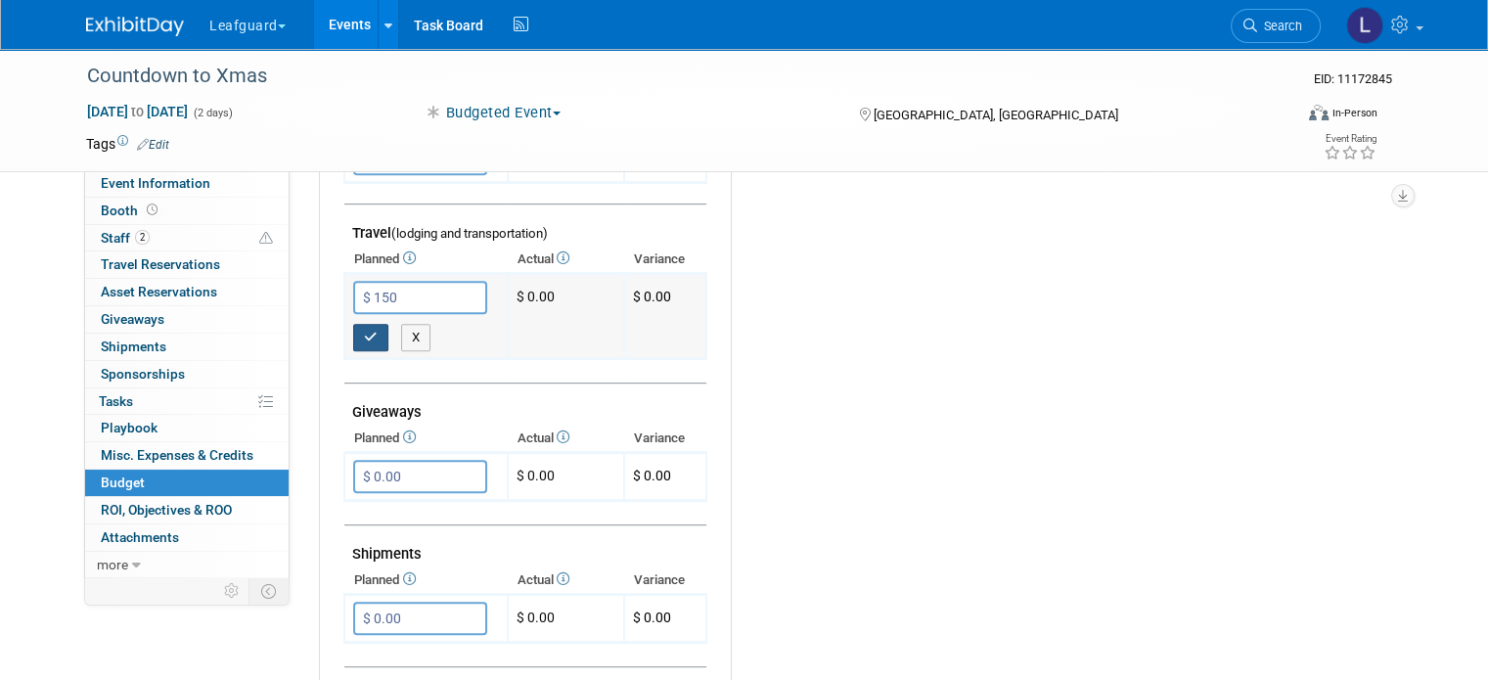
type input "$ 150.00"
click at [364, 331] on icon "button" at bounding box center [371, 337] width 14 height 13
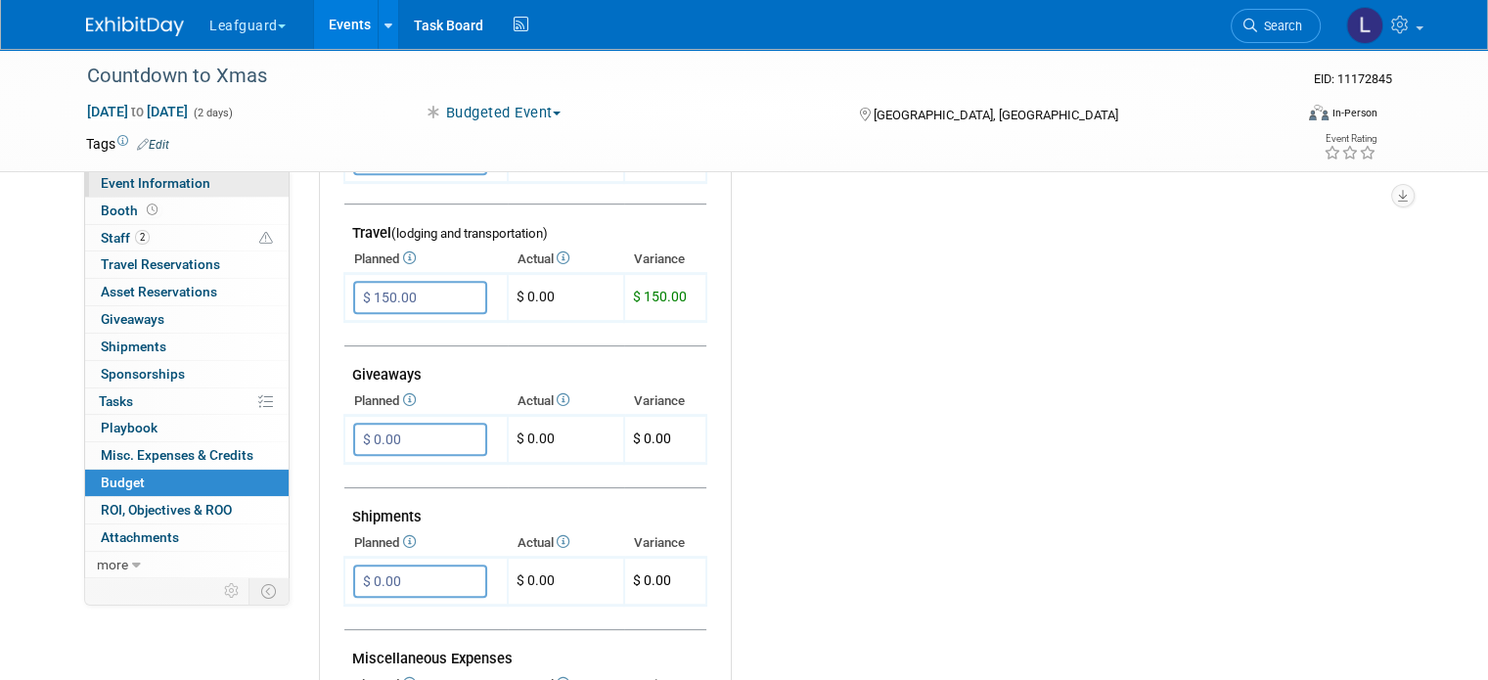
click at [179, 173] on link "Event Information" at bounding box center [187, 183] width 204 height 26
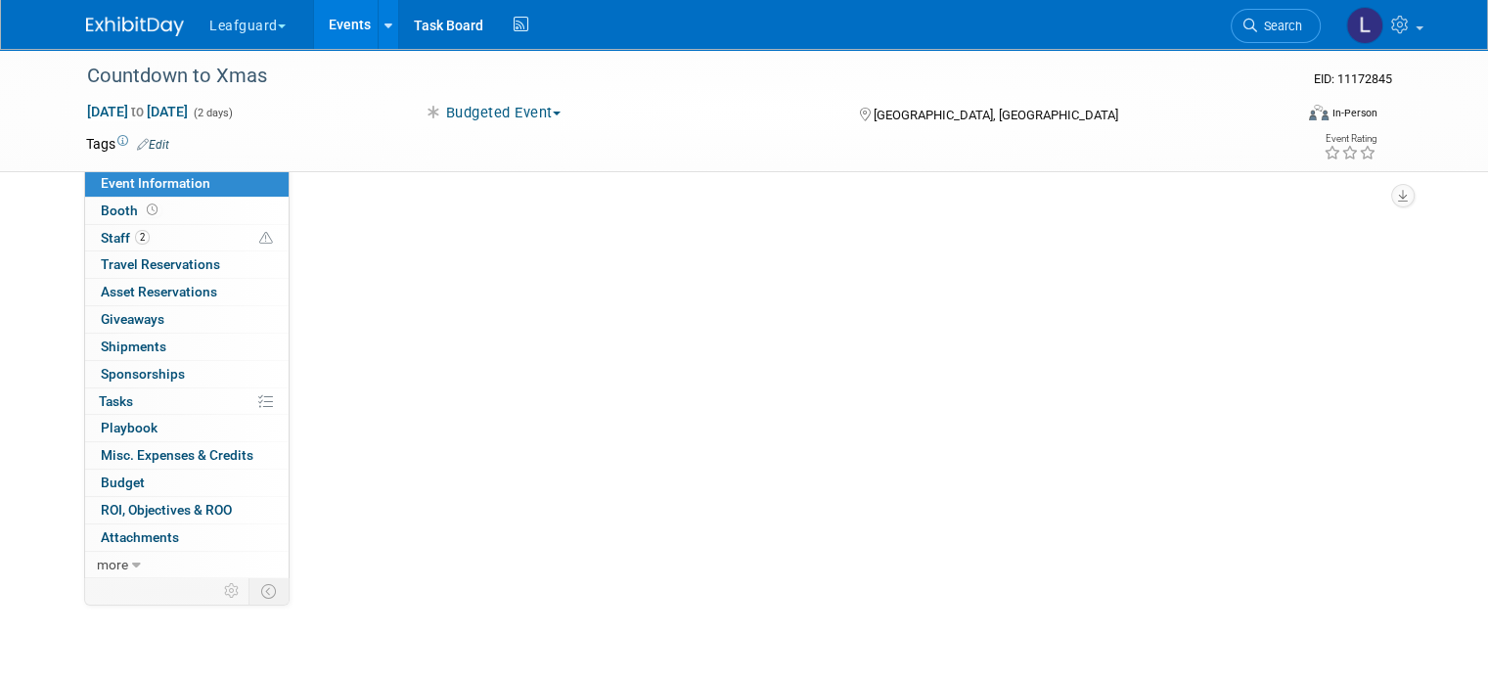
scroll to position [0, 0]
select select "[GEOGRAPHIC_DATA]"
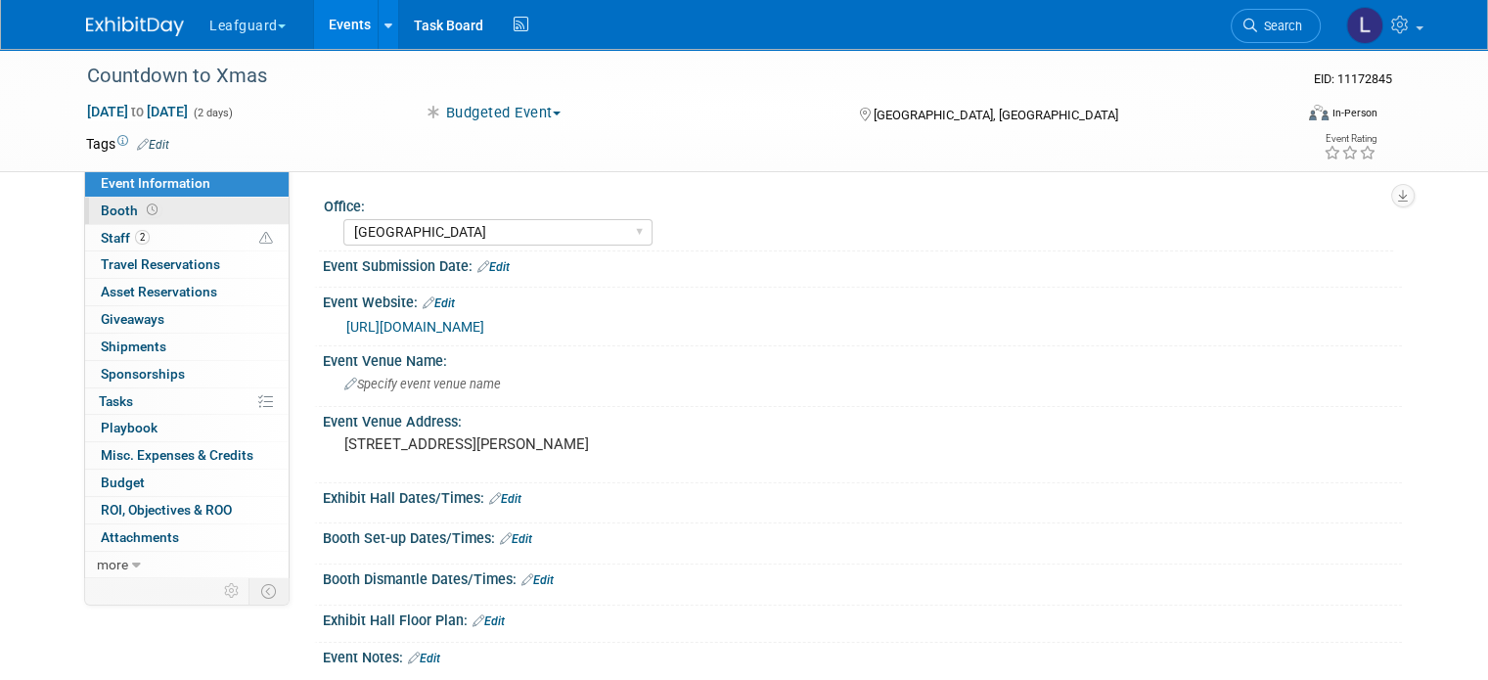
click at [164, 205] on link "Booth" at bounding box center [187, 211] width 204 height 26
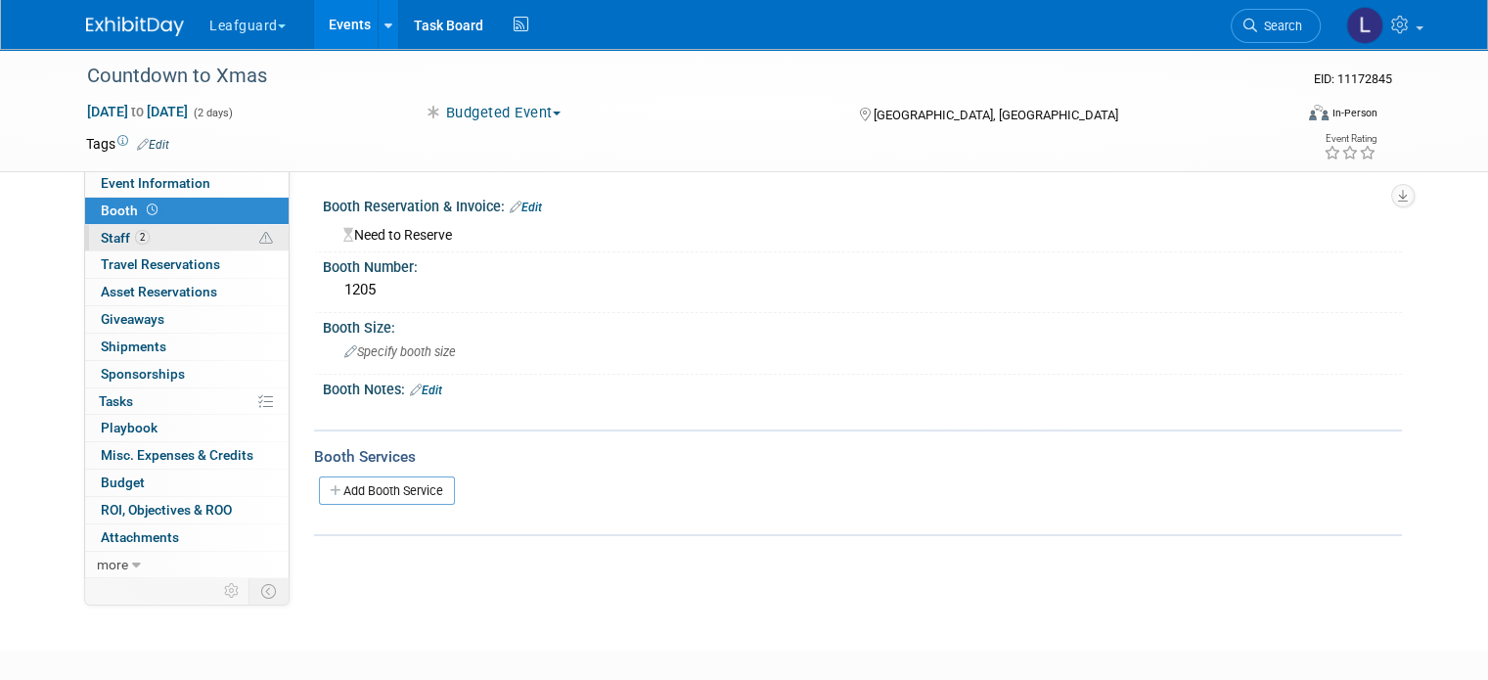
click at [160, 230] on link "2 Staff 2" at bounding box center [187, 238] width 204 height 26
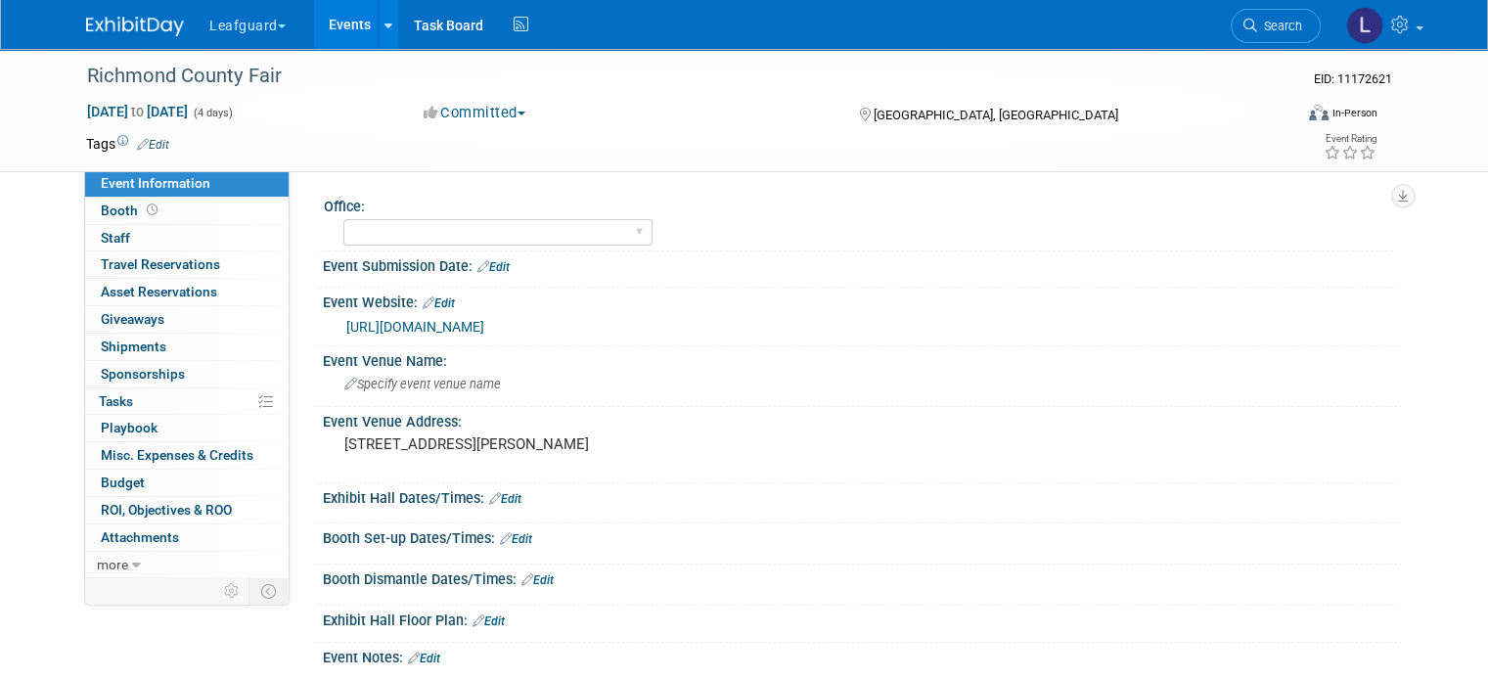
click at [476, 124] on div "[DATE] to [DATE] (4 days) [DATE] to [DATE] Committed Committed Considering Not …" at bounding box center [731, 116] width 1321 height 29
click at [482, 109] on button "Committed" at bounding box center [475, 113] width 116 height 21
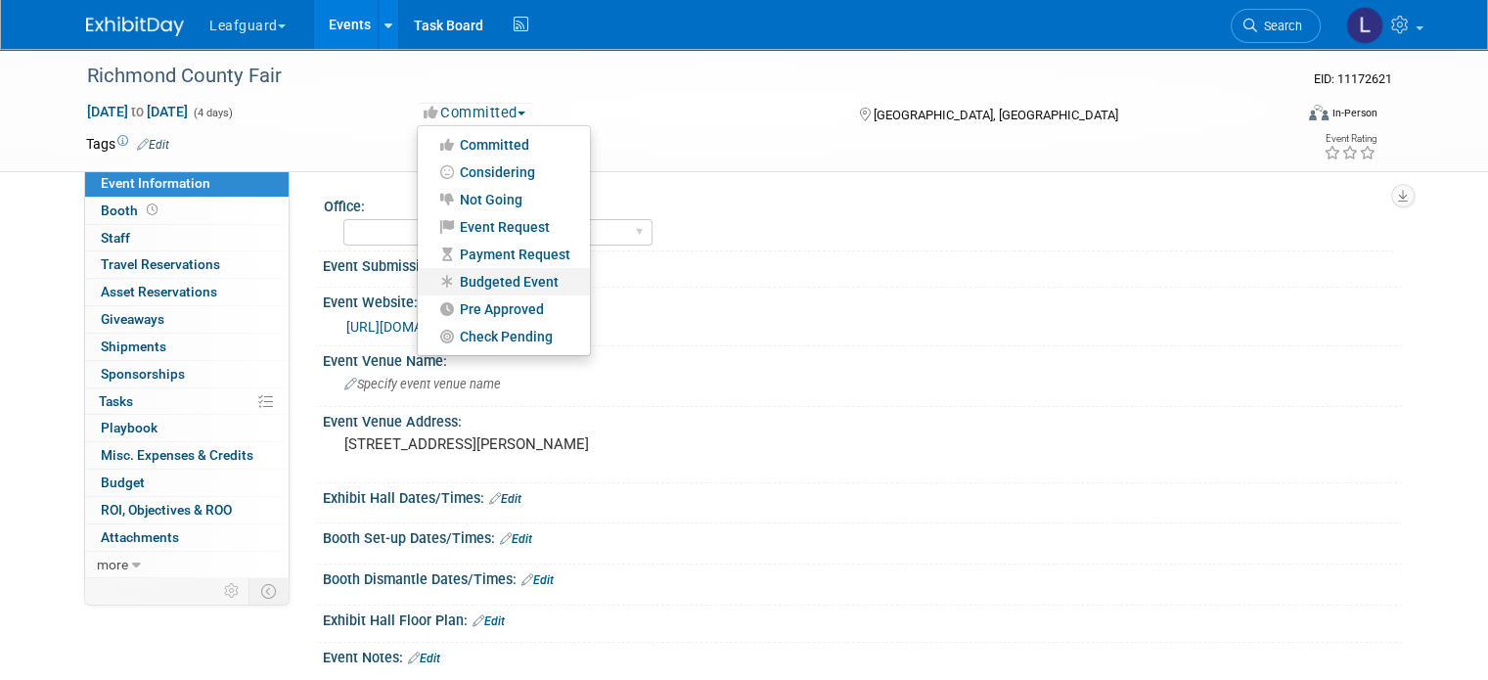
click at [500, 293] on link "Budgeted Event" at bounding box center [504, 281] width 172 height 27
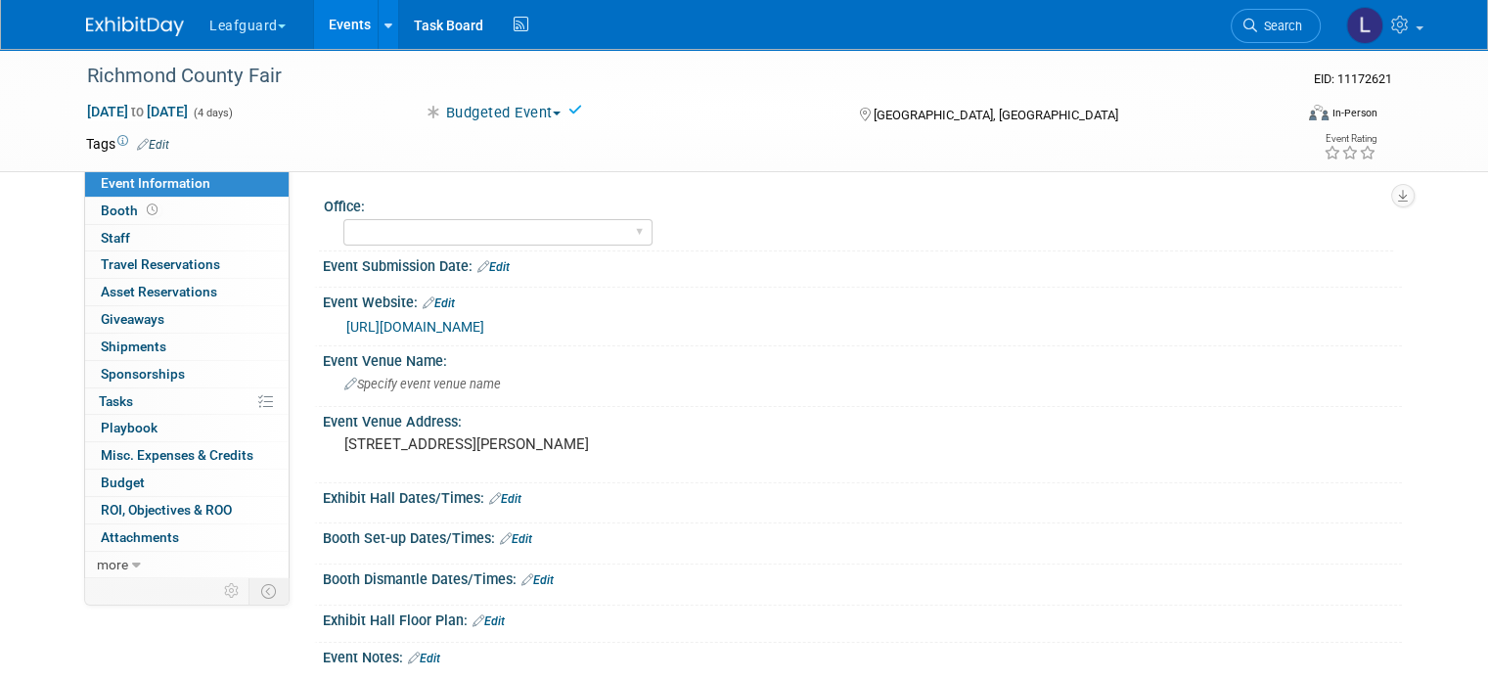
click at [575, 104] on icon at bounding box center [576, 110] width 14 height 14
click at [574, 109] on icon at bounding box center [576, 110] width 14 height 14
click at [472, 229] on select "[GEOGRAPHIC_DATA] [US_STATE] [GEOGRAPHIC_DATA] [GEOGRAPHIC_DATA] [GEOGRAPHIC_DA…" at bounding box center [497, 232] width 309 height 26
select select "[GEOGRAPHIC_DATA]"
click at [343, 219] on select "[GEOGRAPHIC_DATA] [US_STATE] [GEOGRAPHIC_DATA] [GEOGRAPHIC_DATA] [GEOGRAPHIC_DA…" at bounding box center [497, 232] width 309 height 26
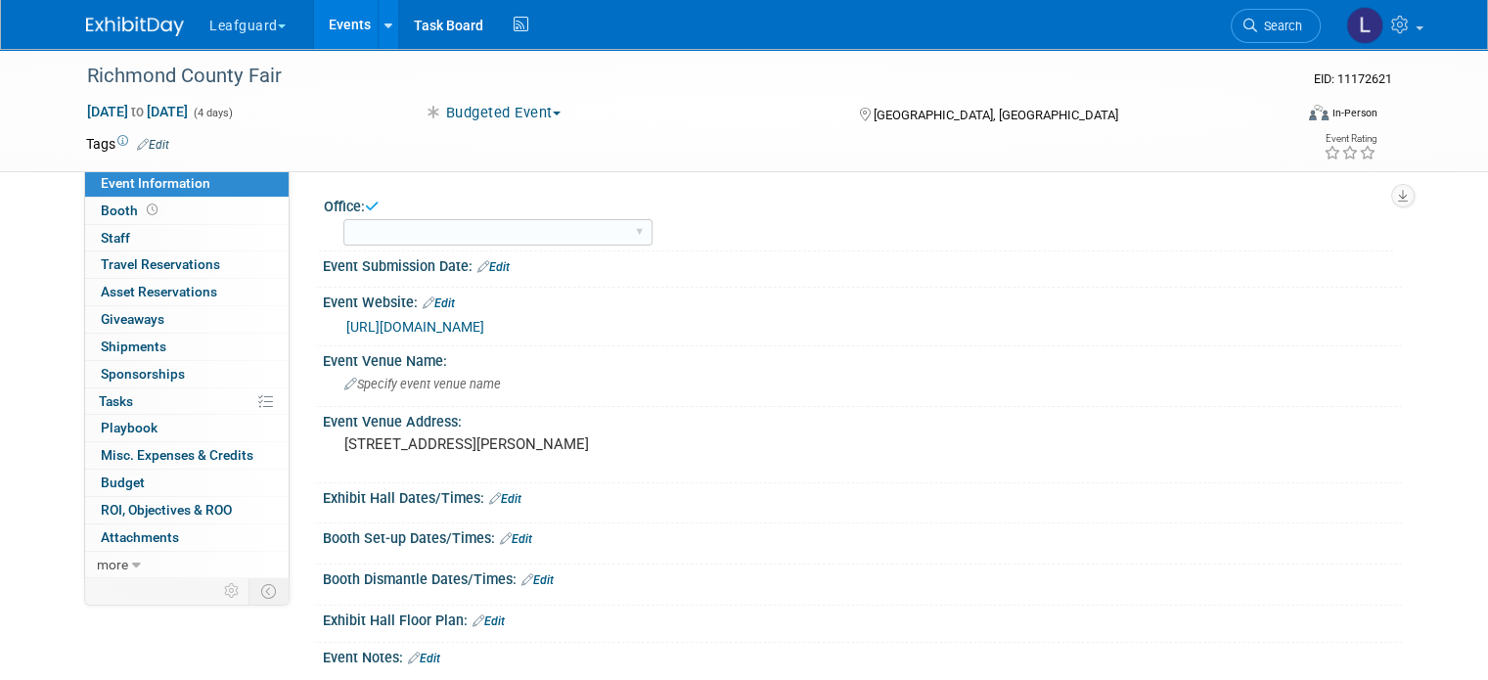
click at [365, 204] on icon at bounding box center [372, 206] width 14 height 15
click at [199, 246] on link "0 Staff 0" at bounding box center [187, 238] width 204 height 26
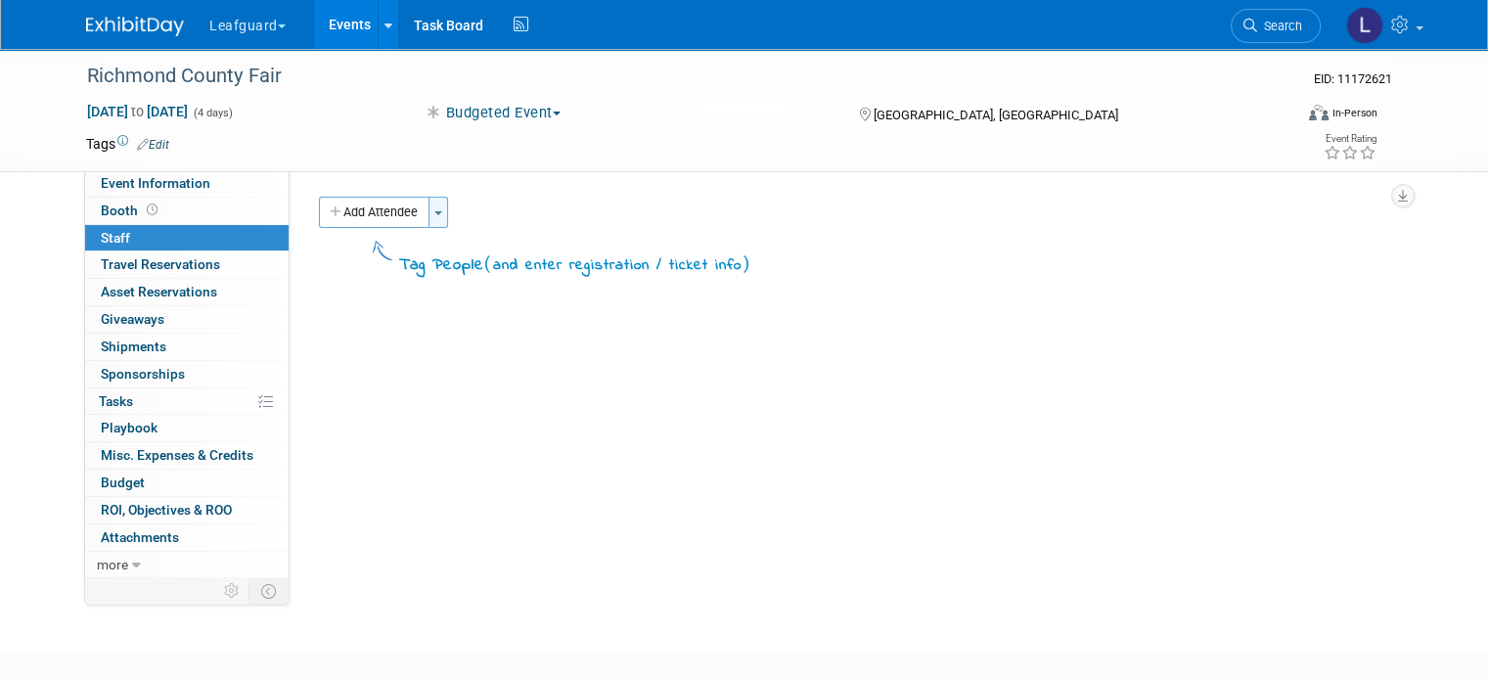
click at [434, 211] on span "button" at bounding box center [438, 213] width 8 height 4
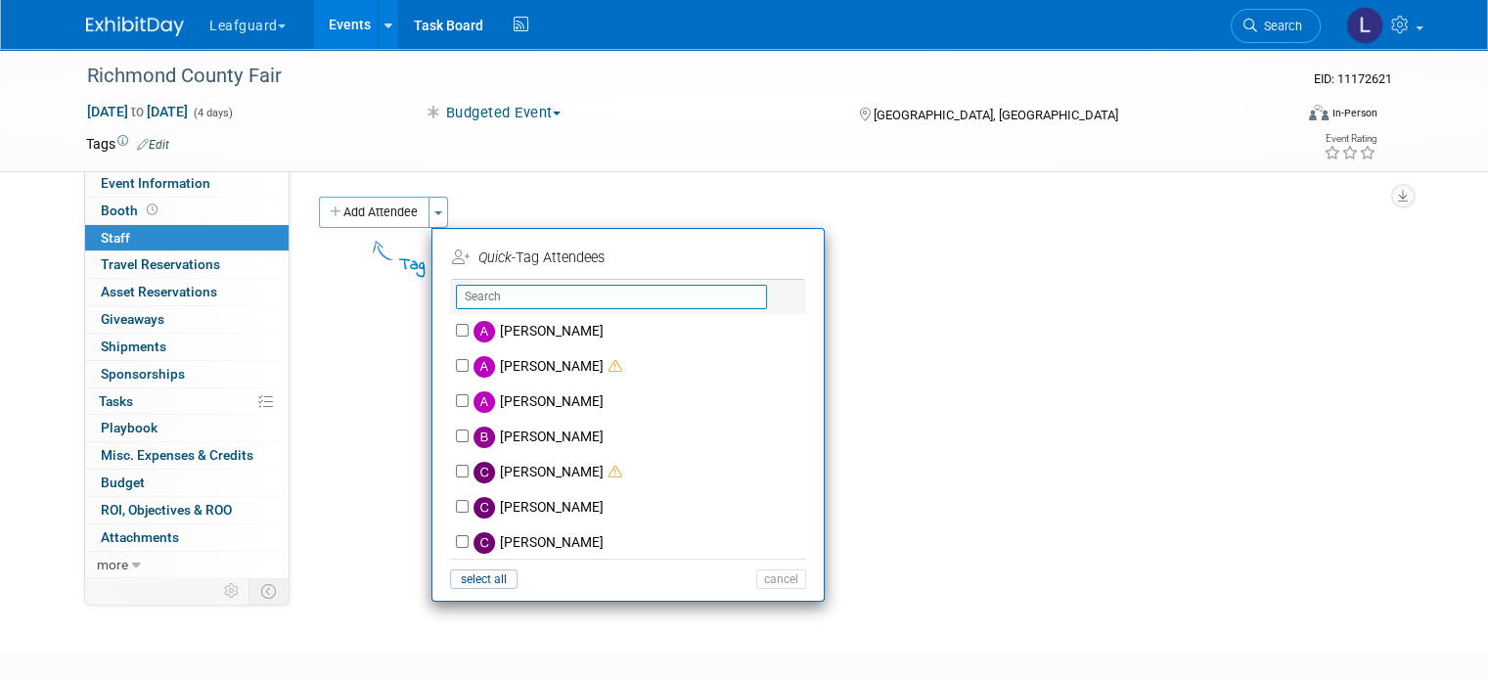
click at [500, 299] on input "text" at bounding box center [611, 297] width 311 height 24
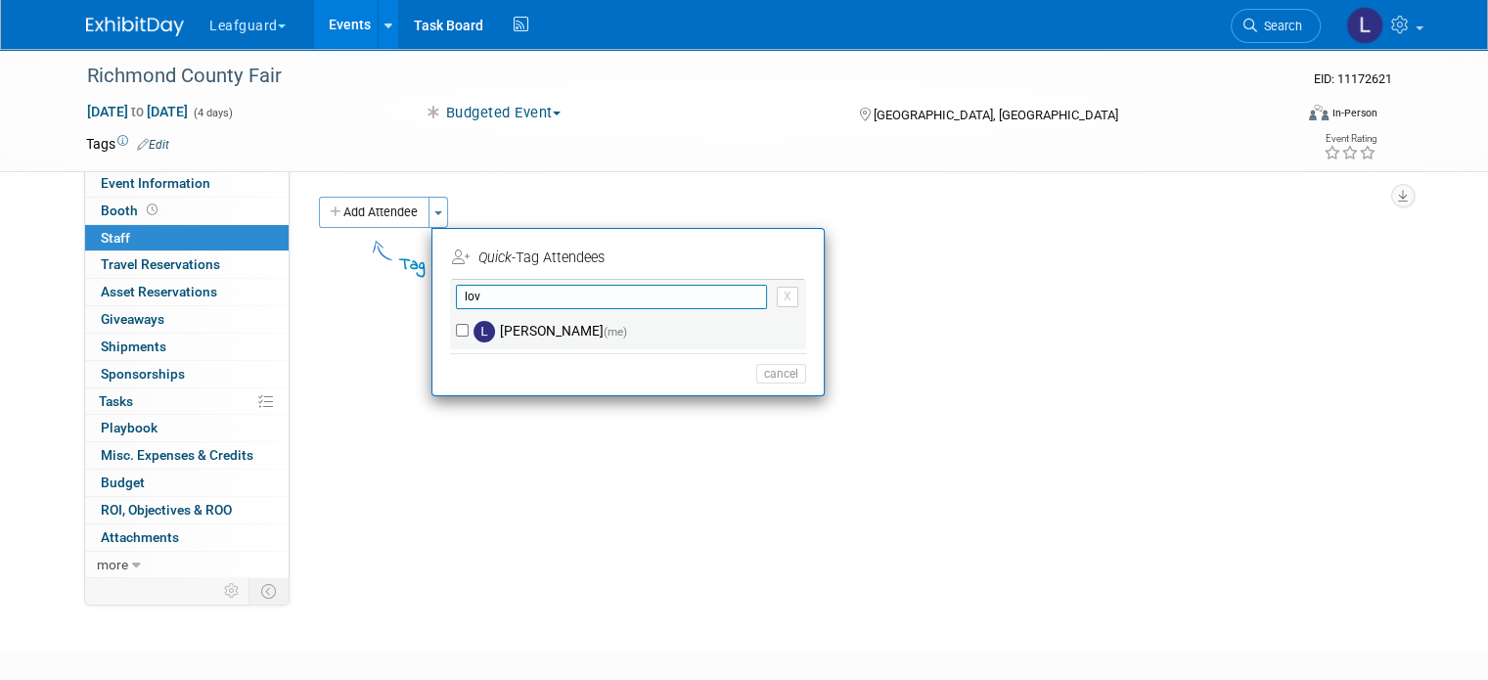
type input "lov"
click at [469, 326] on label "[PERSON_NAME] (me)" at bounding box center [641, 331] width 344 height 35
click at [456, 326] on input "[PERSON_NAME] (me)" at bounding box center [462, 330] width 13 height 13
checkbox input "true"
click at [483, 305] on input "lov" at bounding box center [611, 297] width 311 height 24
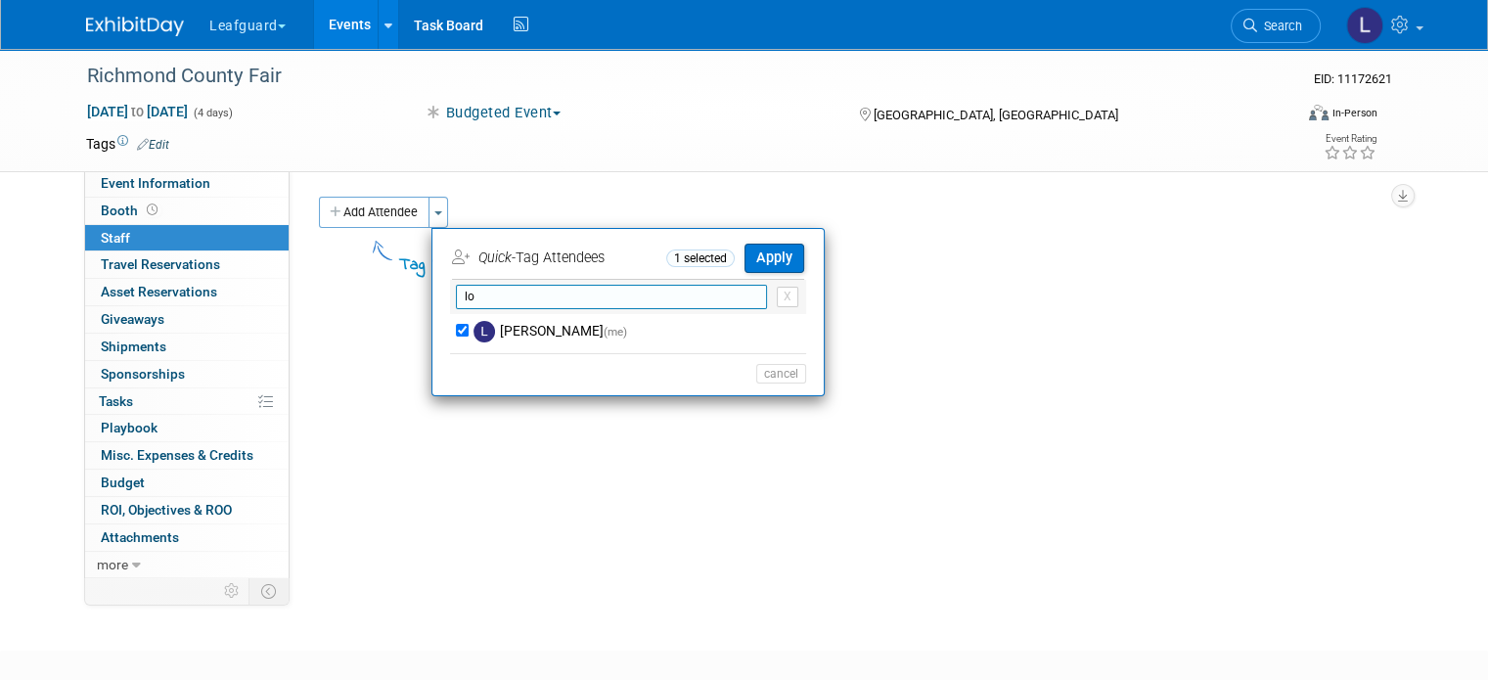
type input "l"
type input "jos"
click at [450, 327] on div "[PERSON_NAME]" at bounding box center [628, 331] width 356 height 35
click at [450, 336] on div "[PERSON_NAME]" at bounding box center [628, 331] width 356 height 35
click at [456, 328] on input "[PERSON_NAME]" at bounding box center [462, 330] width 13 height 13
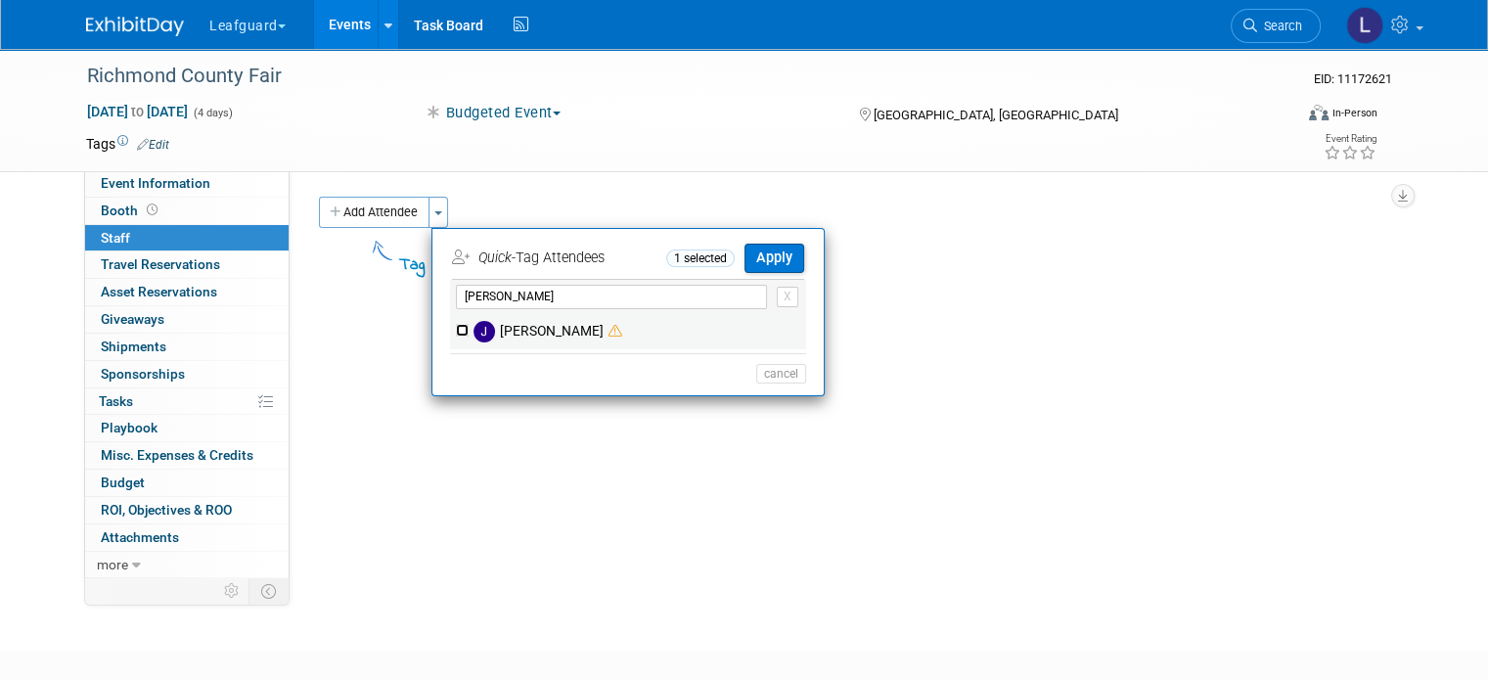
checkbox input "true"
click at [772, 253] on button "Apply" at bounding box center [775, 258] width 60 height 28
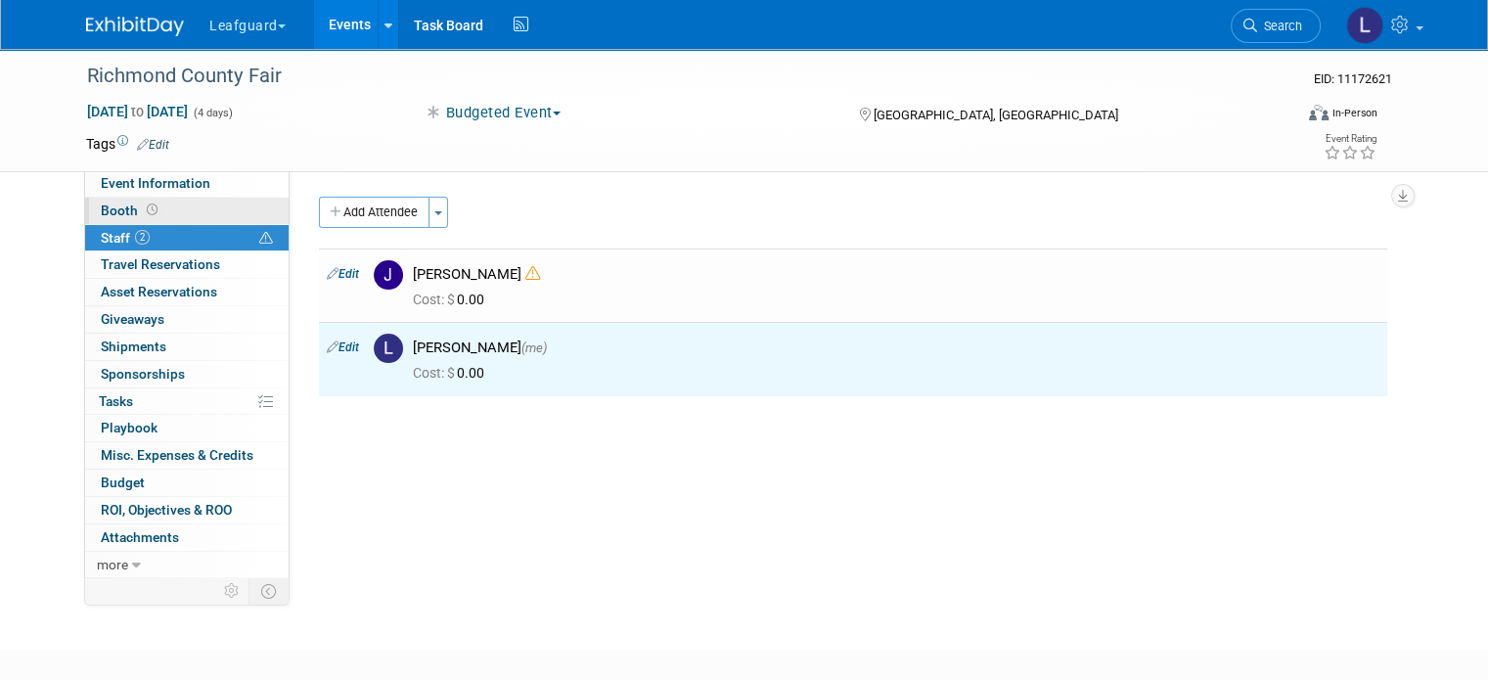
click at [103, 205] on span "Booth" at bounding box center [131, 211] width 61 height 16
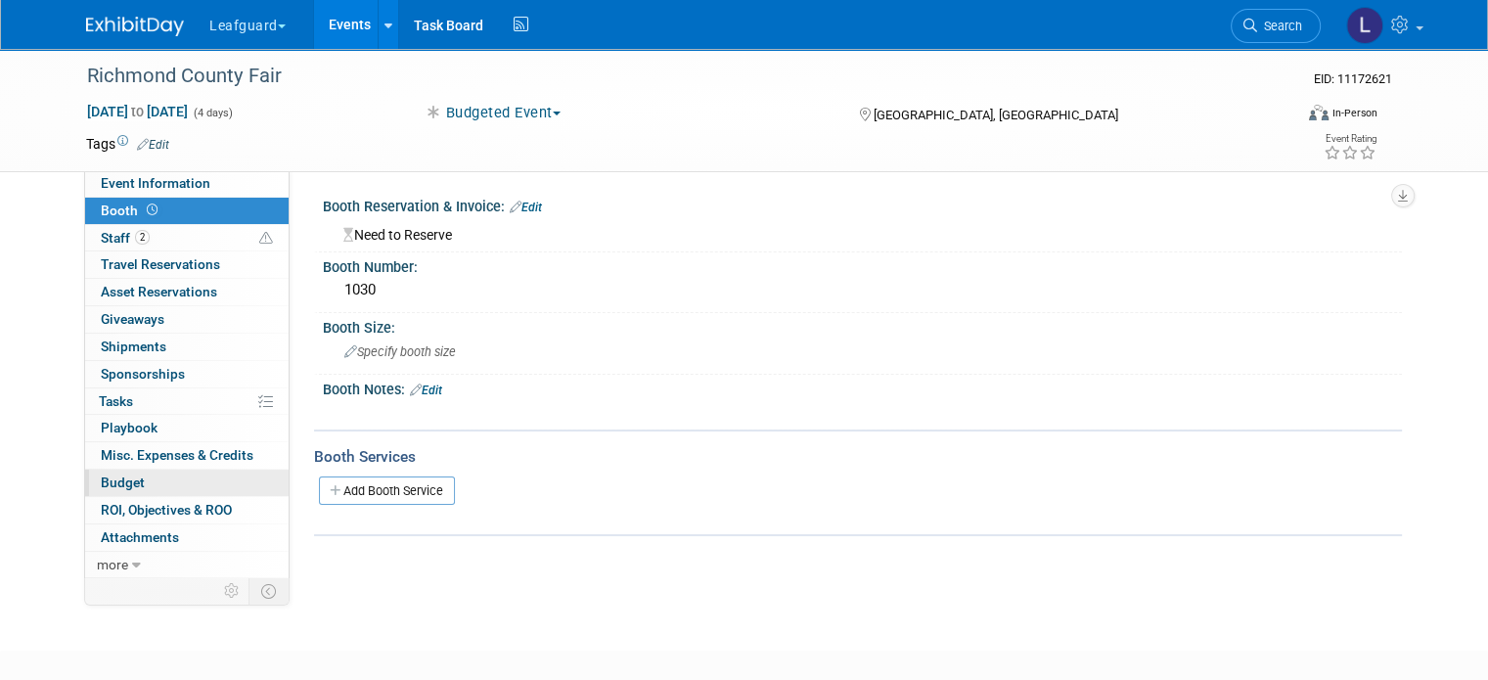
click at [150, 480] on link "Budget" at bounding box center [187, 483] width 204 height 26
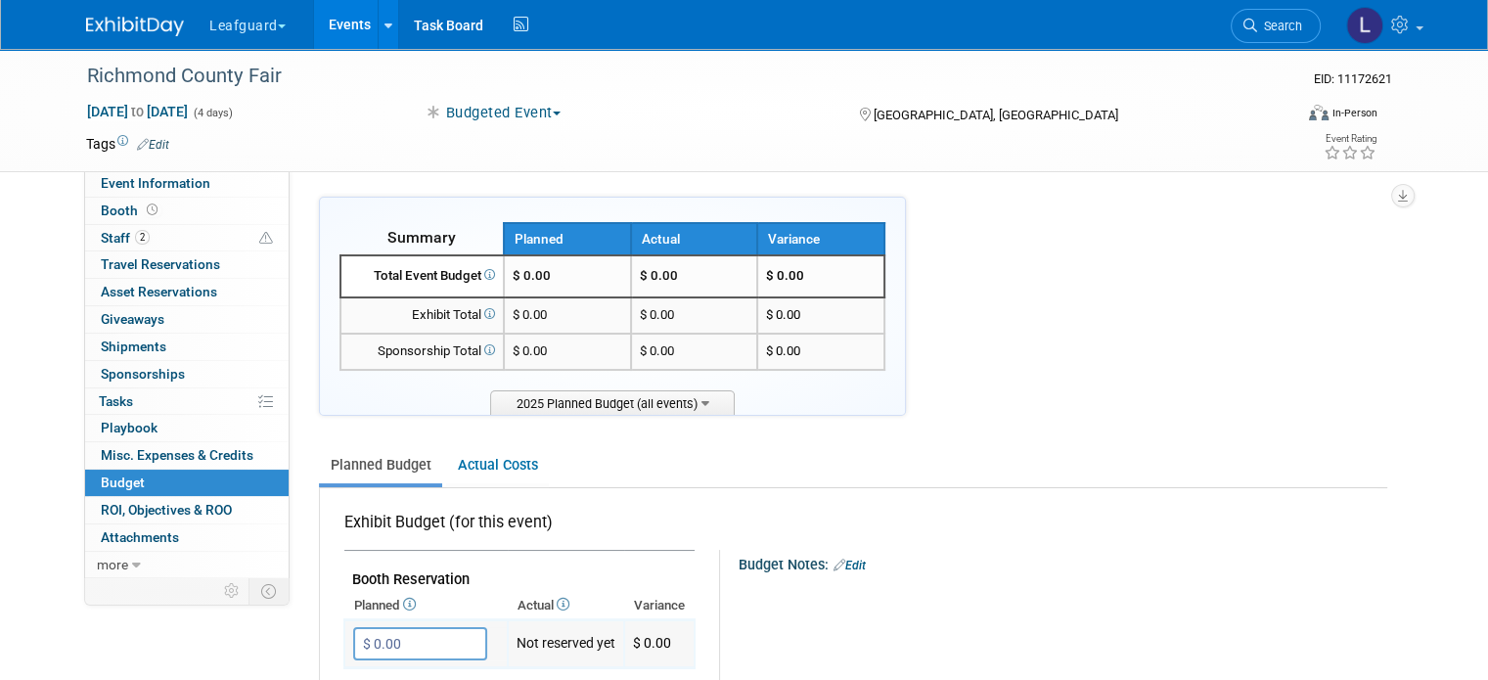
click at [386, 648] on input "$ 0.00" at bounding box center [420, 643] width 134 height 33
type input "$ 1,030.00"
click at [364, 677] on icon "button" at bounding box center [371, 683] width 14 height 13
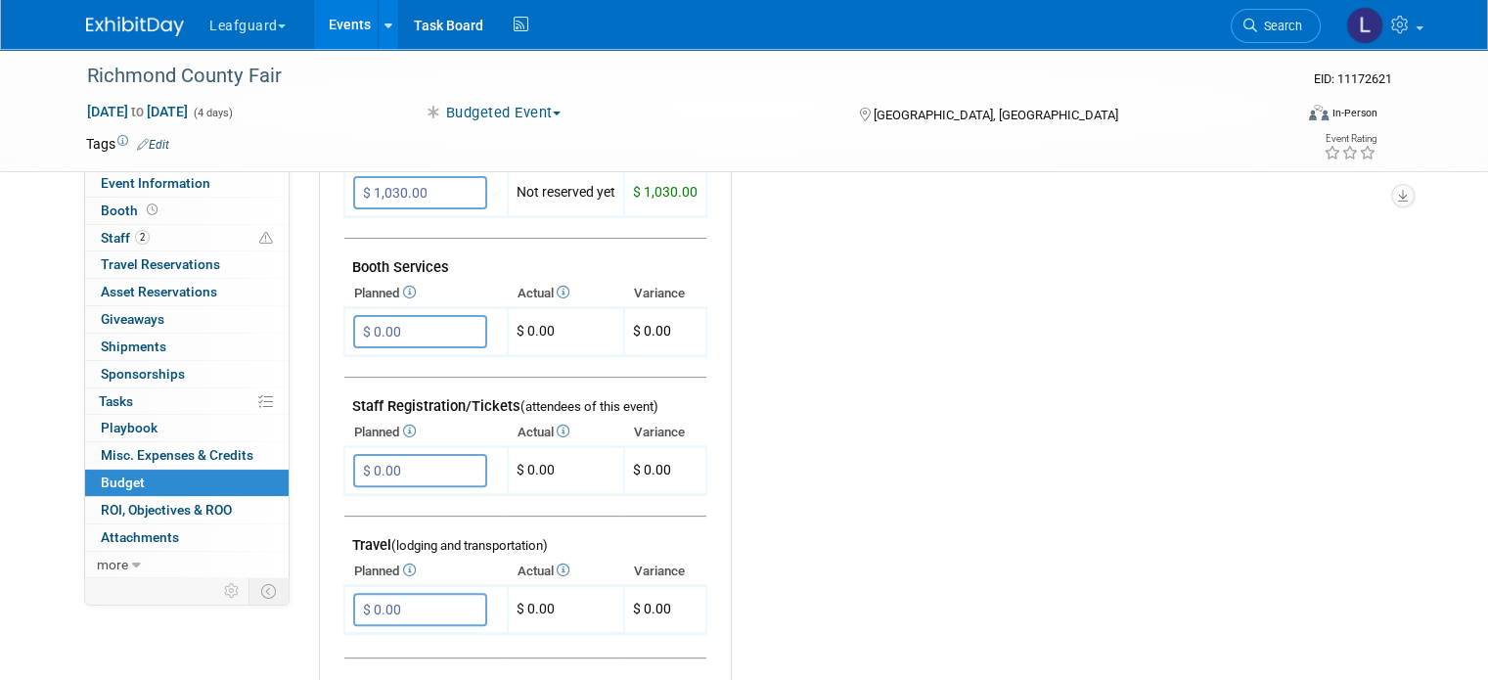
scroll to position [492, 0]
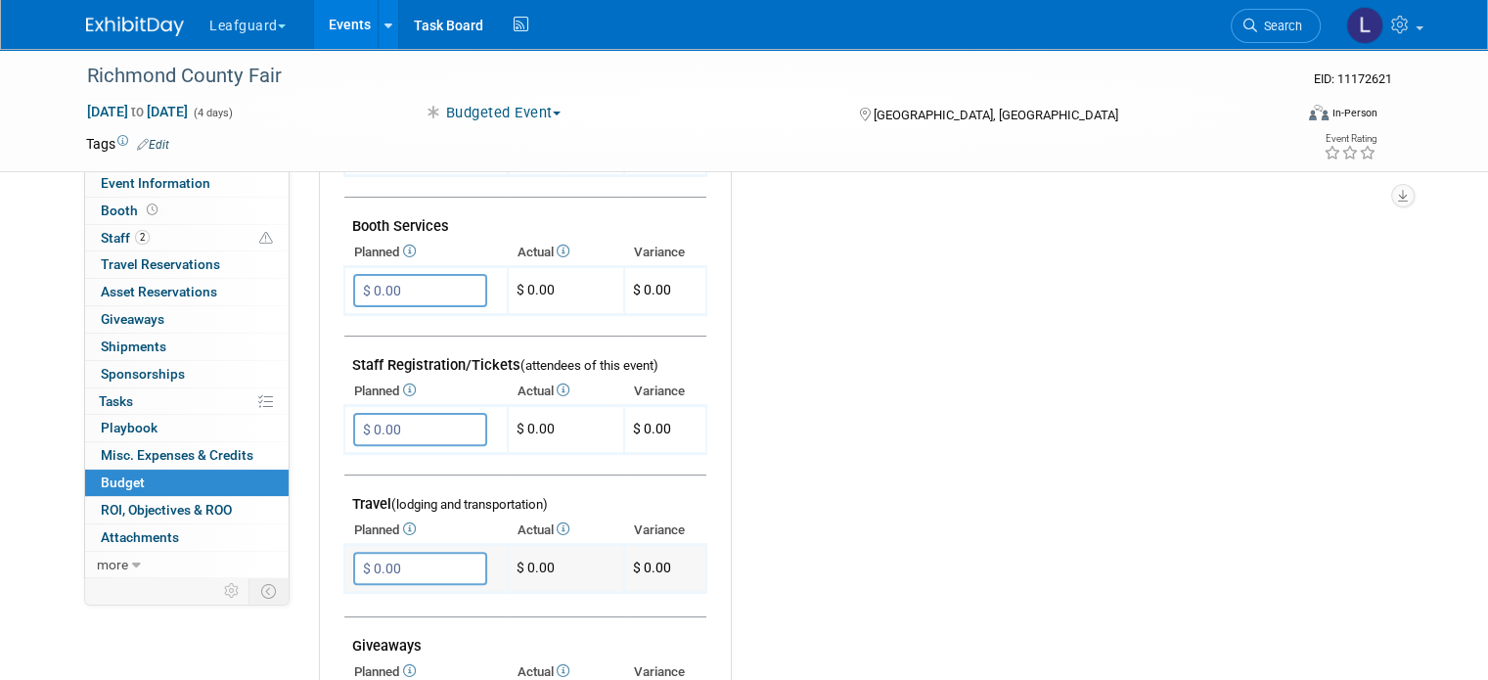
click at [379, 562] on input "$ 0.00" at bounding box center [420, 568] width 134 height 33
type input "$ 500.00"
click at [356, 595] on button "button" at bounding box center [370, 608] width 35 height 27
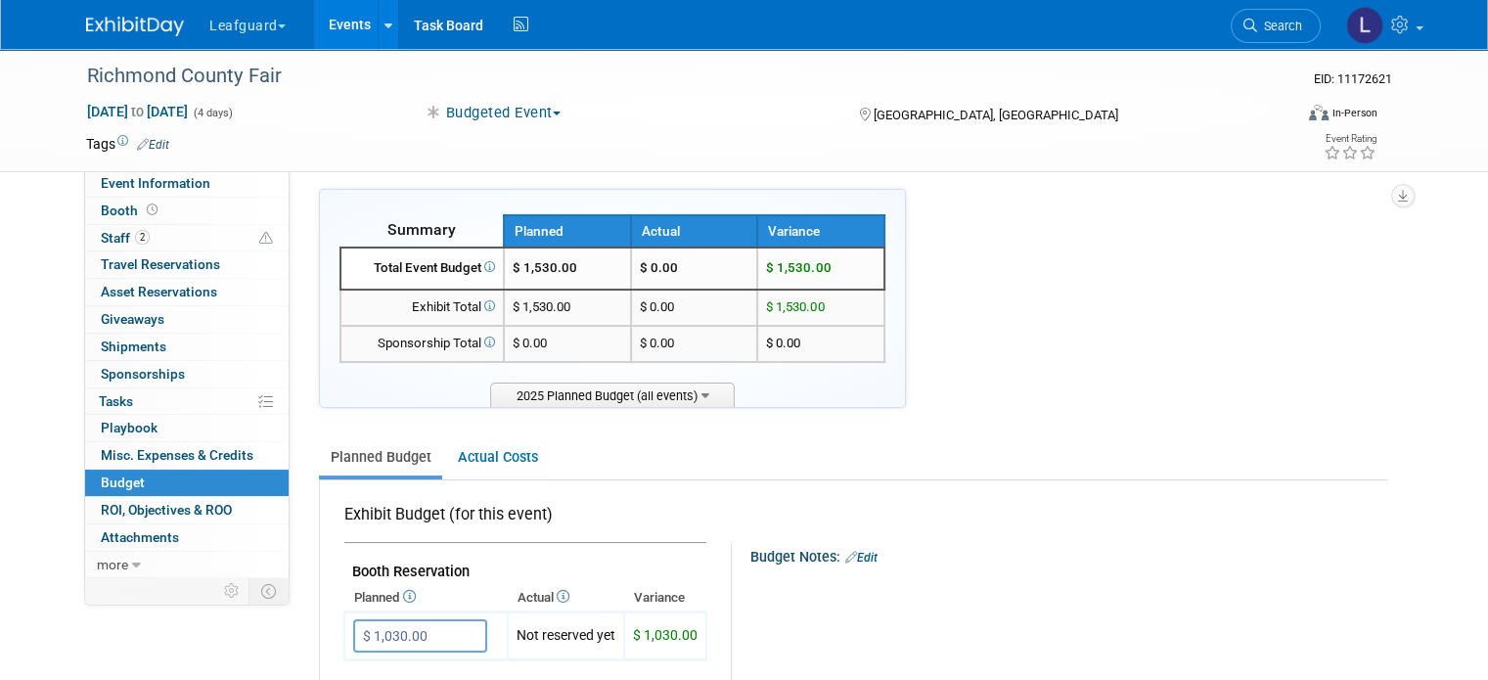
scroll to position [0, 0]
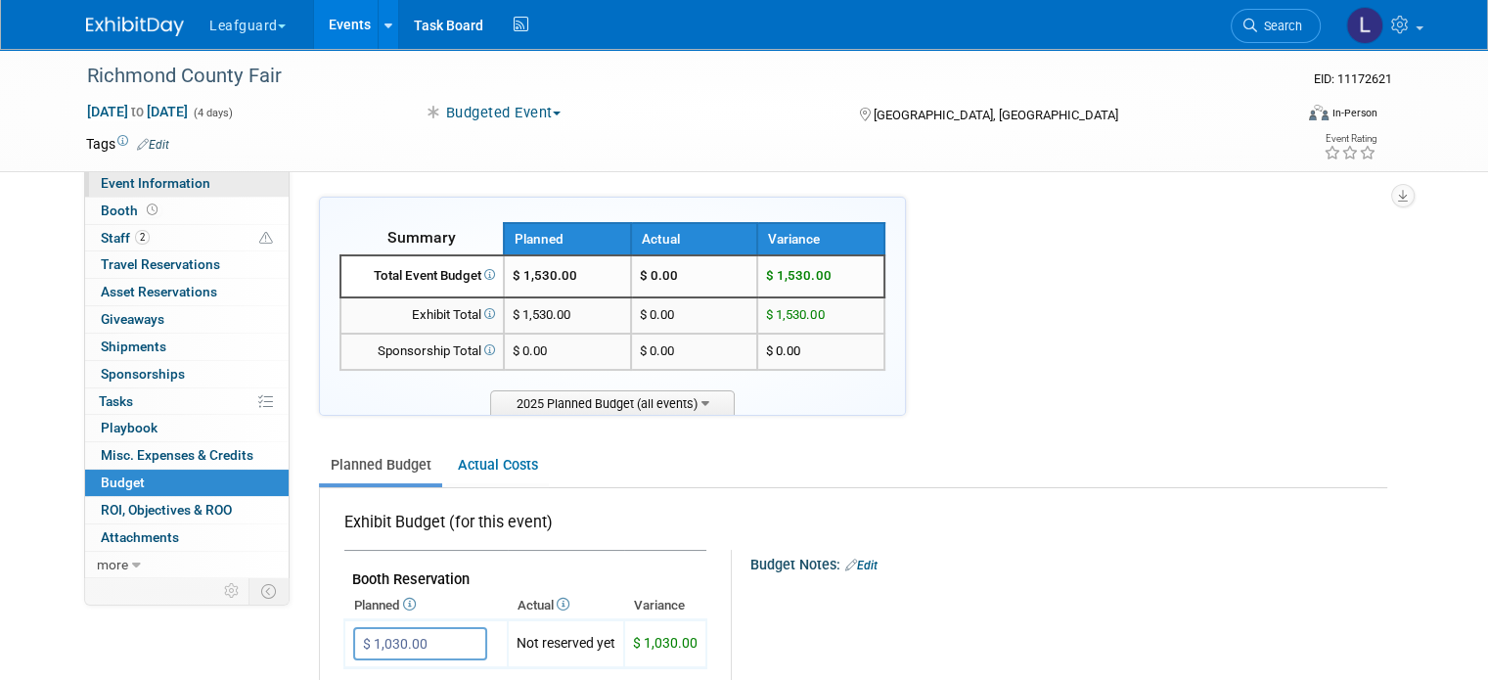
click at [159, 175] on span "Event Information" at bounding box center [156, 183] width 110 height 16
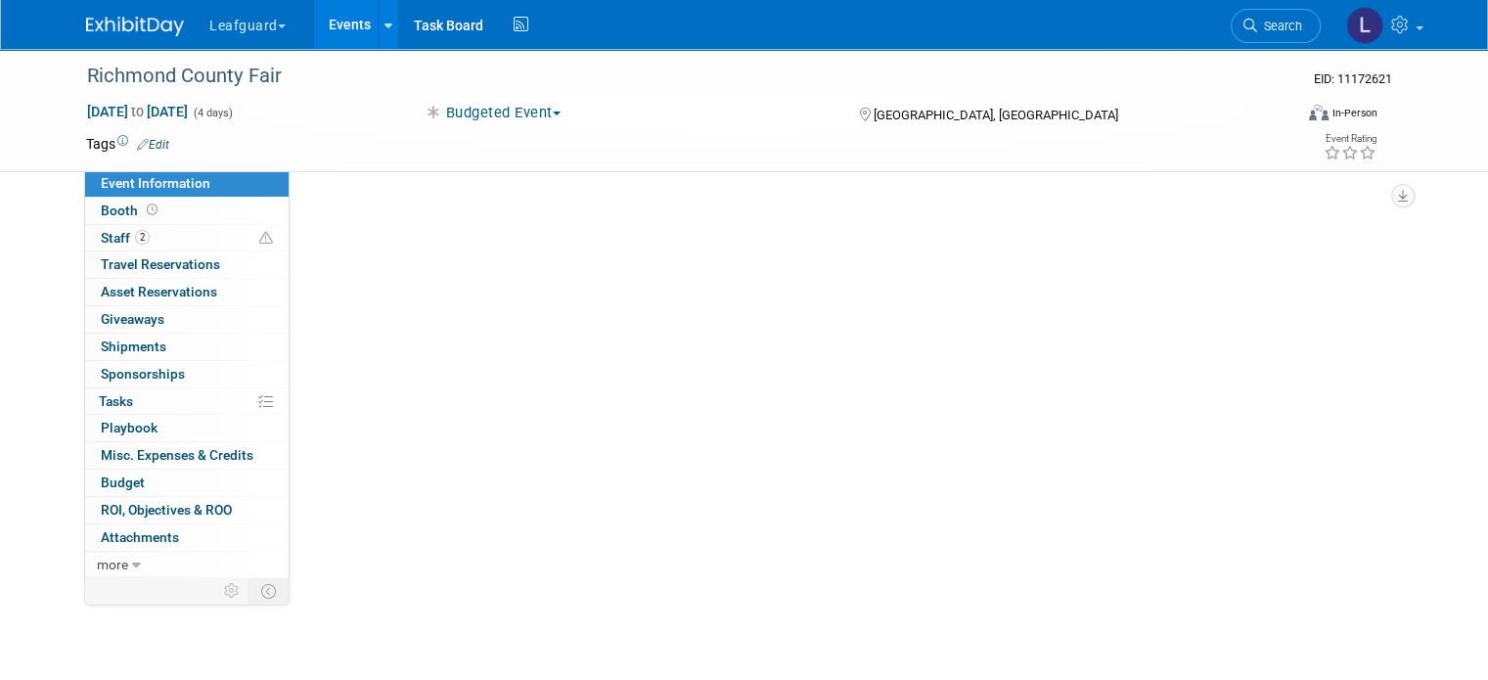
select select "[GEOGRAPHIC_DATA]"
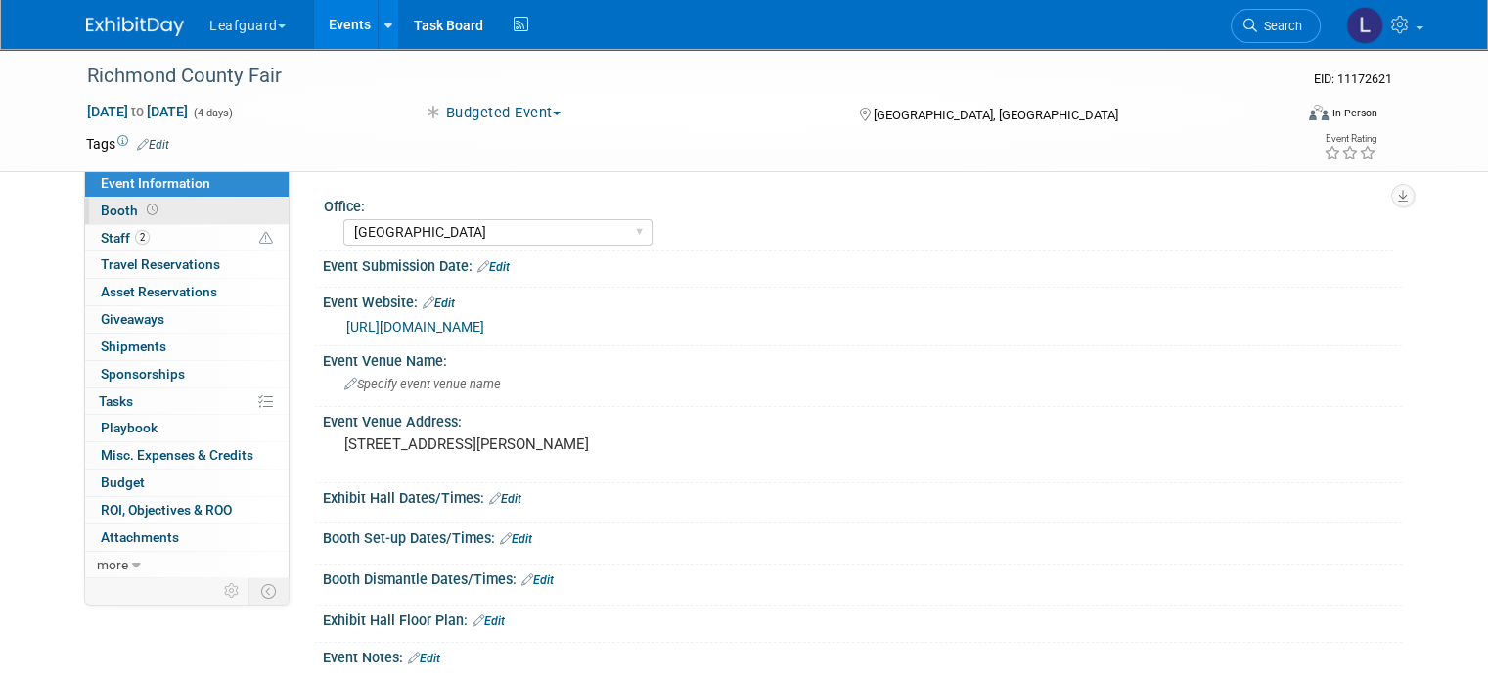
click at [149, 205] on link "Booth" at bounding box center [187, 211] width 204 height 26
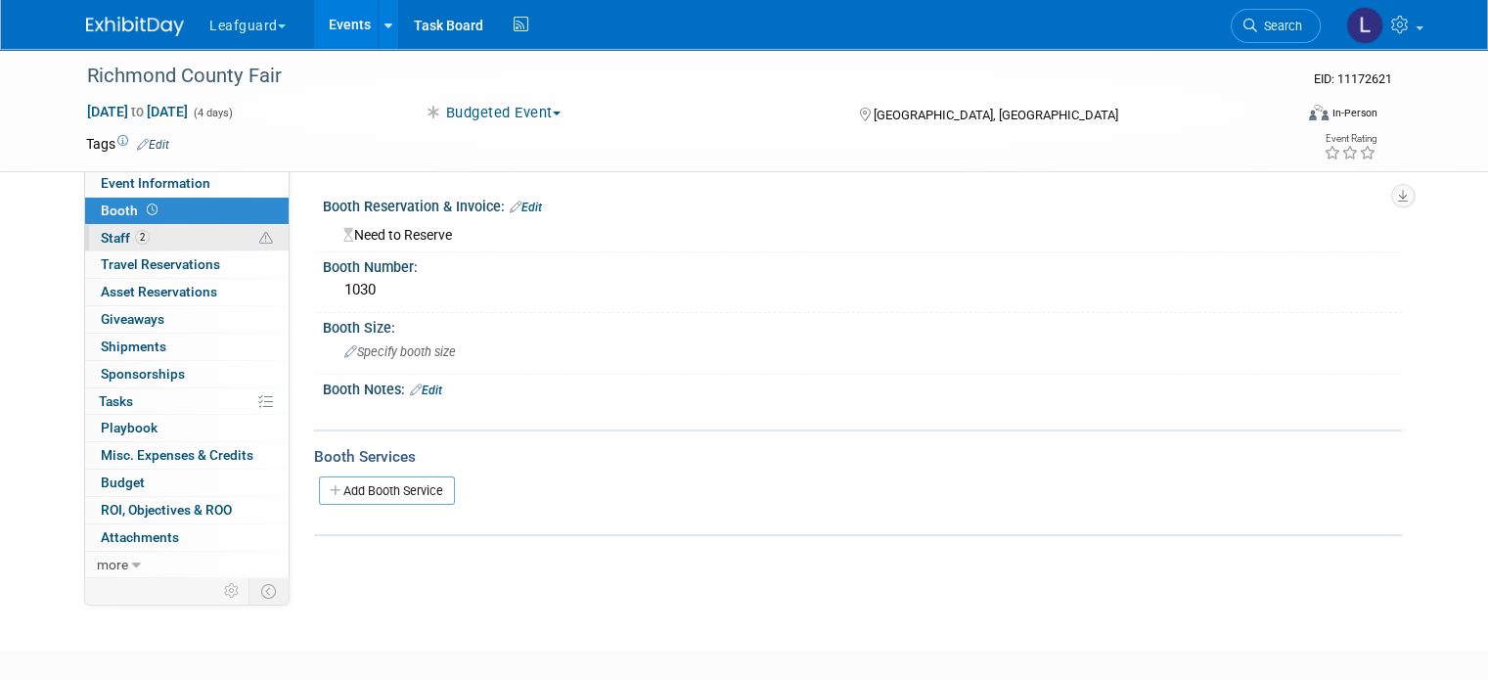
click at [138, 241] on link "2 Staff 2" at bounding box center [187, 238] width 204 height 26
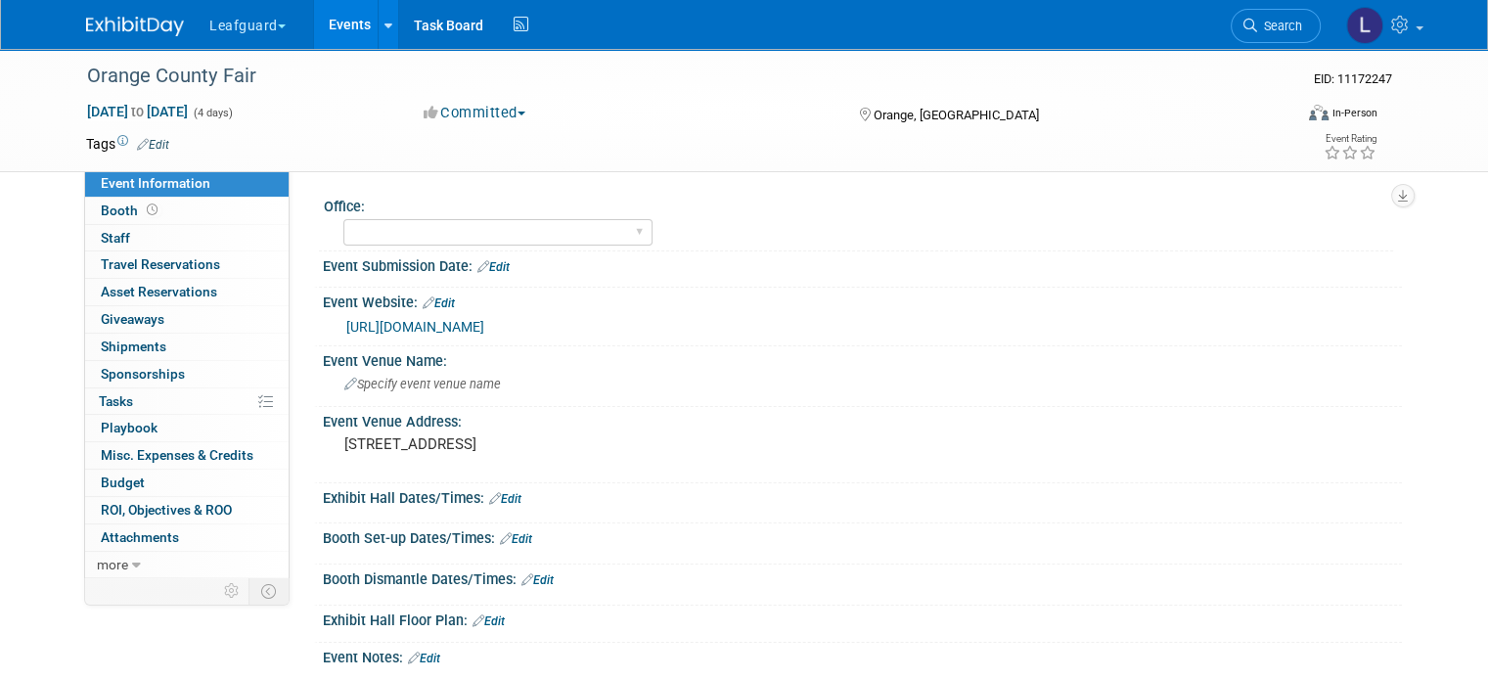
click at [513, 109] on button "Committed" at bounding box center [475, 113] width 116 height 21
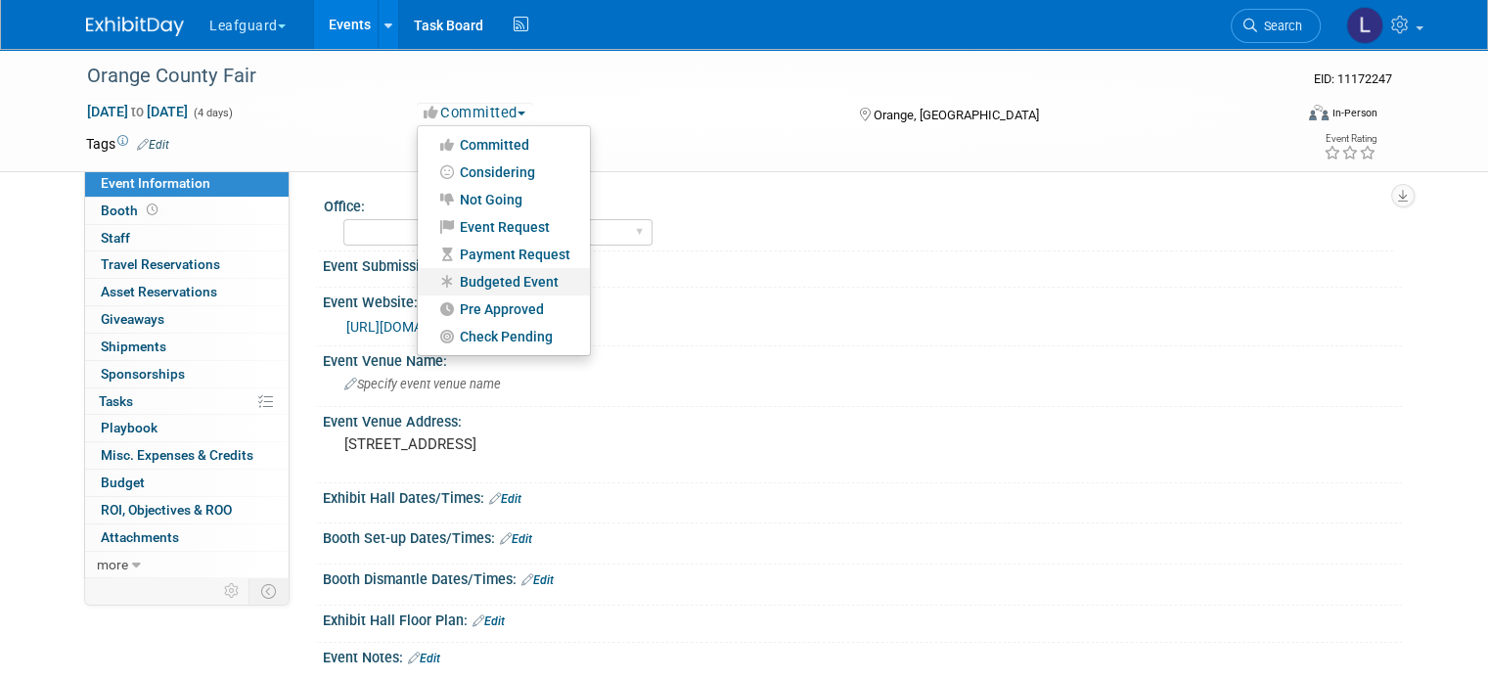
click at [500, 274] on link "Budgeted Event" at bounding box center [504, 281] width 172 height 27
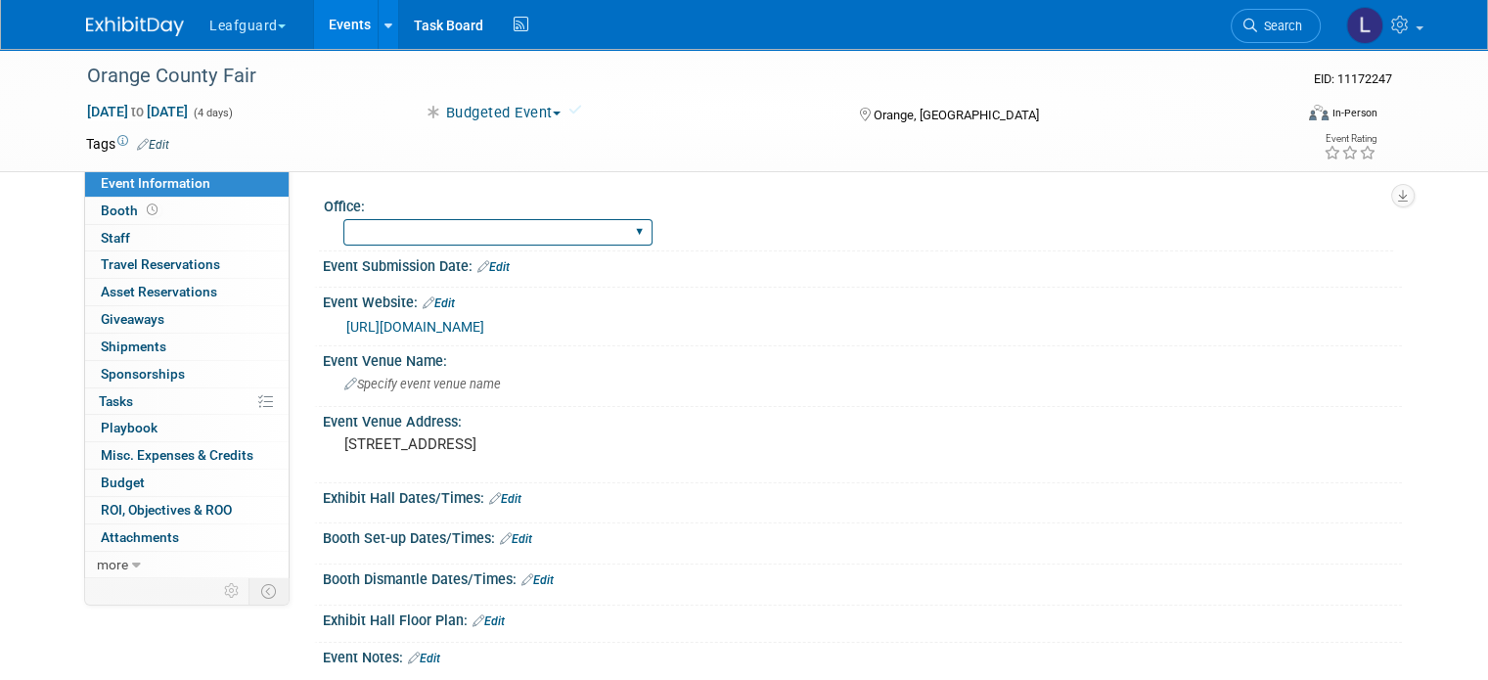
click at [440, 242] on select "Albany Arkansas Austin Birmingham Charlotte Chicago Cleveland Colorado Columbia…" at bounding box center [497, 232] width 309 height 26
click at [579, 109] on icon at bounding box center [576, 110] width 14 height 14
click at [475, 234] on select "Albany Arkansas Austin Birmingham Charlotte Chicago Cleveland Colorado Columbia…" at bounding box center [497, 232] width 309 height 26
select select "[GEOGRAPHIC_DATA]"
click at [343, 219] on select "Albany Arkansas Austin Birmingham Charlotte Chicago Cleveland Colorado Columbia…" at bounding box center [497, 232] width 309 height 26
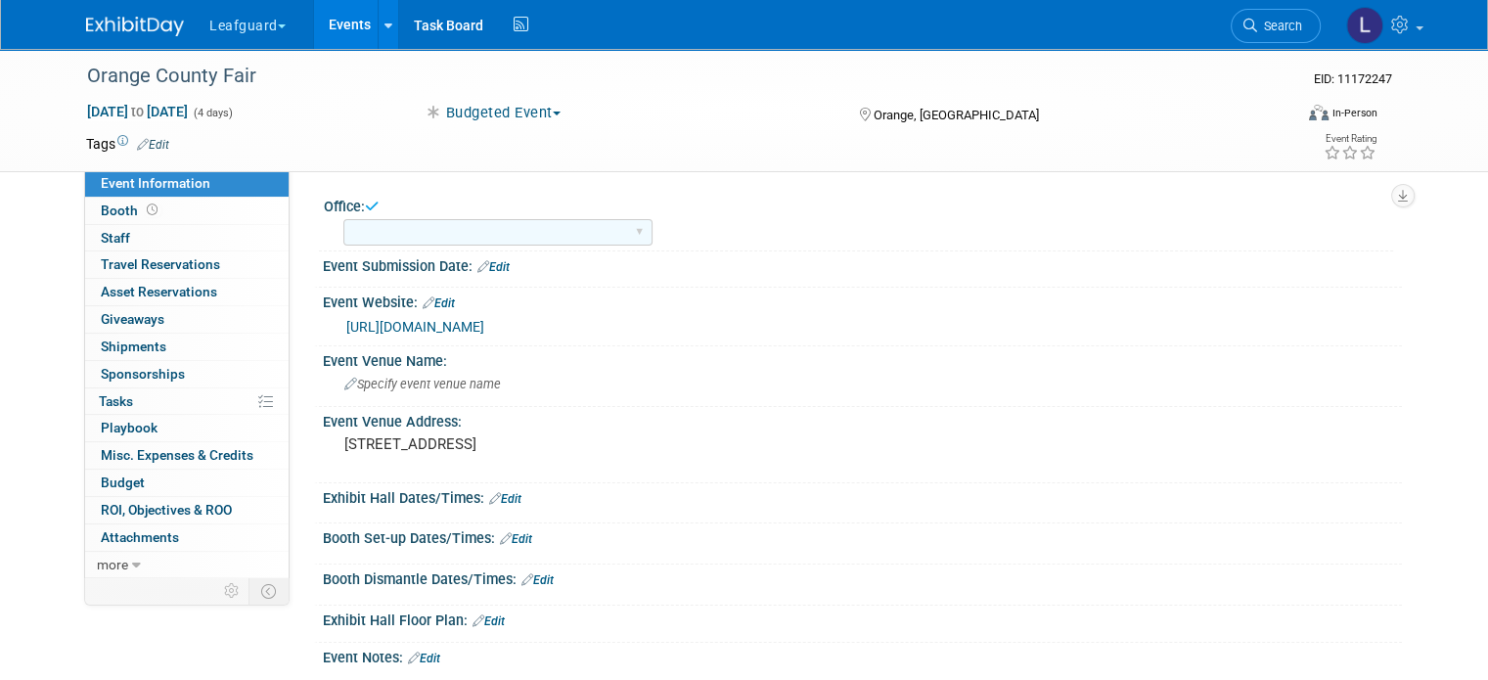
click at [365, 205] on icon at bounding box center [372, 206] width 14 height 15
click at [176, 245] on link "0 Staff 0" at bounding box center [187, 238] width 204 height 26
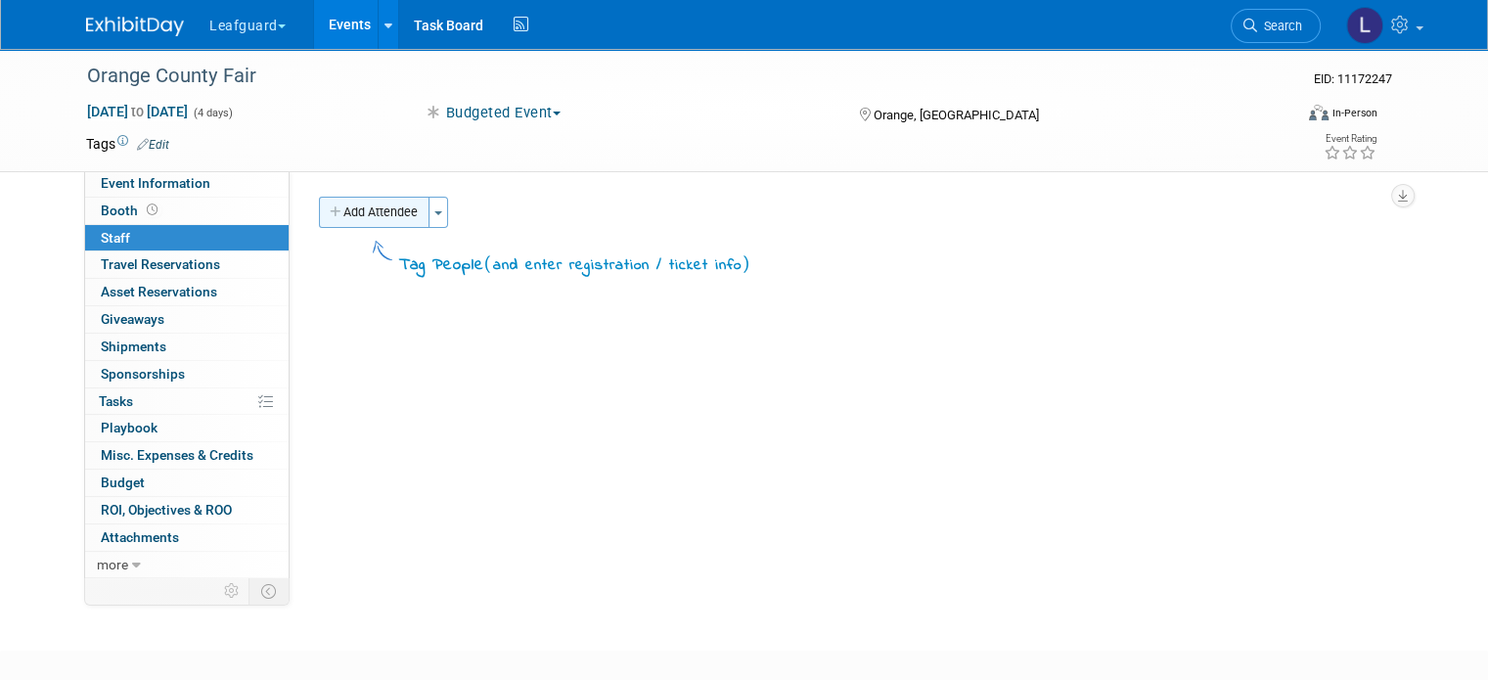
click at [396, 211] on button "Add Attendee" at bounding box center [374, 212] width 111 height 31
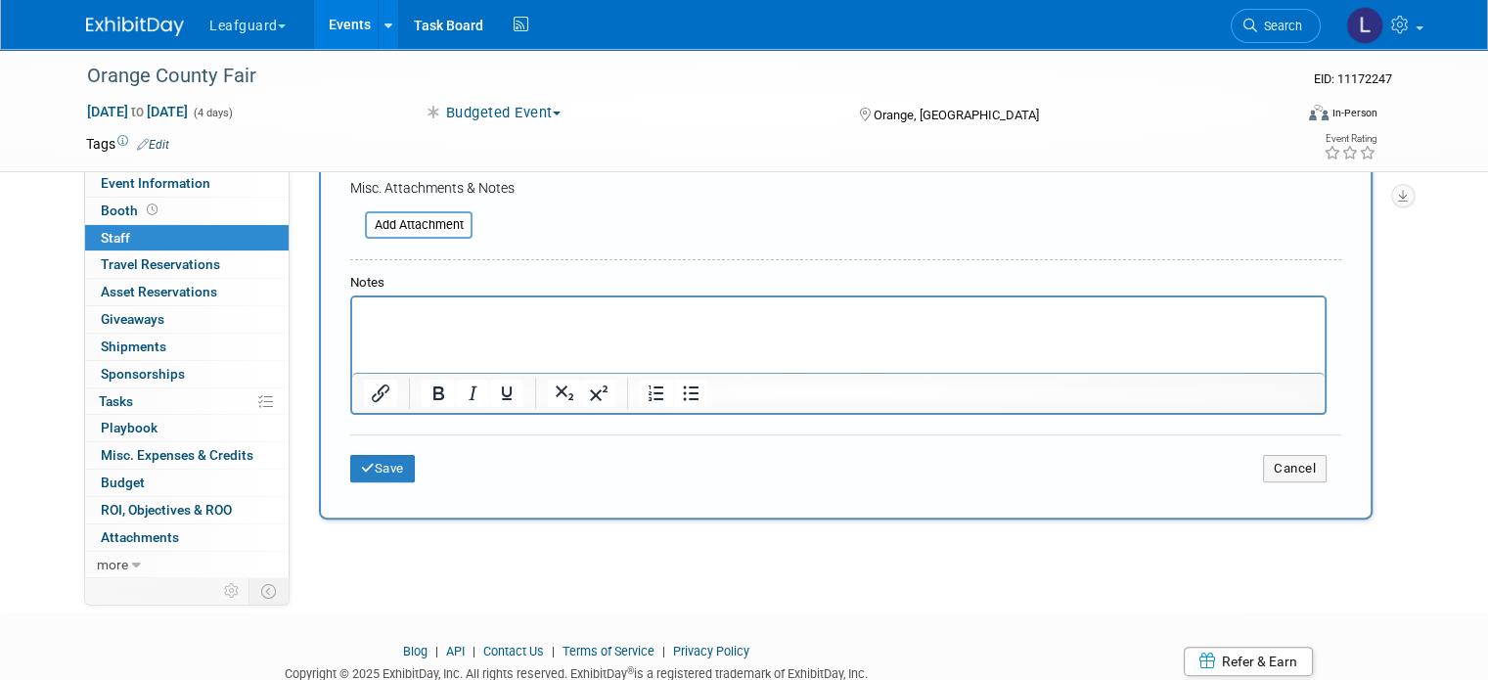
scroll to position [491, 0]
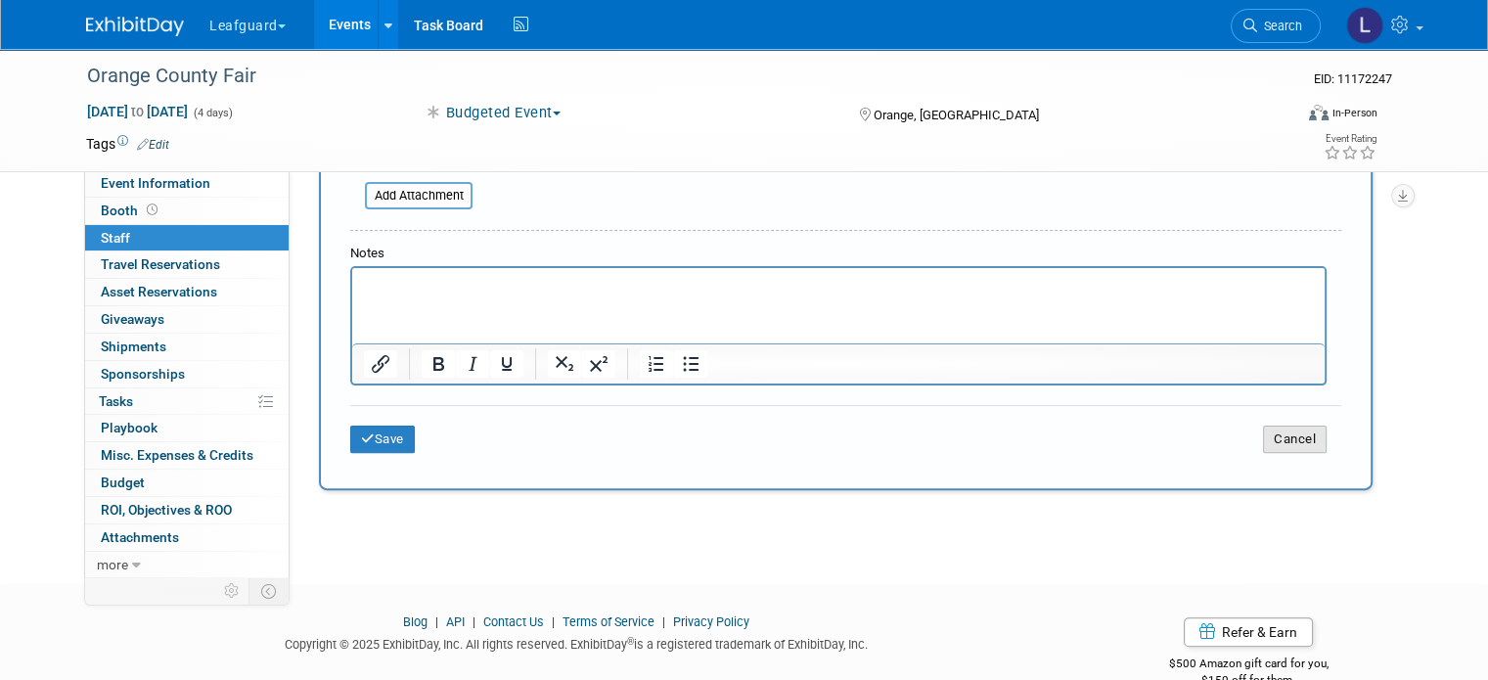
click at [1312, 441] on button "Cancel" at bounding box center [1295, 439] width 64 height 27
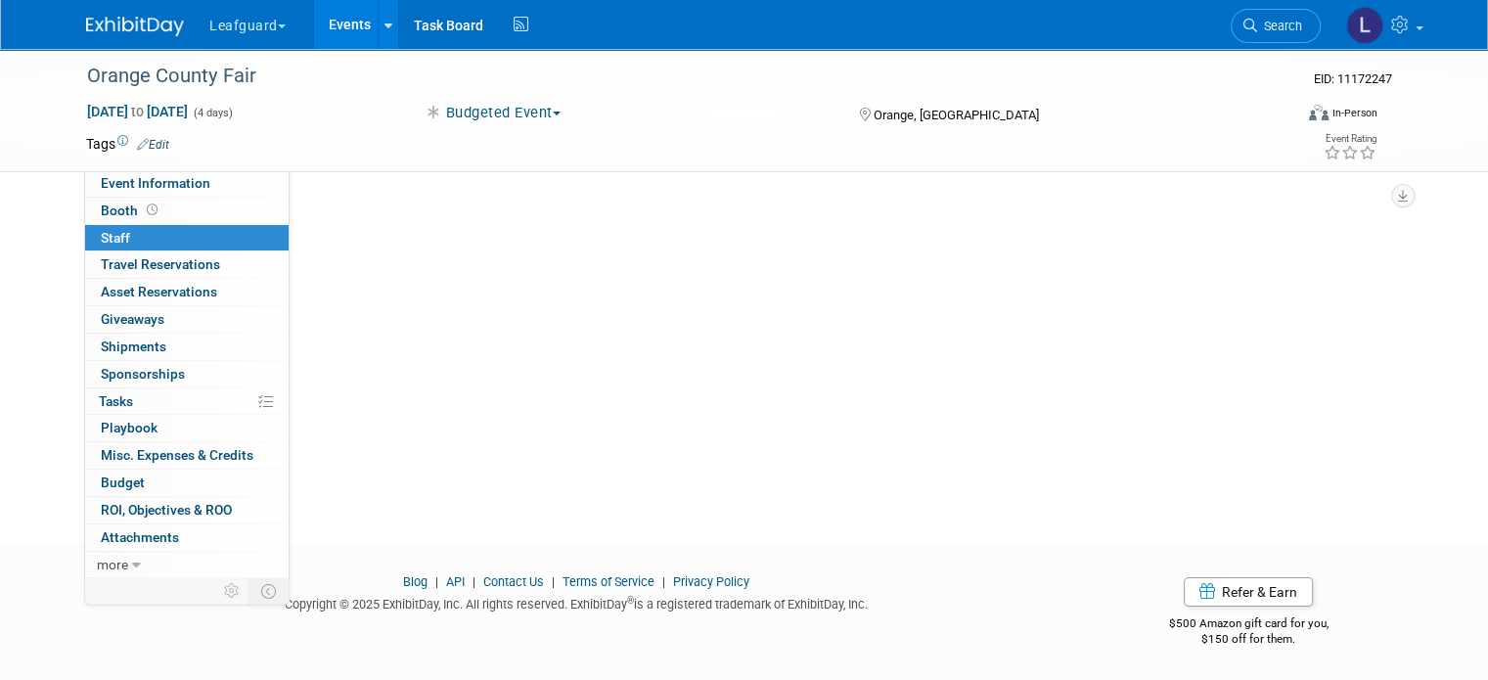
scroll to position [0, 0]
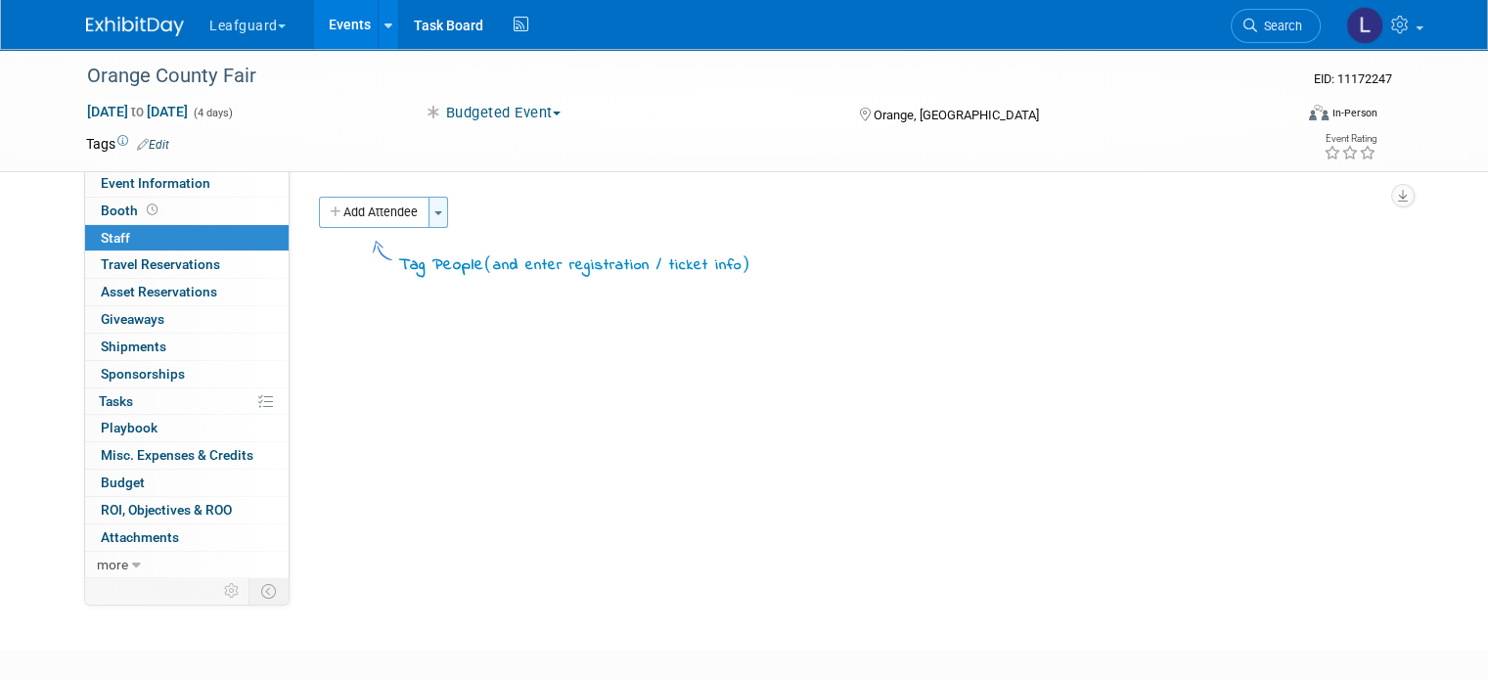
click at [429, 209] on button "Toggle Dropdown" at bounding box center [439, 212] width 20 height 31
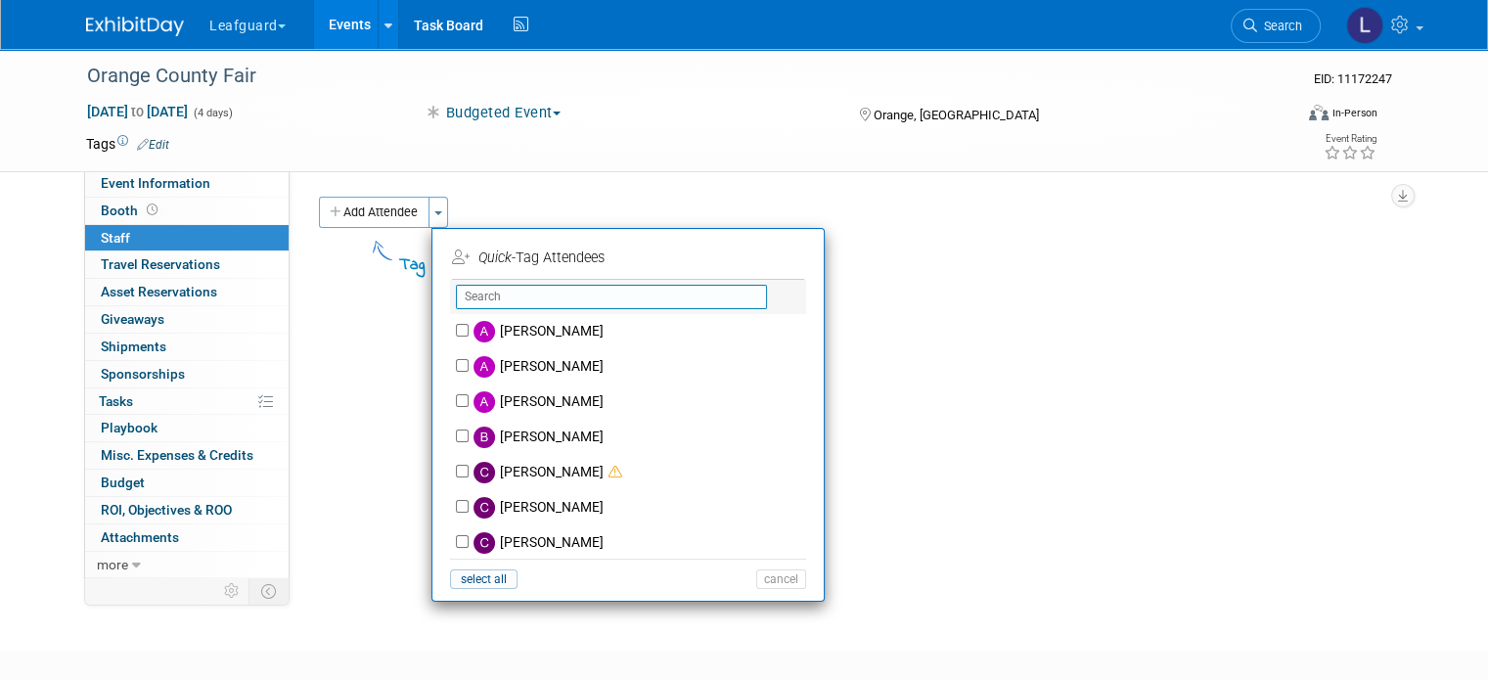
click at [487, 289] on input "text" at bounding box center [611, 297] width 311 height 24
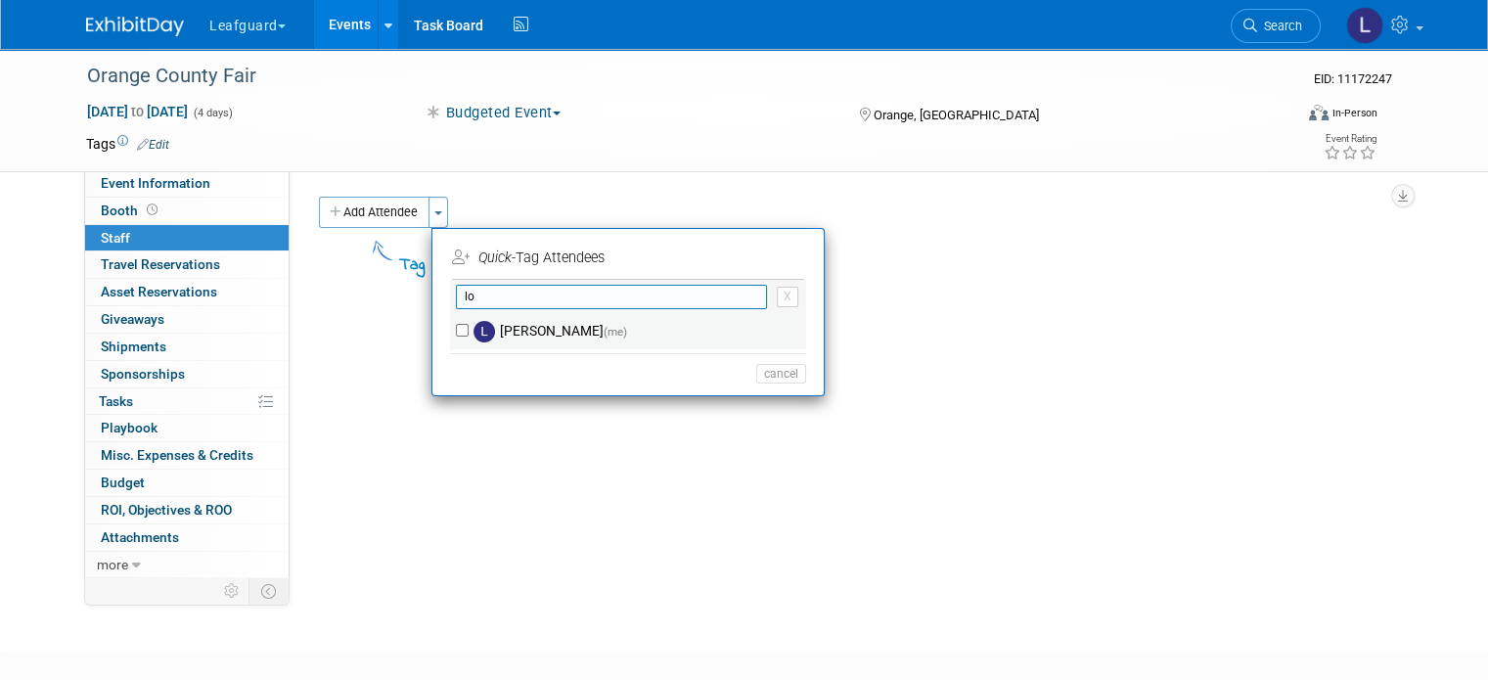
type input "lo"
click at [456, 327] on input "Lovell Fields (me)" at bounding box center [462, 330] width 13 height 13
checkbox input "true"
click at [541, 287] on input "lo" at bounding box center [611, 297] width 311 height 24
type input "l"
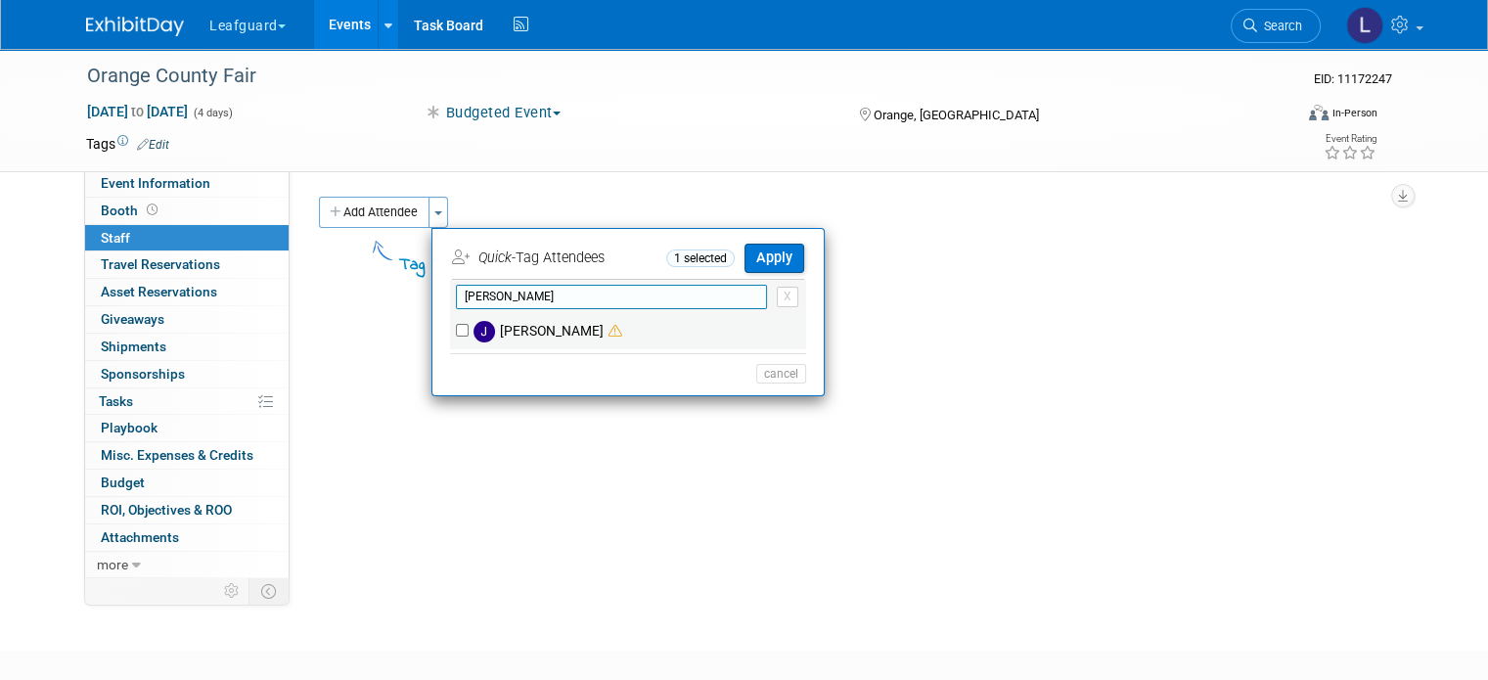
type input "jos"
click at [456, 324] on input "[PERSON_NAME]" at bounding box center [462, 330] width 13 height 13
checkbox input "true"
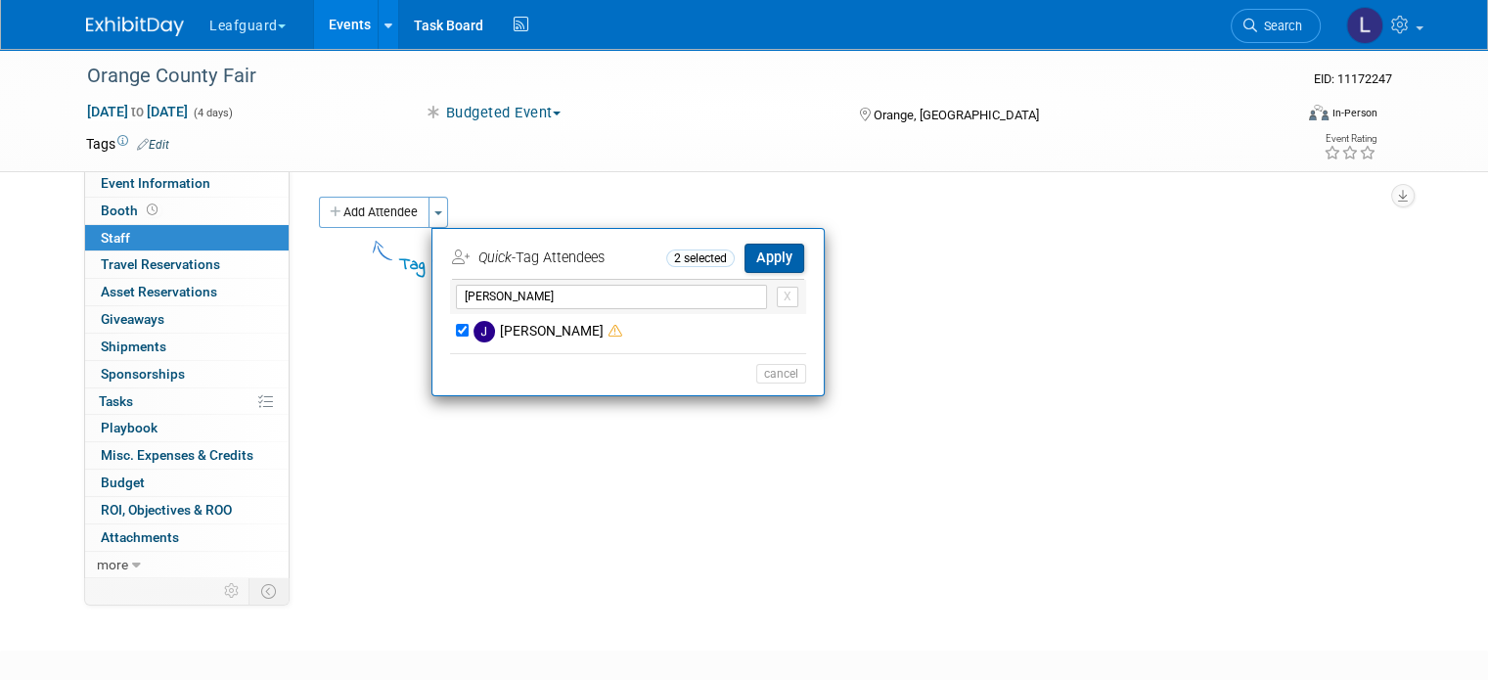
click at [771, 258] on button "Apply" at bounding box center [775, 258] width 60 height 28
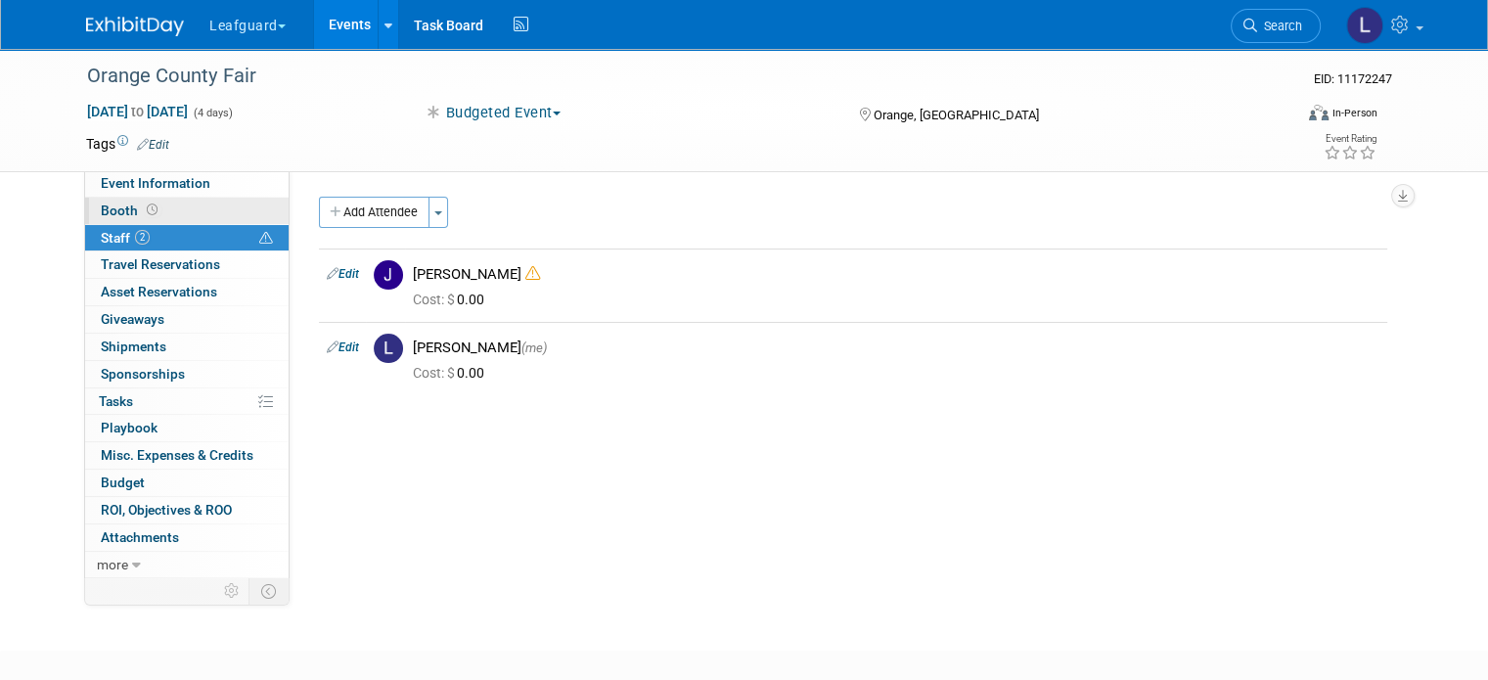
click at [134, 219] on link "Booth" at bounding box center [187, 211] width 204 height 26
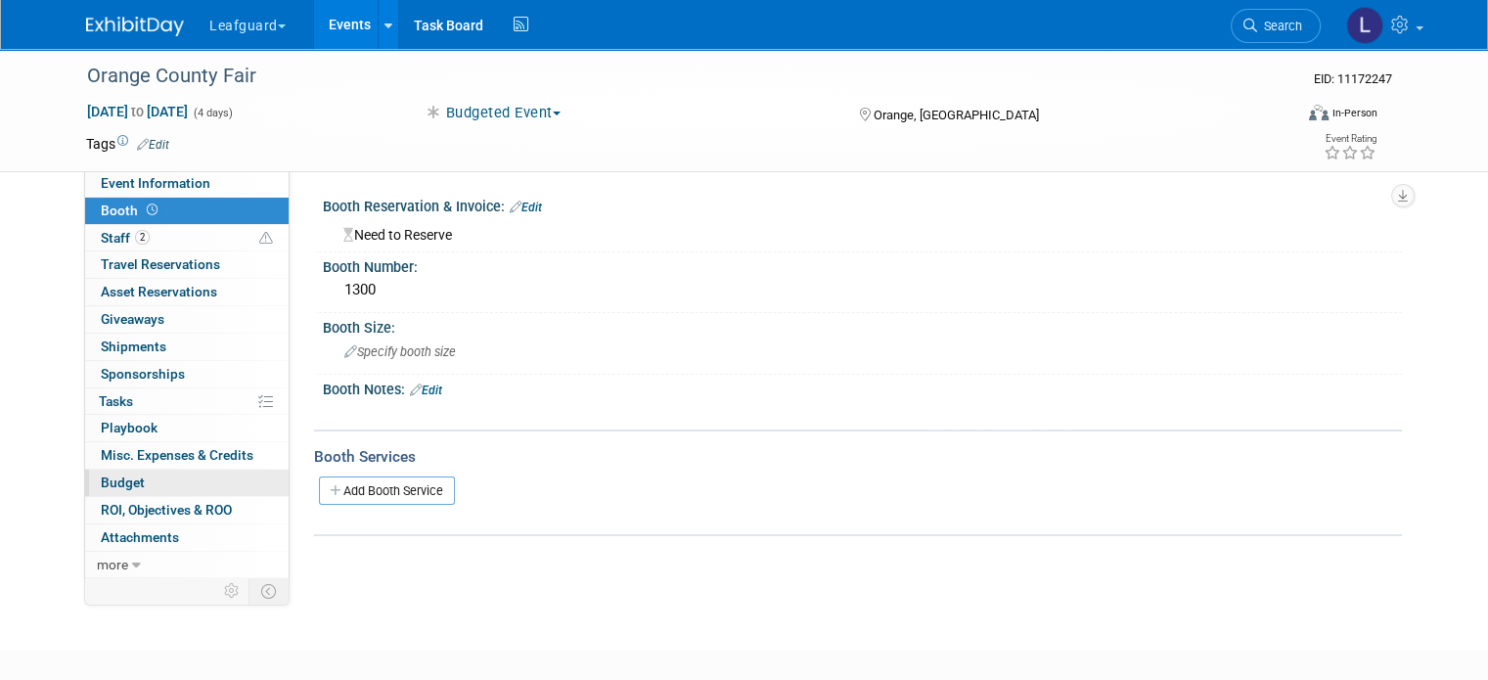
click at [138, 489] on link "Budget" at bounding box center [187, 483] width 204 height 26
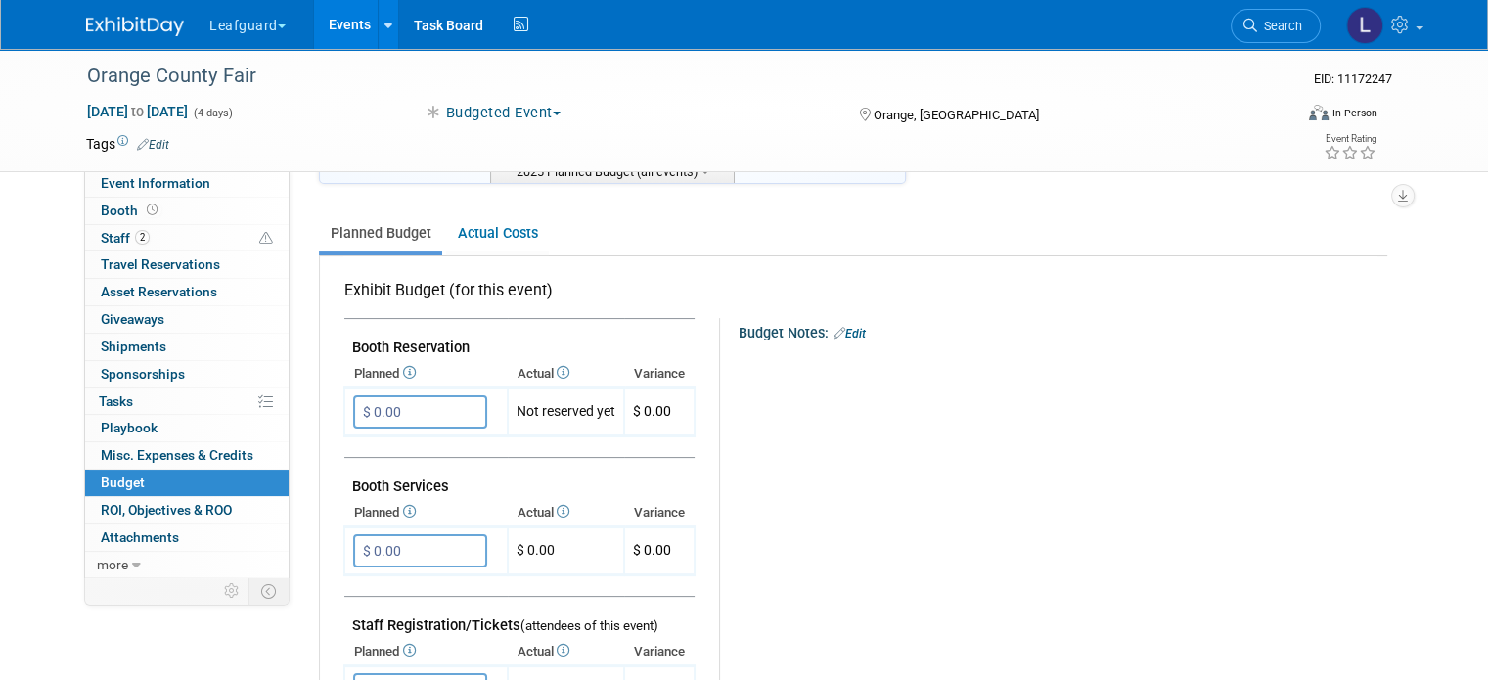
scroll to position [292, 0]
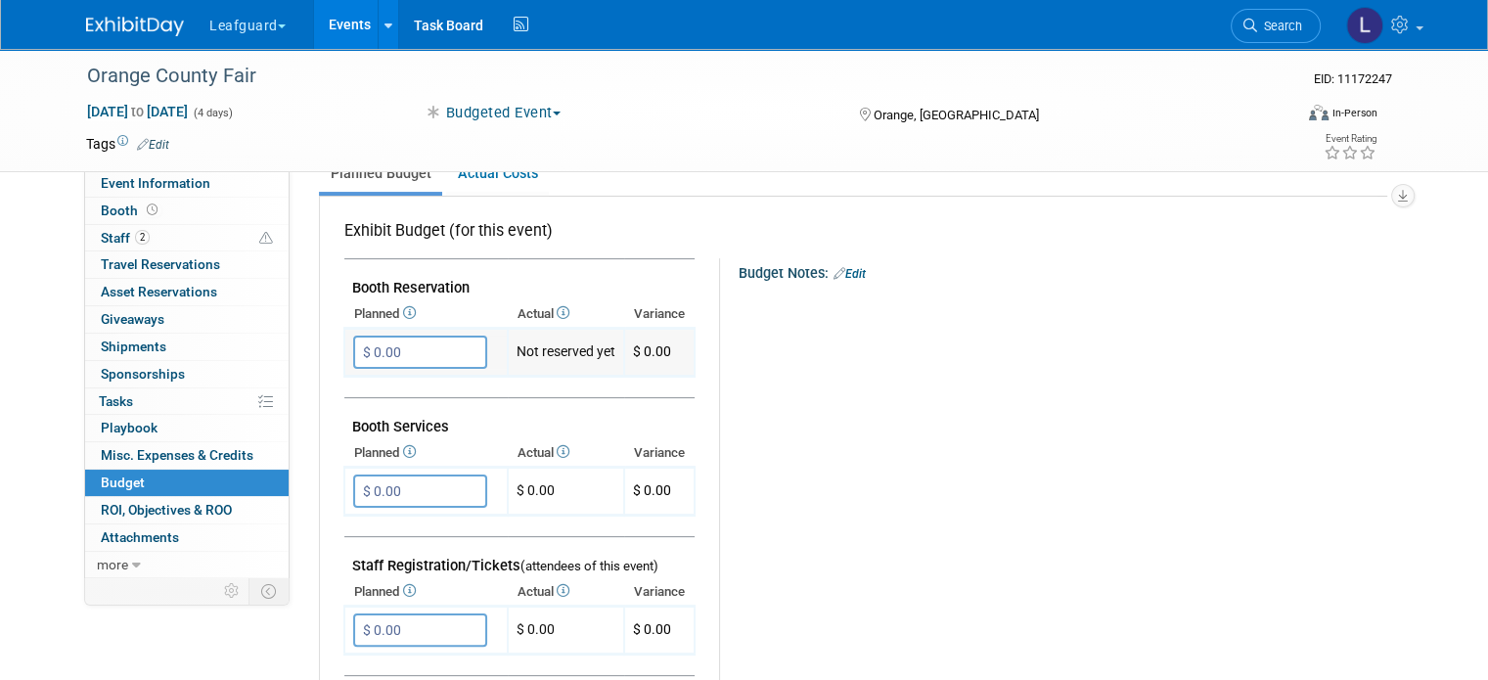
click at [427, 347] on input "$ 0.00" at bounding box center [420, 352] width 134 height 33
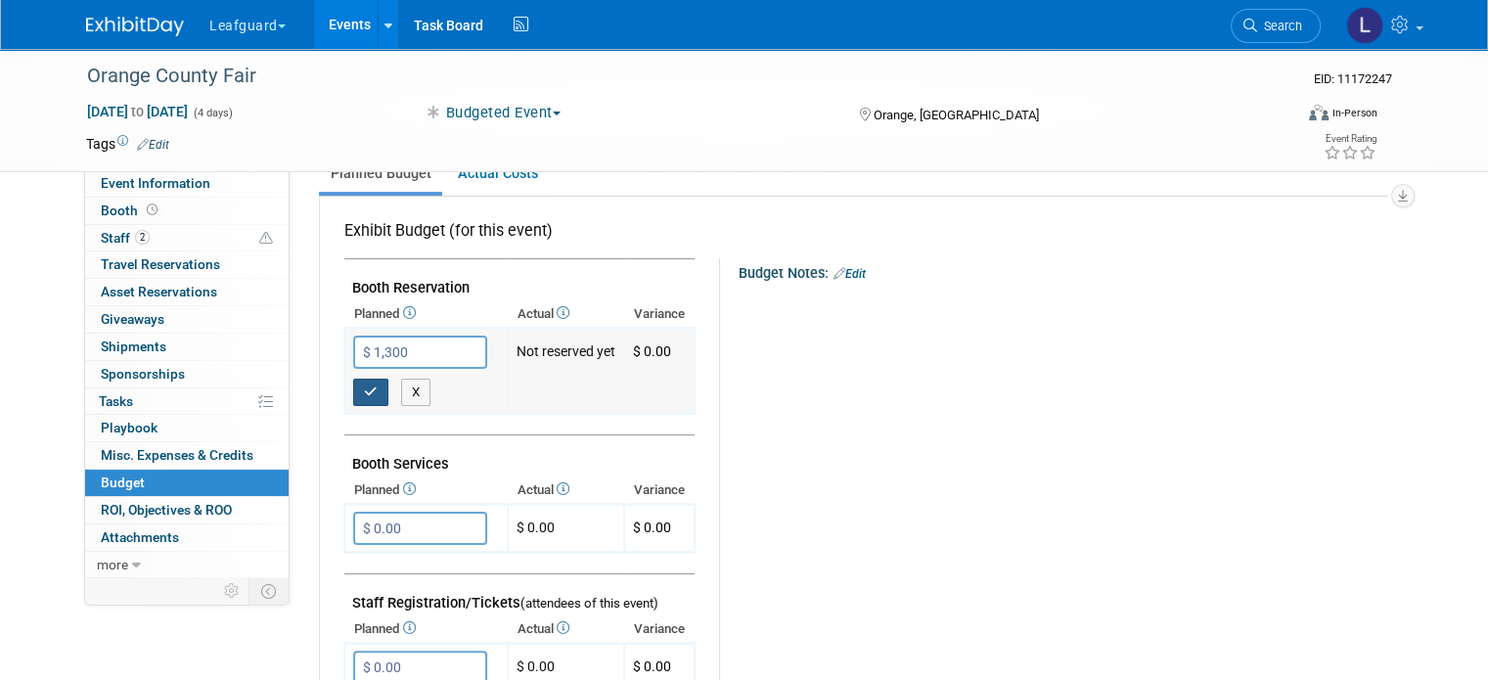
type input "$ 1,300.00"
click at [364, 386] on icon "button" at bounding box center [371, 392] width 14 height 13
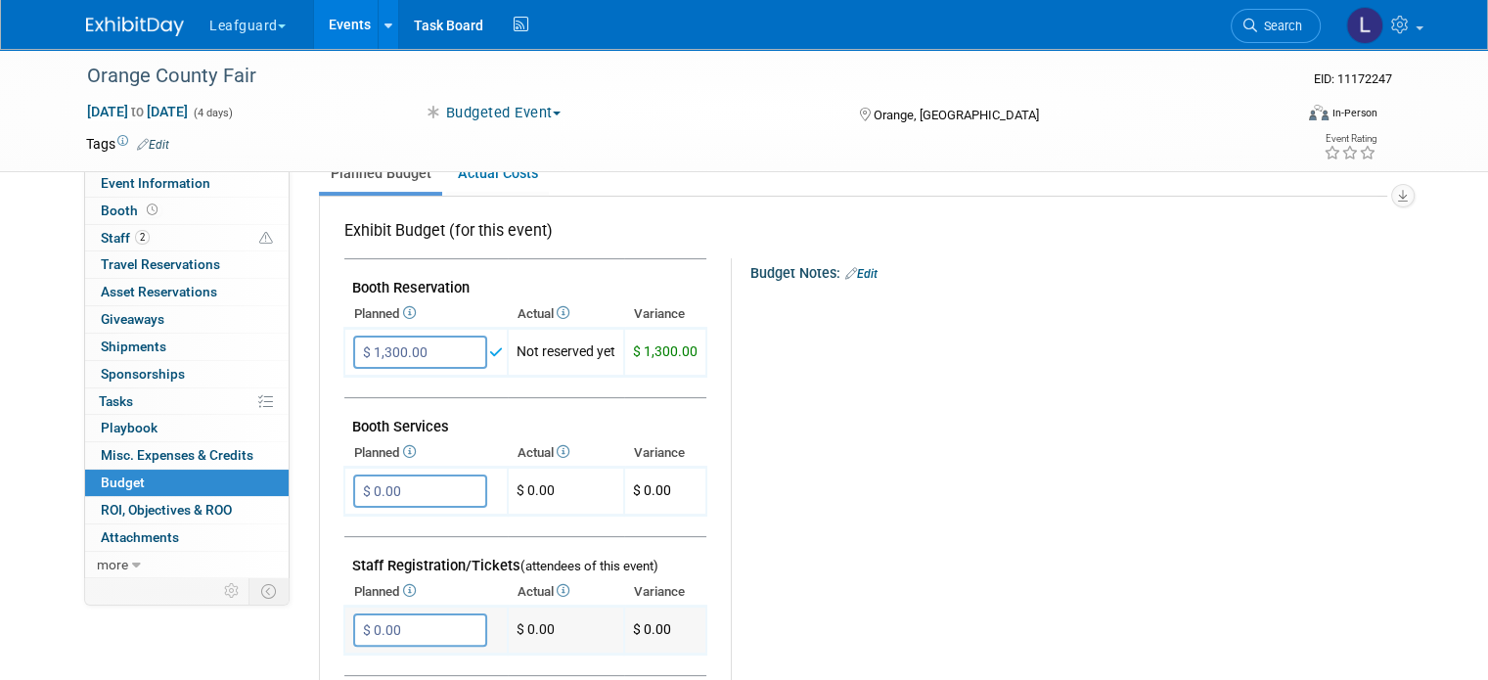
click at [379, 621] on input "$ 0.00" at bounding box center [420, 630] width 134 height 33
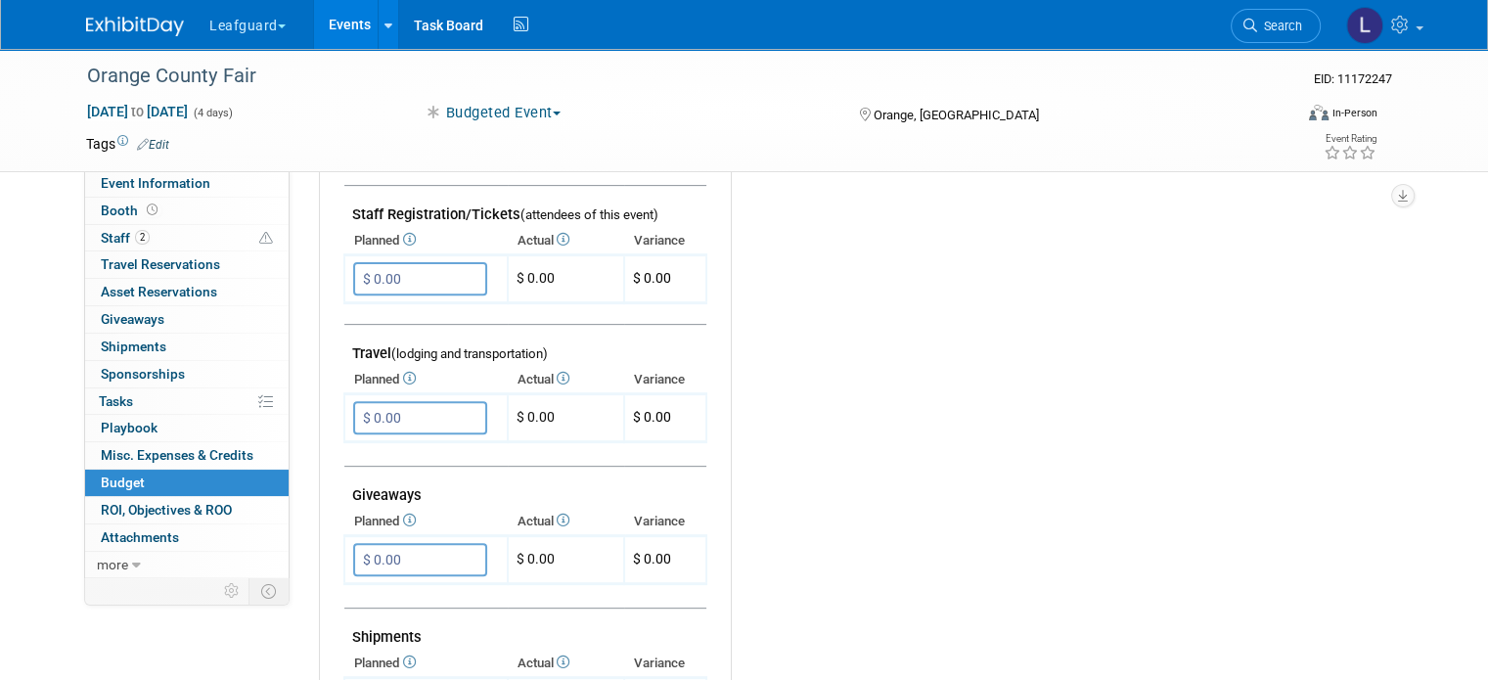
scroll to position [658, 0]
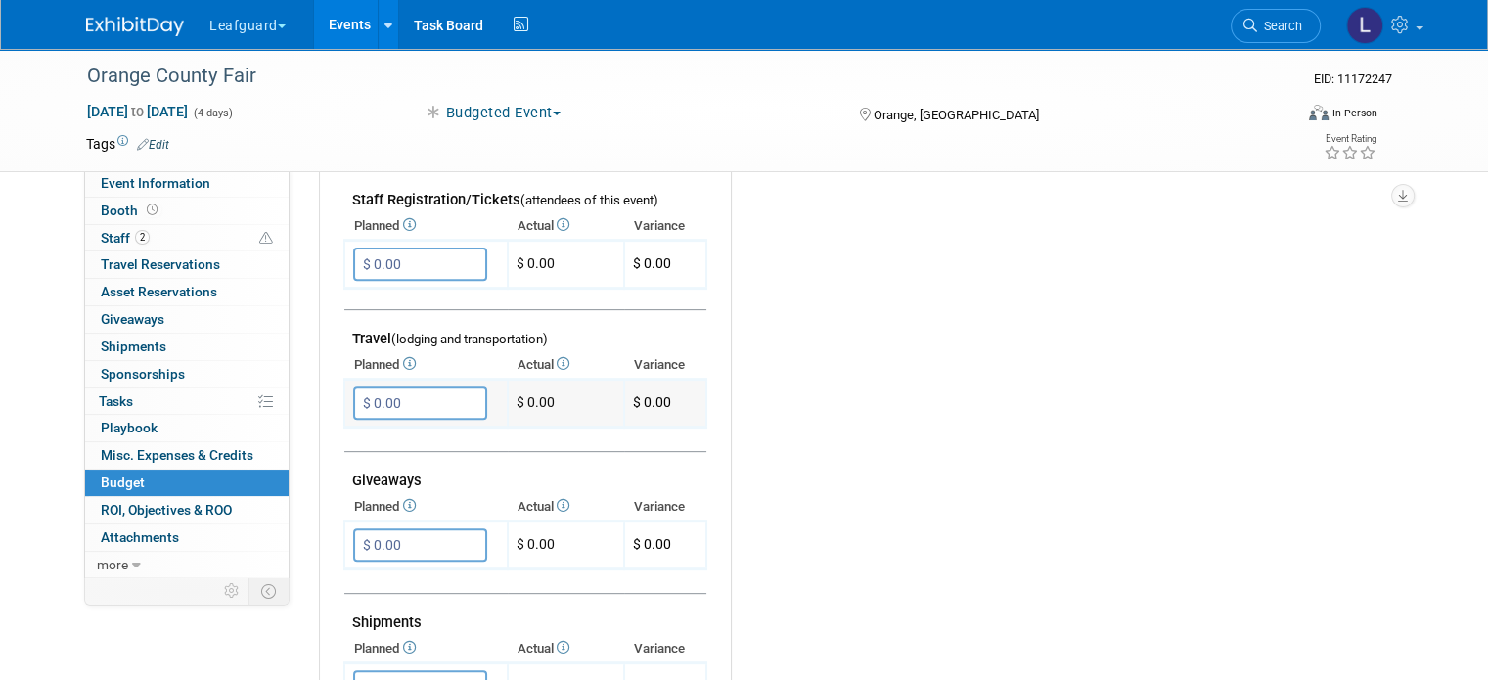
click at [373, 387] on input "$ 0.00" at bounding box center [420, 403] width 134 height 33
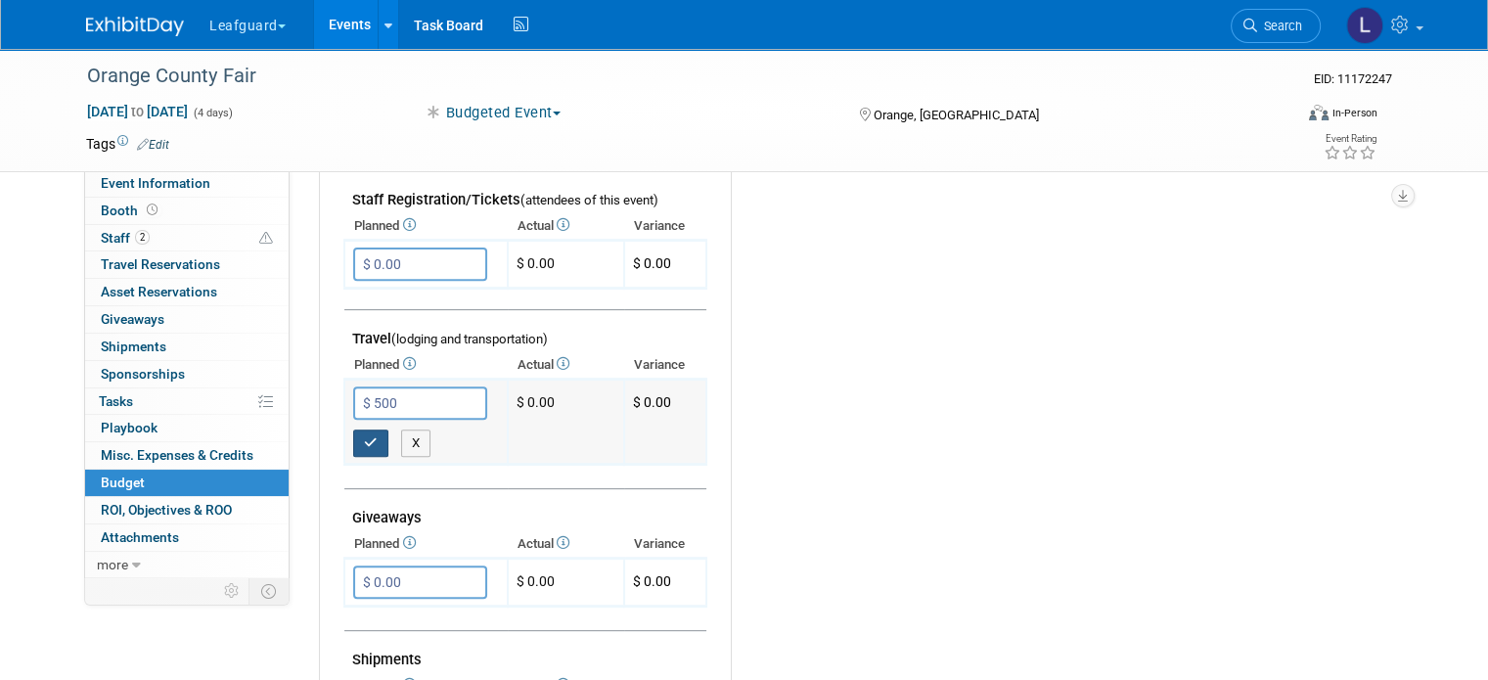
type input "$ 500.00"
click at [364, 437] on icon "button" at bounding box center [371, 442] width 14 height 13
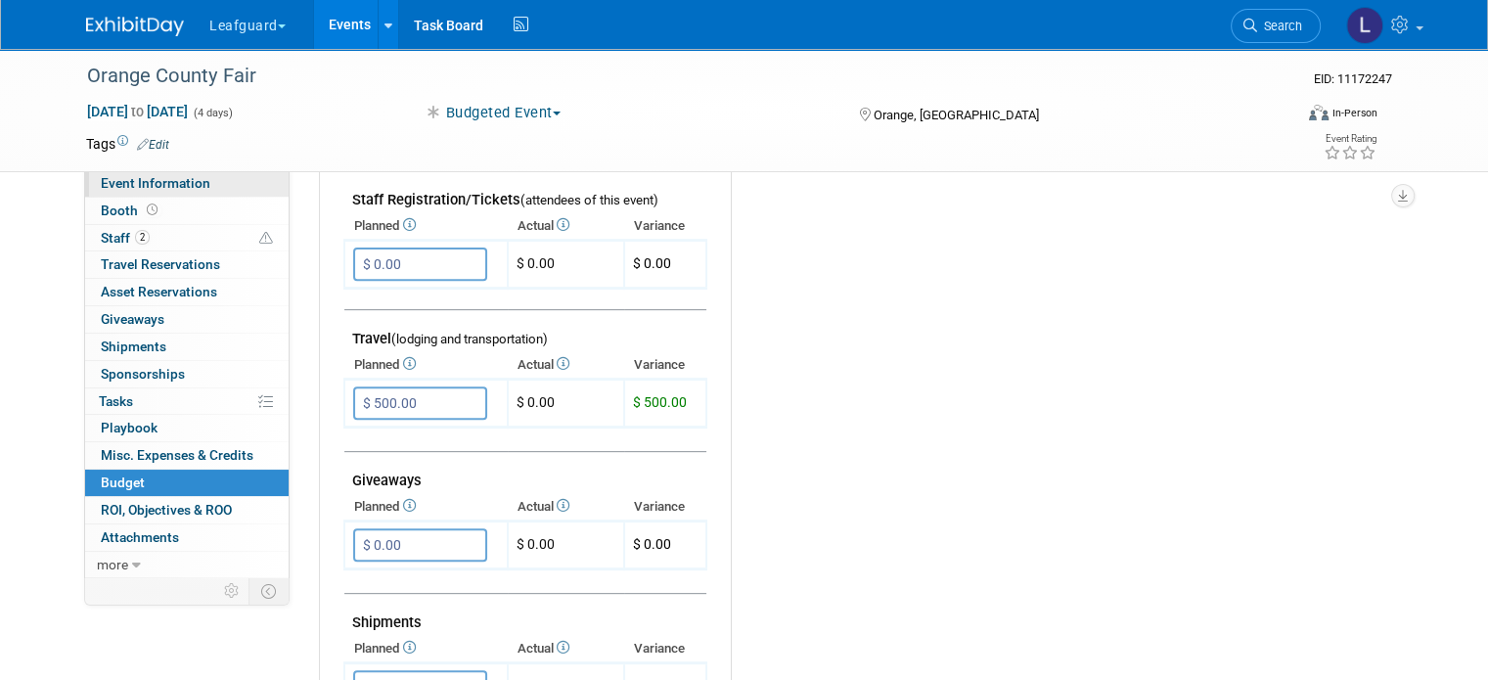
click at [176, 175] on link "Event Information" at bounding box center [187, 183] width 204 height 26
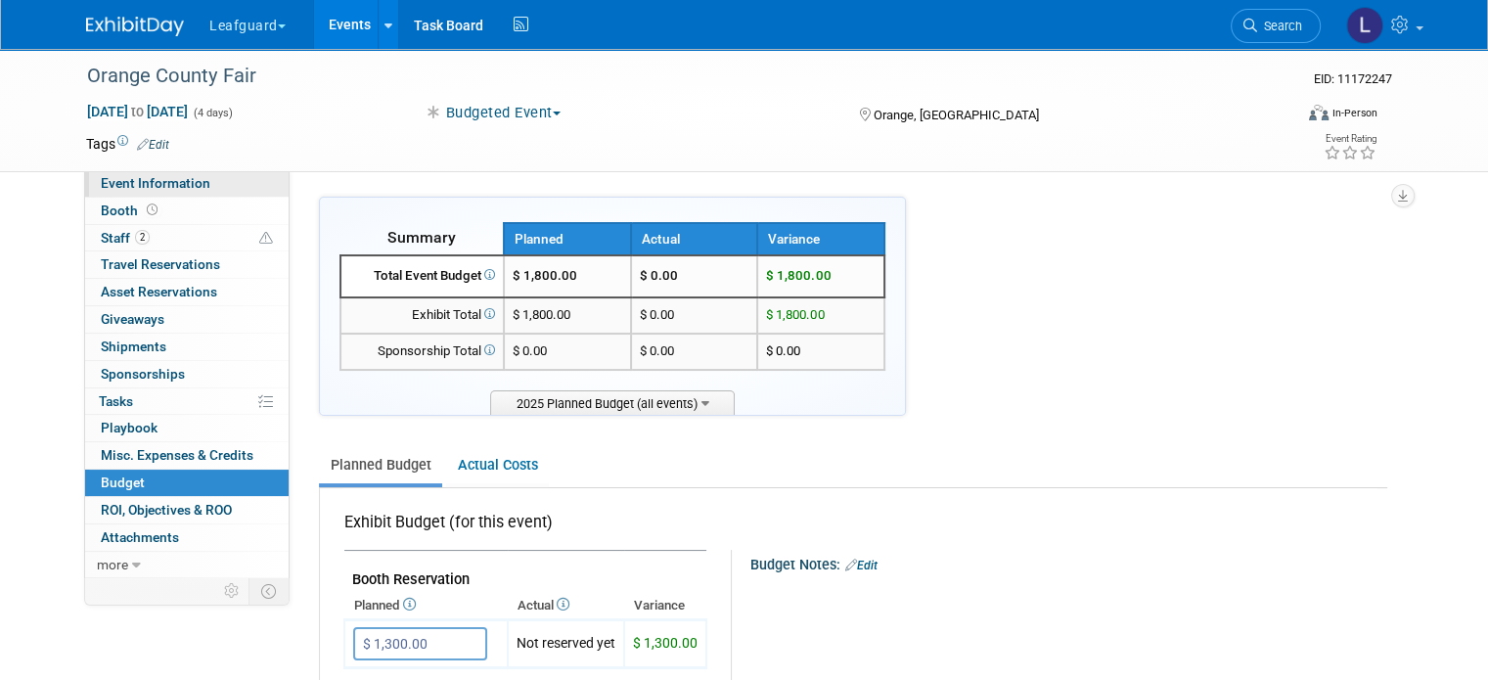
select select "[GEOGRAPHIC_DATA]"
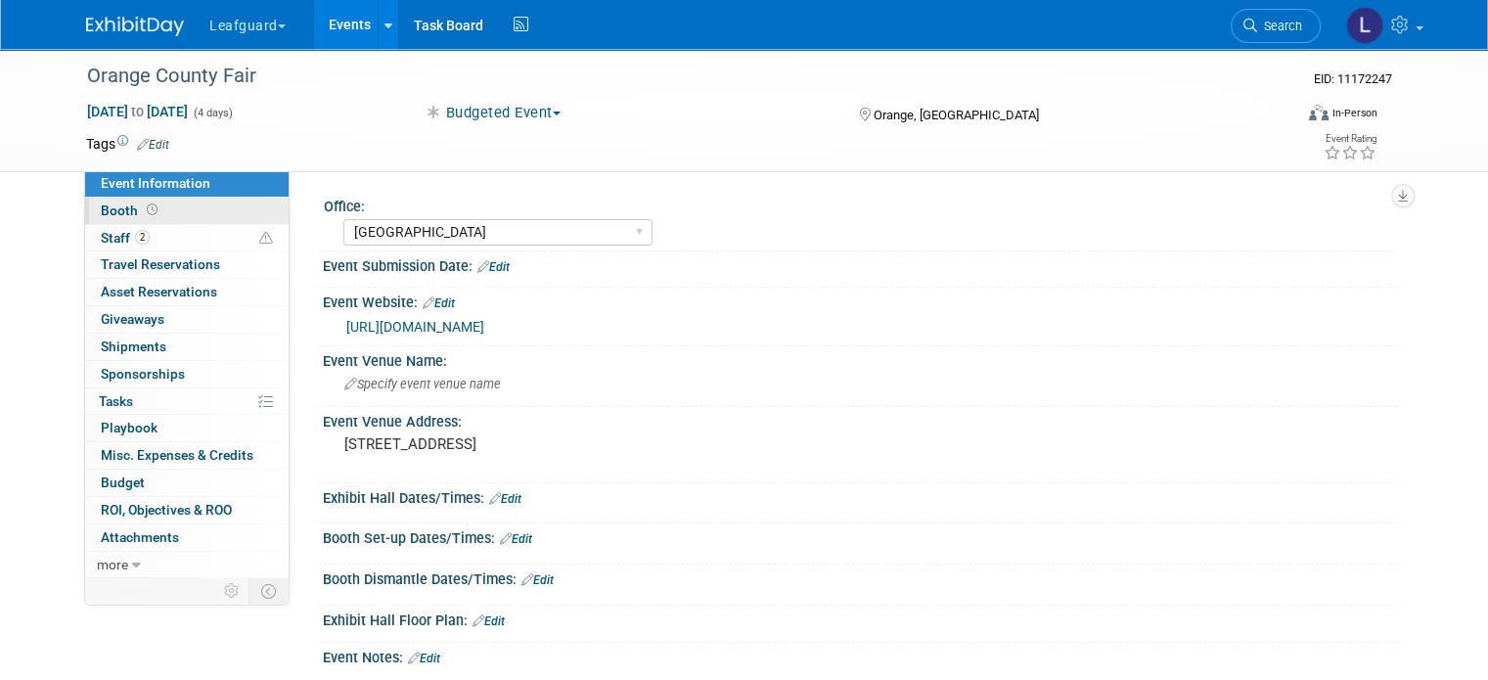
click at [168, 205] on link "Booth" at bounding box center [187, 211] width 204 height 26
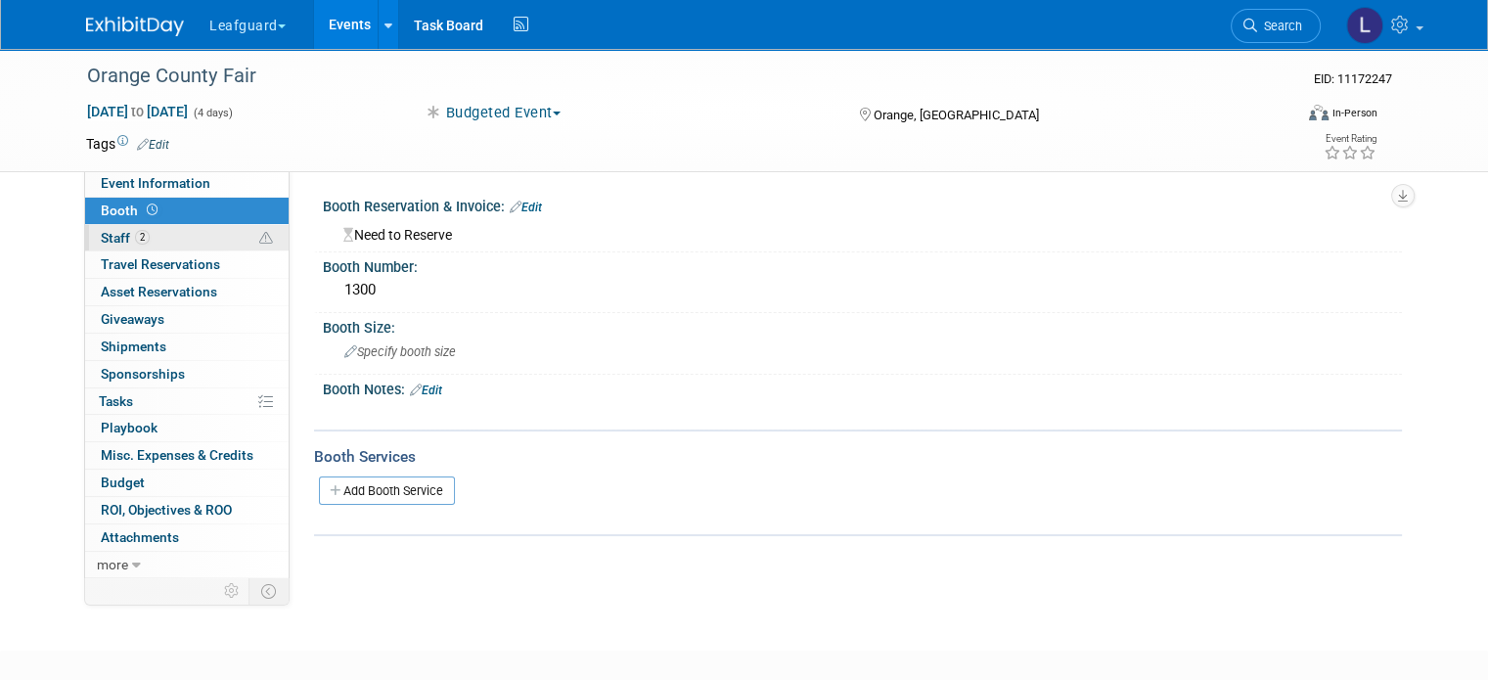
click at [168, 238] on link "2 Staff 2" at bounding box center [187, 238] width 204 height 26
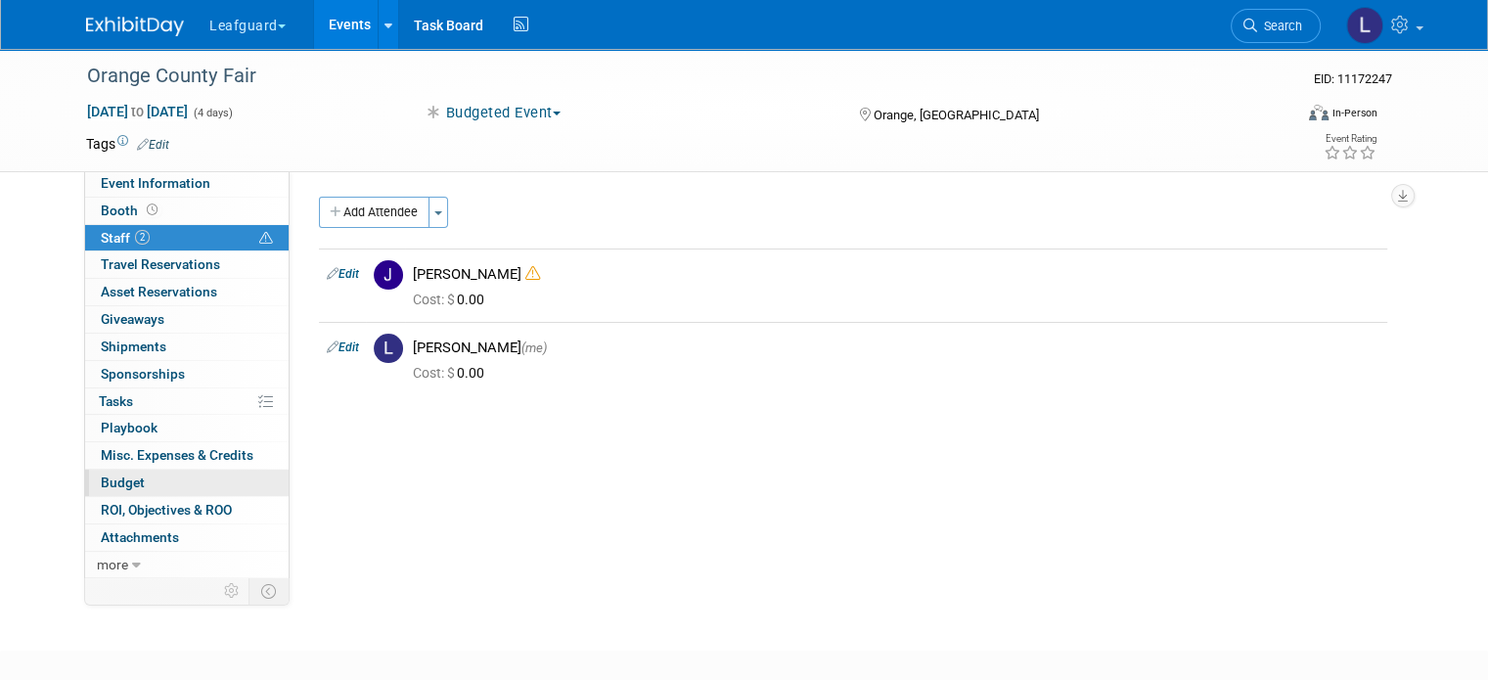
click at [141, 492] on link "Budget" at bounding box center [187, 483] width 204 height 26
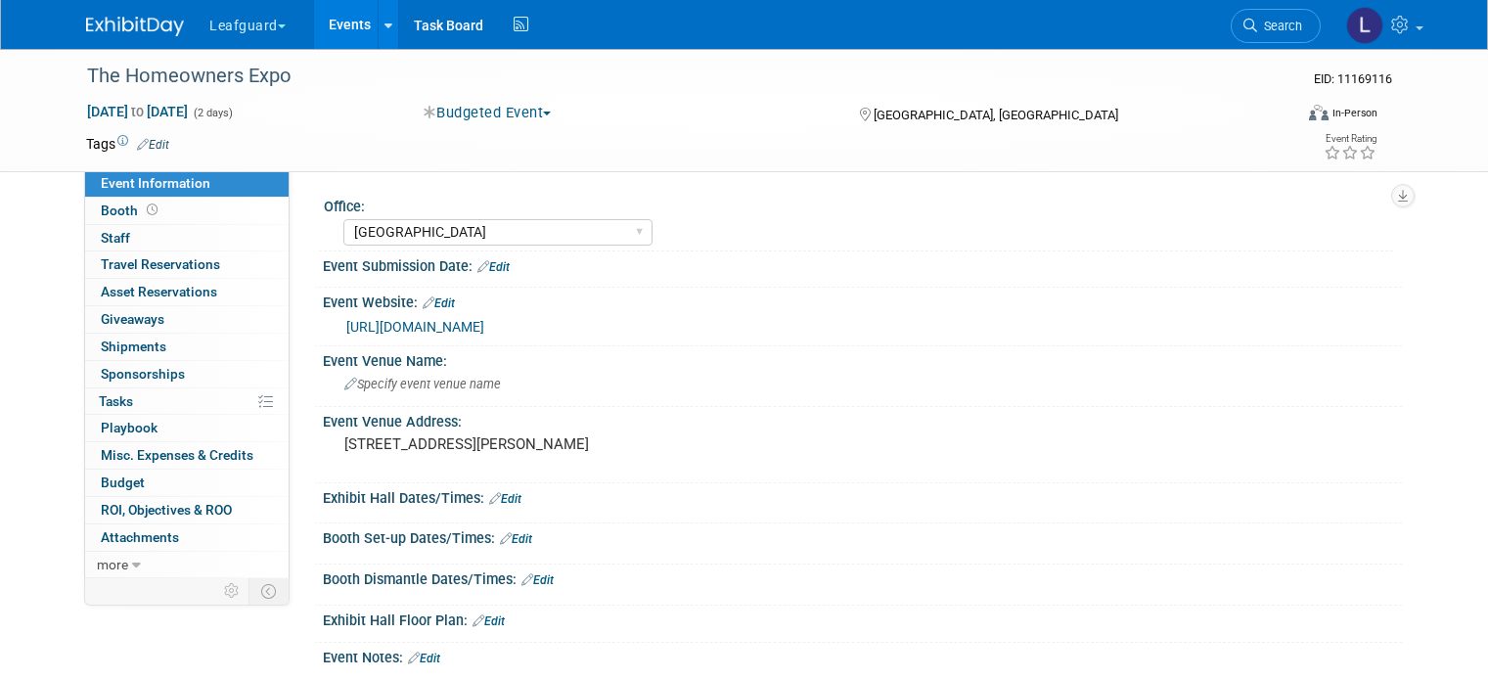
select select "[GEOGRAPHIC_DATA]"
